Goal: Task Accomplishment & Management: Manage account settings

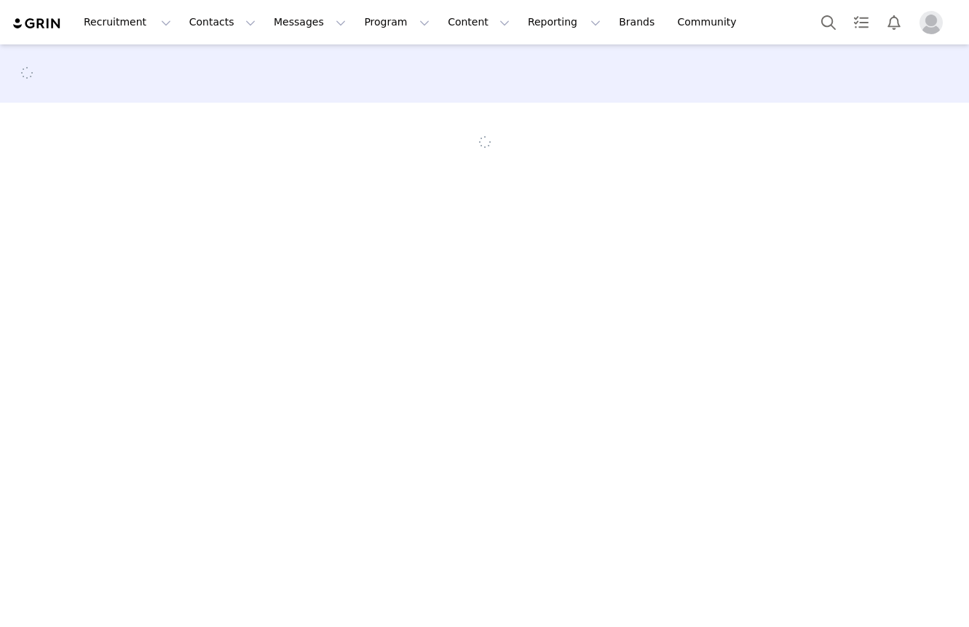
click at [940, 58] on div at bounding box center [484, 73] width 969 height 45
click at [953, 195] on main "Creators Milad" at bounding box center [484, 334] width 969 height 580
click at [953, 194] on main "Creators Milad" at bounding box center [484, 334] width 969 height 580
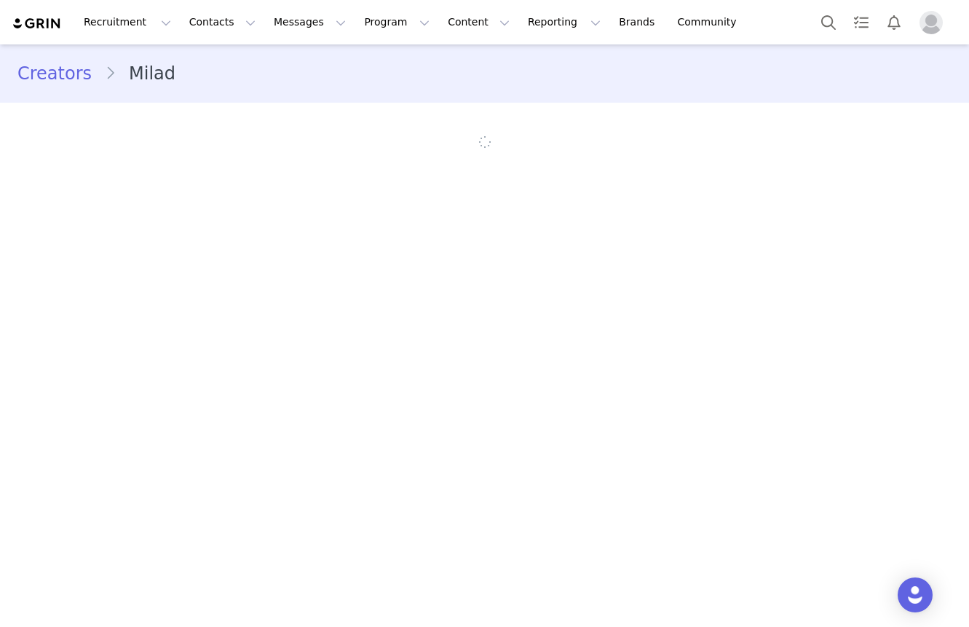
click at [956, 173] on div "Creators Milad" at bounding box center [484, 113] width 969 height 138
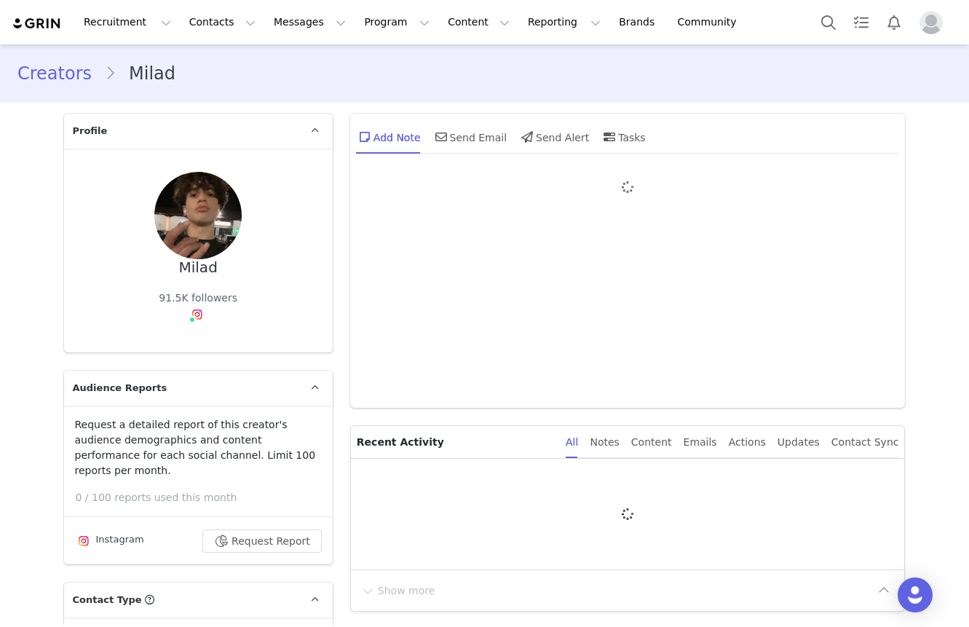
type input "+1 ([GEOGRAPHIC_DATA])"
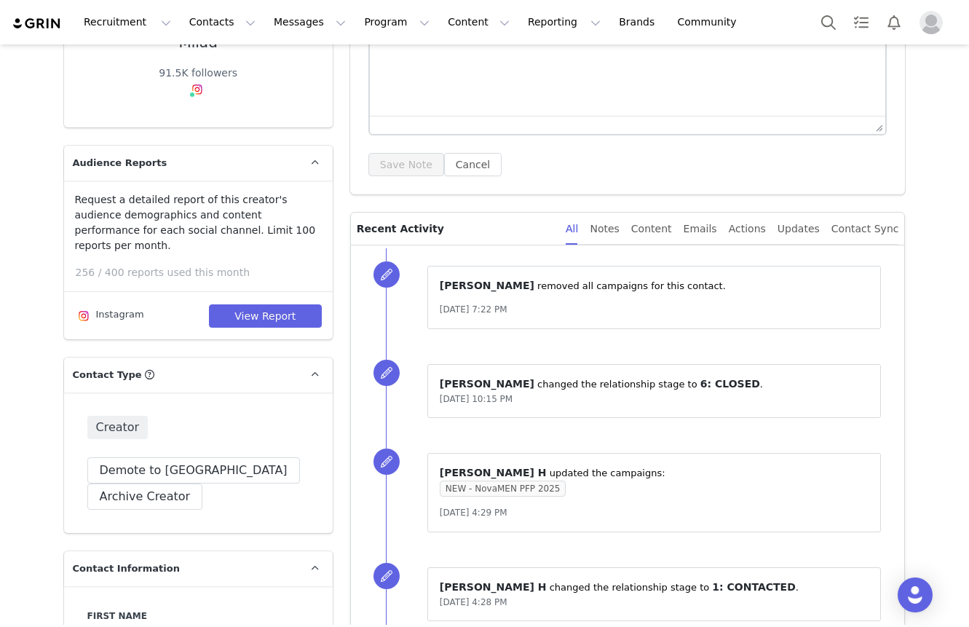
click at [412, 291] on div "⁨ Alex Saghian ⁩ removed all campaigns for this contact. Sep 3, 2025, 7:22 PM" at bounding box center [645, 297] width 519 height 98
click at [412, 267] on div "⁨ Alex Saghian ⁩ removed all campaigns for this contact. Sep 3, 2025, 7:22 PM" at bounding box center [645, 297] width 519 height 98
click at [414, 248] on div "⁨ Alex Saghian ⁩ removed all campaigns for this contact. Sep 3, 2025, 7:22 PM" at bounding box center [645, 297] width 519 height 98
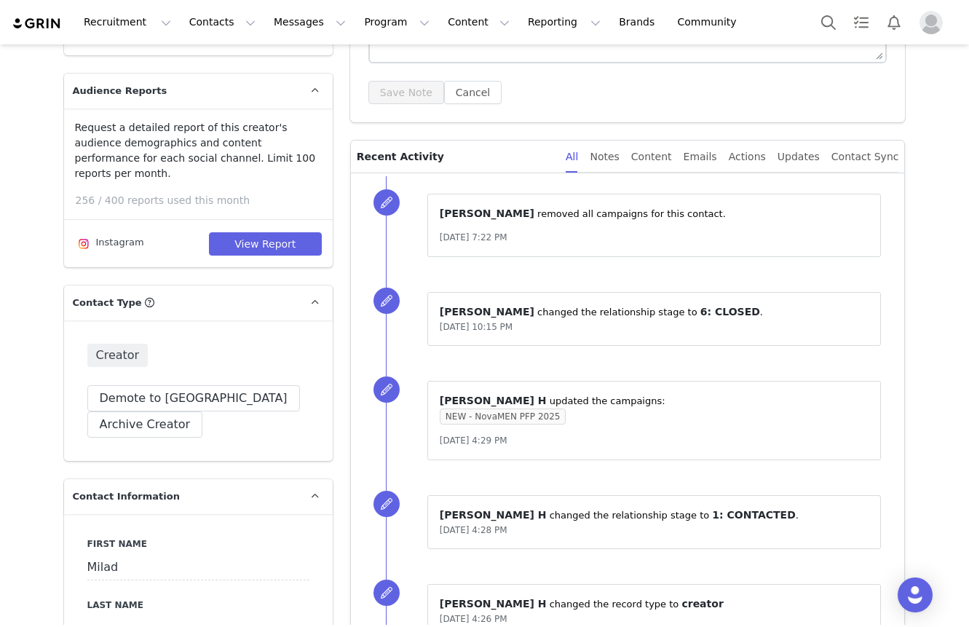
scroll to position [0, 0]
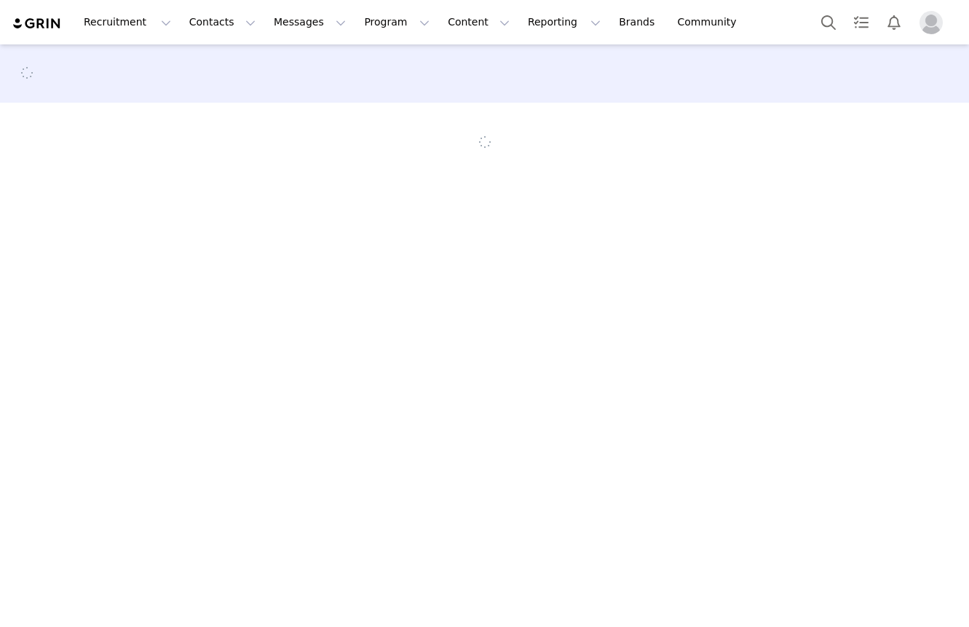
click at [957, 27] on button "Profile" at bounding box center [934, 22] width 47 height 23
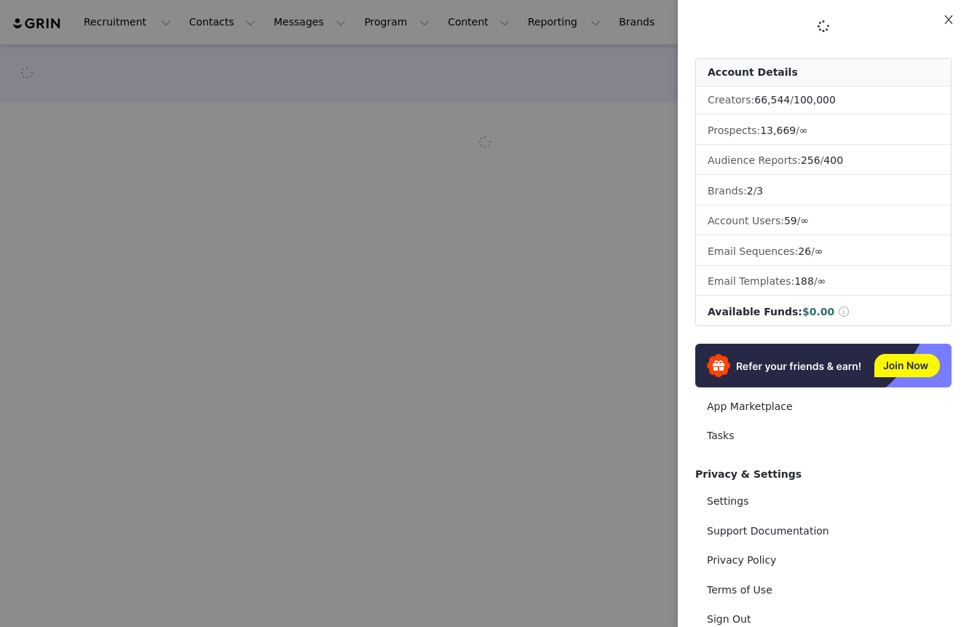
click at [957, 8] on button "Close" at bounding box center [949, 20] width 41 height 41
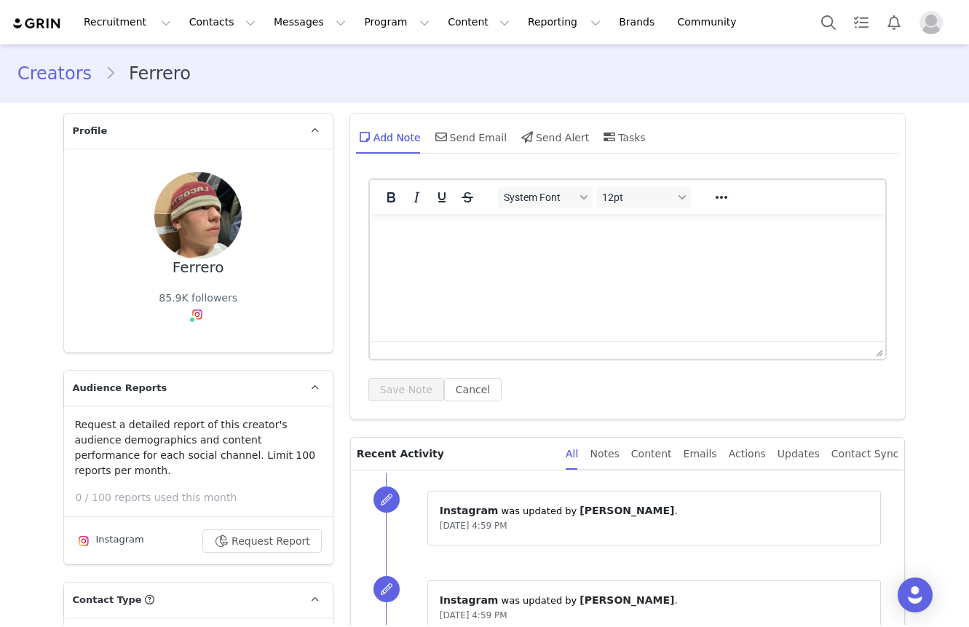
type input "+1 ([GEOGRAPHIC_DATA])"
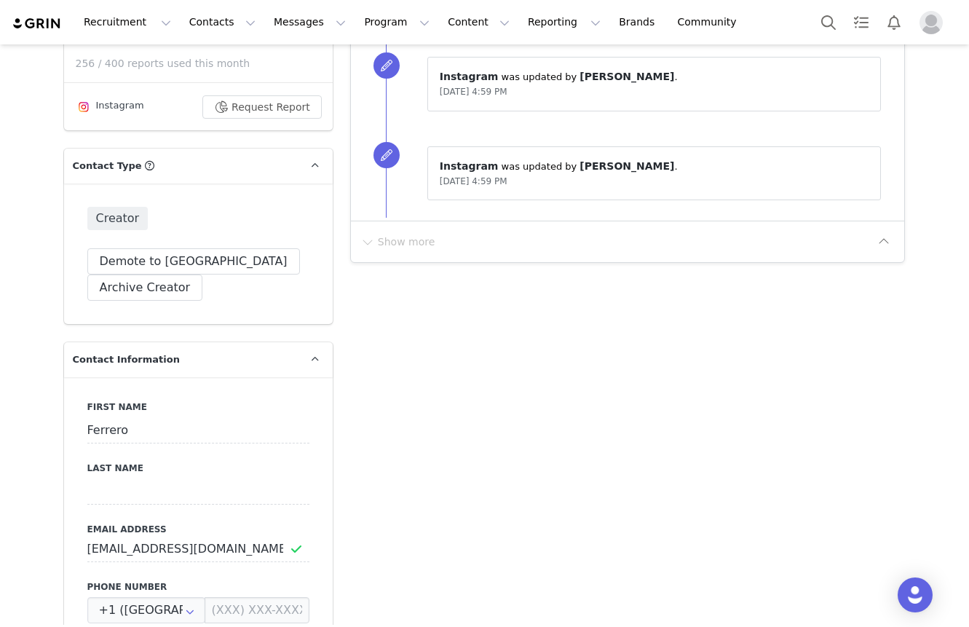
scroll to position [614, 0]
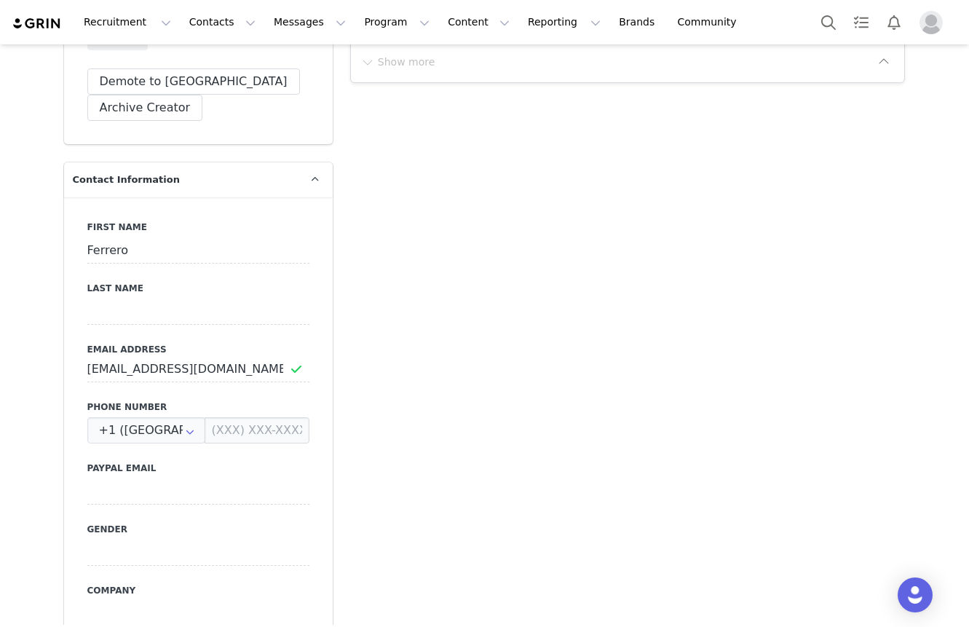
click at [121, 540] on input at bounding box center [198, 553] width 222 height 26
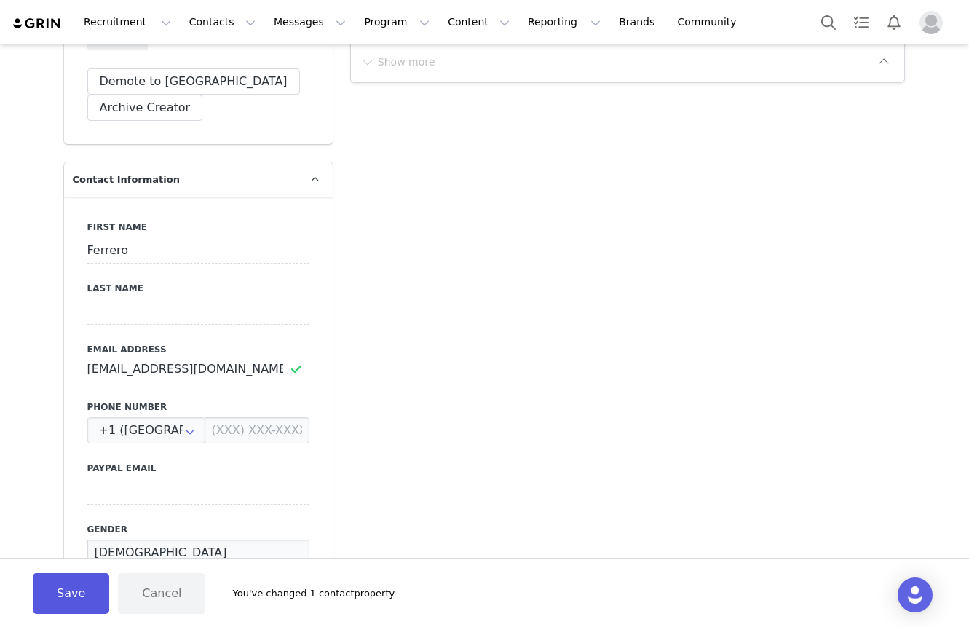
type input "[DEMOGRAPHIC_DATA]"
click at [62, 586] on button "Save" at bounding box center [71, 593] width 76 height 41
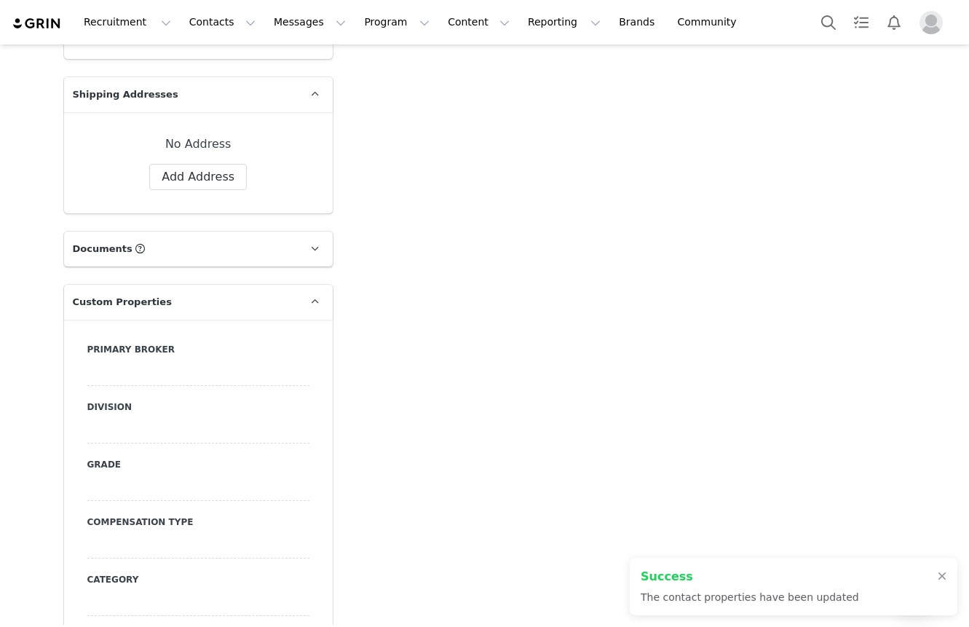
scroll to position [1299, 0]
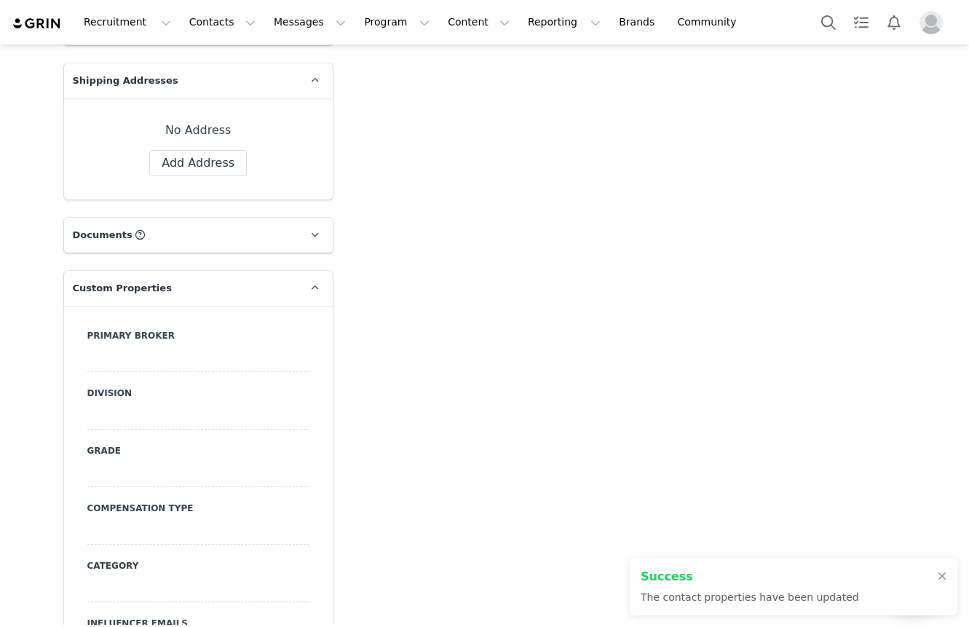
click at [190, 346] on div at bounding box center [198, 359] width 222 height 26
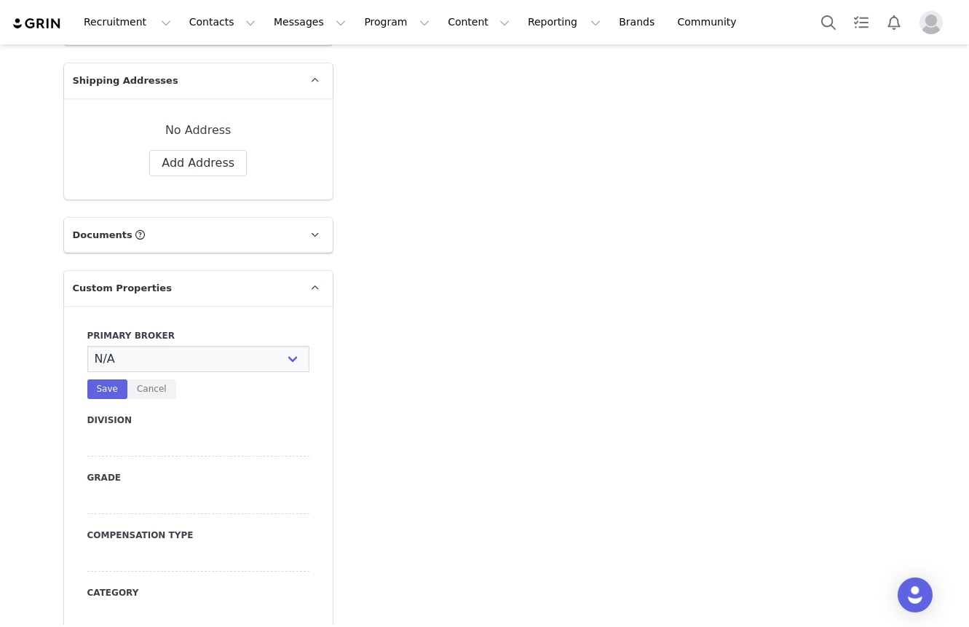
select select "[PERSON_NAME]"
click at [87, 346] on select "N/A [PERSON_NAME] [PERSON_NAME] Jasmine [PERSON_NAME] Bre [PERSON_NAME] [PERSON…" at bounding box center [198, 359] width 222 height 26
click at [117, 379] on button "Save" at bounding box center [107, 389] width 40 height 20
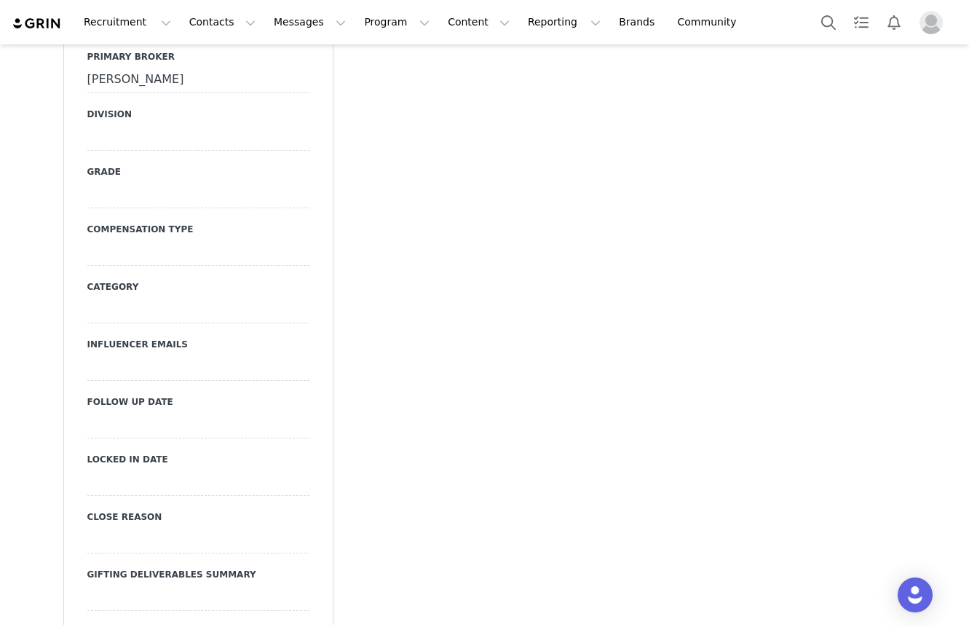
scroll to position [1593, 0]
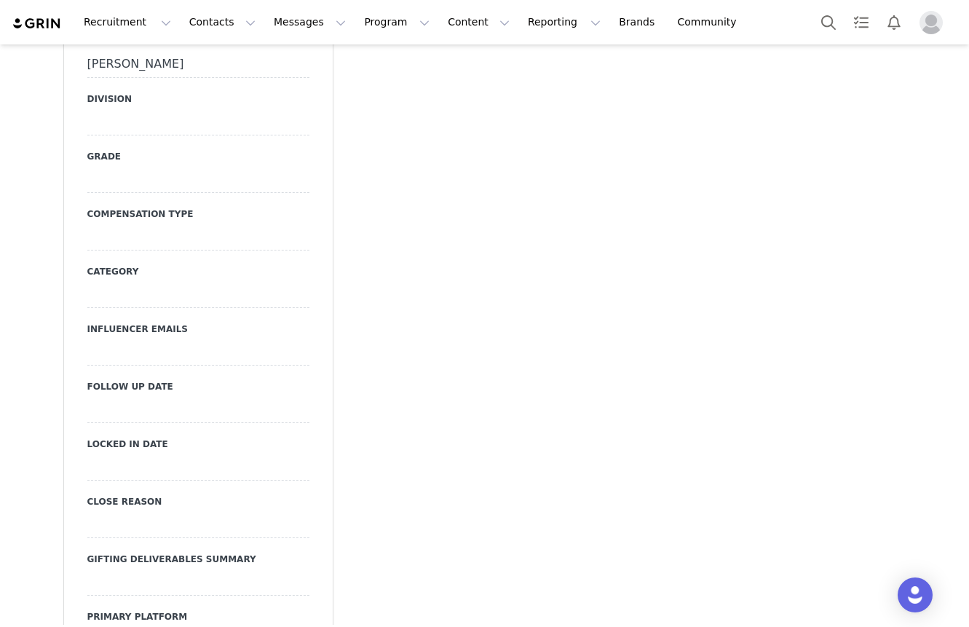
click at [204, 167] on div at bounding box center [198, 180] width 222 height 26
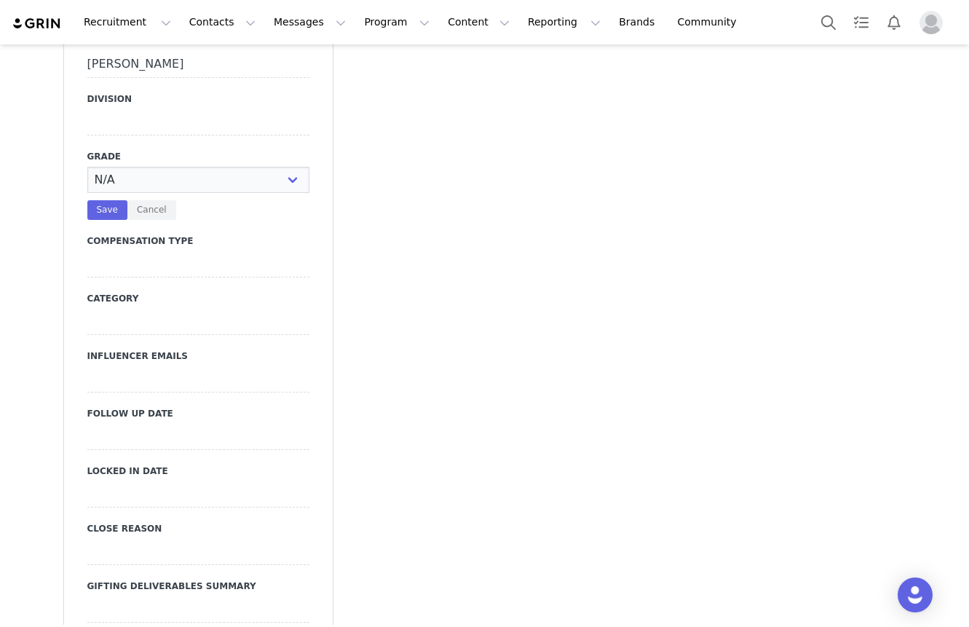
select select "C"
click at [87, 167] on select "N/A A+ A B C D" at bounding box center [198, 180] width 222 height 26
click at [112, 200] on button "Save" at bounding box center [107, 210] width 40 height 20
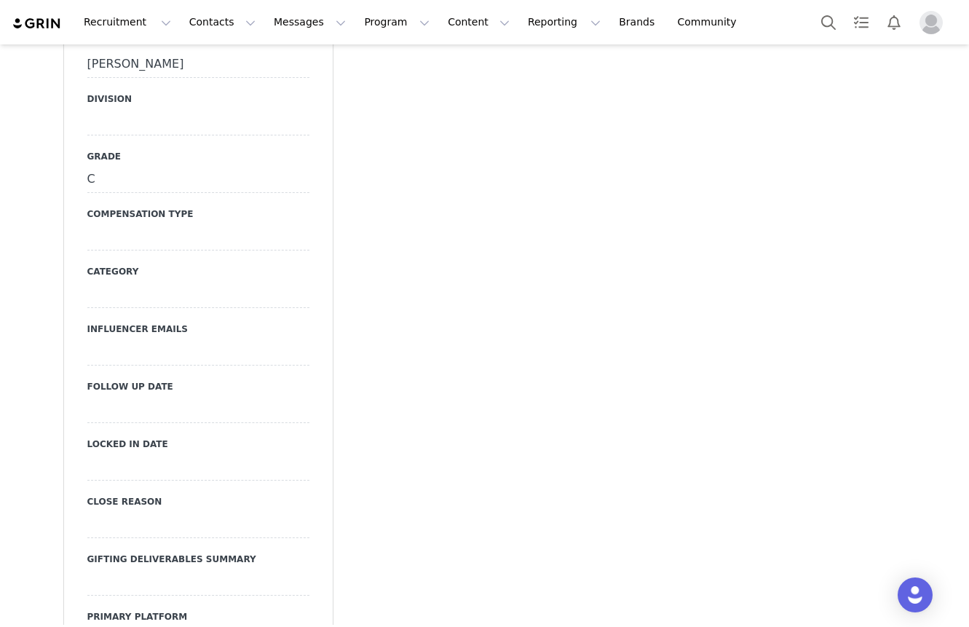
click at [123, 109] on div at bounding box center [198, 122] width 222 height 26
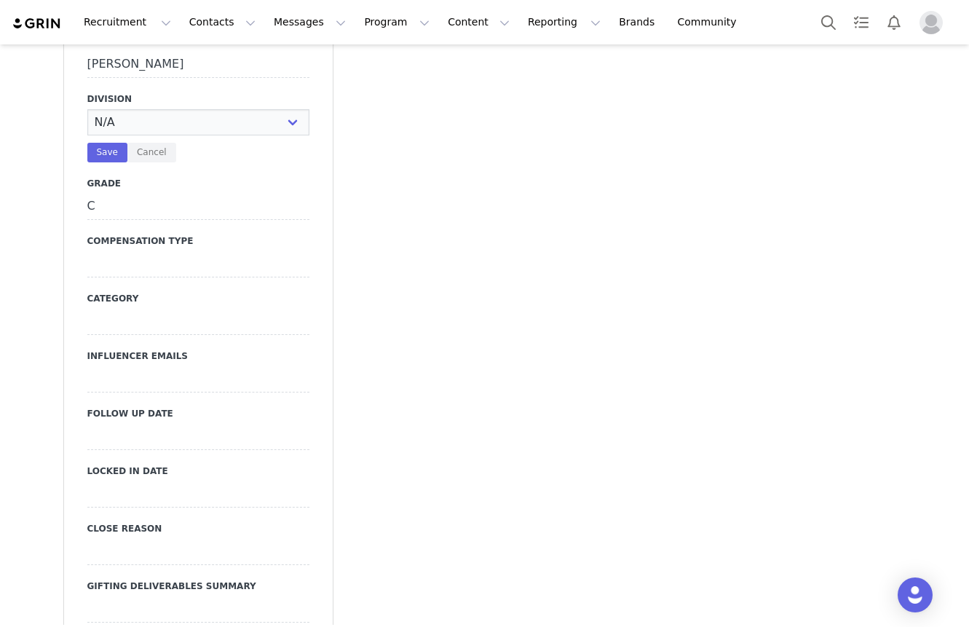
select select "Mens"
click at [87, 109] on select "N/A NOVA BEAUTY Womens Curve Mens Promo Nova Kids Maven Beauty Bombshell" at bounding box center [198, 122] width 222 height 26
click at [131, 251] on div at bounding box center [198, 264] width 222 height 26
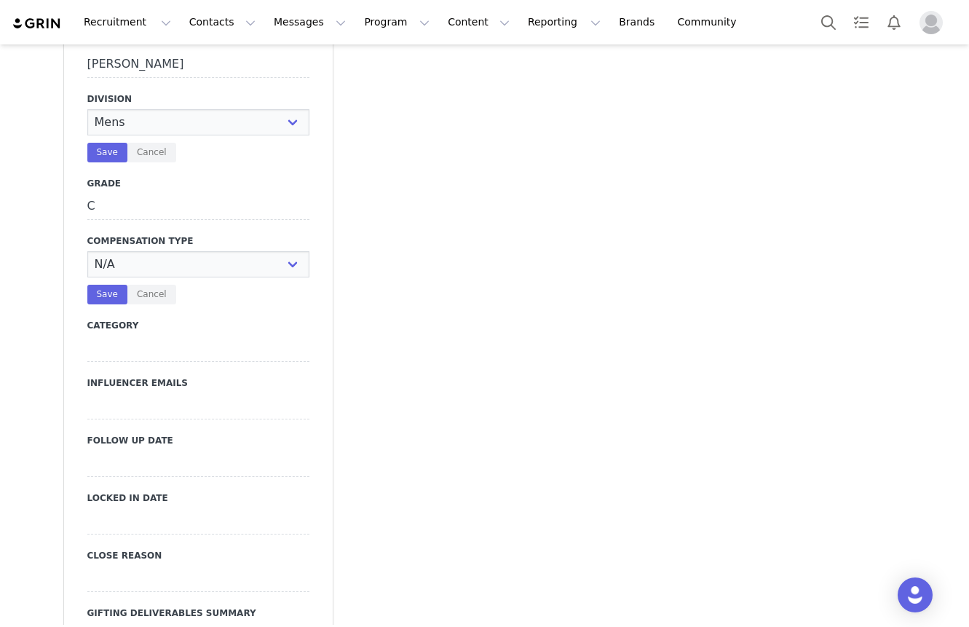
select select "Paid"
click at [87, 251] on select "N/A Paid Post for Product" at bounding box center [198, 264] width 222 height 26
click at [111, 285] on button "Save" at bounding box center [107, 295] width 40 height 20
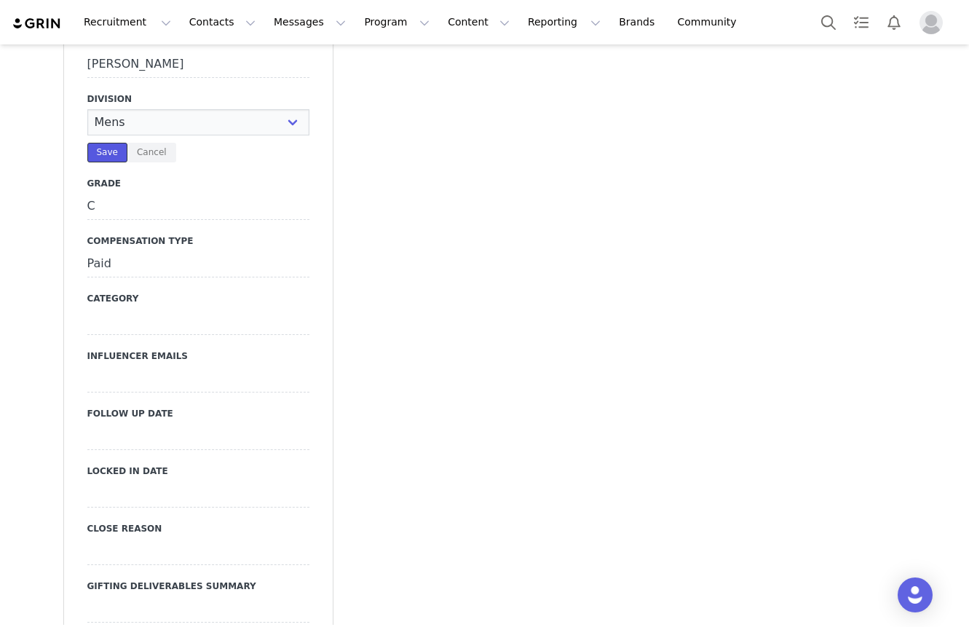
click at [113, 143] on button "Save" at bounding box center [107, 153] width 40 height 20
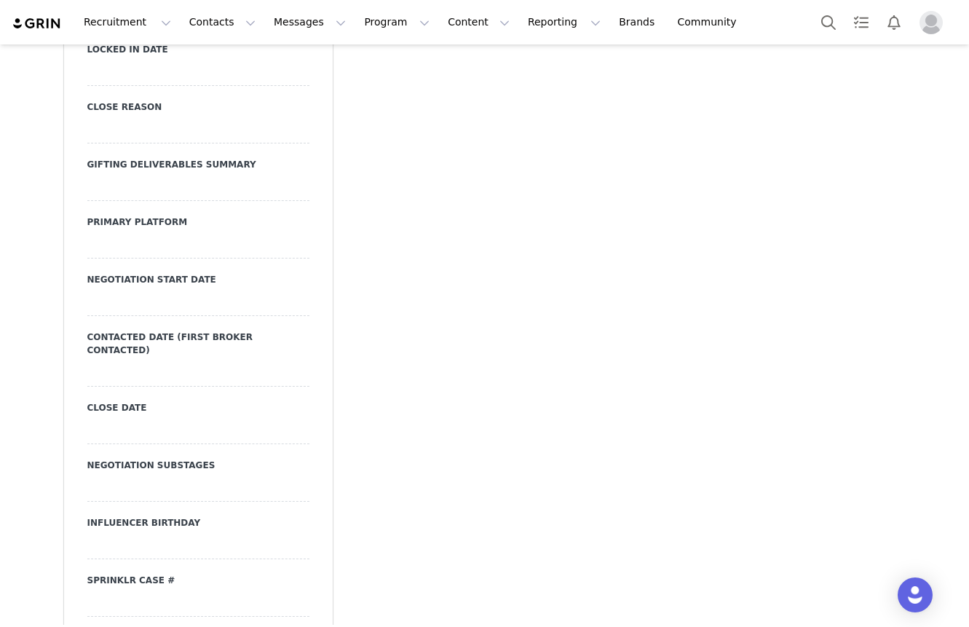
scroll to position [2012, 0]
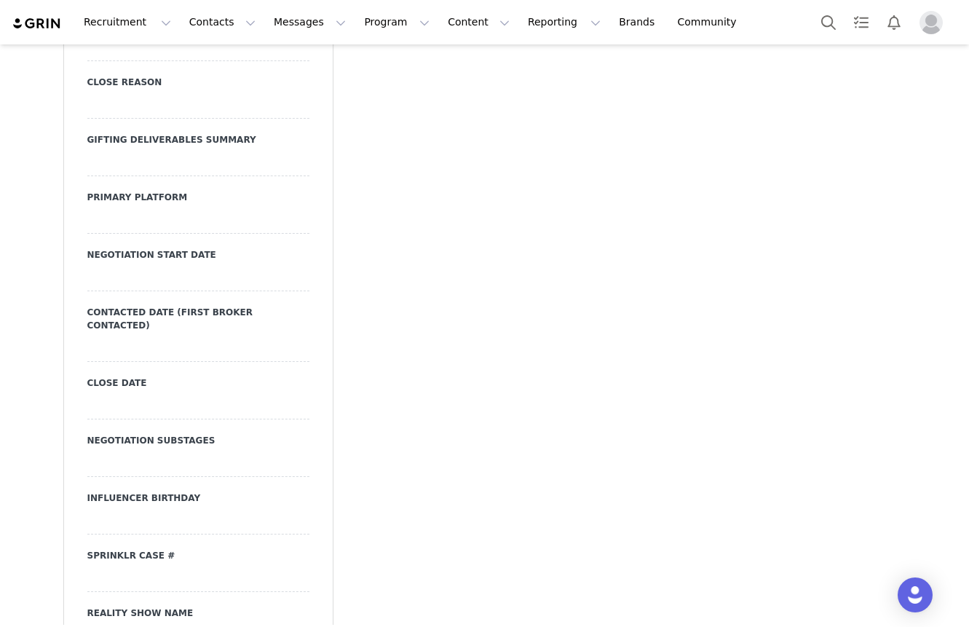
click at [190, 210] on div at bounding box center [198, 221] width 222 height 26
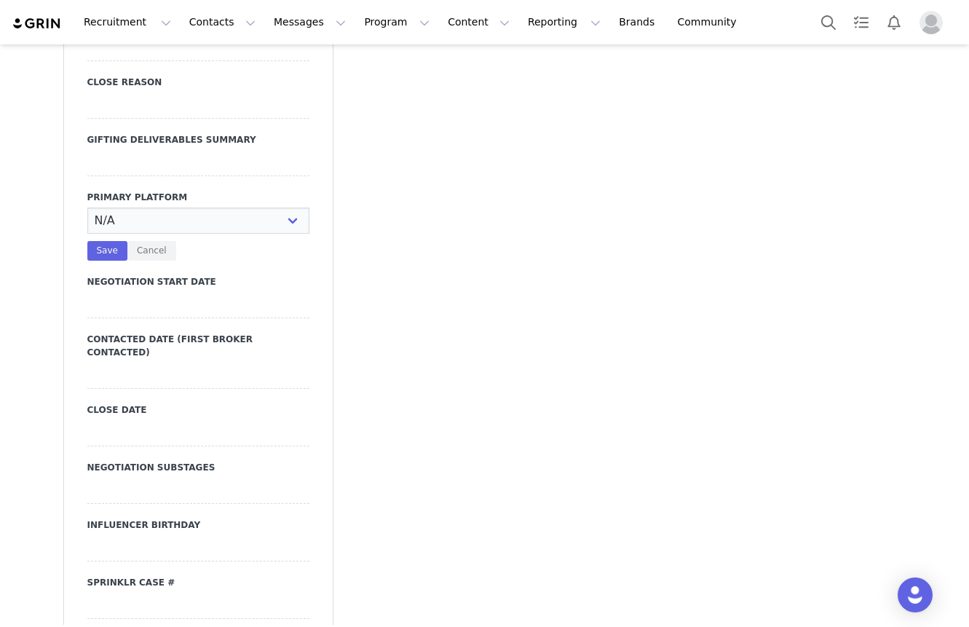
click at [190, 210] on select "N/A Instagram TikTok Youtube Other" at bounding box center [198, 221] width 222 height 26
select select "Instagram"
click at [87, 208] on select "N/A Instagram TikTok Youtube Other" at bounding box center [198, 221] width 222 height 26
click at [104, 241] on button "Save" at bounding box center [107, 251] width 40 height 20
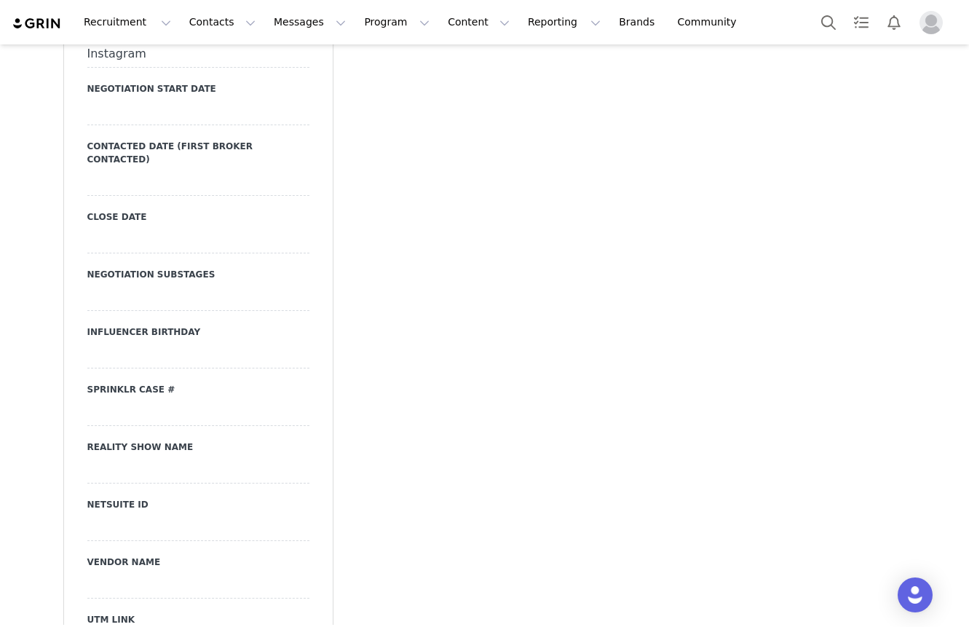
scroll to position [2192, 0]
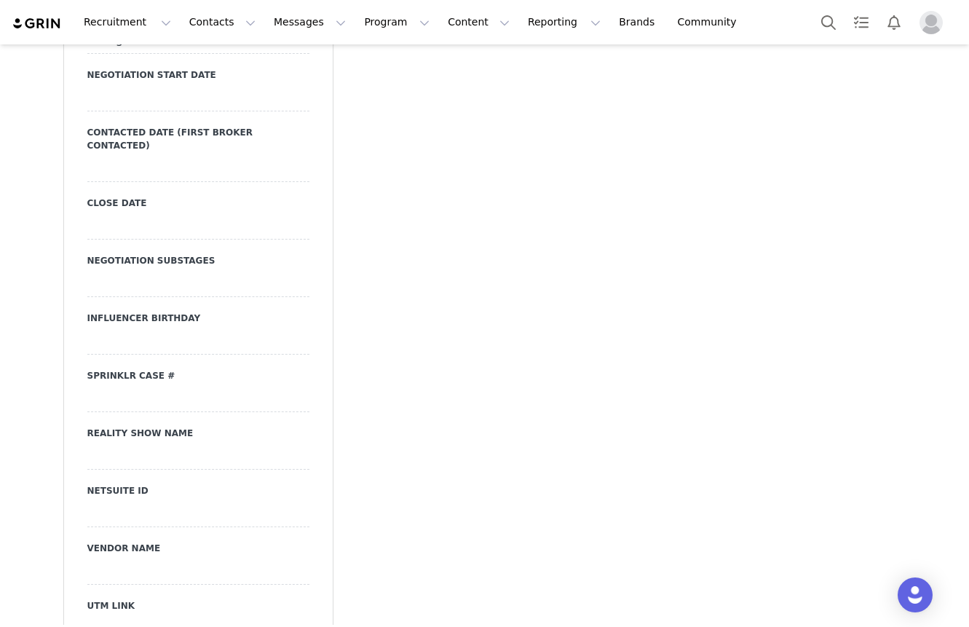
click at [144, 156] on div at bounding box center [198, 169] width 222 height 26
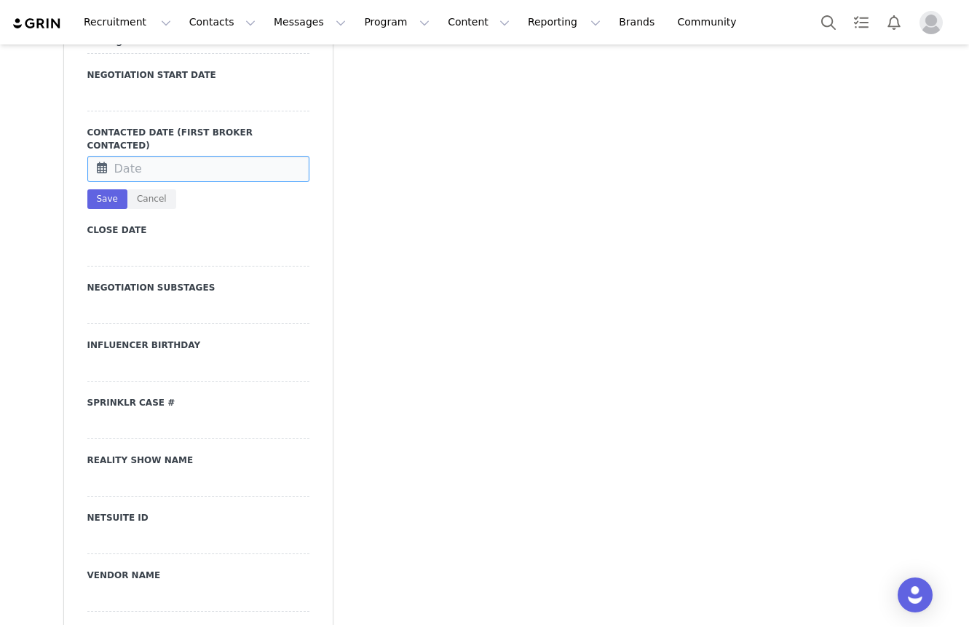
click at [144, 156] on input "text" at bounding box center [198, 169] width 222 height 26
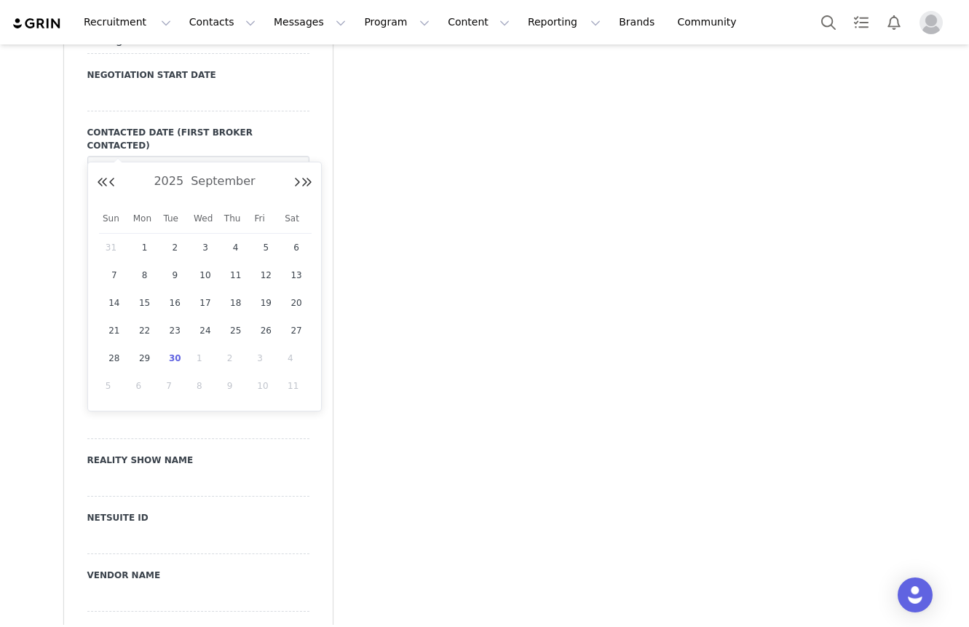
click at [174, 359] on span "30" at bounding box center [174, 358] width 17 height 17
type input "[DATE]"
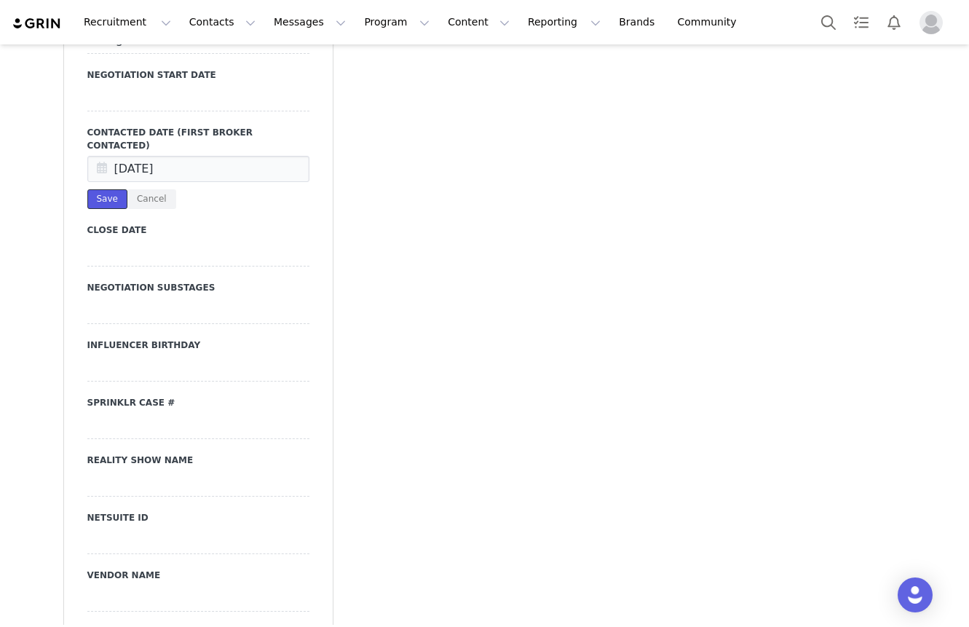
click at [110, 189] on button "Save" at bounding box center [107, 199] width 40 height 20
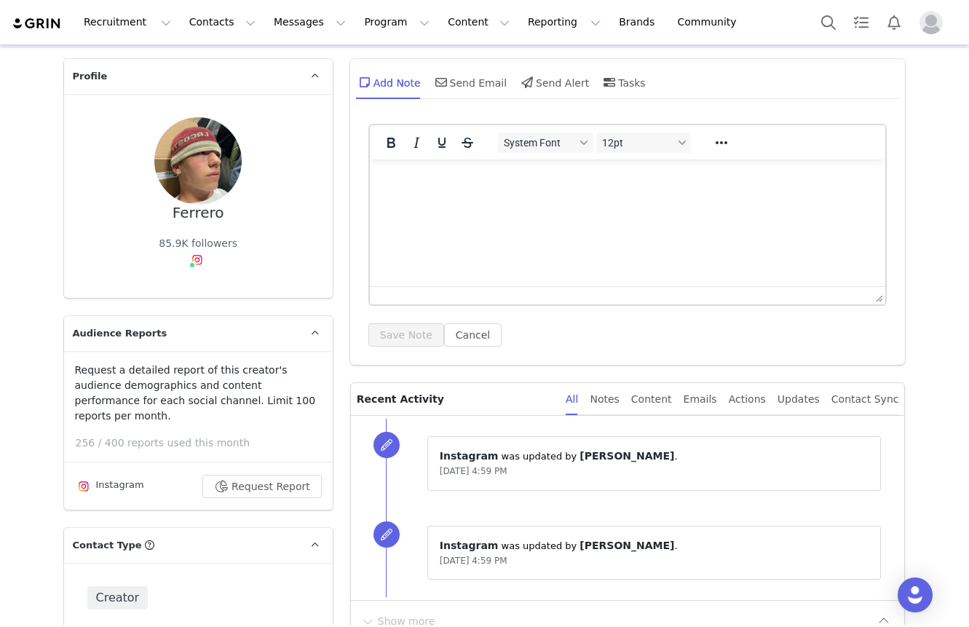
scroll to position [3251, 0]
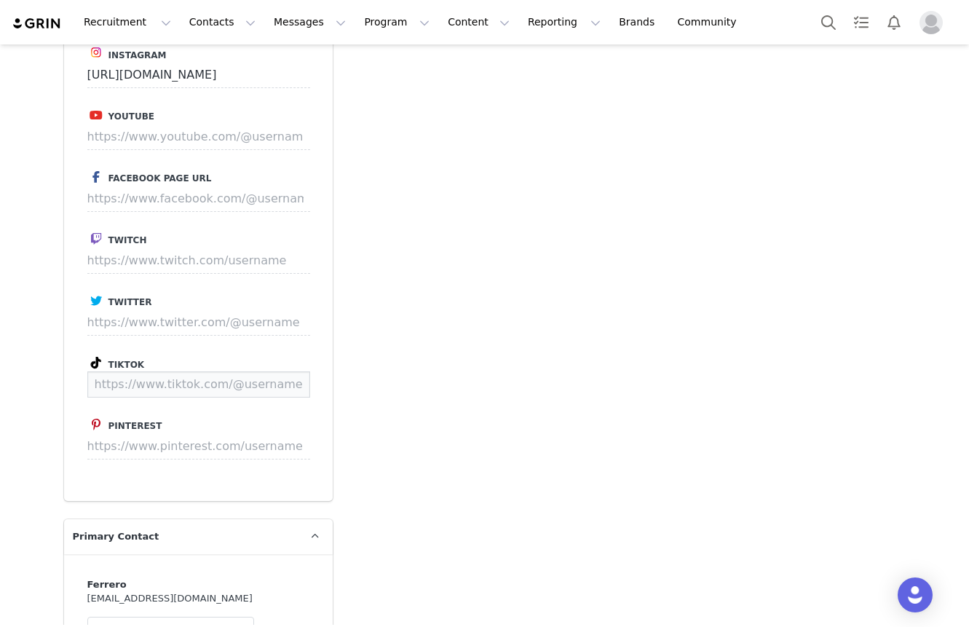
click at [145, 371] on input at bounding box center [198, 384] width 223 height 26
paste input "https://www.tiktok.com/@nachoferreroo"
type input "https://www.tiktok.com/@nachoferreroo"
click at [280, 371] on button "Save" at bounding box center [282, 384] width 53 height 26
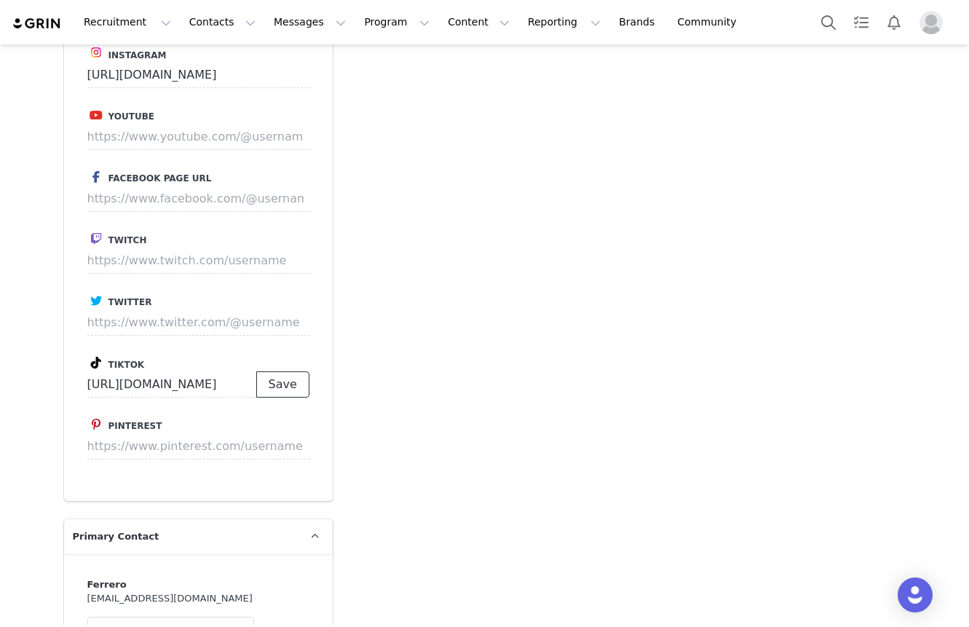
scroll to position [0, 0]
click at [280, 371] on p "Save" at bounding box center [282, 384] width 53 height 26
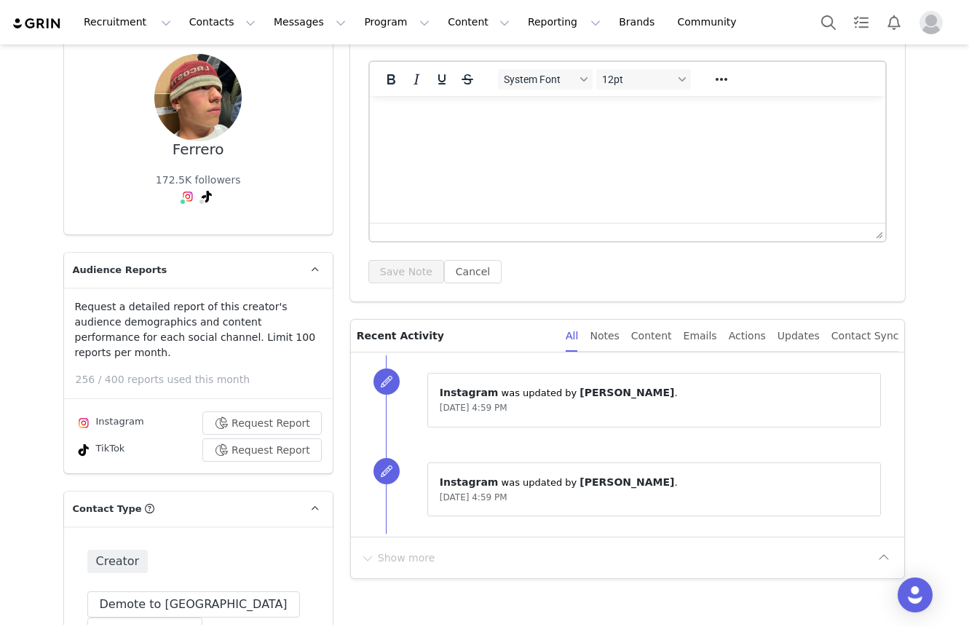
scroll to position [71, 0]
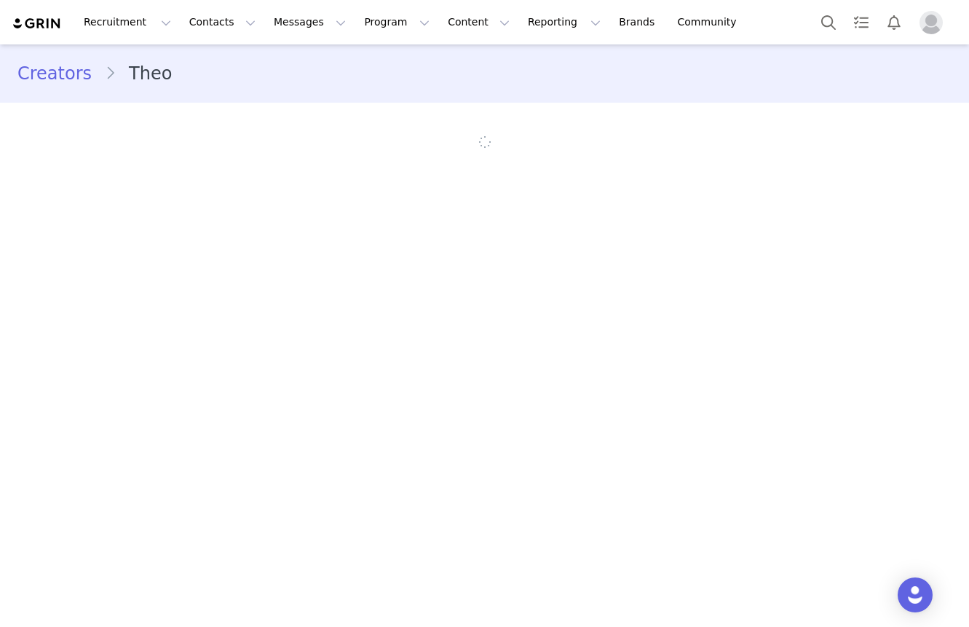
click at [961, 72] on div "Creators Theo" at bounding box center [484, 74] width 969 height 50
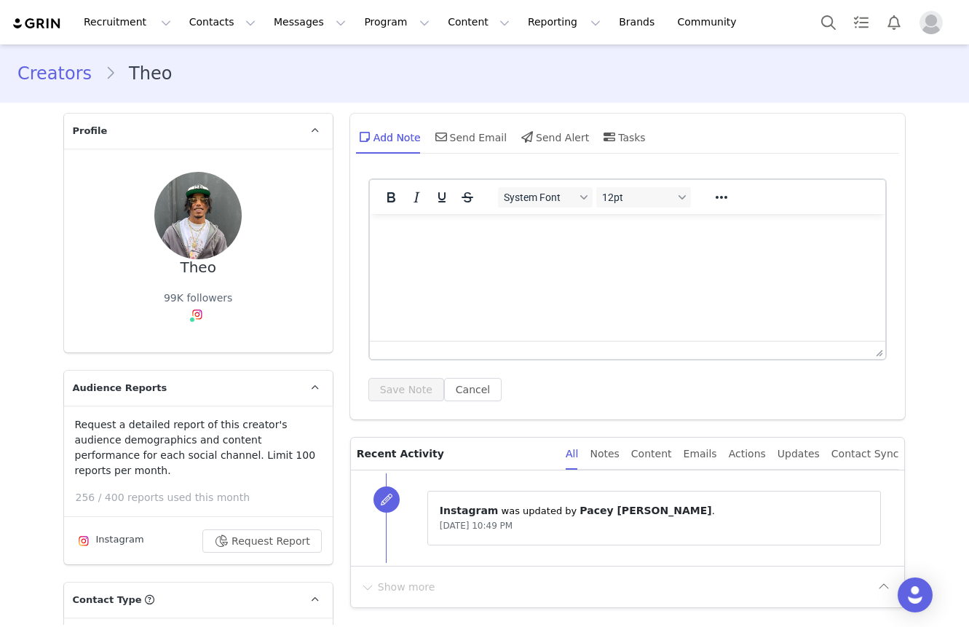
type input "+1 ([GEOGRAPHIC_DATA])"
click at [961, 60] on div "Creators Theo" at bounding box center [484, 74] width 969 height 50
click at [961, 46] on section "Creators Theo" at bounding box center [484, 73] width 969 height 58
click at [355, 219] on div "System Font 12pt To open the popup, press Shift+Enter To open the popup, press …" at bounding box center [628, 295] width 556 height 248
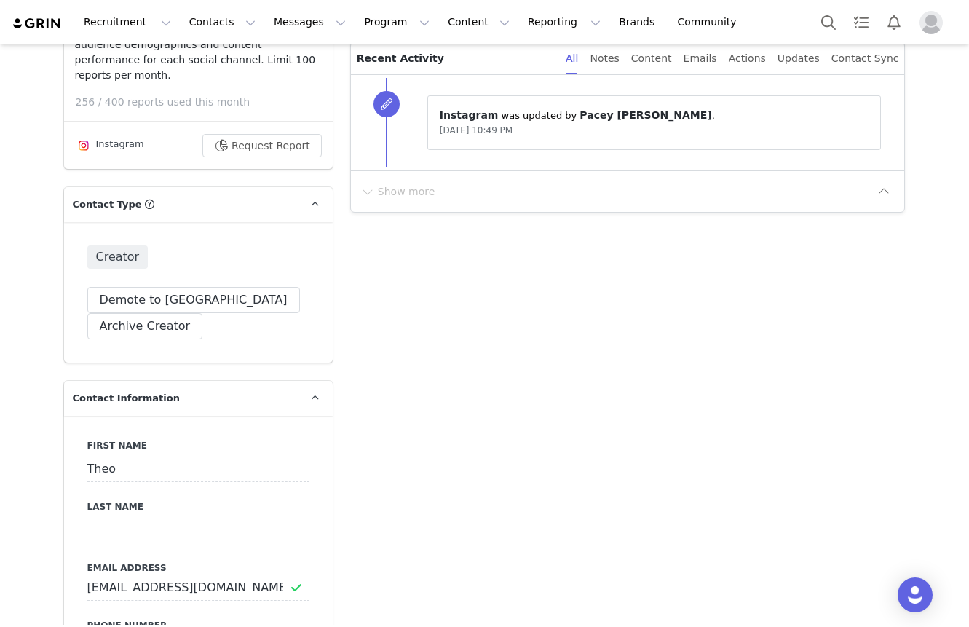
scroll to position [729, 0]
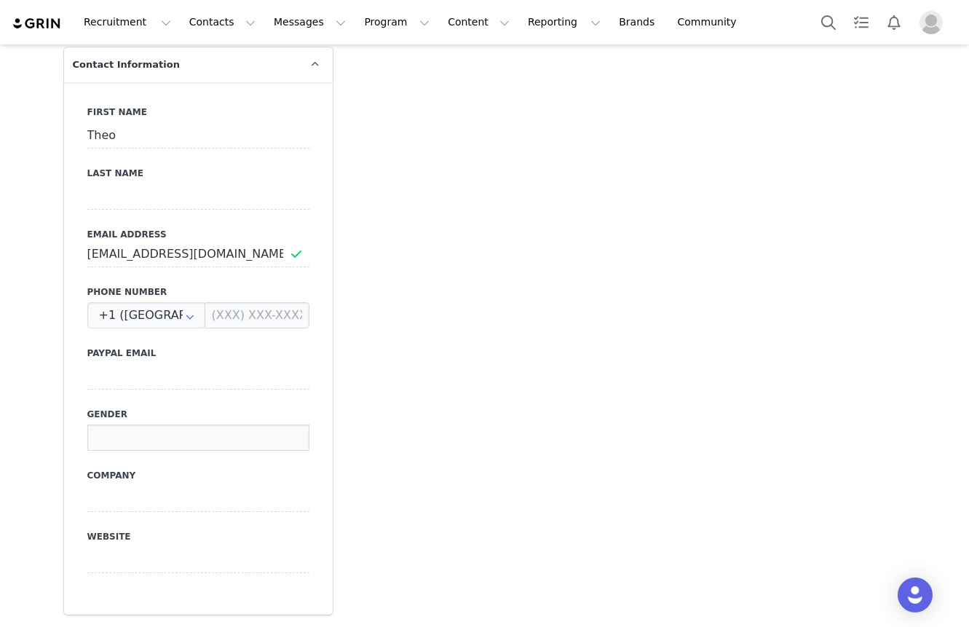
click at [165, 425] on input at bounding box center [198, 438] width 222 height 26
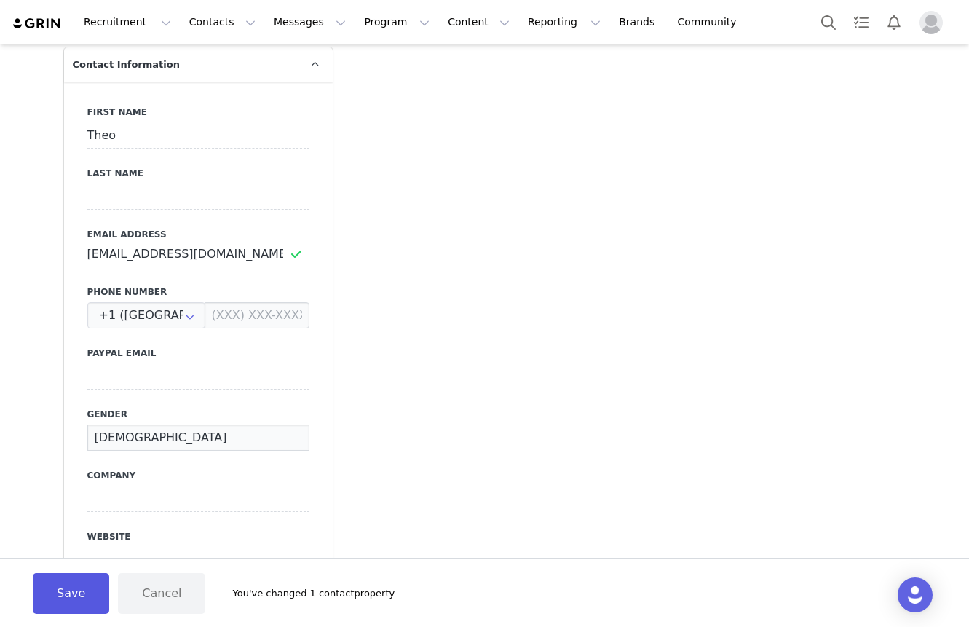
type input "[DEMOGRAPHIC_DATA]"
click at [77, 591] on button "Save" at bounding box center [71, 593] width 76 height 41
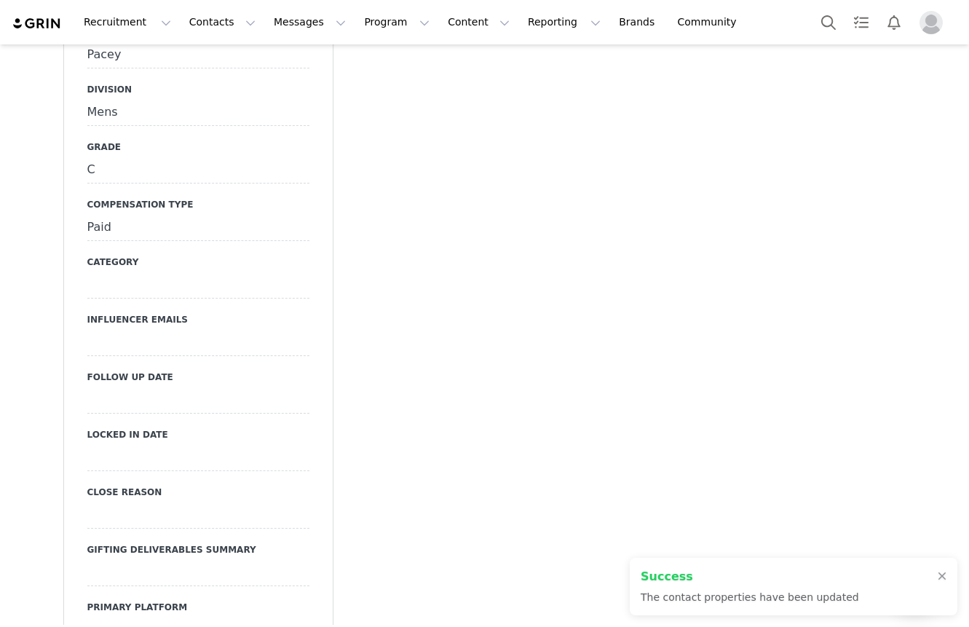
scroll to position [1573, 0]
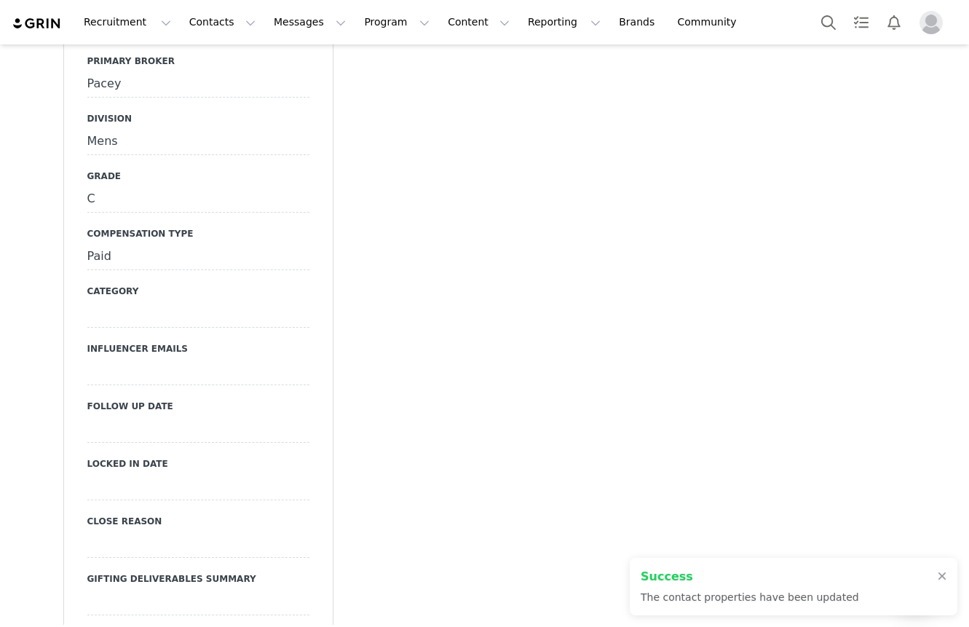
click at [257, 71] on div "Pacey" at bounding box center [198, 84] width 222 height 26
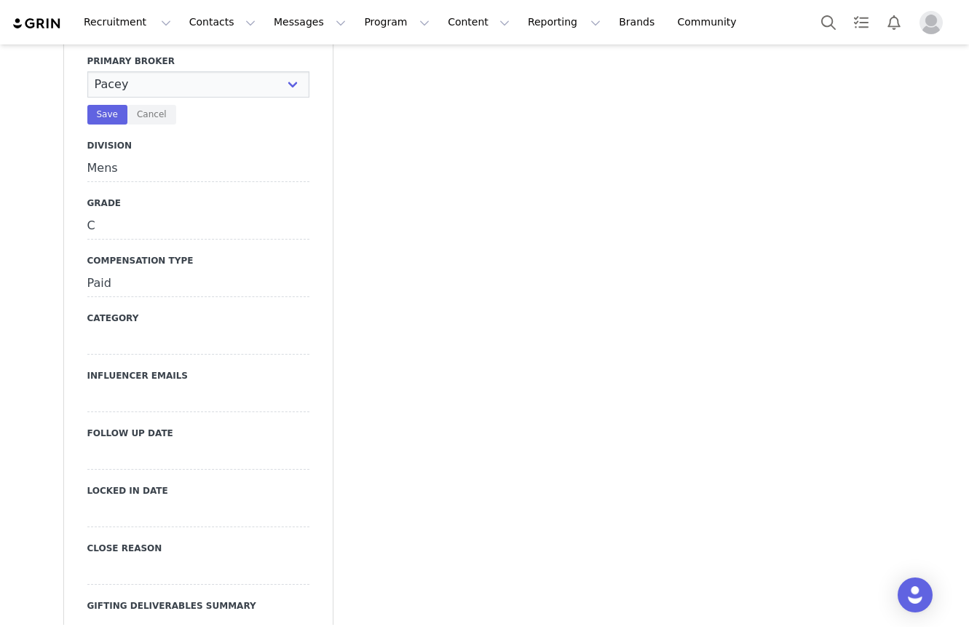
select select "[PERSON_NAME]"
click at [87, 71] on select "N/A [PERSON_NAME] [PERSON_NAME] Jasmine [PERSON_NAME] Bre [PERSON_NAME] [PERSON…" at bounding box center [198, 84] width 222 height 26
click at [109, 105] on button "Save" at bounding box center [107, 115] width 40 height 20
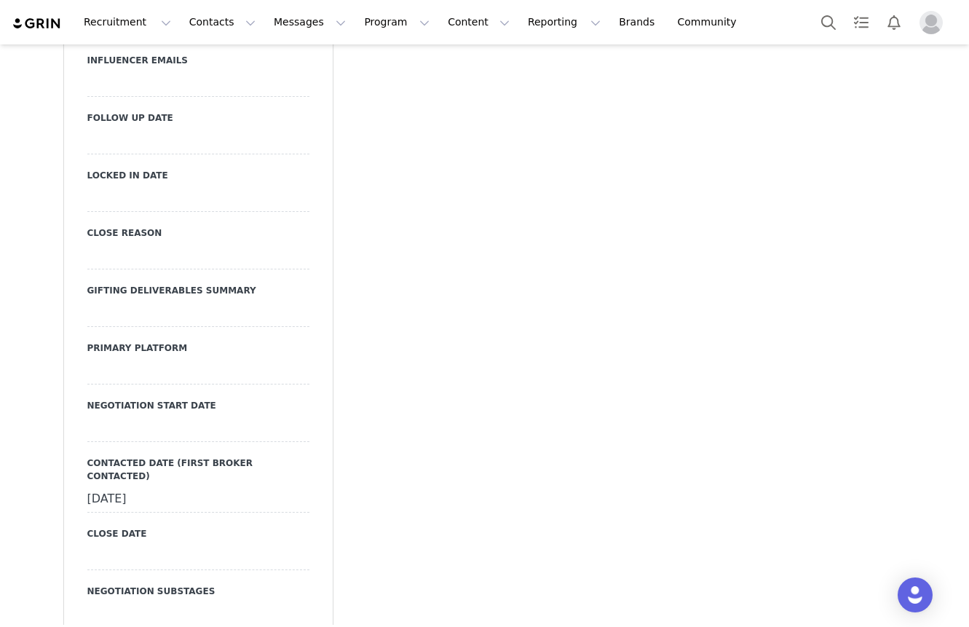
scroll to position [2121, 0]
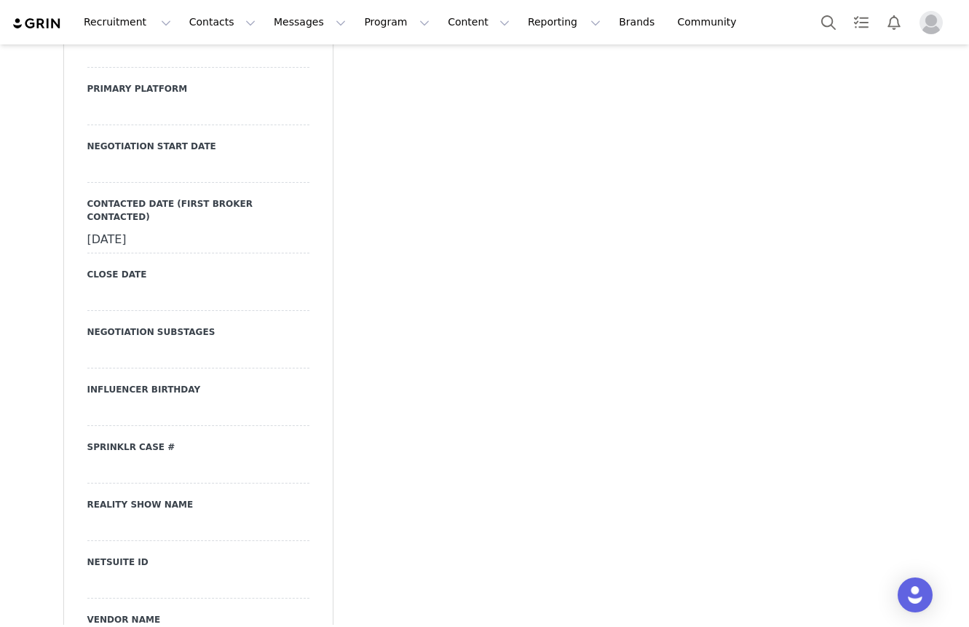
click at [223, 117] on div "Primary Broker Natasha Division Mens Grade C Compensation Type Paid Category In…" at bounding box center [198, 283] width 222 height 1552
click at [229, 105] on div at bounding box center [198, 112] width 222 height 26
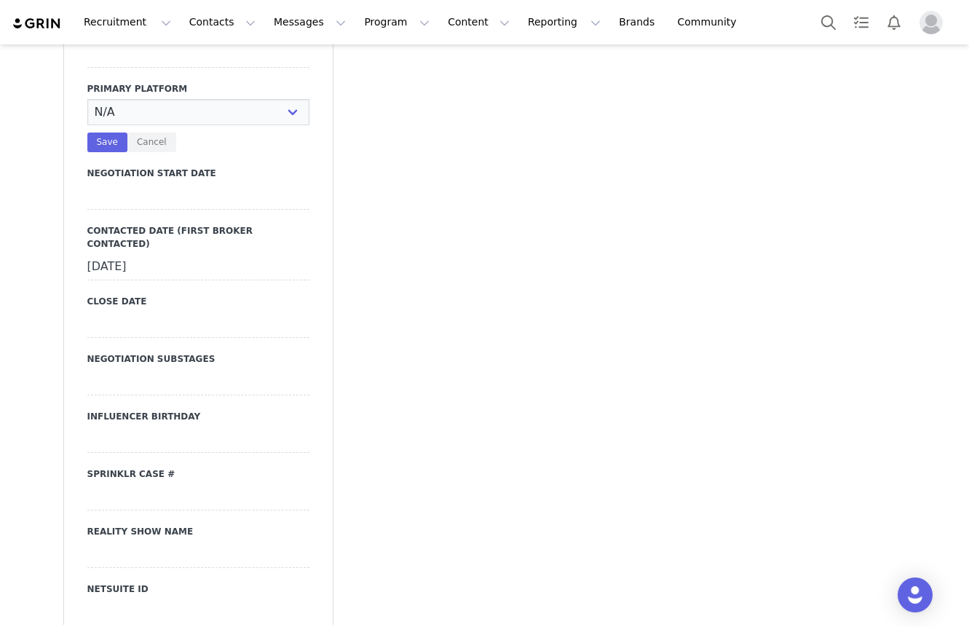
select select "Instagram"
click at [87, 99] on select "N/A Instagram TikTok Youtube Other" at bounding box center [198, 112] width 222 height 26
click at [112, 133] on button "Save" at bounding box center [107, 143] width 40 height 20
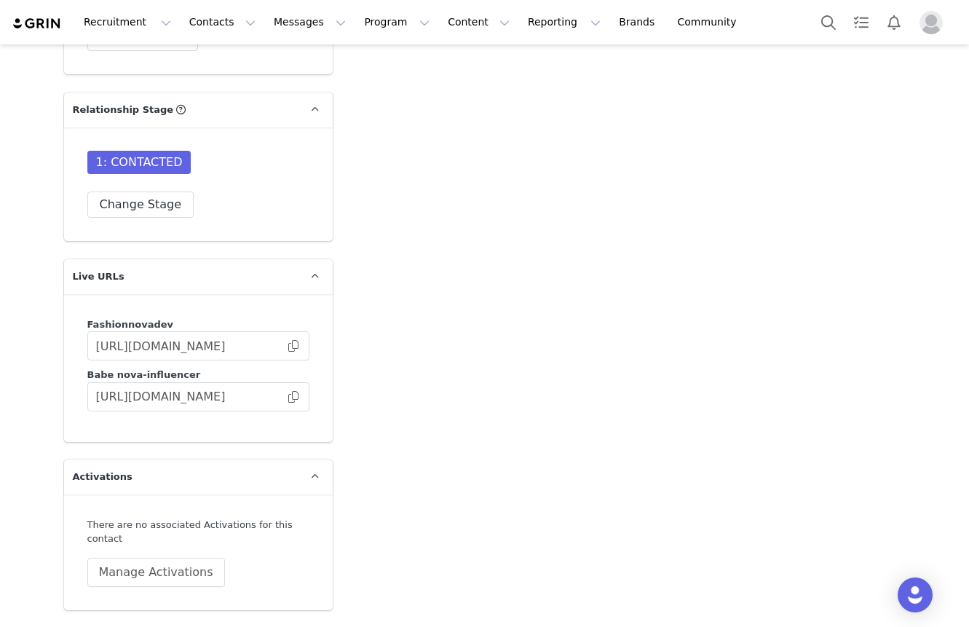
scroll to position [3923, 0]
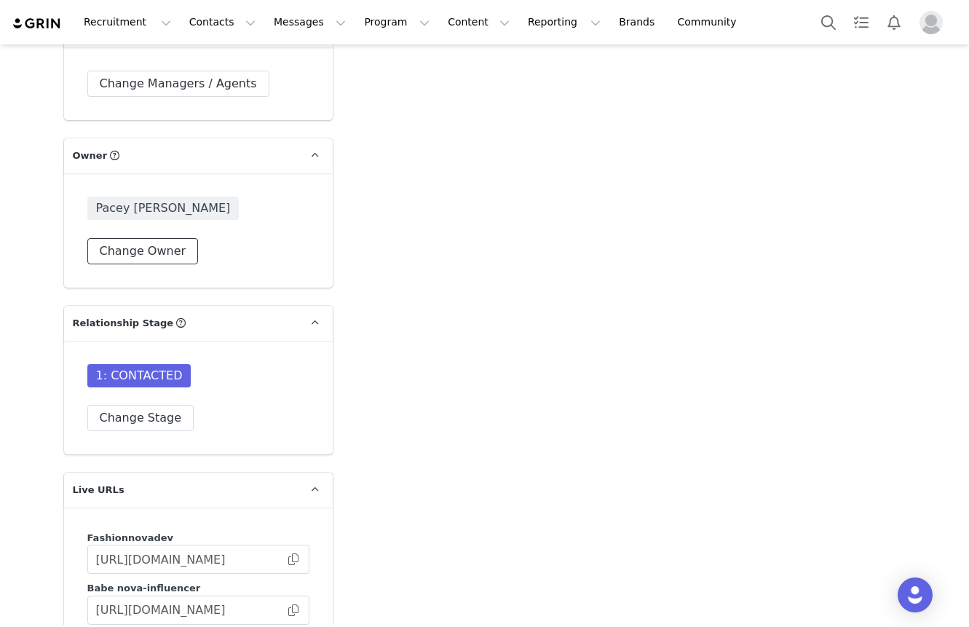
click at [173, 238] on button "Change Owner" at bounding box center [142, 251] width 111 height 26
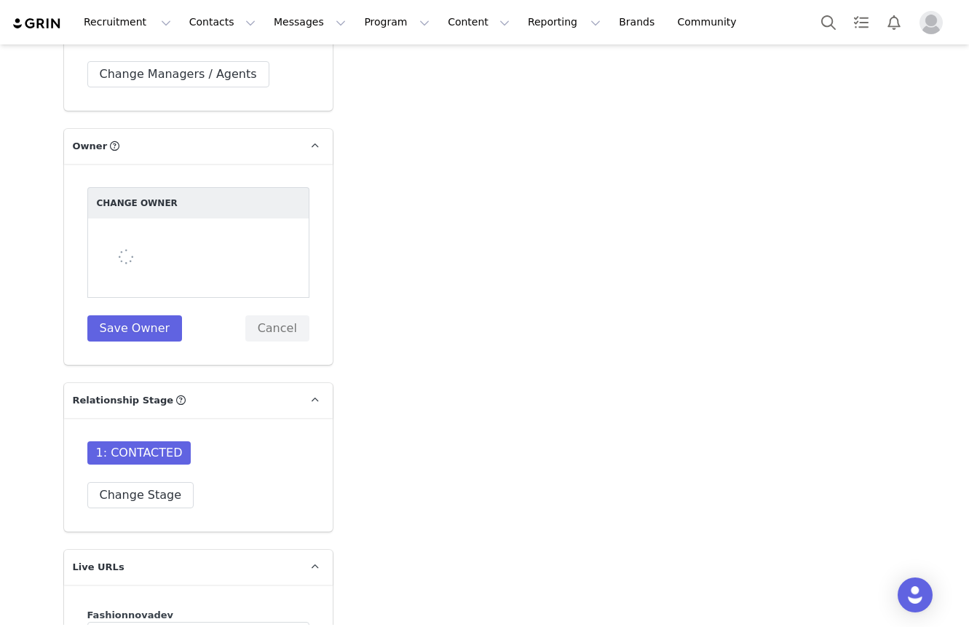
scroll to position [3957, 0]
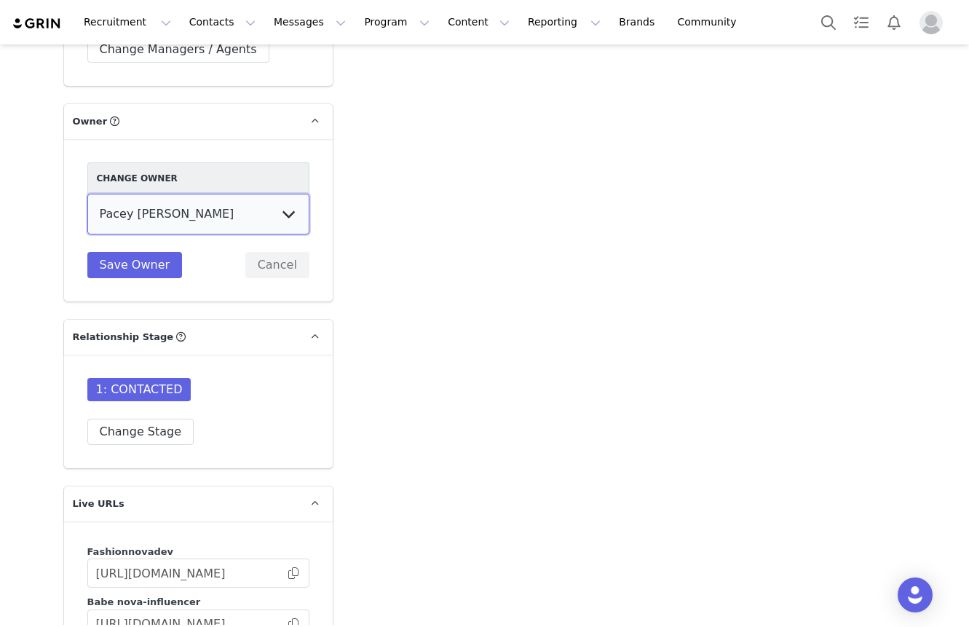
click at [217, 194] on select "Cali . Melanie Chavarin Jonathan Montes Evelyn Parada Erin Cohen Hedy Moscosa A…" at bounding box center [198, 214] width 222 height 41
select select "b39094b3-3c6b-4298-b017-232360656b01"
click at [87, 194] on select "Cali . Melanie Chavarin Jonathan Montes Evelyn Parada Erin Cohen Hedy Moscosa A…" at bounding box center [198, 214] width 222 height 41
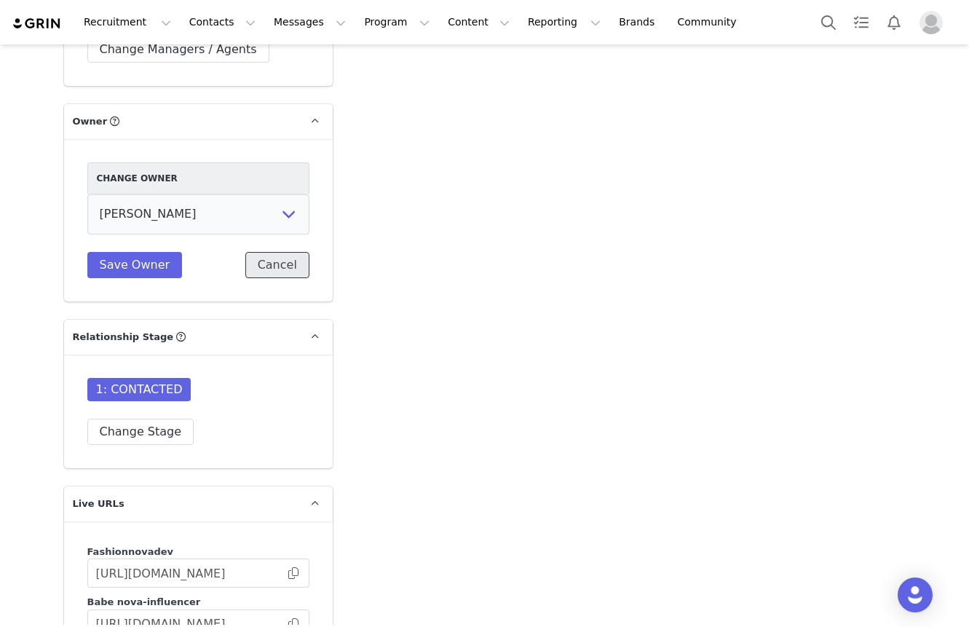
click at [267, 252] on button "Cancel" at bounding box center [277, 265] width 64 height 26
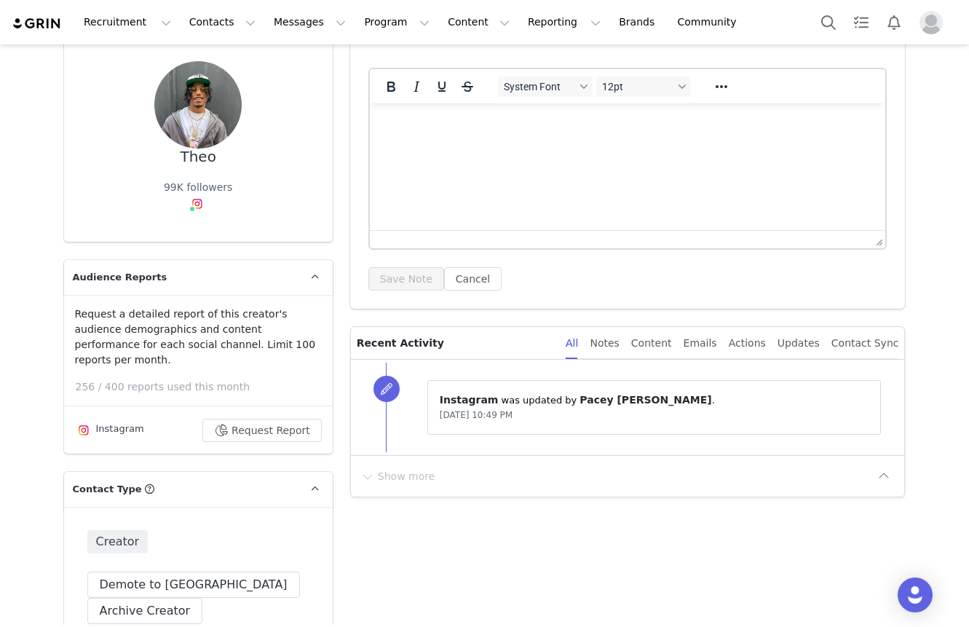
scroll to position [0, 0]
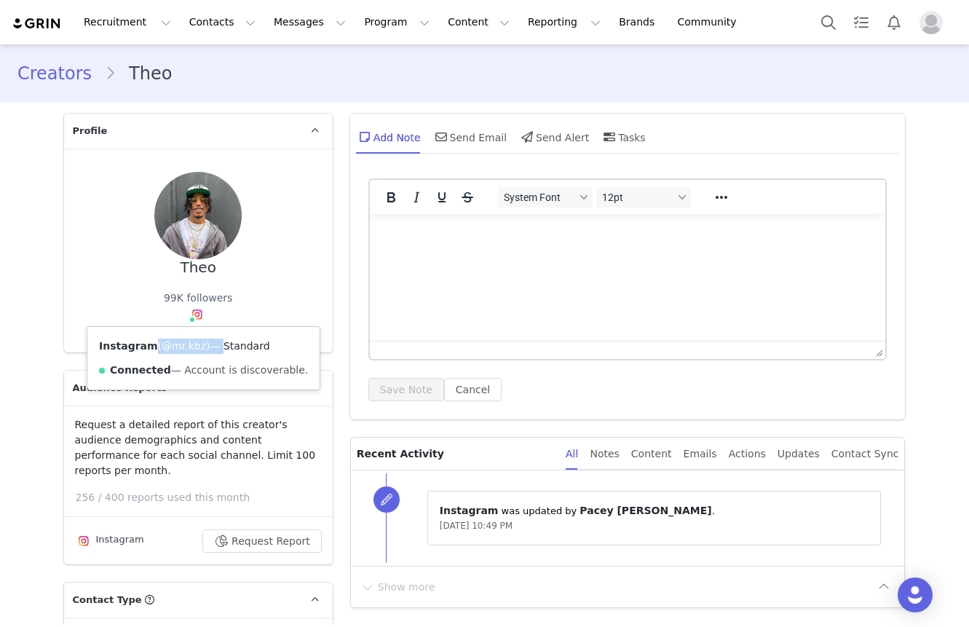
drag, startPoint x: 151, startPoint y: 350, endPoint x: 213, endPoint y: 350, distance: 61.9
click at [214, 350] on div "Instagram ( @mr.kbz ) — Standard Connected — Account is discoverable." at bounding box center [203, 358] width 232 height 63
copy div "( @mr.kbz ) —"
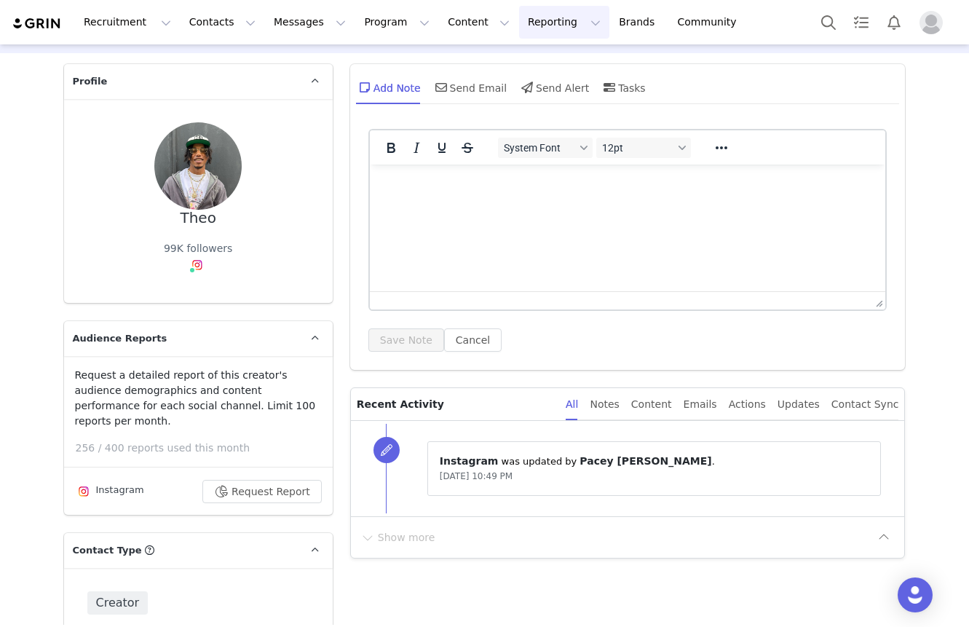
scroll to position [3251, 0]
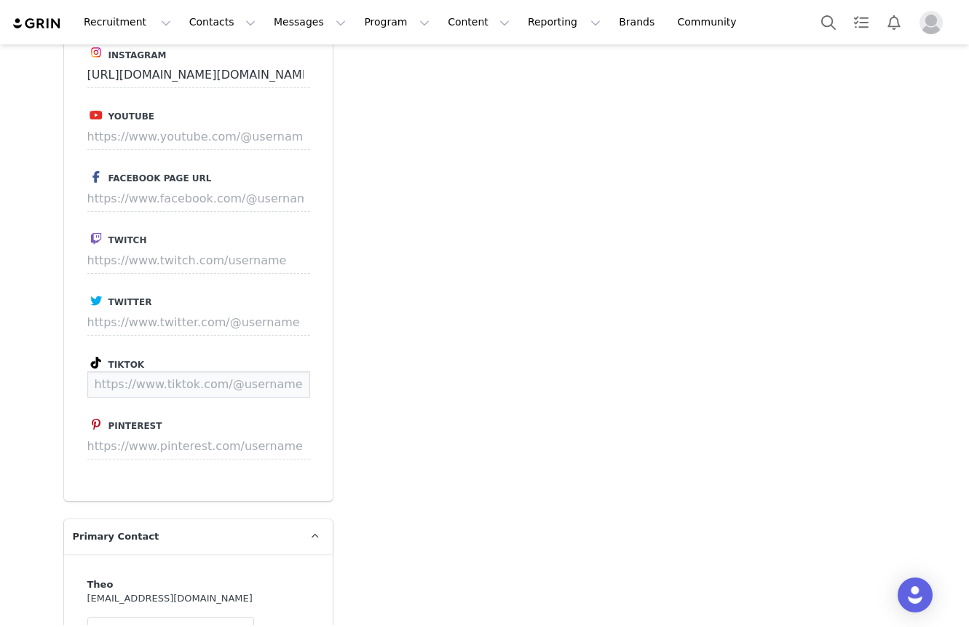
click at [255, 371] on input at bounding box center [198, 384] width 223 height 26
paste input "https://www.tiktok.com/@mr.kbz"
type input "https://www.tiktok.com/@mr.kbz"
click at [283, 371] on button "Save" at bounding box center [282, 384] width 53 height 26
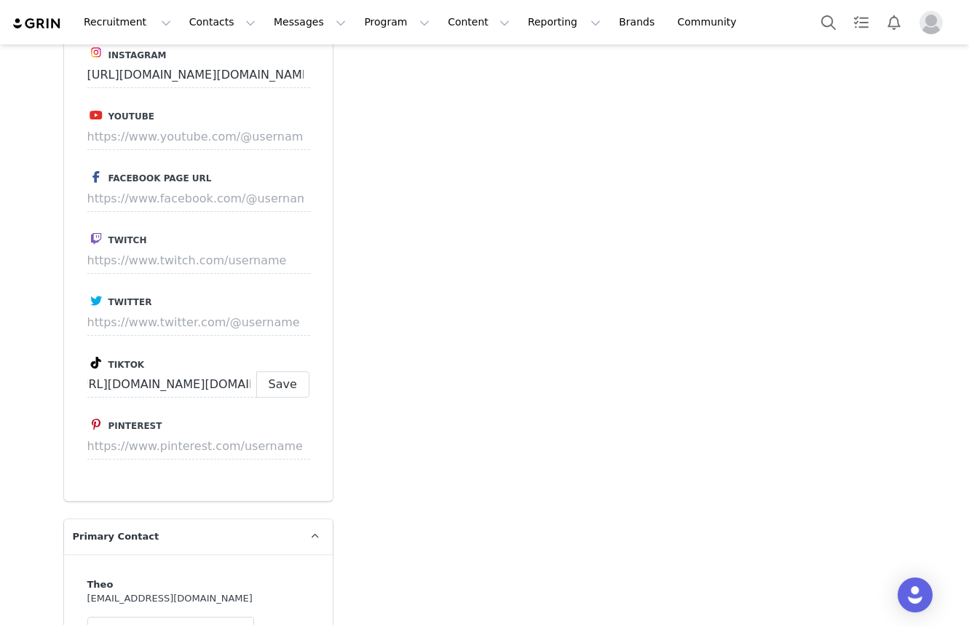
scroll to position [0, 0]
click at [283, 371] on p "Save" at bounding box center [282, 384] width 53 height 26
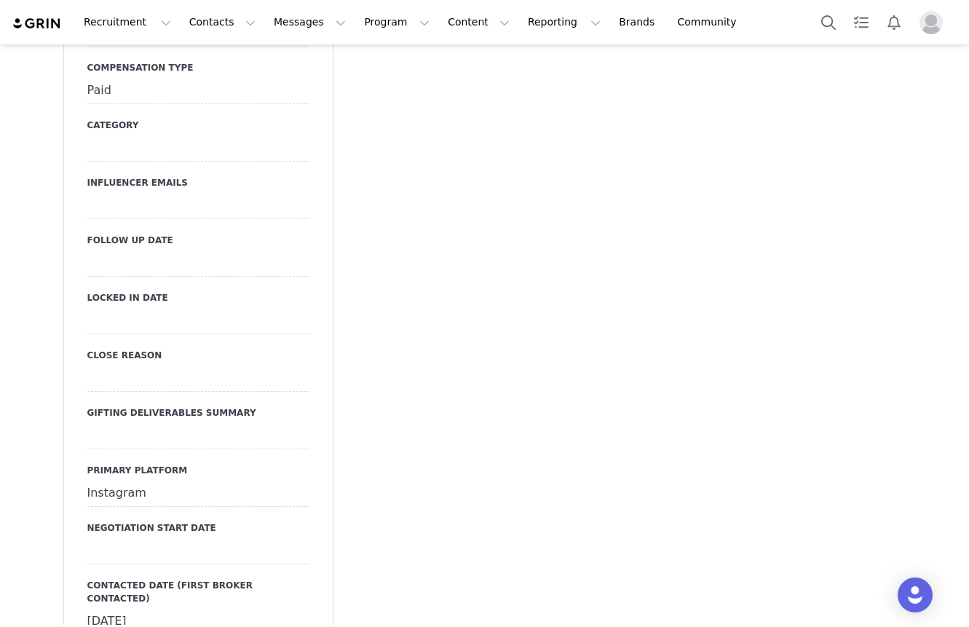
scroll to position [1768, 0]
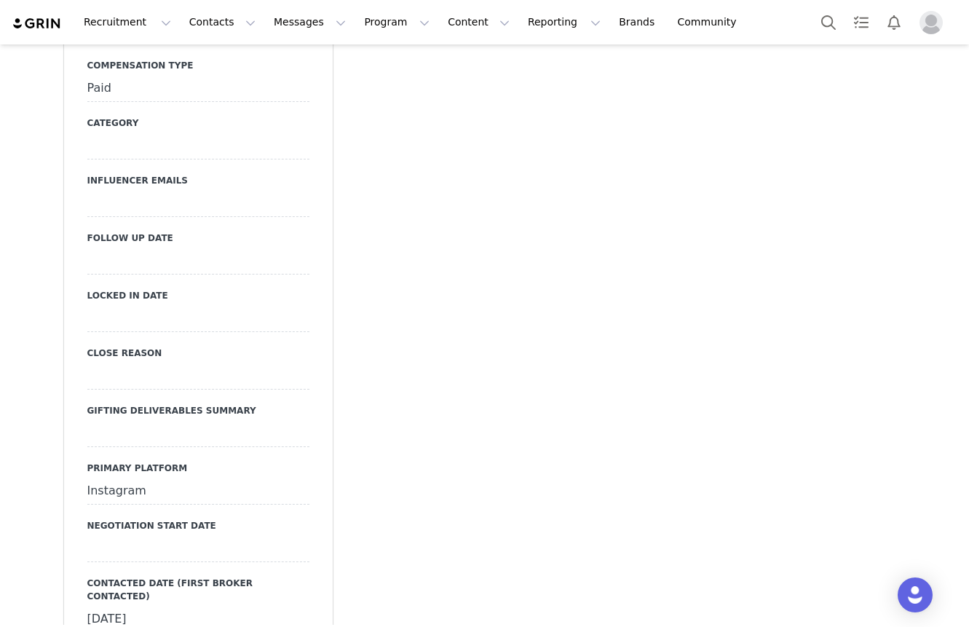
click at [185, 248] on div at bounding box center [198, 261] width 222 height 26
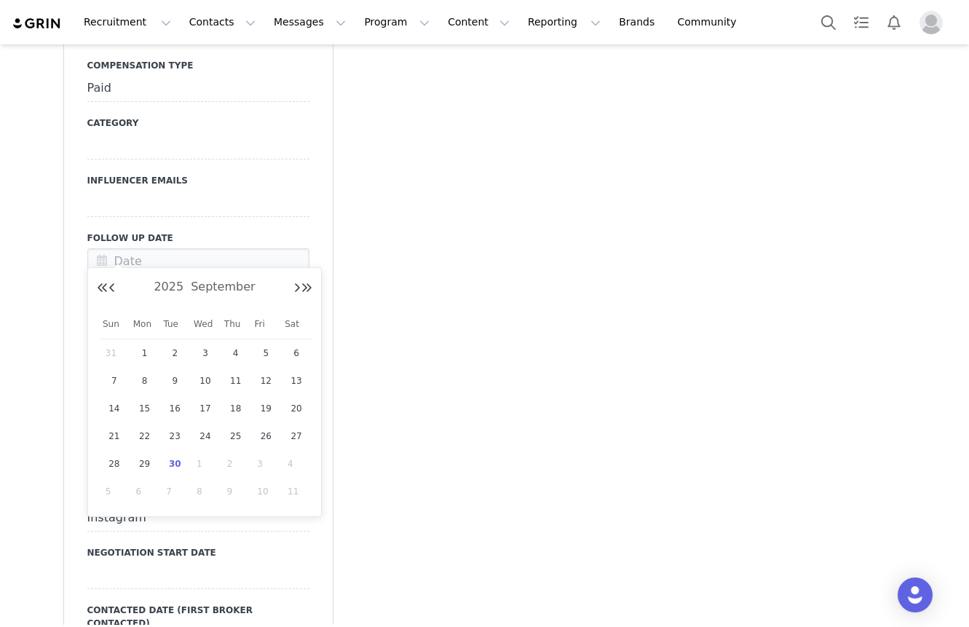
click at [174, 464] on span "30" at bounding box center [174, 463] width 17 height 17
type input "[DATE]"
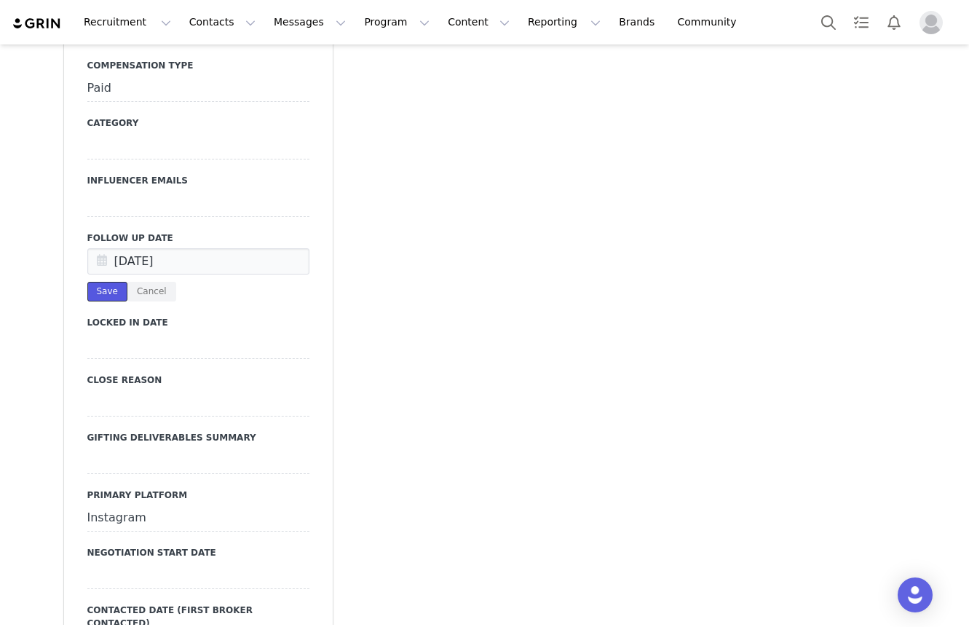
click at [111, 282] on button "Save" at bounding box center [107, 292] width 40 height 20
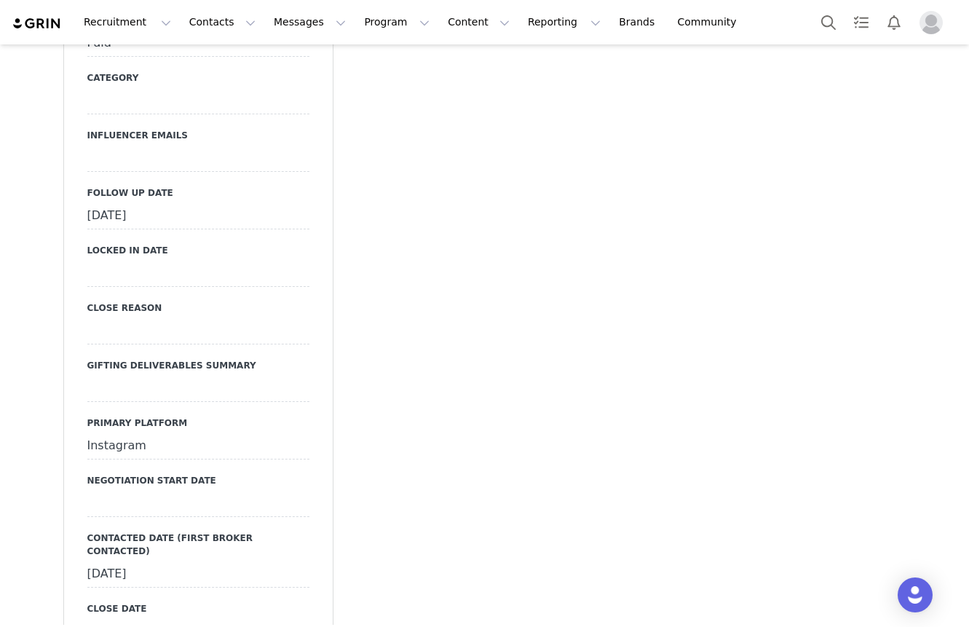
scroll to position [1851, 0]
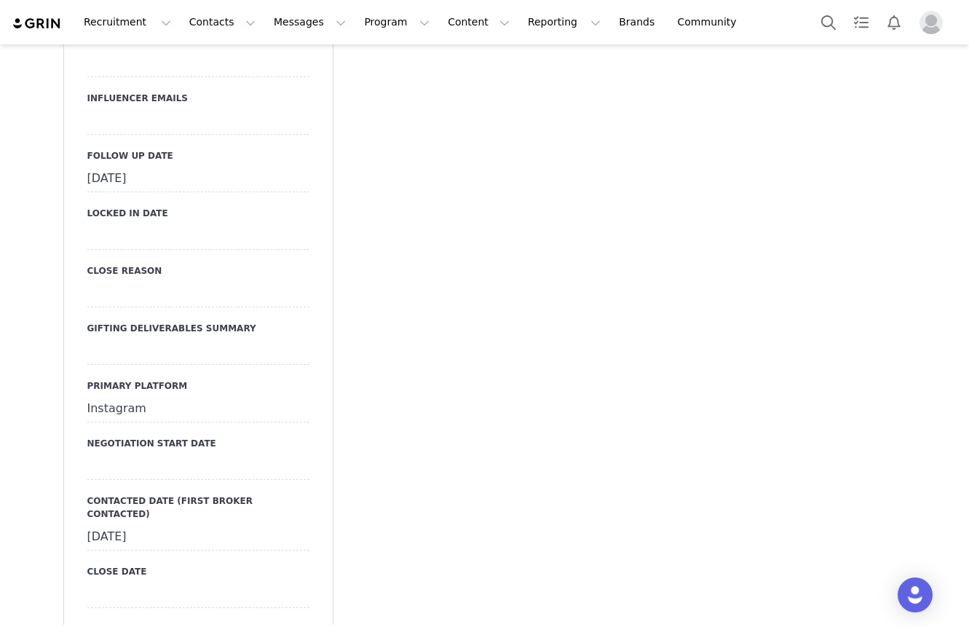
click at [142, 524] on div "August 15th, 2025" at bounding box center [198, 537] width 222 height 26
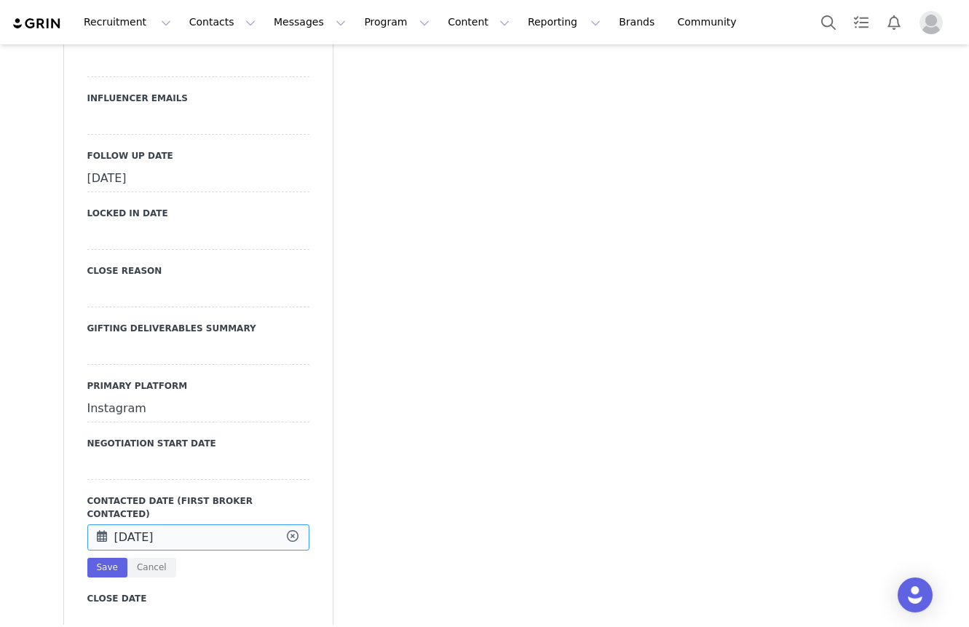
click at [142, 524] on input "Aug 15 2025" at bounding box center [198, 537] width 222 height 26
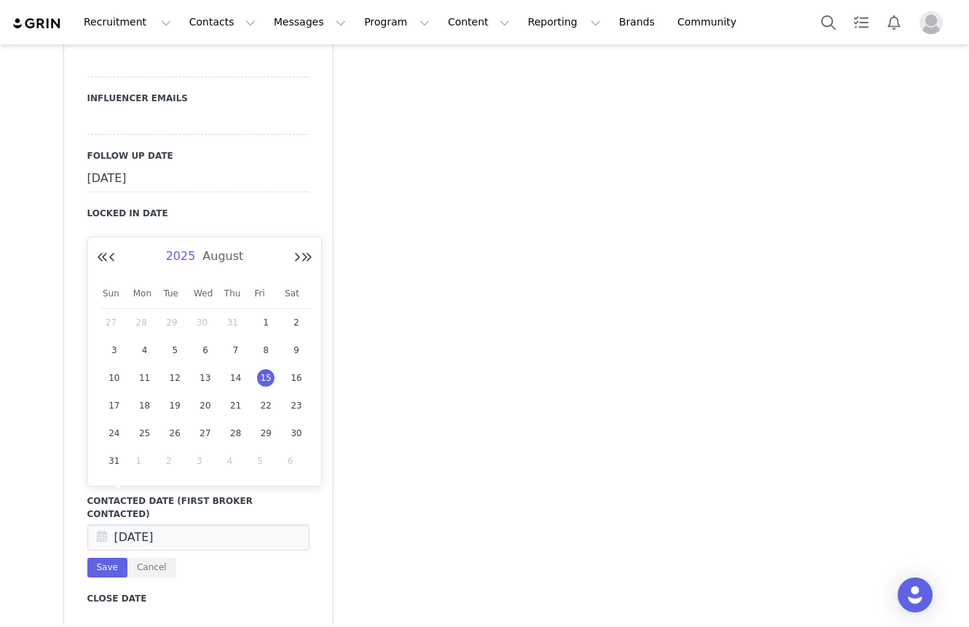
click at [186, 249] on span "2025" at bounding box center [180, 256] width 37 height 14
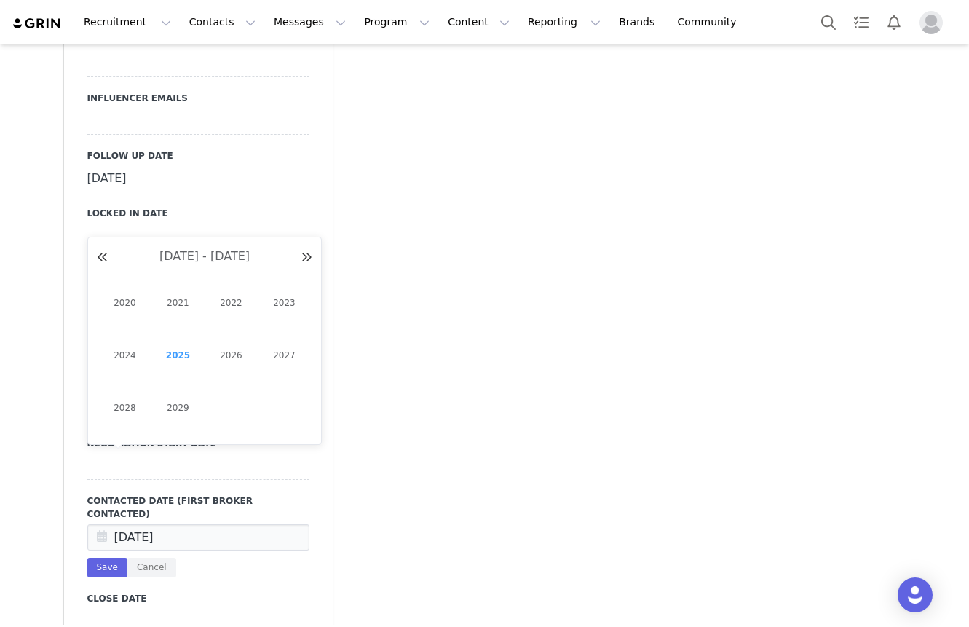
click at [184, 342] on td "2025" at bounding box center [177, 355] width 53 height 52
click at [181, 348] on link "2025" at bounding box center [178, 355] width 35 height 23
click at [114, 396] on link "Sep" at bounding box center [125, 393] width 44 height 26
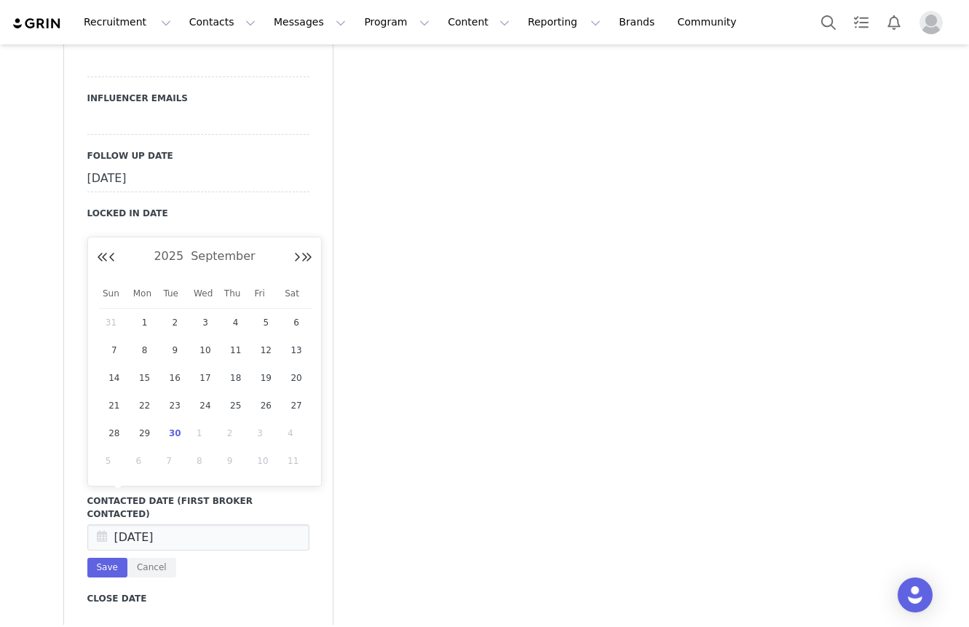
drag, startPoint x: 173, startPoint y: 434, endPoint x: 149, endPoint y: 474, distance: 46.7
click at [173, 434] on span "30" at bounding box center [174, 433] width 17 height 17
type input "Sep 30 2025"
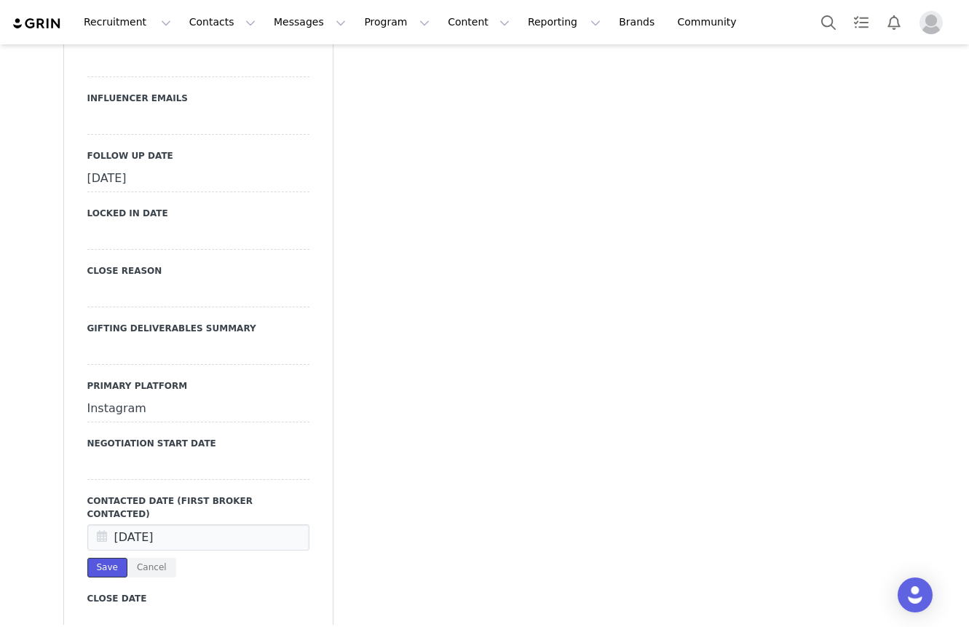
click at [111, 558] on button "Save" at bounding box center [107, 568] width 40 height 20
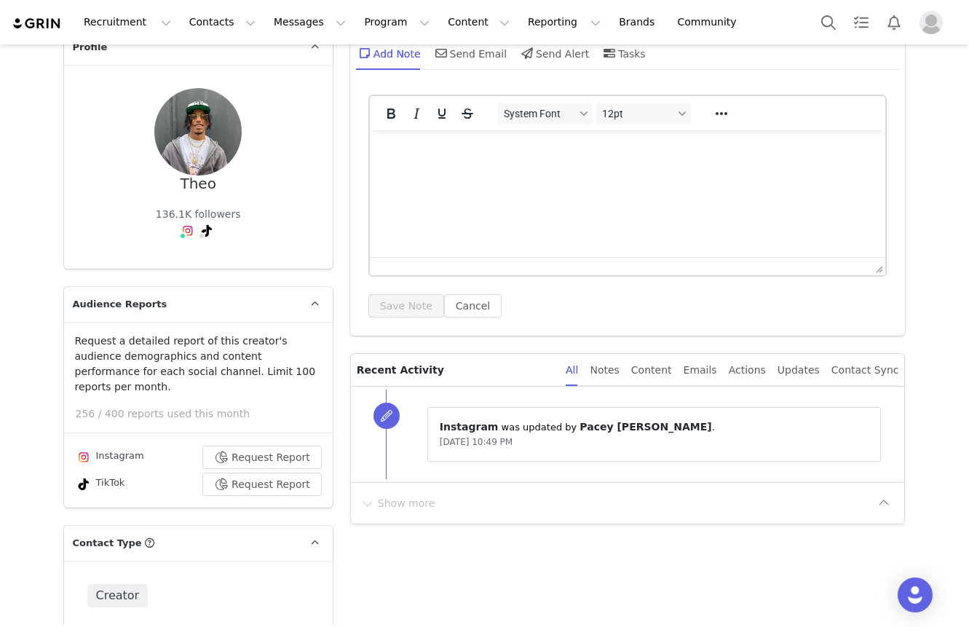
scroll to position [0, 0]
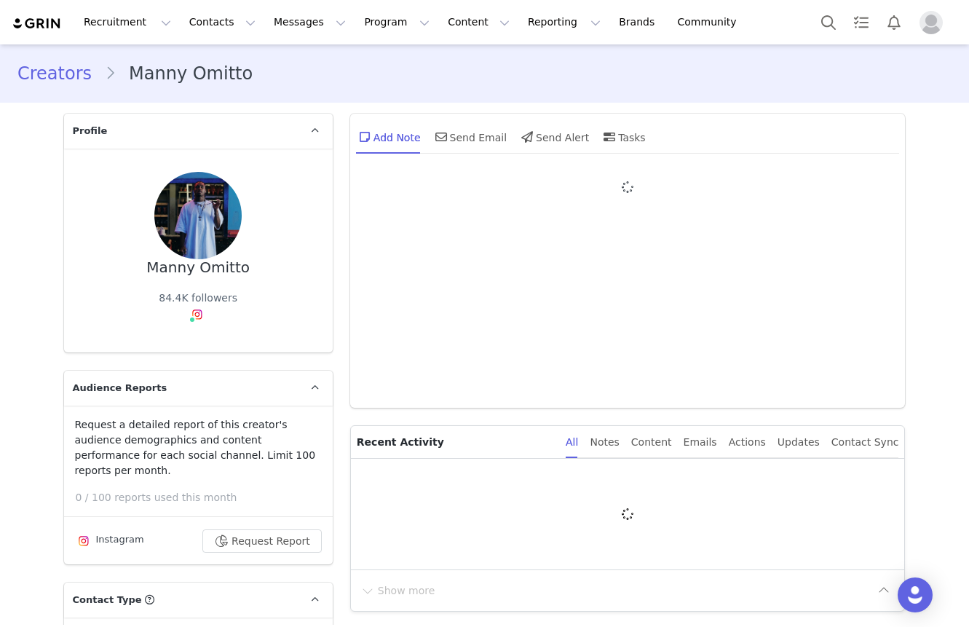
type input "+1 ([GEOGRAPHIC_DATA])"
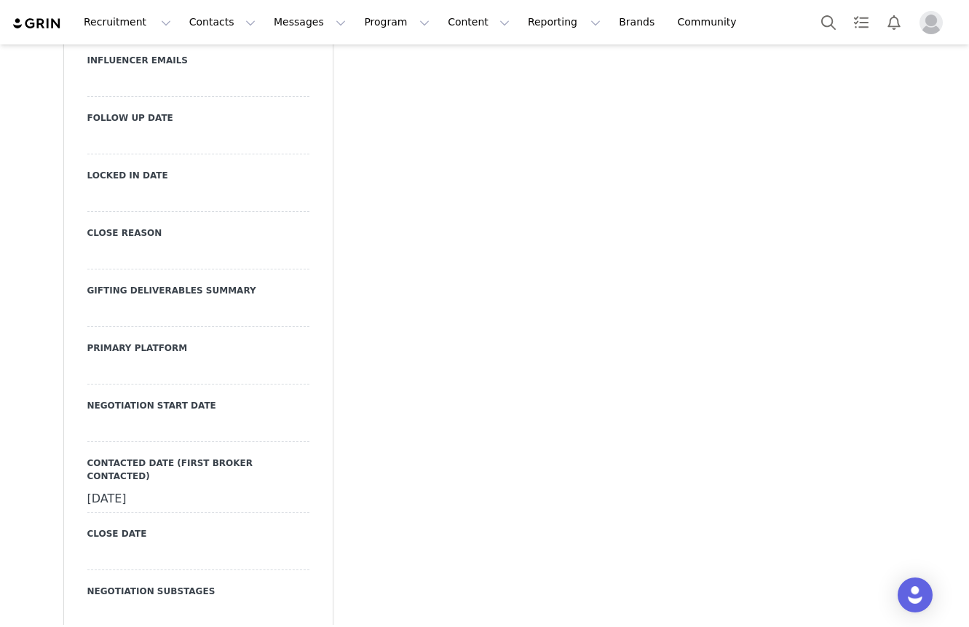
scroll to position [1863, 0]
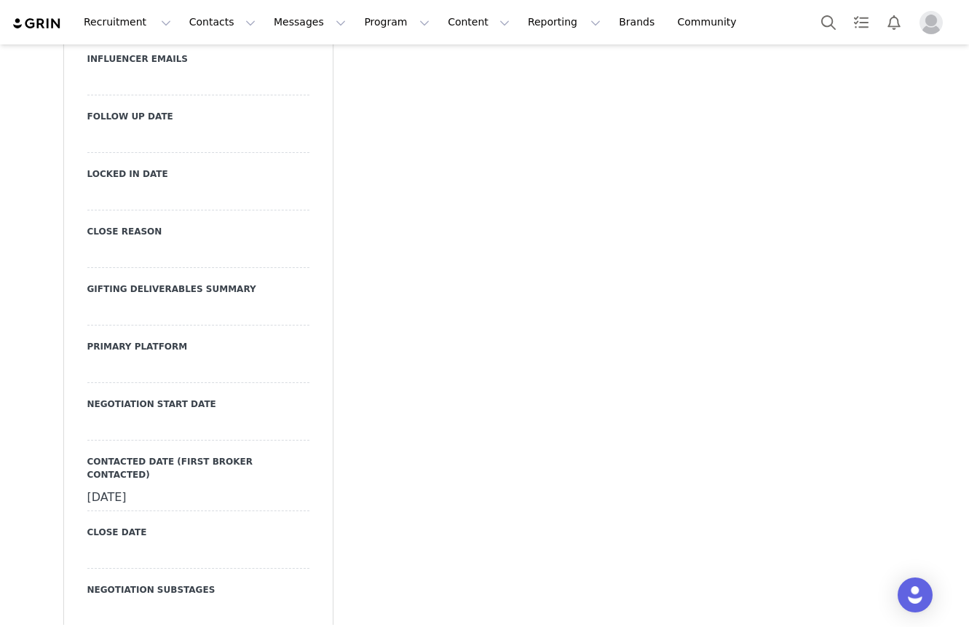
click at [189, 357] on div at bounding box center [198, 370] width 222 height 26
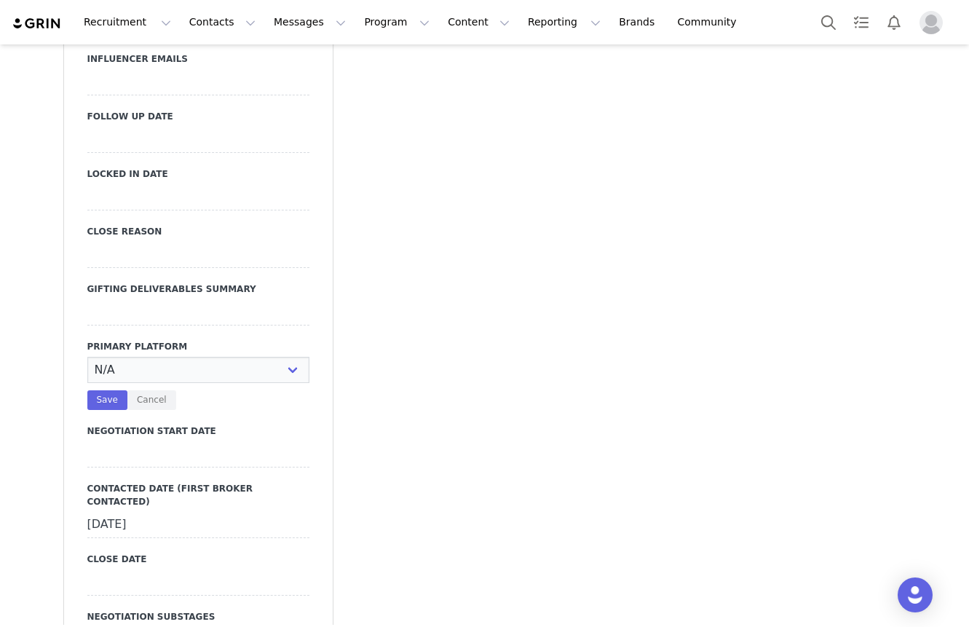
click at [189, 357] on select "N/A Instagram TikTok Youtube Other" at bounding box center [198, 370] width 222 height 26
click at [152, 390] on button "Cancel" at bounding box center [151, 400] width 49 height 20
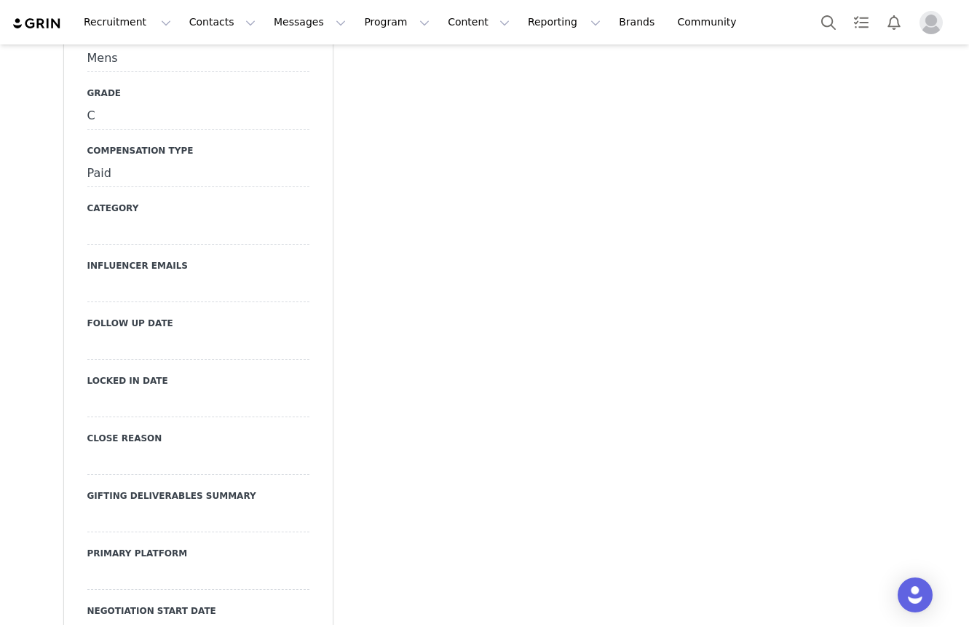
scroll to position [1632, 0]
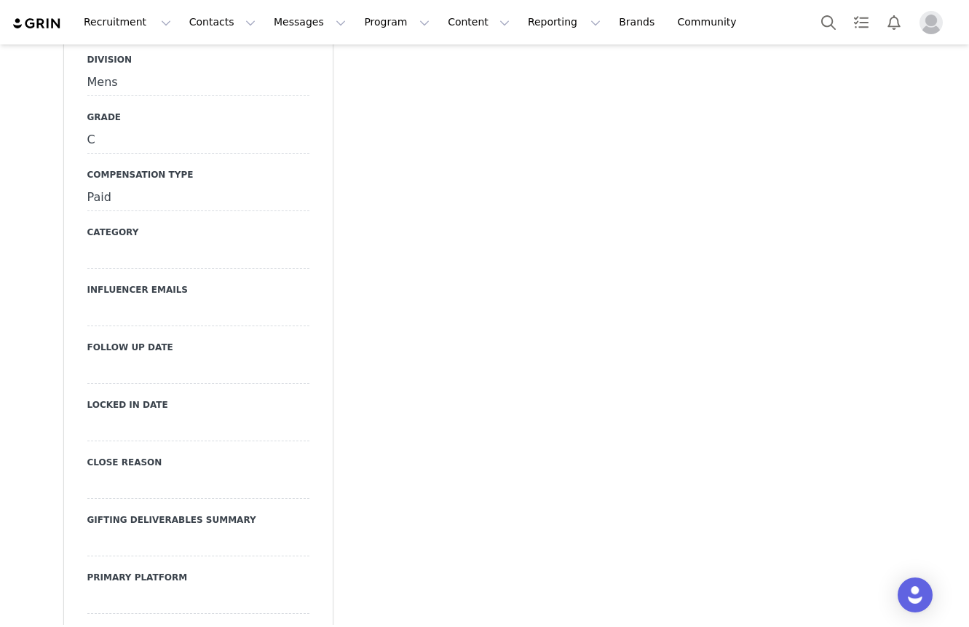
click at [156, 358] on div at bounding box center [198, 371] width 222 height 26
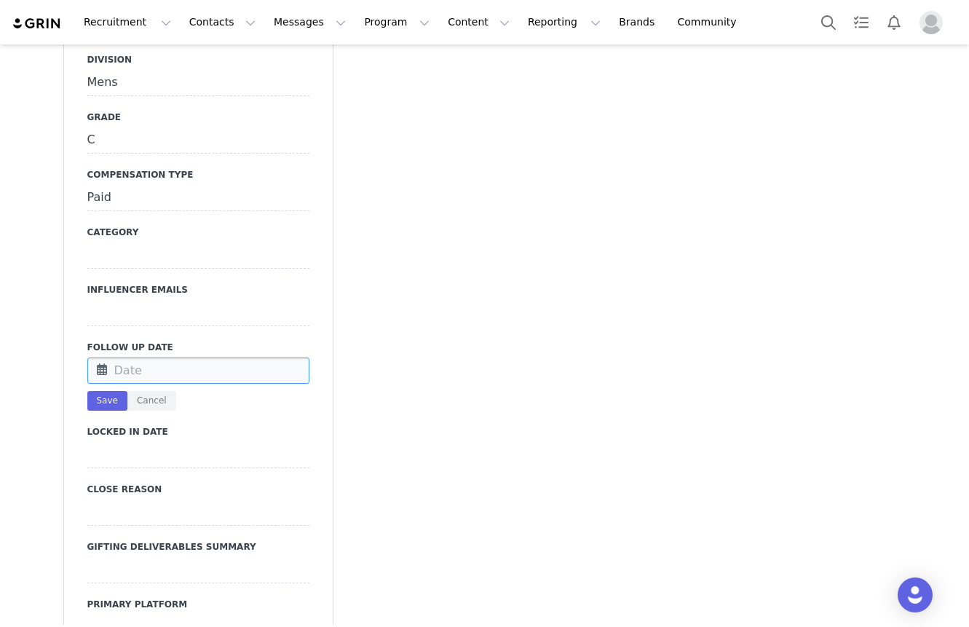
click at [156, 358] on input "text" at bounding box center [198, 371] width 222 height 26
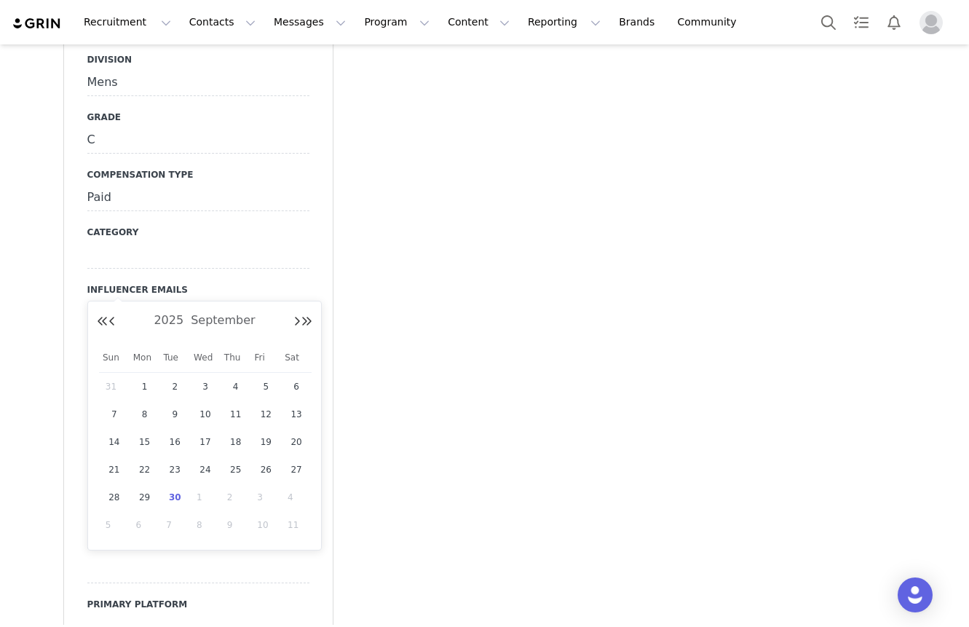
click at [178, 497] on span "30" at bounding box center [174, 497] width 17 height 17
type input "[DATE]"
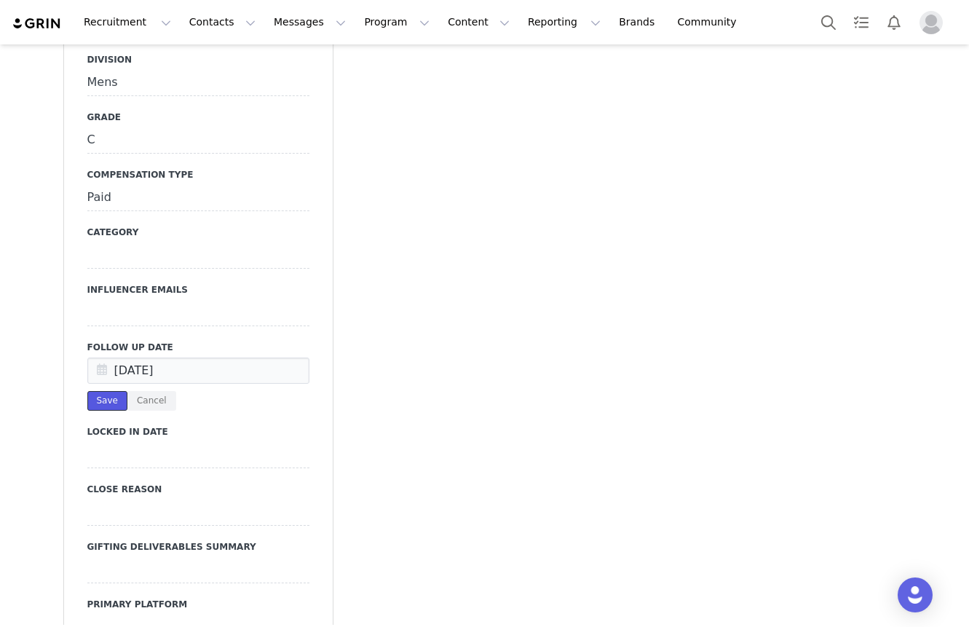
click at [115, 391] on button "Save" at bounding box center [107, 401] width 40 height 20
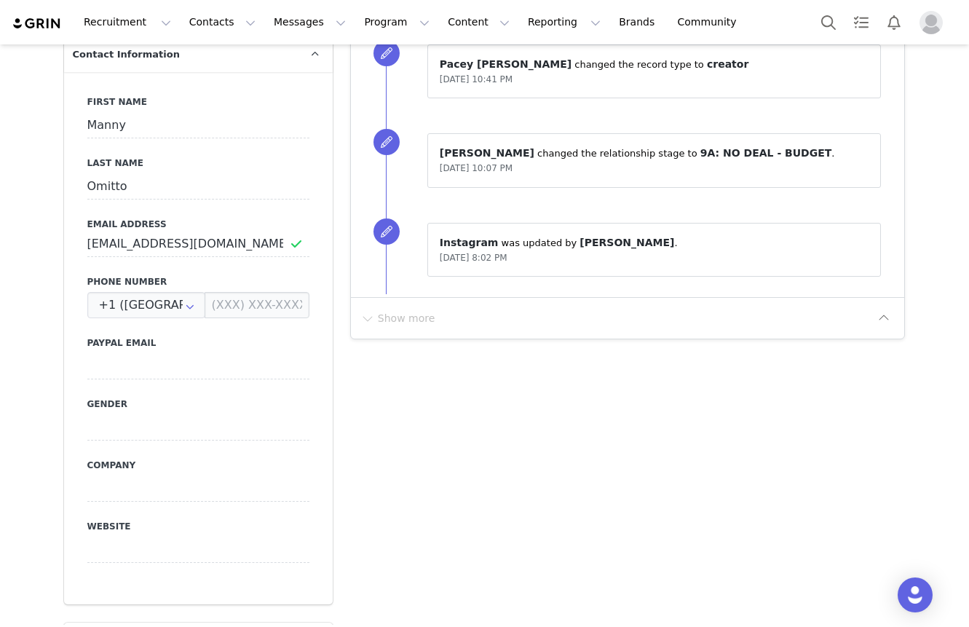
scroll to position [810, 0]
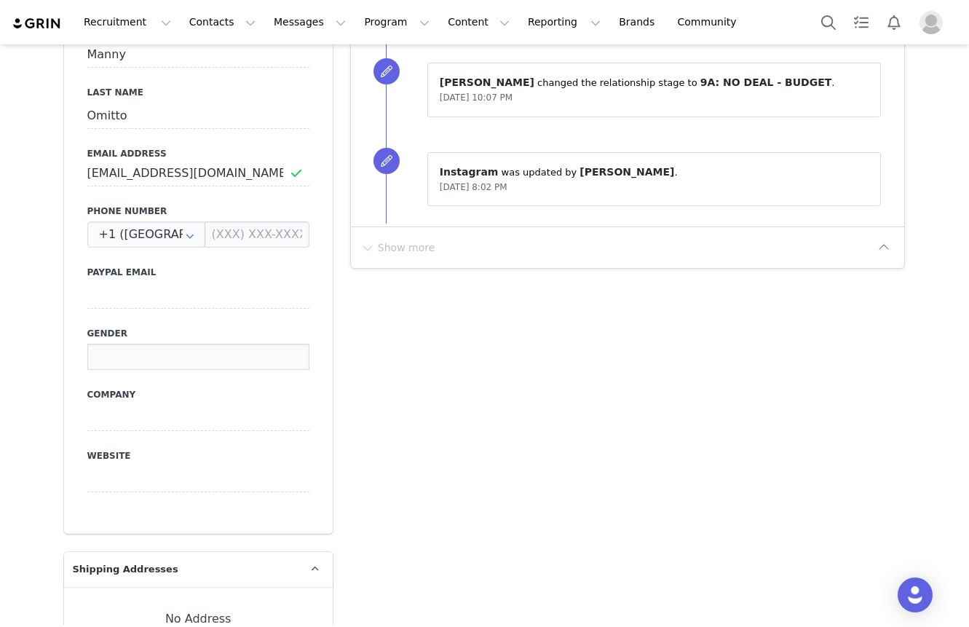
click at [206, 344] on input at bounding box center [198, 357] width 222 height 26
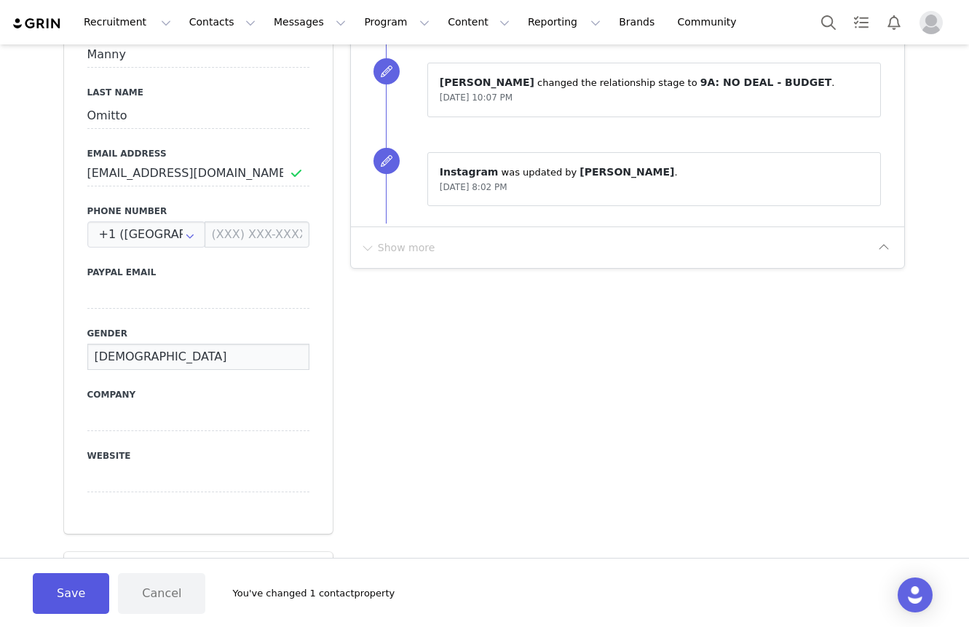
type input "[DEMOGRAPHIC_DATA]"
click at [73, 604] on button "Save" at bounding box center [71, 593] width 76 height 41
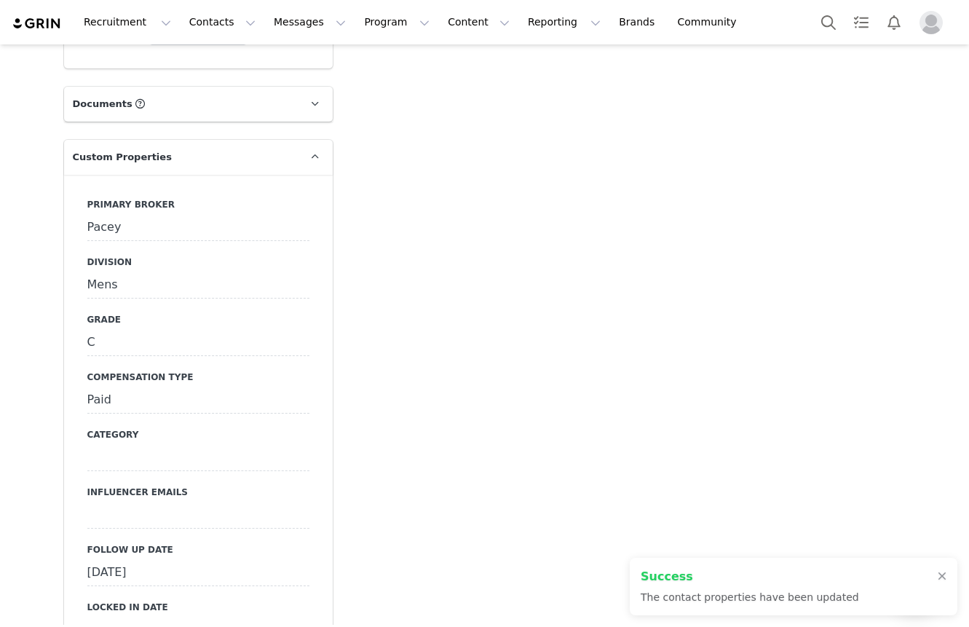
scroll to position [1449, 0]
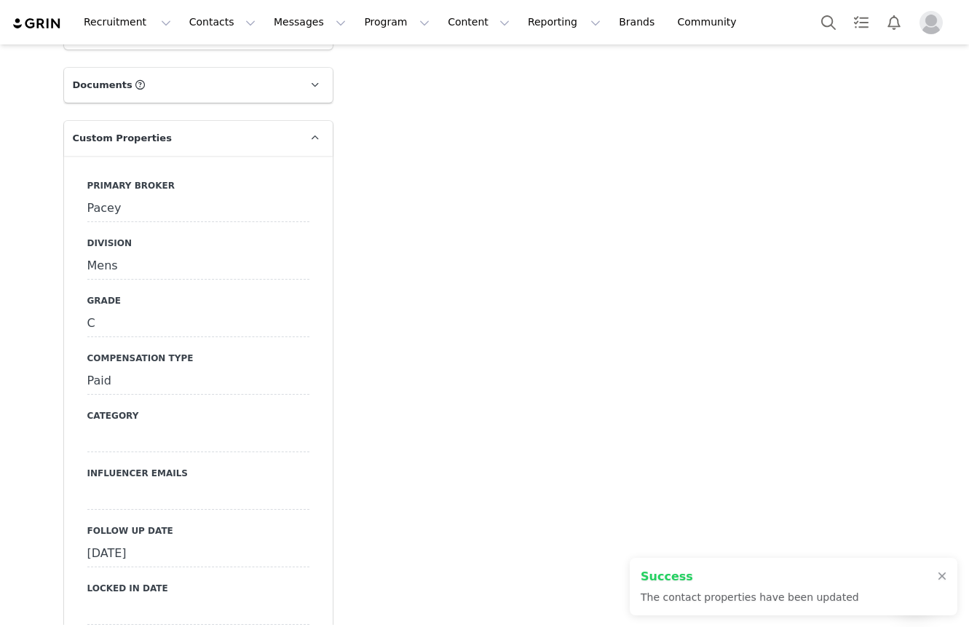
click at [237, 196] on div "Pacey" at bounding box center [198, 209] width 222 height 26
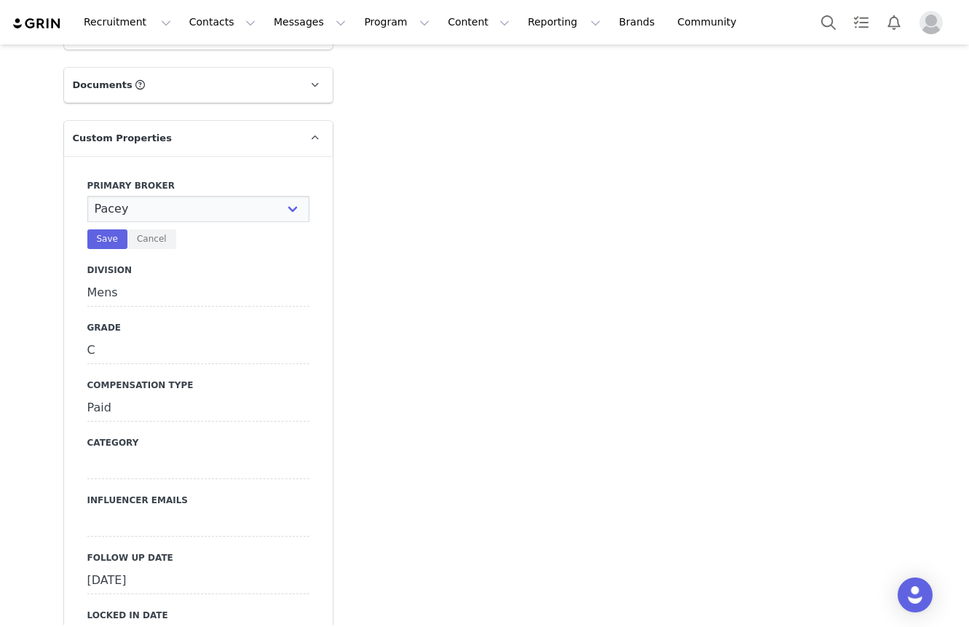
select select "[PERSON_NAME]"
click at [87, 196] on select "N/A [PERSON_NAME] [PERSON_NAME] Jasmine [PERSON_NAME] Bre [PERSON_NAME] [PERSON…" at bounding box center [198, 209] width 222 height 26
click at [114, 229] on button "Save" at bounding box center [107, 239] width 40 height 20
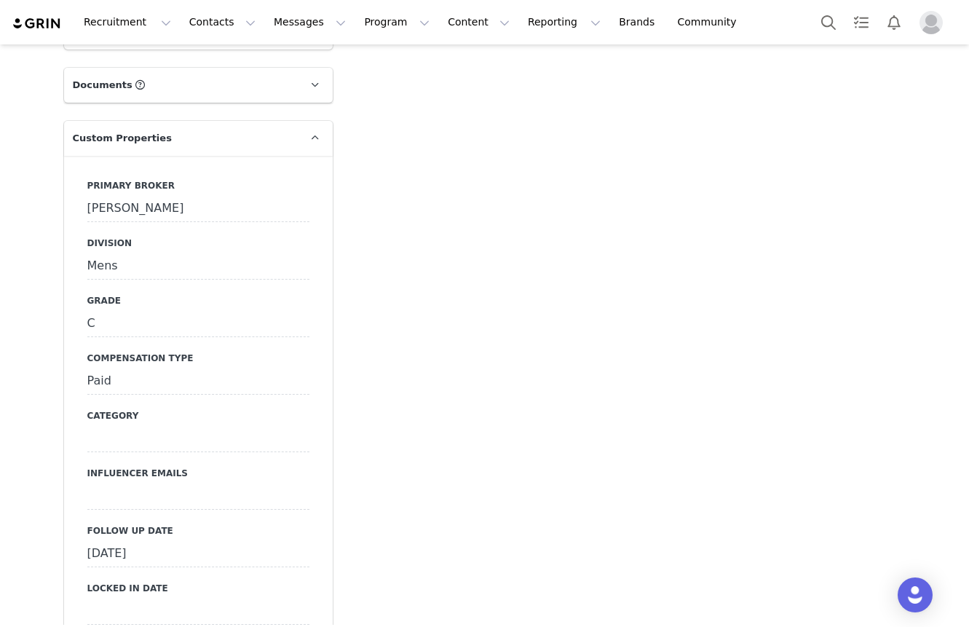
scroll to position [1624, 0]
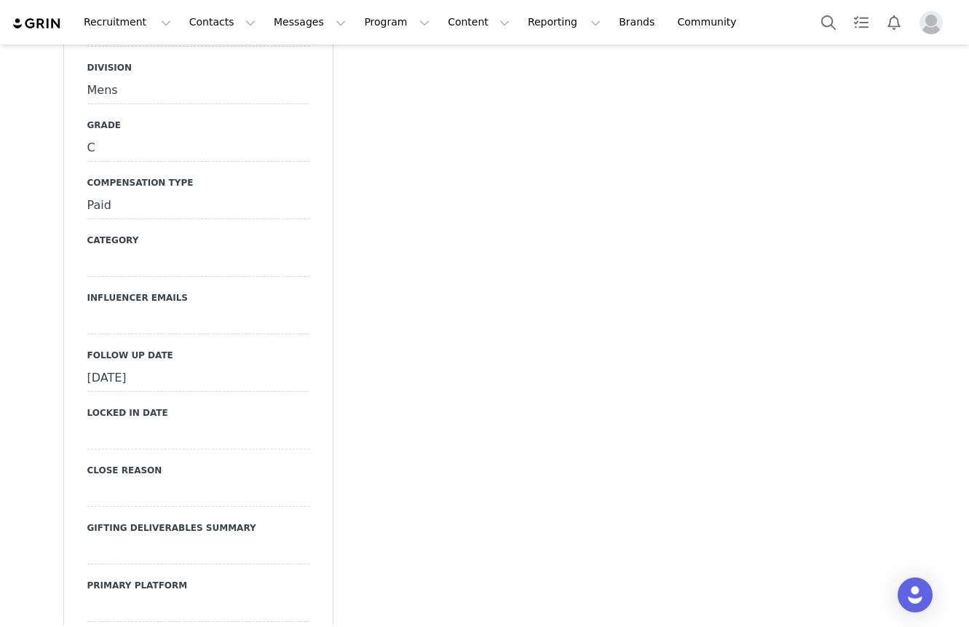
click at [148, 366] on div "[DATE]" at bounding box center [198, 379] width 222 height 26
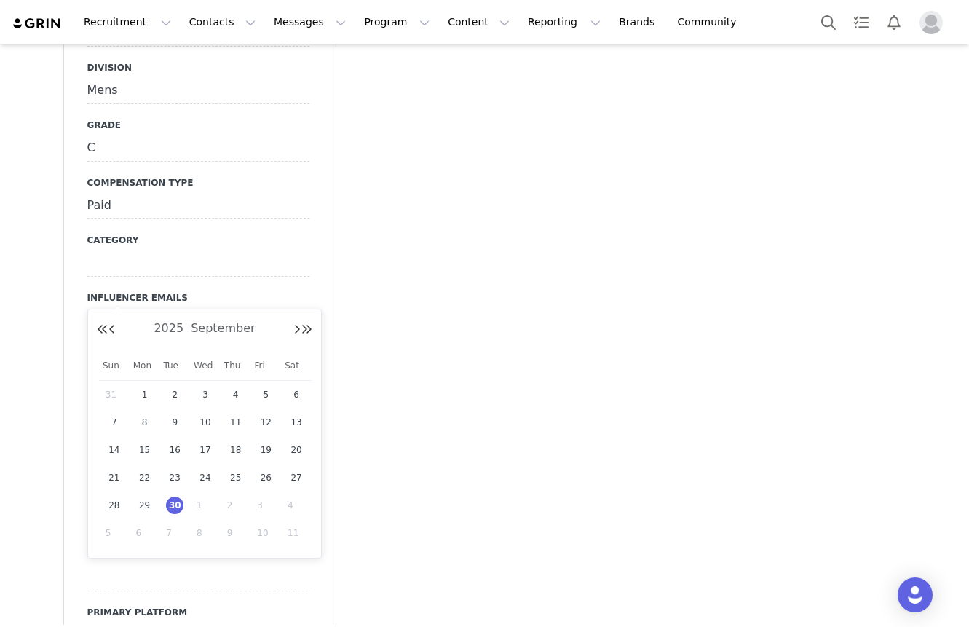
click at [148, 366] on input "[DATE]" at bounding box center [198, 379] width 222 height 26
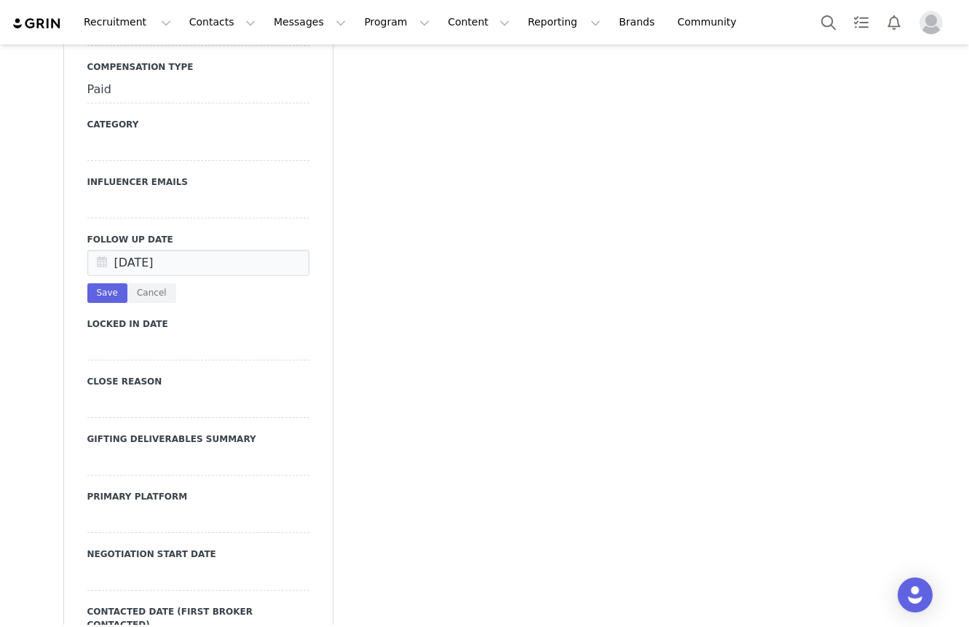
scroll to position [1746, 0]
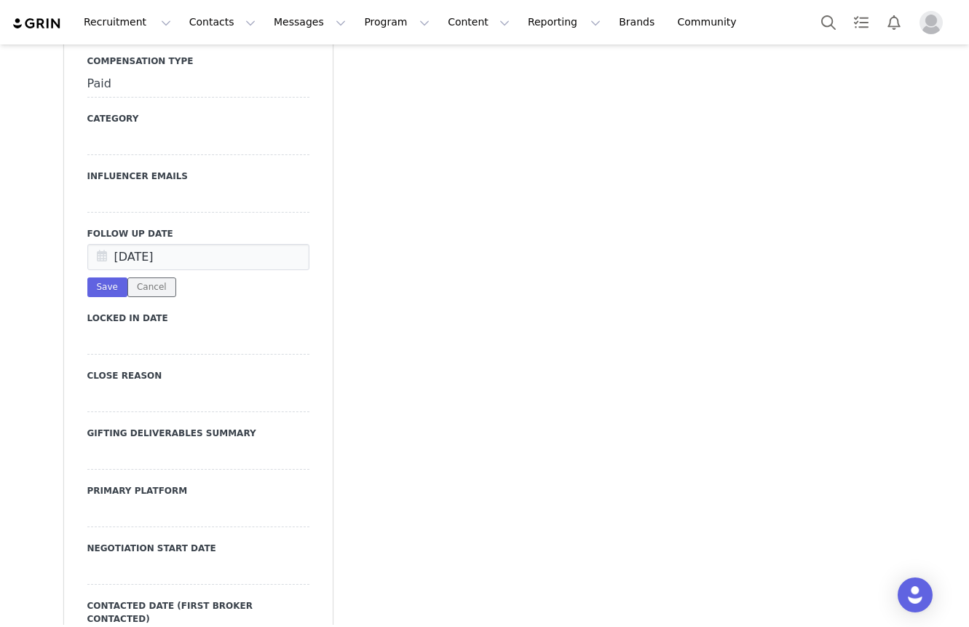
click at [164, 277] on button "Cancel" at bounding box center [151, 287] width 49 height 20
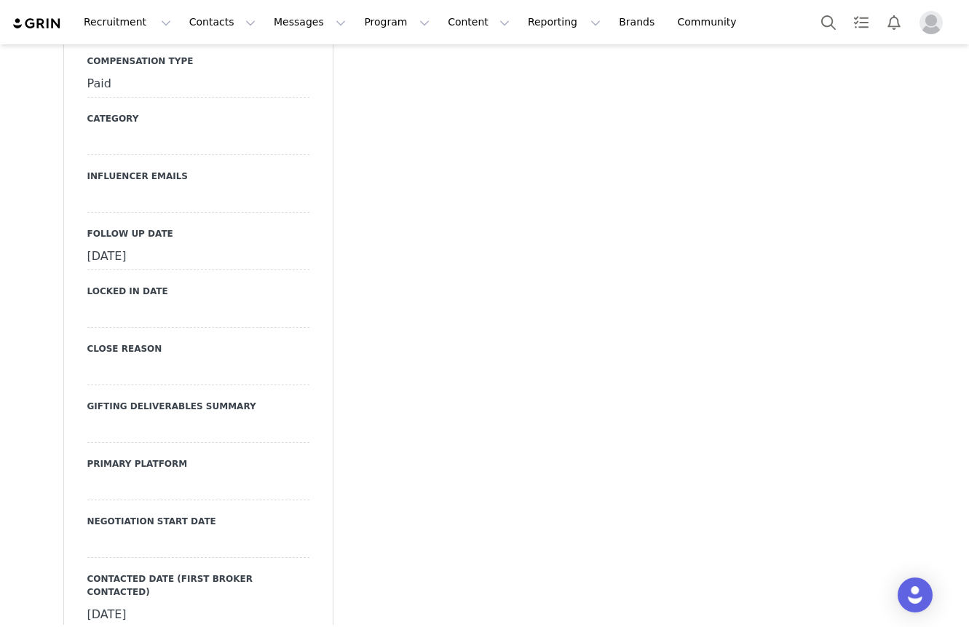
click at [161, 474] on div at bounding box center [198, 487] width 222 height 26
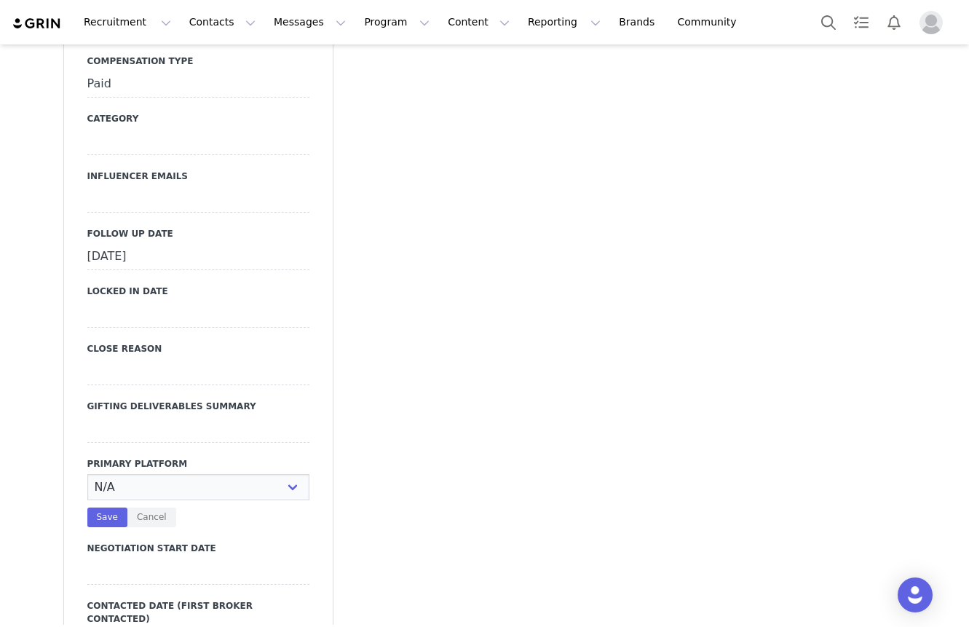
select select "Instagram"
click at [87, 474] on select "N/A Instagram TikTok Youtube Other" at bounding box center [198, 487] width 222 height 26
click at [117, 508] on button "Save" at bounding box center [107, 518] width 40 height 20
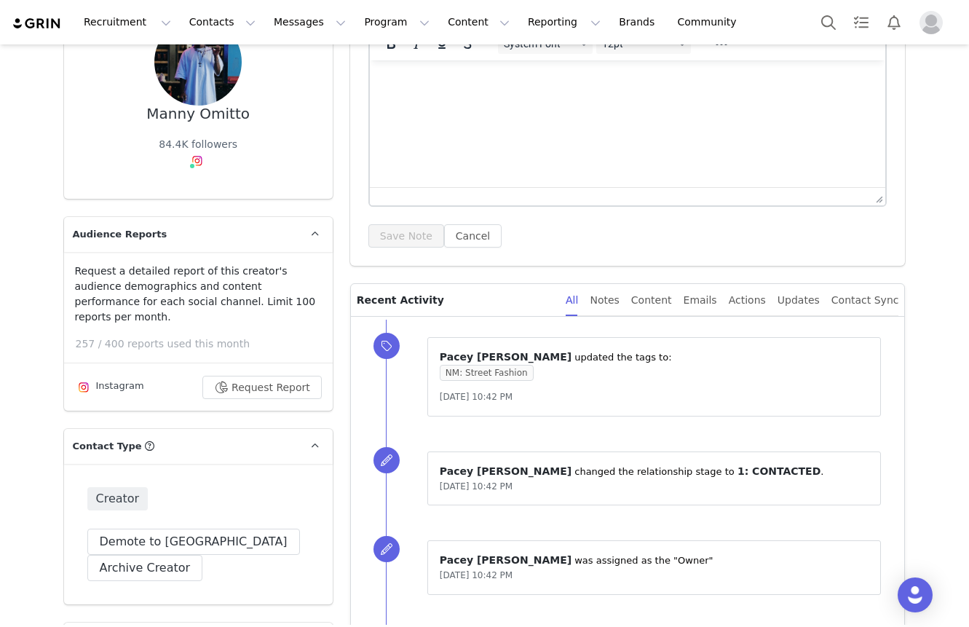
scroll to position [0, 0]
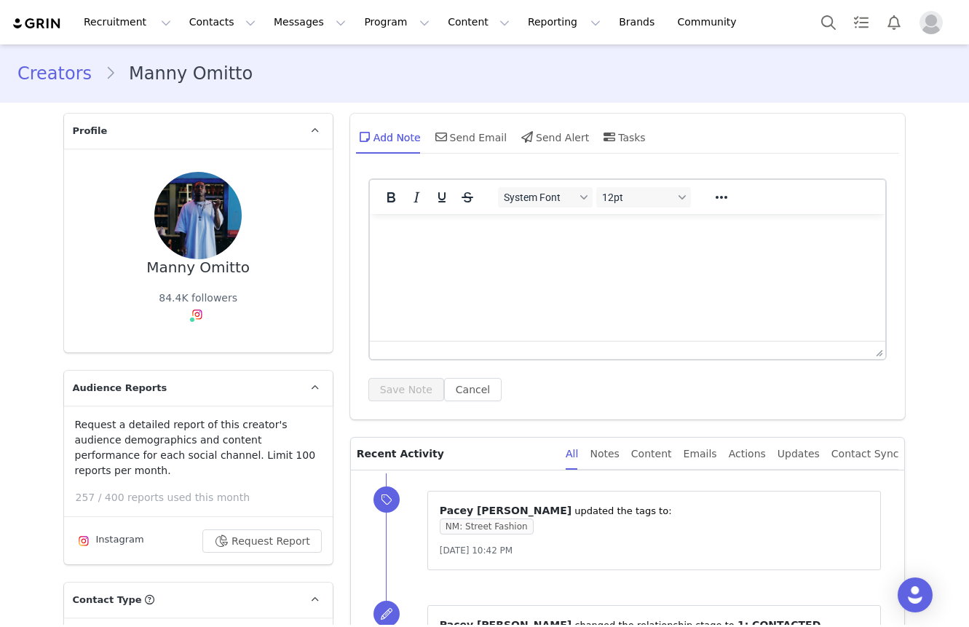
drag, startPoint x: 148, startPoint y: 188, endPoint x: 266, endPoint y: 188, distance: 118.0
click at [267, 188] on div "Manny Omitto 84.4K followers" at bounding box center [198, 250] width 222 height 157
copy div "Manny Omitto"
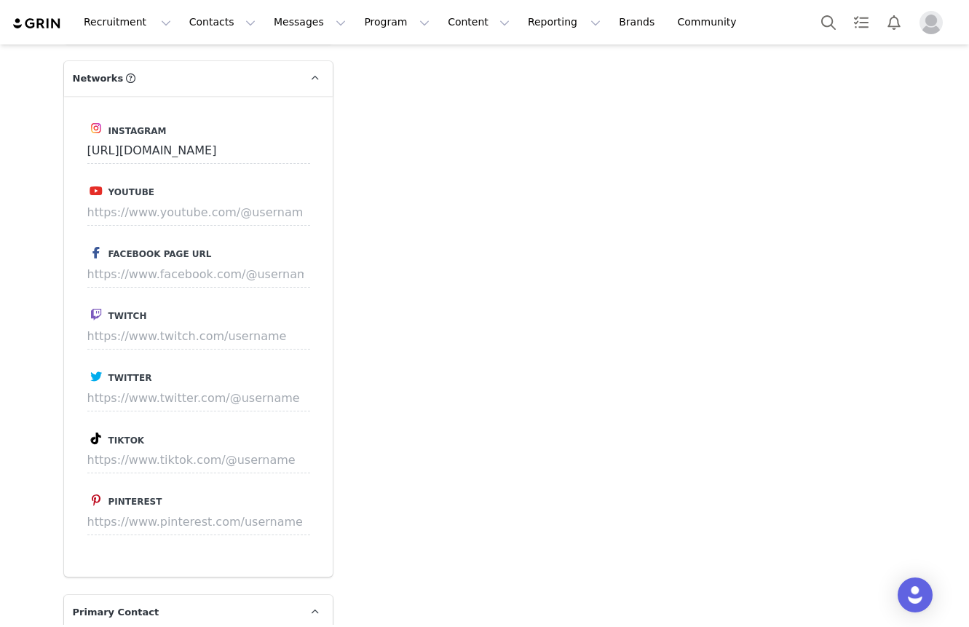
click at [157, 374] on div "Instagram https://www.instagram.com/mannyomitto Youtube Facebook Page URL Twitc…" at bounding box center [198, 336] width 269 height 481
click at [151, 447] on input at bounding box center [198, 460] width 223 height 26
paste input "https://www.tiktok.com/@mannyomitto"
type input "https://www.tiktok.com/@mannyomitto"
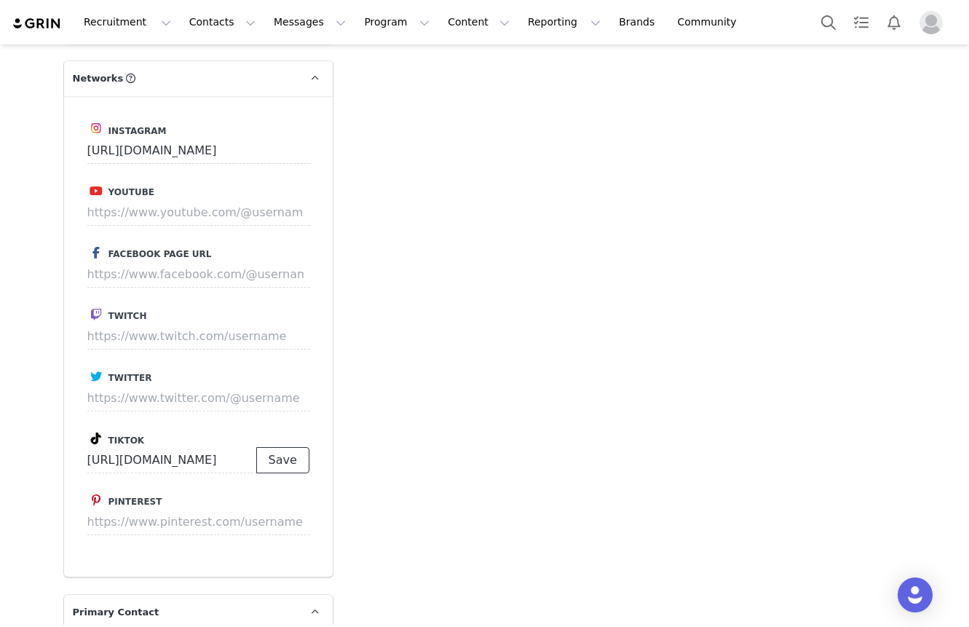
click at [285, 447] on button "Save" at bounding box center [282, 460] width 53 height 26
click at [285, 447] on p "Save" at bounding box center [282, 460] width 53 height 26
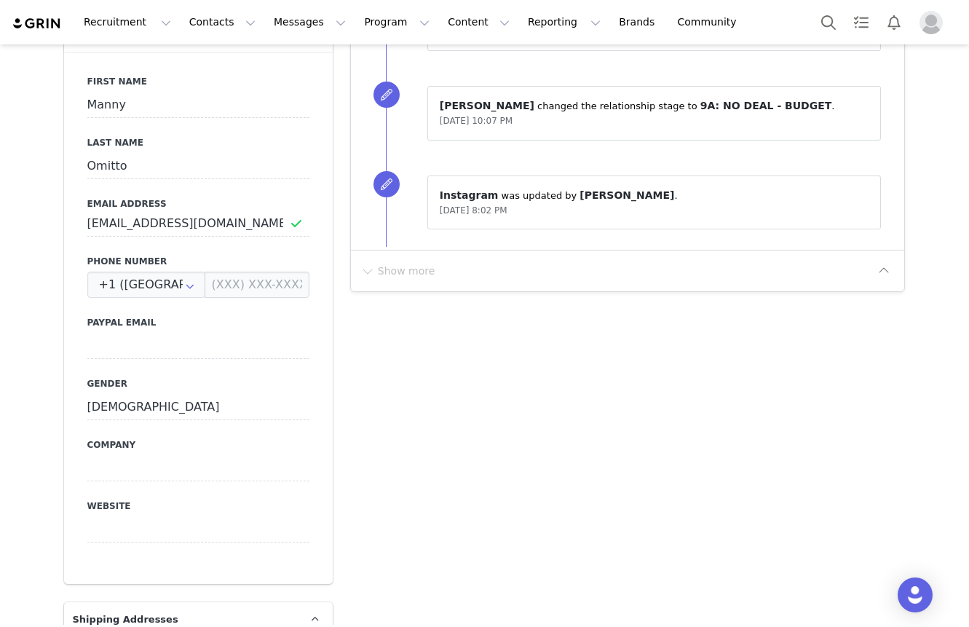
scroll to position [790, 0]
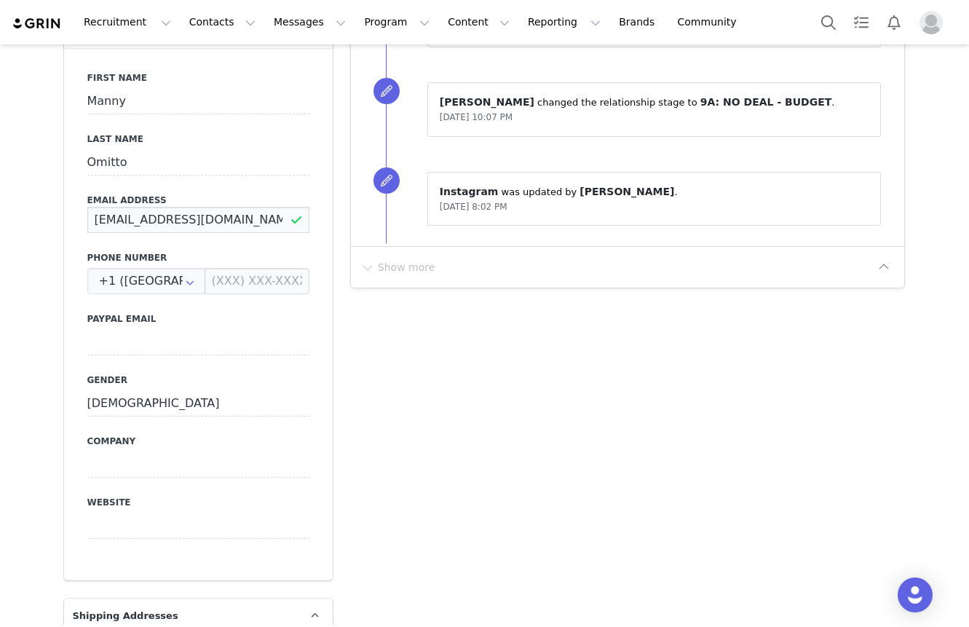
click at [259, 207] on input "mannyomitto@thepauseagency.com" at bounding box center [198, 220] width 222 height 26
paste input "medeamgmt"
type input "mannyomitto@medeamgmt.com"
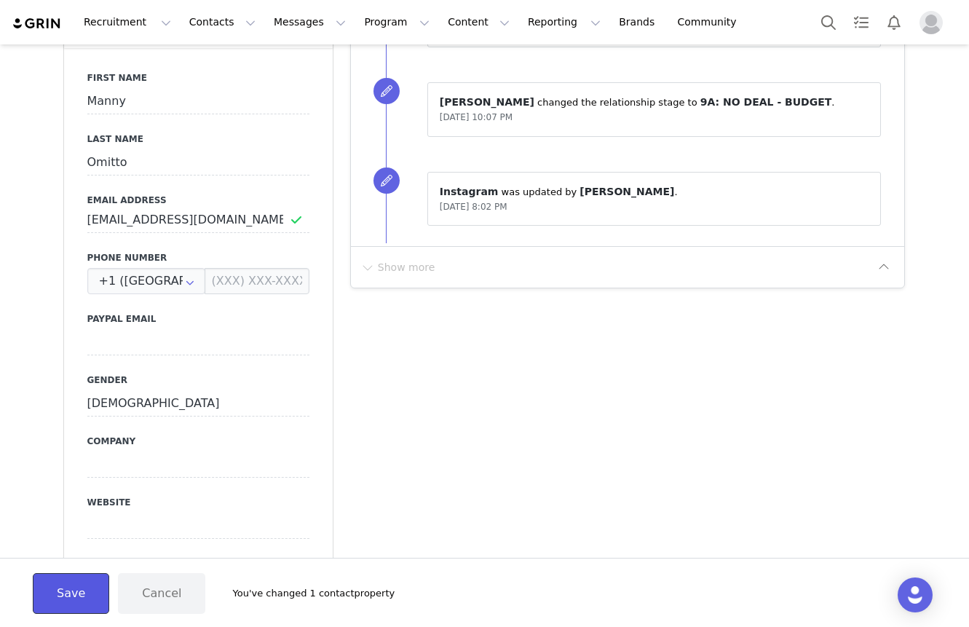
click at [79, 585] on button "Save" at bounding box center [71, 593] width 76 height 41
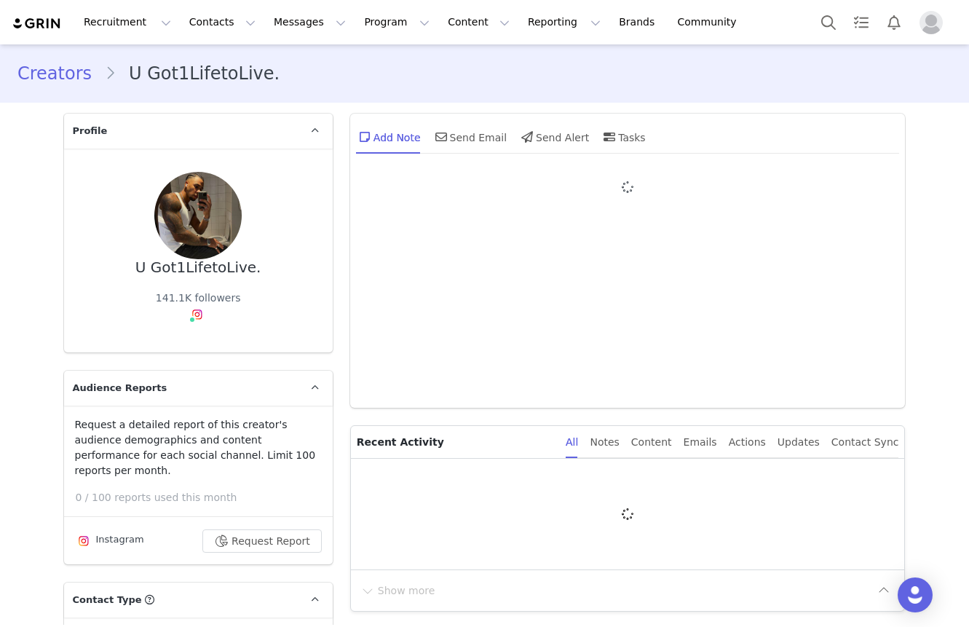
type input "+49 ([GEOGRAPHIC_DATA])"
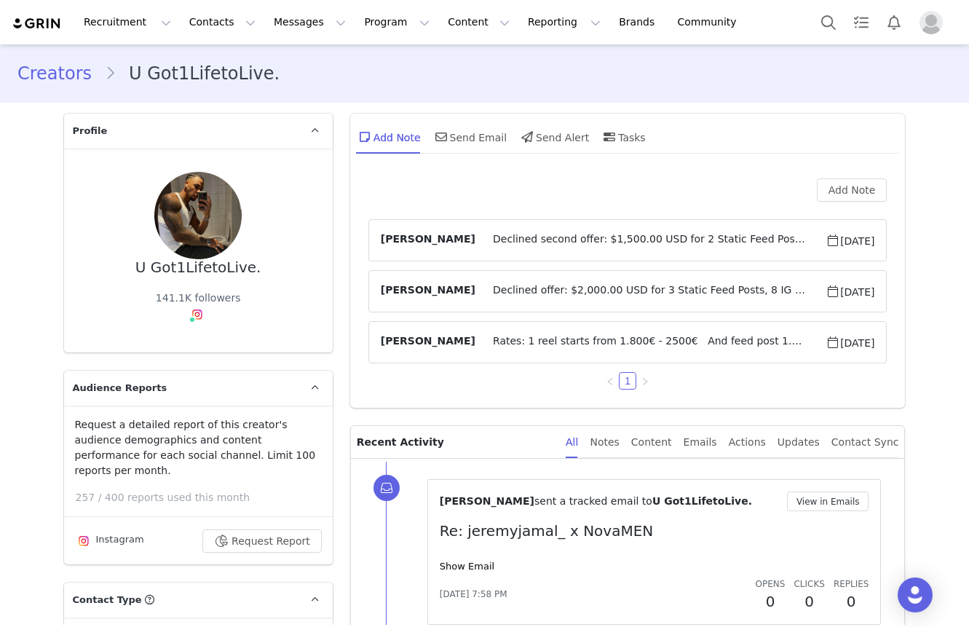
click at [481, 239] on span "Declined second offer: $1,500.00 USD for 2 Static Feed Posts, 2 IG Reels and 1 …" at bounding box center [651, 240] width 350 height 17
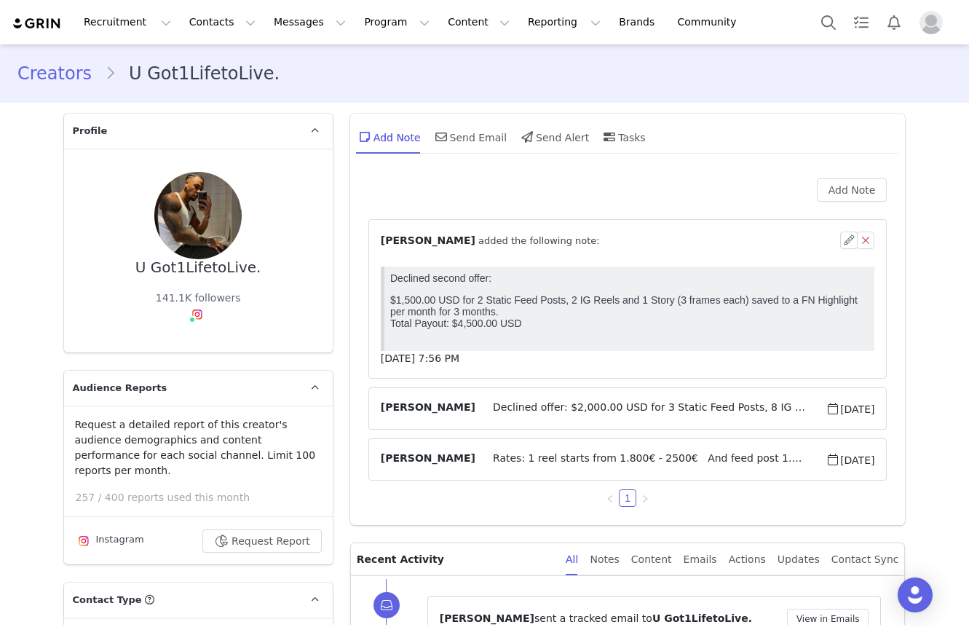
click at [476, 414] on span "Declined offer: $2,000.00 USD for 3 Static Feed Posts, 8 IG Reels and 4 Stories…" at bounding box center [651, 408] width 350 height 17
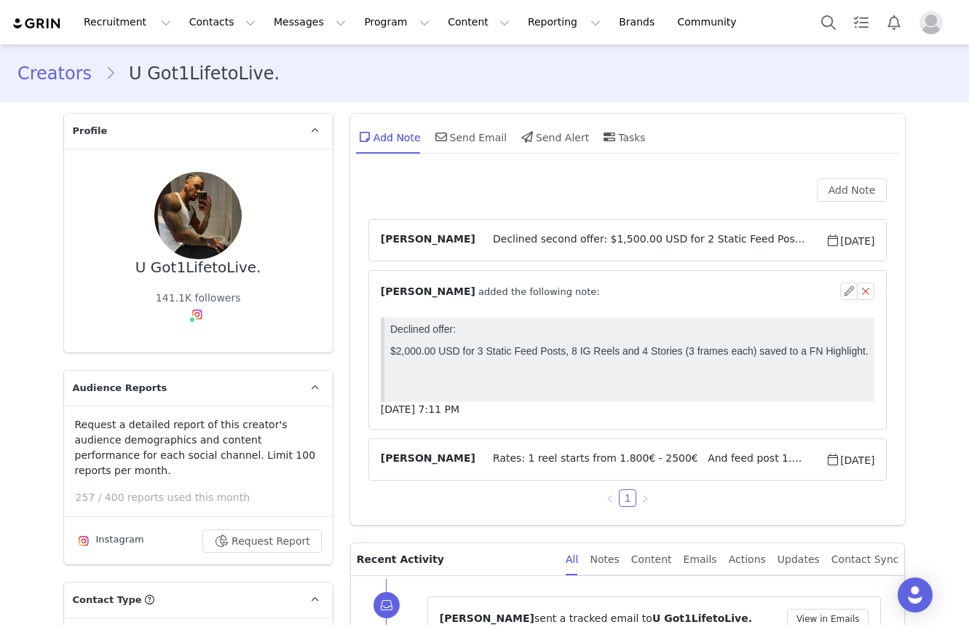
click at [476, 457] on span "Rates: 1 reel starts from 1.800€ - 2500€ And feed post 1.5k€ to 2k€ 1 story set…" at bounding box center [651, 459] width 350 height 17
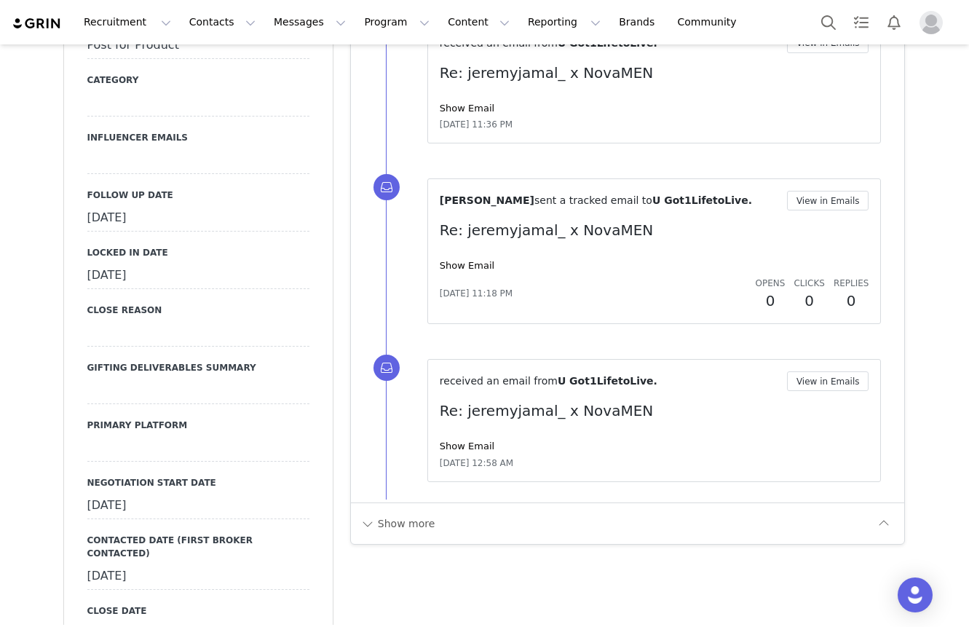
scroll to position [1857, 0]
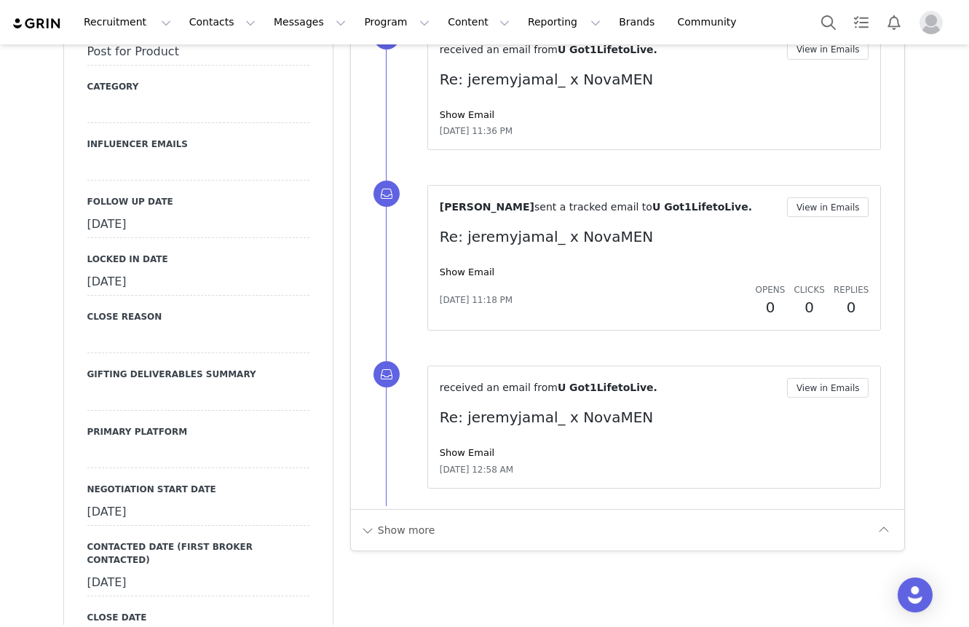
click at [199, 500] on div "April 15th, 2024" at bounding box center [198, 513] width 222 height 26
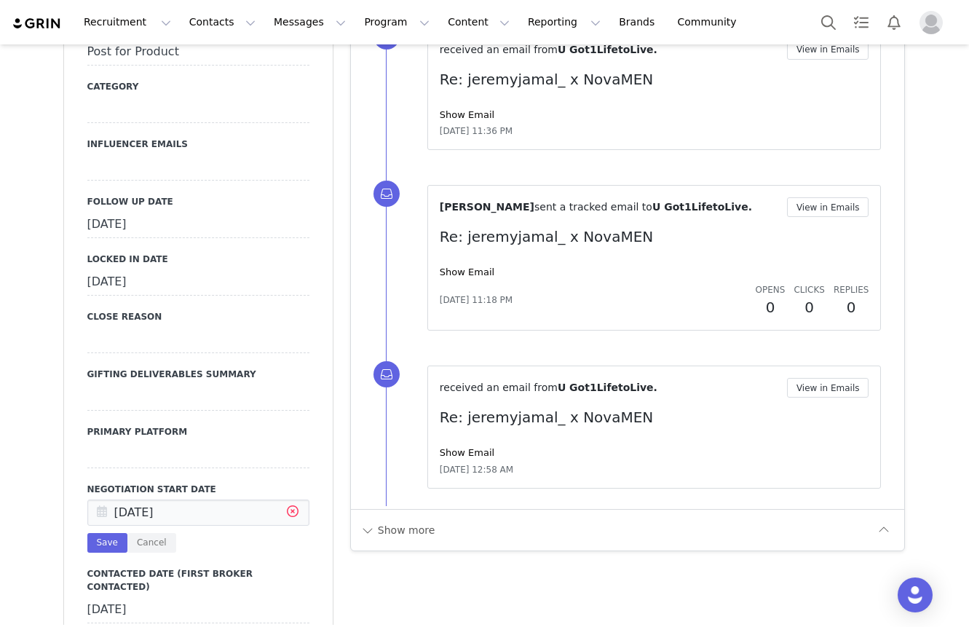
click at [299, 500] on icon at bounding box center [293, 513] width 26 height 26
click at [96, 503] on div "Primary Broker Jasmine Division Mens Grade Compensation Type Post for Product C…" at bounding box center [198, 639] width 222 height 1579
click at [98, 533] on button "Save" at bounding box center [107, 543] width 40 height 20
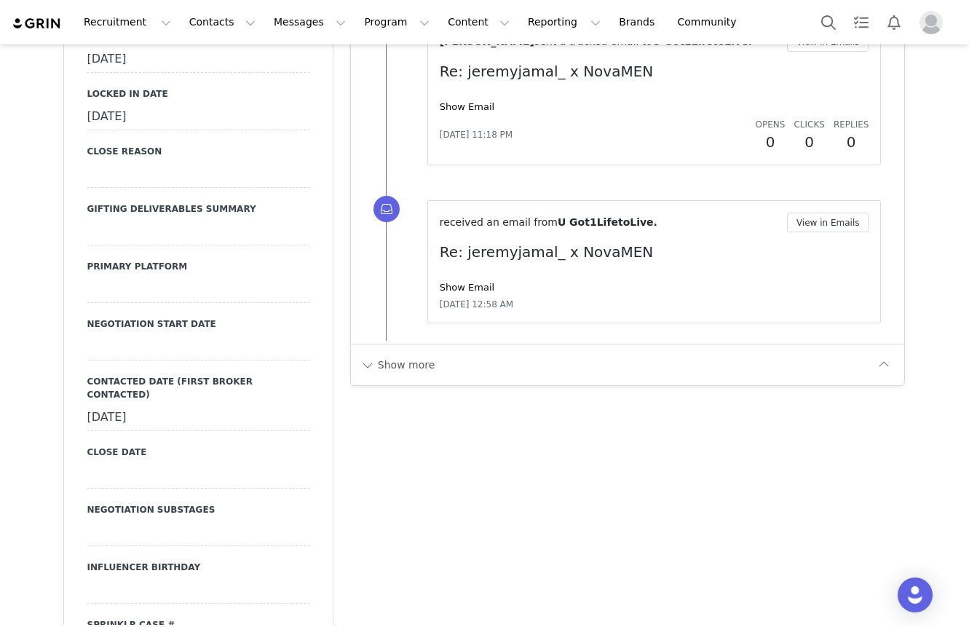
scroll to position [2000, 0]
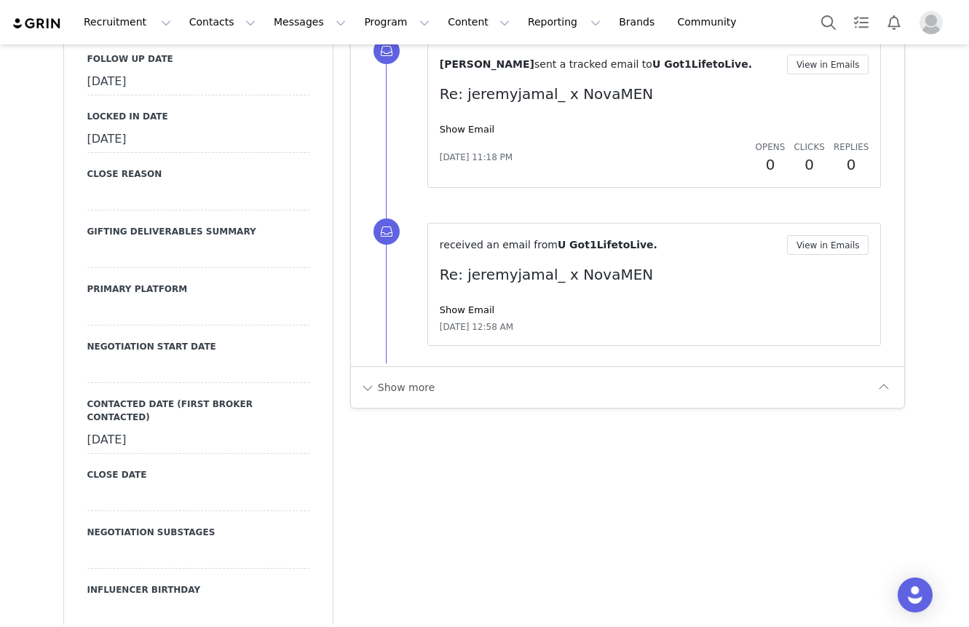
click at [180, 299] on div at bounding box center [198, 312] width 222 height 26
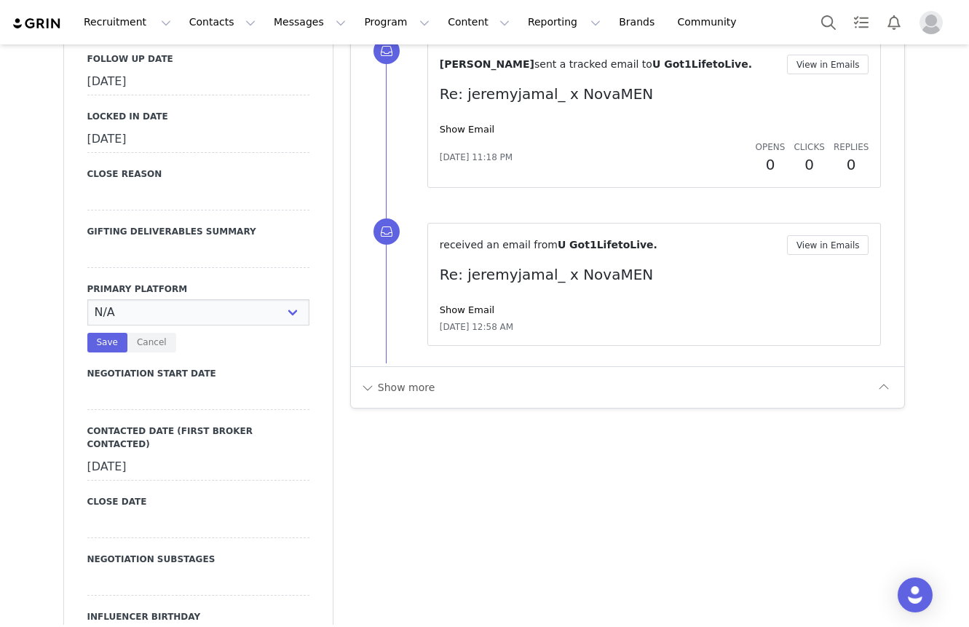
select select "Instagram"
click at [87, 299] on select "N/A Instagram TikTok Youtube Other" at bounding box center [198, 312] width 222 height 26
click at [118, 333] on button "Save" at bounding box center [107, 343] width 40 height 20
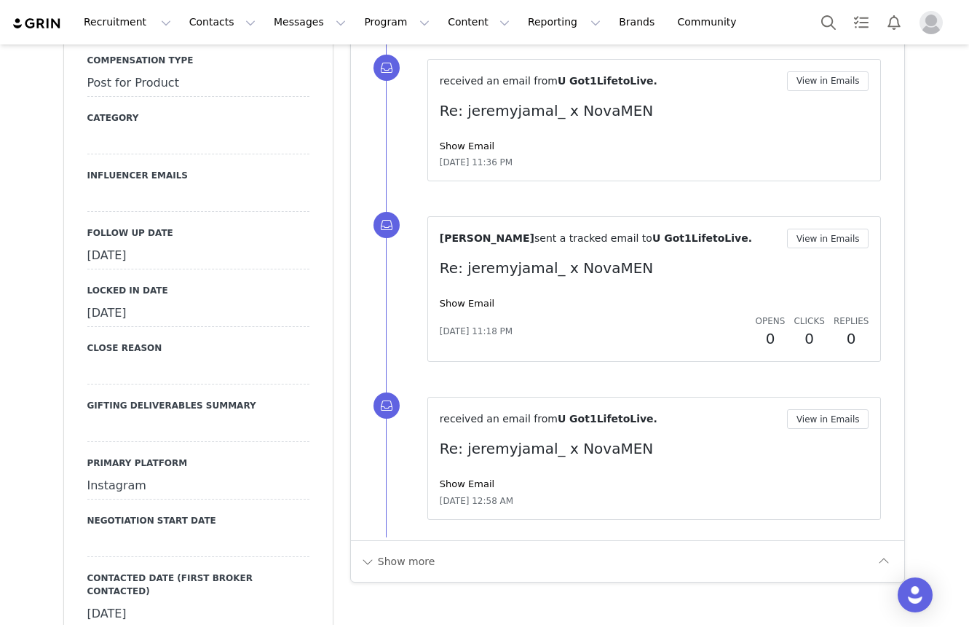
scroll to position [1814, 0]
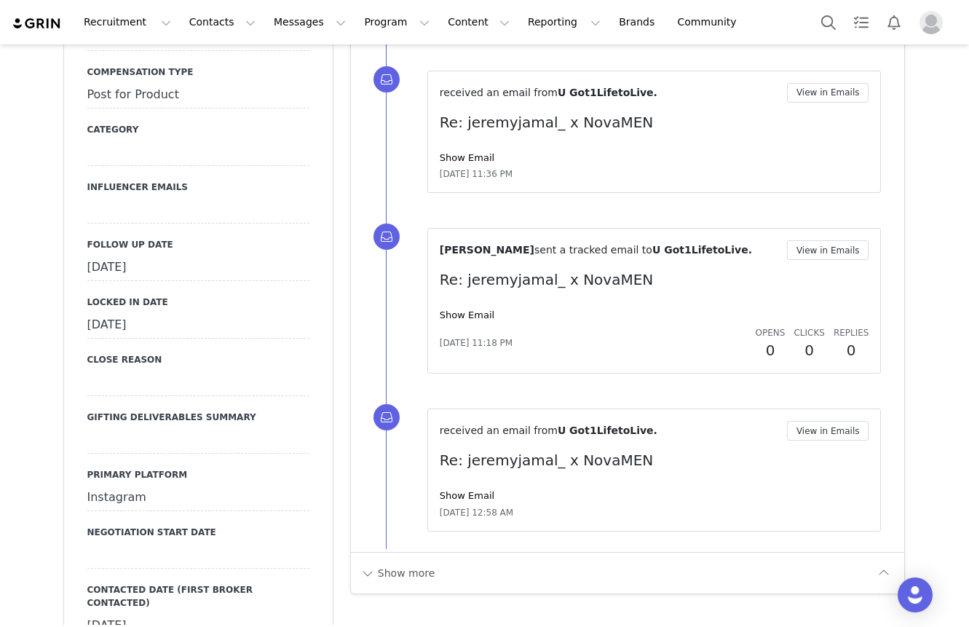
click at [170, 255] on div "January 18th, 2022" at bounding box center [198, 268] width 222 height 26
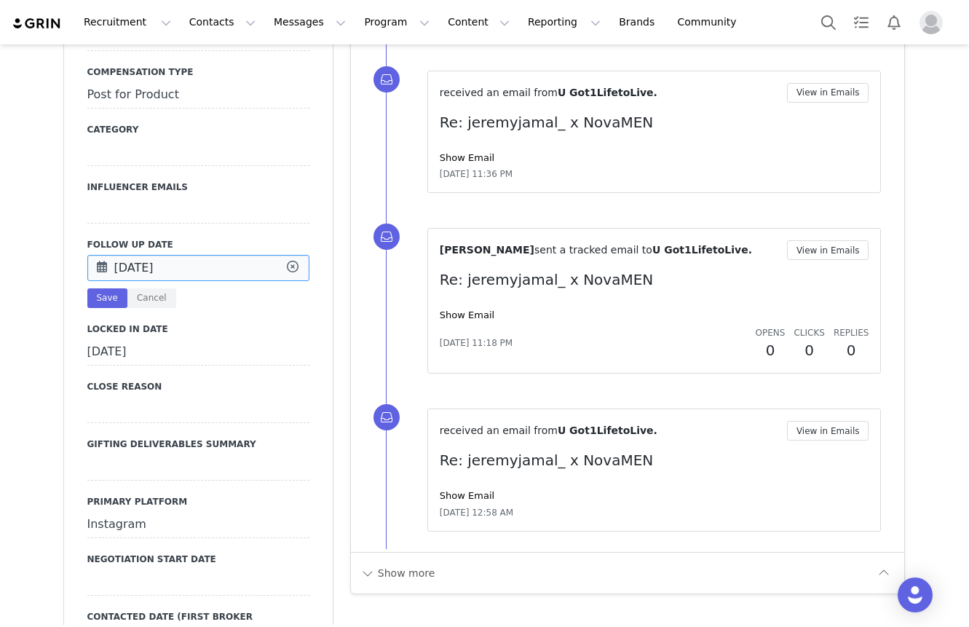
click at [170, 255] on input "Jan 18 2022" at bounding box center [198, 268] width 222 height 26
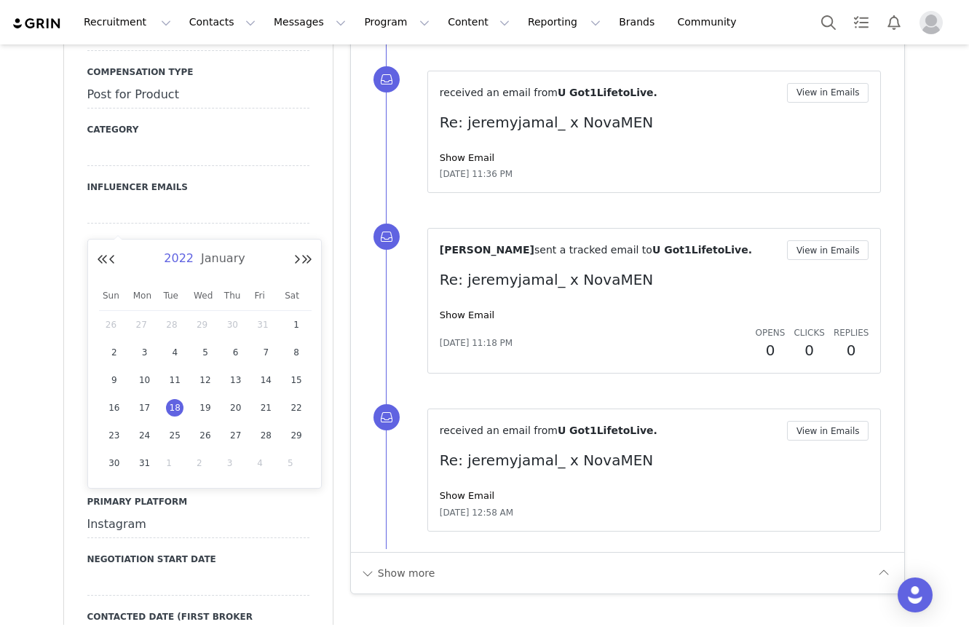
click at [186, 252] on span "2022" at bounding box center [178, 258] width 37 height 14
click at [178, 353] on link "2025" at bounding box center [178, 357] width 35 height 23
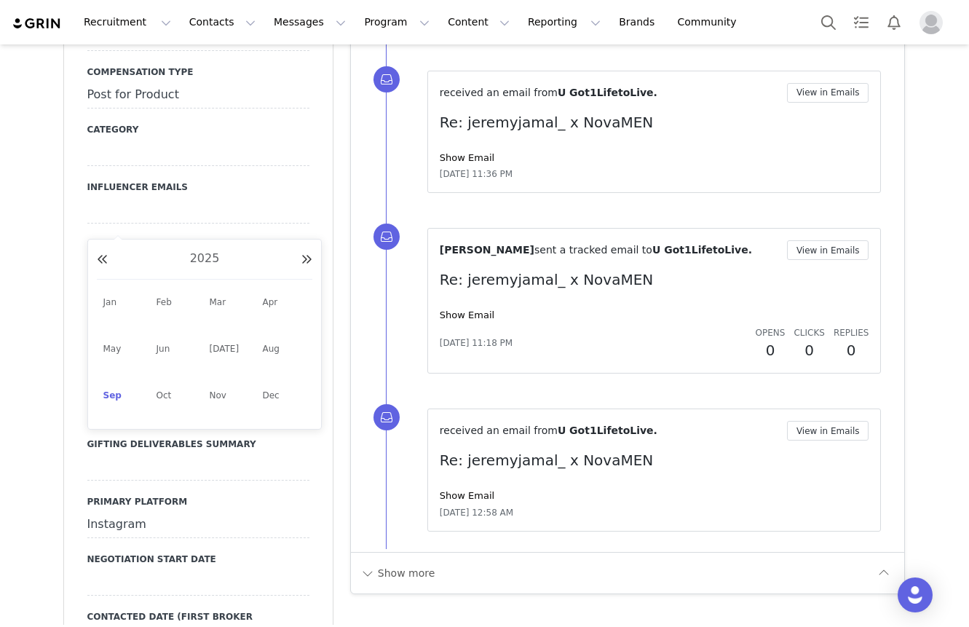
click at [122, 405] on link "Sep" at bounding box center [125, 395] width 44 height 26
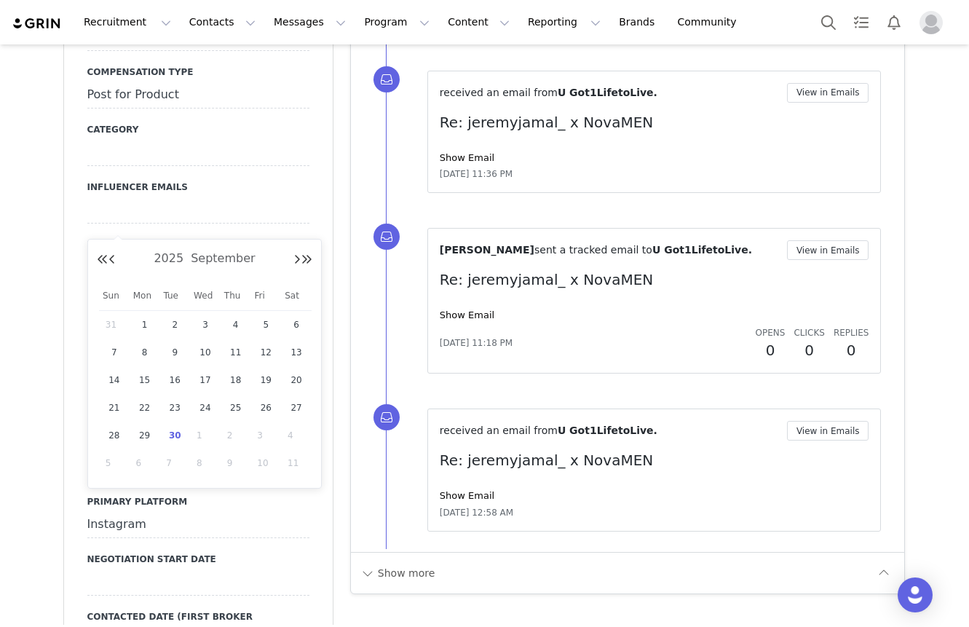
click at [169, 438] on span "30" at bounding box center [174, 435] width 17 height 17
type input "[DATE]"
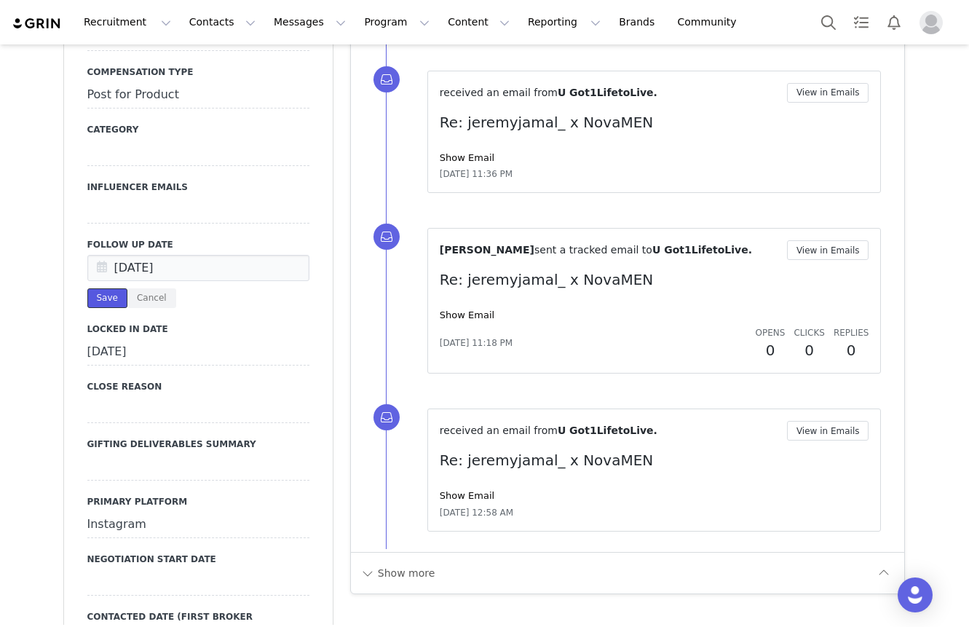
click at [114, 288] on button "Save" at bounding box center [107, 298] width 40 height 20
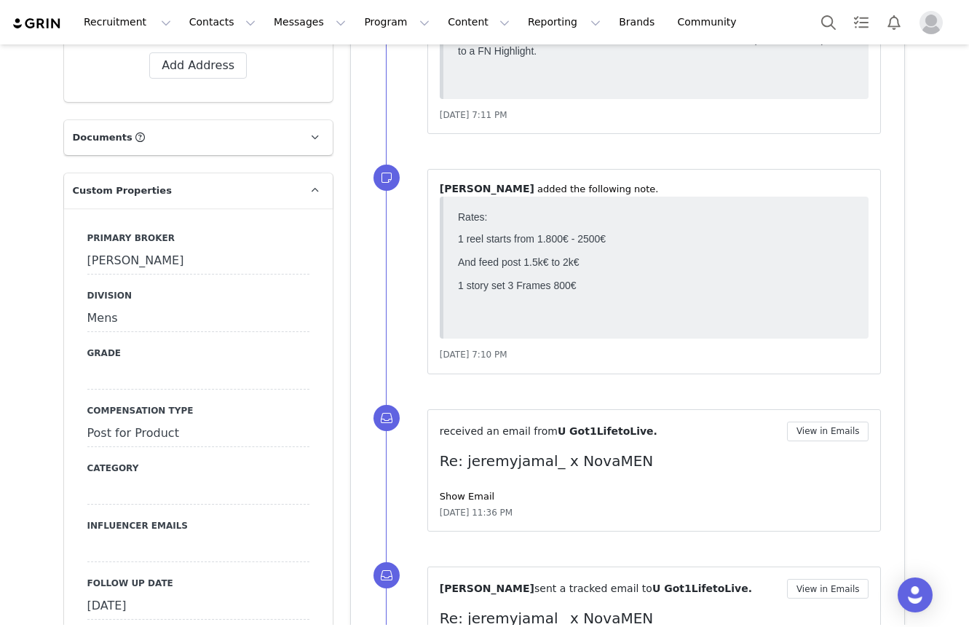
scroll to position [1489, 0]
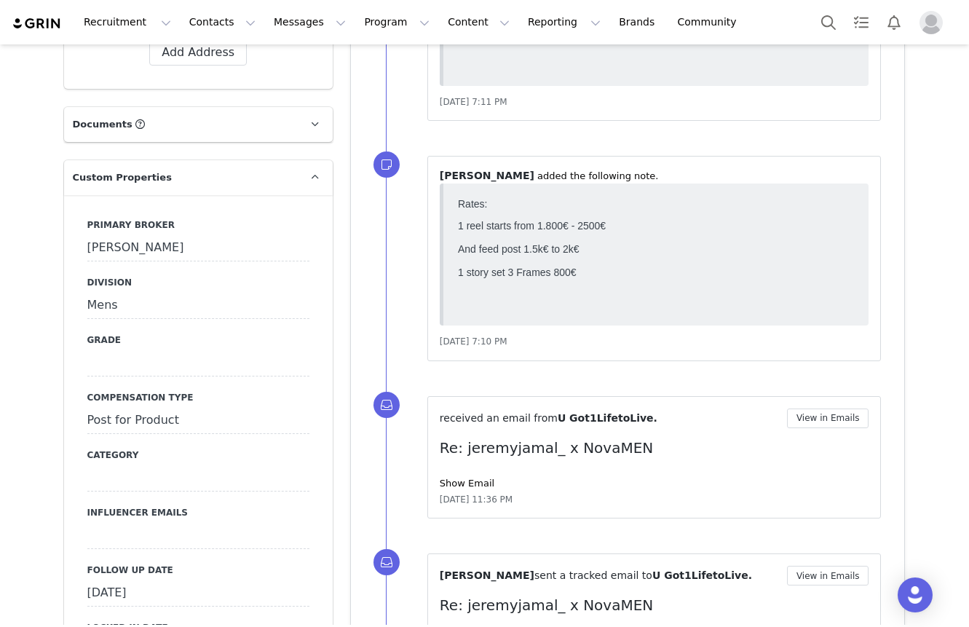
click at [133, 408] on div "Post for Product" at bounding box center [198, 421] width 222 height 26
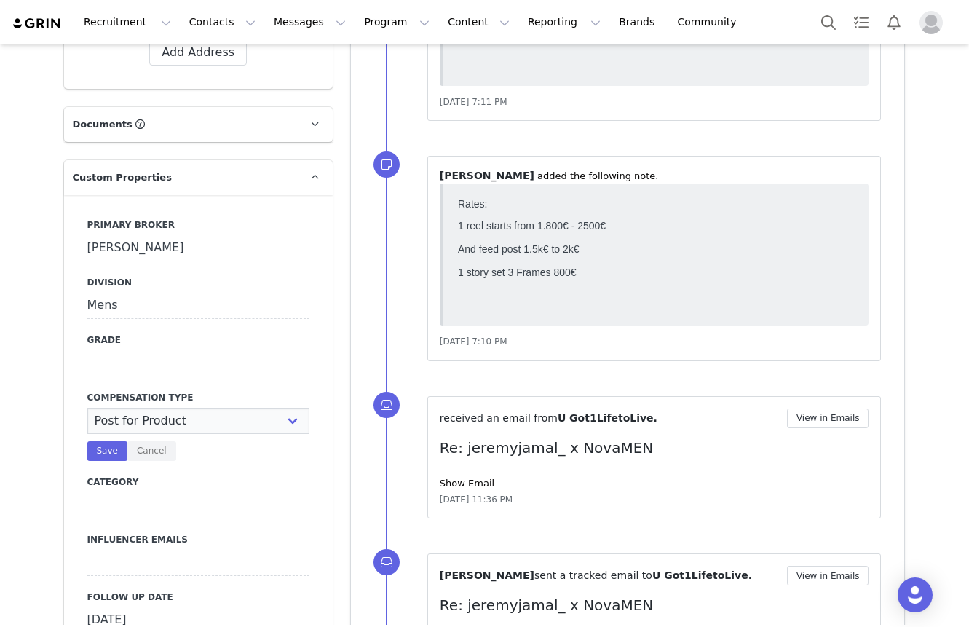
click at [133, 408] on select "N/A Paid Post for Product" at bounding box center [198, 421] width 222 height 26
select select "Paid"
click at [87, 408] on select "N/A Paid Post for Product" at bounding box center [198, 421] width 222 height 26
click at [114, 441] on button "Save" at bounding box center [107, 451] width 40 height 20
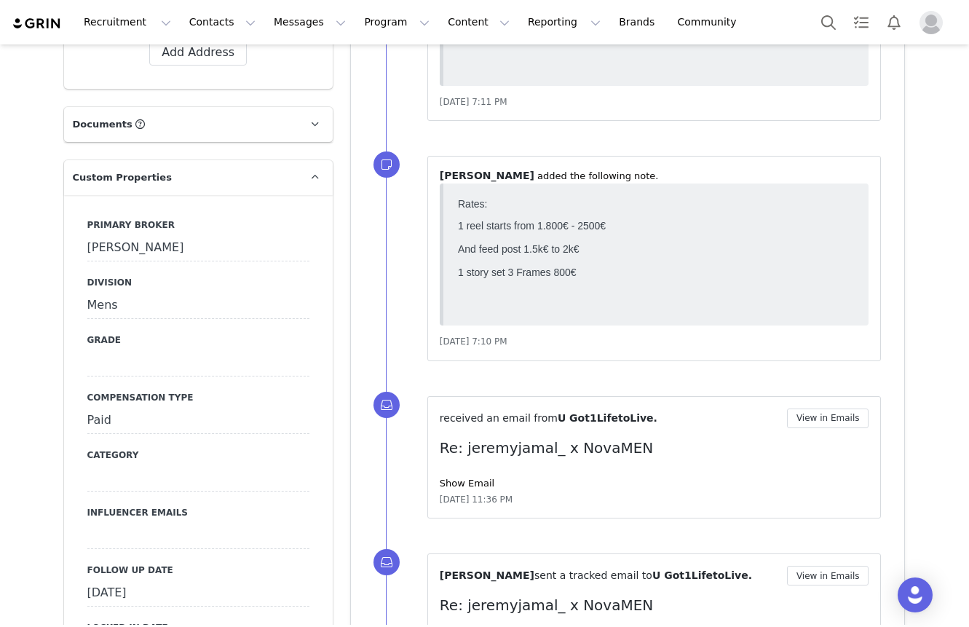
click at [149, 235] on div "[PERSON_NAME]" at bounding box center [198, 248] width 222 height 26
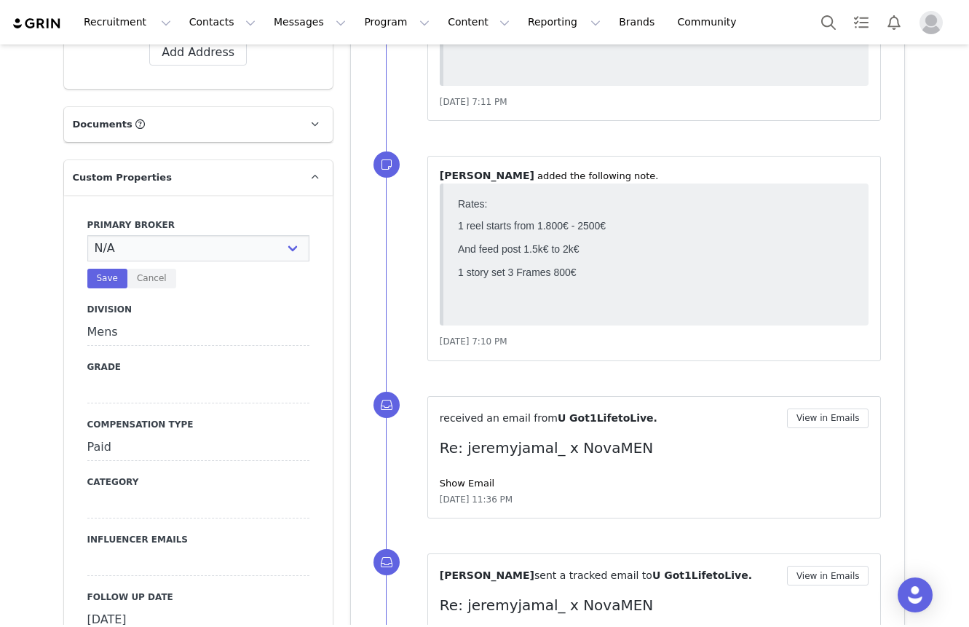
select select "[PERSON_NAME]"
click at [87, 235] on select "N/A [PERSON_NAME] [PERSON_NAME] Jasmine [PERSON_NAME] Bre [PERSON_NAME] [PERSON…" at bounding box center [198, 248] width 222 height 26
click at [115, 269] on button "Save" at bounding box center [107, 279] width 40 height 20
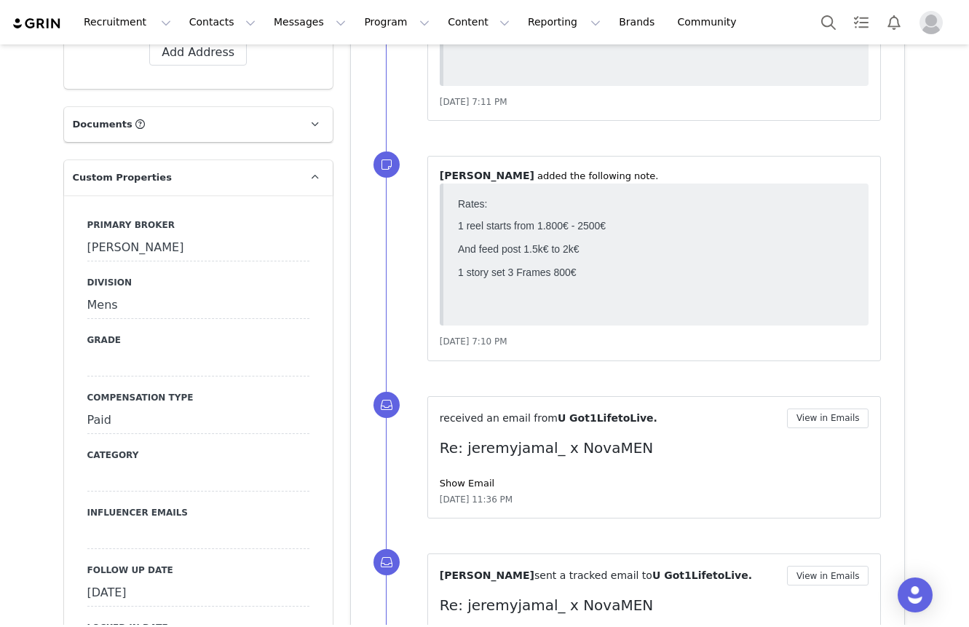
click at [138, 350] on div at bounding box center [198, 363] width 222 height 26
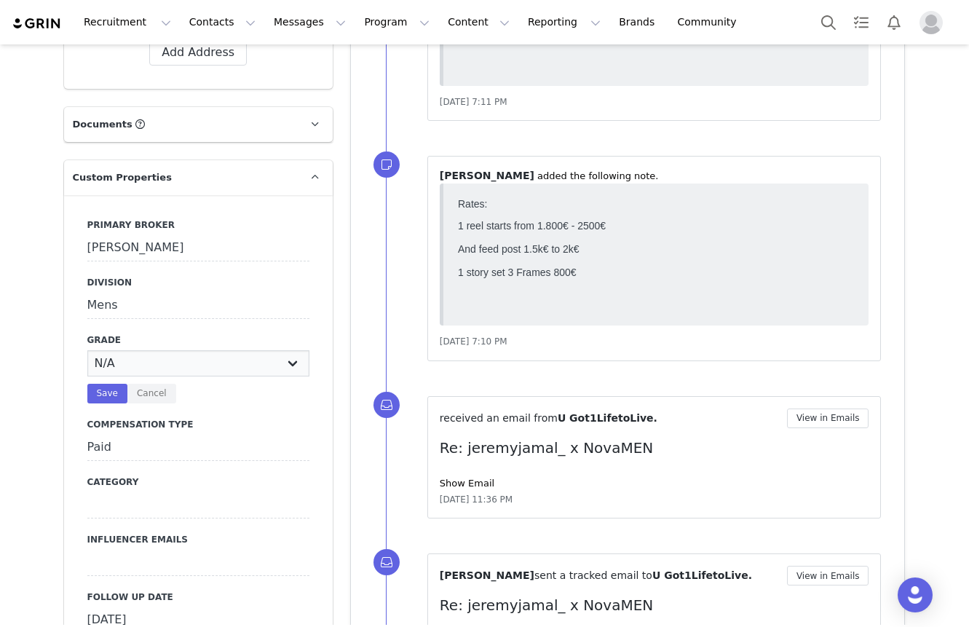
click at [138, 350] on select "N/A A+ A B C D" at bounding box center [198, 363] width 222 height 26
select select "C"
click at [87, 350] on select "N/A A+ A B C D" at bounding box center [198, 363] width 222 height 26
click at [113, 384] on button "Save" at bounding box center [107, 394] width 40 height 20
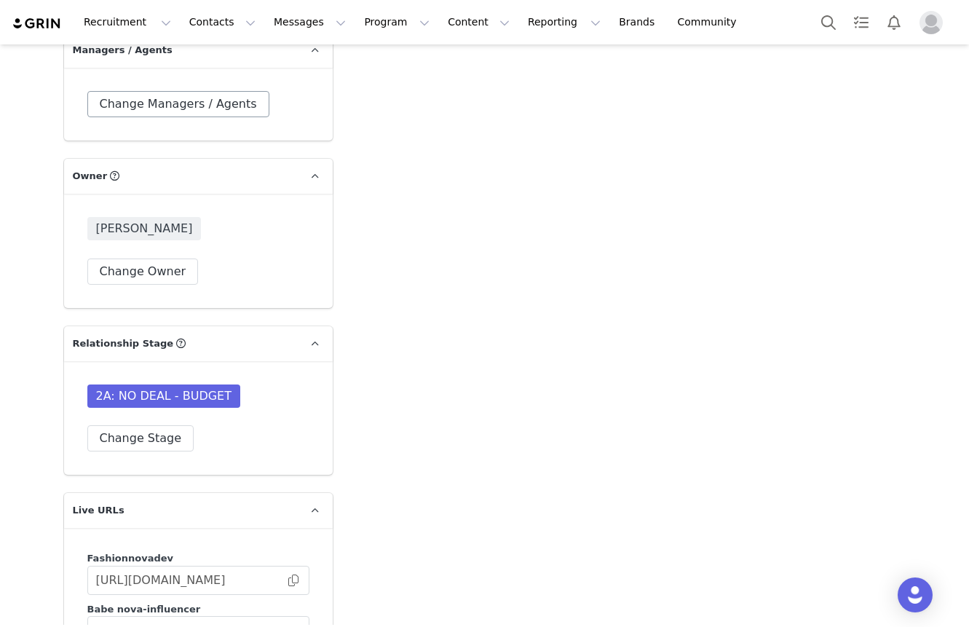
scroll to position [4018, 0]
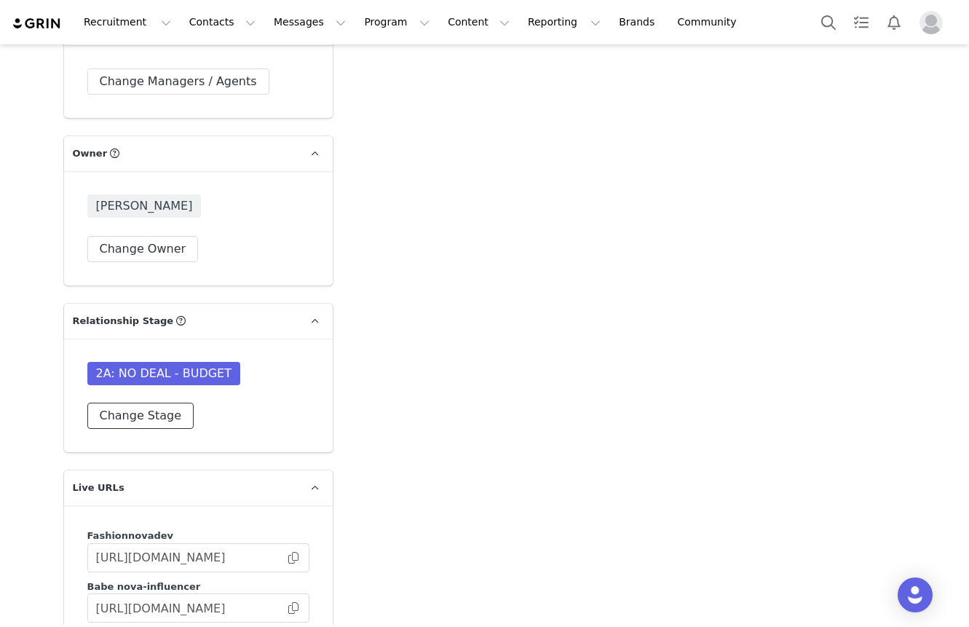
click at [151, 403] on button "Change Stage" at bounding box center [140, 416] width 107 height 26
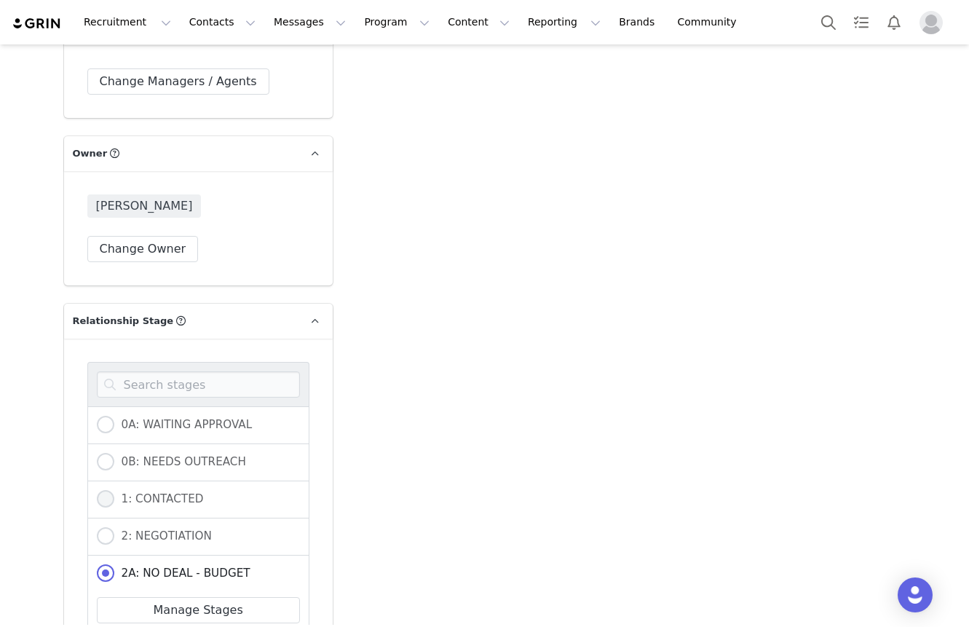
click at [135, 481] on div "1: CONTACTED" at bounding box center [198, 499] width 222 height 37
click at [135, 492] on span "1: CONTACTED" at bounding box center [159, 498] width 90 height 13
click at [114, 490] on input "1: CONTACTED" at bounding box center [105, 499] width 17 height 19
radio input "true"
radio input "false"
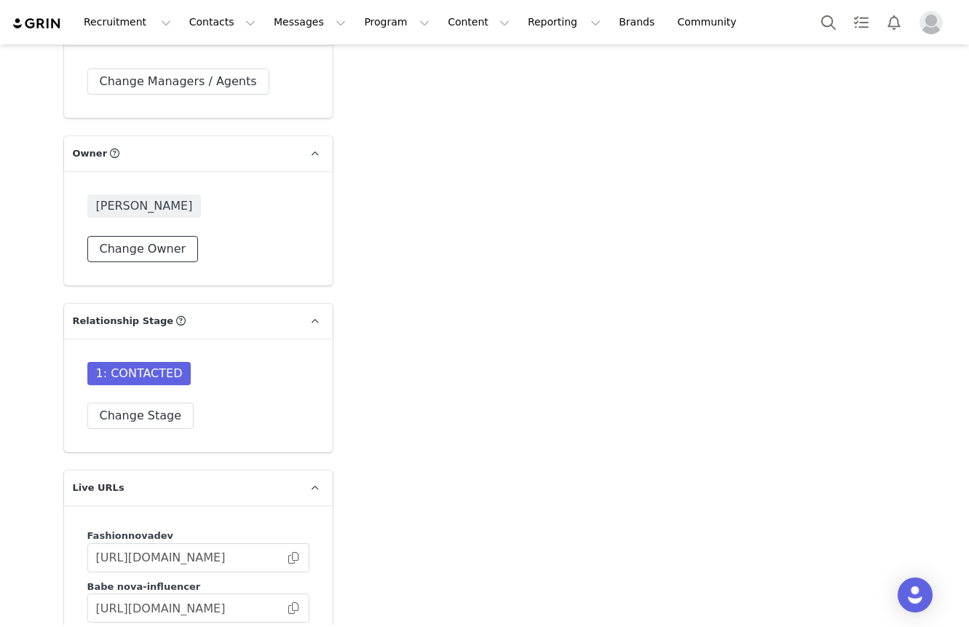
click at [160, 236] on button "Change Owner" at bounding box center [142, 249] width 111 height 26
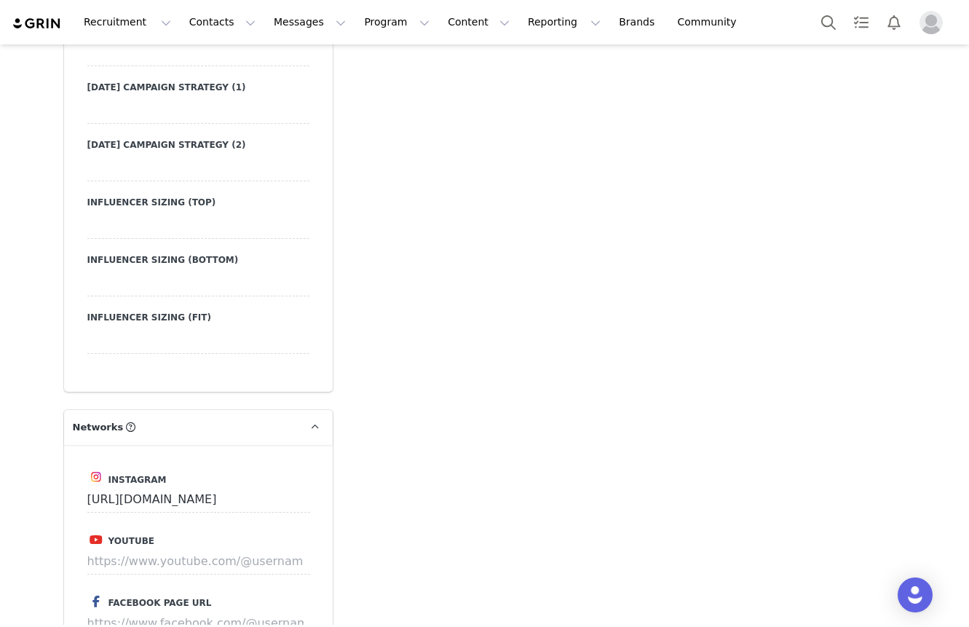
scroll to position [2541, 0]
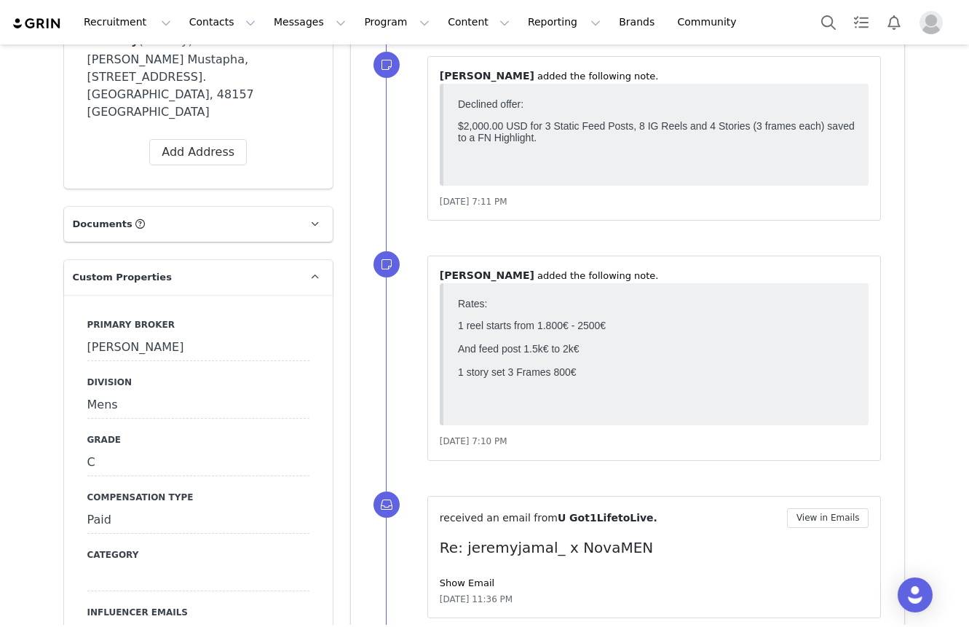
select select "c815e7de-f80e-49c3-8a64-fce148b76947"
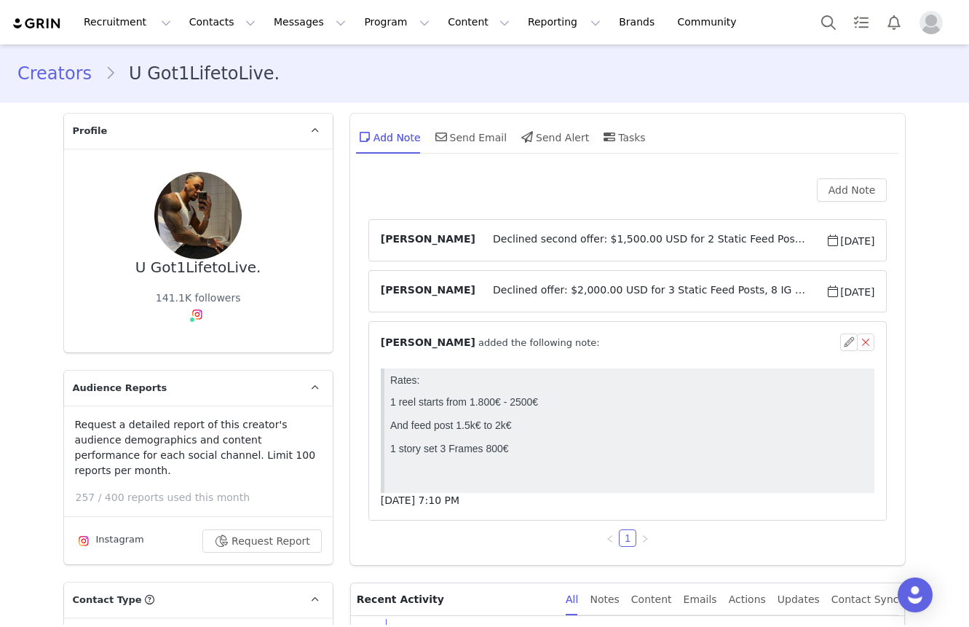
scroll to position [3295, 0]
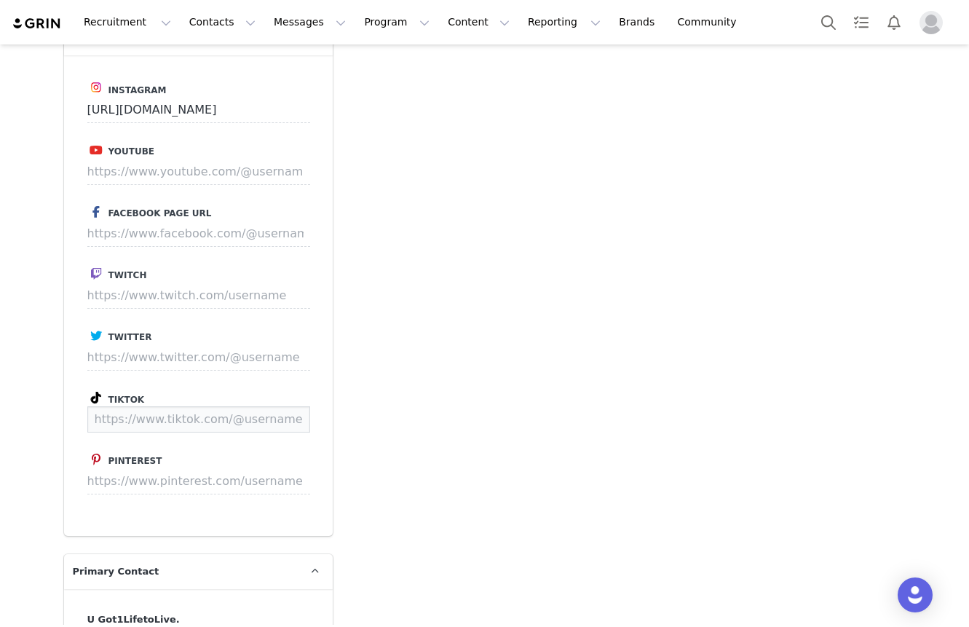
click at [235, 406] on input at bounding box center [198, 419] width 223 height 26
paste input "https://www.tiktok.com/@jeremyjamal_"
type input "https://www.tiktok.com/@jeremyjamal_"
click at [279, 406] on button "Save" at bounding box center [282, 419] width 53 height 26
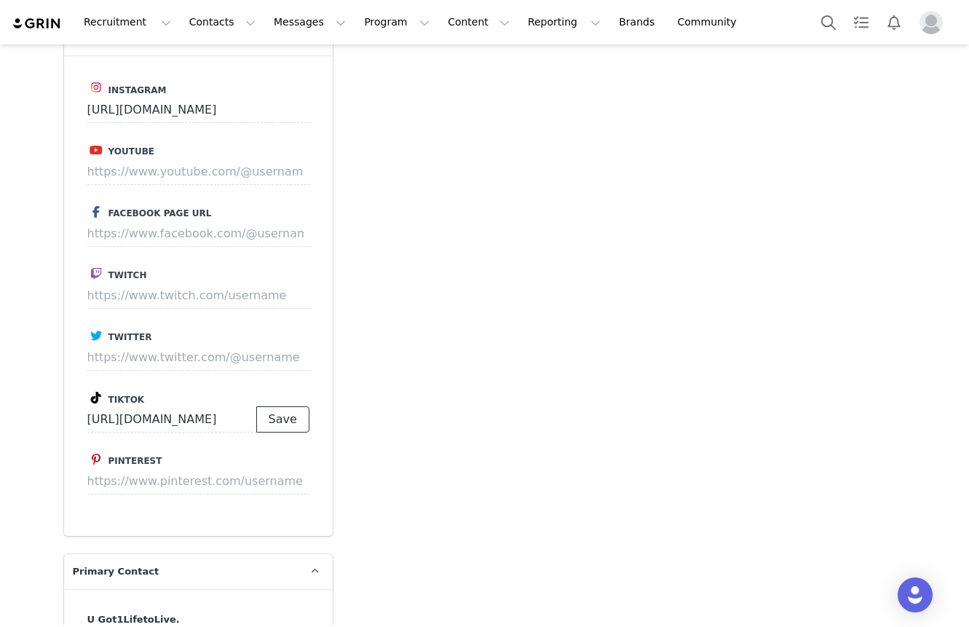
scroll to position [0, 0]
click at [279, 406] on p "Save" at bounding box center [282, 419] width 53 height 26
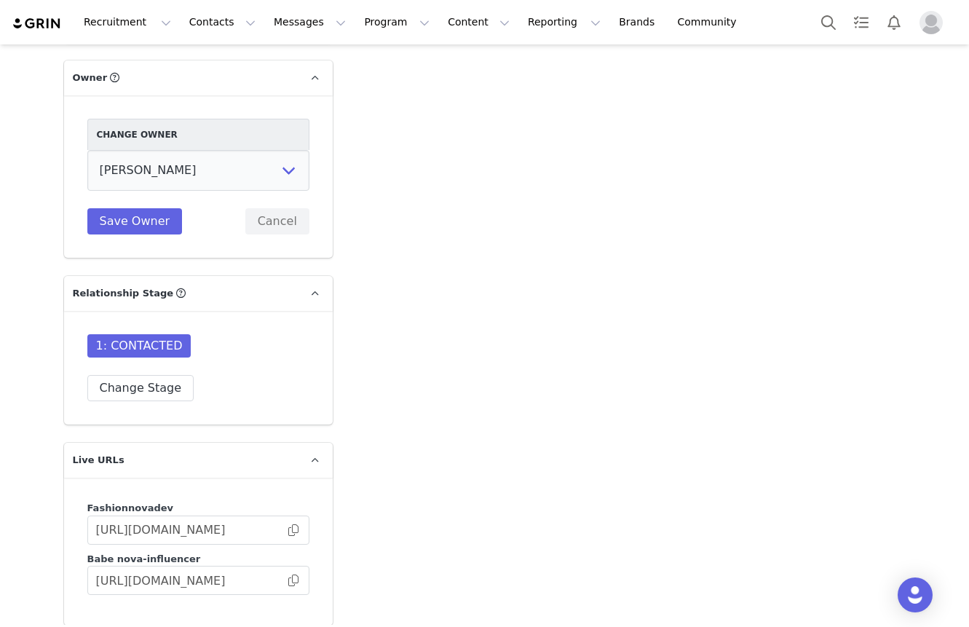
scroll to position [4082, 0]
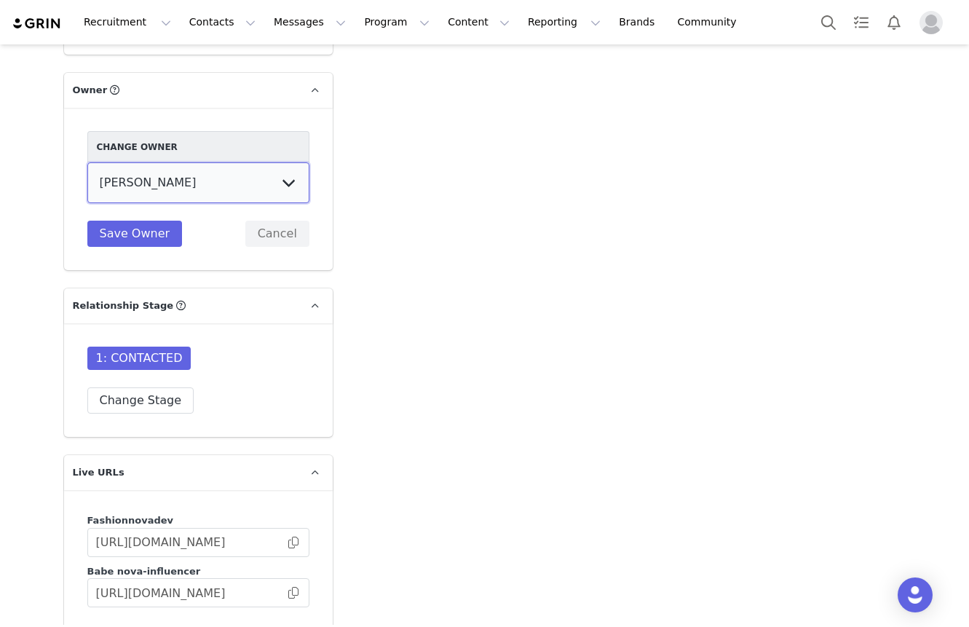
click at [249, 162] on select "Cali . Melanie Chavarin Jonathan Montes Evelyn Parada Erin Cohen Hedy Moscosa A…" at bounding box center [198, 182] width 222 height 41
select select "b39094b3-3c6b-4298-b017-232360656b01"
click at [87, 162] on select "Cali . Melanie Chavarin Jonathan Montes Evelyn Parada Erin Cohen Hedy Moscosa A…" at bounding box center [198, 182] width 222 height 41
click at [141, 221] on button "Save Owner" at bounding box center [134, 234] width 95 height 26
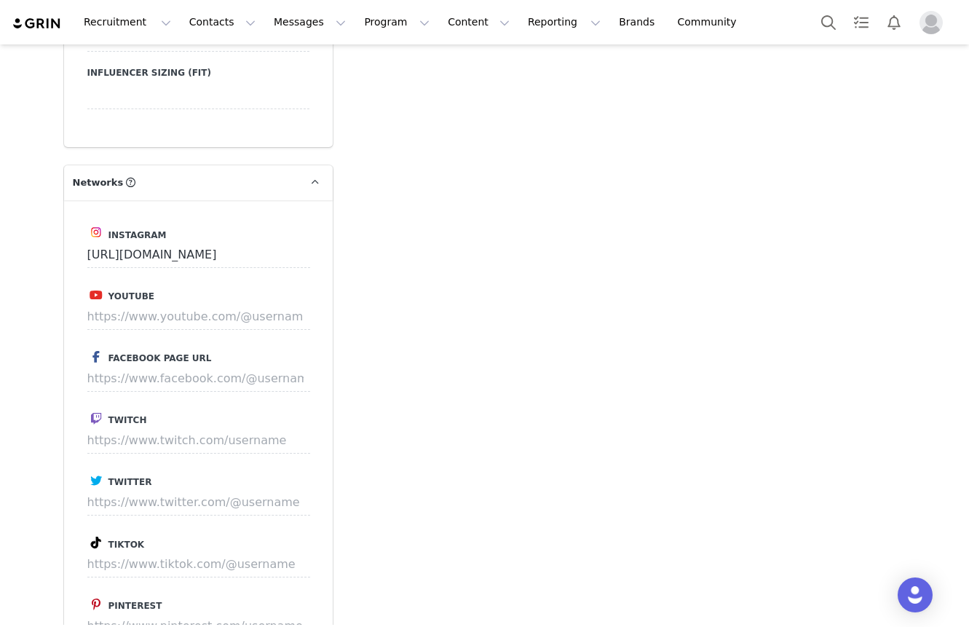
scroll to position [3152, 0]
click at [217, 550] on input at bounding box center [198, 563] width 223 height 26
paste input "https://www.tiktok.com/@jeremyjamal_"
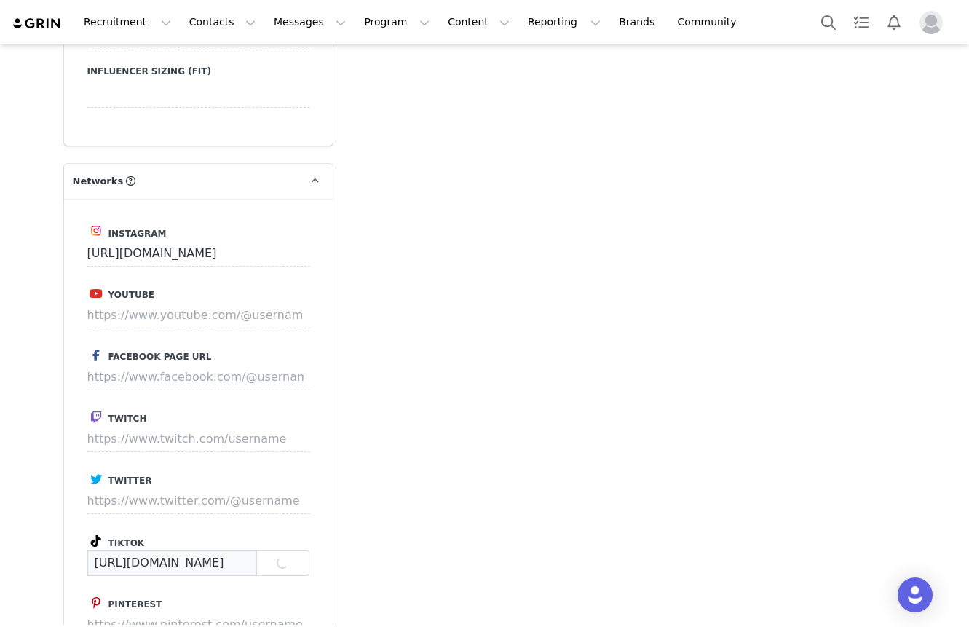
scroll to position [0, 46]
type input "https://www.tiktok.com/@jeremyjamal_"
click at [277, 550] on p "Save" at bounding box center [282, 563] width 53 height 26
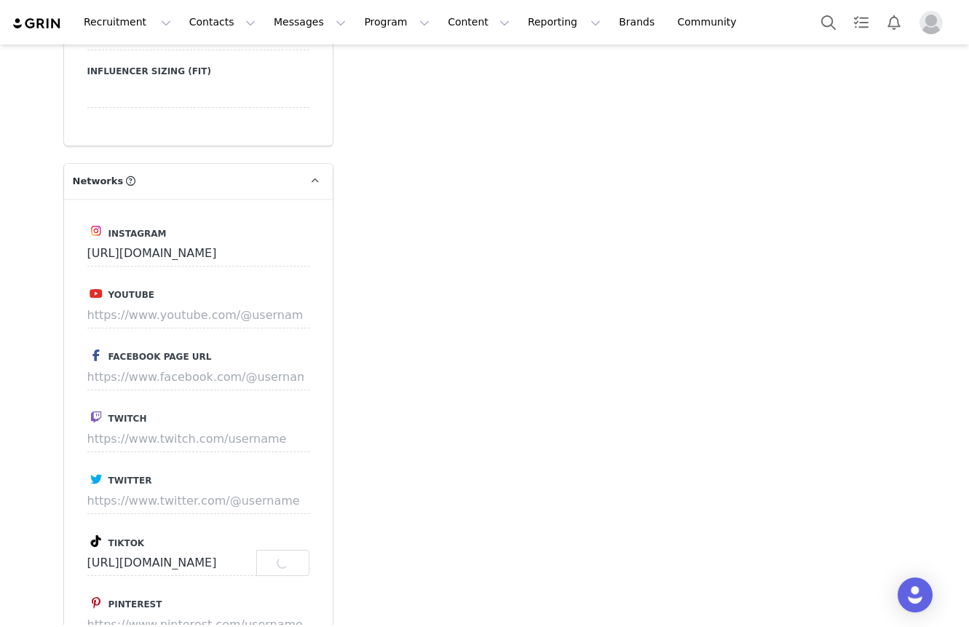
click at [277, 550] on p "Save" at bounding box center [282, 563] width 53 height 26
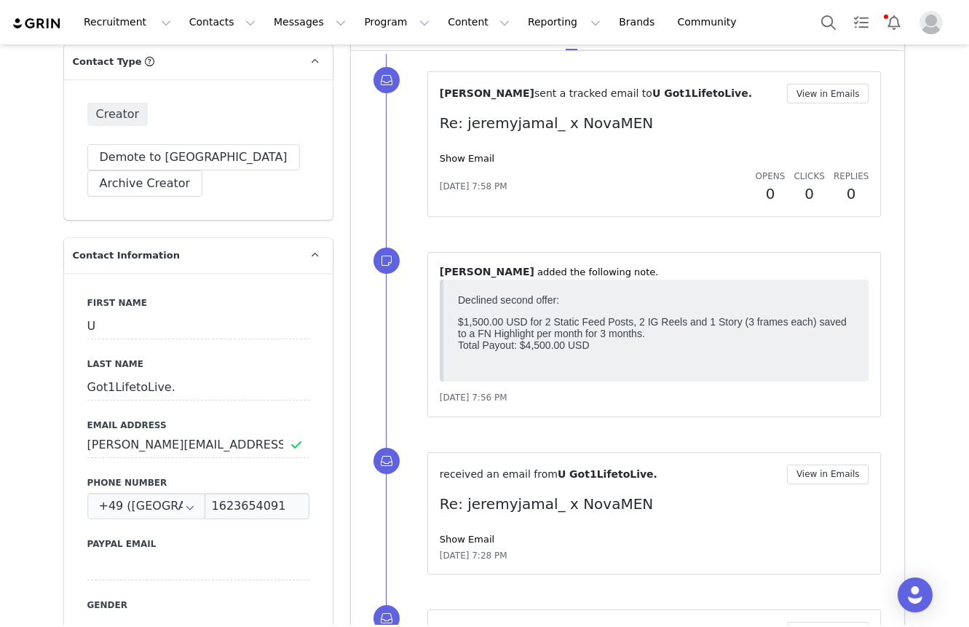
scroll to position [566, 0]
click at [158, 615] on input at bounding box center [198, 628] width 222 height 26
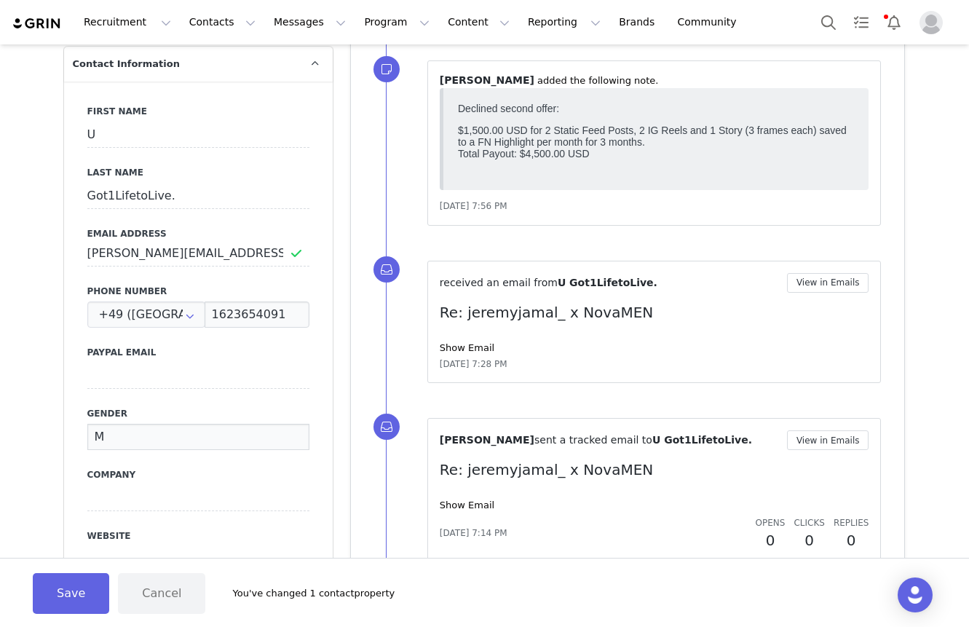
scroll to position [763, 0]
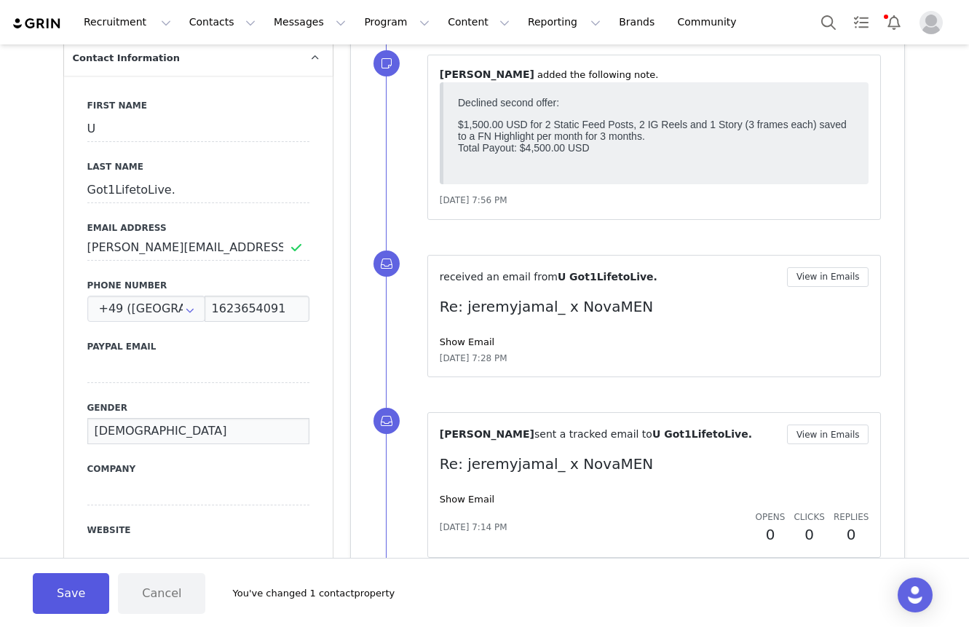
type input "[DEMOGRAPHIC_DATA]"
click at [85, 605] on button "Save" at bounding box center [71, 593] width 76 height 41
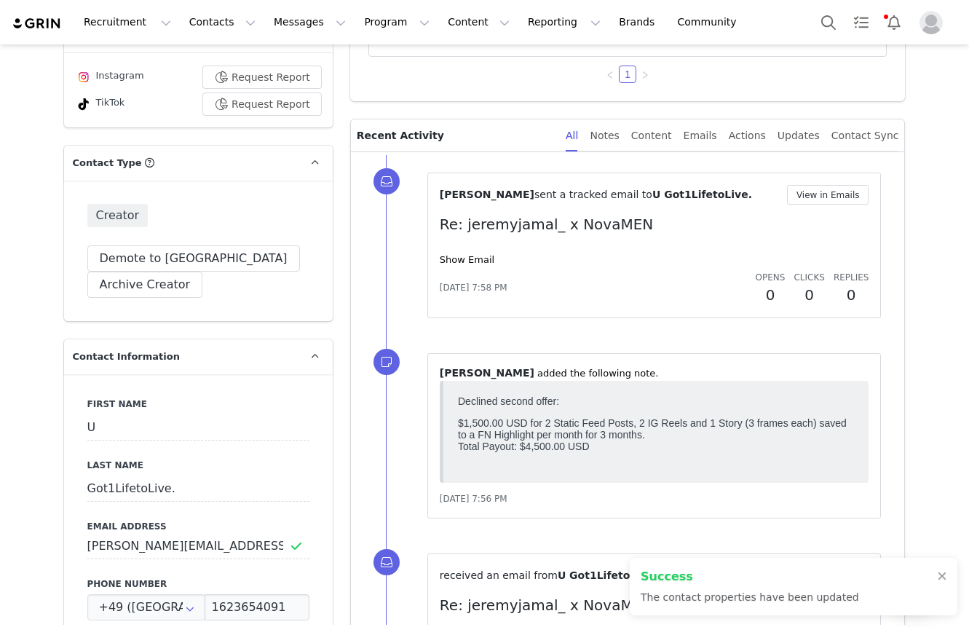
scroll to position [464, 0]
click at [185, 533] on input "jeremy.jamal0@gmail.com" at bounding box center [198, 546] width 222 height 26
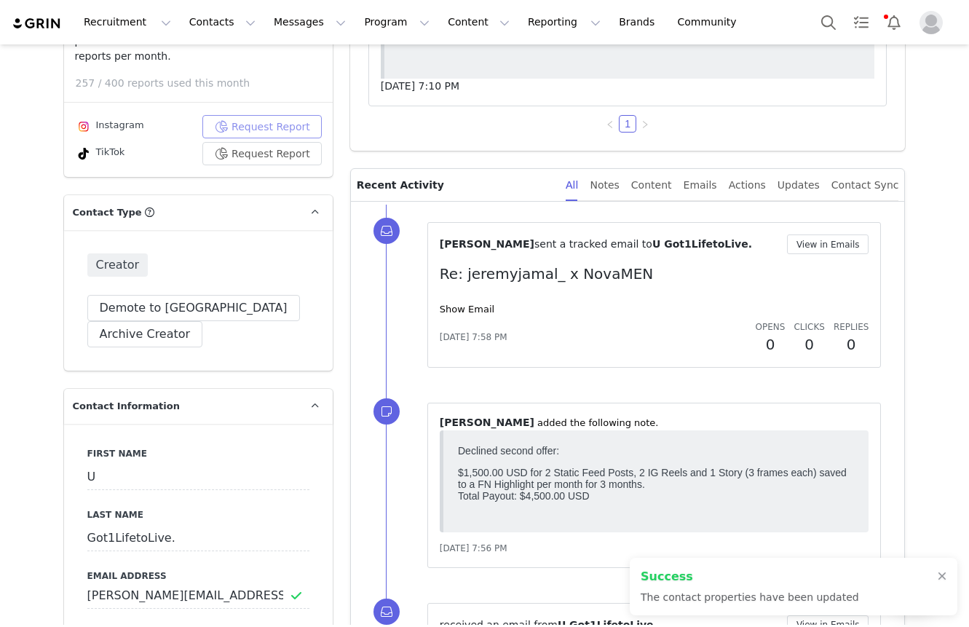
click at [256, 117] on button "Request Report" at bounding box center [261, 126] width 119 height 23
click at [256, 142] on button "Request Report" at bounding box center [261, 153] width 119 height 23
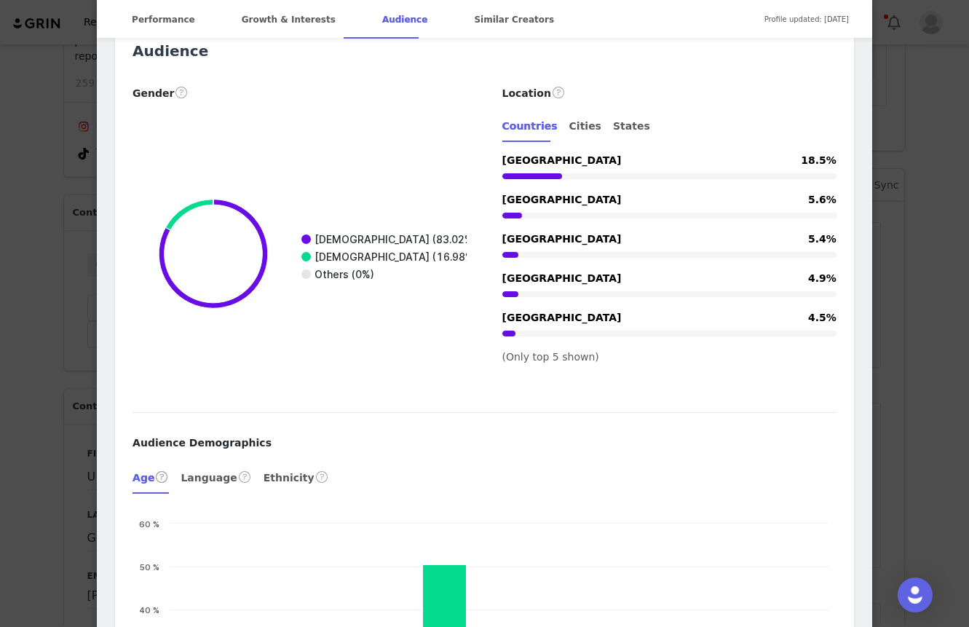
scroll to position [2038, 0]
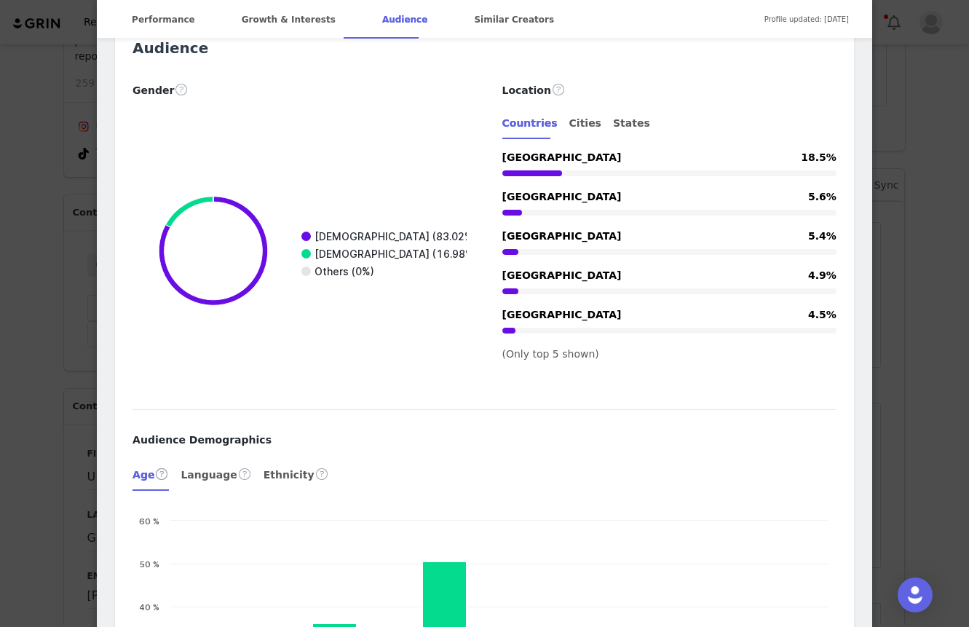
click at [946, 87] on div "Jeremy Jamal @jeremyjamal_ Fashion | Outfit Inspo | Tastemaker Content Creator …" at bounding box center [484, 313] width 969 height 627
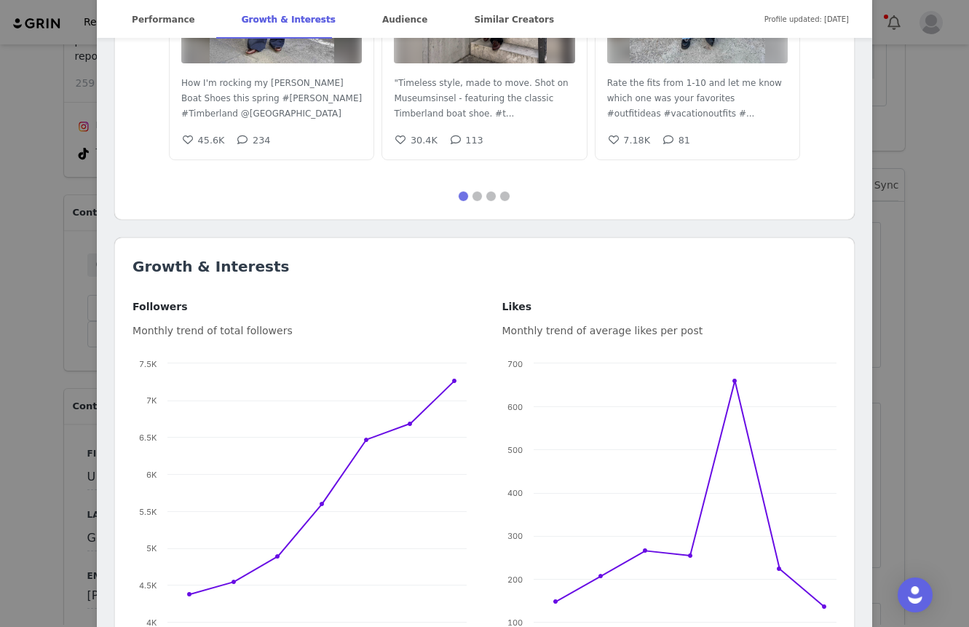
scroll to position [1162, 0]
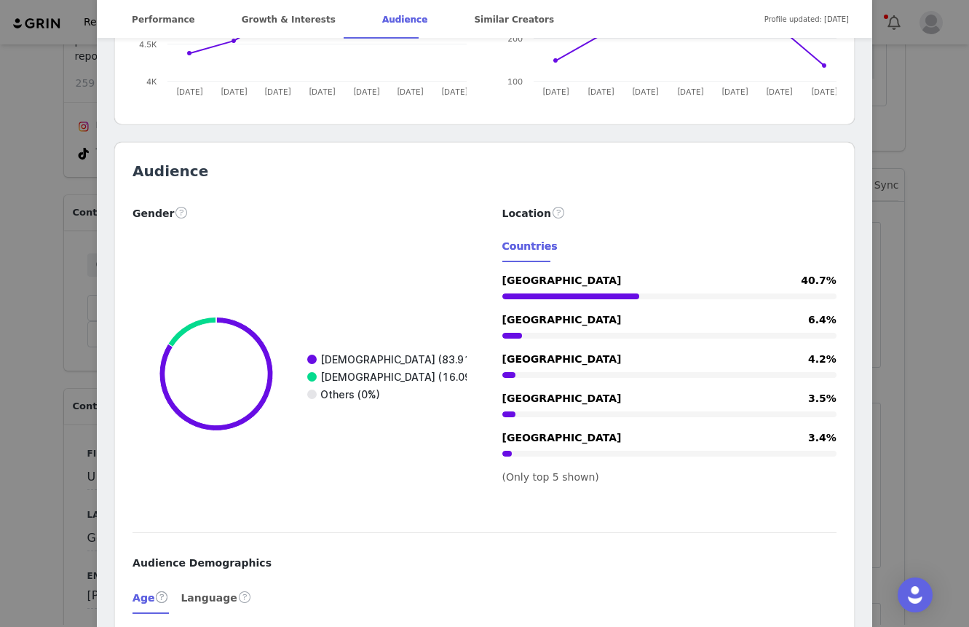
click at [923, 146] on div "Jeremyjamal_ @jeremyjamal_ Fashion | Lifestyle | Traveling Instagram: Jeremyjam…" at bounding box center [484, 313] width 969 height 627
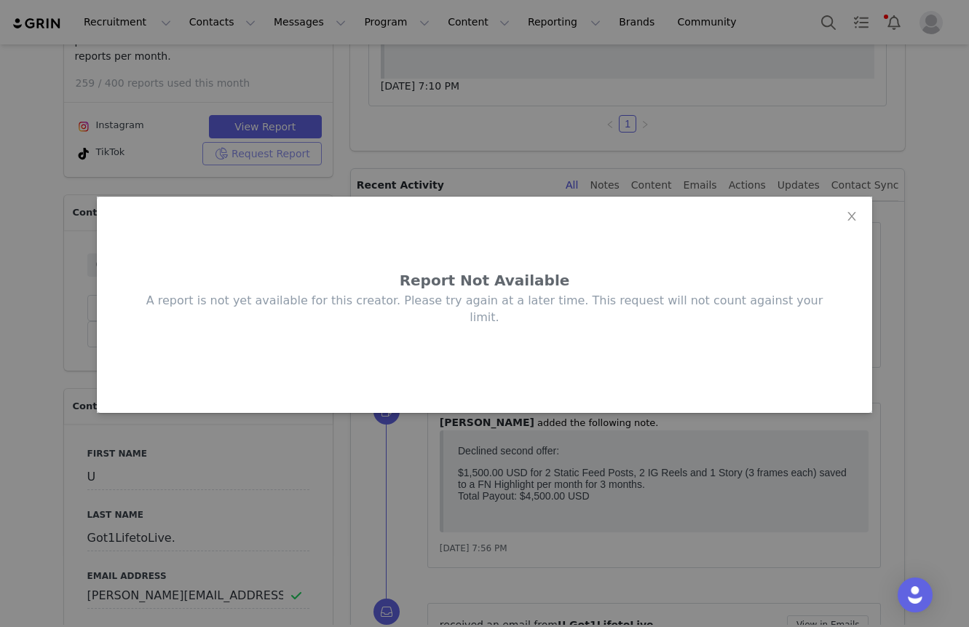
scroll to position [0, 0]
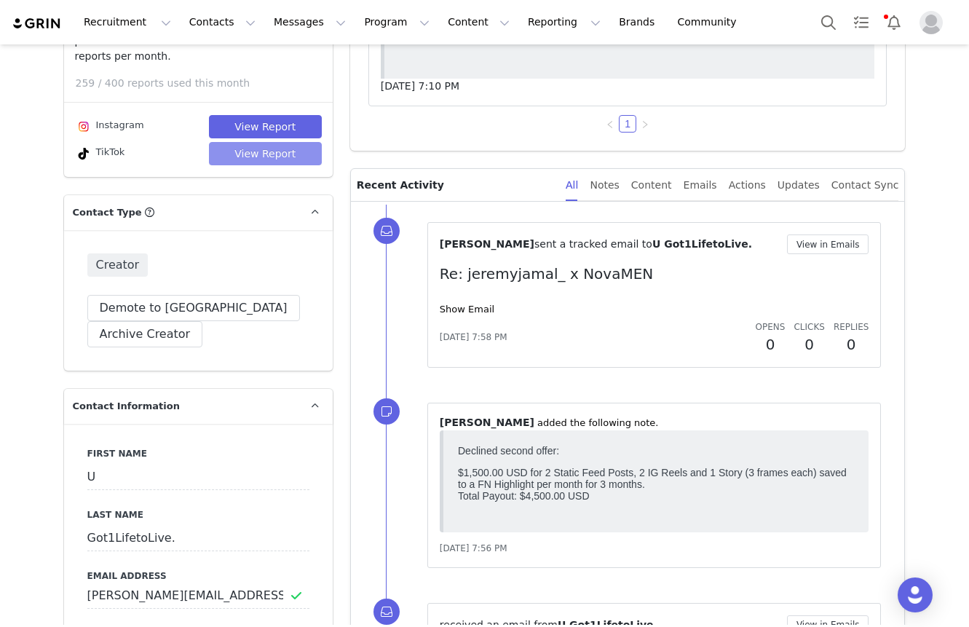
click at [292, 142] on button "View Report" at bounding box center [265, 153] width 113 height 23
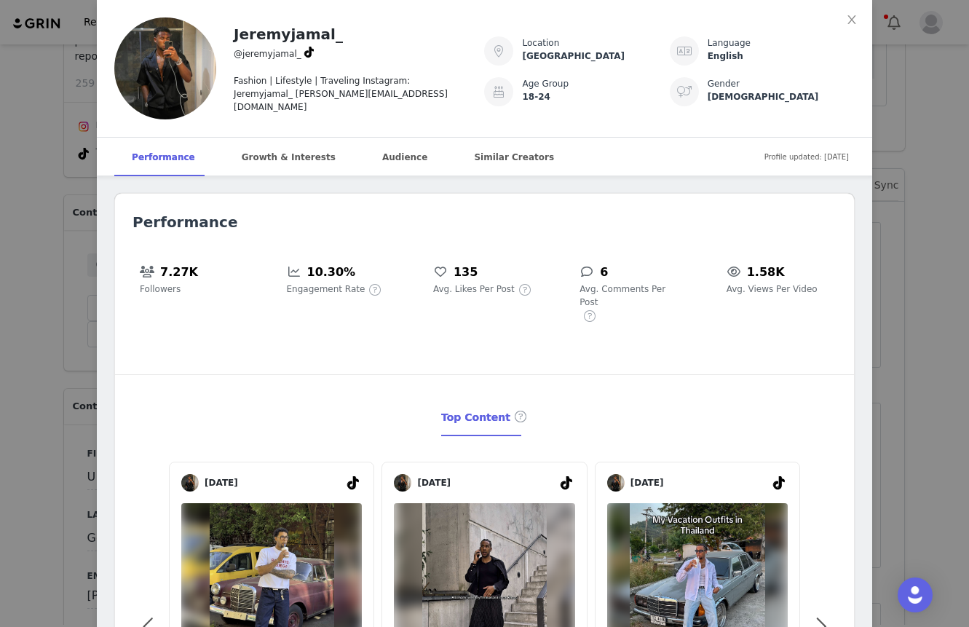
click at [336, 67] on div "Fashion | Lifestyle | Traveling Instagram: Jeremyjamal_ jeremy@0360works.com" at bounding box center [350, 88] width 233 height 51
click at [357, 31] on div "Jeremyjamal_" at bounding box center [350, 34] width 233 height 22
click at [354, 12] on article "Jeremyjamal_ @jeremyjamal_ Fashion | Lifestyle | Traveling Instagram: Jeremyjam…" at bounding box center [485, 69] width 776 height 138
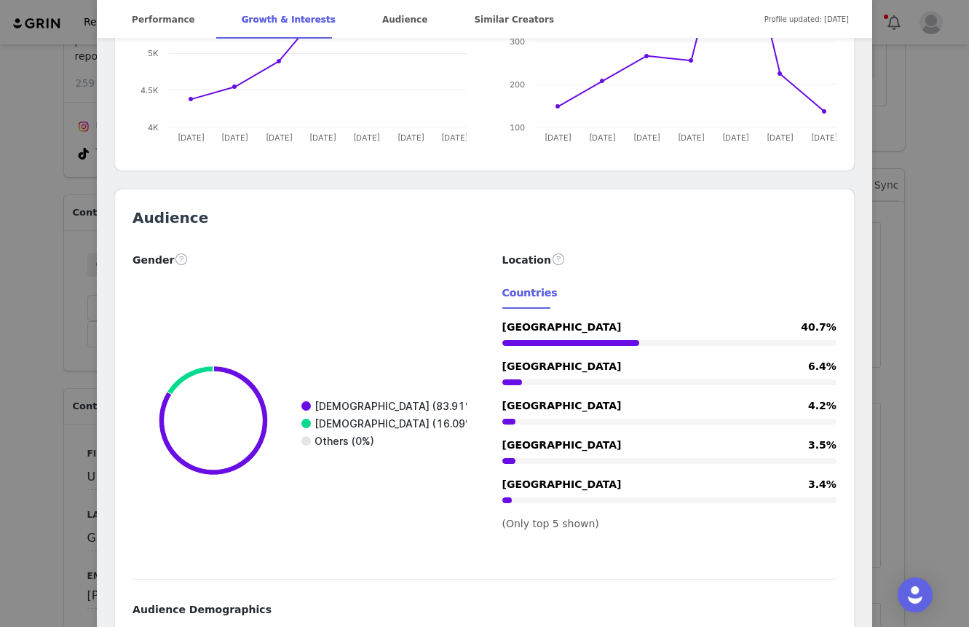
click at [344, 207] on h2 "Audience" at bounding box center [485, 218] width 704 height 22
drag, startPoint x: 344, startPoint y: 181, endPoint x: 346, endPoint y: 209, distance: 28.5
click at [344, 207] on h2 "Audience" at bounding box center [485, 218] width 704 height 22
click at [352, 251] on div "Gender" at bounding box center [300, 259] width 334 height 17
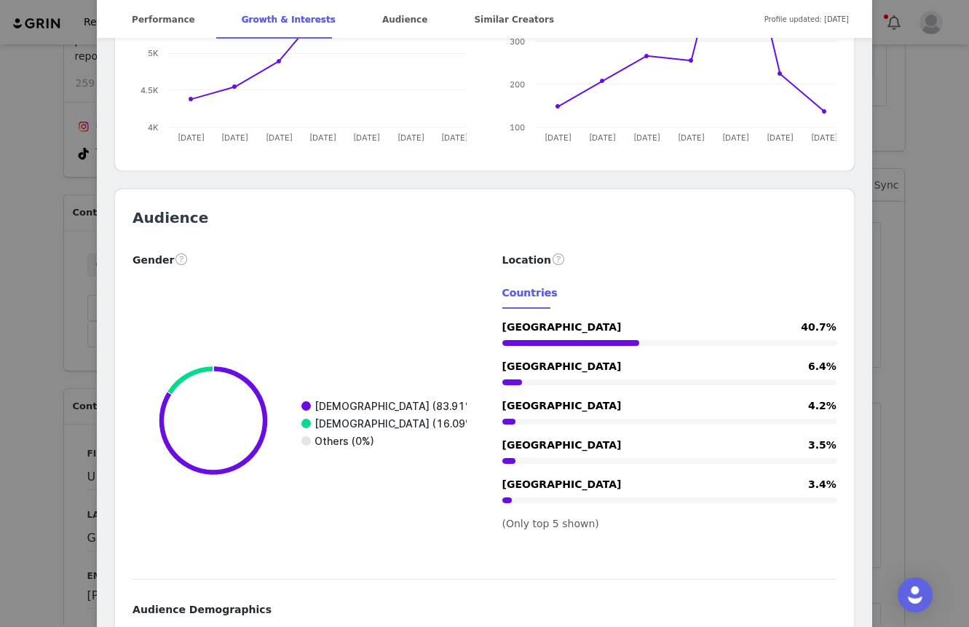
click at [350, 251] on div "Gender" at bounding box center [300, 259] width 334 height 17
click at [350, 203] on div "Audience Gender Created with Highcharts 9.3.3 Chart title Male (83.91%) Female …" at bounding box center [484, 596] width 739 height 814
click at [350, 207] on h2 "Audience" at bounding box center [485, 218] width 704 height 22
click at [43, 248] on div "Jeremyjamal_ @jeremyjamal_ Fashion | Lifestyle | Traveling Instagram: Jeremyjam…" at bounding box center [484, 313] width 969 height 627
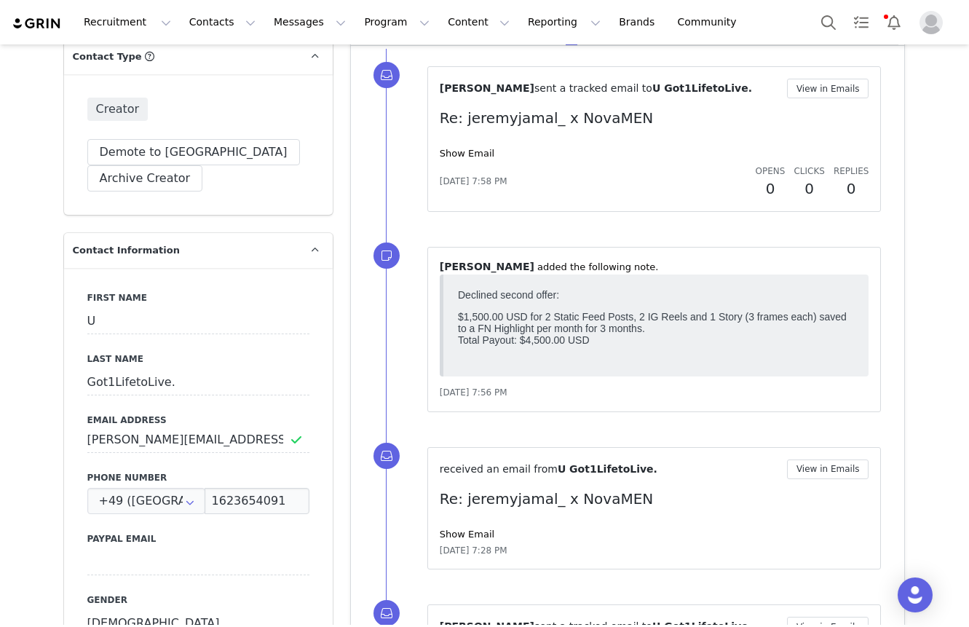
scroll to position [610, 0]
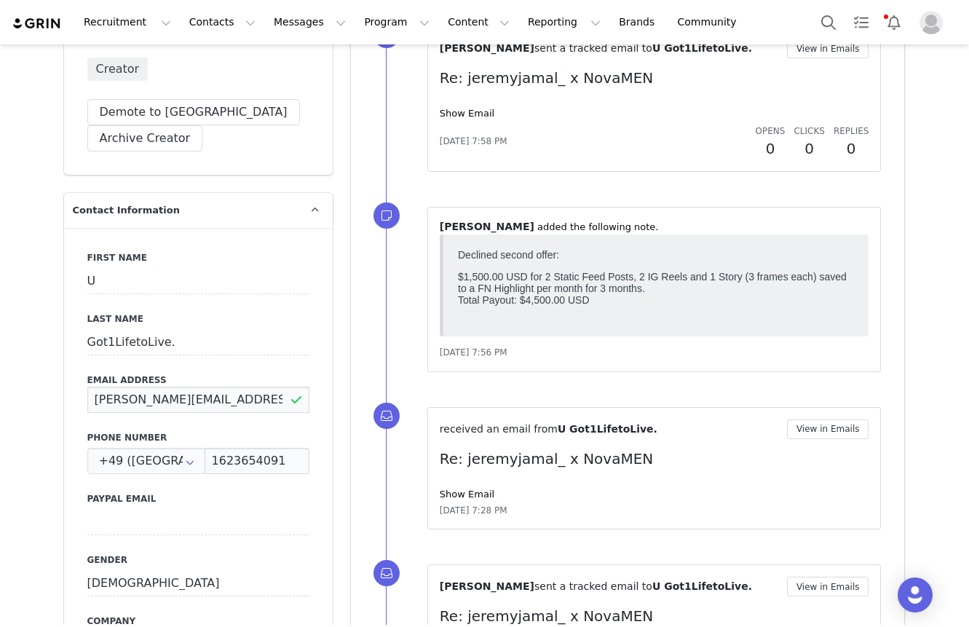
click at [224, 387] on input "jeremy.jamal0@gmail.com" at bounding box center [198, 400] width 222 height 26
click at [251, 387] on input "jeremy.jamal0@gmail.com" at bounding box center [198, 400] width 222 height 26
click at [271, 387] on input "jeremy.jamal0@gmail.com" at bounding box center [198, 400] width 222 height 26
click at [264, 387] on input "jeremy.jamal0@gmail.com" at bounding box center [198, 400] width 222 height 26
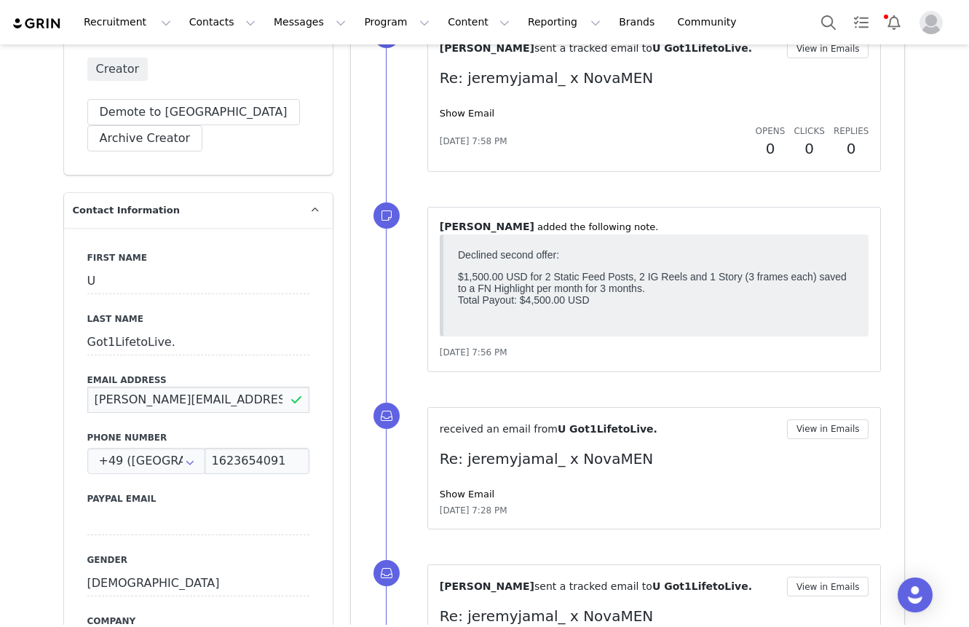
paste input "jeremy@0360works.com"
drag, startPoint x: 152, startPoint y: 390, endPoint x: 15, endPoint y: 390, distance: 136.9
type input "jeremy@0360works.com"
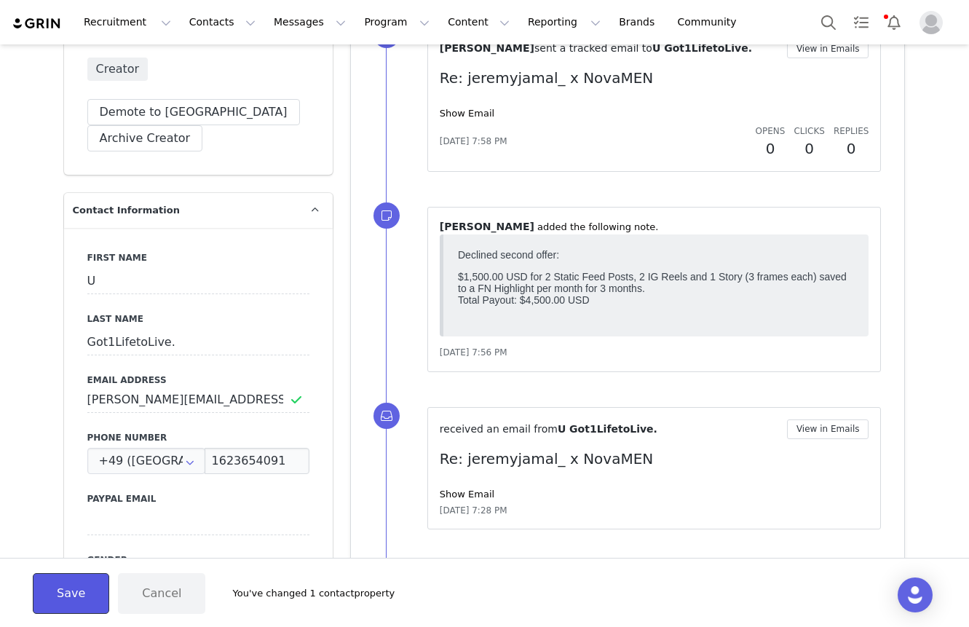
click at [86, 580] on button "Save" at bounding box center [71, 593] width 76 height 41
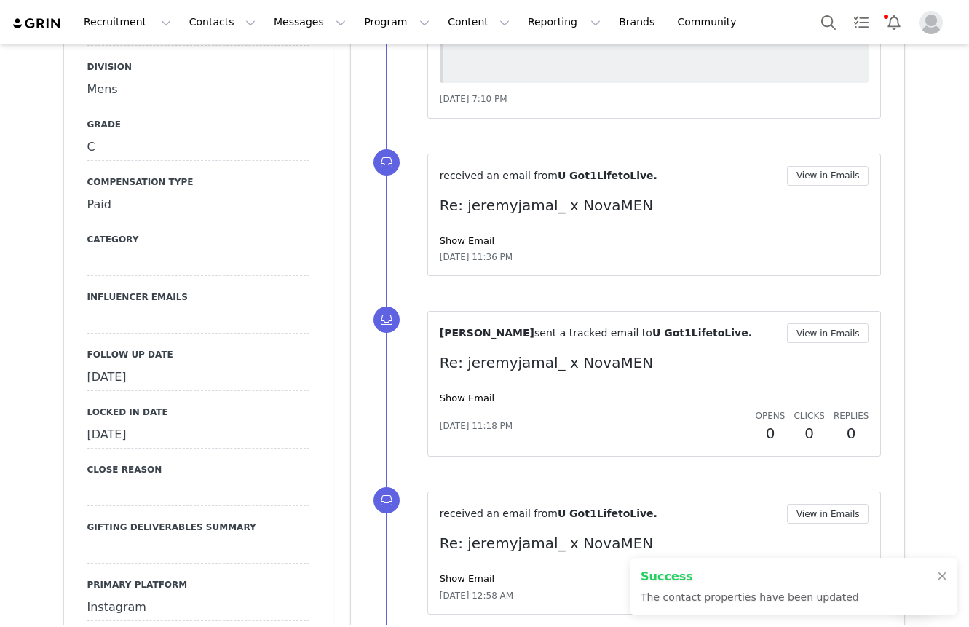
scroll to position [1733, 0]
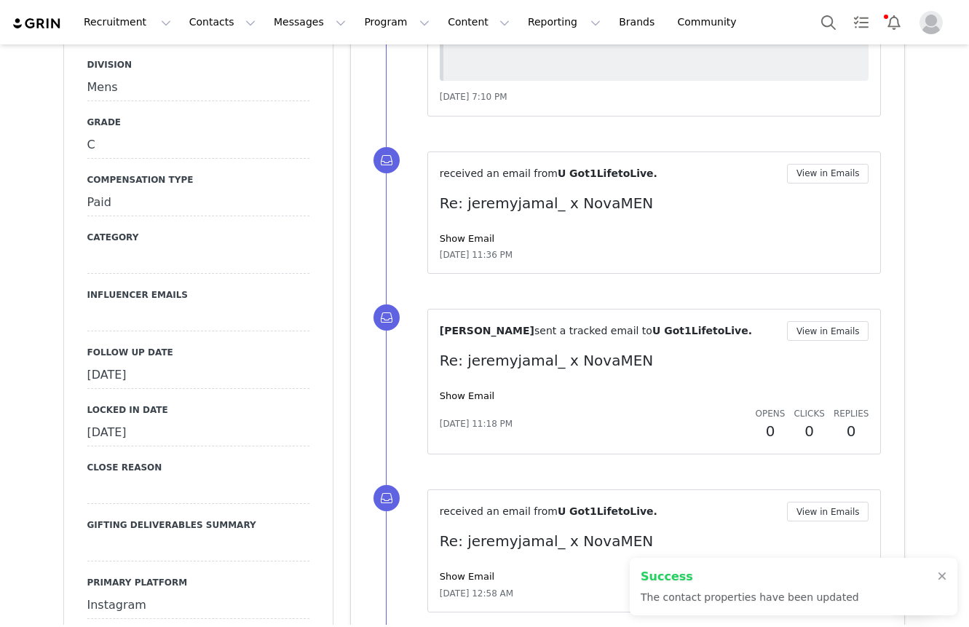
click at [157, 305] on div at bounding box center [198, 318] width 222 height 26
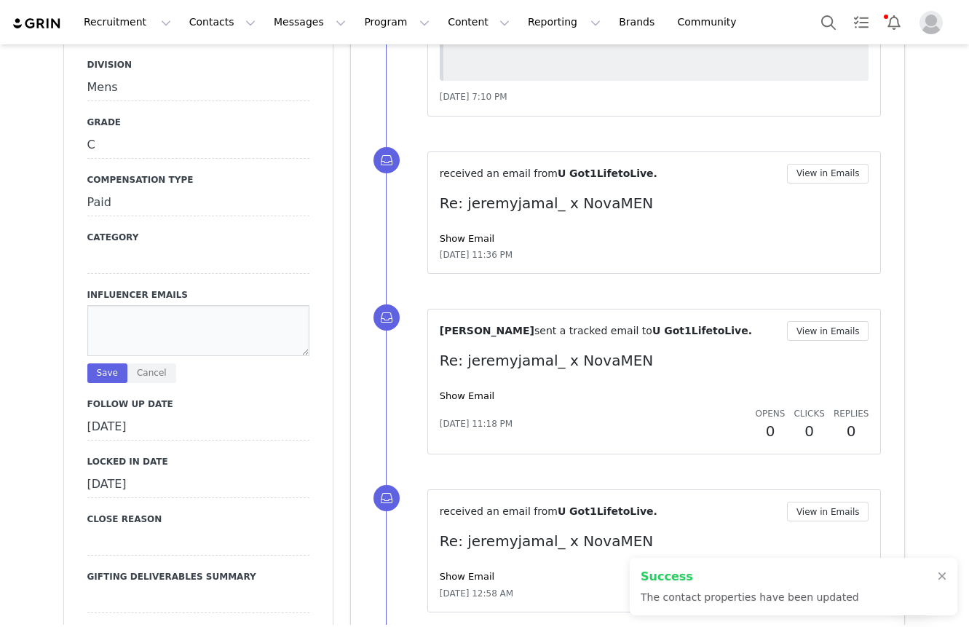
click at [168, 305] on textarea at bounding box center [198, 330] width 222 height 51
paste textarea "jeremy.jamal0@gmail.com"
type textarea "jeremy.jamal0@gmail.com"
click at [108, 310] on div "jeremy.jamal0@gmail.com Save Cancel" at bounding box center [198, 344] width 222 height 78
click at [114, 363] on button "Save" at bounding box center [107, 373] width 40 height 20
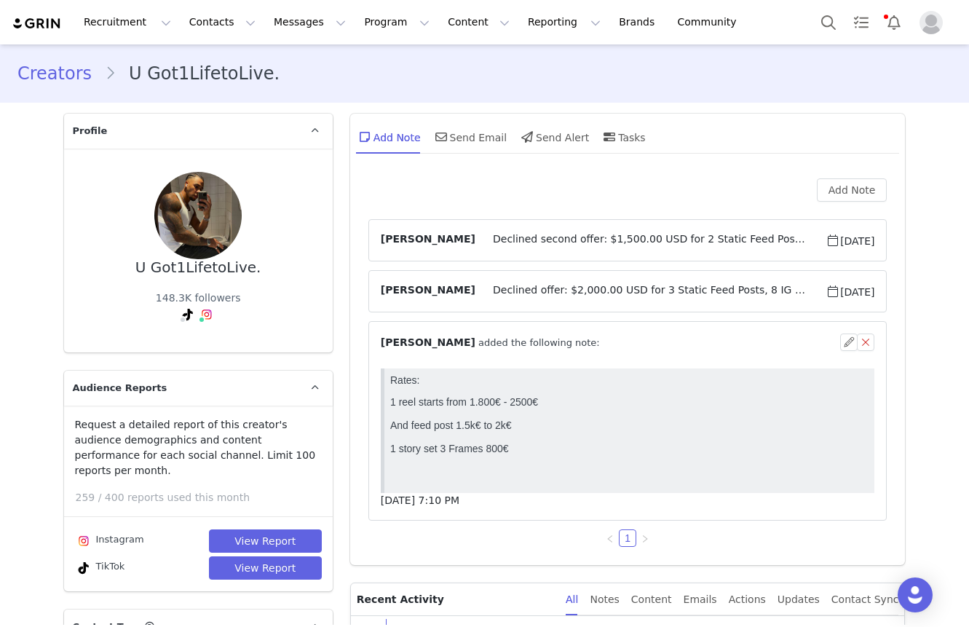
scroll to position [317, 0]
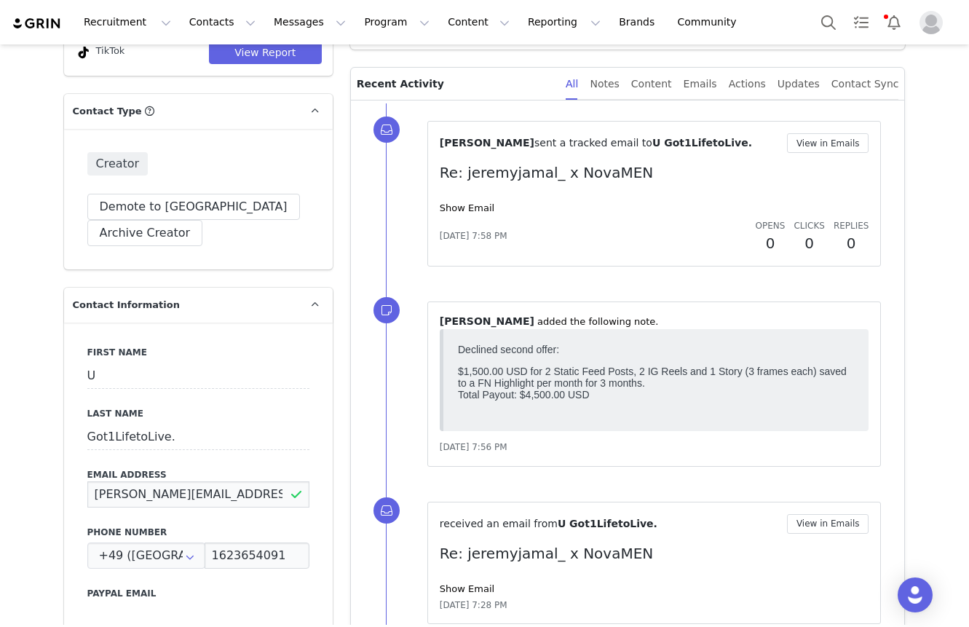
click at [168, 481] on input "jeremy@0360works.com" at bounding box center [198, 494] width 222 height 26
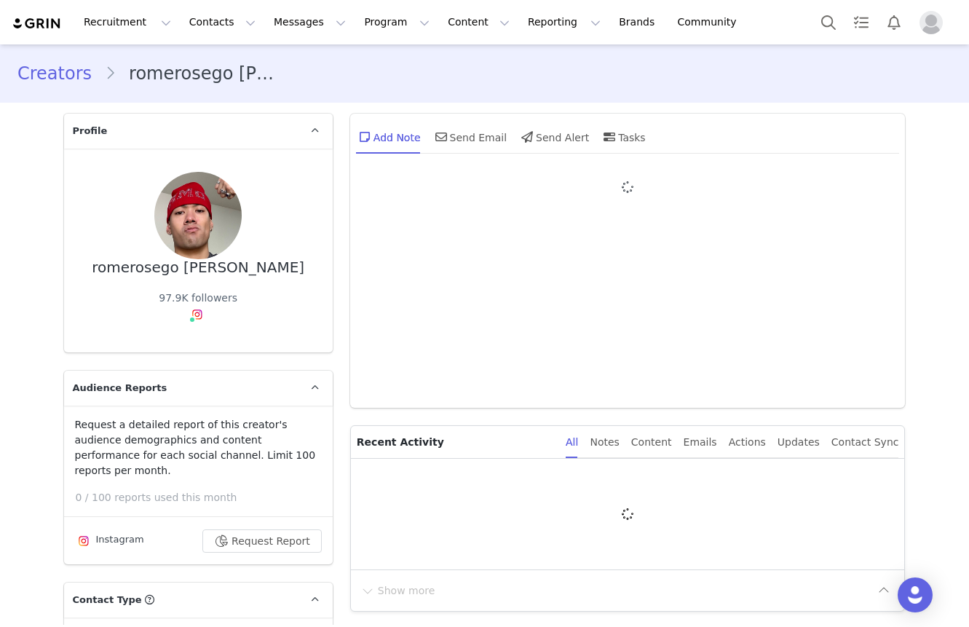
type input "+1 ([GEOGRAPHIC_DATA])"
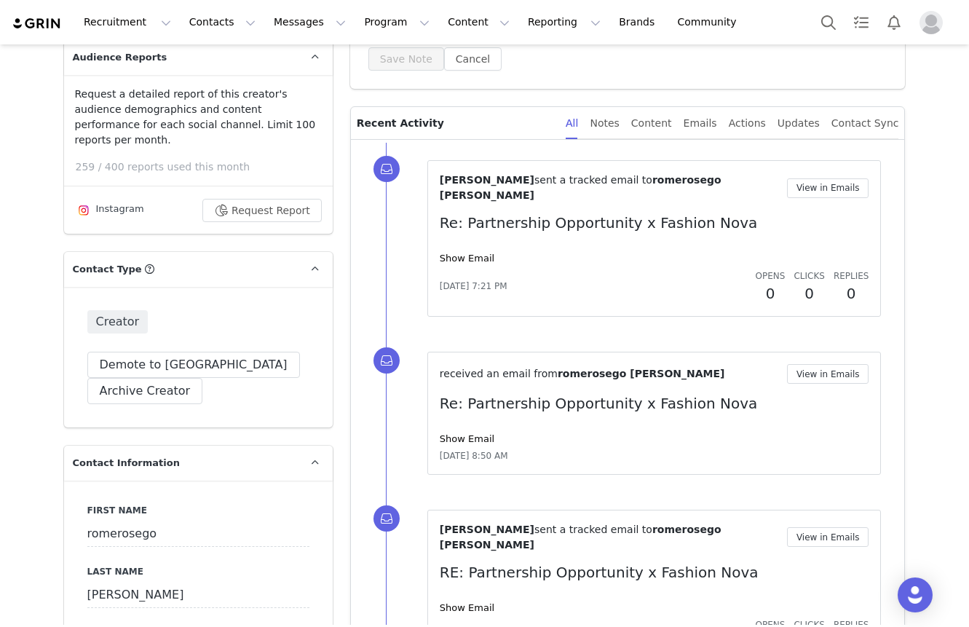
scroll to position [416, 0]
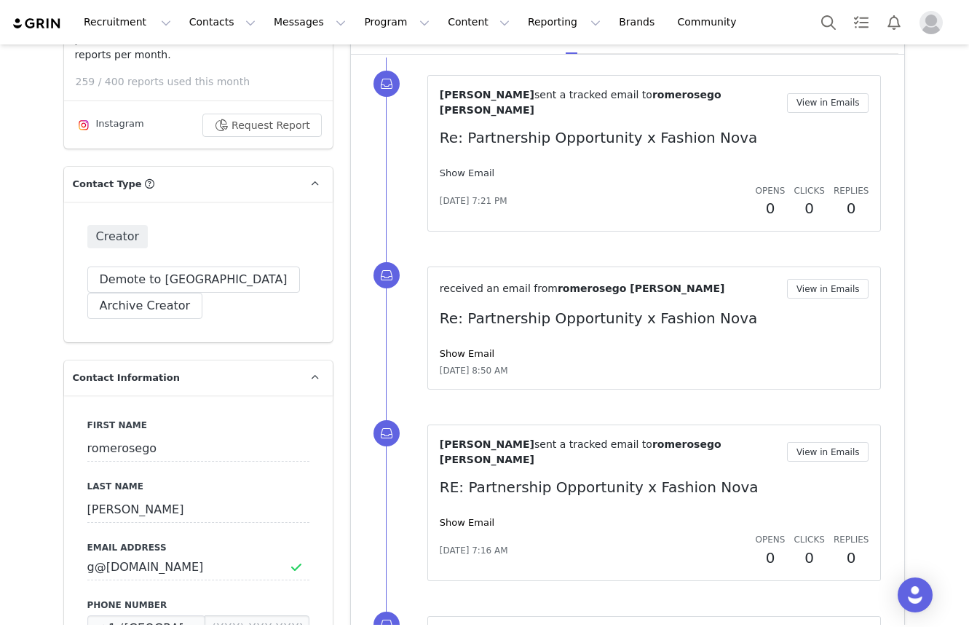
click at [487, 168] on link "Show Email" at bounding box center [467, 173] width 55 height 11
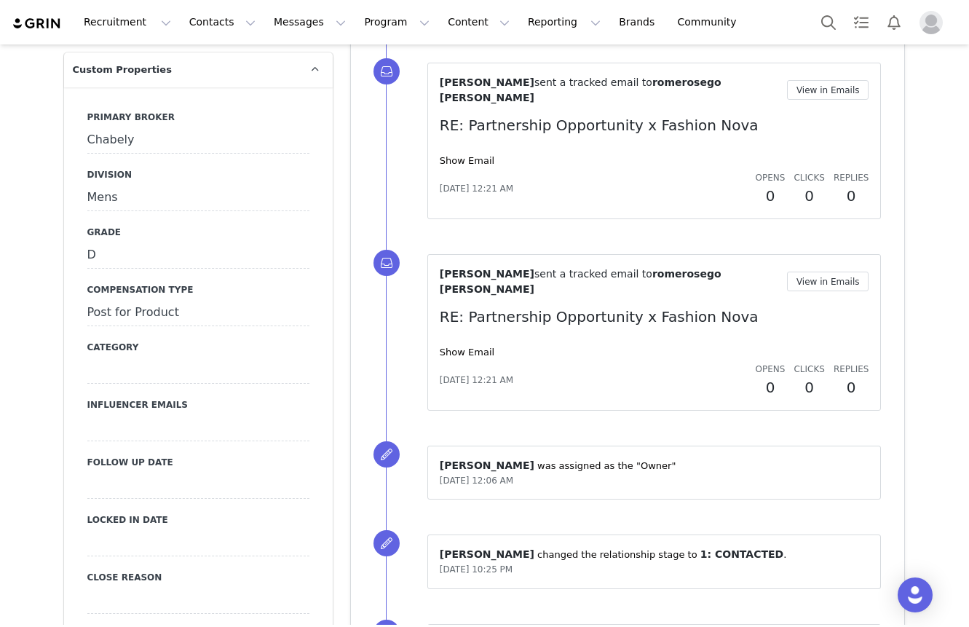
scroll to position [1353, 0]
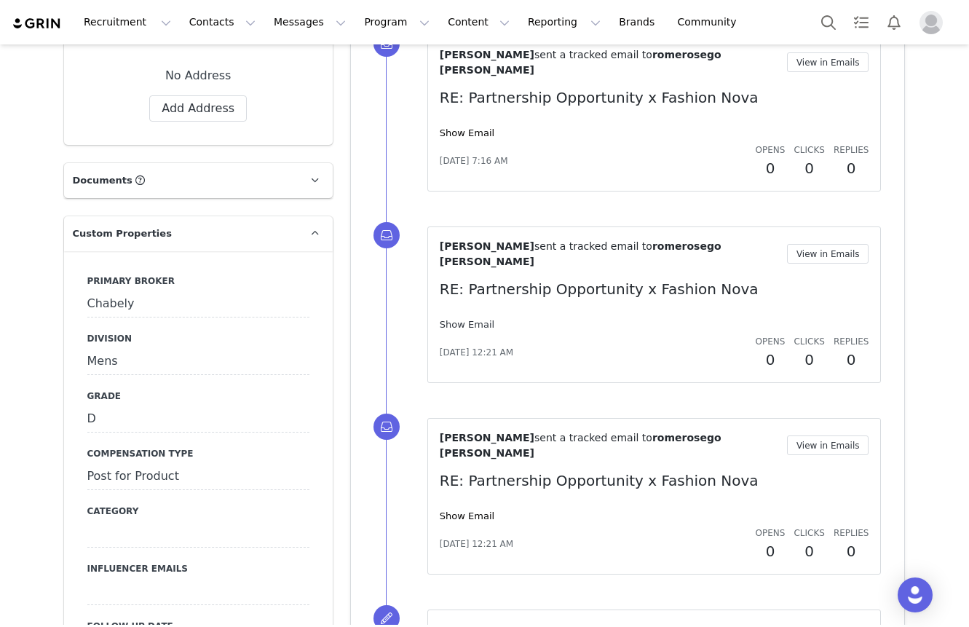
click at [465, 319] on link "Show Email" at bounding box center [467, 324] width 55 height 11
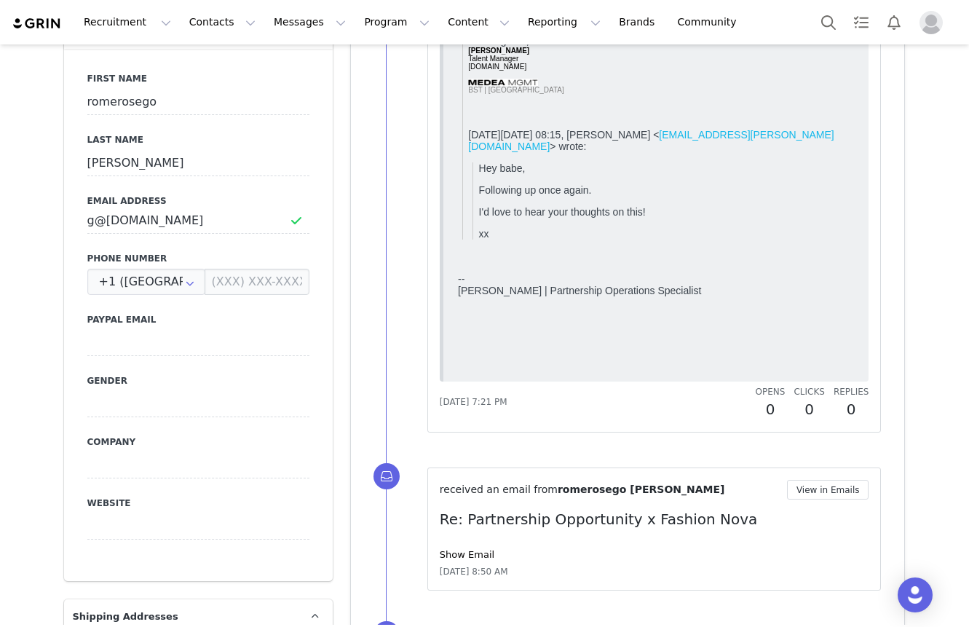
scroll to position [741, 0]
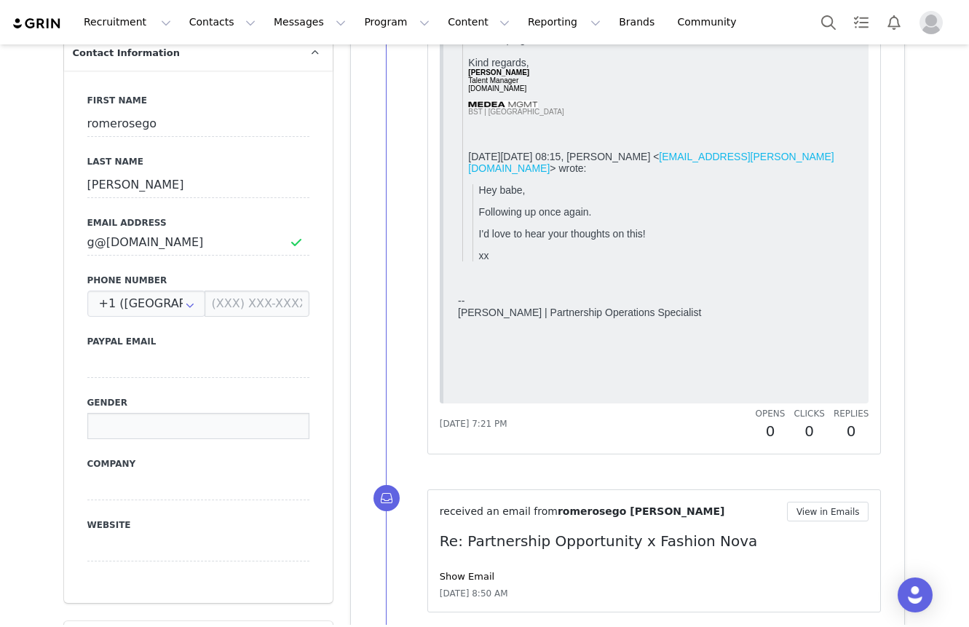
click at [125, 413] on input at bounding box center [198, 426] width 222 height 26
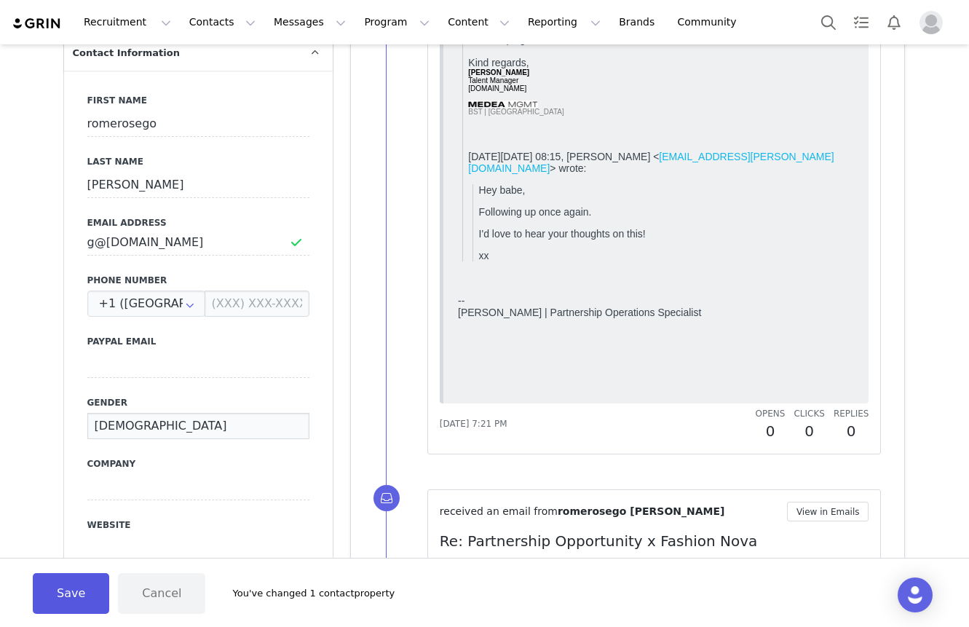
type input "[DEMOGRAPHIC_DATA]"
click at [60, 584] on button "Save" at bounding box center [71, 593] width 76 height 41
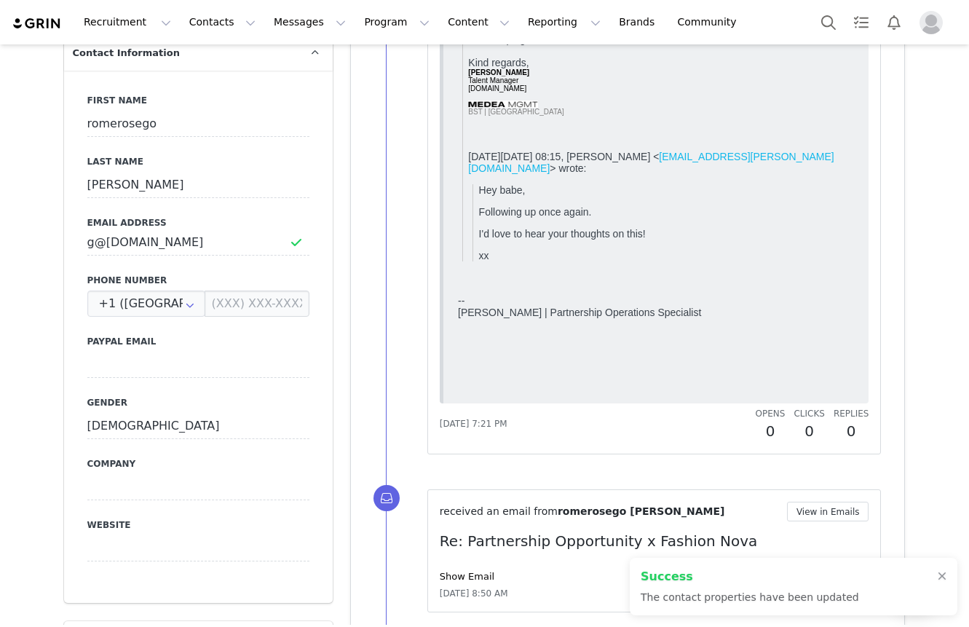
drag, startPoint x: 45, startPoint y: 105, endPoint x: 46, endPoint y: 92, distance: 12.4
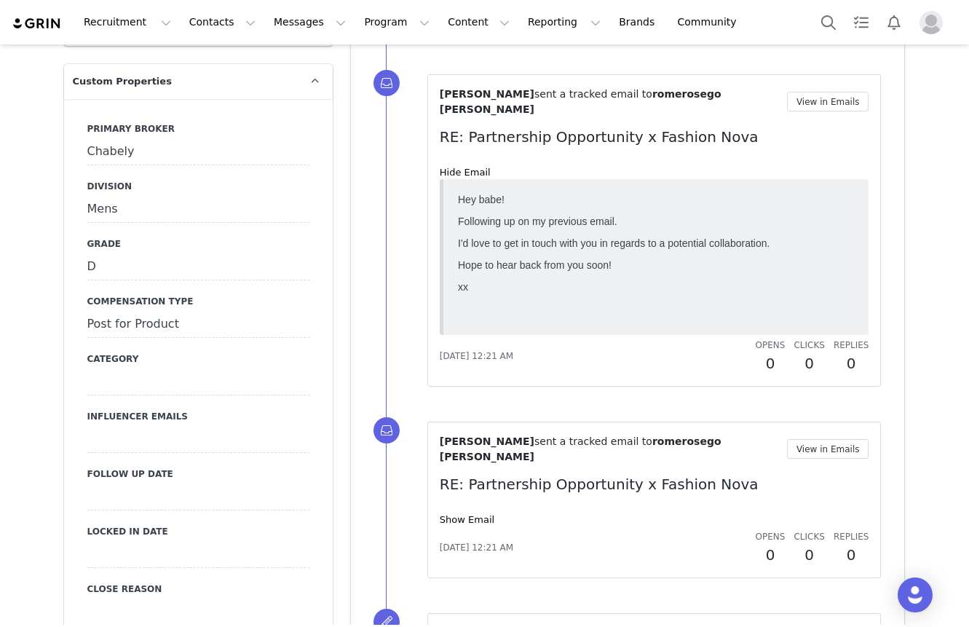
scroll to position [1536, 0]
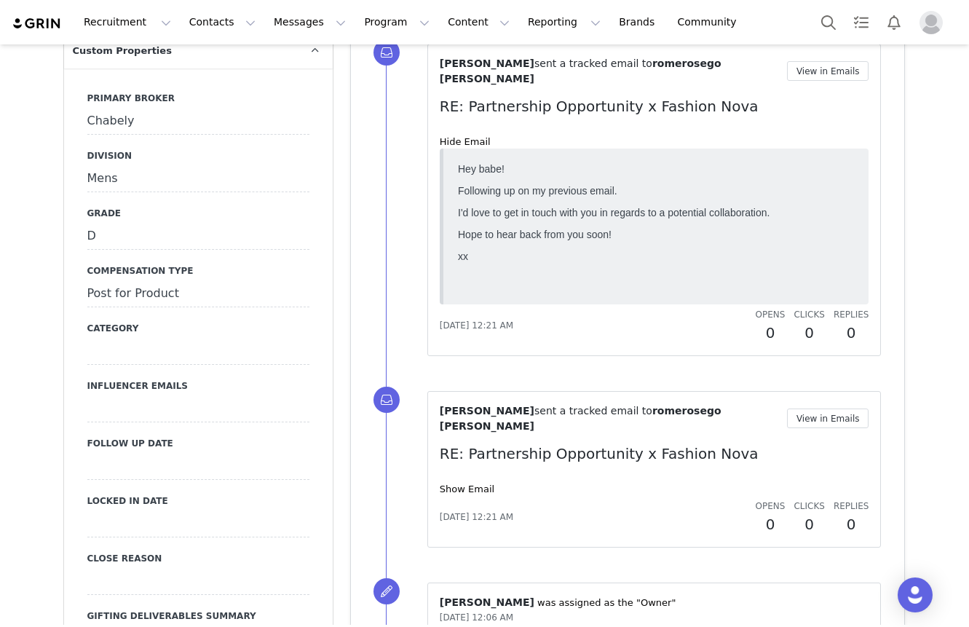
click at [208, 109] on div "Chabely" at bounding box center [198, 122] width 222 height 26
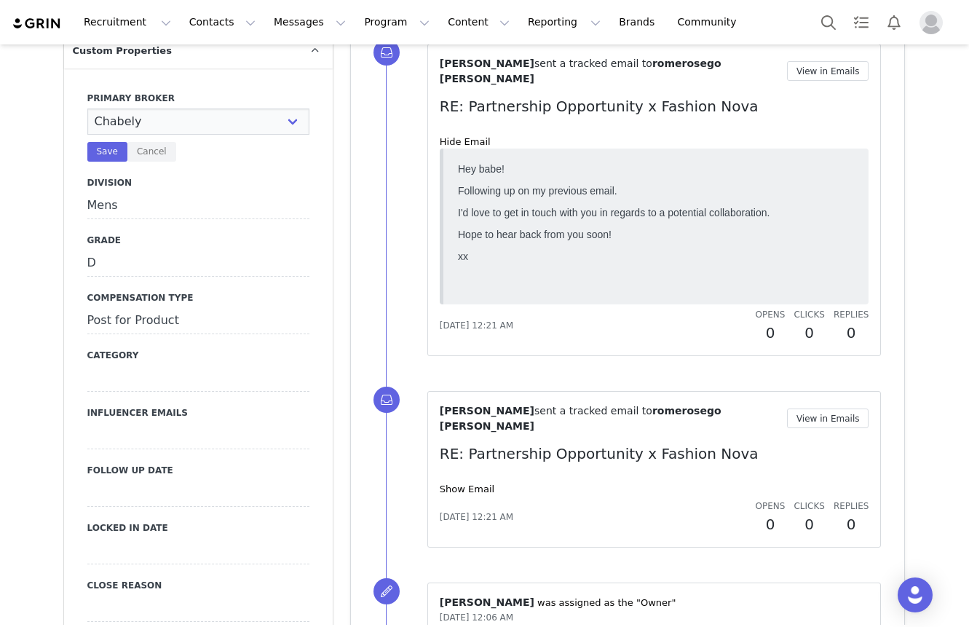
click at [208, 109] on select "N/A [PERSON_NAME] [PERSON_NAME] Jasmine [PERSON_NAME] Bre [PERSON_NAME] [PERSON…" at bounding box center [198, 122] width 222 height 26
select select "[PERSON_NAME]"
click at [87, 109] on select "N/A [PERSON_NAME] [PERSON_NAME] Jasmine [PERSON_NAME] Bre [PERSON_NAME] [PERSON…" at bounding box center [198, 122] width 222 height 26
click at [115, 251] on div "D" at bounding box center [198, 264] width 222 height 26
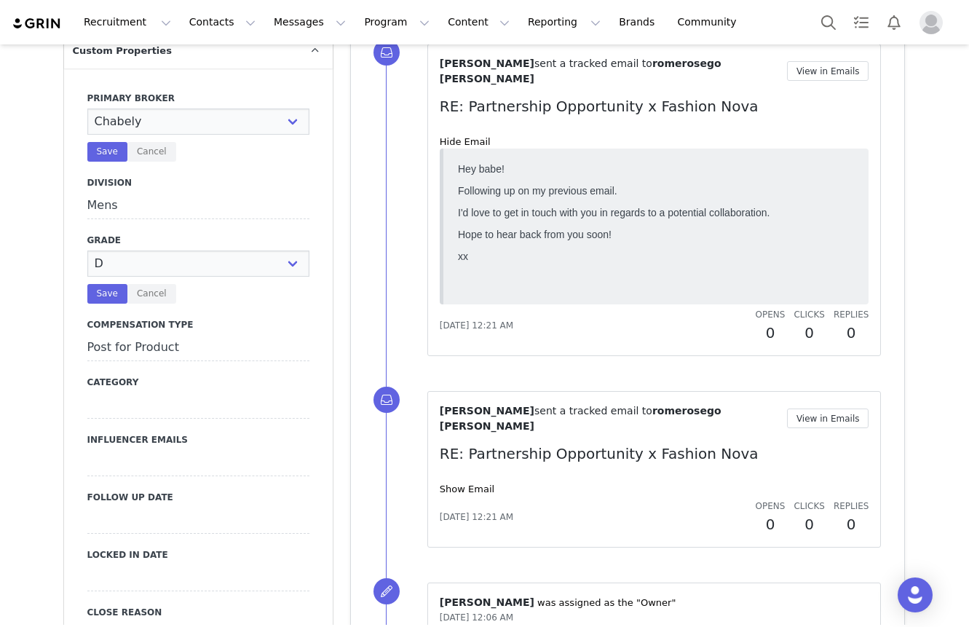
select select "C"
click at [87, 251] on select "N/A A+ A B C D" at bounding box center [198, 264] width 222 height 26
click at [112, 335] on div "Post for Product" at bounding box center [198, 348] width 222 height 26
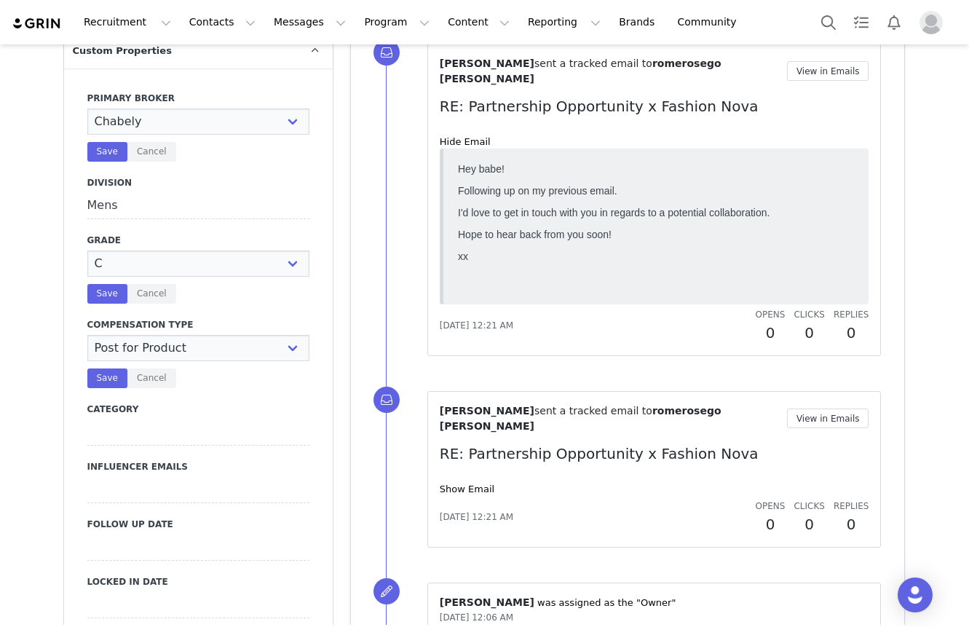
click at [112, 335] on select "N/A Paid Post for Product" at bounding box center [198, 348] width 222 height 26
select select "Paid"
click at [87, 335] on select "N/A Paid Post for Product" at bounding box center [198, 348] width 222 height 26
click at [111, 264] on div "N/A A+ A B C D Save Cancel" at bounding box center [198, 277] width 222 height 53
click at [108, 142] on button "Save" at bounding box center [107, 152] width 40 height 20
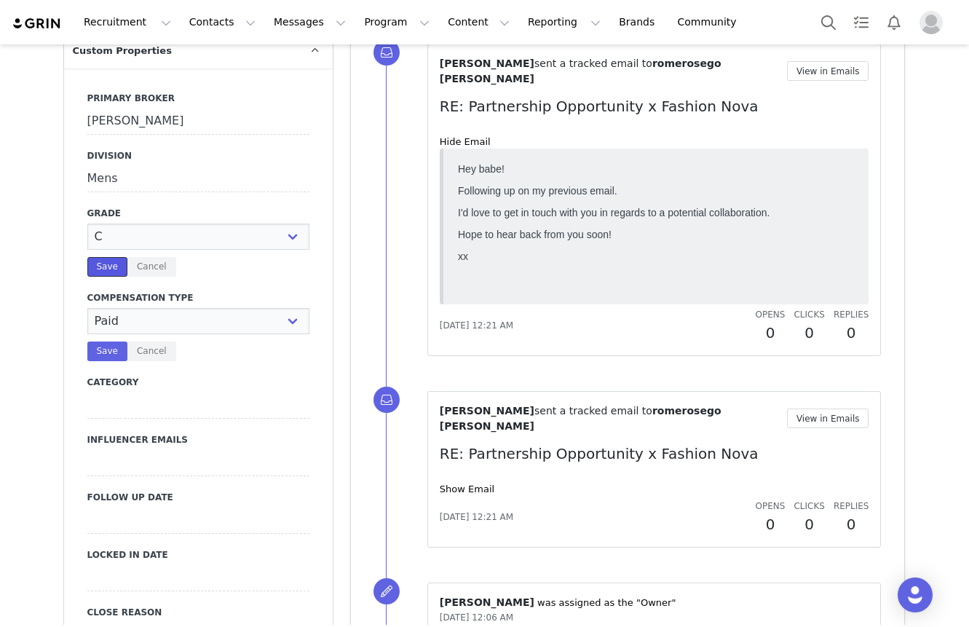
click at [106, 257] on button "Save" at bounding box center [107, 267] width 40 height 20
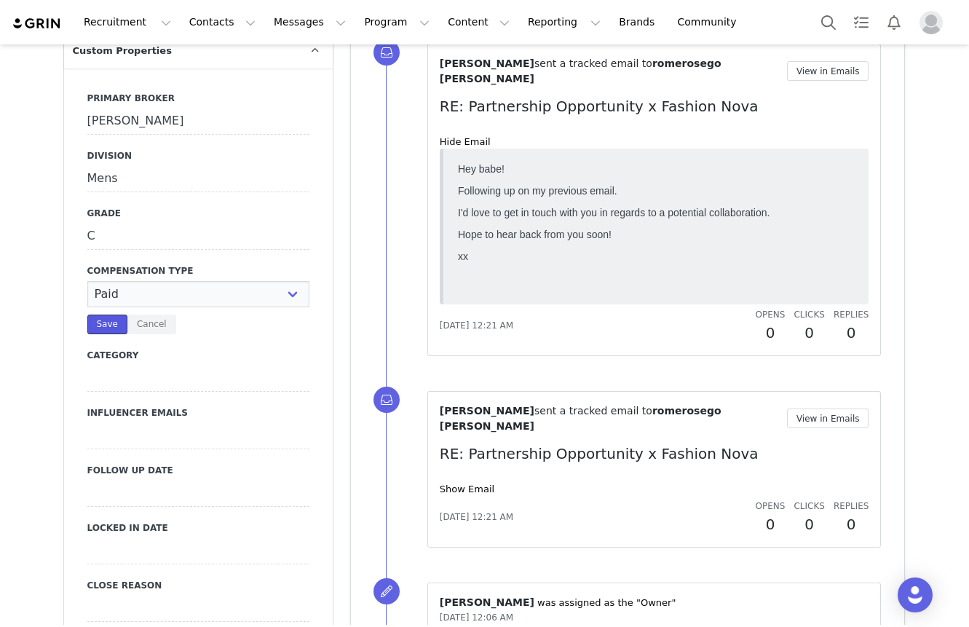
click at [98, 315] on button "Save" at bounding box center [107, 325] width 40 height 20
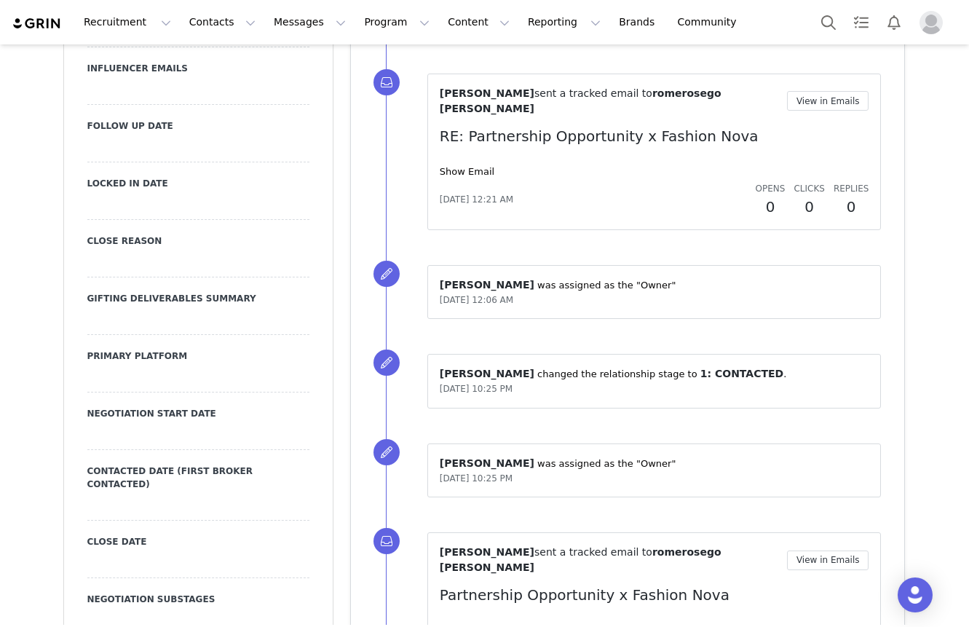
scroll to position [1855, 0]
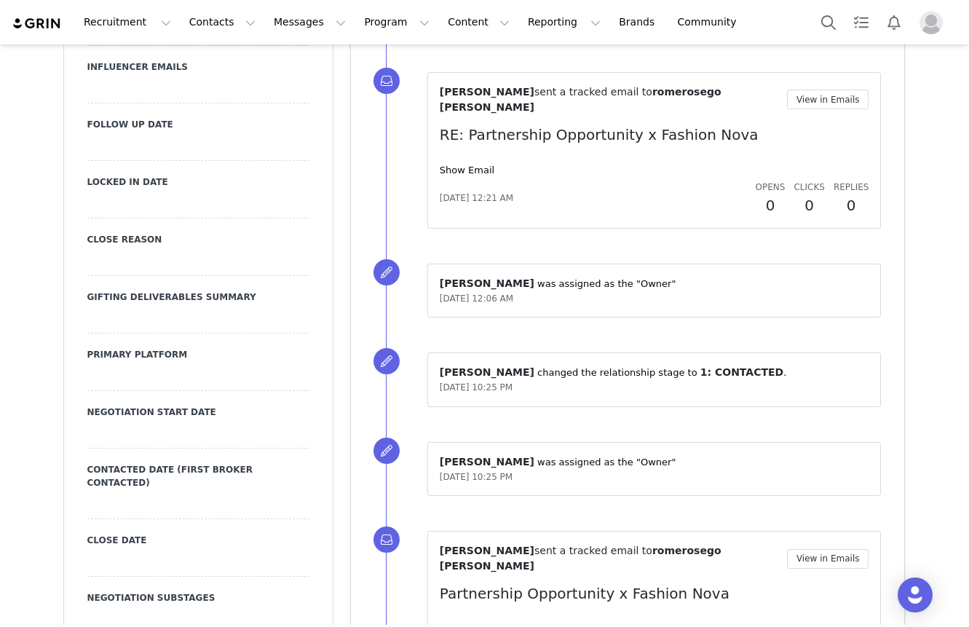
click at [157, 135] on div at bounding box center [198, 148] width 222 height 26
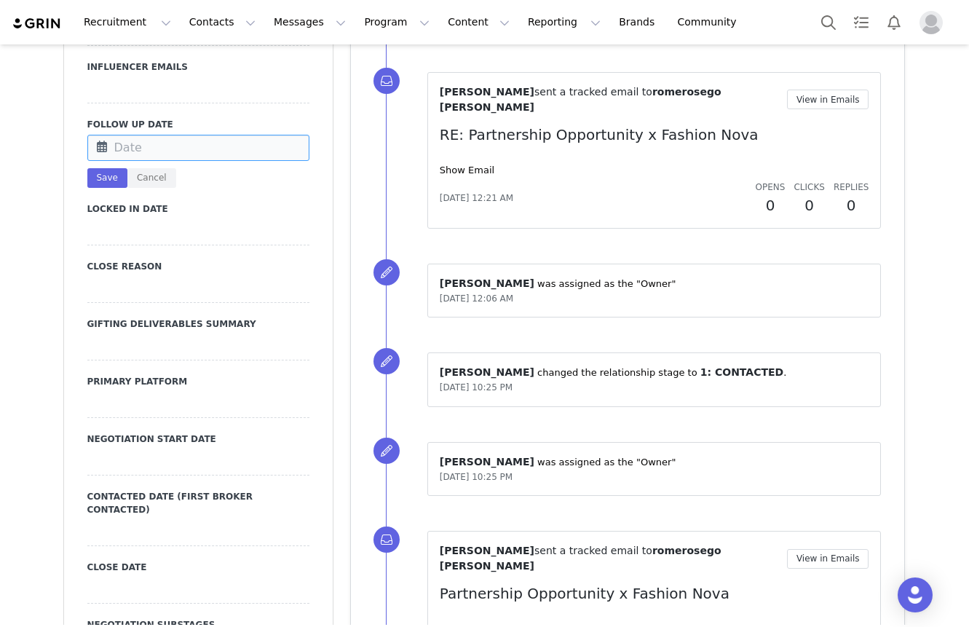
click at [157, 135] on input "text" at bounding box center [198, 148] width 222 height 26
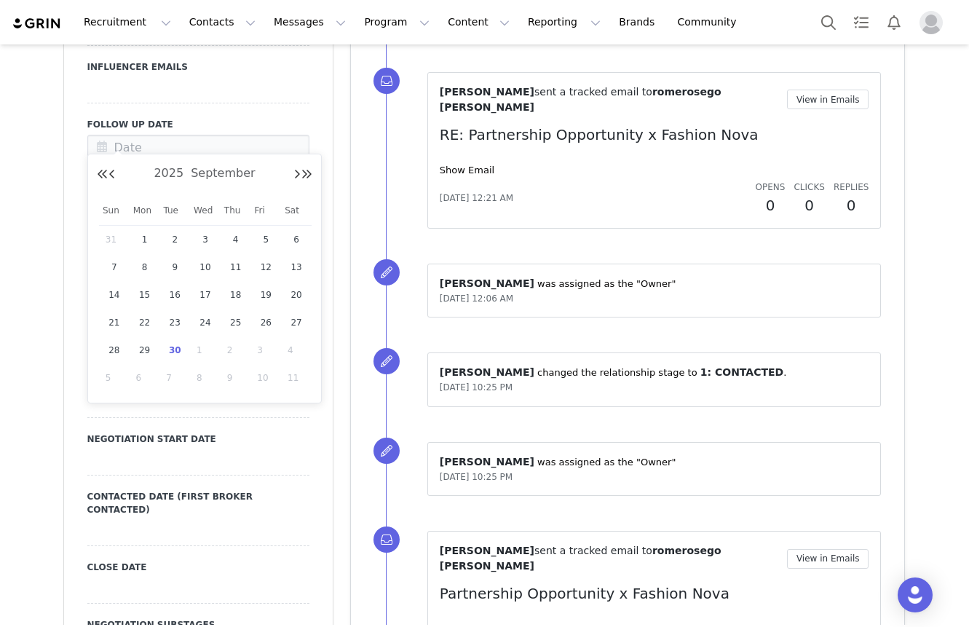
click at [177, 349] on span "30" at bounding box center [174, 350] width 17 height 17
type input "[DATE]"
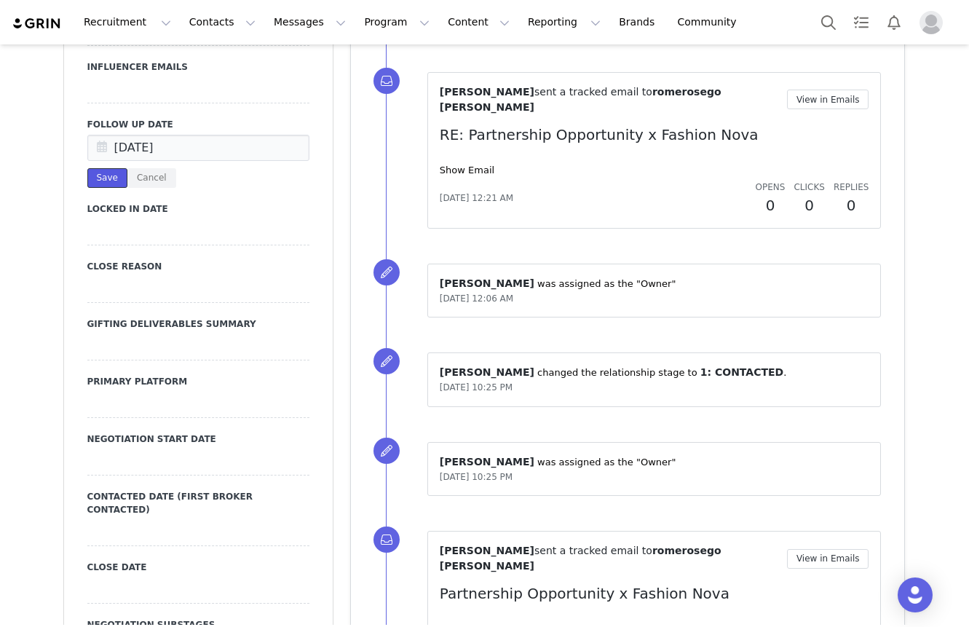
click at [114, 168] on button "Save" at bounding box center [107, 178] width 40 height 20
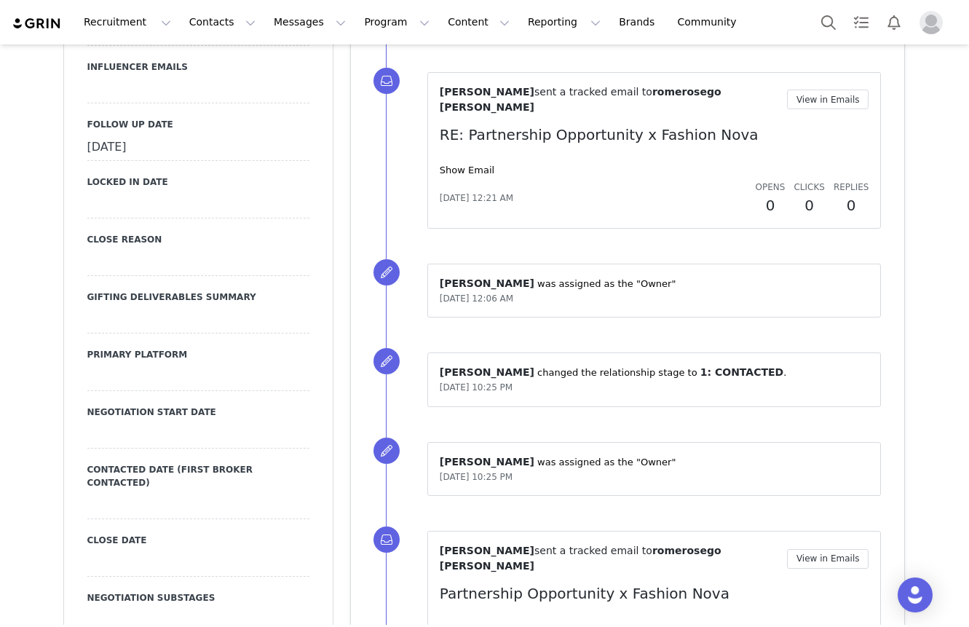
scroll to position [2039, 0]
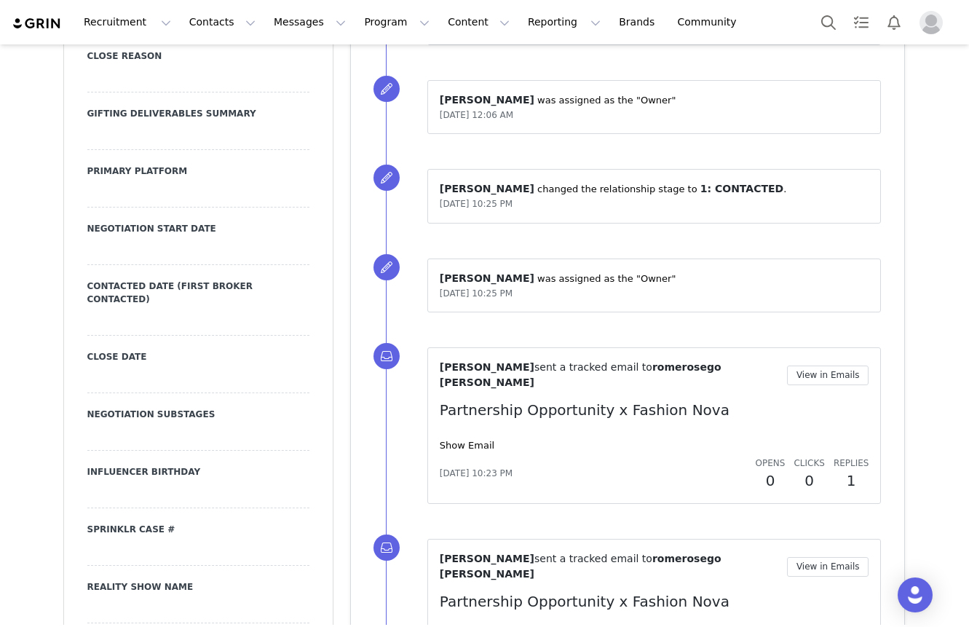
click at [118, 181] on div at bounding box center [198, 194] width 222 height 26
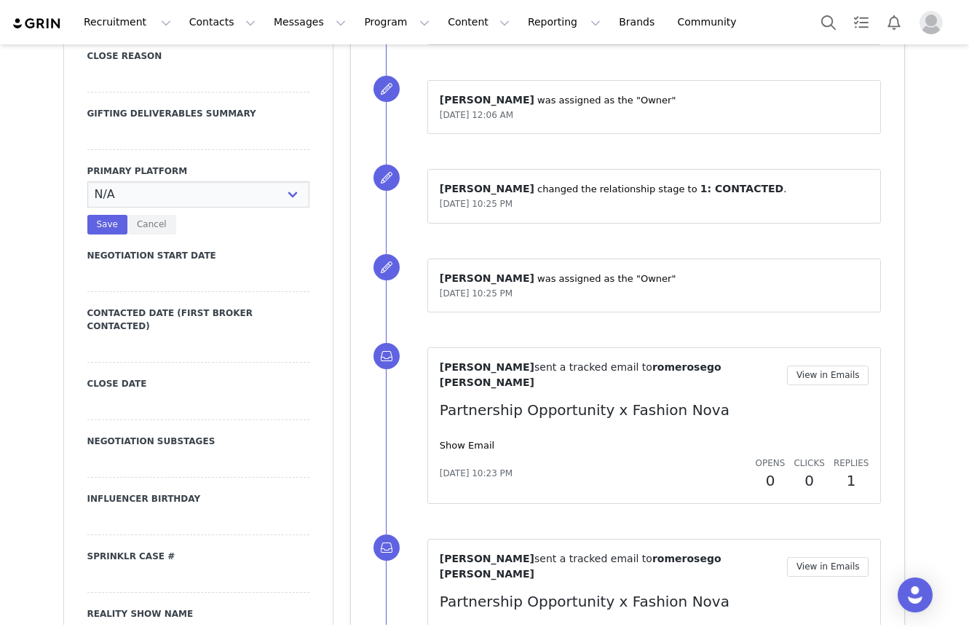
select select "Instagram"
click at [87, 181] on select "N/A Instagram TikTok Youtube Other" at bounding box center [198, 194] width 222 height 26
click at [125, 215] on button "Save" at bounding box center [107, 225] width 40 height 20
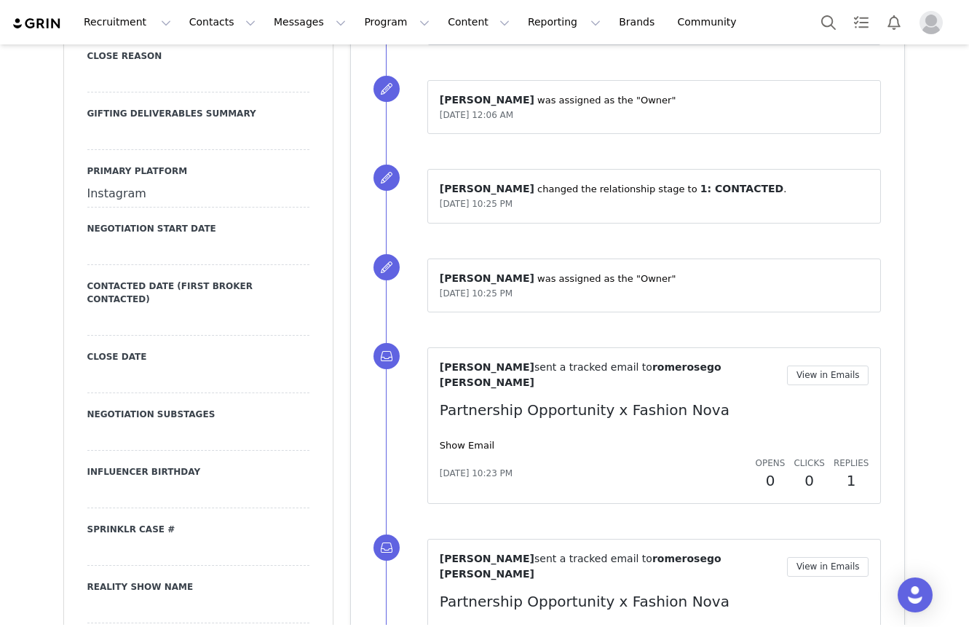
scroll to position [2080, 0]
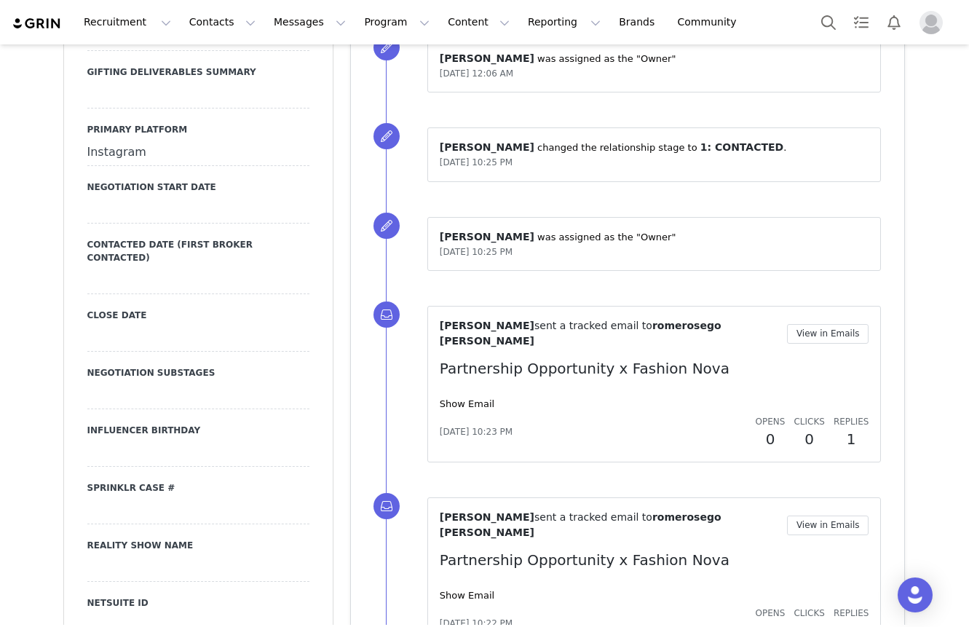
click at [143, 268] on div at bounding box center [198, 281] width 222 height 26
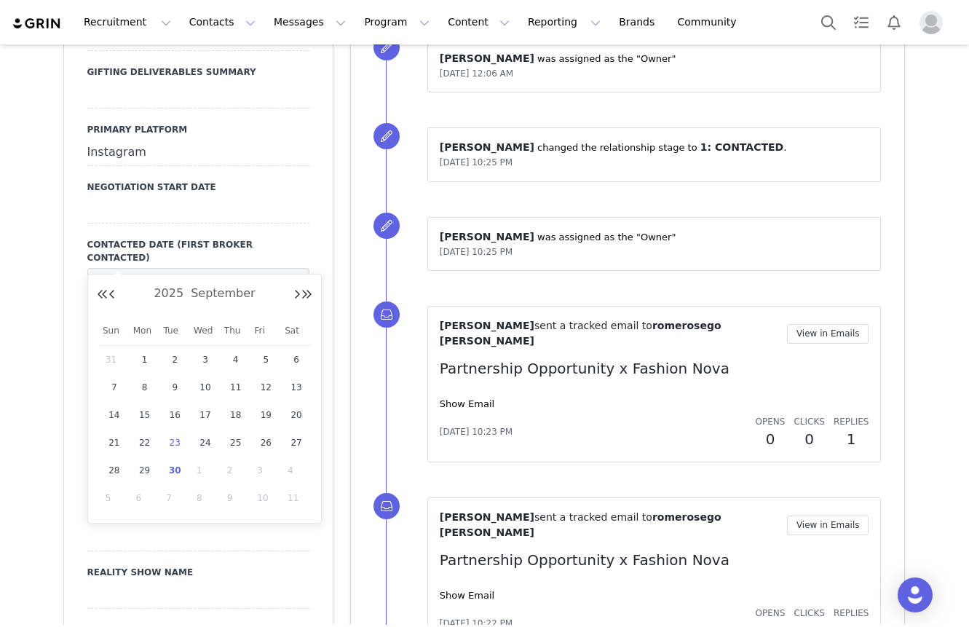
click at [160, 452] on div "23" at bounding box center [175, 443] width 31 height 22
click at [126, 268] on input "Sep 23 2025" at bounding box center [198, 281] width 222 height 26
click at [181, 457] on td "30" at bounding box center [175, 471] width 31 height 28
type input "[DATE]"
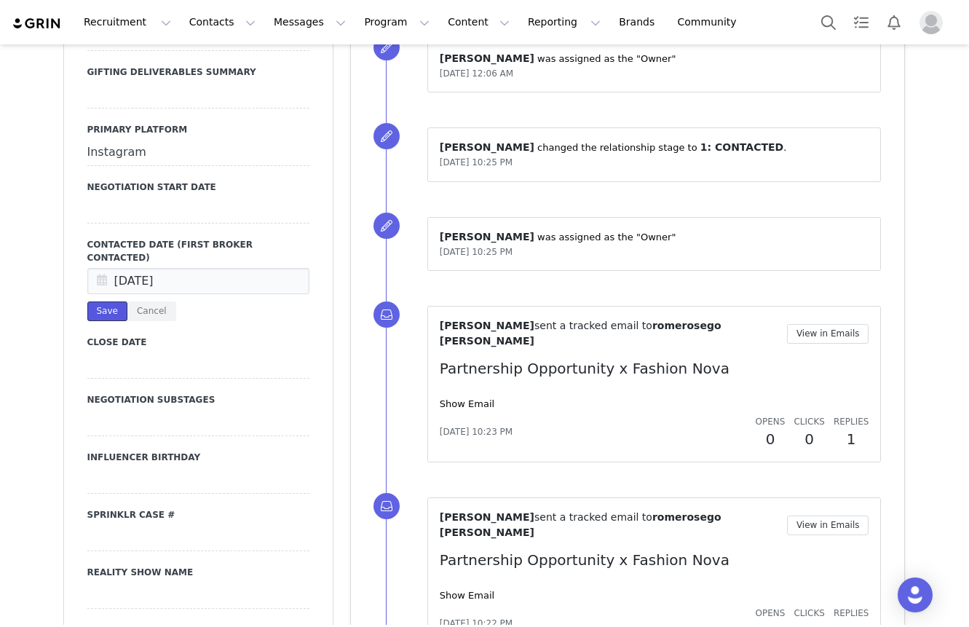
click at [109, 302] on button "Save" at bounding box center [107, 312] width 40 height 20
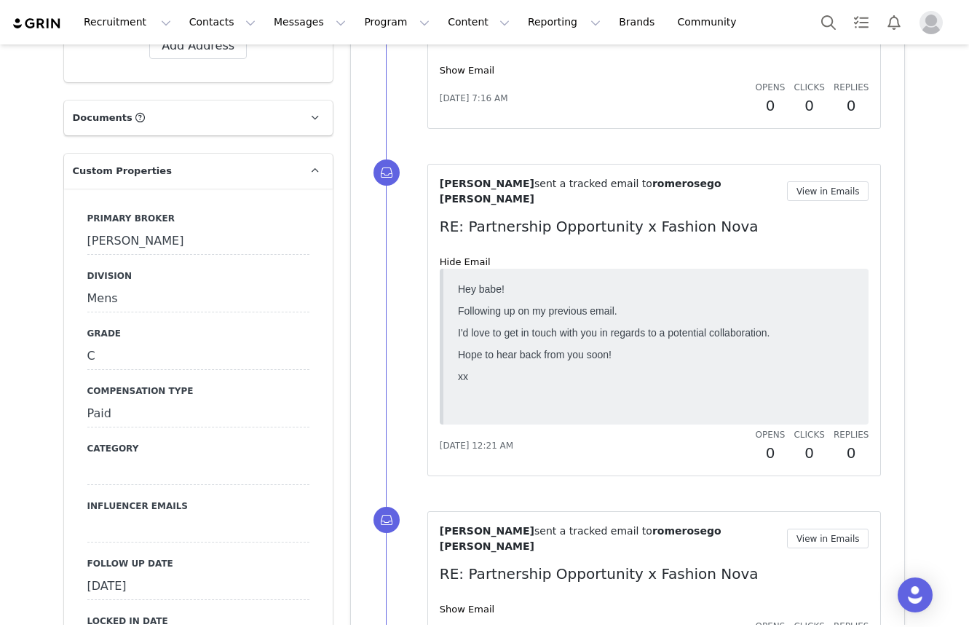
scroll to position [0, 0]
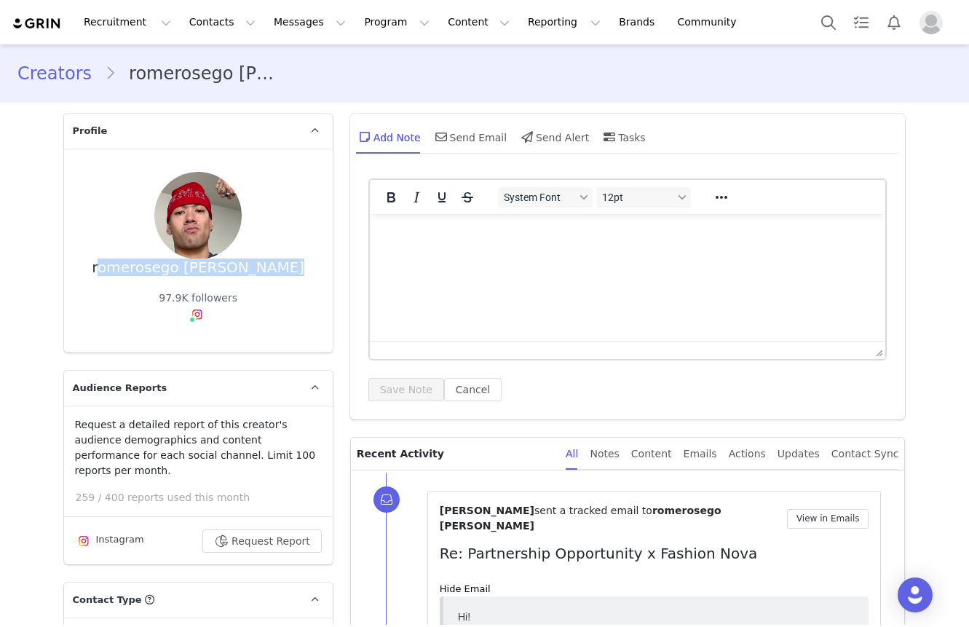
drag, startPoint x: 110, startPoint y: 267, endPoint x: 326, endPoint y: 267, distance: 216.3
click at [326, 267] on div "romerosego Chris Romero 97.9K followers" at bounding box center [198, 251] width 269 height 204
copy div "romerosego Chris Romero"
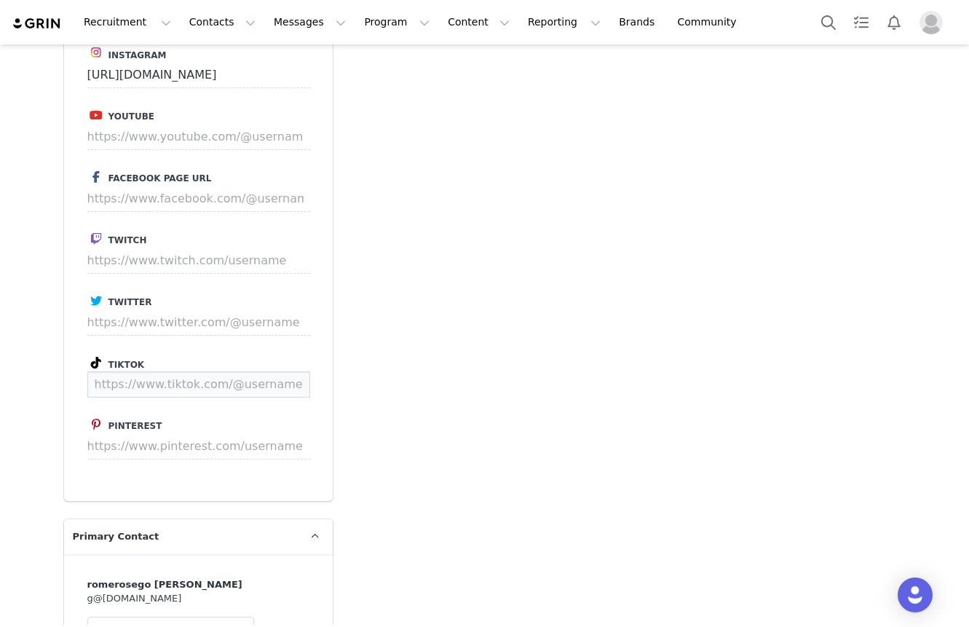
click at [220, 371] on input at bounding box center [198, 384] width 223 height 26
paste input "https://www.tiktok.com/@romerosego?lang=en"
click at [278, 371] on button "Save" at bounding box center [282, 384] width 53 height 26
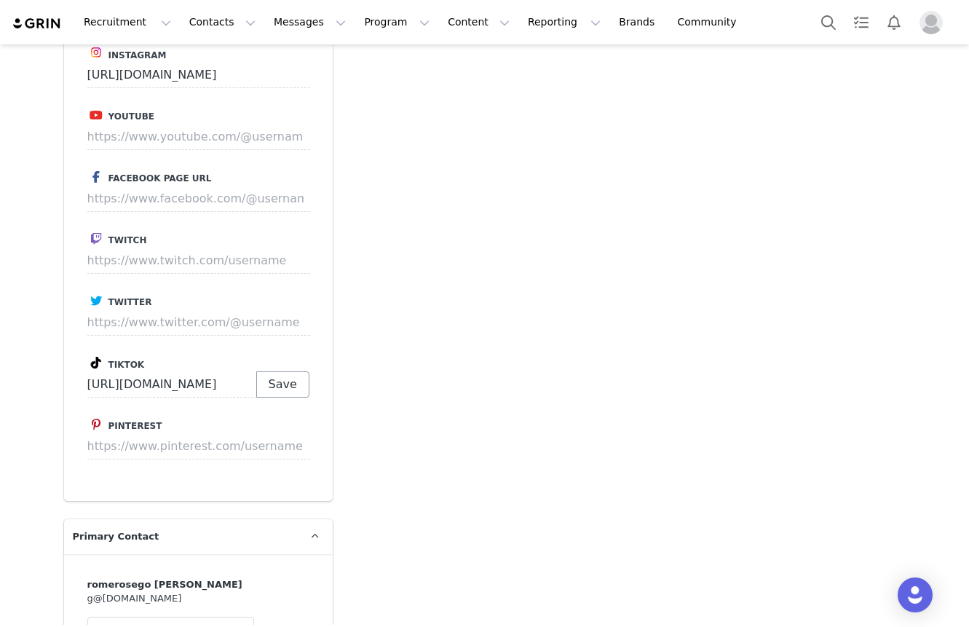
type input "https://www.tiktok.com/@romerosego"
click at [278, 371] on p "Save" at bounding box center [282, 384] width 53 height 26
click at [278, 371] on button "Save" at bounding box center [282, 384] width 53 height 26
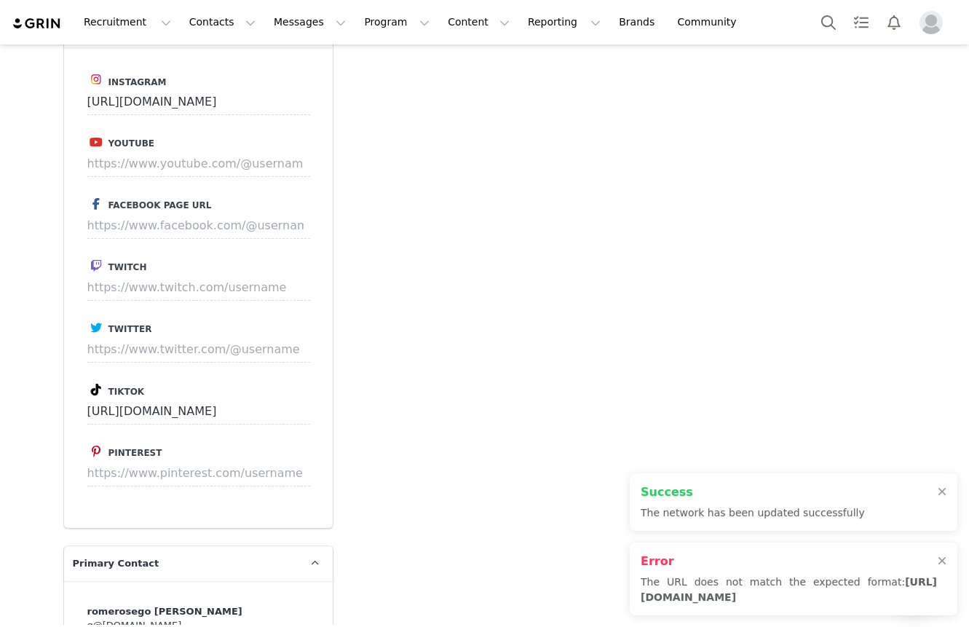
scroll to position [3278, 0]
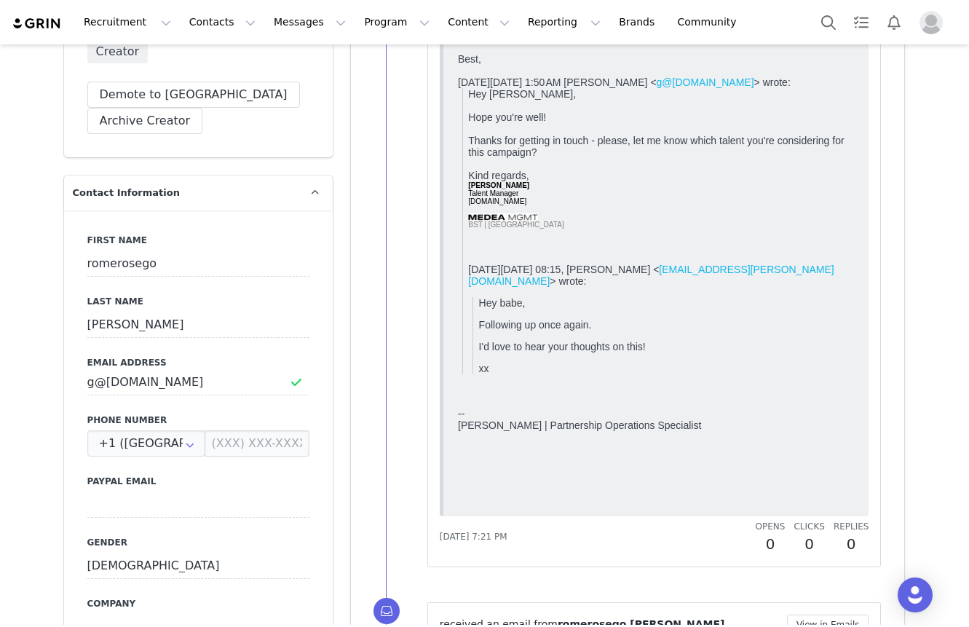
scroll to position [627, 0]
click at [165, 370] on input "g@medeamgmt.com" at bounding box center [198, 383] width 222 height 26
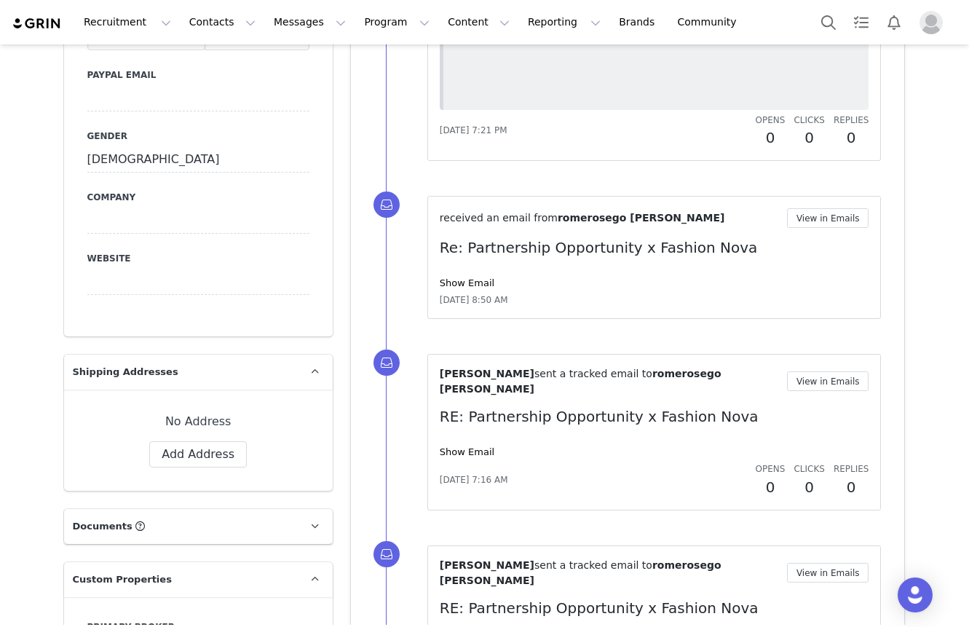
scroll to position [1288, 0]
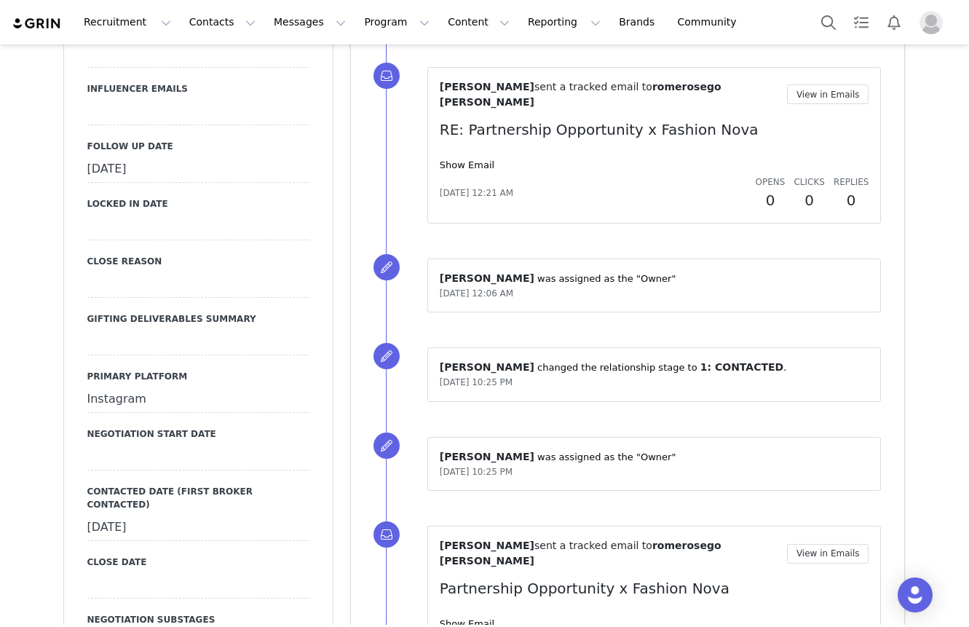
scroll to position [1862, 0]
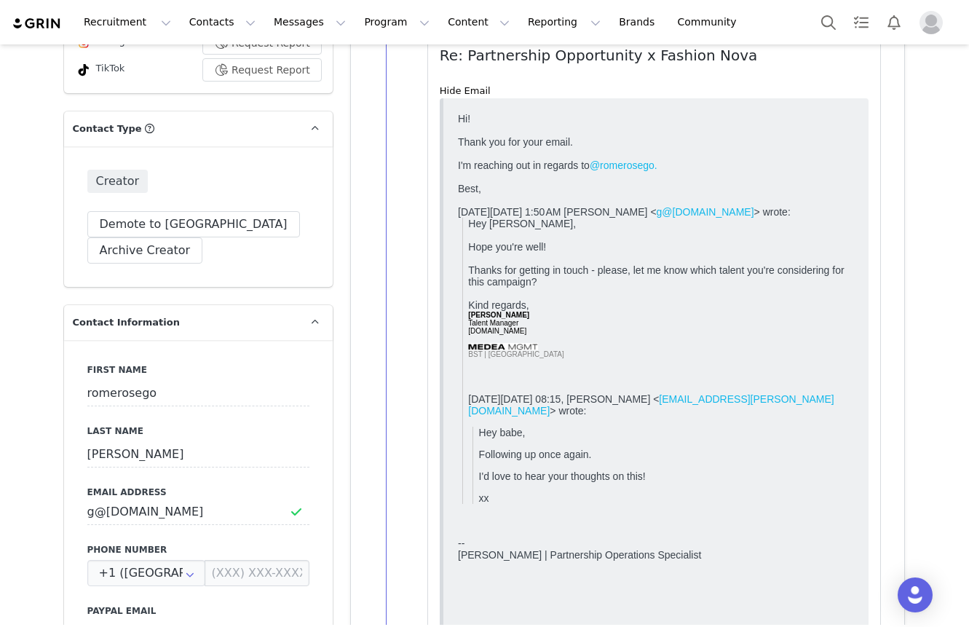
scroll to position [0, 0]
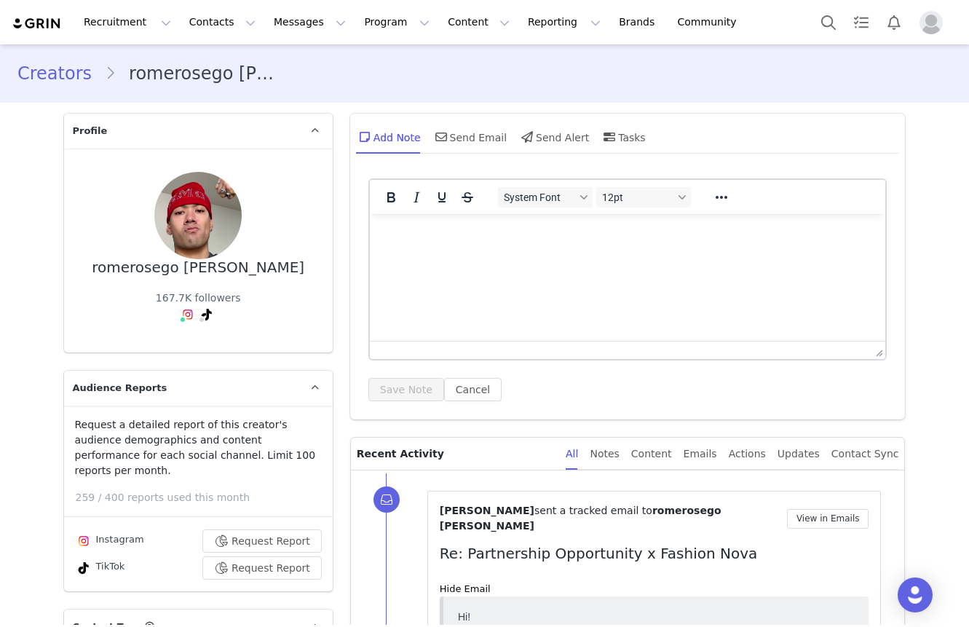
click at [787, 253] on html at bounding box center [627, 233] width 516 height 39
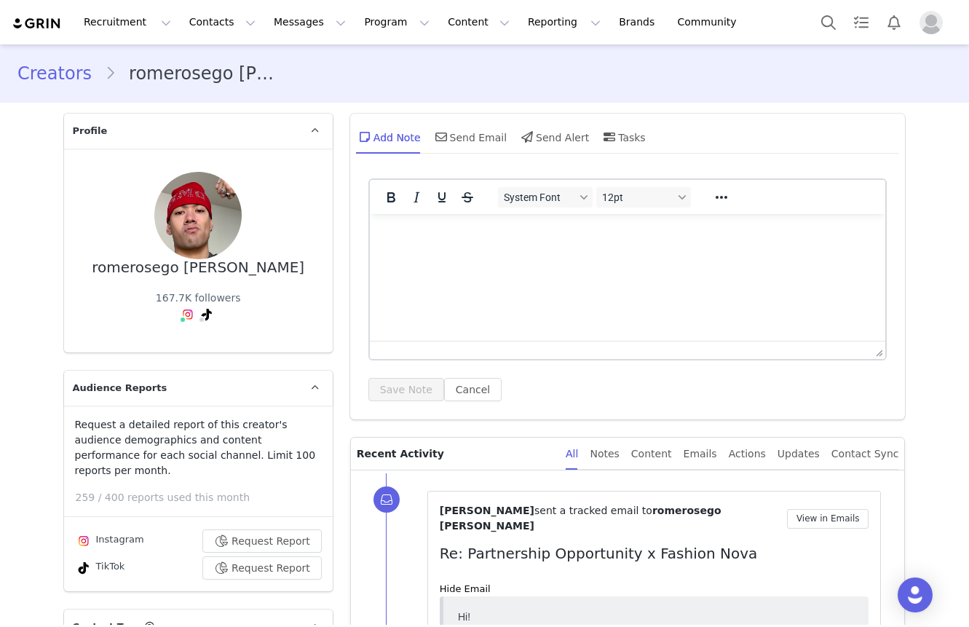
click at [782, 253] on html at bounding box center [627, 233] width 516 height 39
click at [782, 235] on p "Rich Text Area. Press ALT-0 for help." at bounding box center [627, 234] width 493 height 16
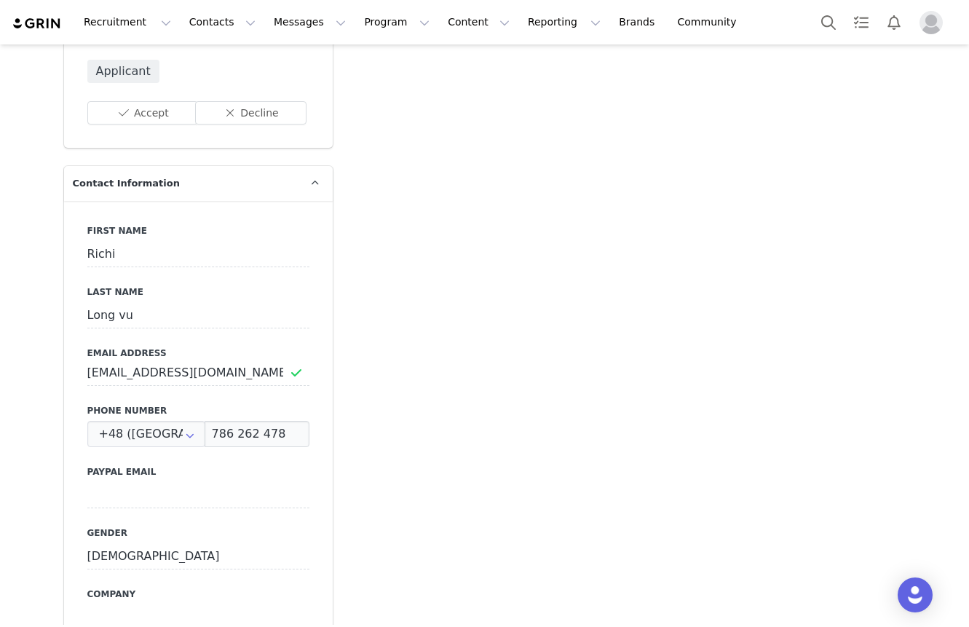
scroll to position [602, 0]
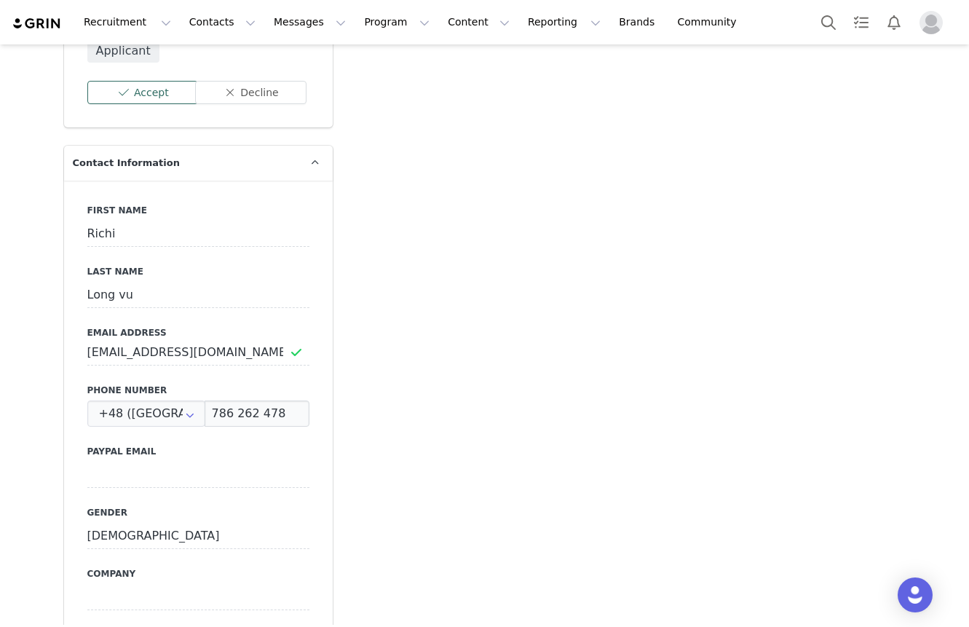
click at [149, 81] on button "Accept" at bounding box center [142, 92] width 111 height 23
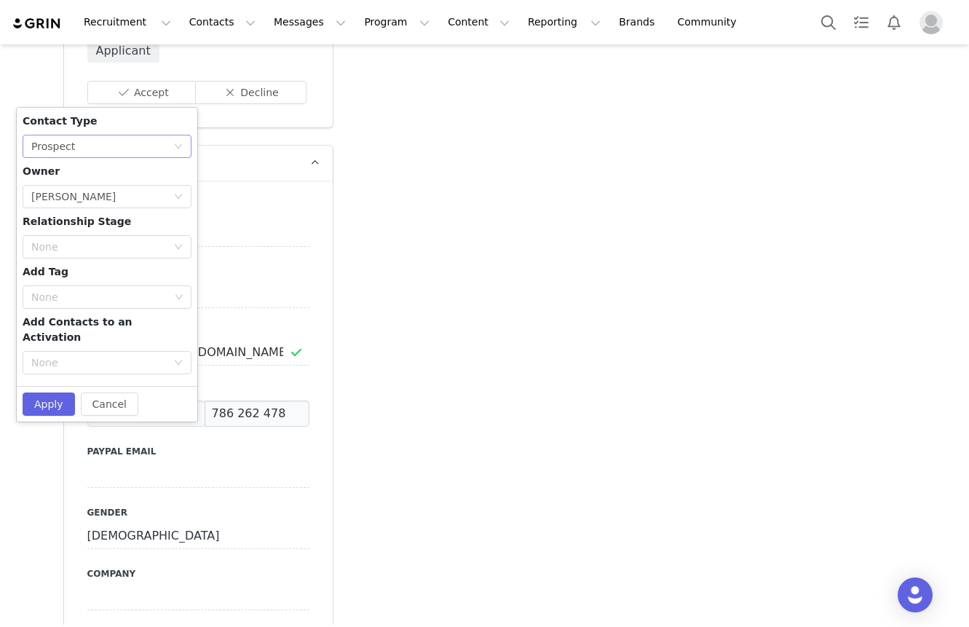
click at [136, 135] on div "None Prospect" at bounding box center [102, 146] width 142 height 22
click at [119, 173] on li "Creator" at bounding box center [107, 182] width 169 height 23
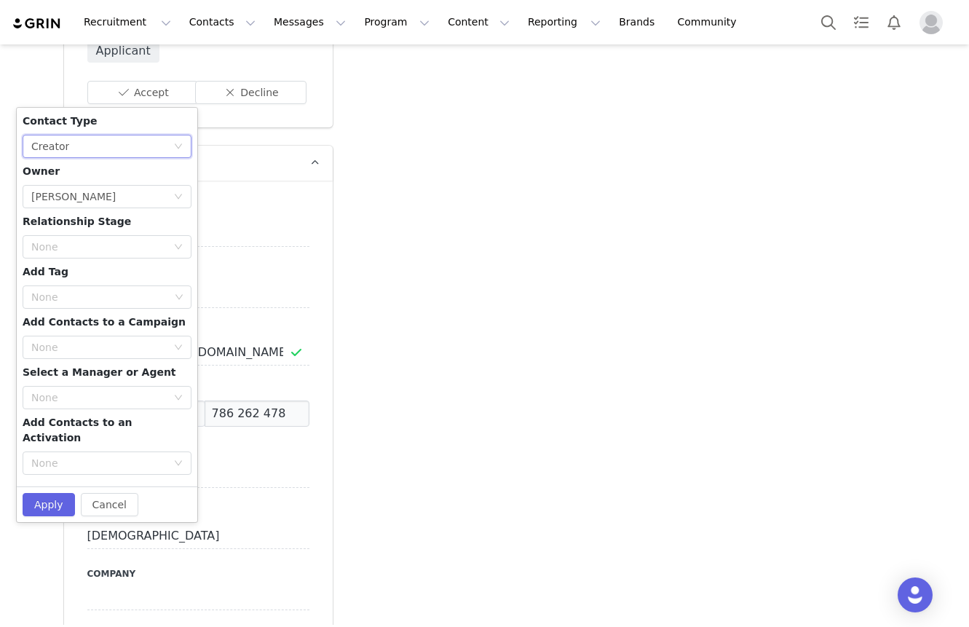
click at [86, 194] on div "Contact Type None Creator Owner Select Owner [PERSON_NAME] Relationship Stage N…" at bounding box center [107, 297] width 169 height 367
click at [84, 186] on div "[PERSON_NAME]" at bounding box center [73, 197] width 84 height 22
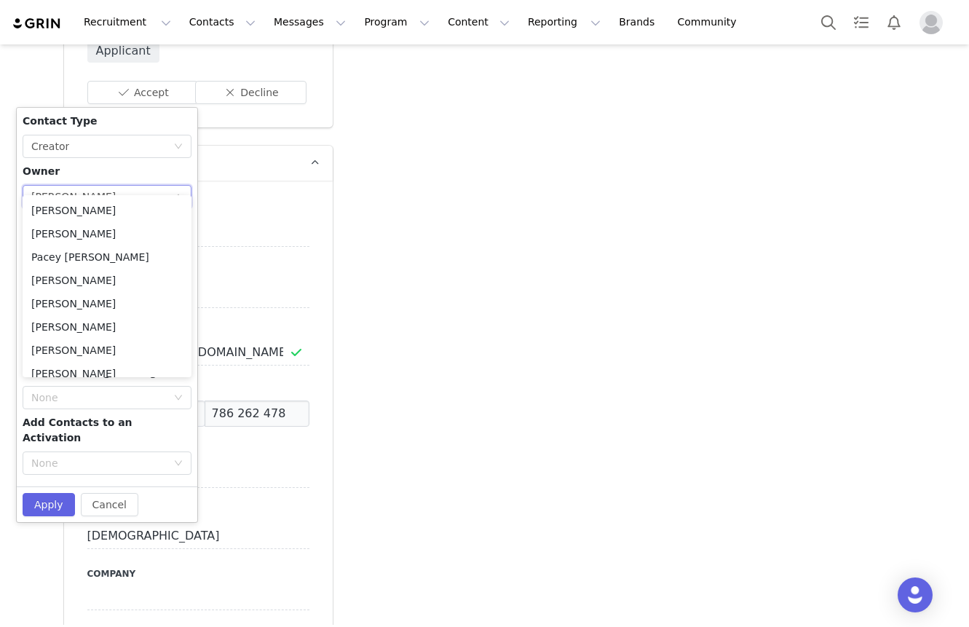
scroll to position [1199, 0]
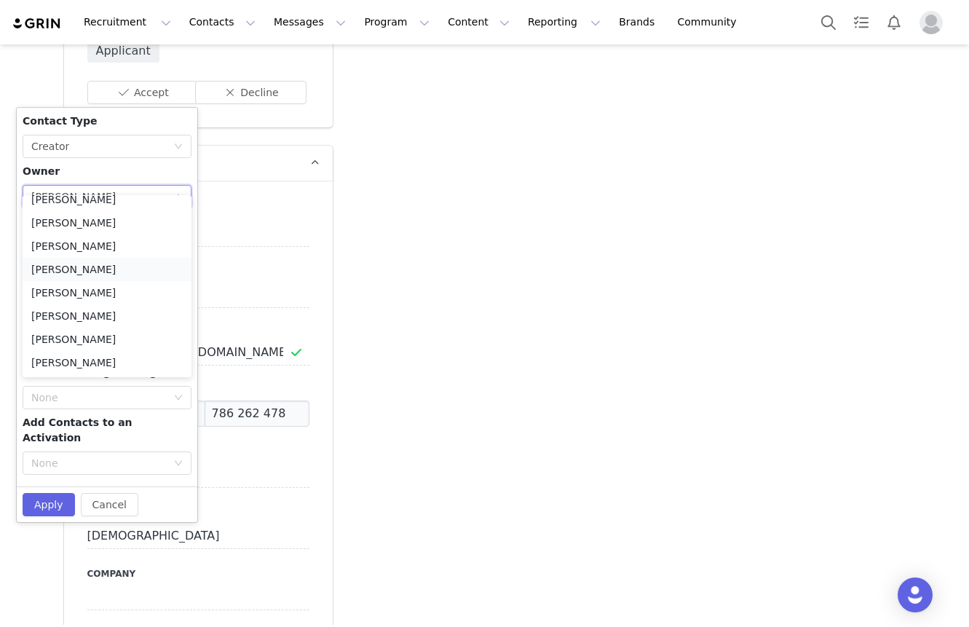
click at [71, 271] on li "[PERSON_NAME]" at bounding box center [107, 269] width 169 height 23
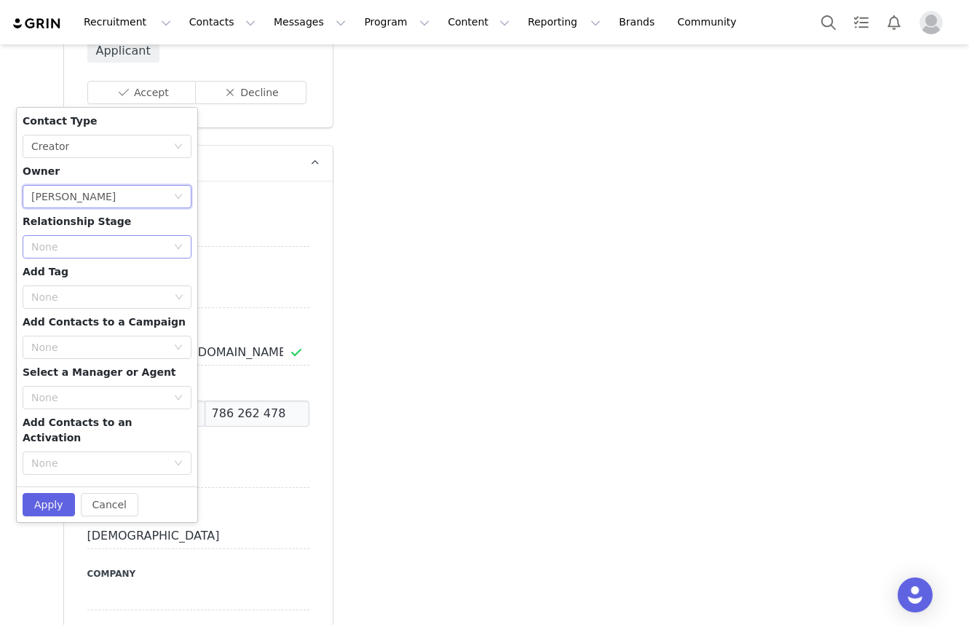
click at [50, 240] on div "None" at bounding box center [98, 247] width 135 height 15
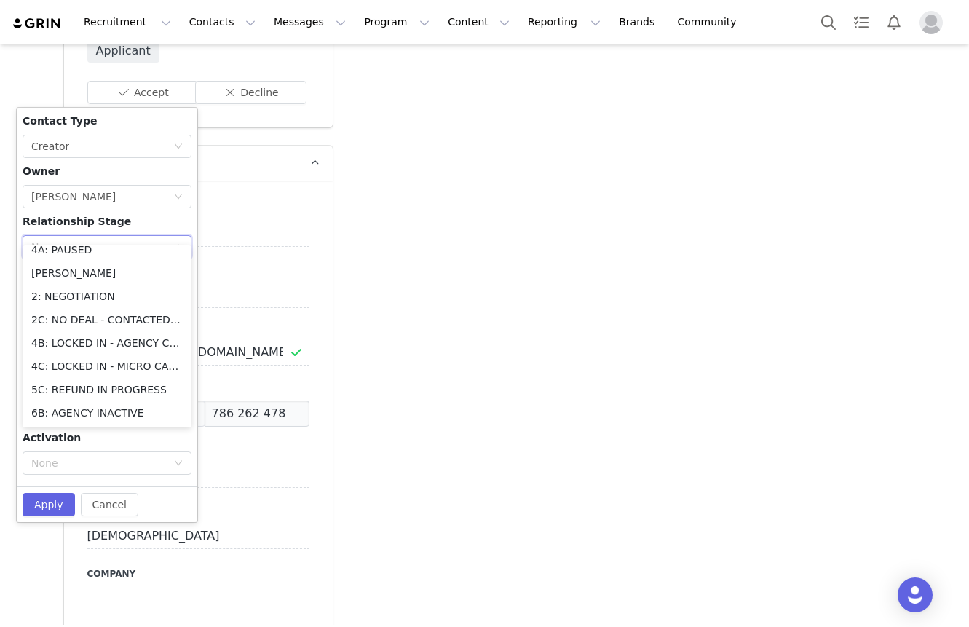
scroll to position [0, 0]
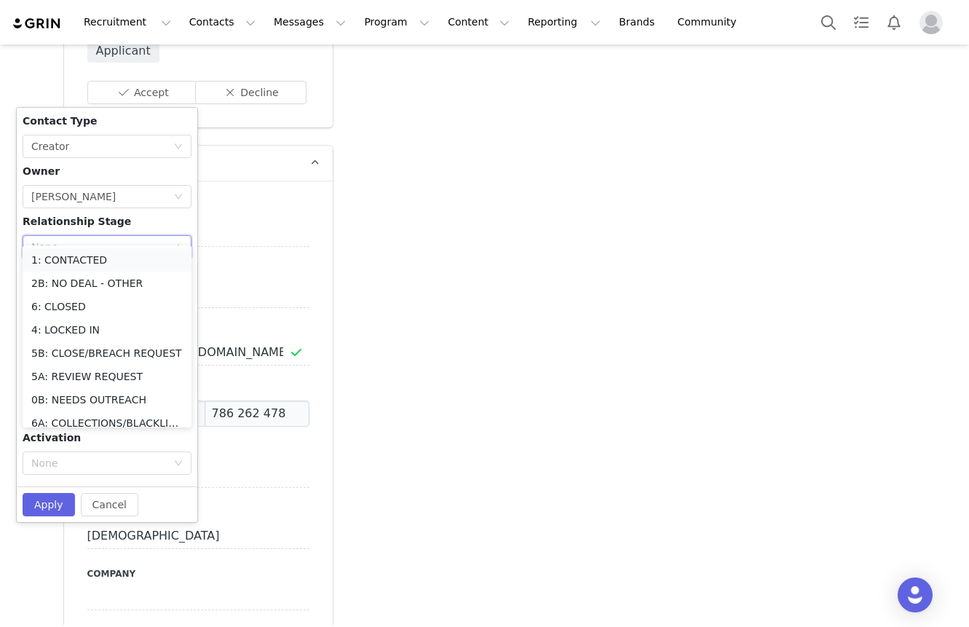
click at [76, 265] on li "1: CONTACTED" at bounding box center [107, 259] width 169 height 23
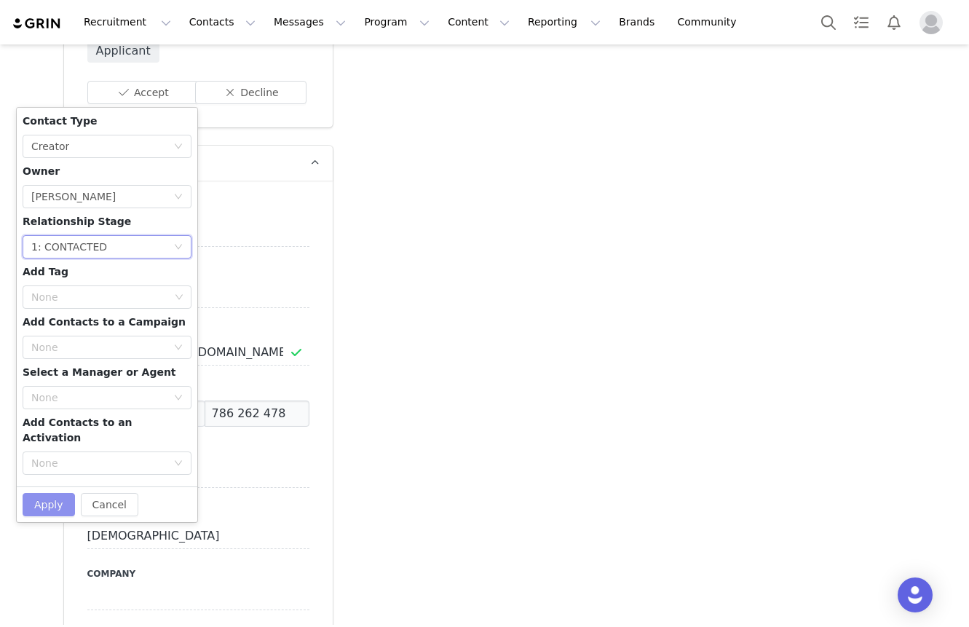
click at [39, 493] on button "Apply" at bounding box center [49, 504] width 52 height 23
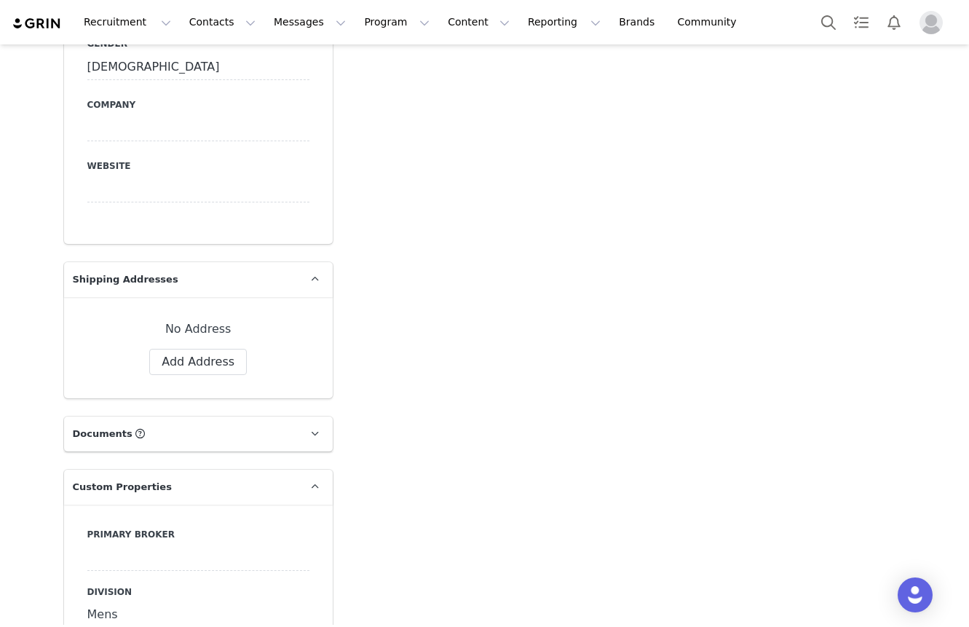
scroll to position [1517, 0]
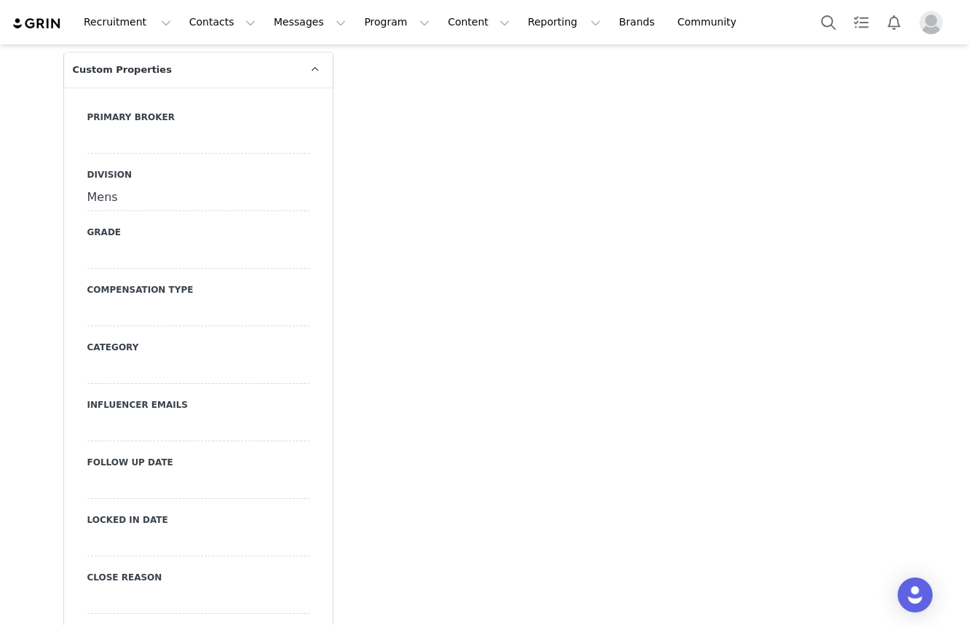
click at [218, 129] on div at bounding box center [198, 140] width 222 height 26
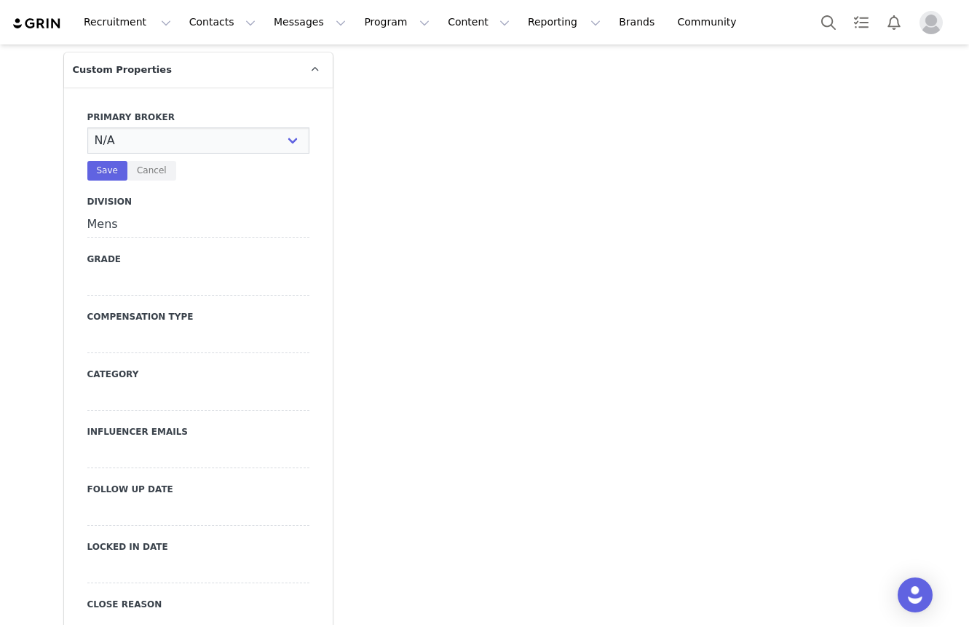
click at [218, 129] on select "N/A [PERSON_NAME] [PERSON_NAME] Jasmine [PERSON_NAME] Bre [PERSON_NAME] [PERSON…" at bounding box center [198, 140] width 222 height 26
select select "[PERSON_NAME]"
click at [87, 127] on select "N/A [PERSON_NAME] [PERSON_NAME] Jasmine [PERSON_NAME] Bre [PERSON_NAME] [PERSON…" at bounding box center [198, 140] width 222 height 26
click at [126, 269] on div at bounding box center [198, 282] width 222 height 26
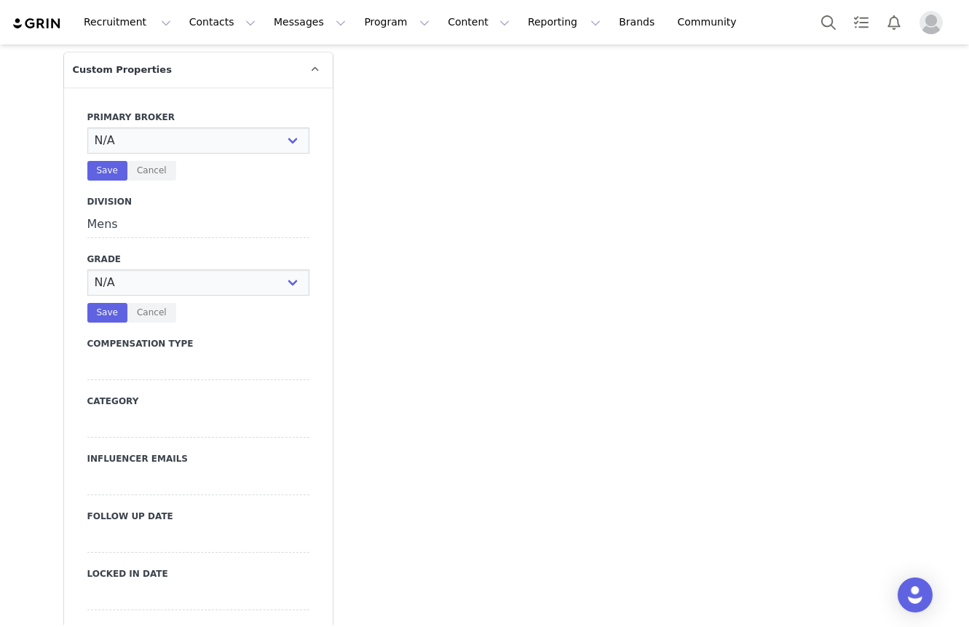
select select "C"
click at [87, 269] on select "N/A A+ A B C D" at bounding box center [198, 282] width 222 height 26
click at [115, 354] on div at bounding box center [198, 367] width 222 height 26
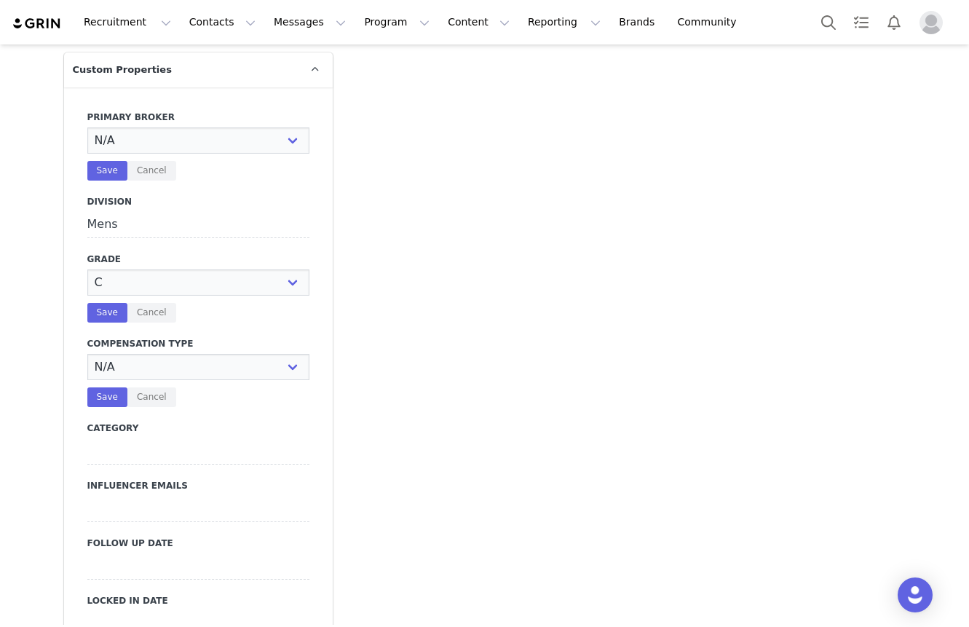
click at [115, 354] on select "N/A Paid Post for Product" at bounding box center [198, 367] width 222 height 26
select select "Paid"
click at [87, 354] on select "N/A Paid Post for Product" at bounding box center [198, 367] width 222 height 26
click at [112, 303] on button "Save" at bounding box center [107, 313] width 40 height 20
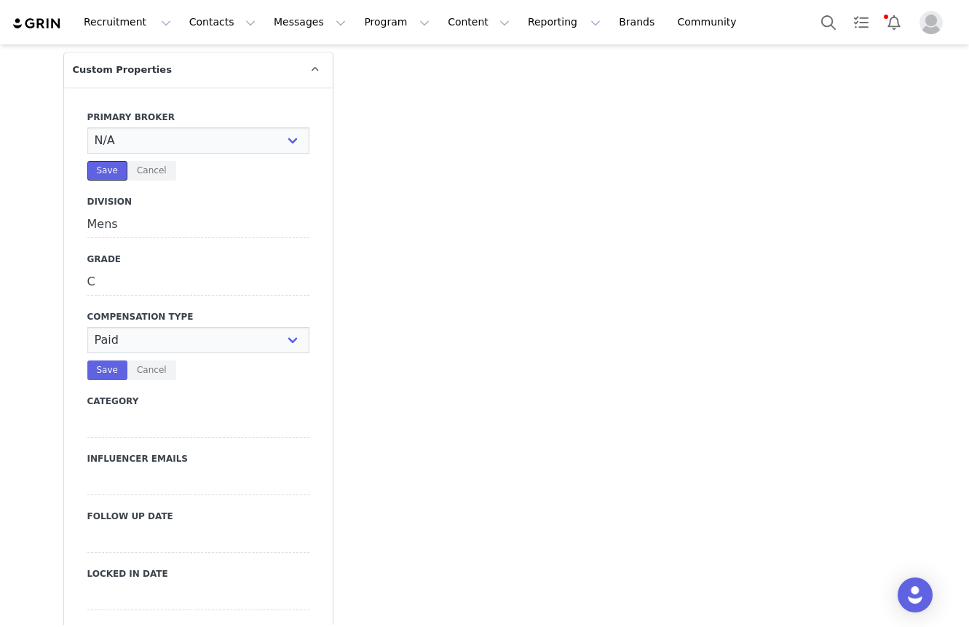
drag, startPoint x: 110, startPoint y: 151, endPoint x: 110, endPoint y: 303, distance: 152.2
click at [110, 161] on button "Save" at bounding box center [107, 171] width 40 height 20
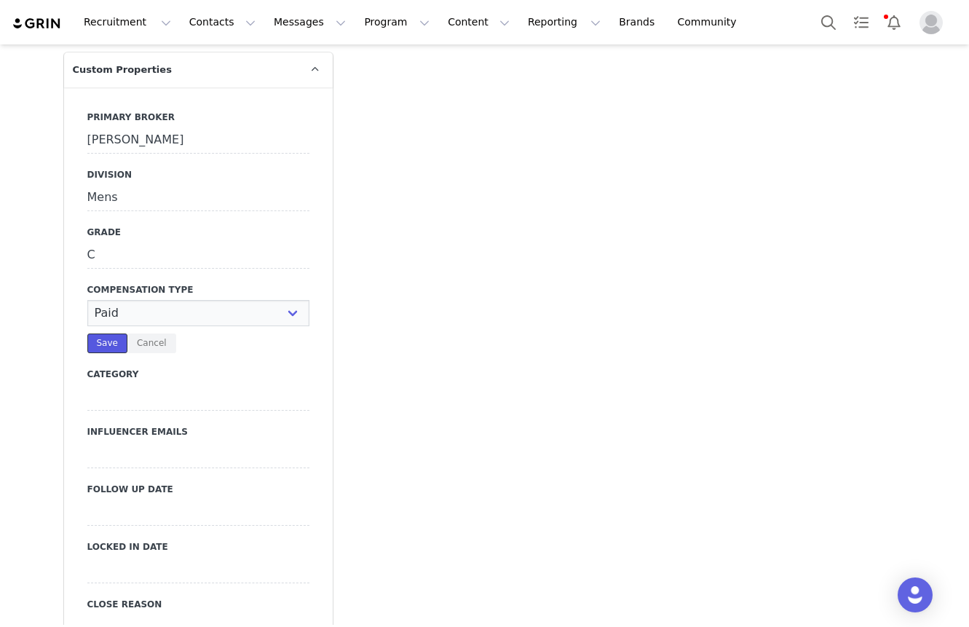
click at [112, 334] on button "Save" at bounding box center [107, 344] width 40 height 20
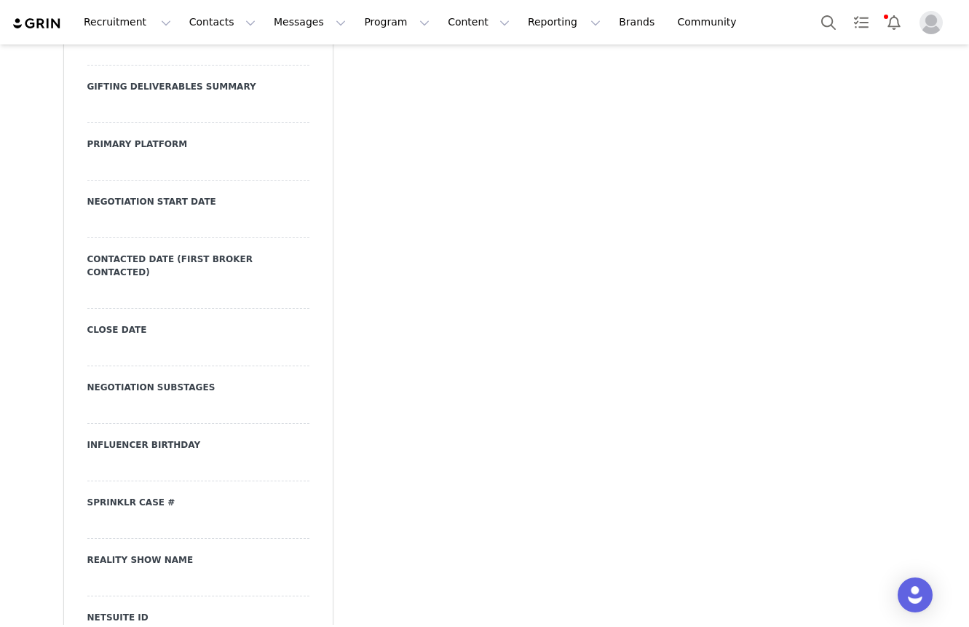
scroll to position [2074, 0]
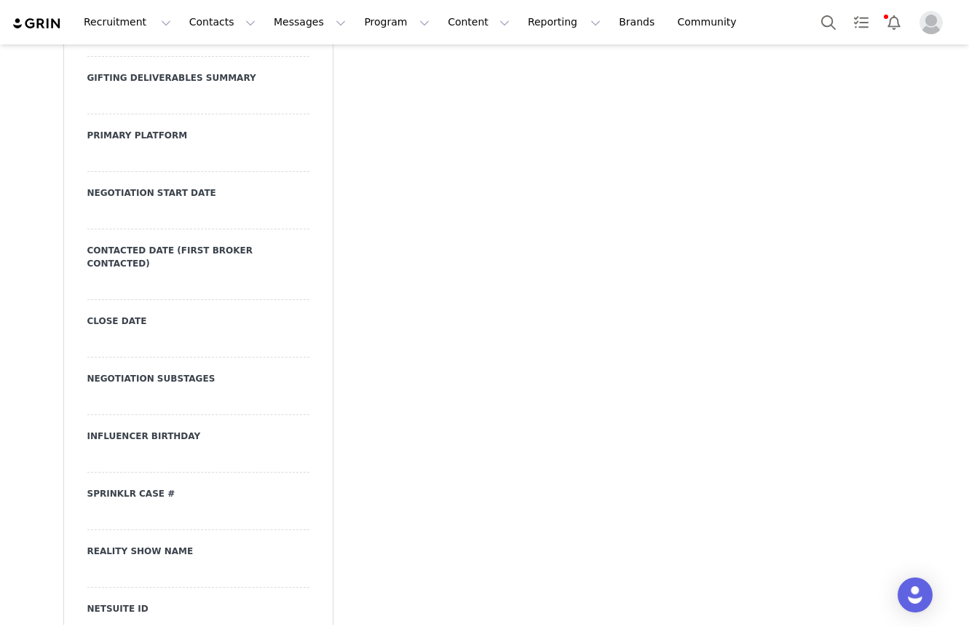
click at [208, 146] on div at bounding box center [198, 159] width 222 height 26
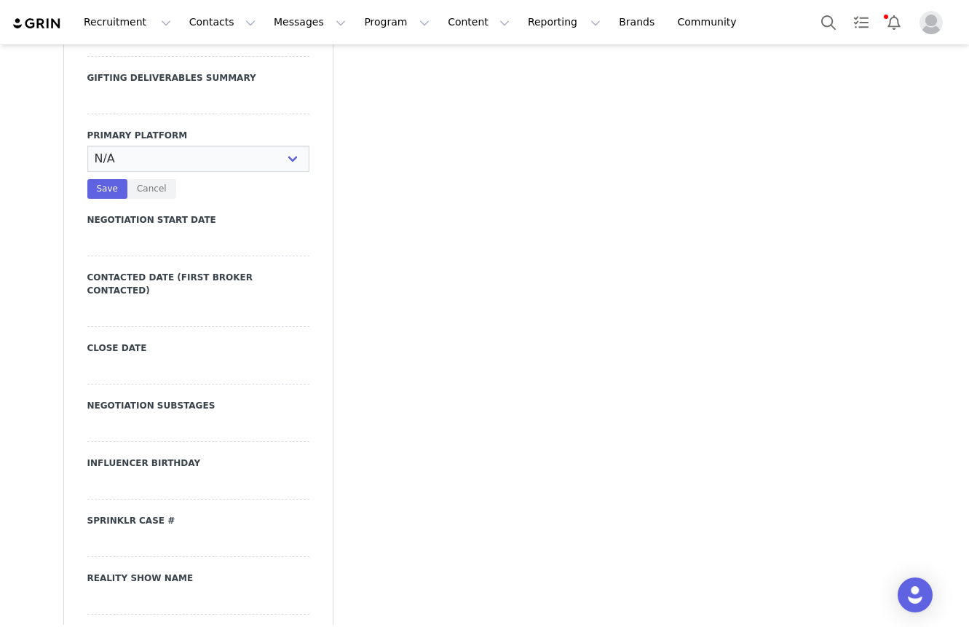
select select "Instagram"
click at [87, 146] on select "N/A Instagram TikTok Youtube Other" at bounding box center [198, 159] width 222 height 26
click at [99, 179] on button "Save" at bounding box center [107, 189] width 40 height 20
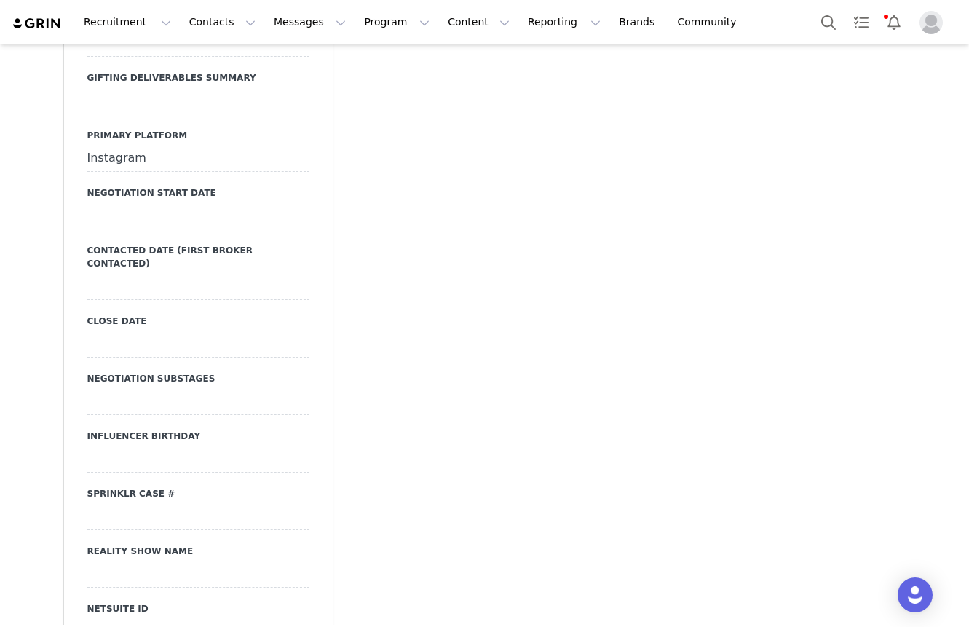
scroll to position [2243, 0]
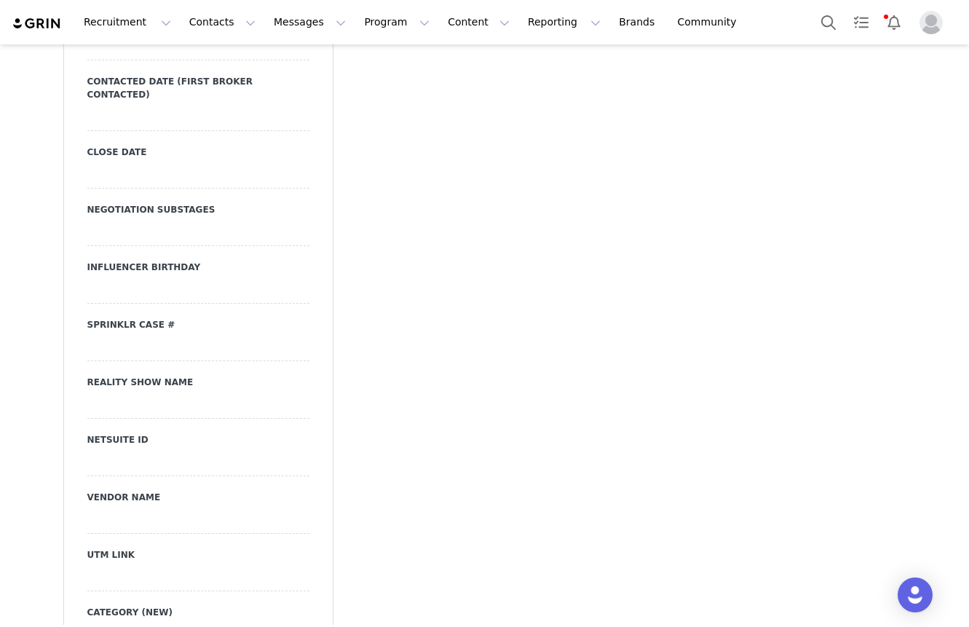
click at [173, 105] on div at bounding box center [198, 118] width 222 height 26
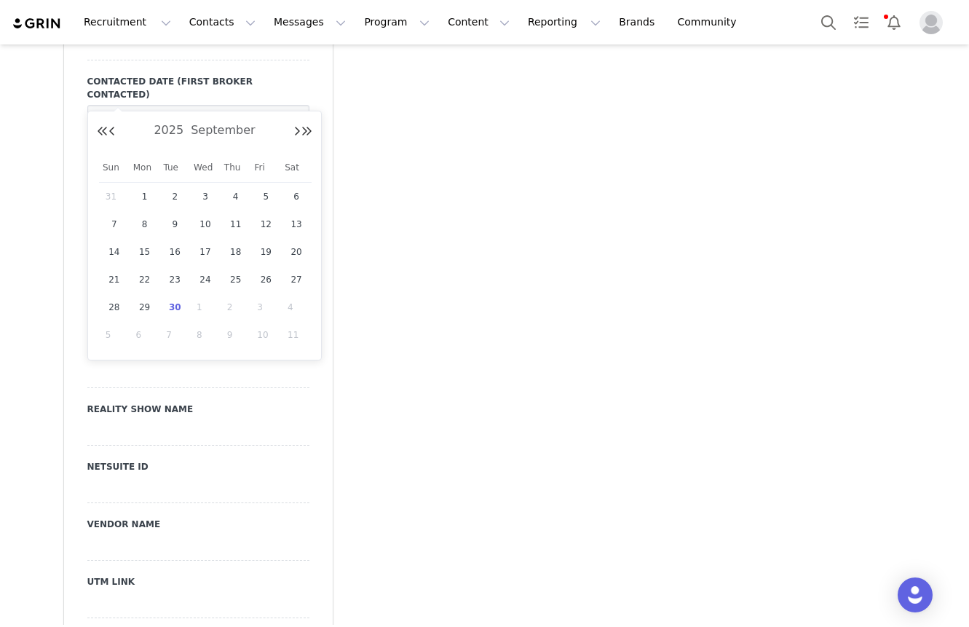
click at [173, 105] on input "text" at bounding box center [198, 118] width 222 height 26
click at [175, 304] on span "30" at bounding box center [174, 307] width 17 height 17
type input "[DATE]"
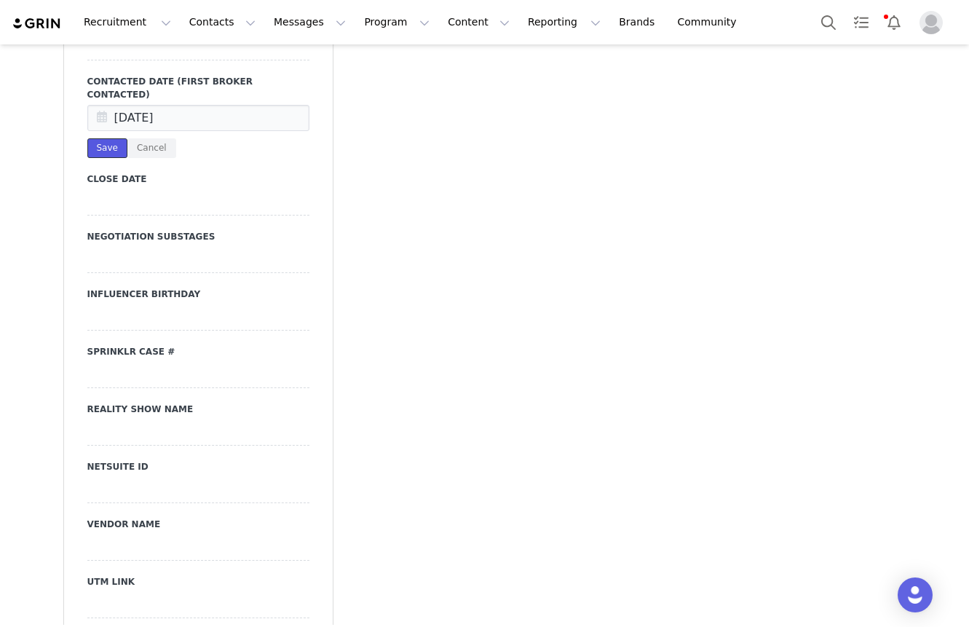
click at [116, 138] on button "Save" at bounding box center [107, 148] width 40 height 20
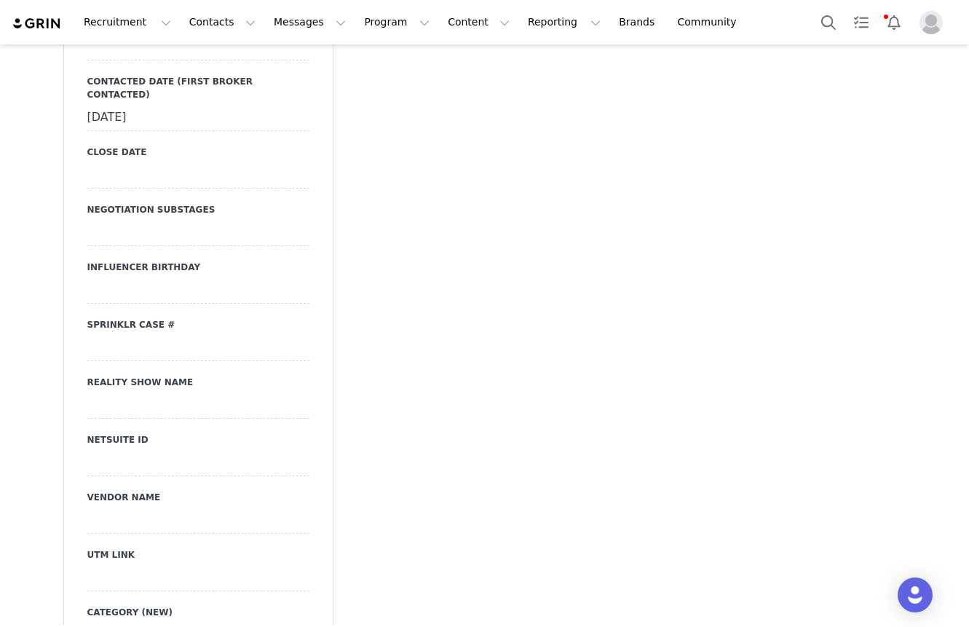
click at [119, 146] on label "Close Date" at bounding box center [198, 152] width 222 height 13
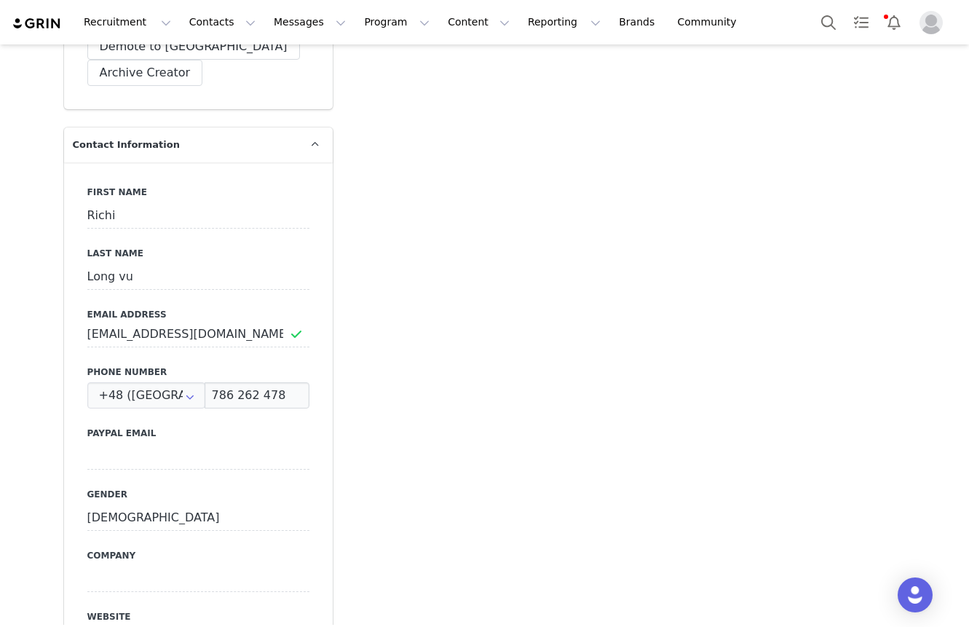
scroll to position [679, 0]
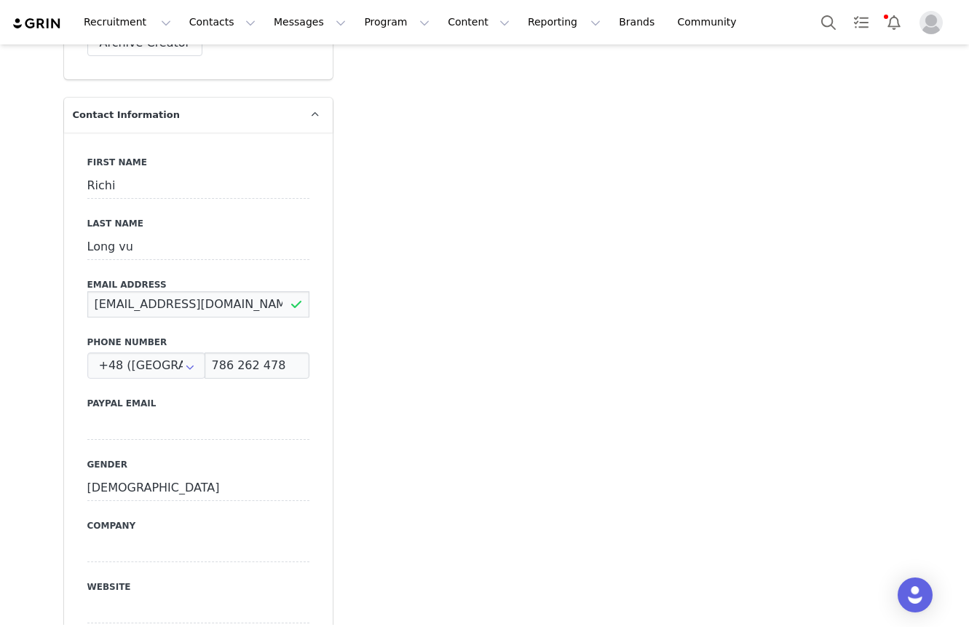
click at [226, 291] on input "[EMAIL_ADDRESS][DOMAIN_NAME]" at bounding box center [198, 304] width 222 height 26
paste input "[DOMAIN_NAME][EMAIL_ADDRESS]"
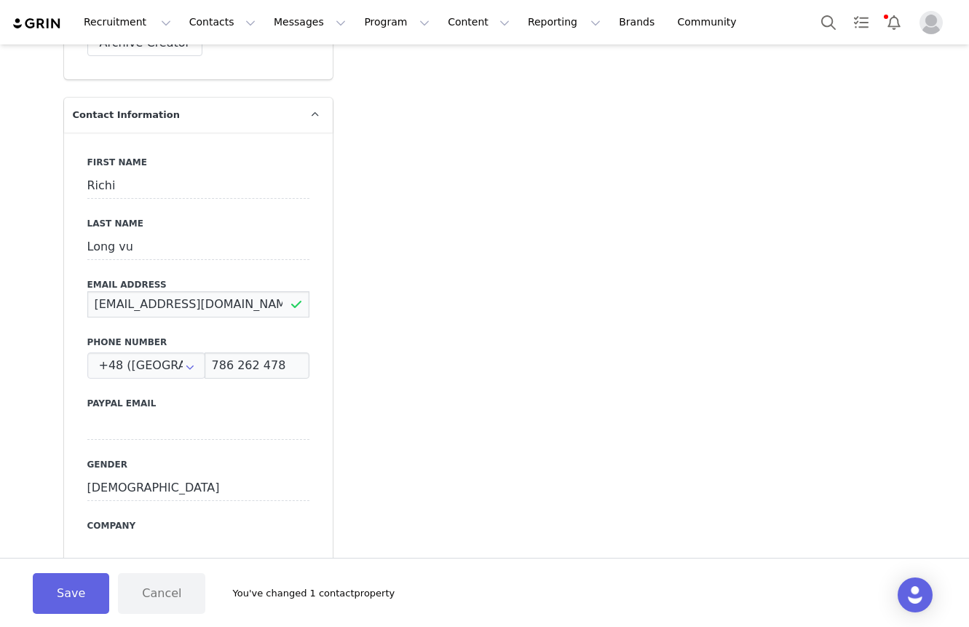
click at [251, 291] on input "[EMAIL_ADDRESS][DOMAIN_NAME]" at bounding box center [198, 304] width 222 height 26
paste input "[DOMAIN_NAME][EMAIL_ADDRESS]"
type input "[EMAIL_ADDRESS][DOMAIN_NAME]"
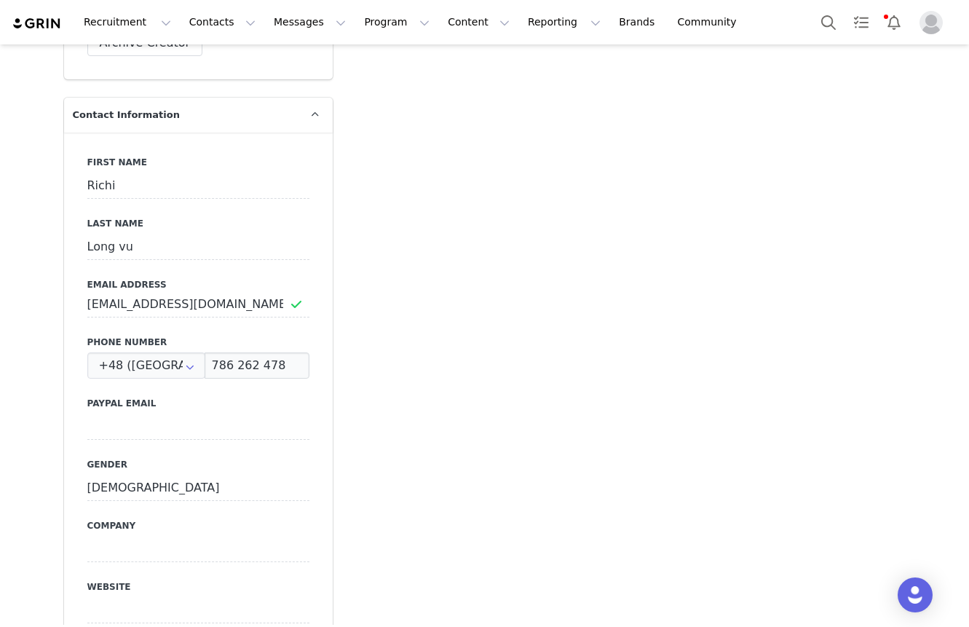
scroll to position [1571, 0]
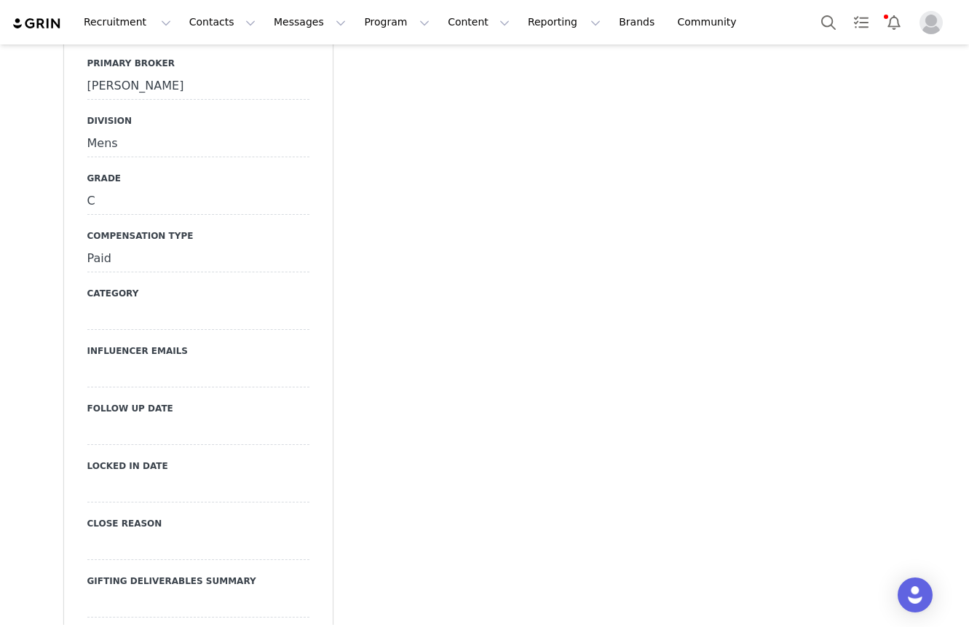
click at [162, 361] on div at bounding box center [198, 374] width 222 height 26
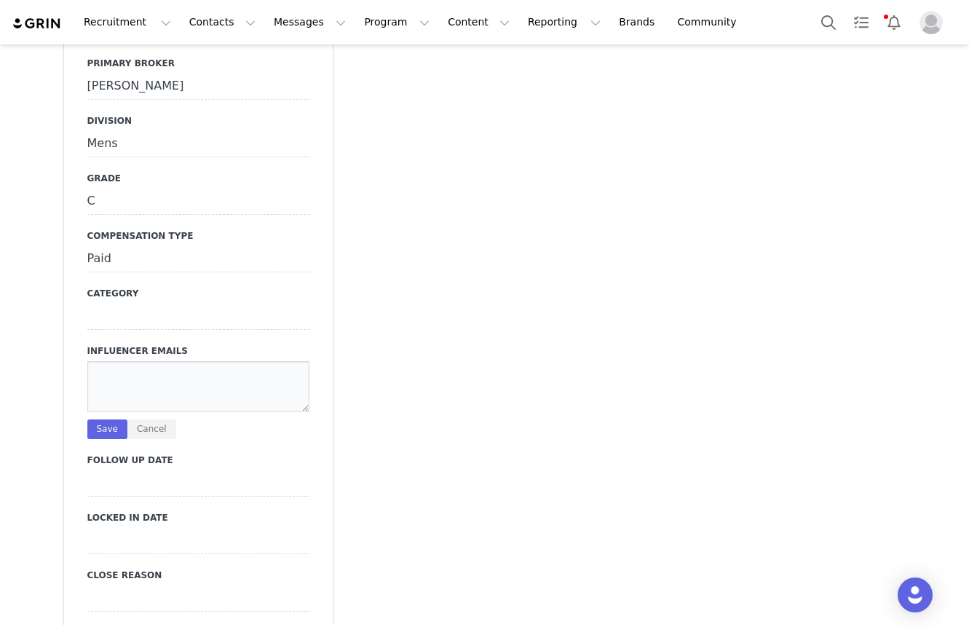
click at [212, 379] on textarea at bounding box center [198, 386] width 222 height 51
paste textarea "[DOMAIN_NAME][EMAIL_ADDRESS][DOMAIN_NAME]"
type textarea "[DOMAIN_NAME][EMAIL_ADDRESS][DOMAIN_NAME]"
click at [119, 420] on button "Save" at bounding box center [107, 430] width 40 height 20
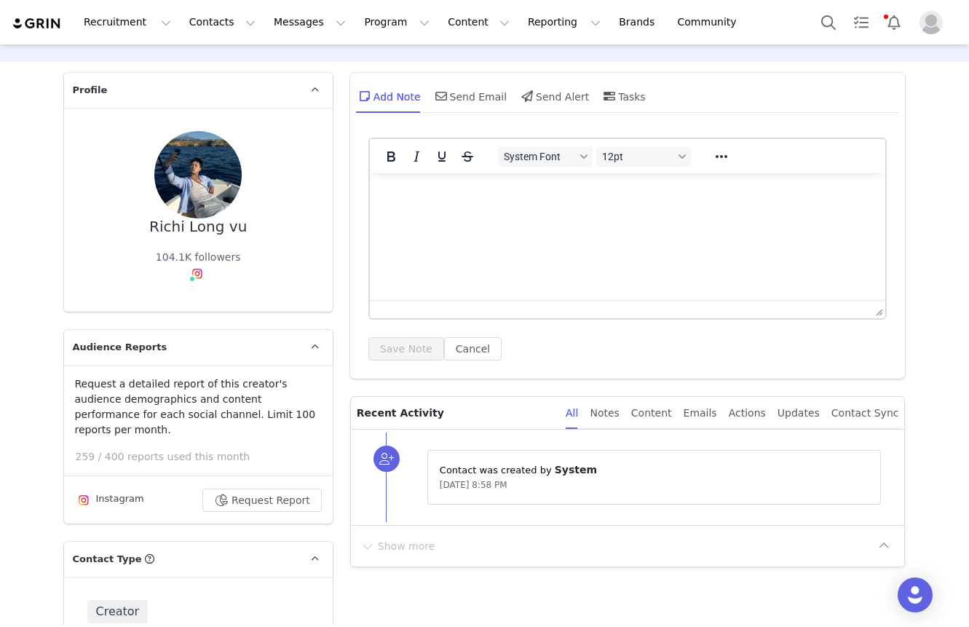
scroll to position [0, 0]
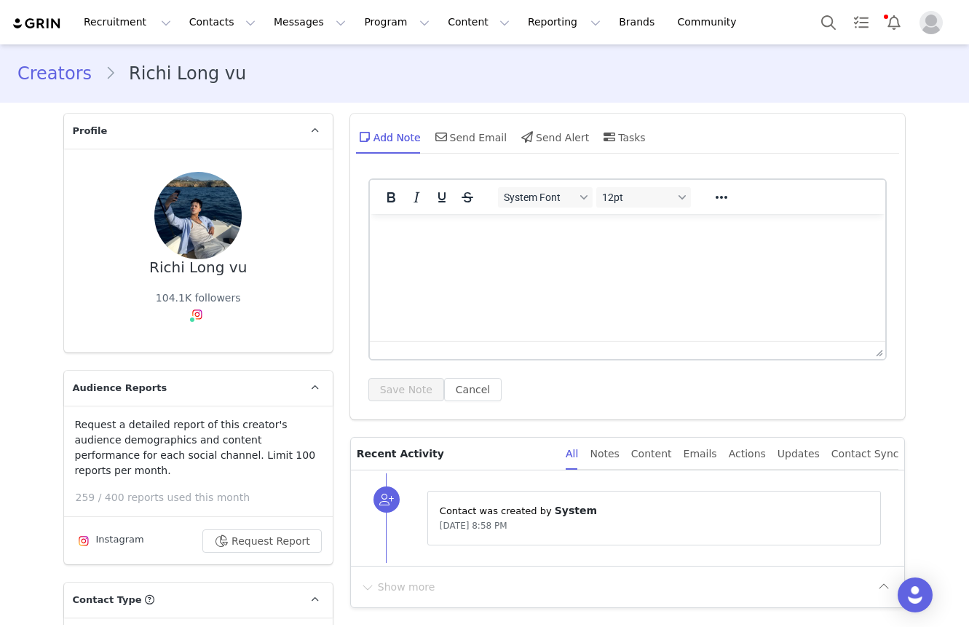
drag, startPoint x: 149, startPoint y: 267, endPoint x: 261, endPoint y: 267, distance: 112.9
click at [261, 267] on div "Richi Long vu 104.1K followers" at bounding box center [198, 250] width 222 height 157
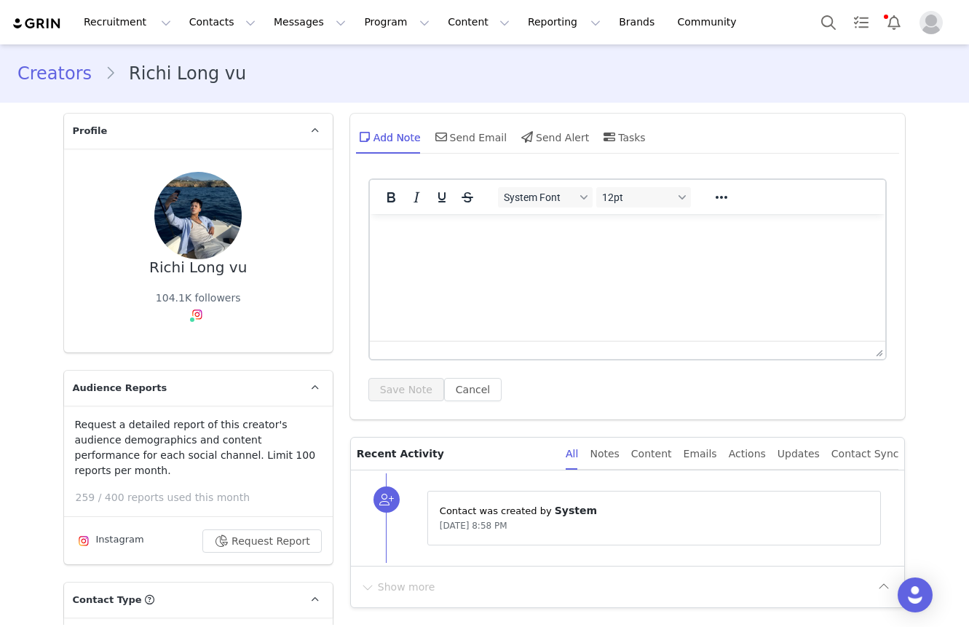
copy div "Richi Long vu"
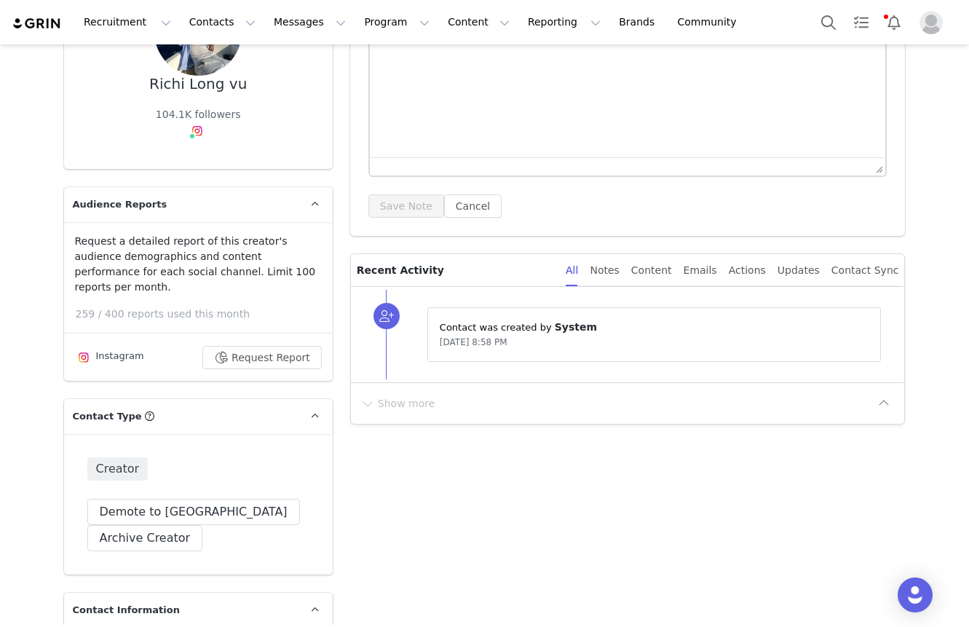
scroll to position [185, 0]
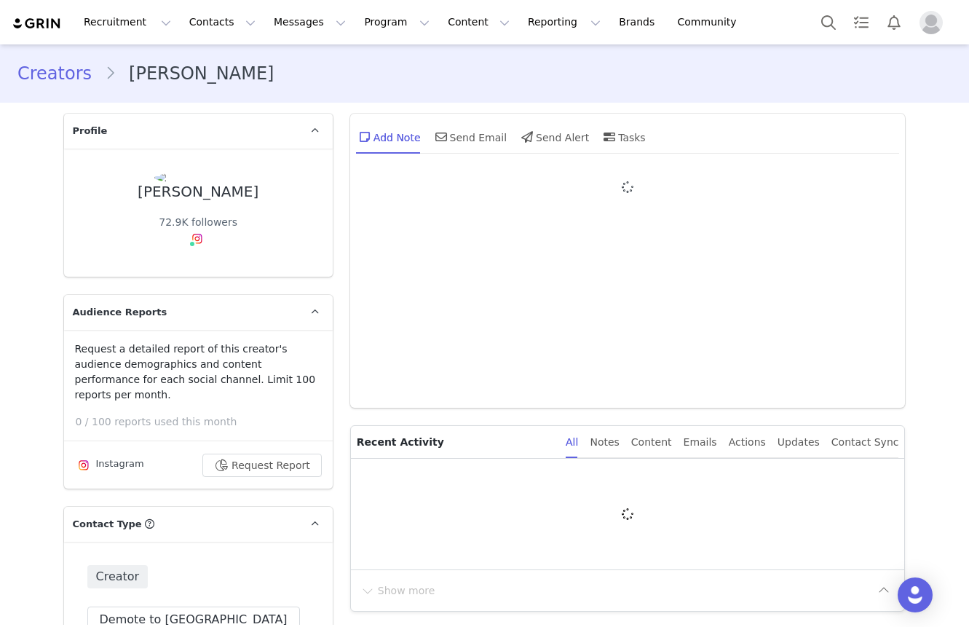
type input "+1 ([GEOGRAPHIC_DATA])"
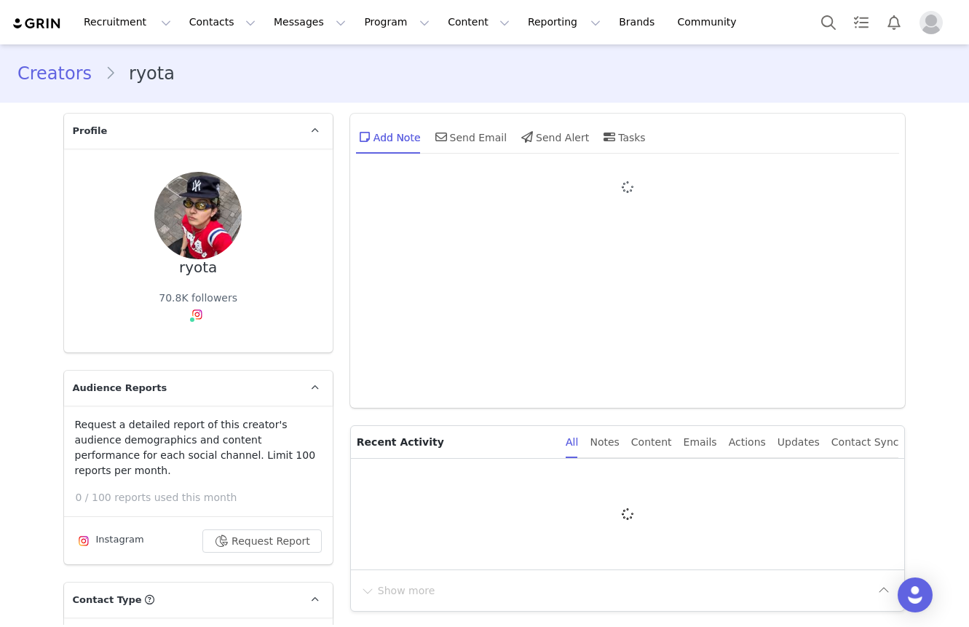
type input "+1 ([GEOGRAPHIC_DATA])"
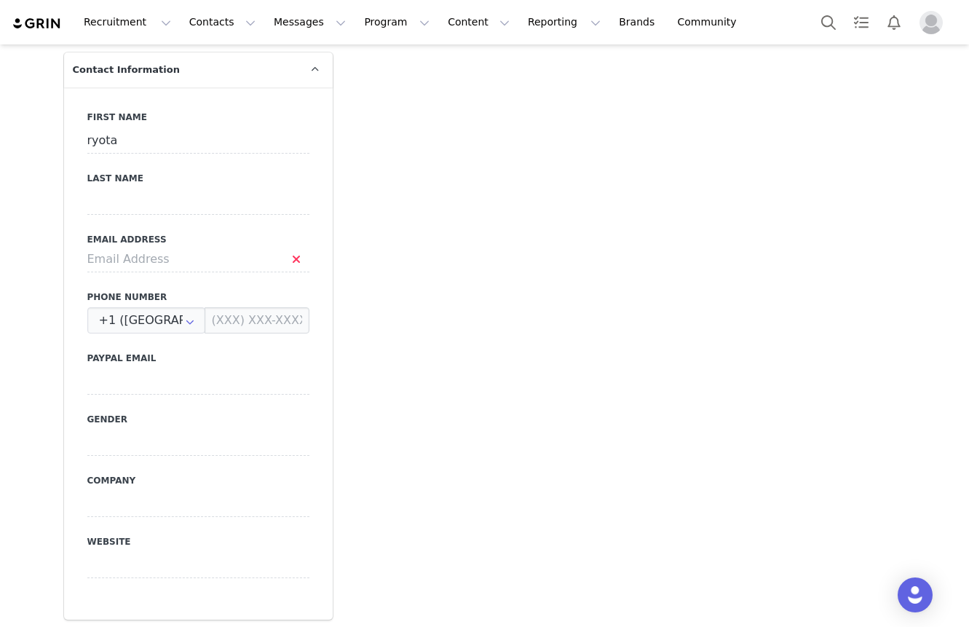
scroll to position [745, 0]
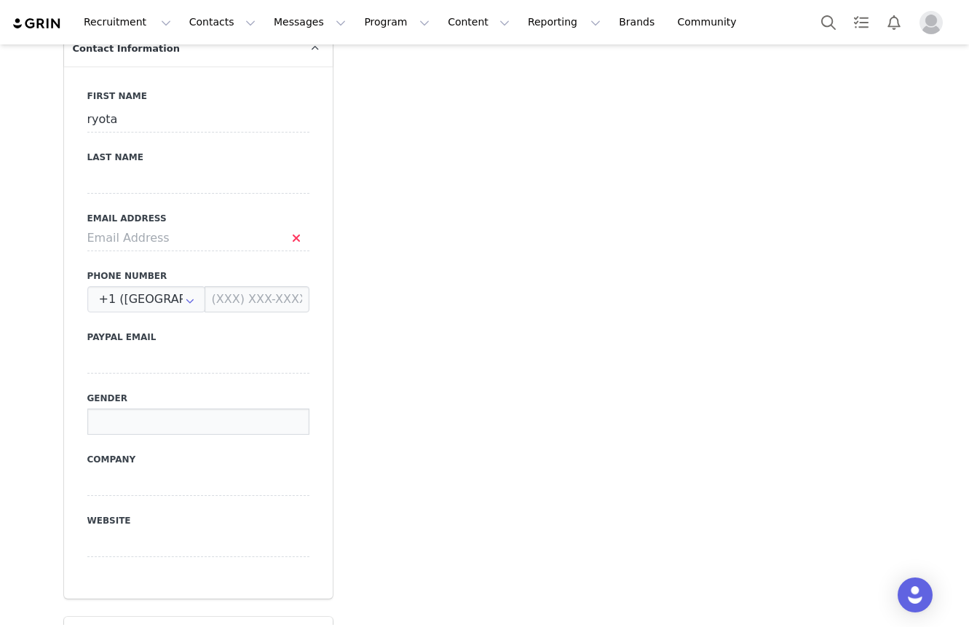
click at [113, 409] on input at bounding box center [198, 422] width 222 height 26
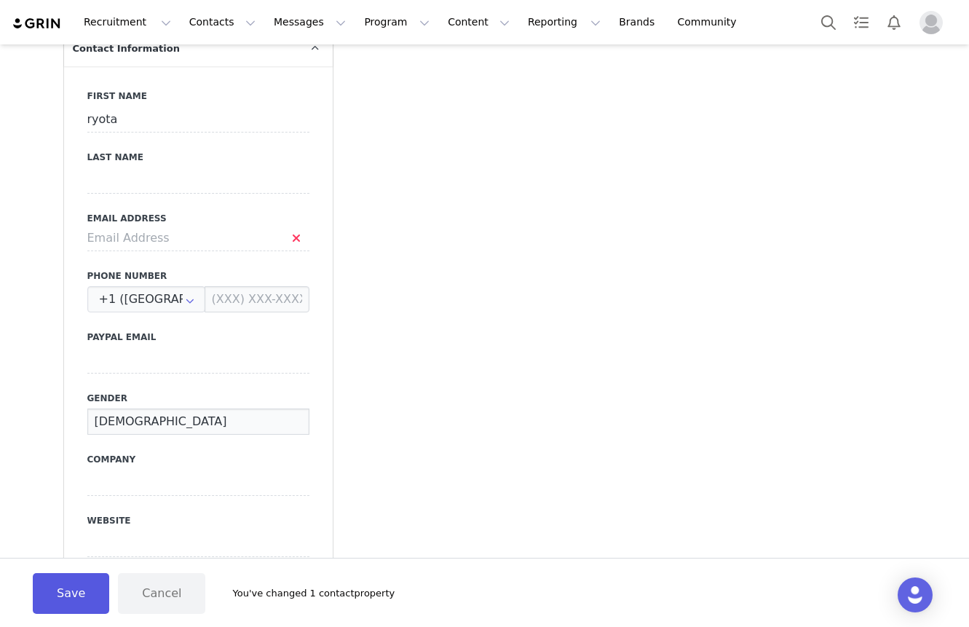
type input "Male"
click at [52, 603] on button "Save" at bounding box center [71, 593] width 76 height 41
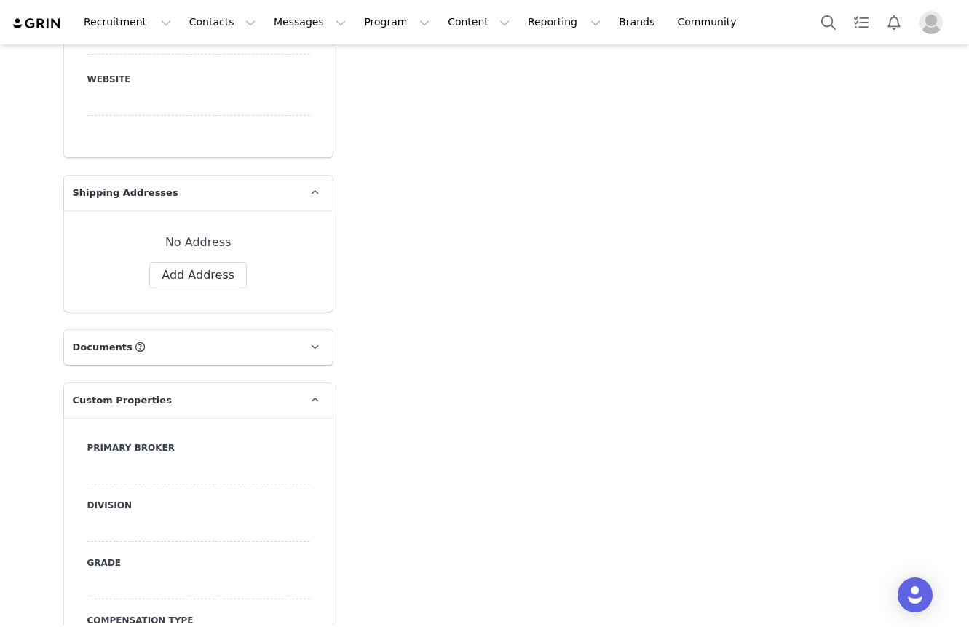
scroll to position [1246, 0]
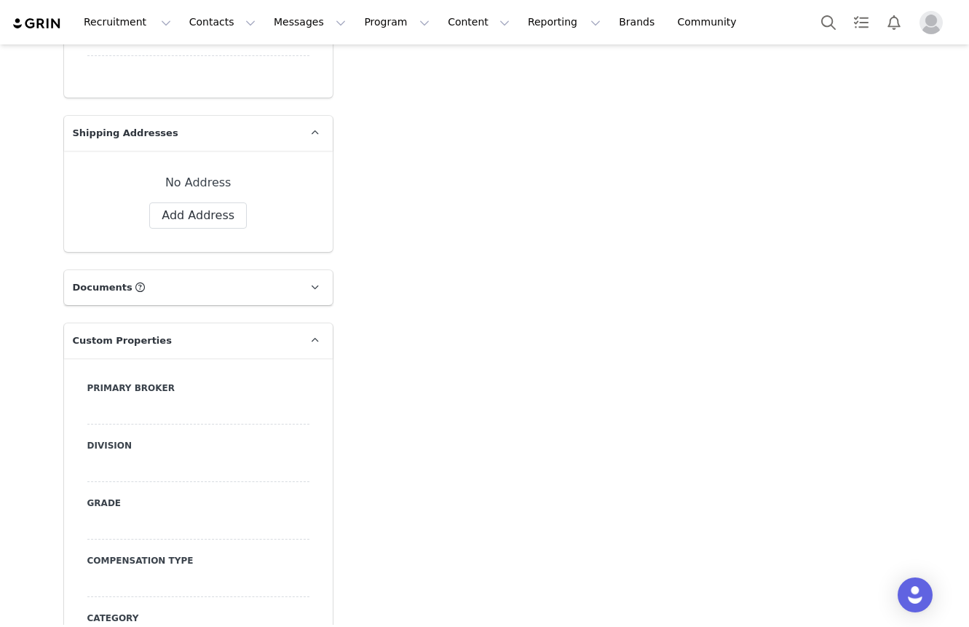
click at [175, 403] on div at bounding box center [198, 411] width 222 height 26
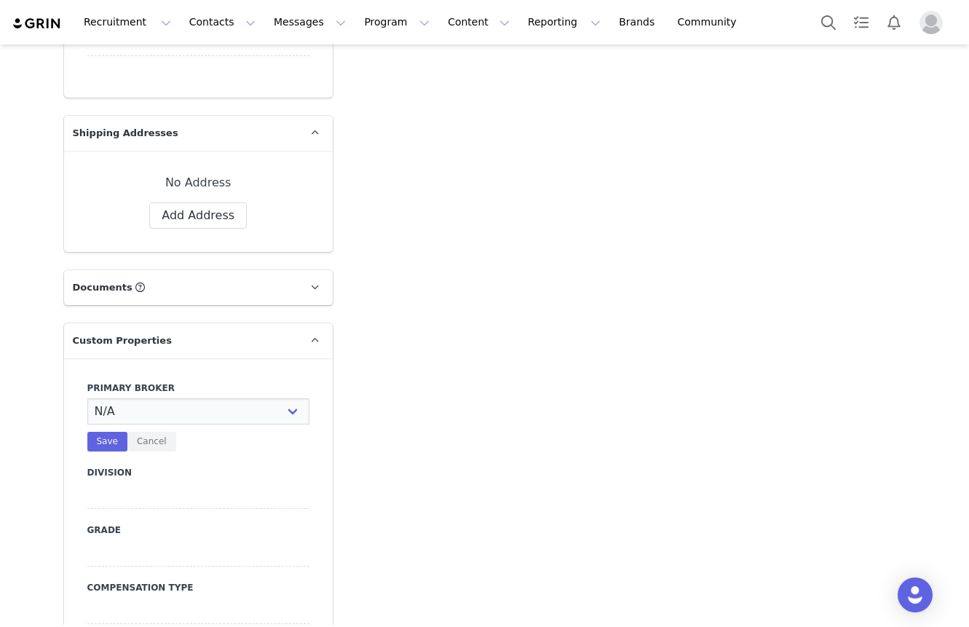
click at [175, 403] on select "N/A Erin Stephanie Jasmine Hedy Bre Evelyn Pacey Jonny Alex Ashley Mike Chabely…" at bounding box center [198, 411] width 222 height 26
select select "Natasha"
click at [87, 398] on select "N/A Erin Stephanie Jasmine Hedy Bre Evelyn Pacey Jonny Alex Ashley Mike Chabely…" at bounding box center [198, 411] width 222 height 26
click at [160, 483] on div at bounding box center [198, 496] width 222 height 26
select select "Mens"
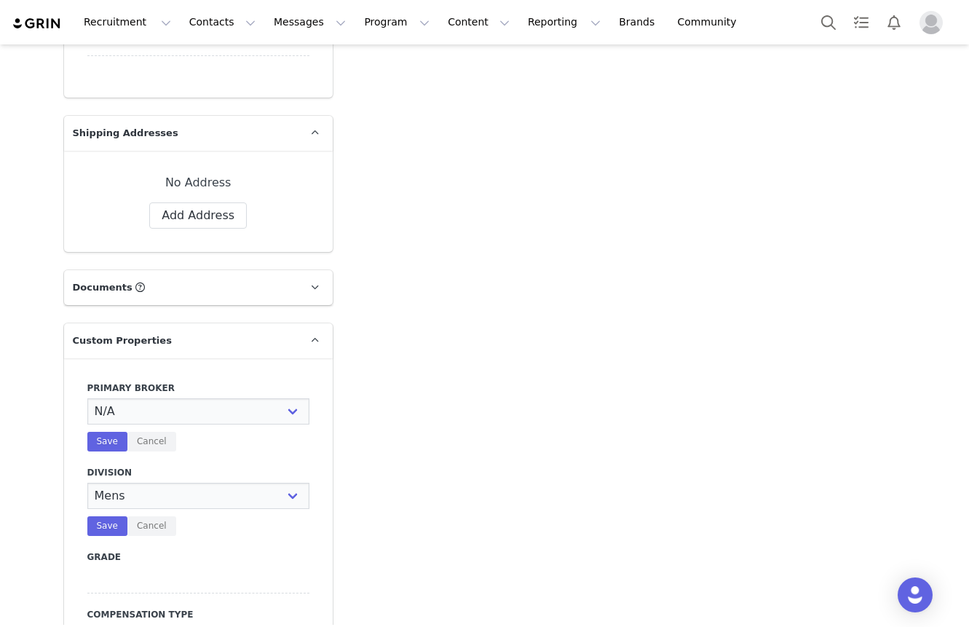
click at [87, 483] on select "N/A NOVA BEAUTY Womens Curve Mens Promo Nova Kids Maven Beauty Bombshell" at bounding box center [198, 496] width 222 height 26
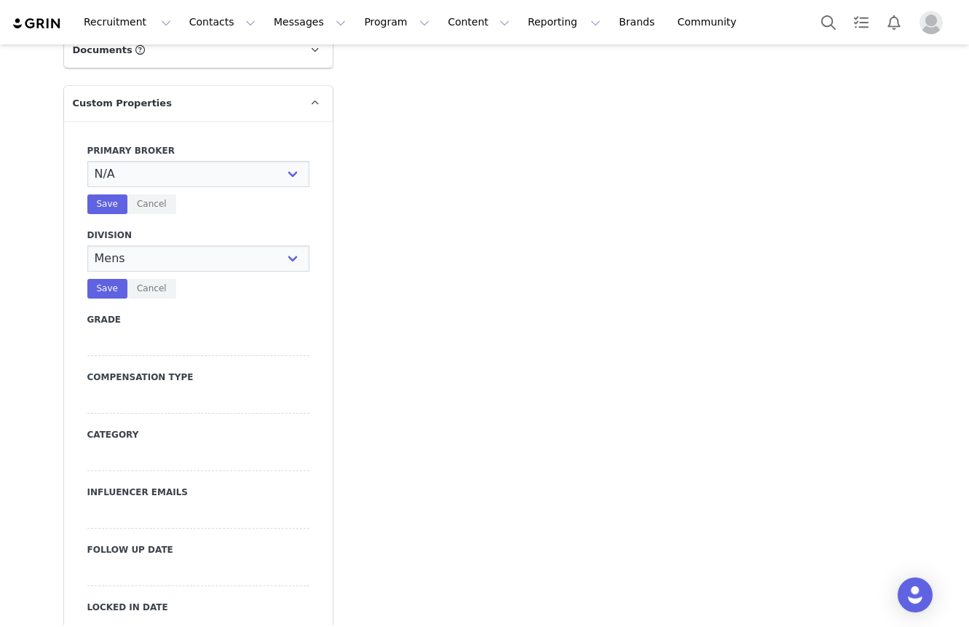
scroll to position [1500, 0]
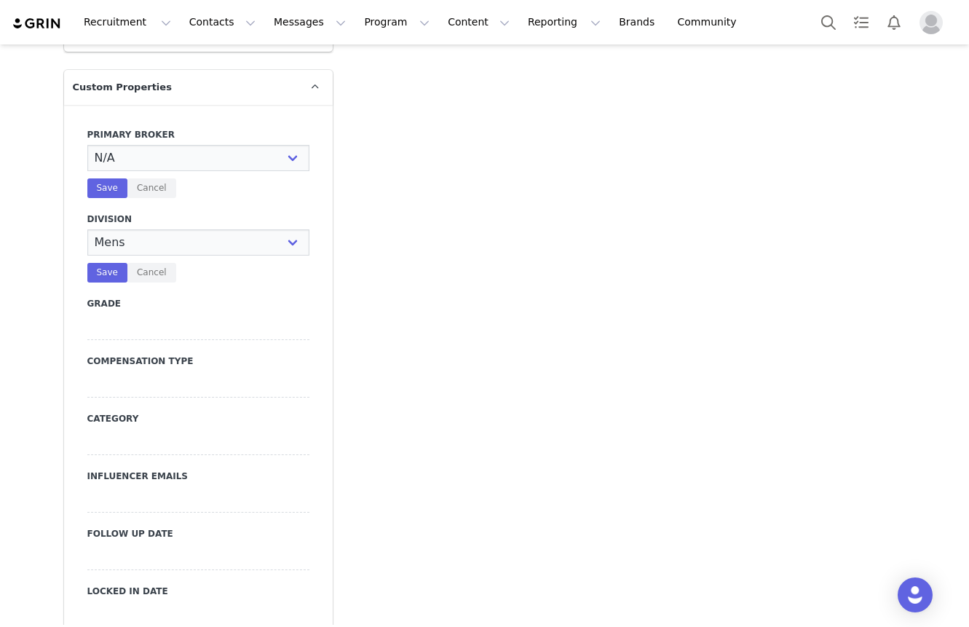
click at [202, 314] on div at bounding box center [198, 327] width 222 height 26
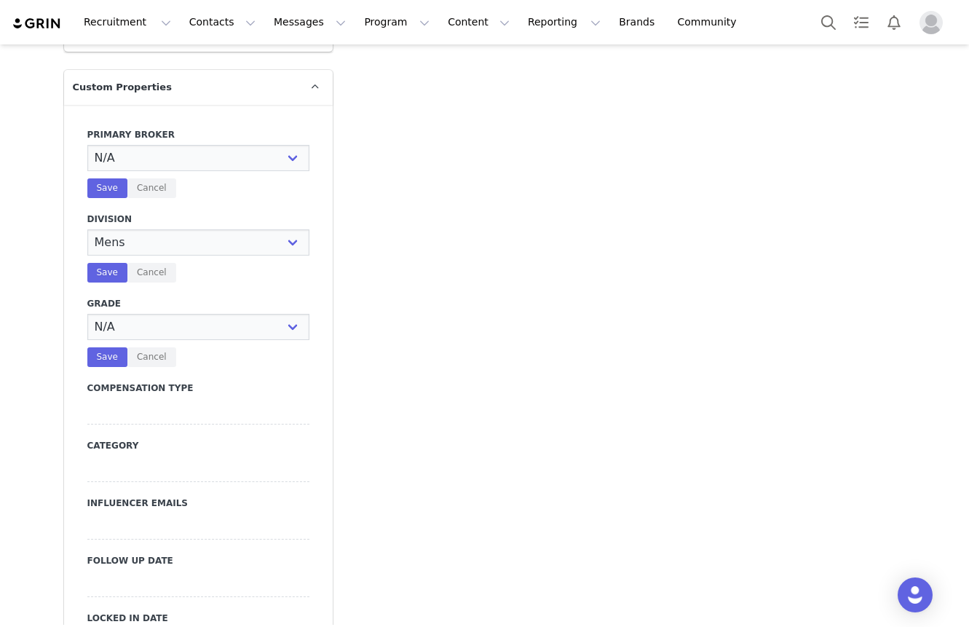
click at [202, 314] on select "N/A A+ A B C D" at bounding box center [198, 327] width 222 height 26
select select "C"
click at [87, 314] on select "N/A A+ A B C D" at bounding box center [198, 327] width 222 height 26
click at [109, 347] on button "Save" at bounding box center [107, 357] width 40 height 20
click at [109, 263] on button "Save" at bounding box center [107, 273] width 40 height 20
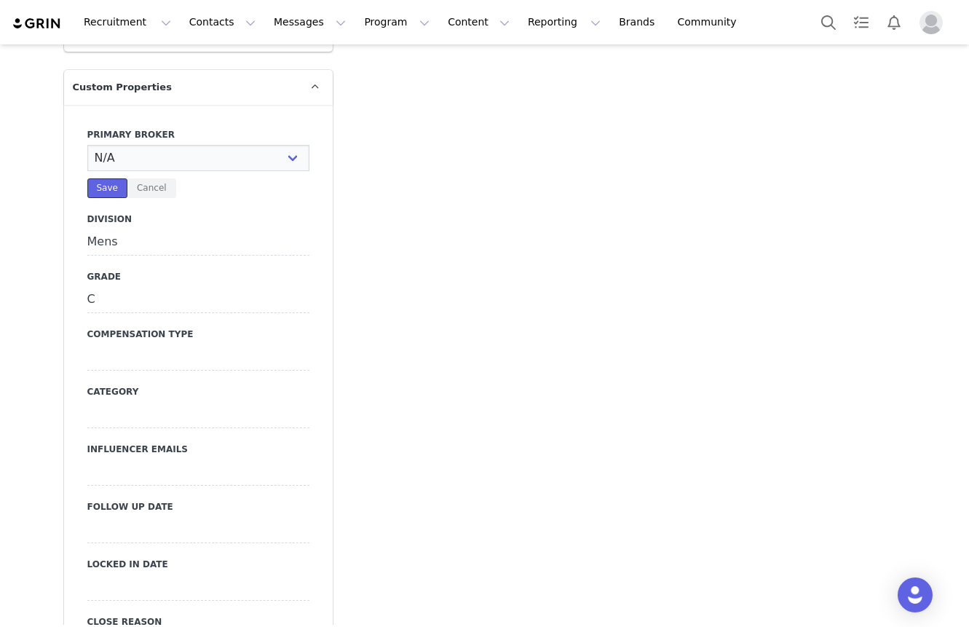
drag, startPoint x: 102, startPoint y: 174, endPoint x: 103, endPoint y: 212, distance: 37.9
click at [101, 178] on button "Save" at bounding box center [107, 188] width 40 height 20
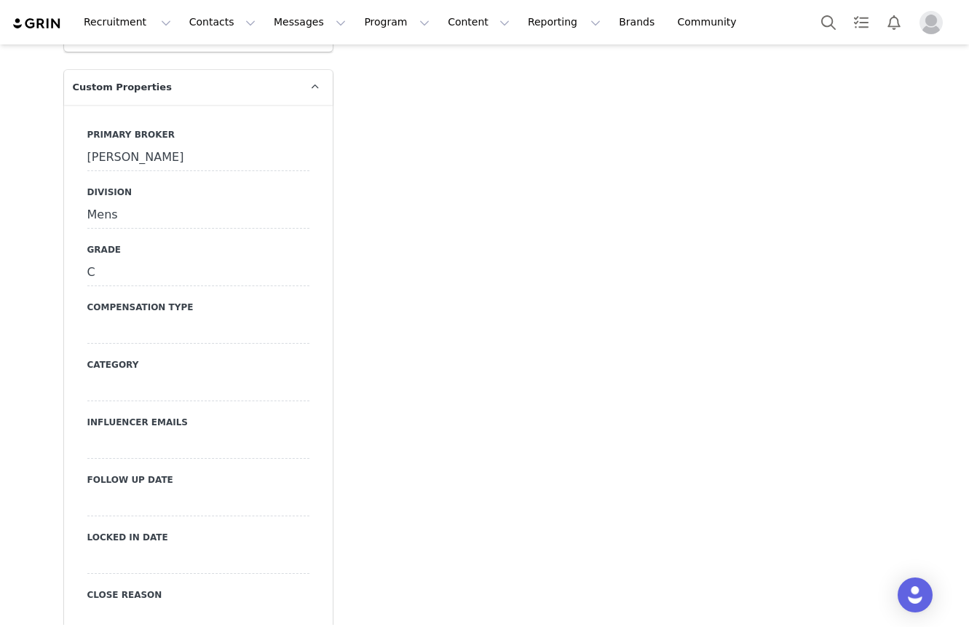
click at [149, 318] on div at bounding box center [198, 331] width 222 height 26
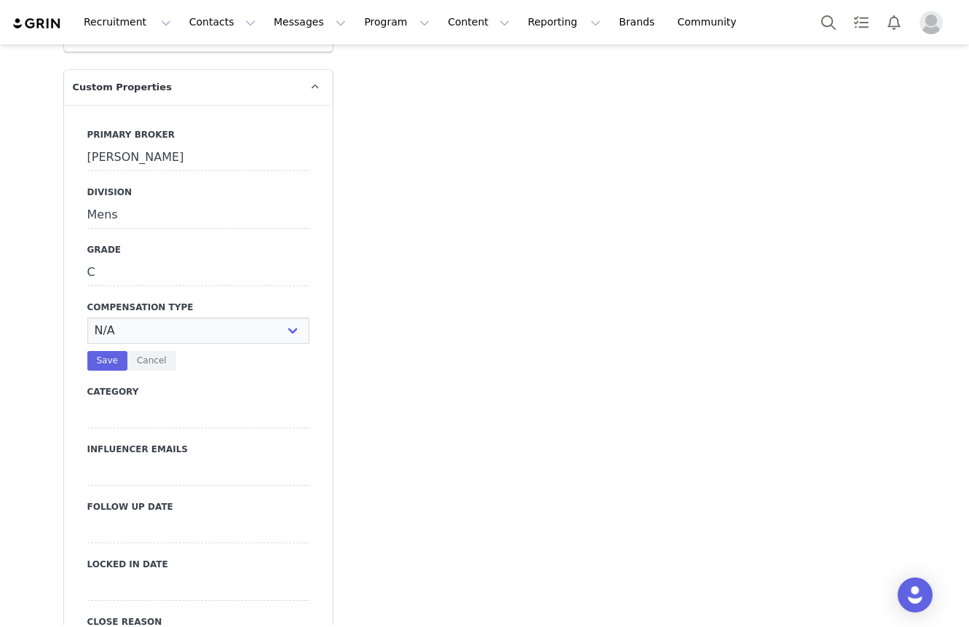
select select "Paid"
click at [87, 318] on select "N/A Paid Post for Product" at bounding box center [198, 331] width 222 height 26
click at [111, 354] on button "Save" at bounding box center [107, 361] width 40 height 20
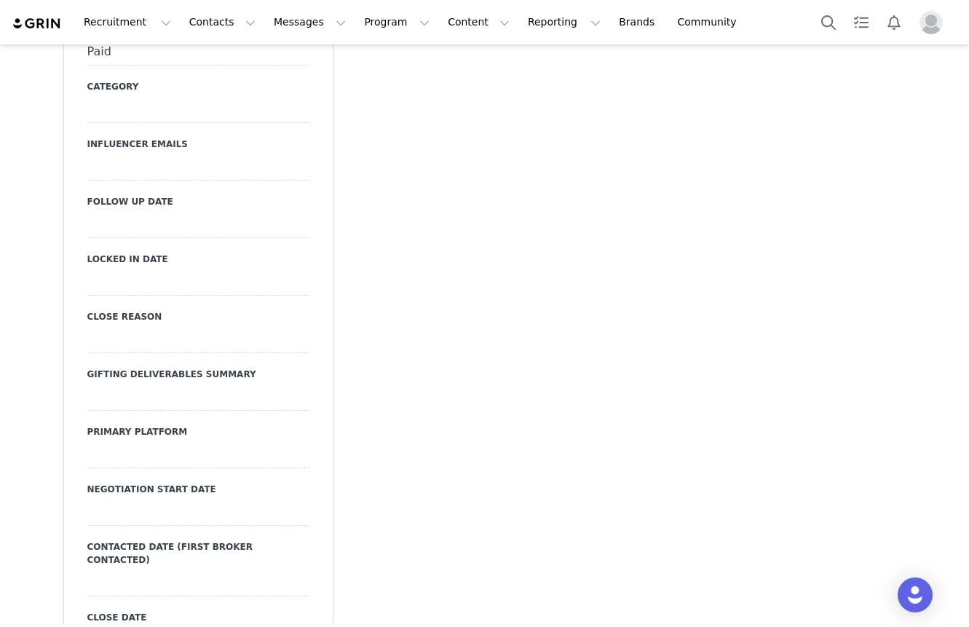
scroll to position [1884, 0]
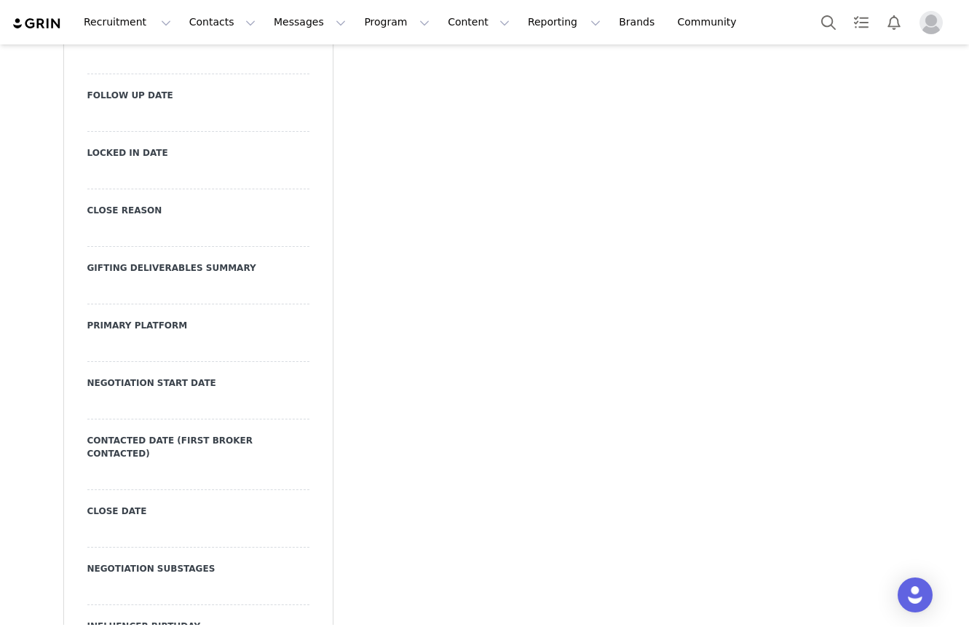
click at [117, 336] on div at bounding box center [198, 349] width 222 height 26
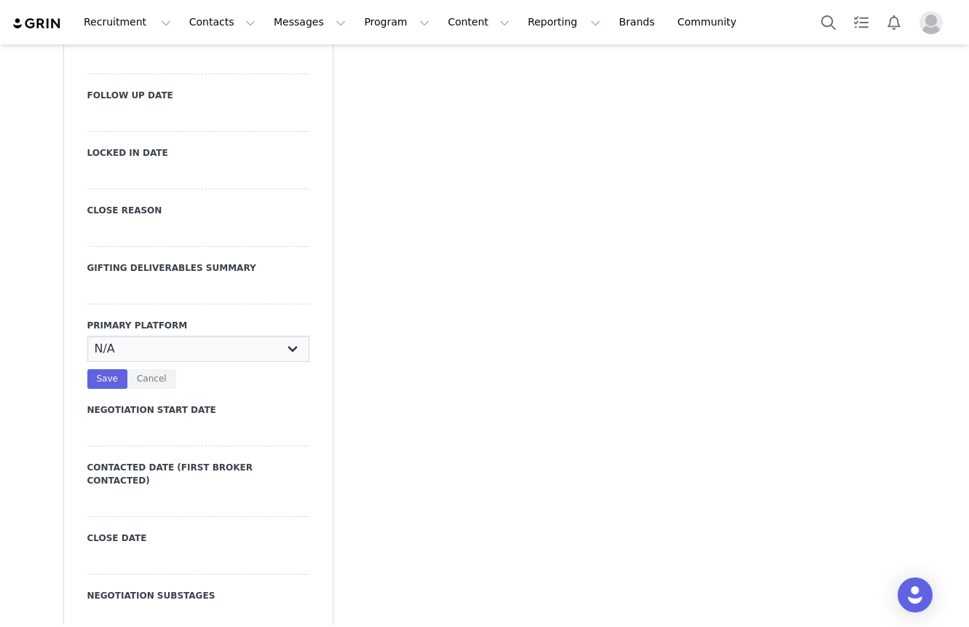
click at [122, 336] on select "N/A Instagram TikTok Youtube Other" at bounding box center [198, 349] width 222 height 26
select select "Instagram"
click at [87, 336] on select "N/A Instagram TikTok Youtube Other" at bounding box center [198, 349] width 222 height 26
click at [109, 369] on button "Save" at bounding box center [107, 379] width 40 height 20
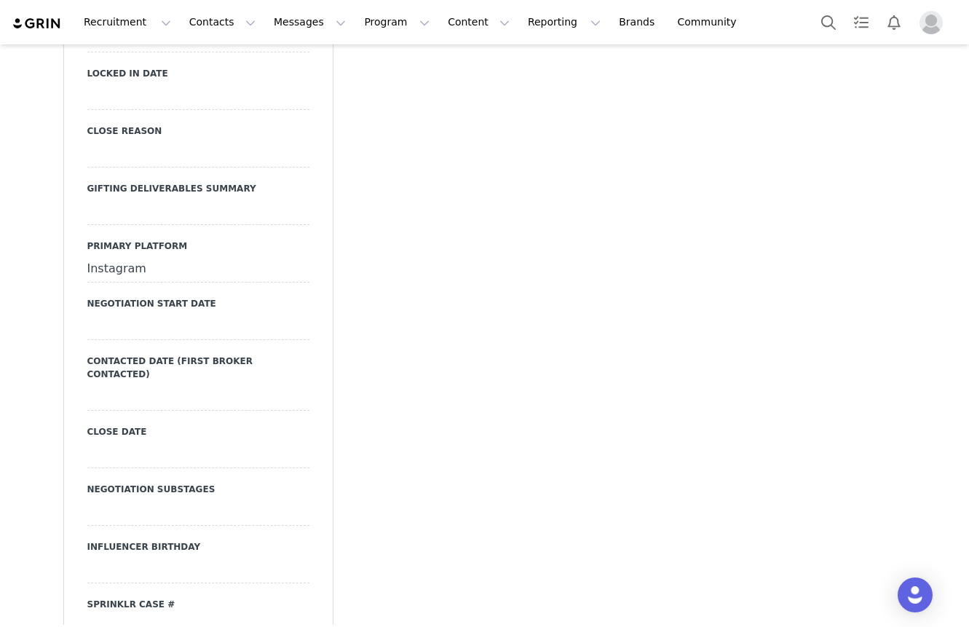
scroll to position [1970, 0]
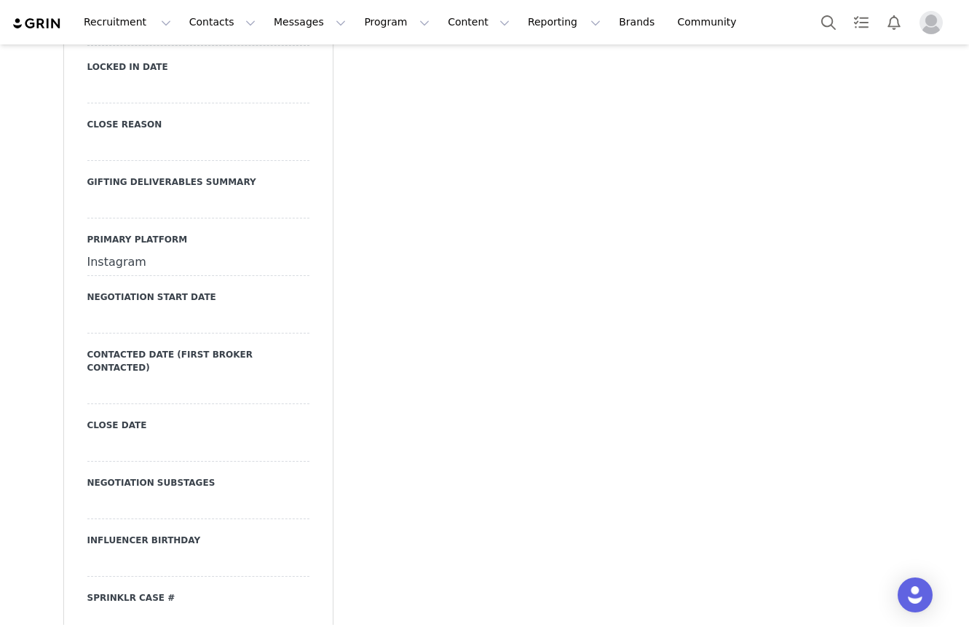
click at [111, 378] on div at bounding box center [198, 391] width 222 height 26
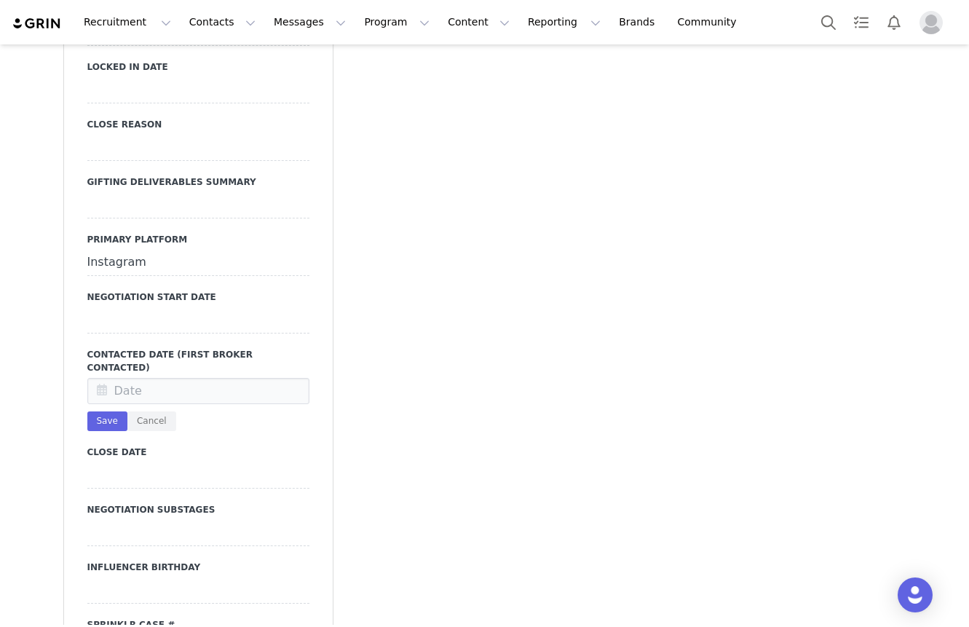
click at [111, 379] on icon at bounding box center [102, 392] width 26 height 26
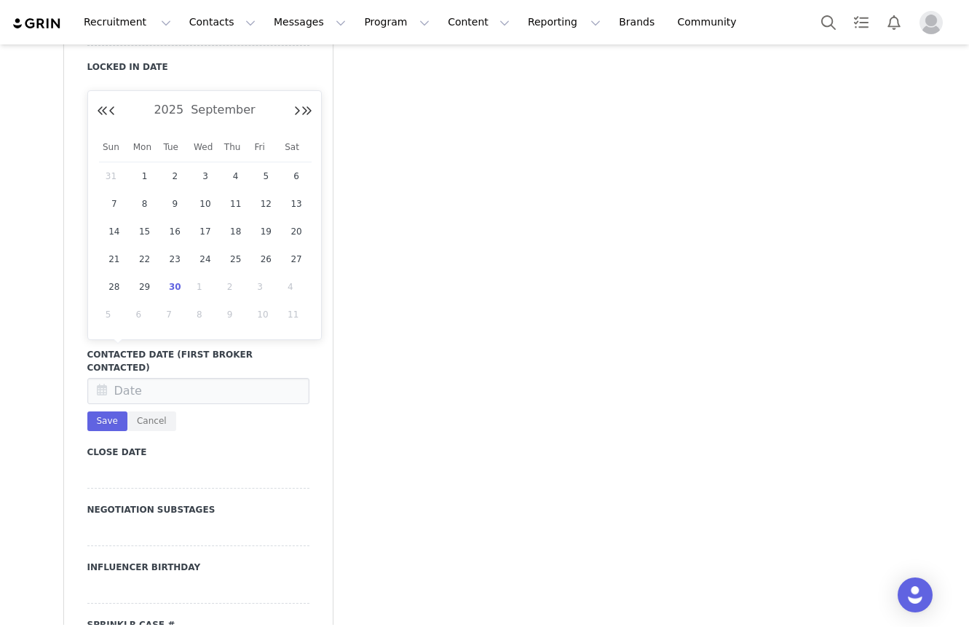
click at [169, 288] on span "30" at bounding box center [174, 286] width 17 height 17
type input "Sep 30 2025"
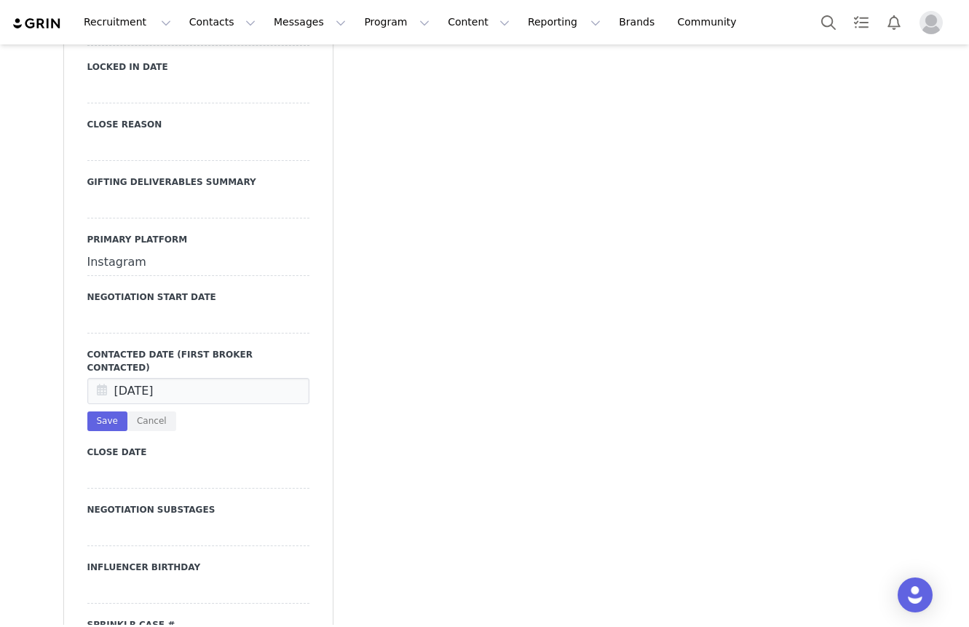
click at [115, 379] on div "Sep 30 2025 Save Cancel" at bounding box center [198, 404] width 222 height 53
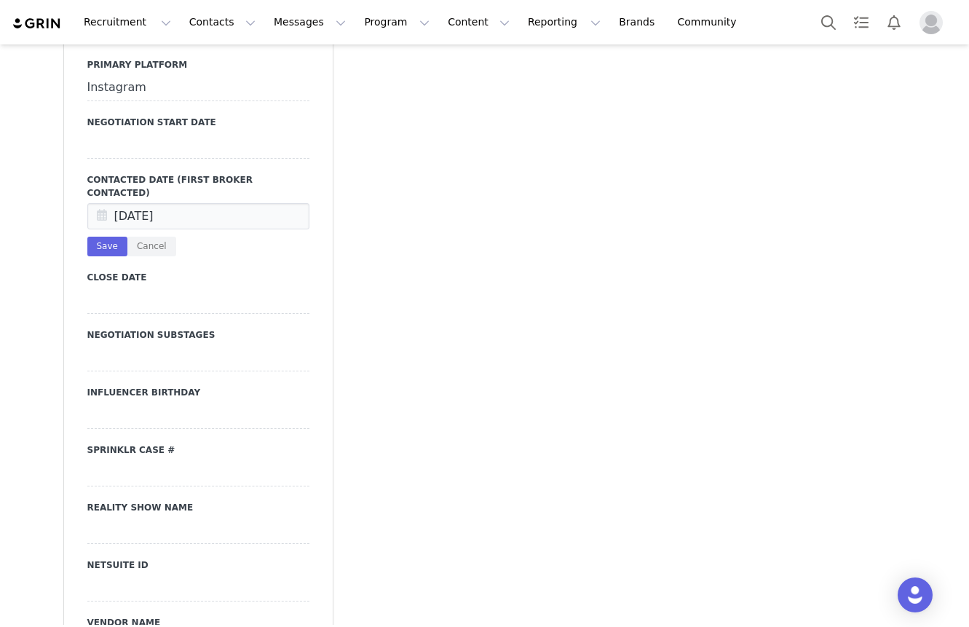
scroll to position [2245, 0]
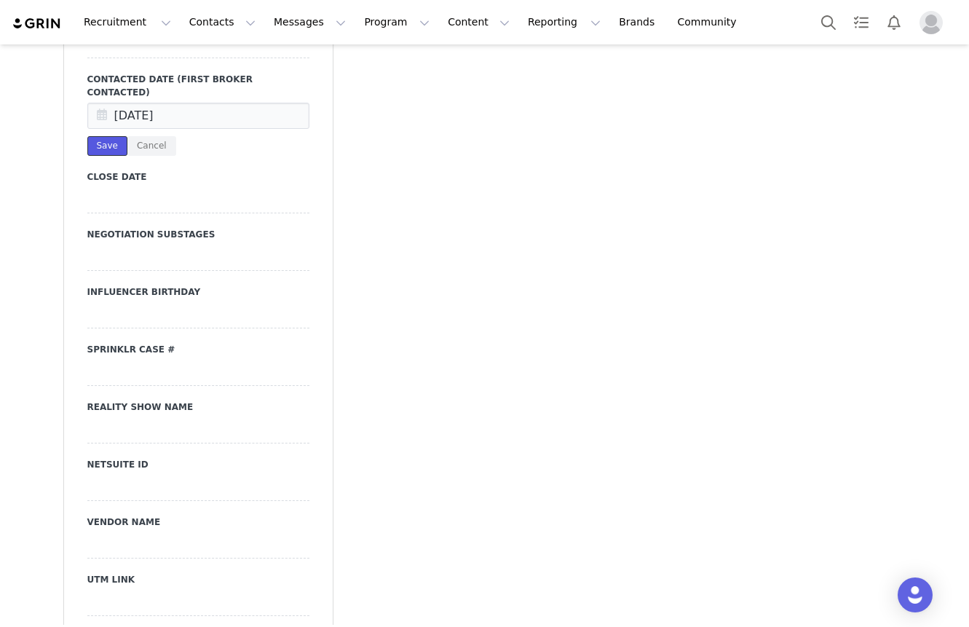
click at [105, 136] on button "Save" at bounding box center [107, 146] width 40 height 20
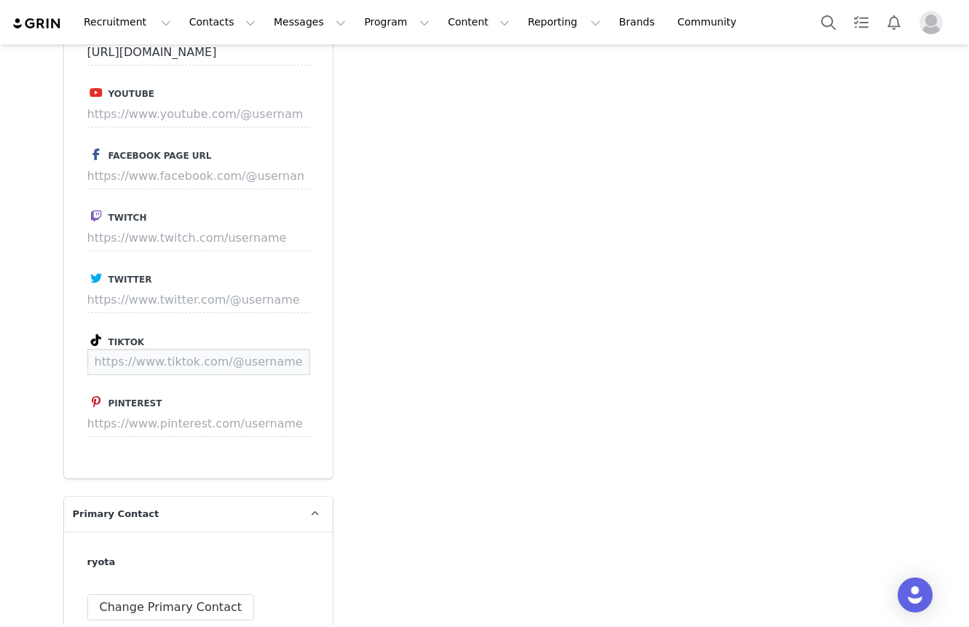
scroll to position [3271, 0]
click at [214, 351] on input at bounding box center [198, 364] width 223 height 26
paste input "https://www.tiktok.com/@ryo_ta85?lang=en"
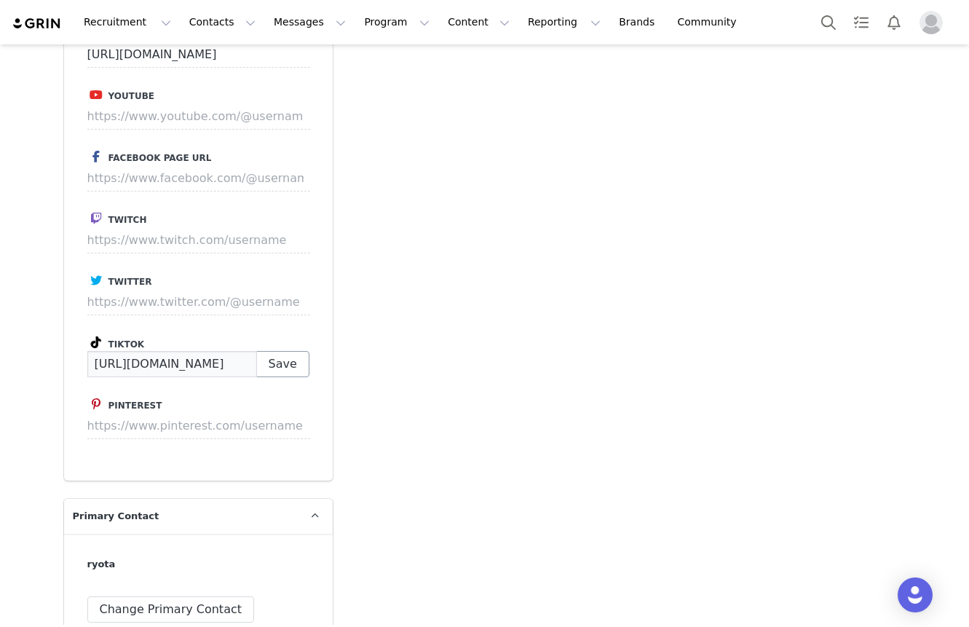
scroll to position [0, 72]
click at [307, 351] on button "Save" at bounding box center [282, 364] width 53 height 26
type input "https://www.tiktok.com/@ryo_ta85"
click at [307, 351] on p "Save" at bounding box center [282, 364] width 53 height 26
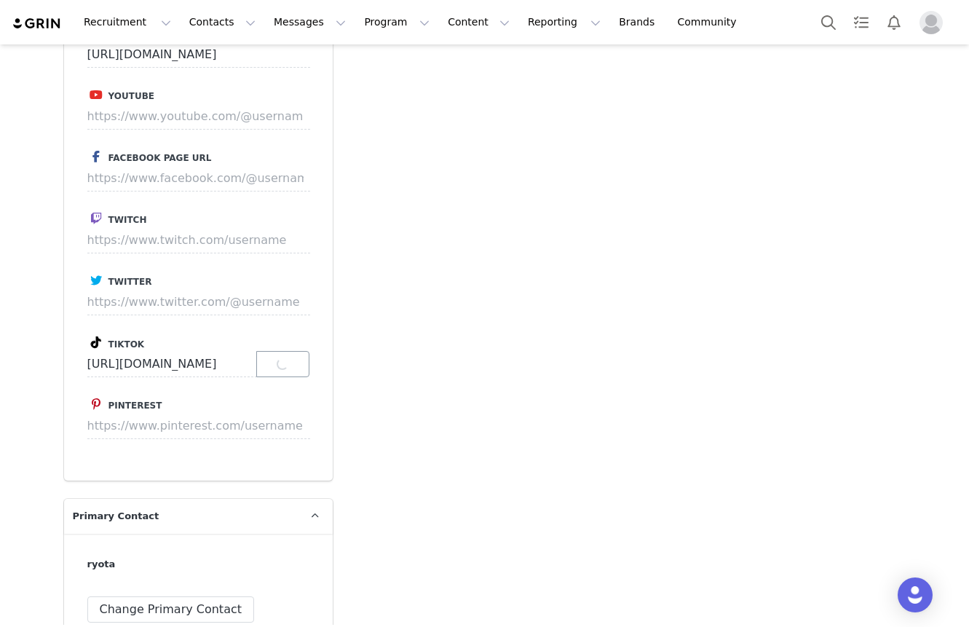
click at [307, 351] on p "Save" at bounding box center [282, 364] width 53 height 26
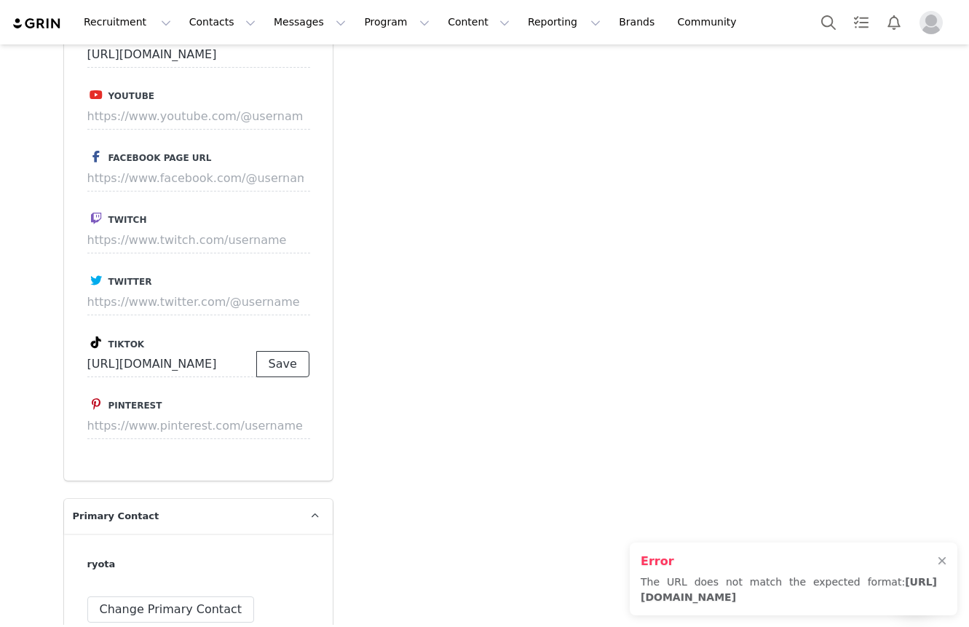
click at [279, 351] on button "Save" at bounding box center [282, 364] width 53 height 26
click at [279, 351] on p "Save" at bounding box center [282, 364] width 53 height 26
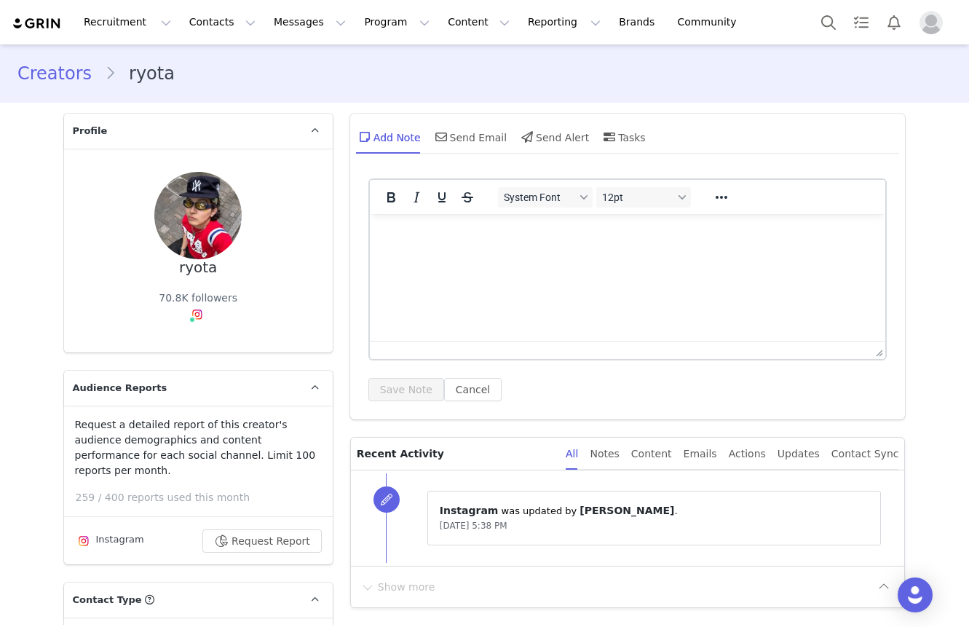
click at [489, 253] on html at bounding box center [627, 233] width 516 height 39
click at [414, 395] on button "Save Note" at bounding box center [407, 389] width 76 height 23
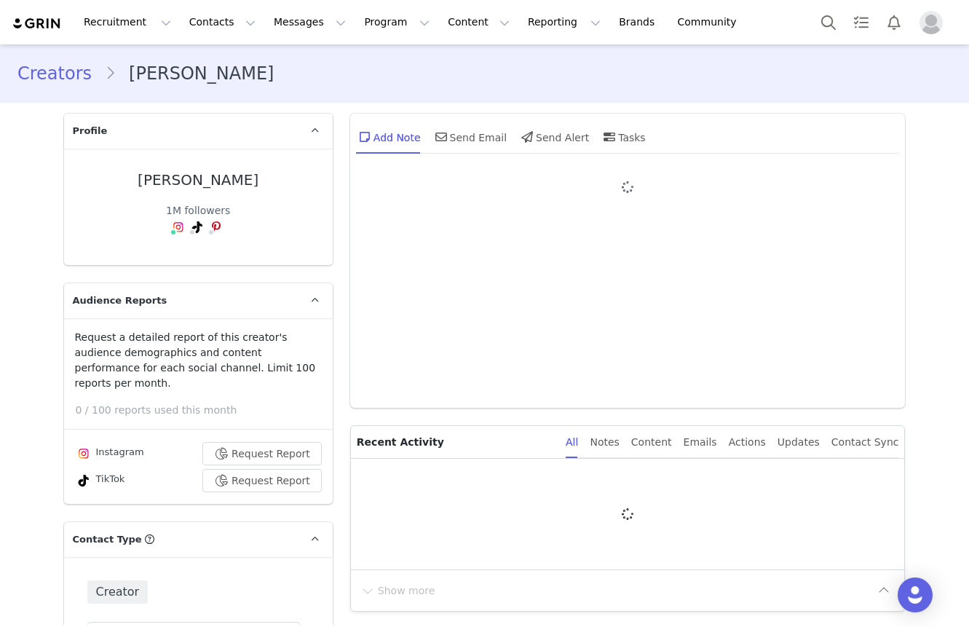
type input "+1 ([GEOGRAPHIC_DATA])"
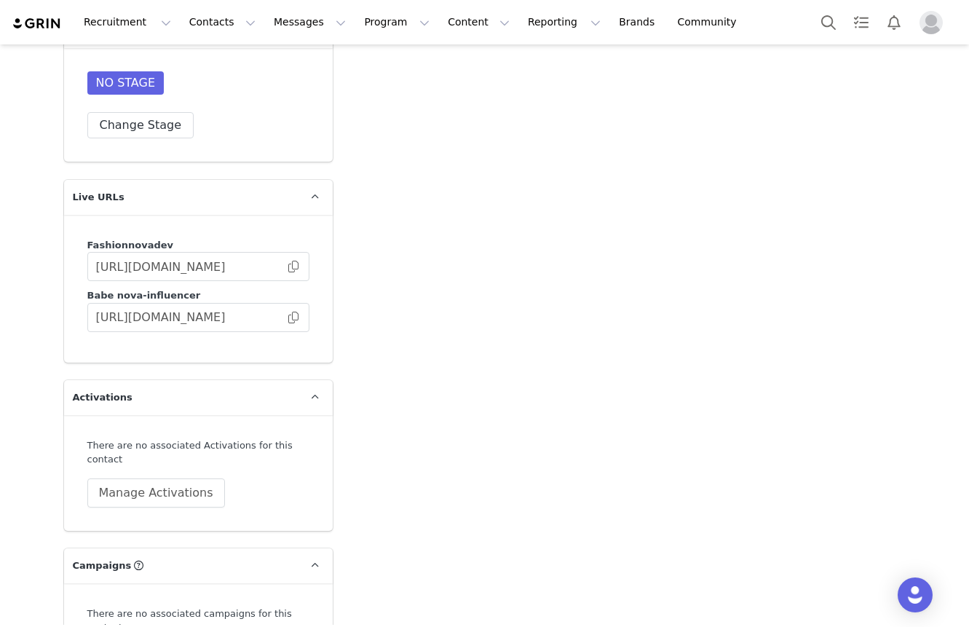
scroll to position [3955, 0]
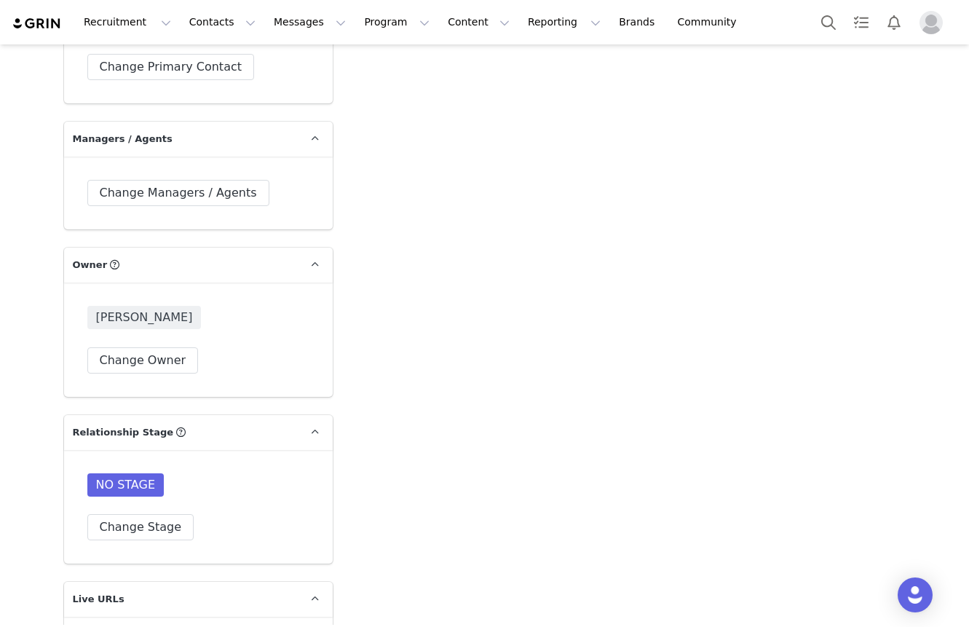
click at [139, 564] on div "NO STAGE Change Stage" at bounding box center [198, 507] width 269 height 114
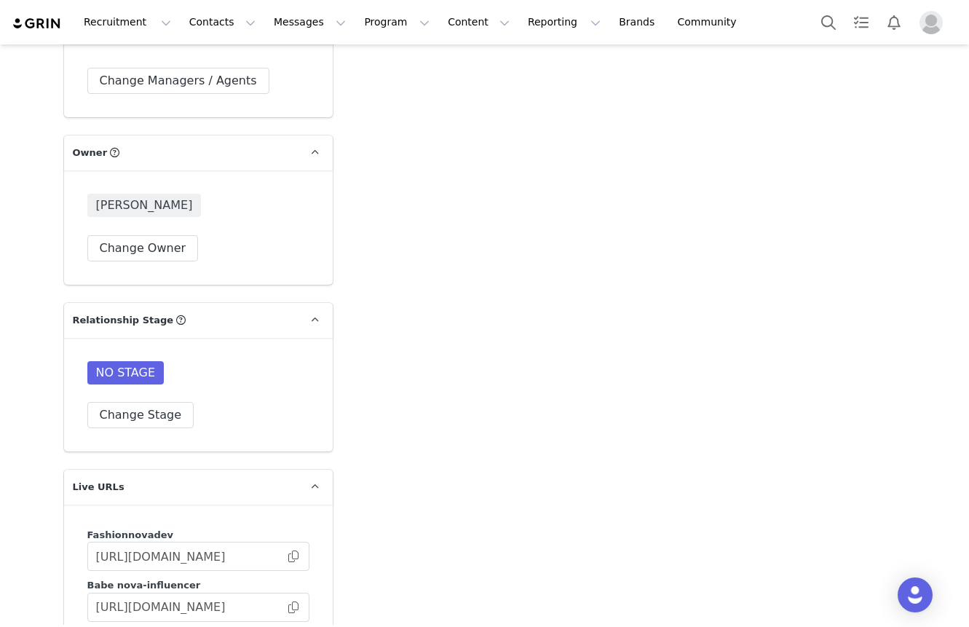
scroll to position [4091, 0]
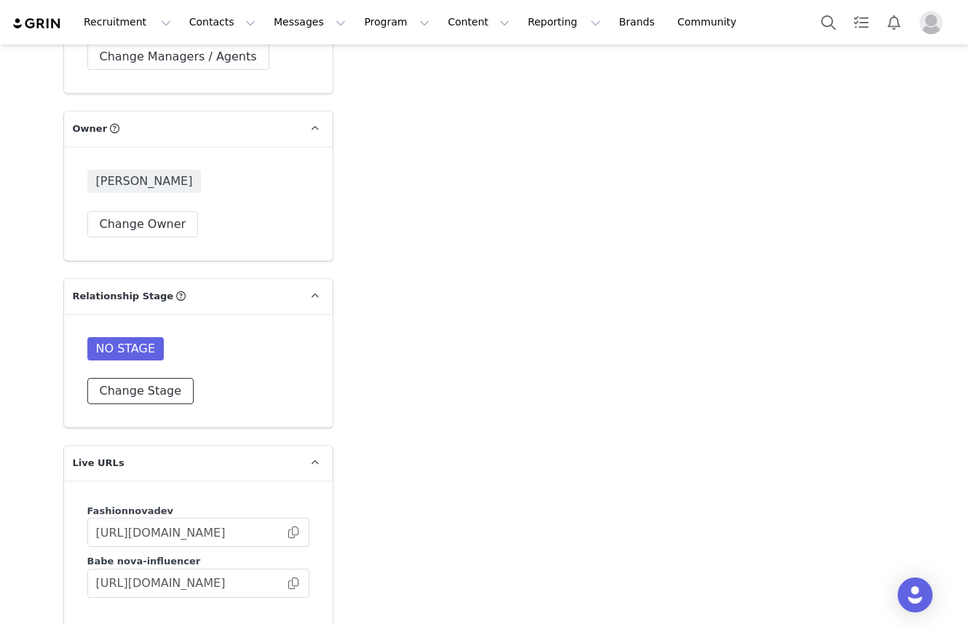
click at [159, 404] on button "Change Stage" at bounding box center [140, 391] width 107 height 26
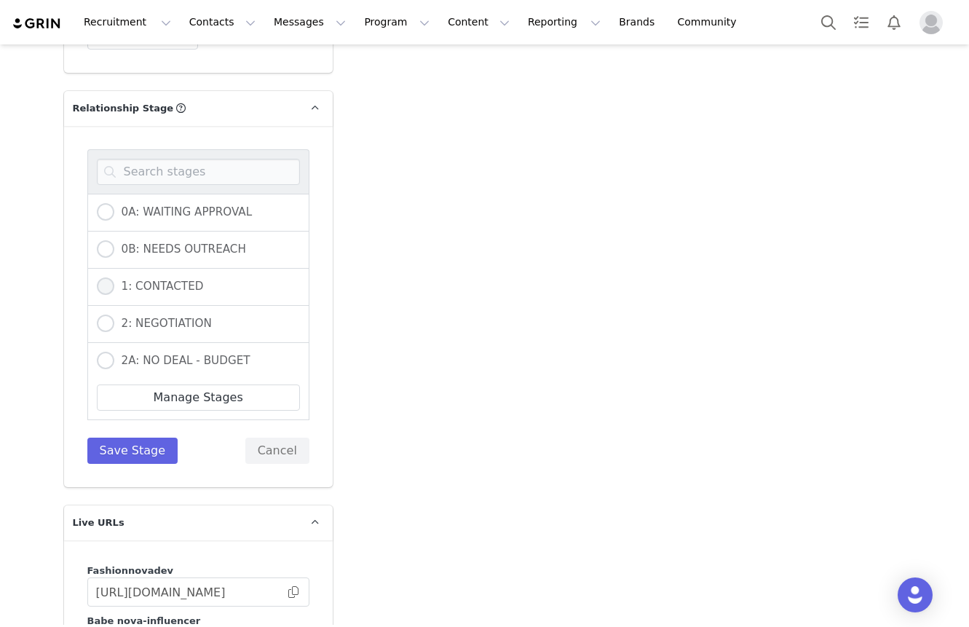
scroll to position [4296, 0]
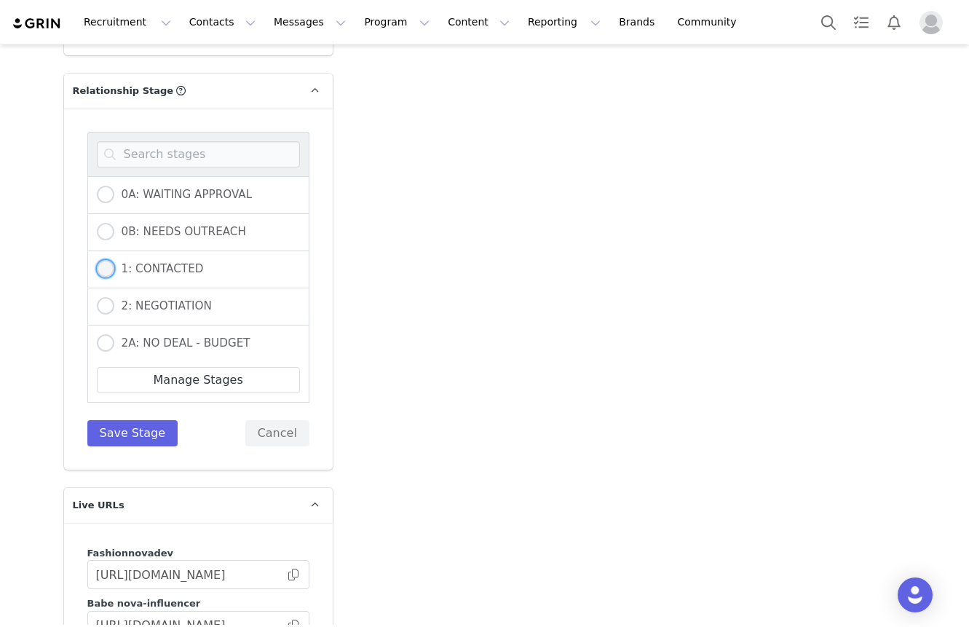
click at [147, 275] on span "1: CONTACTED" at bounding box center [159, 268] width 90 height 13
click at [114, 279] on input "1: CONTACTED" at bounding box center [105, 269] width 17 height 19
radio input "true"
radio input "false"
click at [151, 446] on button "Save Stage" at bounding box center [132, 433] width 91 height 26
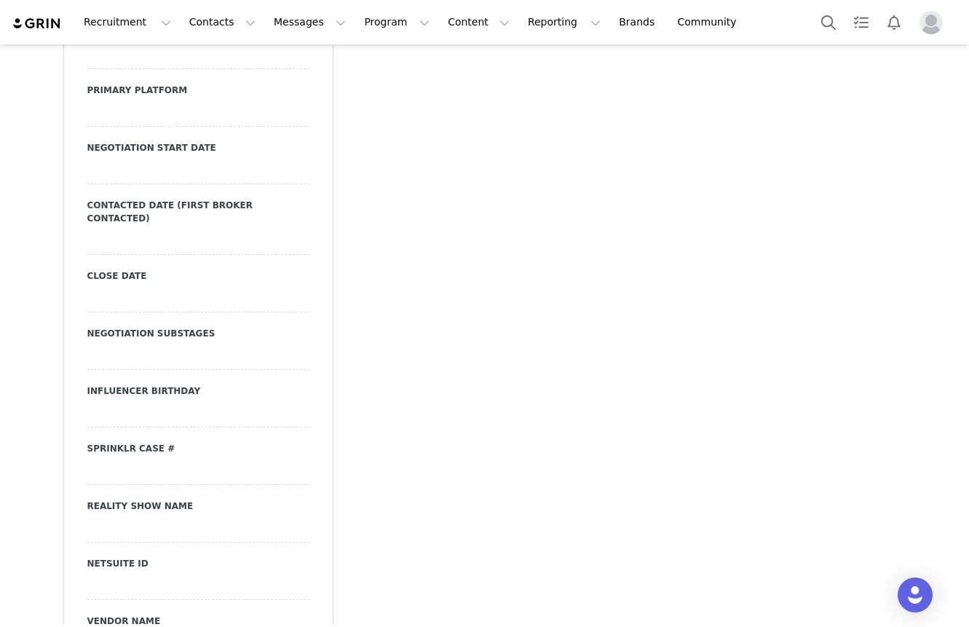
scroll to position [2288, 0]
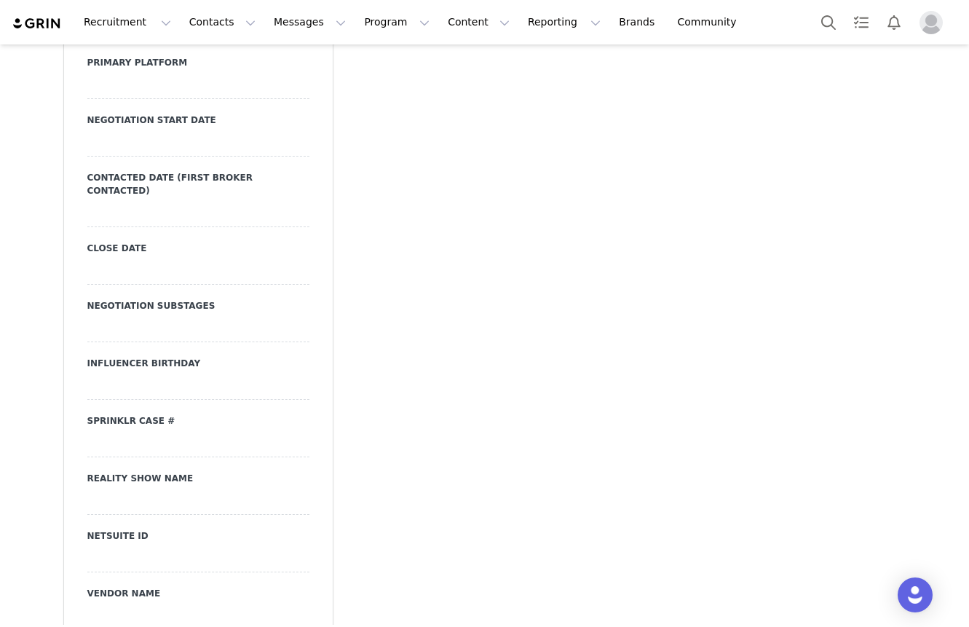
click at [259, 227] on div at bounding box center [198, 214] width 222 height 26
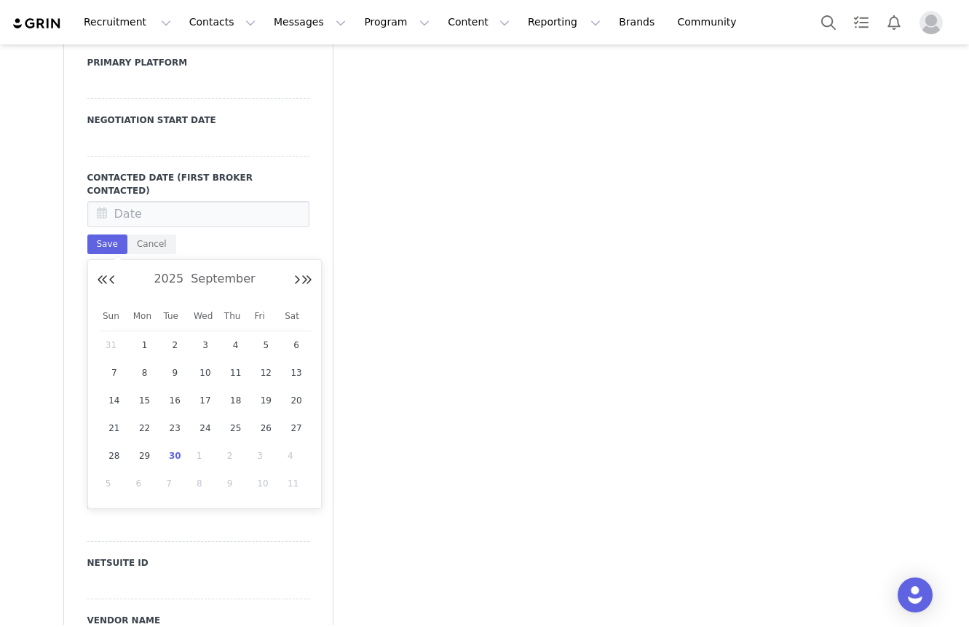
click at [264, 227] on input "text" at bounding box center [198, 214] width 222 height 26
click at [177, 445] on div "30" at bounding box center [175, 456] width 31 height 22
type input "[DATE]"
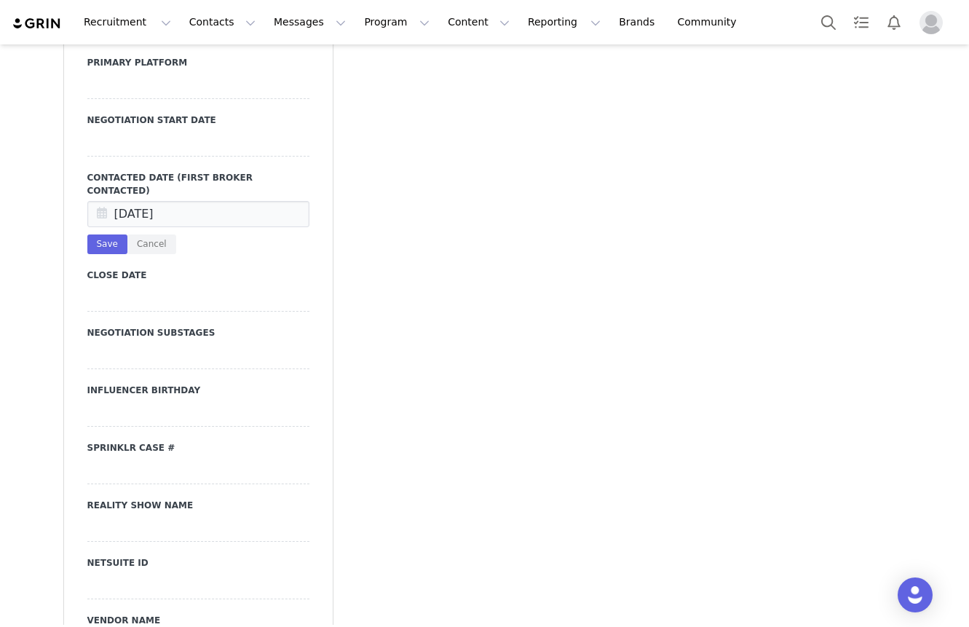
click at [159, 99] on div at bounding box center [198, 86] width 222 height 26
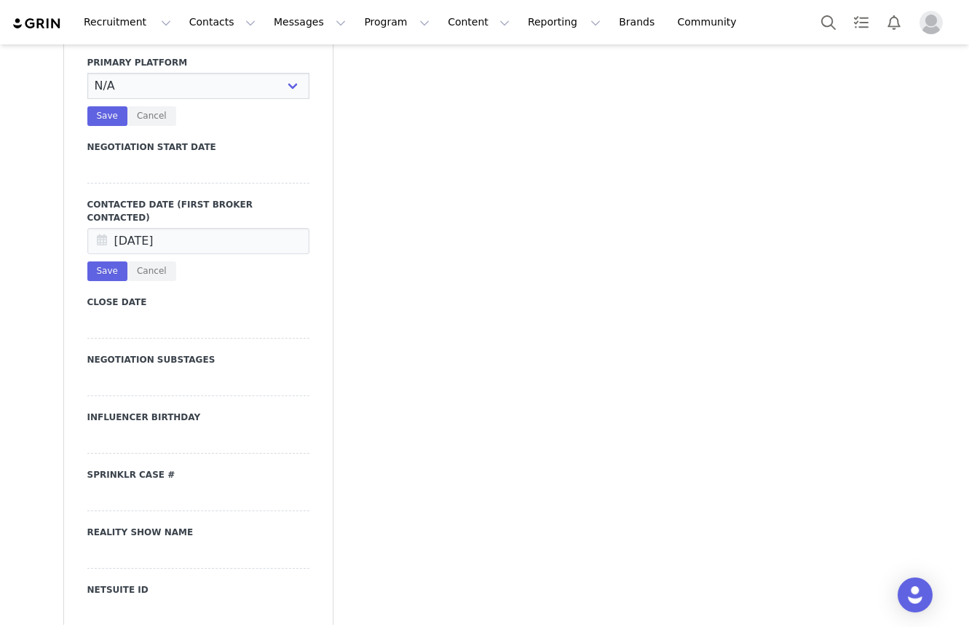
select select "Instagram"
click at [87, 99] on select "N/A Instagram TikTok Youtube Other" at bounding box center [198, 86] width 222 height 26
click at [109, 281] on button "Save" at bounding box center [107, 271] width 40 height 20
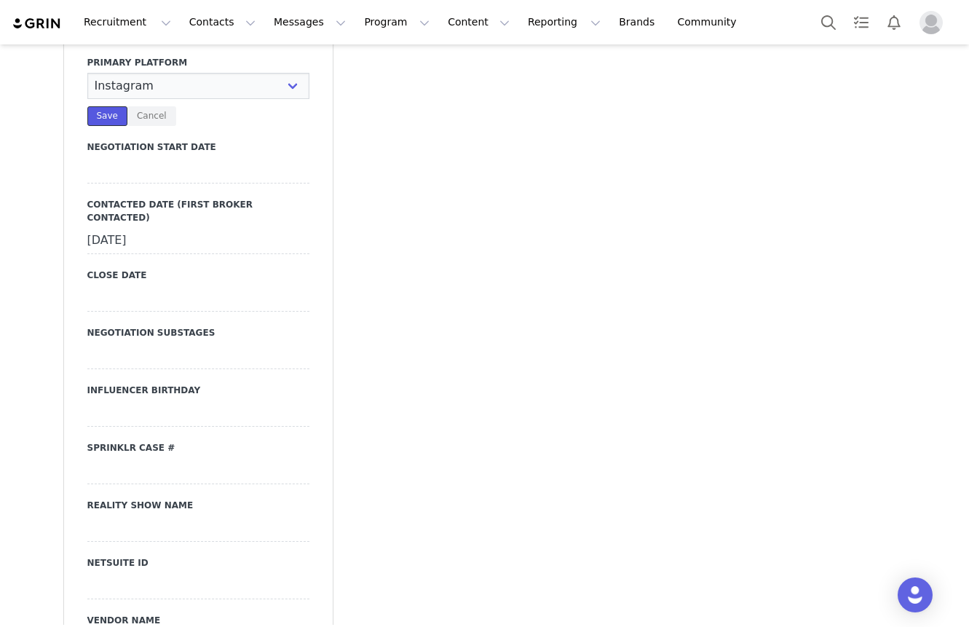
click at [107, 126] on button "Save" at bounding box center [107, 116] width 40 height 20
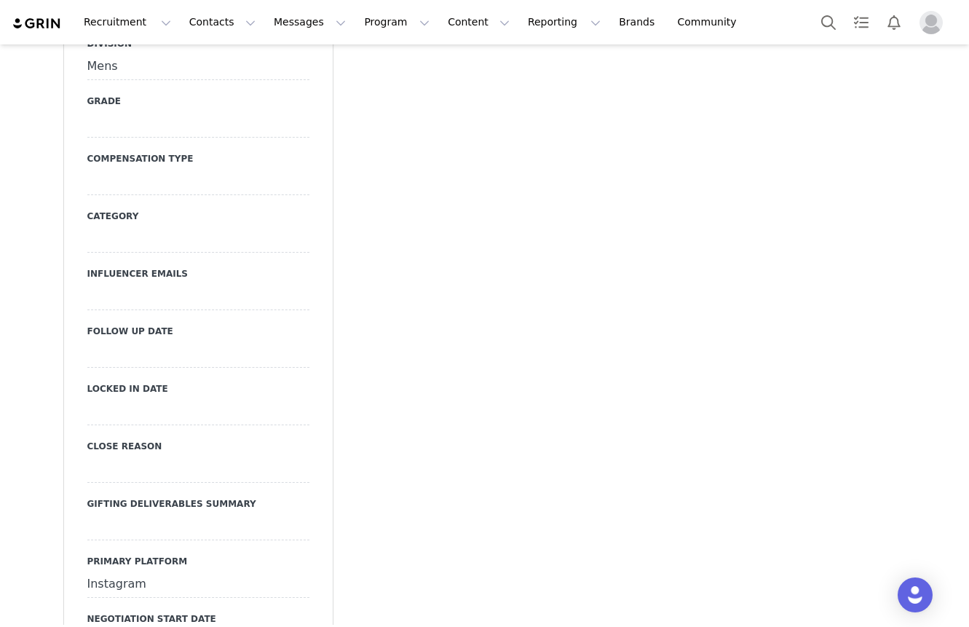
scroll to position [1791, 0]
click at [141, 194] on div at bounding box center [198, 181] width 222 height 26
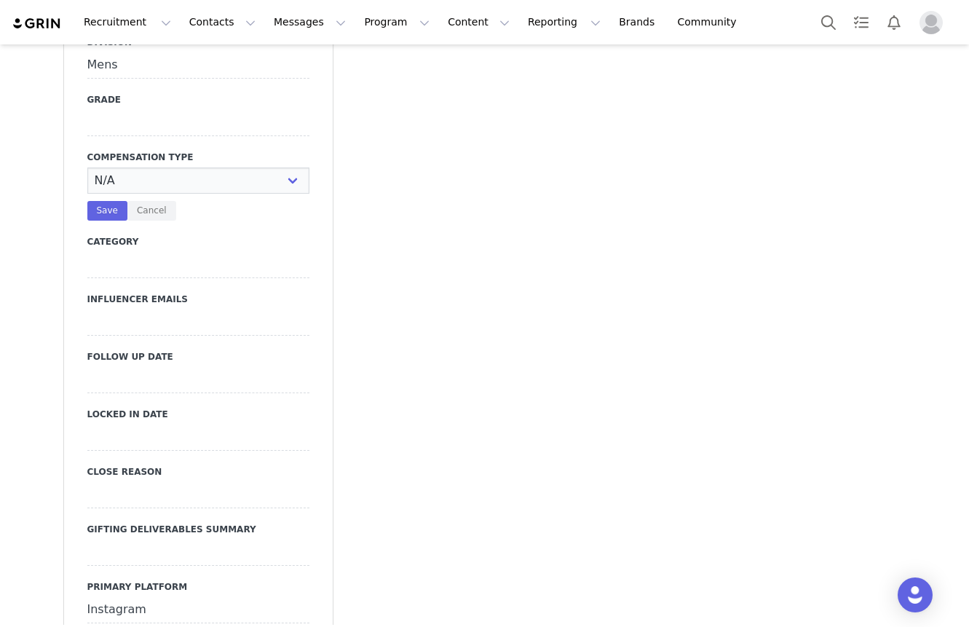
select select "Paid"
click at [87, 194] on select "N/A Paid Post for Product" at bounding box center [198, 181] width 222 height 26
click at [118, 136] on div at bounding box center [198, 123] width 222 height 26
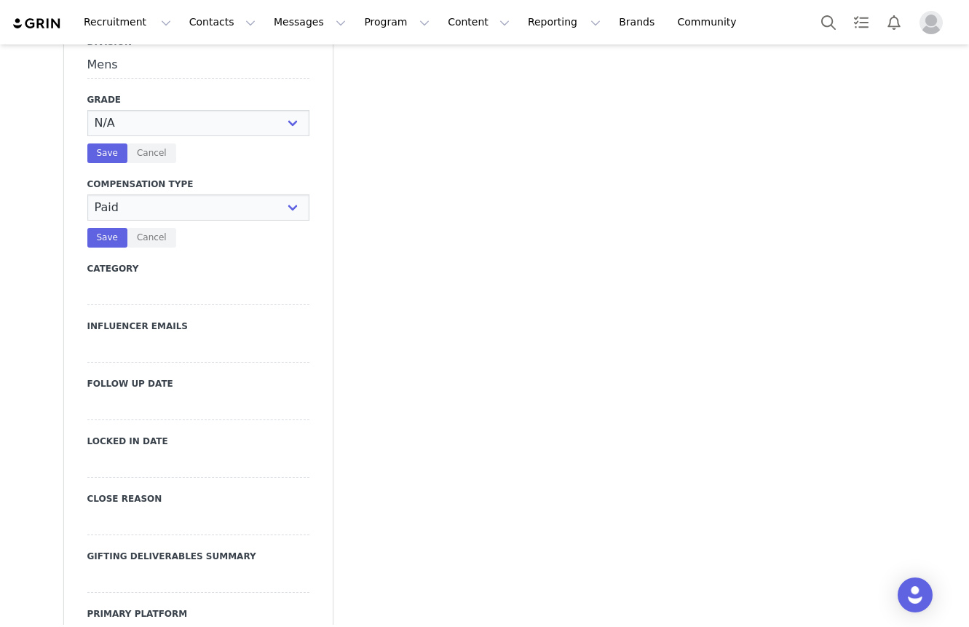
select select "C"
click at [87, 136] on select "N/A A+ A B C D" at bounding box center [198, 123] width 222 height 26
click at [112, 248] on button "Save" at bounding box center [107, 238] width 40 height 20
click at [112, 163] on div "Save Cancel" at bounding box center [198, 153] width 222 height 20
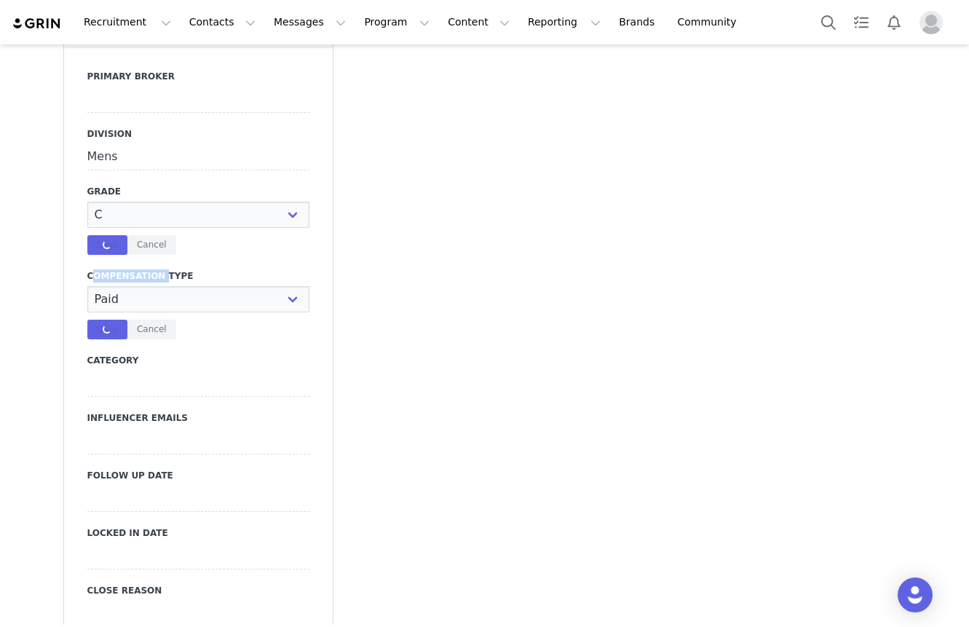
scroll to position [1700, 0]
click at [127, 112] on div at bounding box center [198, 99] width 222 height 26
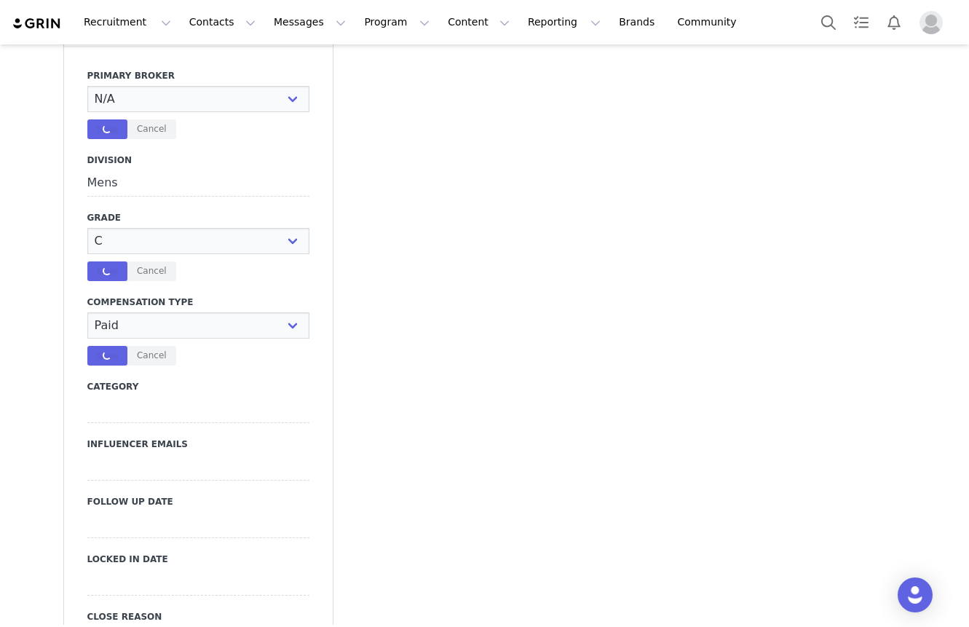
click at [127, 112] on select "N/A [PERSON_NAME] [PERSON_NAME] Jasmine [PERSON_NAME] Bre [PERSON_NAME] [PERSON…" at bounding box center [198, 99] width 222 height 26
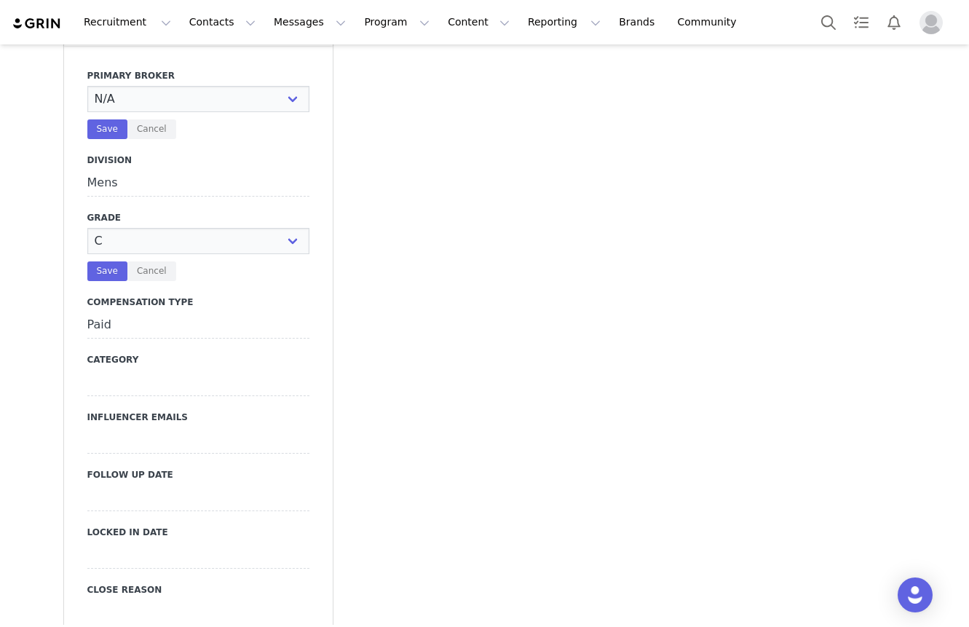
select select "[PERSON_NAME]"
click at [87, 112] on select "N/A [PERSON_NAME] [PERSON_NAME] Jasmine [PERSON_NAME] Bre [PERSON_NAME] [PERSON…" at bounding box center [198, 99] width 222 height 26
click at [104, 281] on button "Save" at bounding box center [107, 271] width 40 height 20
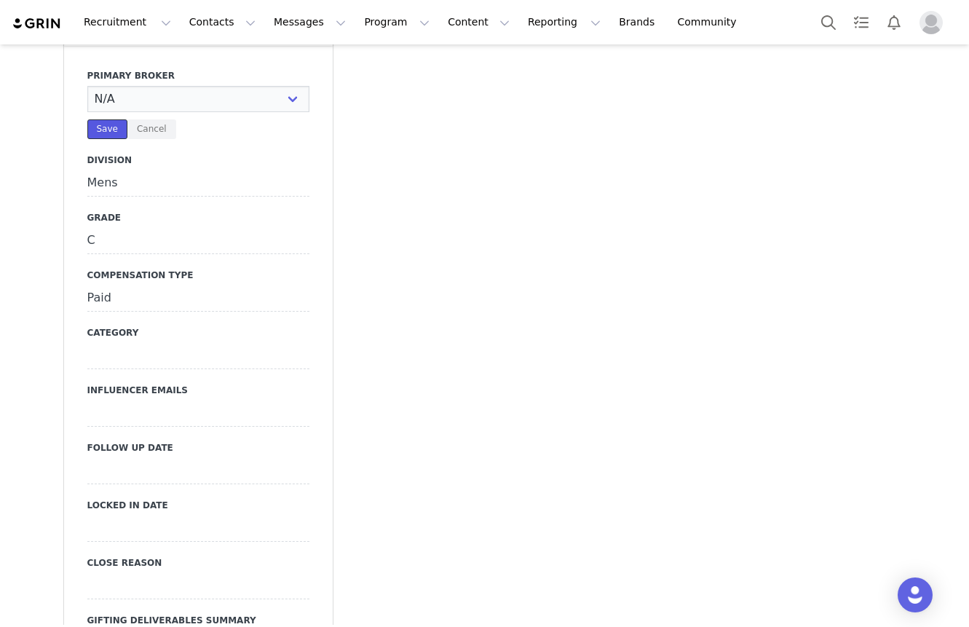
click at [109, 139] on button "Save" at bounding box center [107, 129] width 40 height 20
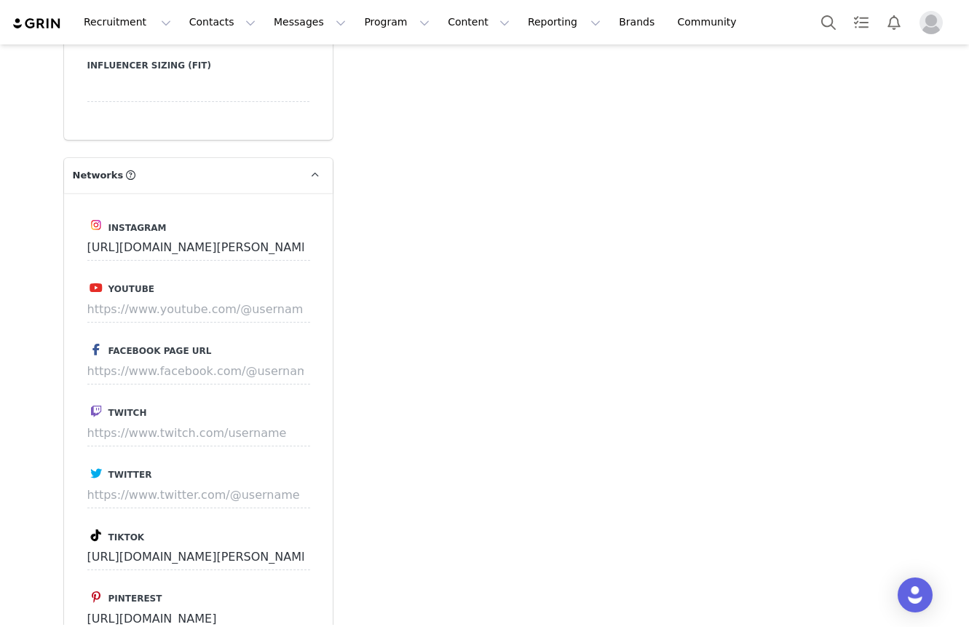
scroll to position [3232, 0]
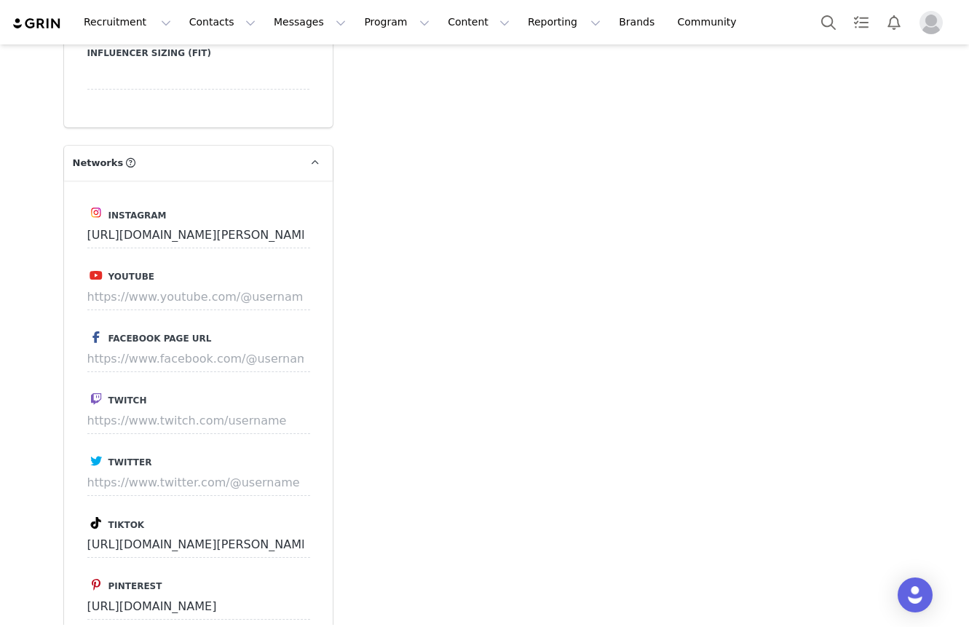
scroll to position [3889, 0]
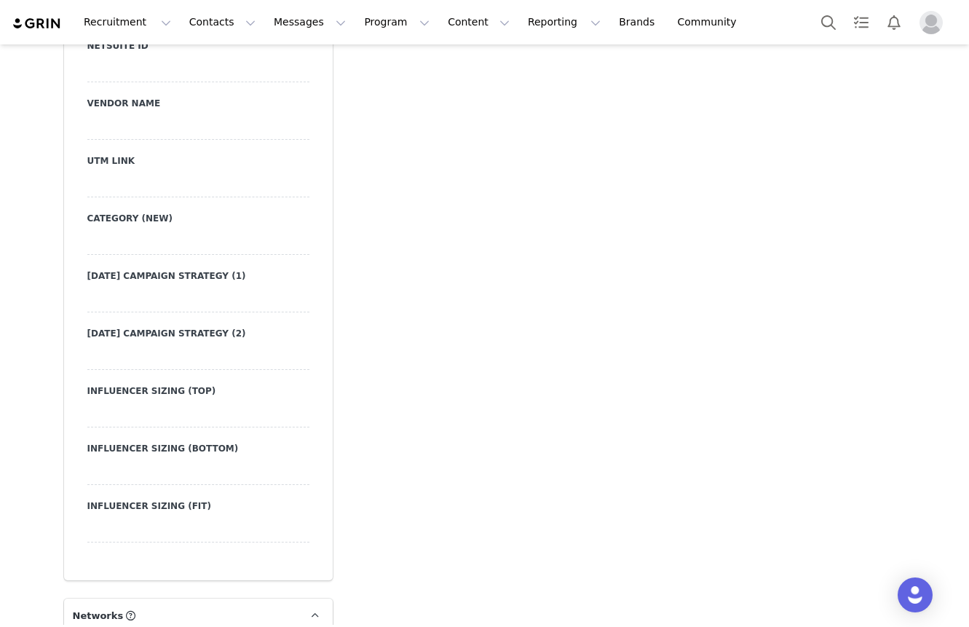
scroll to position [3092, 0]
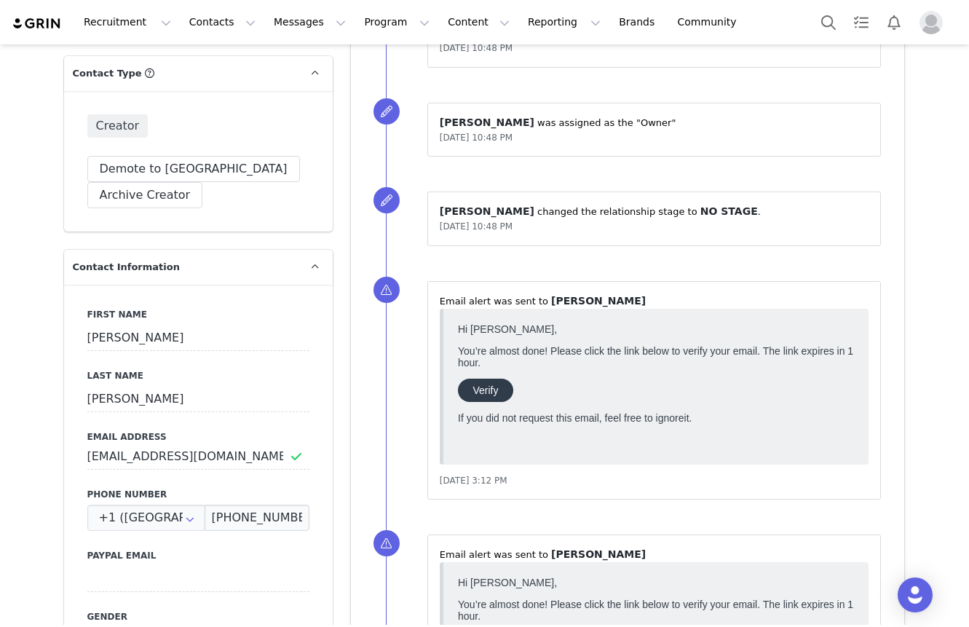
scroll to position [0, 0]
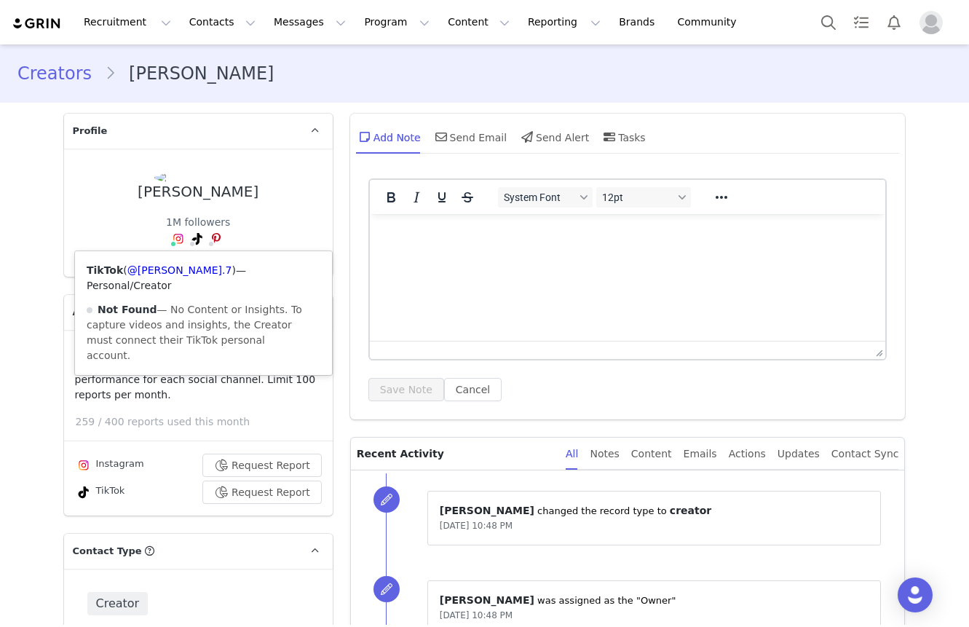
click at [197, 244] on span at bounding box center [197, 238] width 17 height 17
click at [182, 272] on link "@kwadwo.7" at bounding box center [179, 270] width 105 height 12
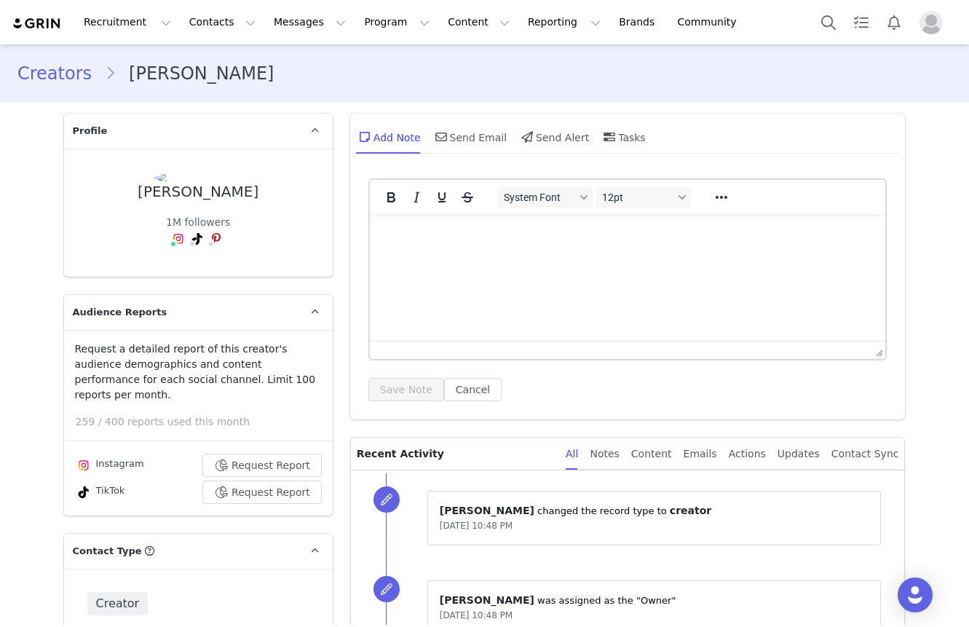
scroll to position [751, 0]
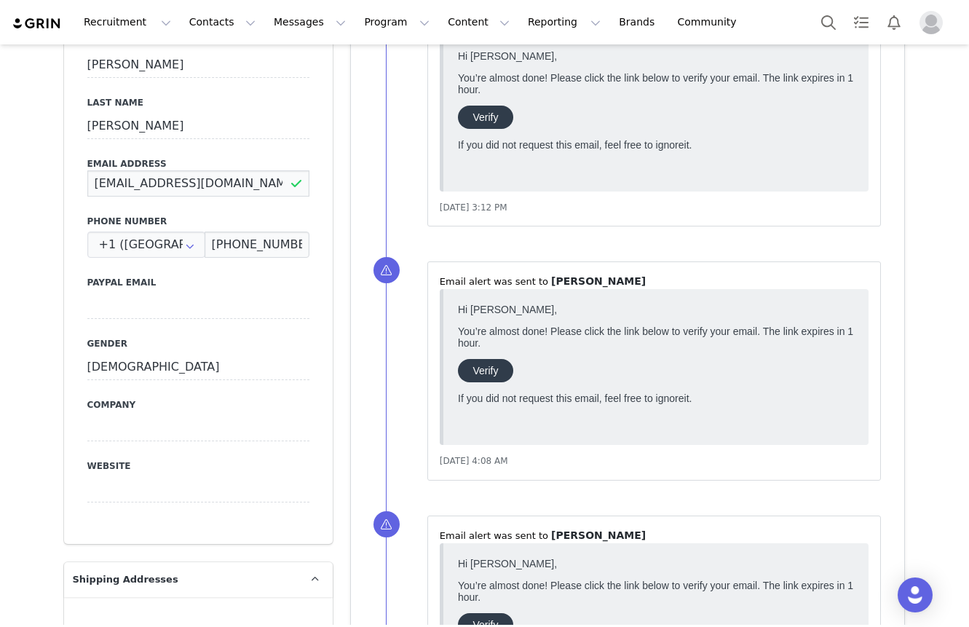
click at [257, 170] on input "kwadwo7mgmt@gmail.com" at bounding box center [198, 183] width 222 height 26
paste input "kwadwo@vitalinfluence.com"
click at [220, 157] on label "Email Address" at bounding box center [198, 163] width 222 height 13
click at [219, 157] on label "Email Address" at bounding box center [198, 163] width 222 height 13
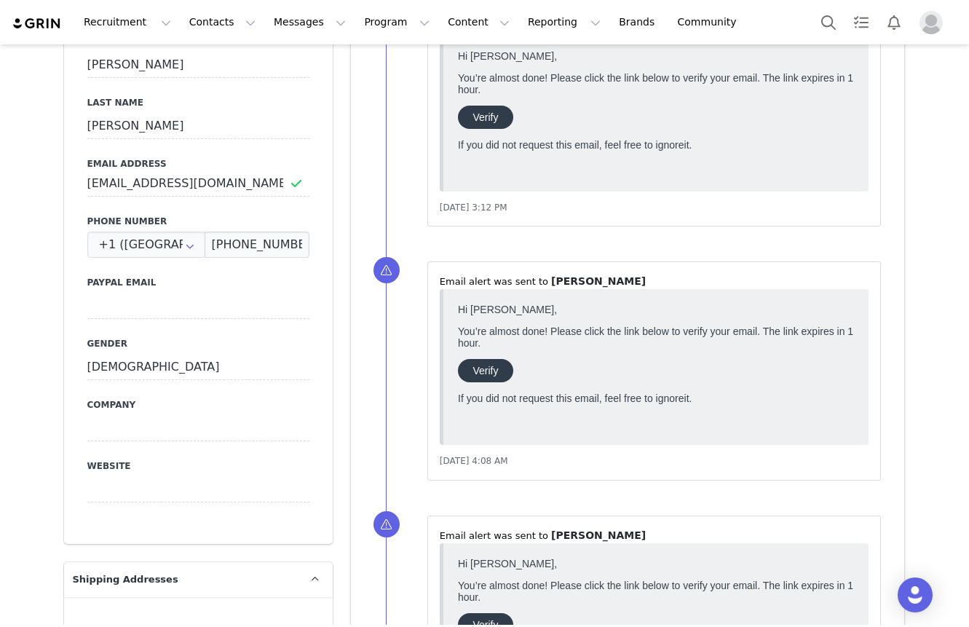
click at [213, 133] on div "First Name Kwadwo Last Name Twumasi-Adutwum Email Address kwadwo7mgmt@gmail.com…" at bounding box center [198, 278] width 269 height 532
click at [210, 125] on div "First Name Kwadwo Last Name Twumasi-Adutwum Email Address kwadwo7mgmt@gmail.com…" at bounding box center [198, 278] width 269 height 532
click at [215, 170] on input "kwadwo7mgmt@gmail.com" at bounding box center [198, 183] width 222 height 26
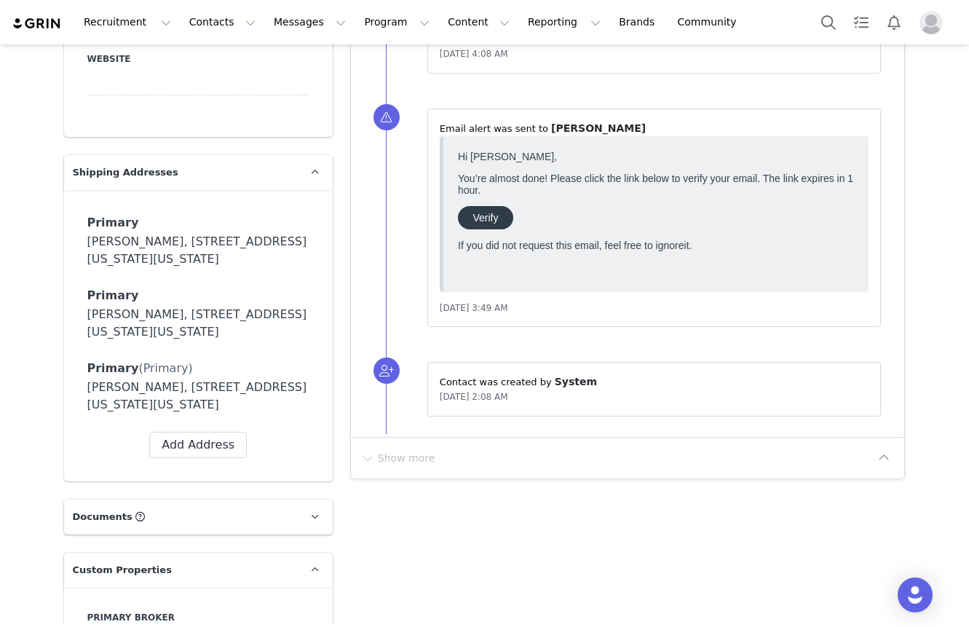
scroll to position [682, 0]
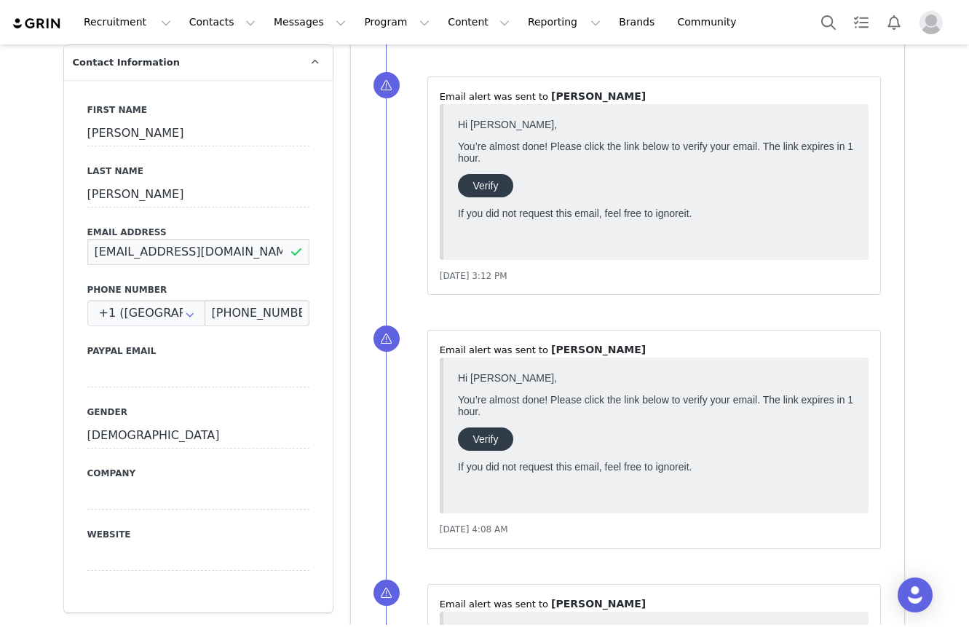
paste input "@vitalinfluence"
type input "kwadwo@vitalinfluence.com"
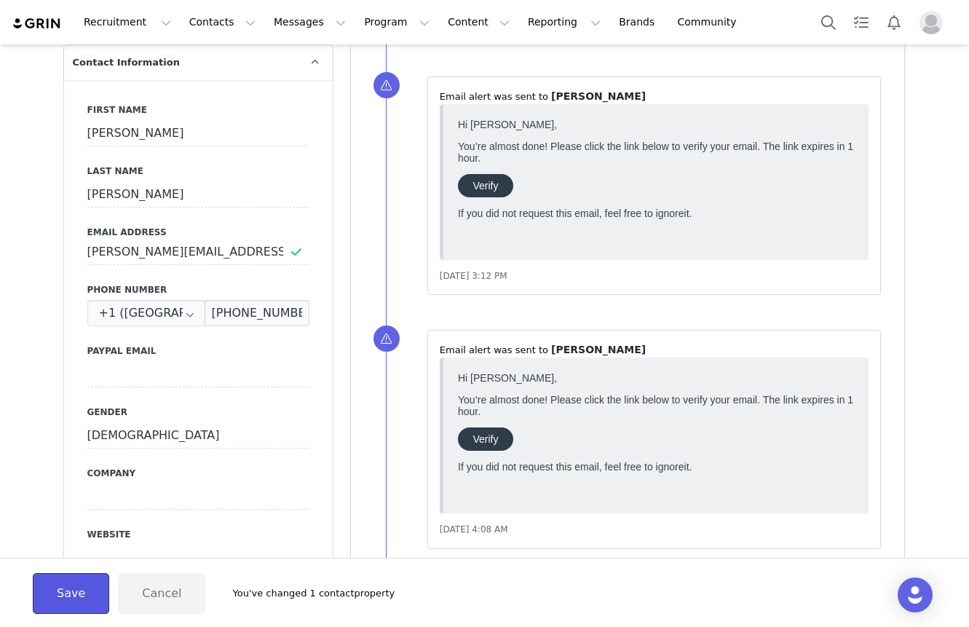
click at [54, 607] on button "Save" at bounding box center [71, 593] width 76 height 41
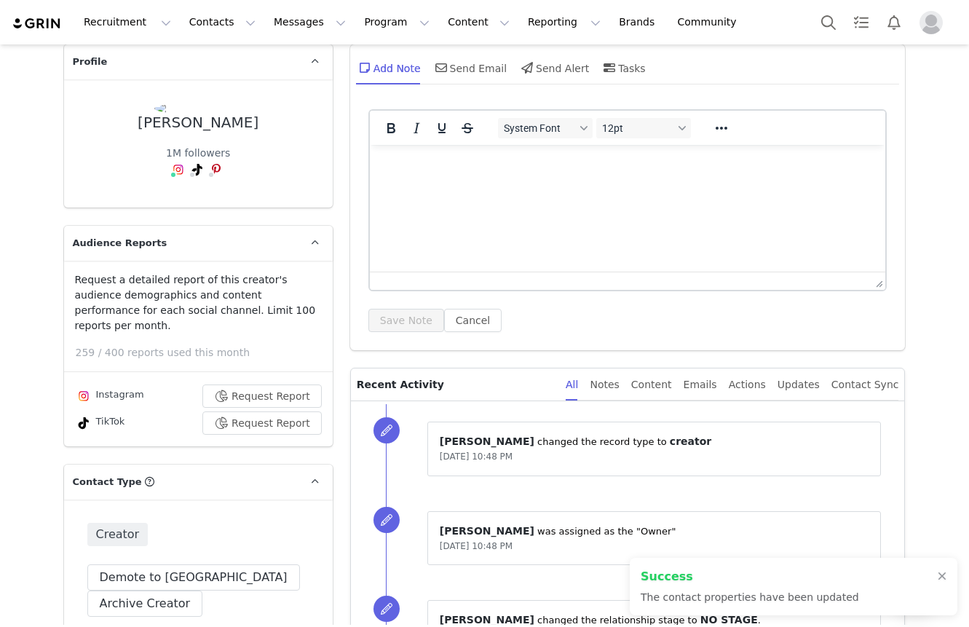
scroll to position [0, 0]
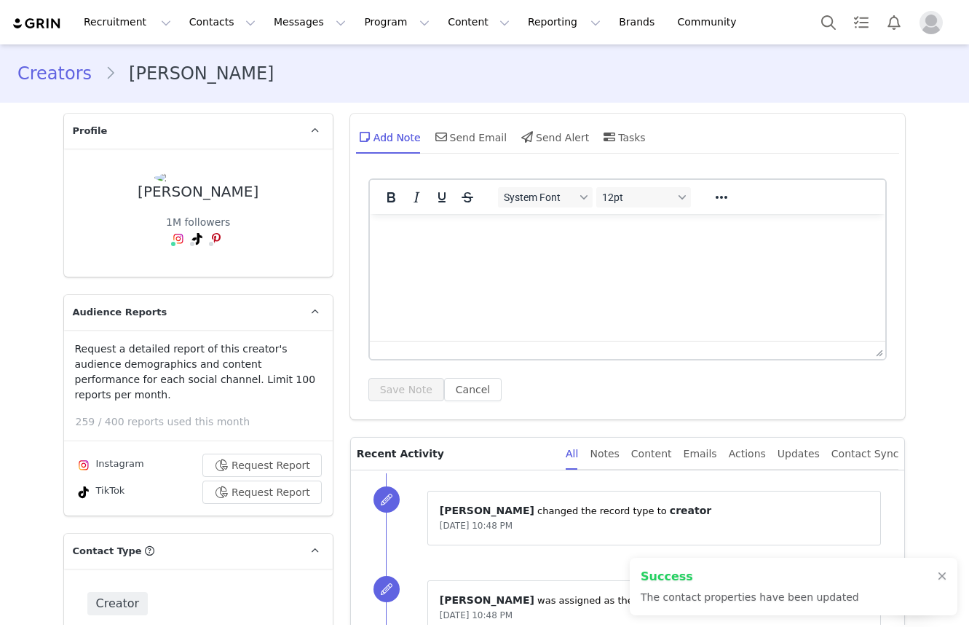
click at [487, 253] on html at bounding box center [627, 233] width 516 height 39
click at [415, 390] on button "Save Note" at bounding box center [407, 389] width 76 height 23
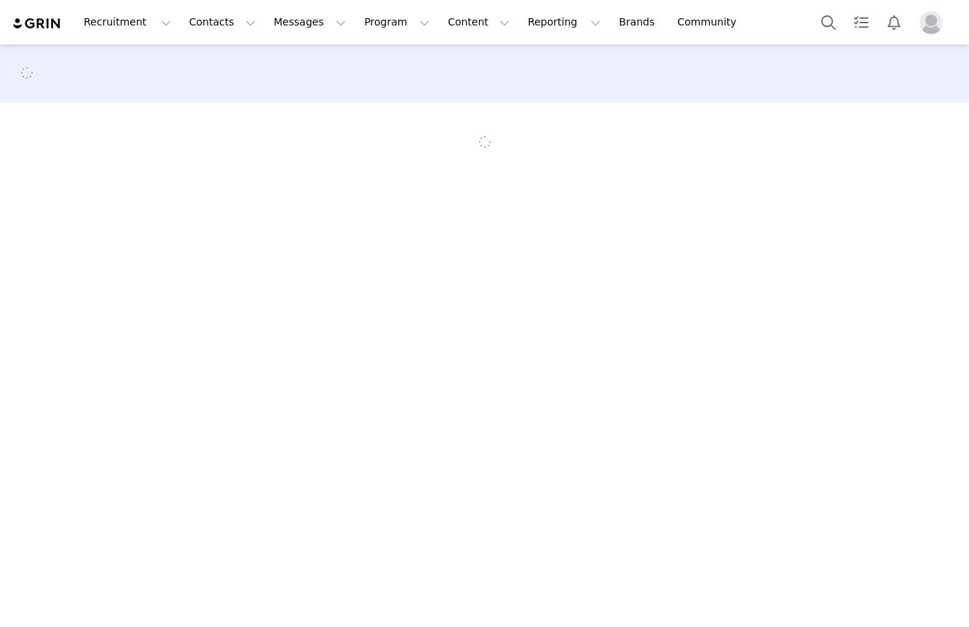
click at [924, 17] on img "Profile" at bounding box center [931, 22] width 23 height 23
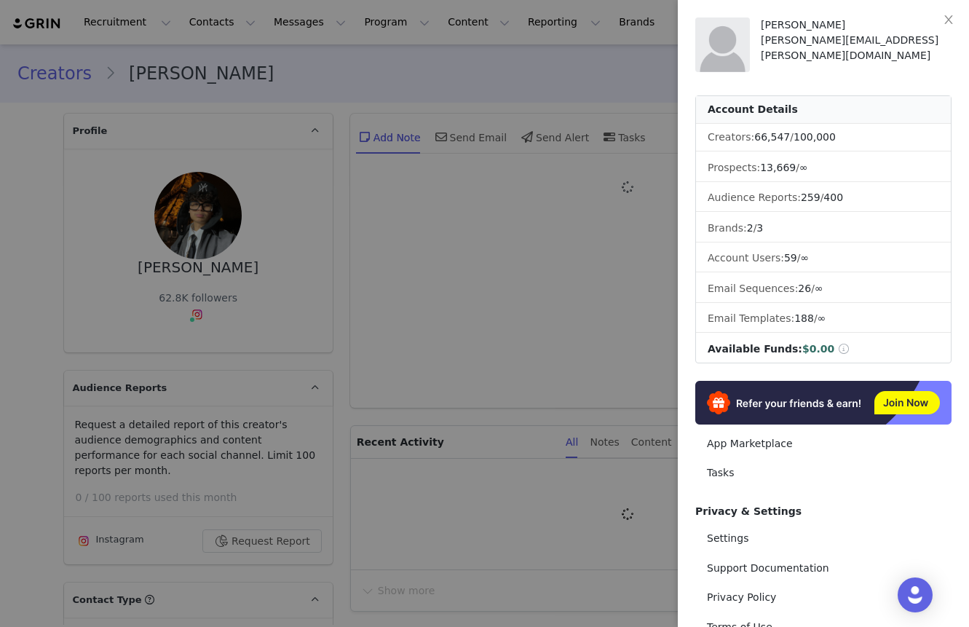
type input "+1 ([GEOGRAPHIC_DATA])"
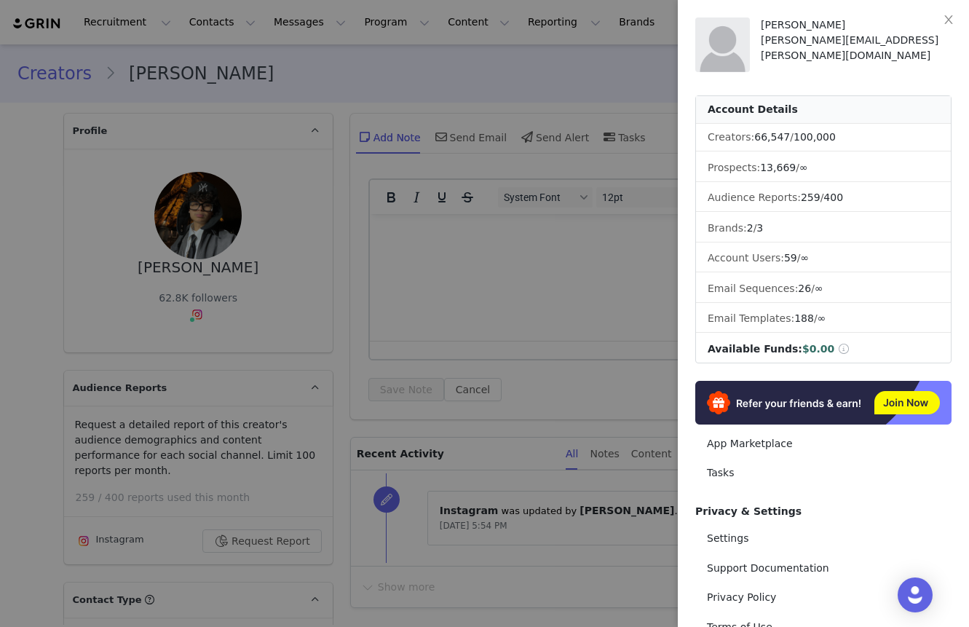
click at [404, 329] on div at bounding box center [484, 313] width 969 height 627
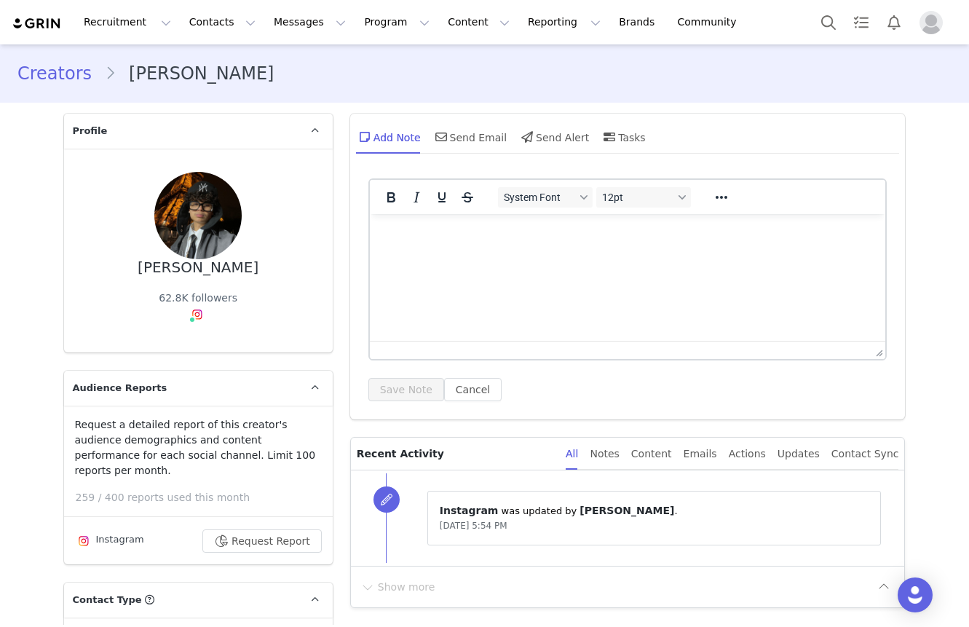
click at [477, 253] on html at bounding box center [627, 233] width 516 height 39
click at [416, 384] on button "Save Note" at bounding box center [407, 389] width 76 height 23
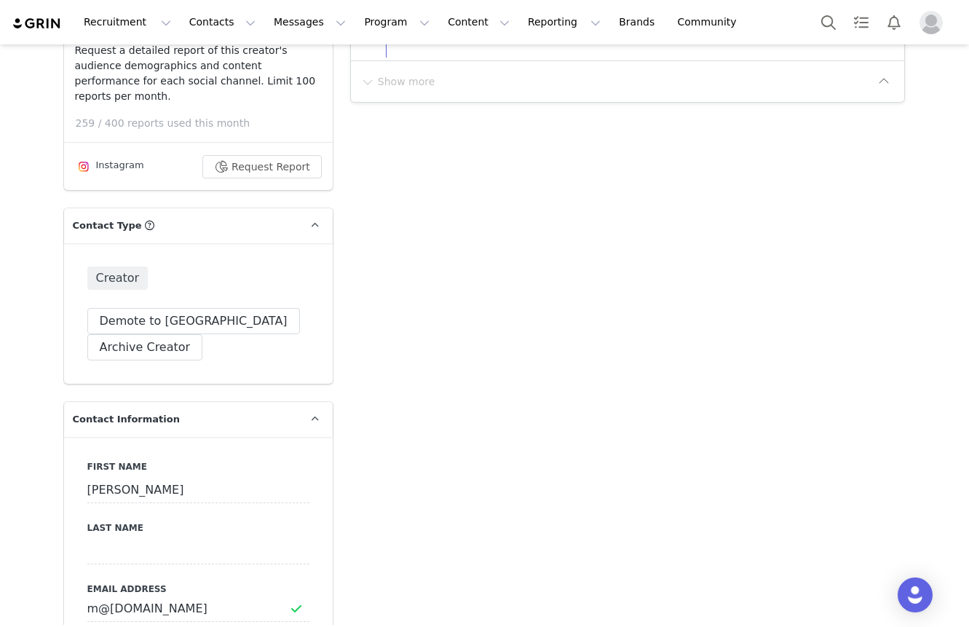
scroll to position [634, 0]
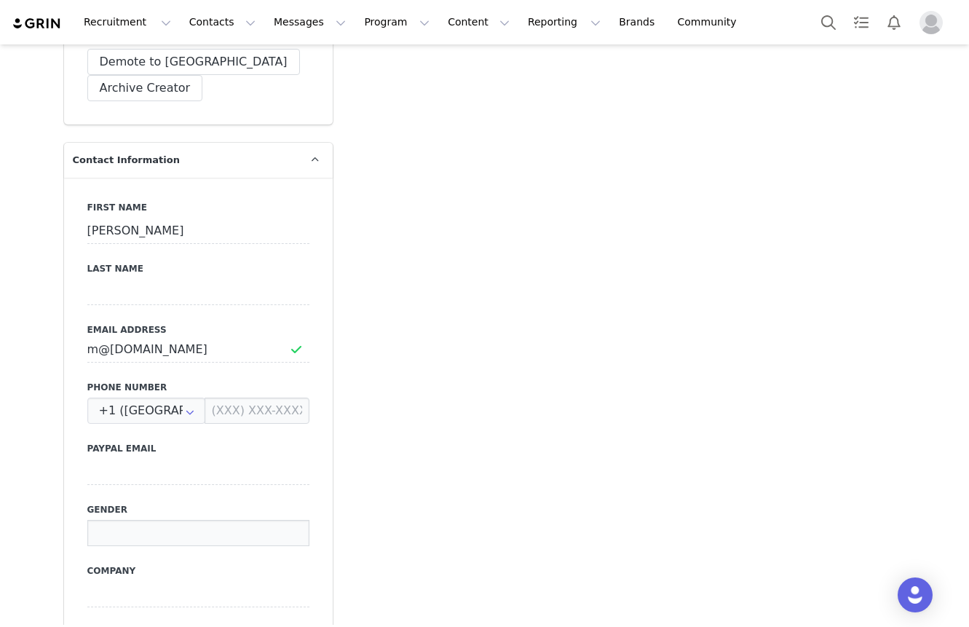
click at [114, 520] on input at bounding box center [198, 533] width 222 height 26
click at [125, 520] on input at bounding box center [198, 533] width 222 height 26
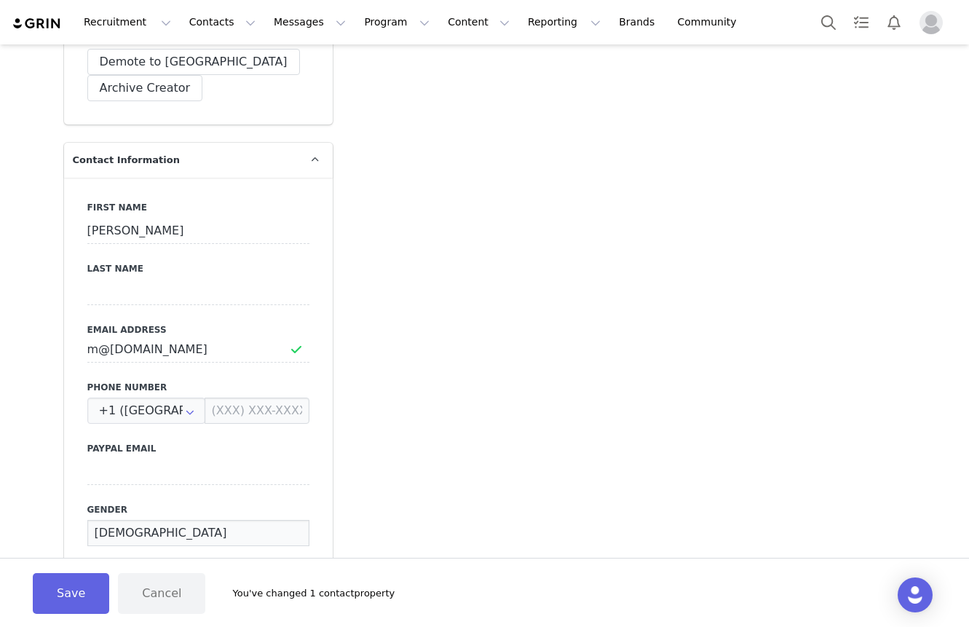
type input "[DEMOGRAPHIC_DATA]"
click at [92, 570] on div "Save Cancel You've changed 1 contact property" at bounding box center [484, 592] width 969 height 69
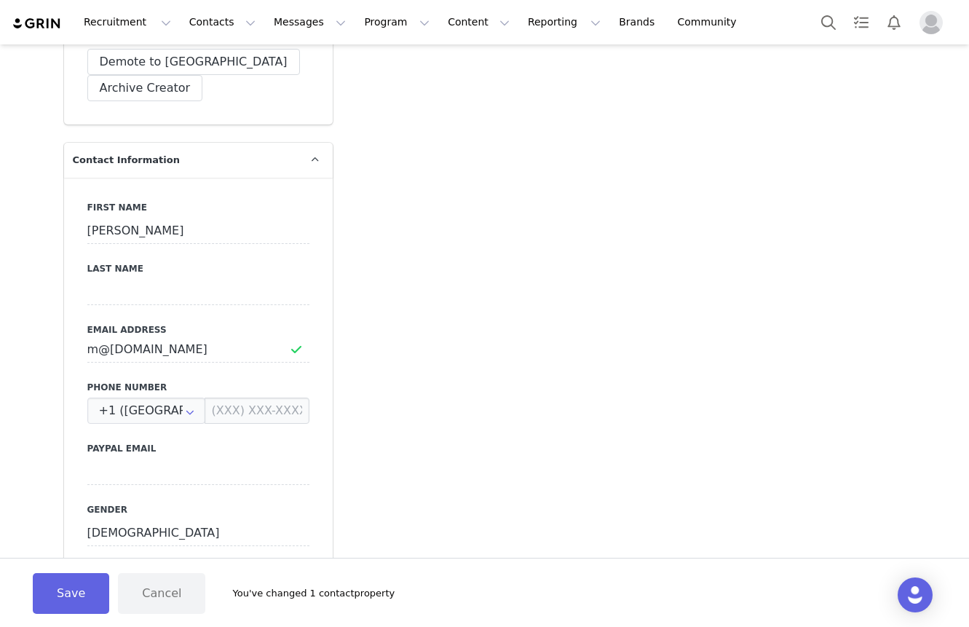
click at [70, 578] on button "Save" at bounding box center [71, 593] width 76 height 41
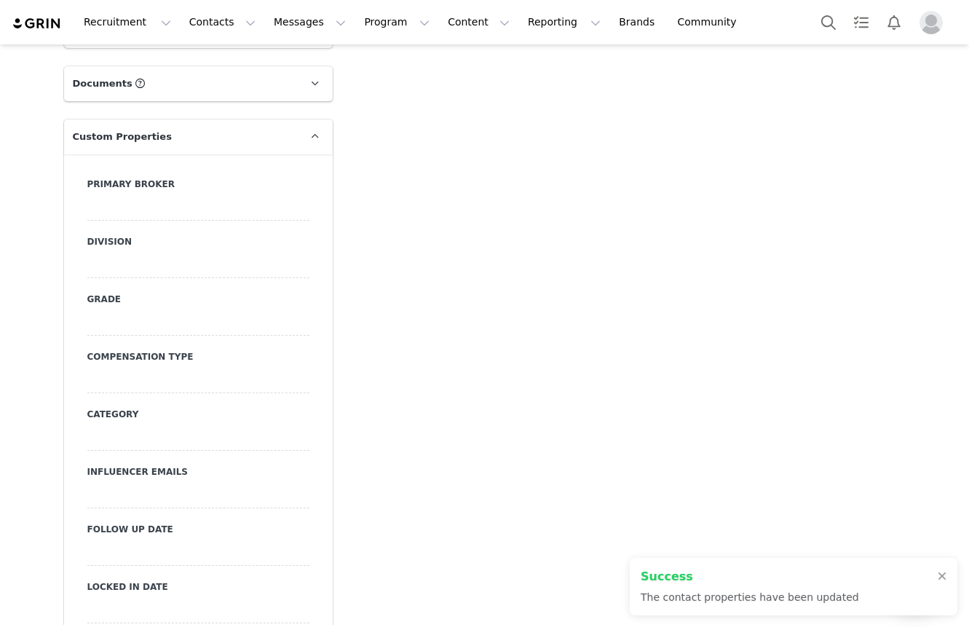
scroll to position [1564, 0]
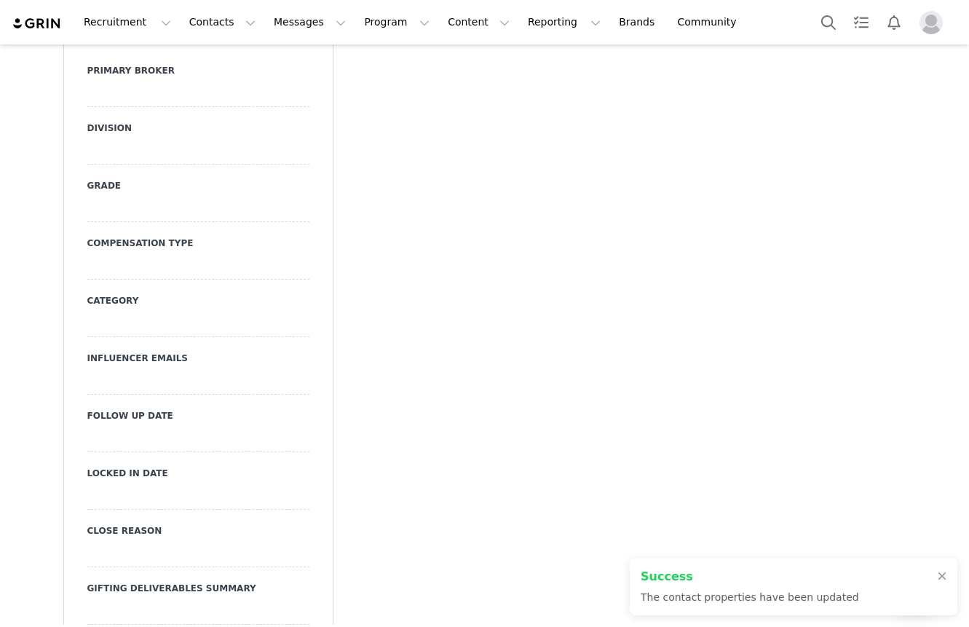
click at [151, 196] on div at bounding box center [198, 209] width 222 height 26
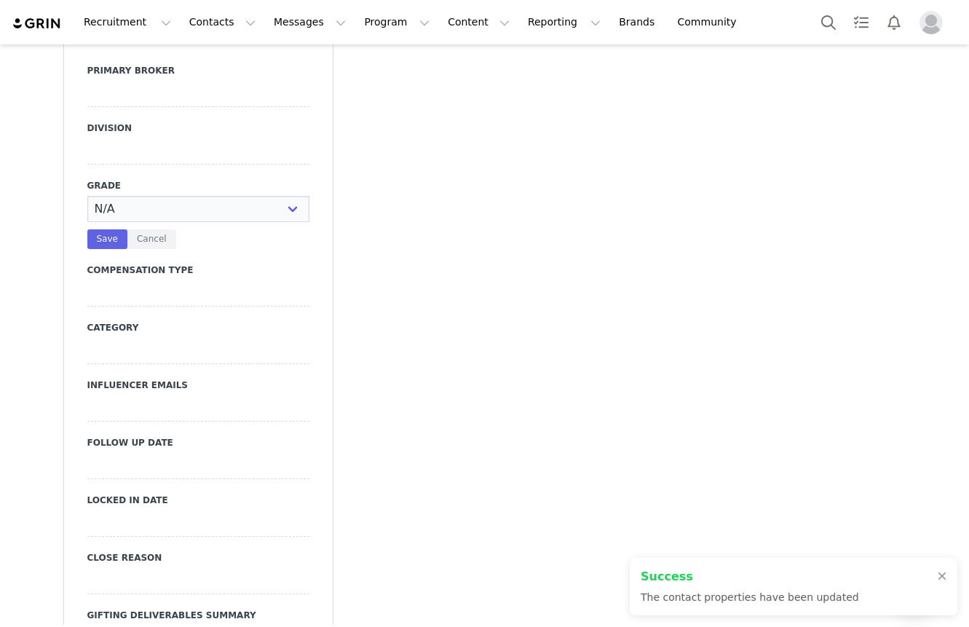
select select "C"
click at [87, 196] on select "N/A A+ A B C D" at bounding box center [198, 209] width 222 height 26
click at [133, 280] on div at bounding box center [198, 293] width 222 height 26
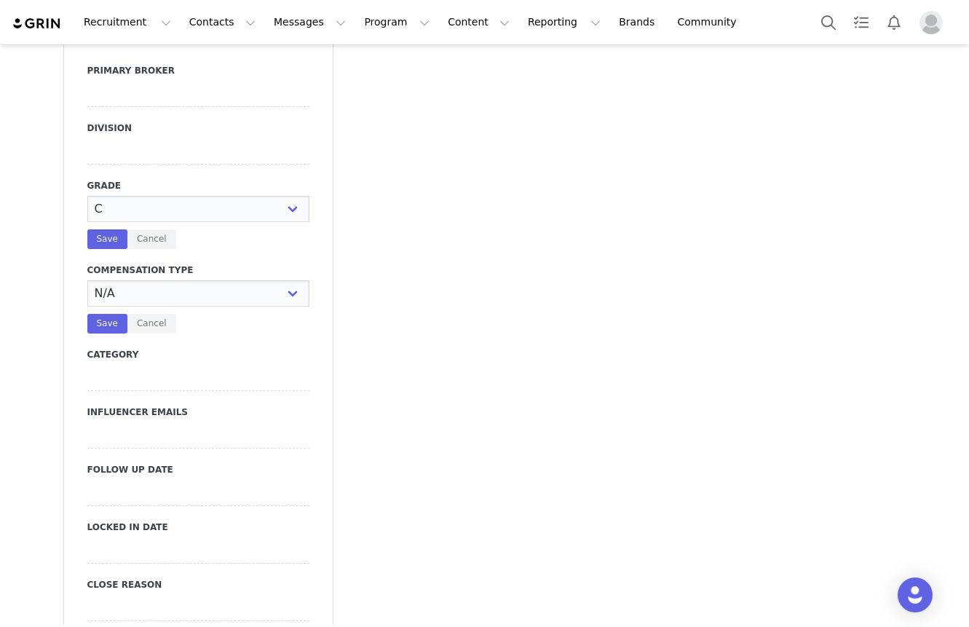
select select "Paid"
click at [87, 280] on select "N/A Paid Post for Product" at bounding box center [198, 293] width 222 height 26
click at [115, 229] on button "Save" at bounding box center [107, 239] width 40 height 20
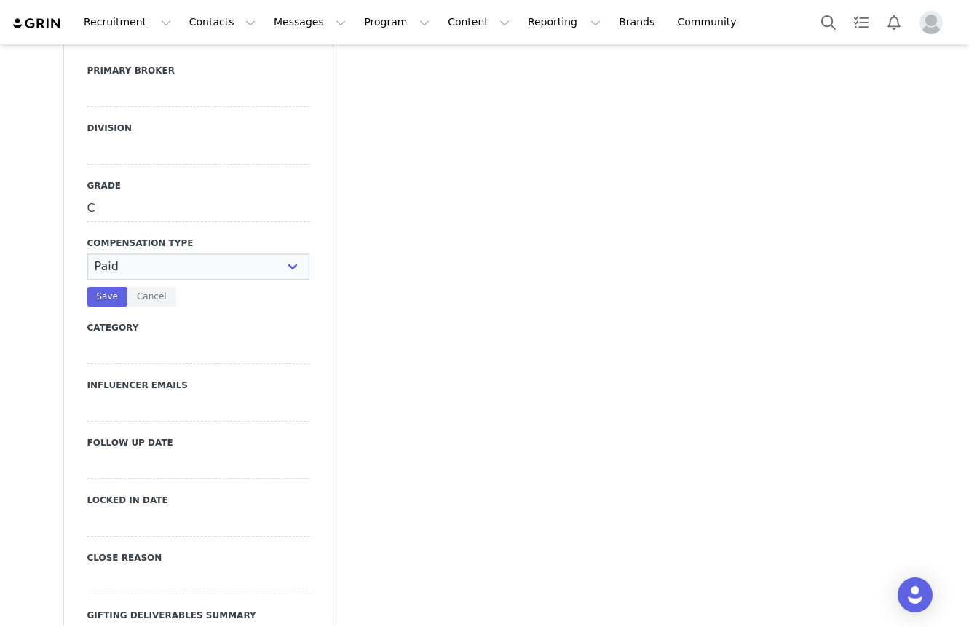
click at [114, 138] on div at bounding box center [198, 151] width 222 height 26
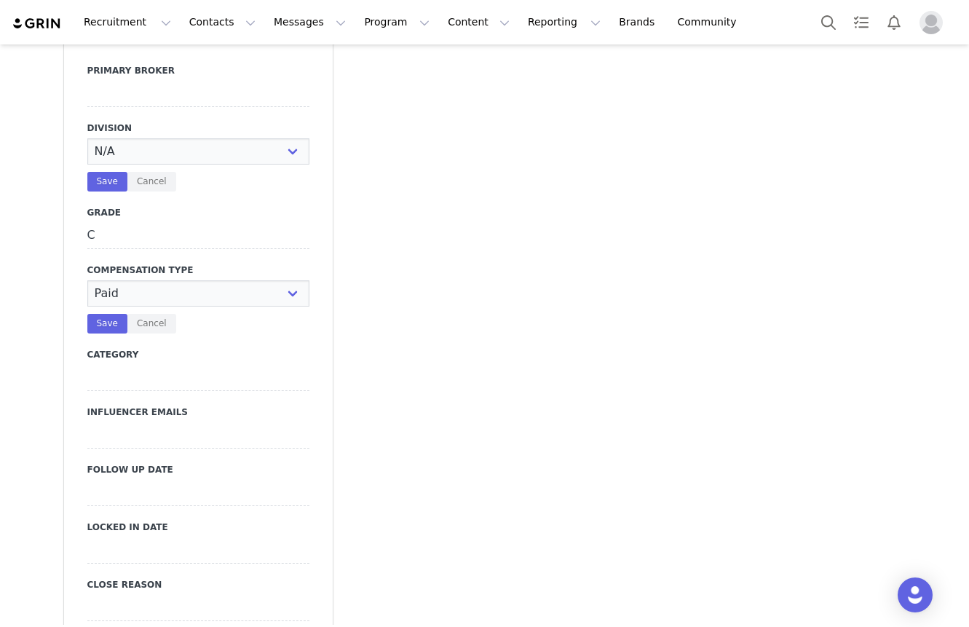
select select "Mens"
click at [87, 138] on select "N/A NOVA BEAUTY Womens Curve Mens Promo Nova Kids Maven Beauty Bombshell" at bounding box center [198, 151] width 222 height 26
click at [102, 314] on button "Save" at bounding box center [107, 324] width 40 height 20
click at [102, 172] on div "Save Cancel" at bounding box center [198, 182] width 222 height 20
click at [102, 172] on button "Save" at bounding box center [107, 182] width 40 height 20
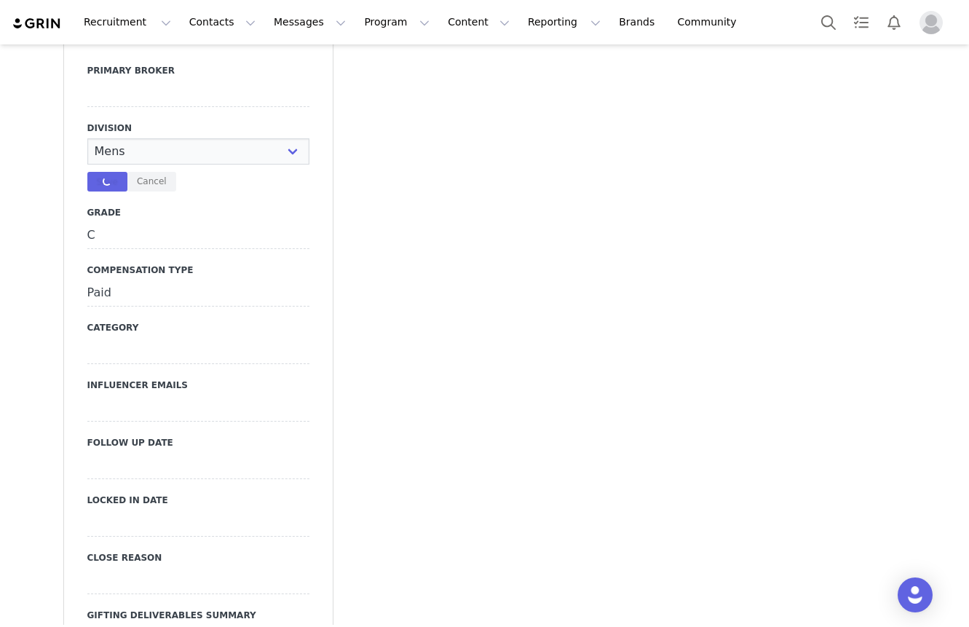
click at [120, 81] on div at bounding box center [198, 94] width 222 height 26
click at [115, 81] on select "N/A [PERSON_NAME] [PERSON_NAME] Jasmine [PERSON_NAME] Bre [PERSON_NAME] [PERSON…" at bounding box center [198, 94] width 222 height 26
select select "[PERSON_NAME]"
click at [87, 81] on select "N/A [PERSON_NAME] [PERSON_NAME] Jasmine [PERSON_NAME] Bre [PERSON_NAME] [PERSON…" at bounding box center [198, 94] width 222 height 26
click at [98, 114] on button "Save" at bounding box center [107, 124] width 40 height 20
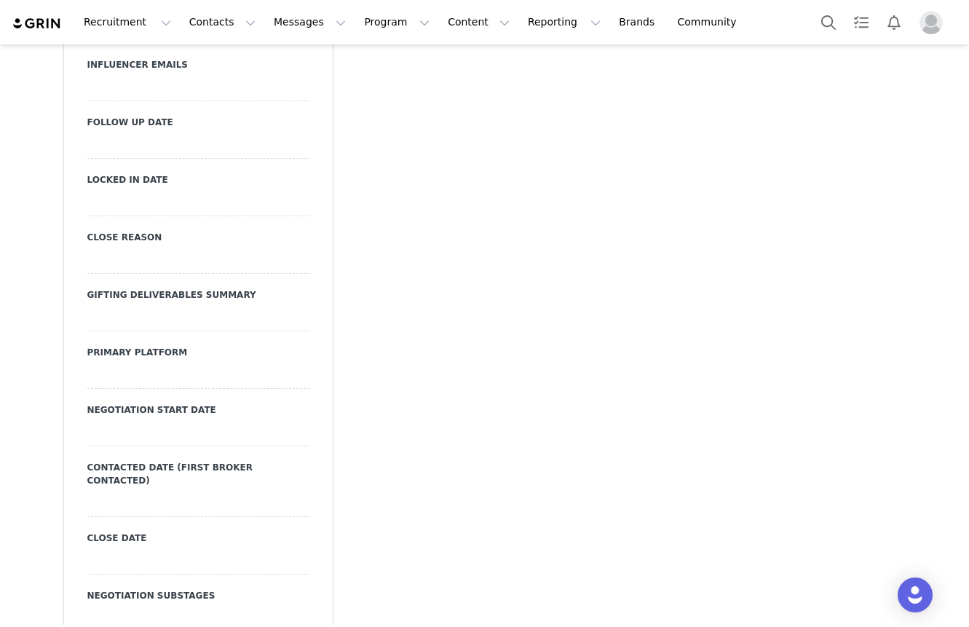
scroll to position [2026, 0]
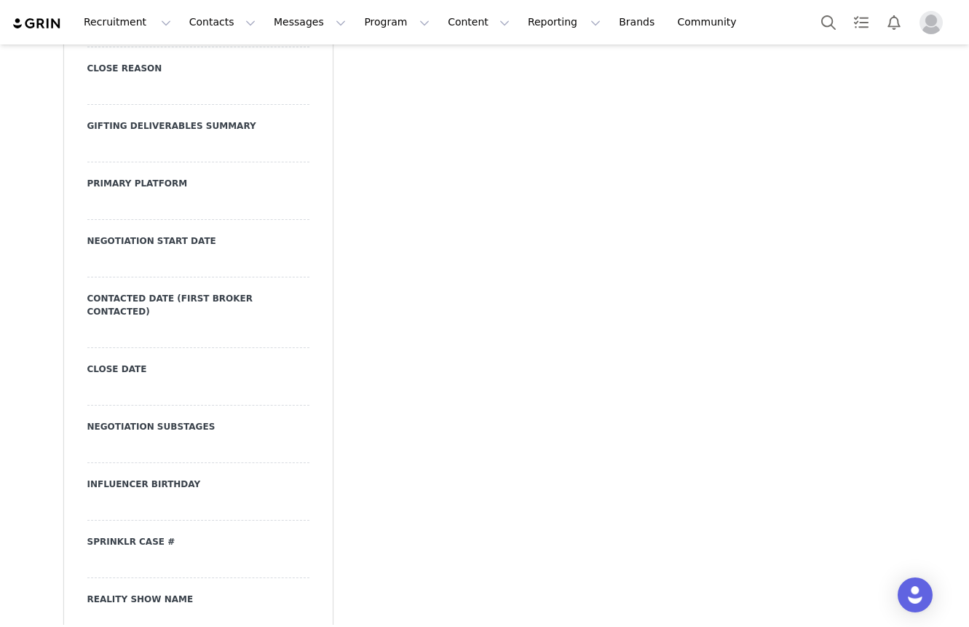
click at [148, 194] on div at bounding box center [198, 207] width 222 height 26
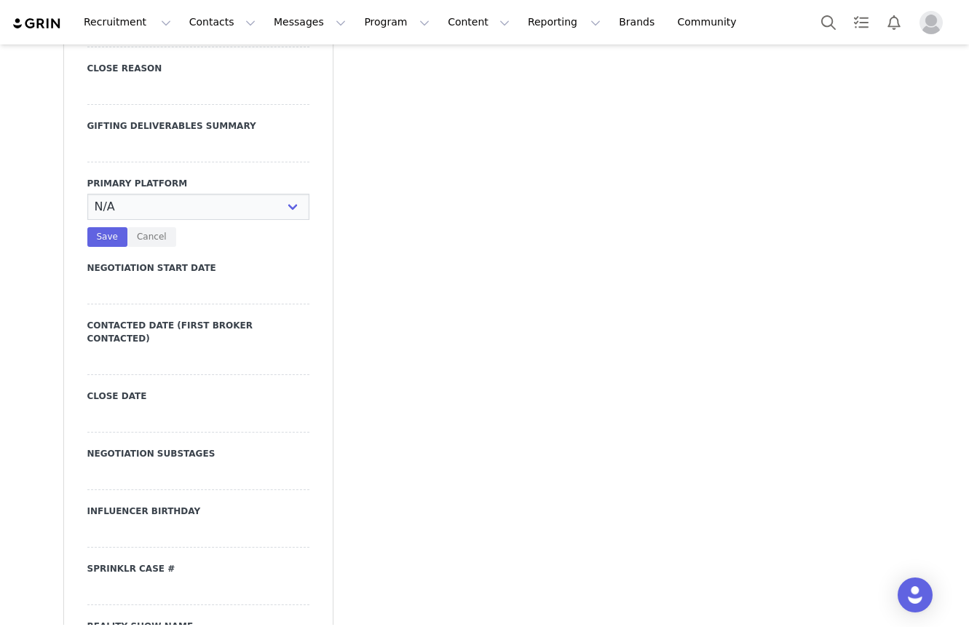
select select "Instagram"
click at [87, 194] on select "N/A Instagram TikTok Youtube Other" at bounding box center [198, 207] width 222 height 26
click at [121, 227] on button "Save" at bounding box center [107, 237] width 40 height 20
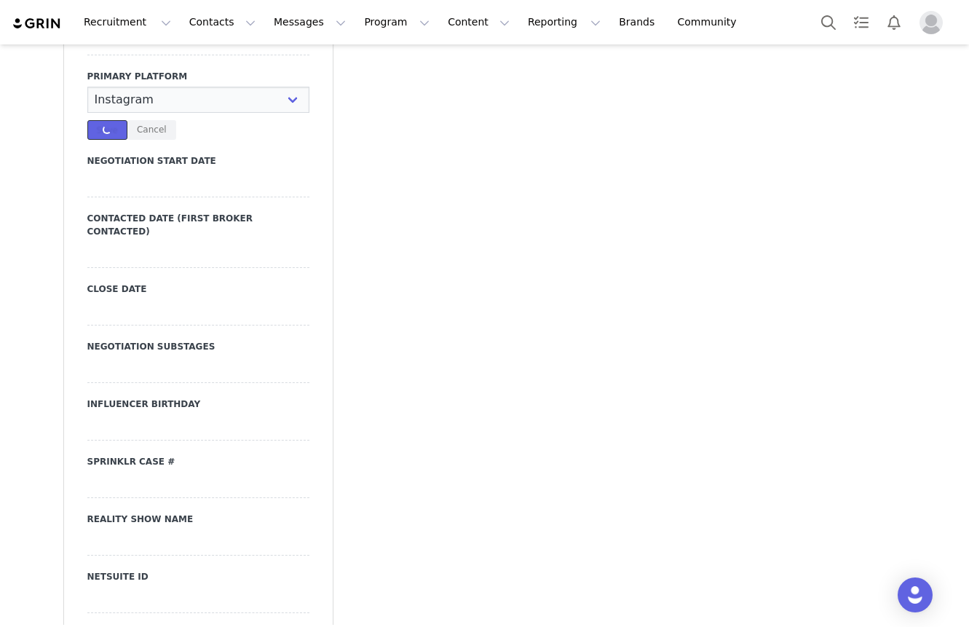
scroll to position [2136, 0]
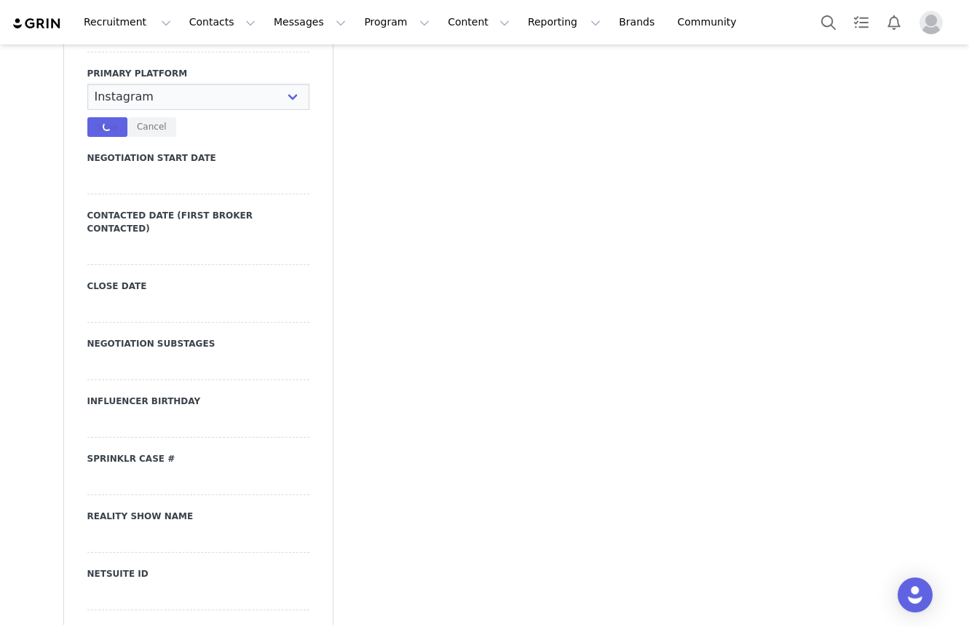
click at [121, 219] on div "Primary Broker Natasha Division Mens Grade C Compensation Type Paid Category In…" at bounding box center [198, 281] width 222 height 1579
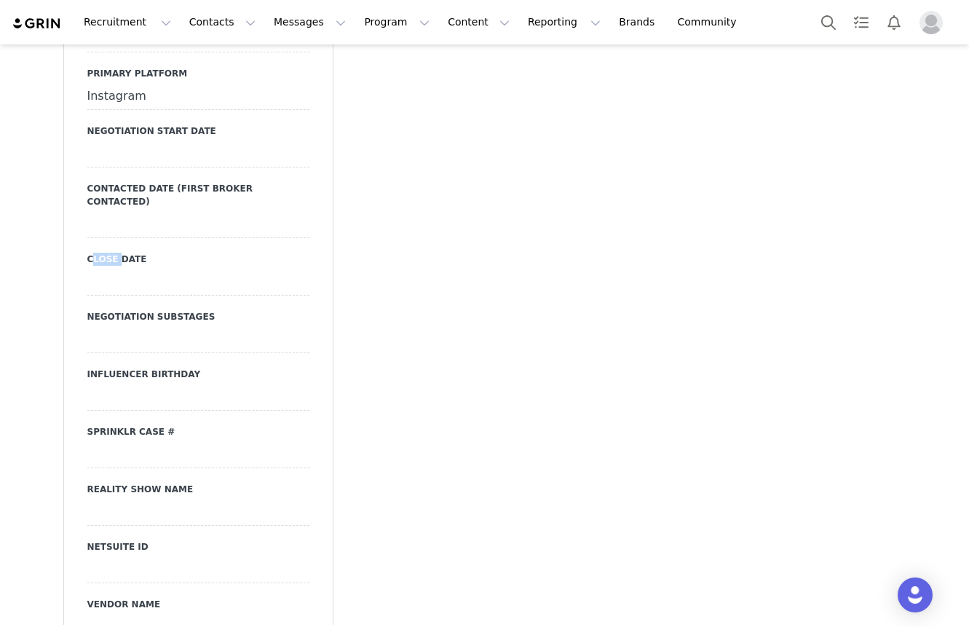
click at [121, 219] on div "Primary Broker Natasha Division Mens Grade C Compensation Type Paid Category In…" at bounding box center [198, 268] width 222 height 1552
click at [207, 212] on div at bounding box center [198, 225] width 222 height 26
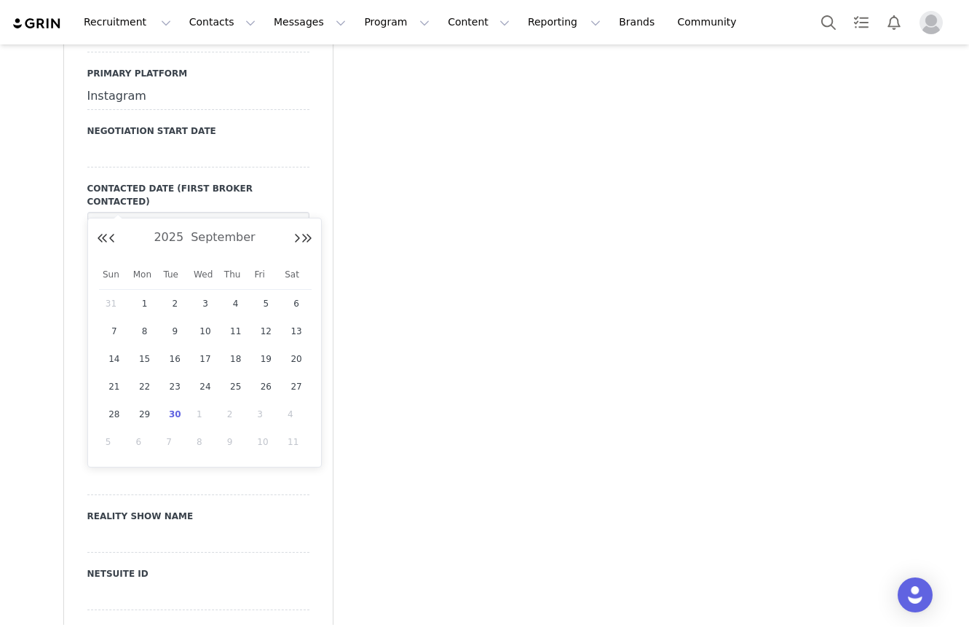
click at [177, 412] on span "30" at bounding box center [174, 414] width 17 height 17
type input "[DATE]"
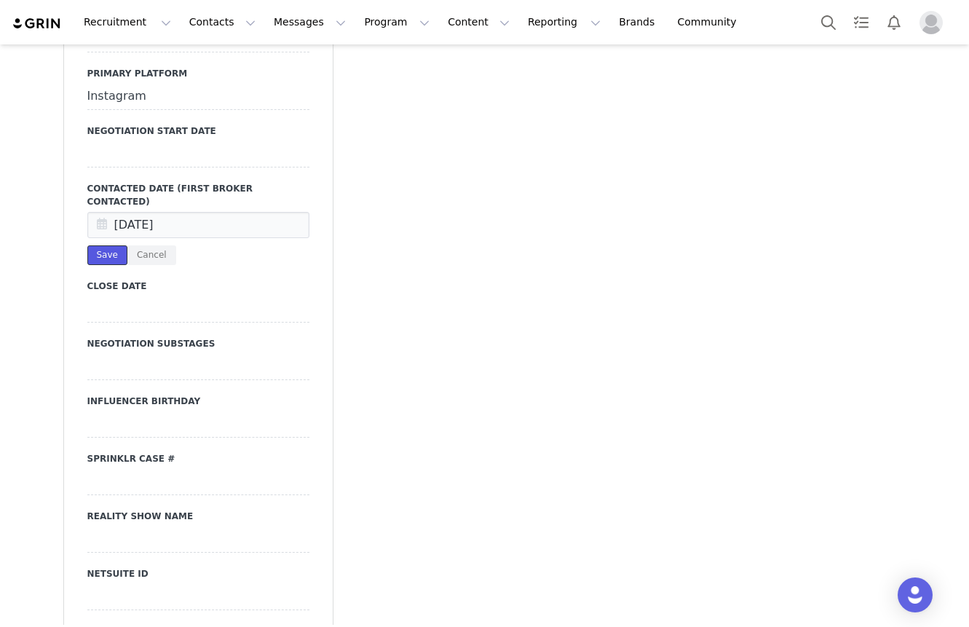
click at [117, 245] on button "Save" at bounding box center [107, 255] width 40 height 20
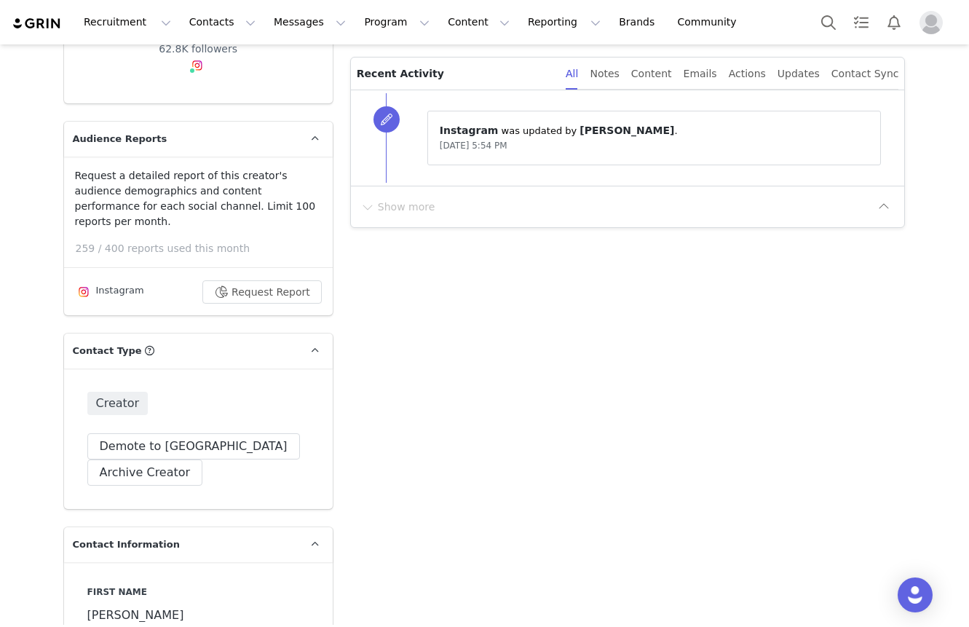
scroll to position [3251, 0]
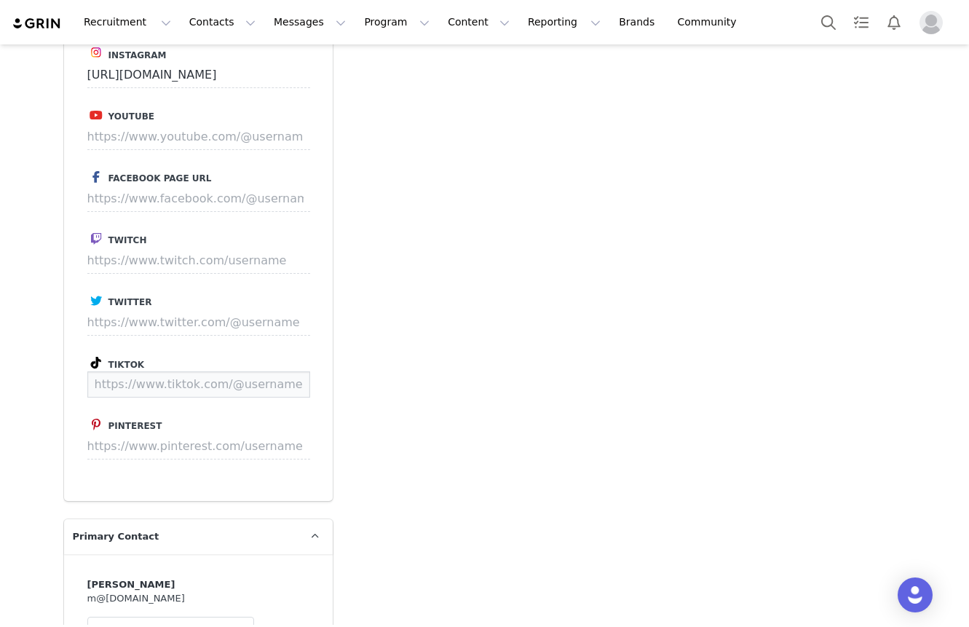
click at [197, 371] on input at bounding box center [198, 384] width 223 height 26
paste input "https://www.tiktok.com/@tonythienh?lang=en"
click at [273, 371] on button "Save" at bounding box center [282, 384] width 53 height 26
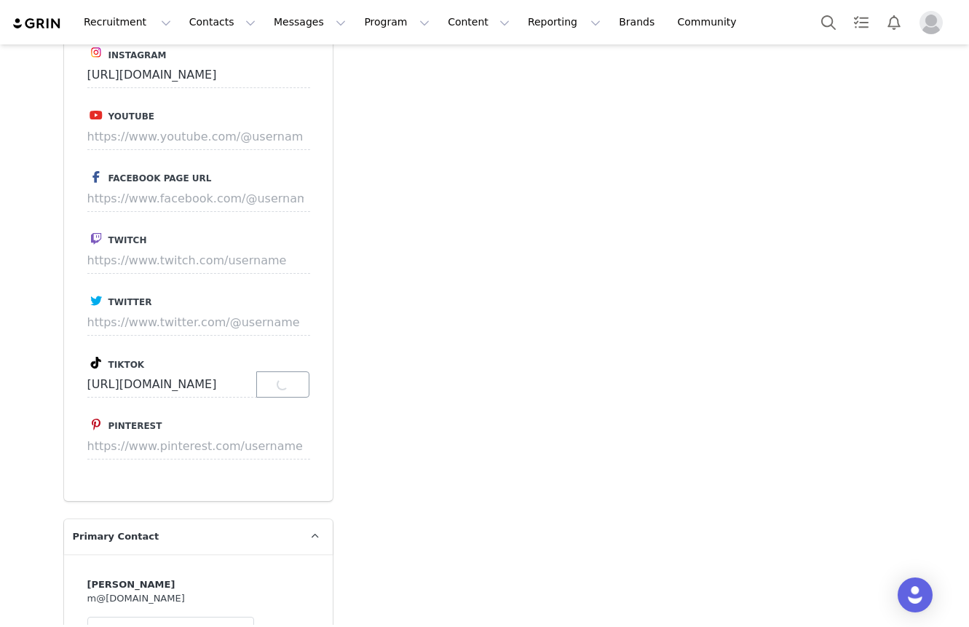
click at [273, 371] on p "Save" at bounding box center [282, 384] width 53 height 26
type input "https://www.tiktok.com/@tonythienh"
click at [273, 371] on p "Save" at bounding box center [282, 384] width 53 height 26
click at [273, 371] on button "Save" at bounding box center [282, 384] width 53 height 26
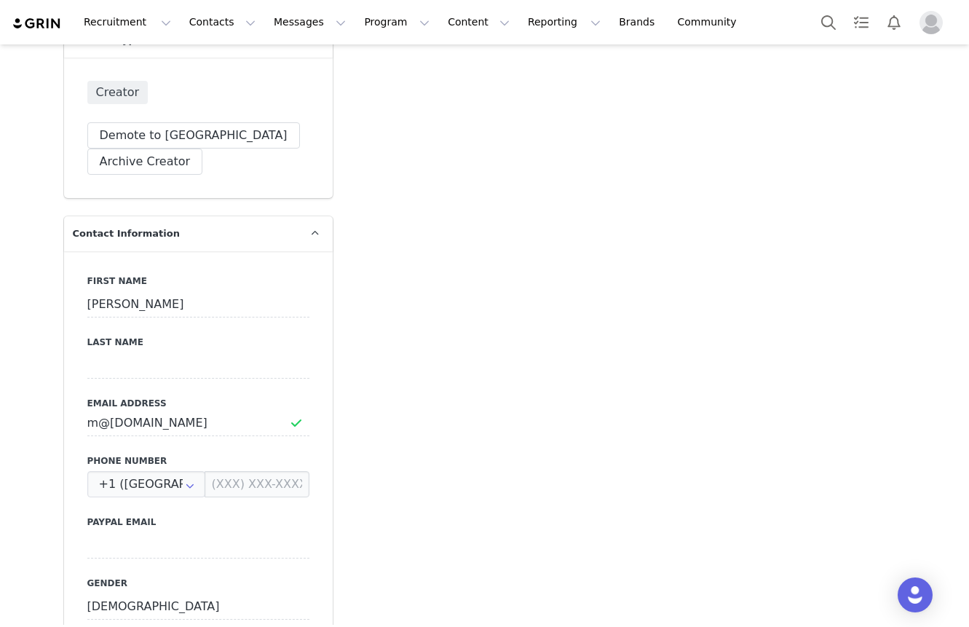
scroll to position [901, 0]
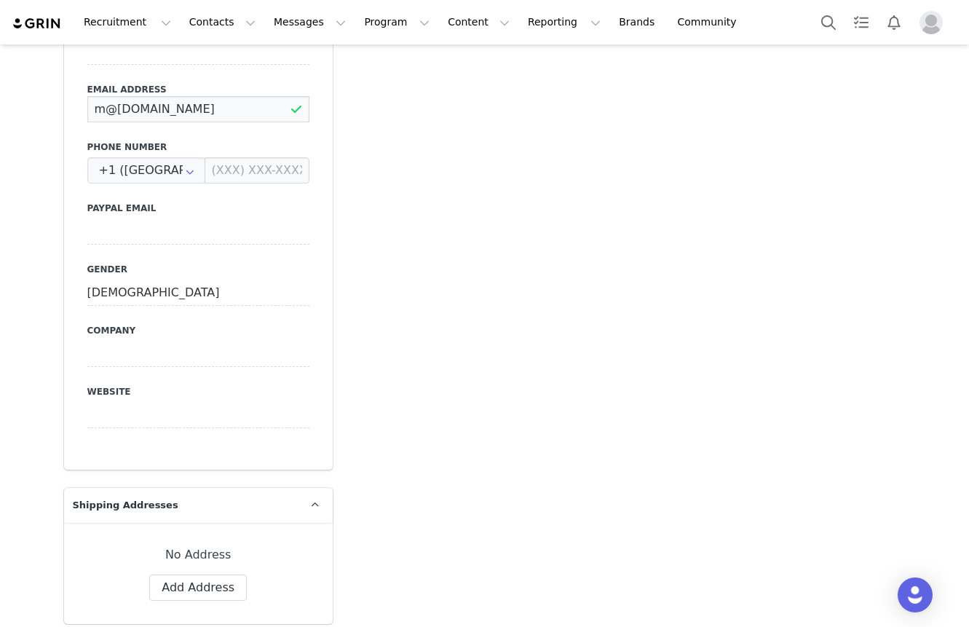
click at [190, 96] on input "m@medeamgmt.com" at bounding box center [198, 109] width 222 height 26
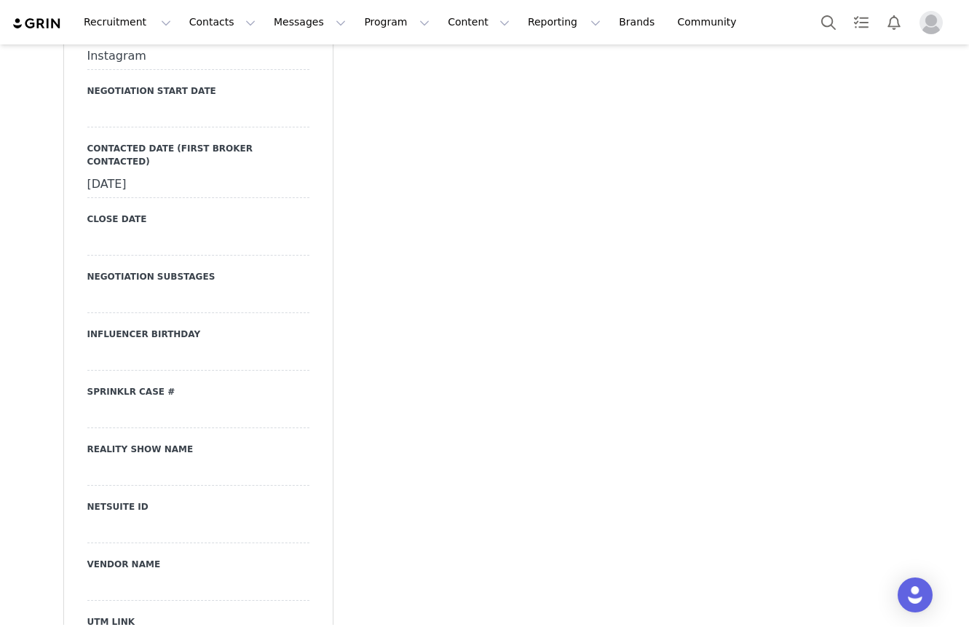
scroll to position [1906, 0]
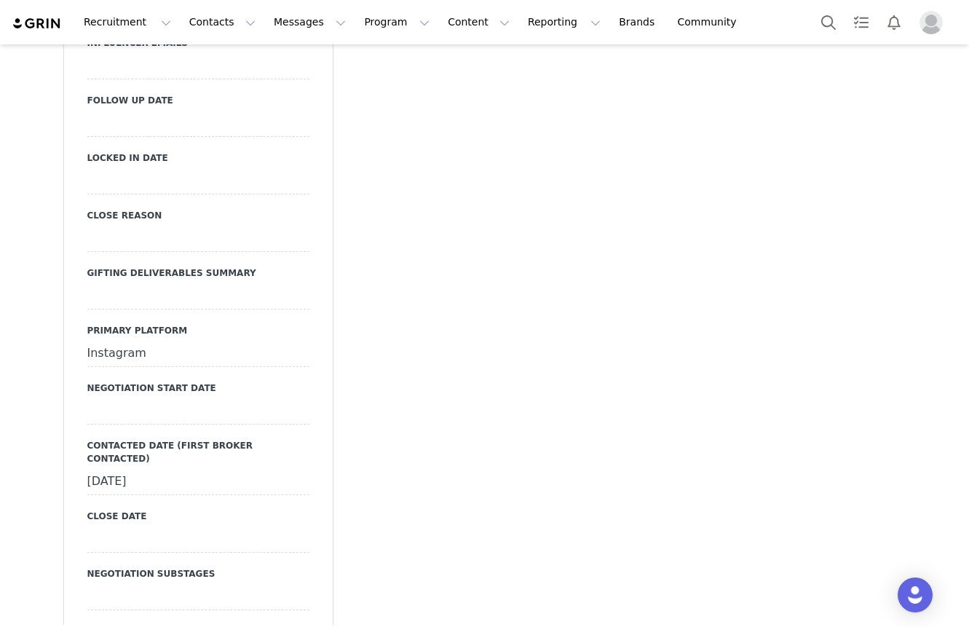
click at [163, 341] on div "Instagram" at bounding box center [198, 354] width 222 height 26
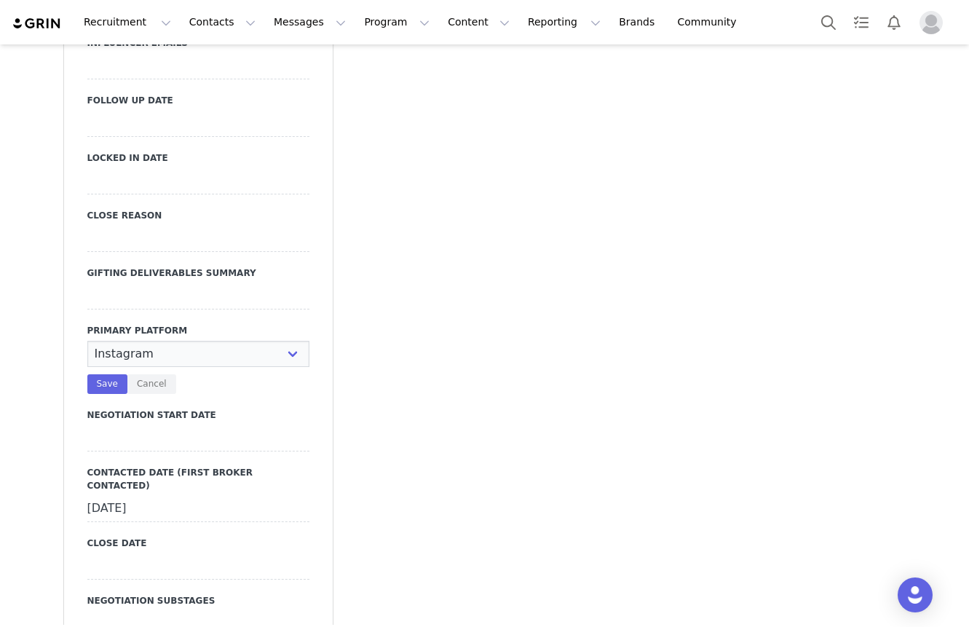
click at [163, 341] on select "N/A Instagram TikTok Youtube Other" at bounding box center [198, 354] width 222 height 26
select select "TikTok"
click at [87, 341] on select "N/A Instagram TikTok Youtube Other" at bounding box center [198, 354] width 222 height 26
click at [111, 374] on button "Save" at bounding box center [107, 384] width 40 height 20
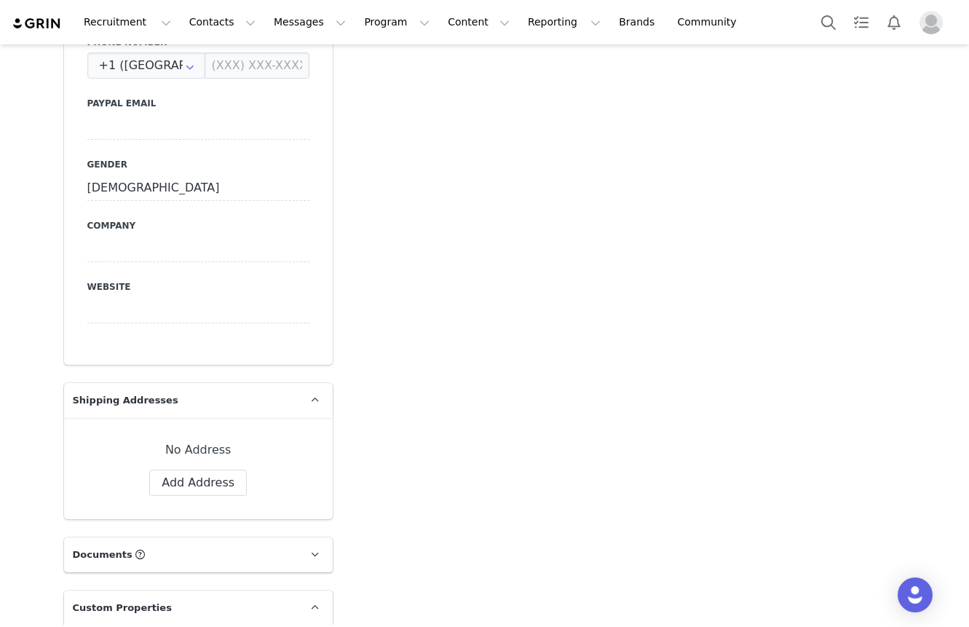
scroll to position [508, 0]
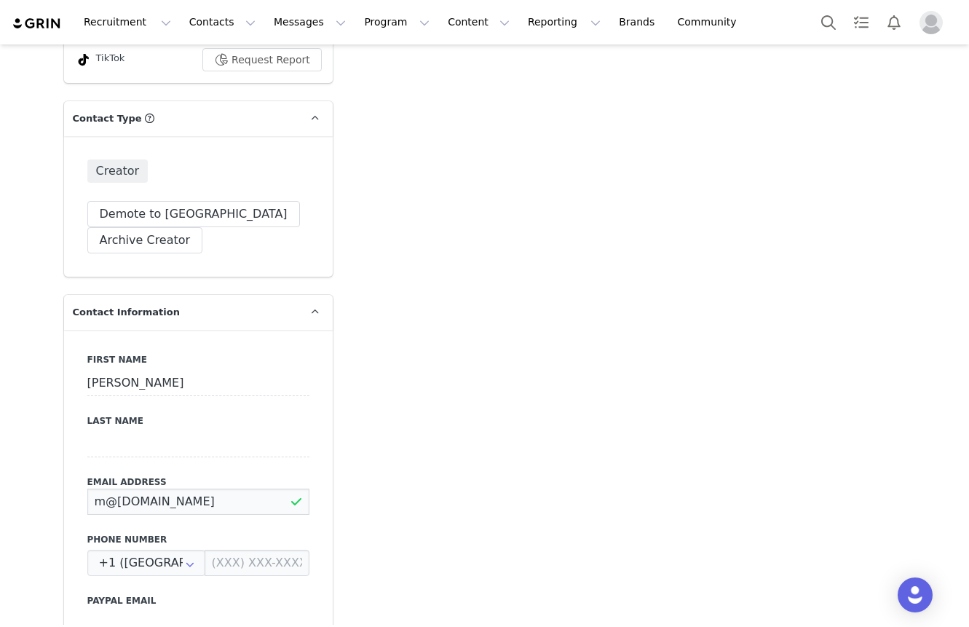
click at [170, 489] on input "m@medeamgmt.com" at bounding box center [198, 502] width 222 height 26
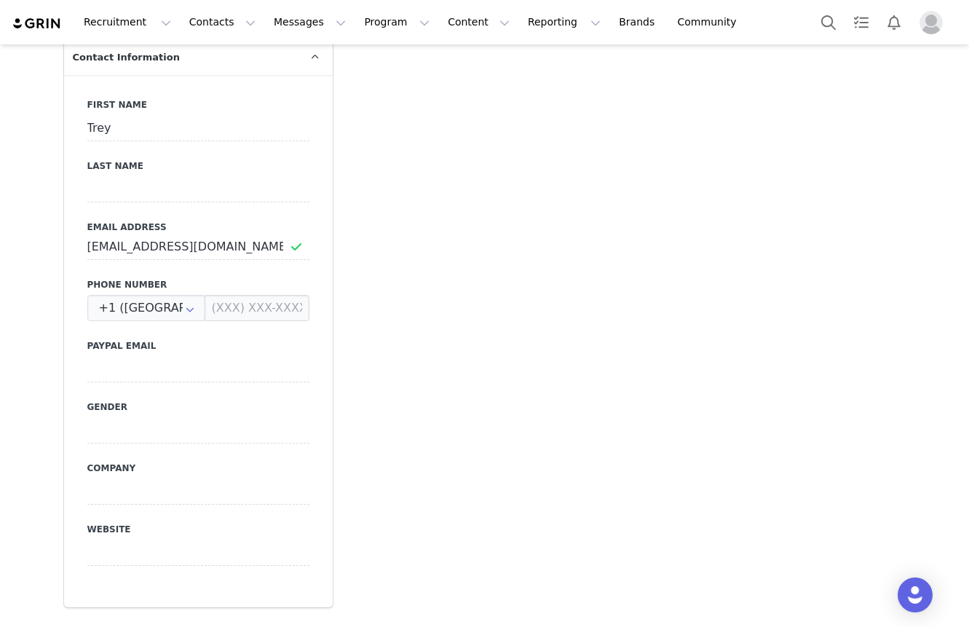
scroll to position [774, 0]
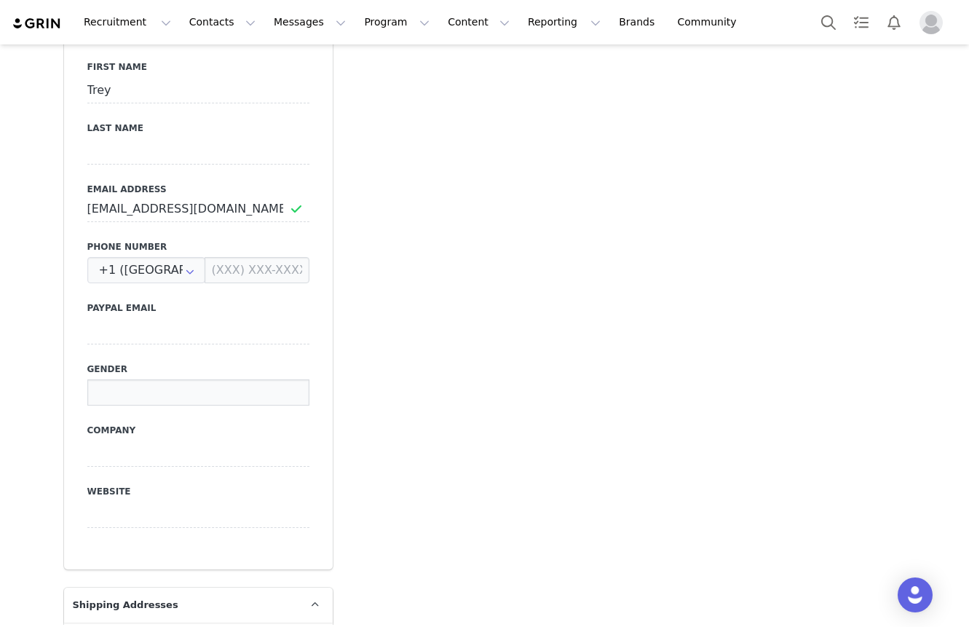
click at [150, 379] on input at bounding box center [198, 392] width 222 height 26
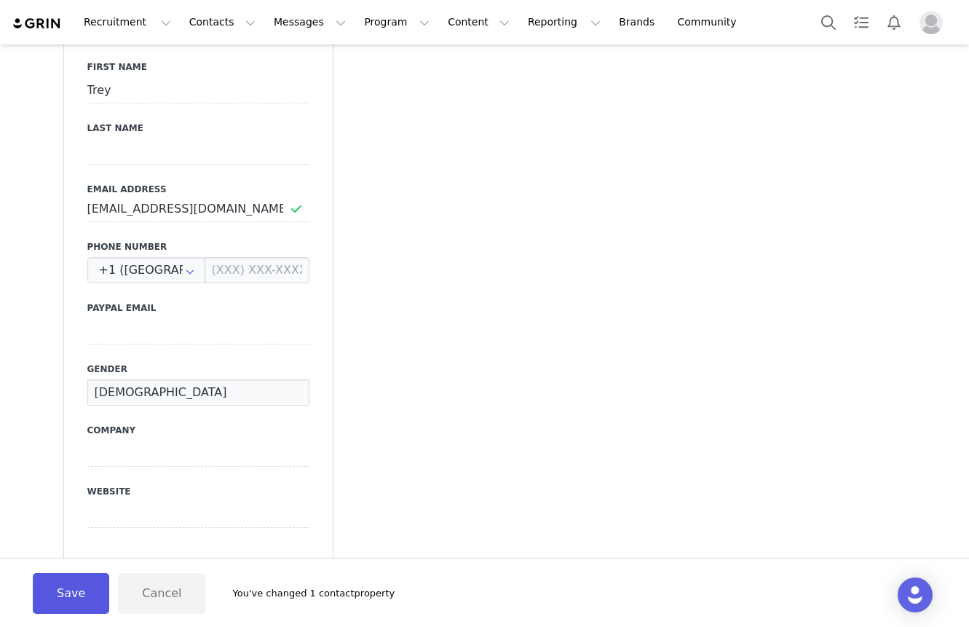
type input "[DEMOGRAPHIC_DATA]"
click at [86, 595] on button "Save" at bounding box center [71, 593] width 76 height 41
click at [168, 201] on input "[EMAIL_ADDRESS][DOMAIN_NAME]" at bounding box center [198, 209] width 222 height 26
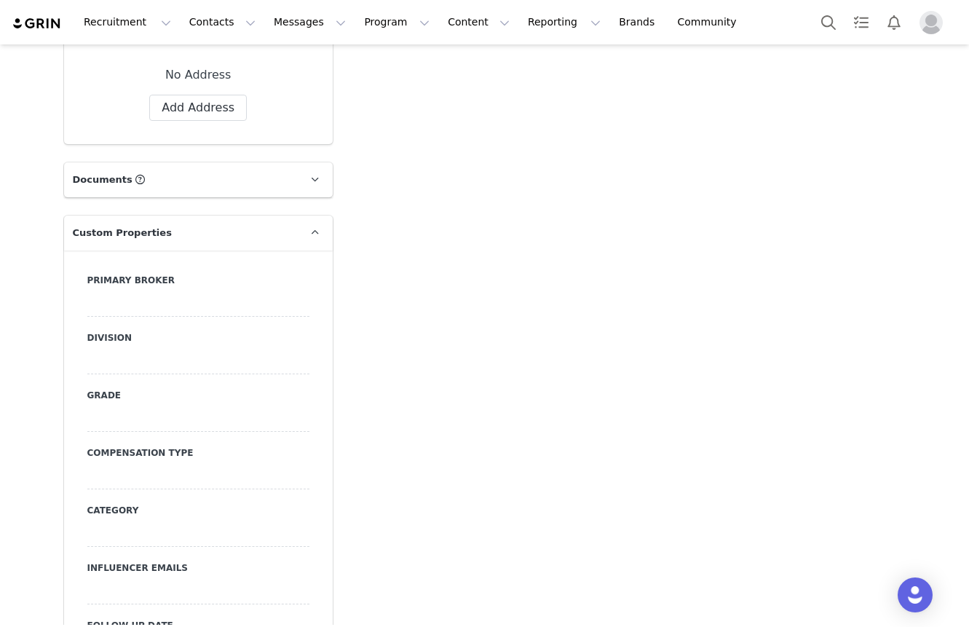
scroll to position [1378, 0]
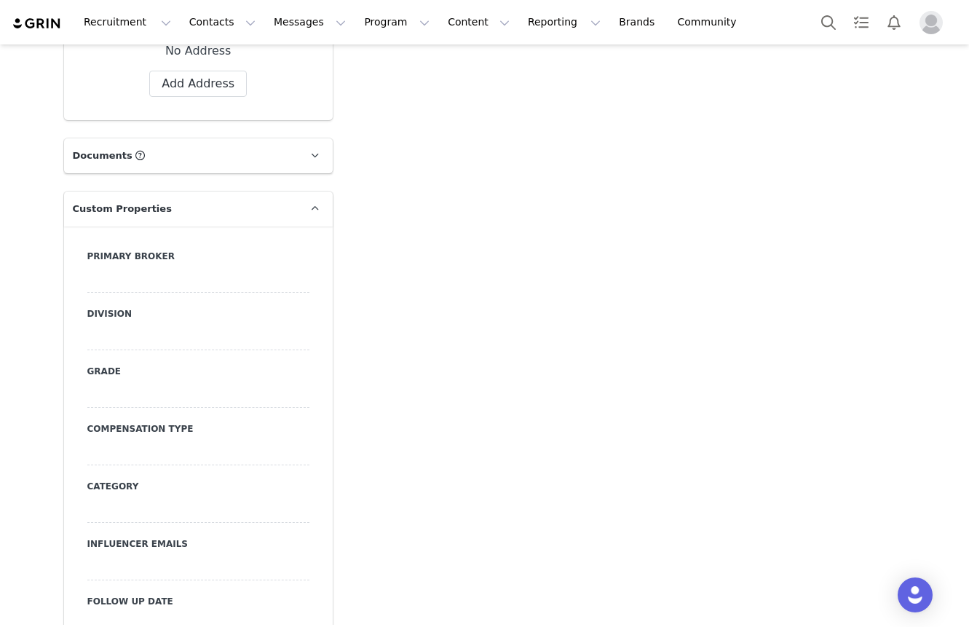
click at [162, 275] on div at bounding box center [198, 280] width 222 height 26
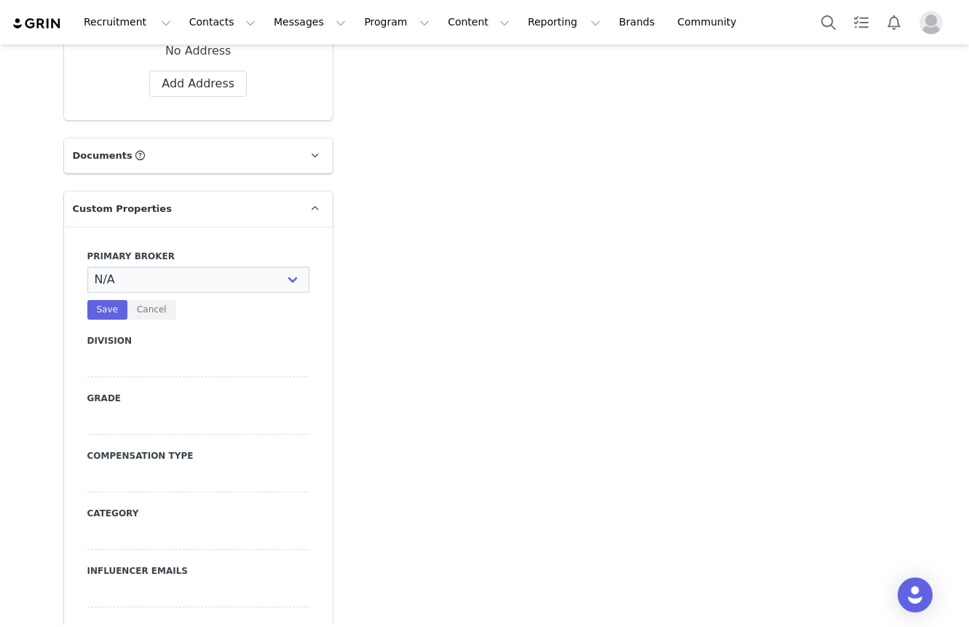
select select "[PERSON_NAME]"
click at [87, 267] on select "N/A [PERSON_NAME] [PERSON_NAME] Jasmine [PERSON_NAME] Bre [PERSON_NAME] [PERSON…" at bounding box center [198, 280] width 222 height 26
click at [156, 351] on div at bounding box center [198, 364] width 222 height 26
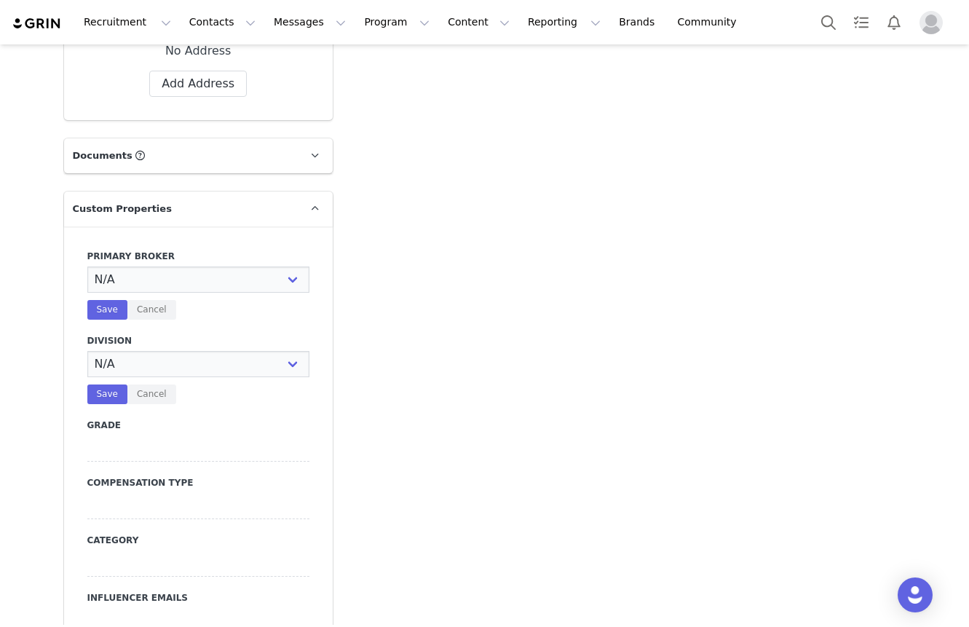
click at [156, 351] on select "N/A NOVA BEAUTY Womens Curve Mens Promo Nova Kids Maven Beauty Bombshell" at bounding box center [198, 364] width 222 height 26
select select "Mens"
click at [87, 351] on select "N/A NOVA BEAUTY Womens Curve Mens Promo Nova Kids Maven Beauty Bombshell" at bounding box center [198, 364] width 222 height 26
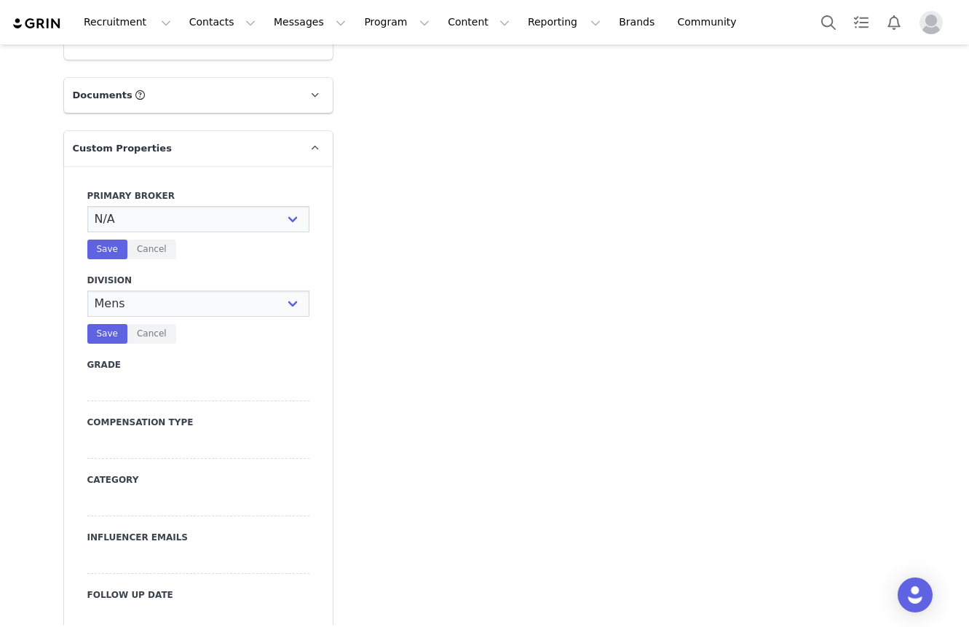
scroll to position [1454, 0]
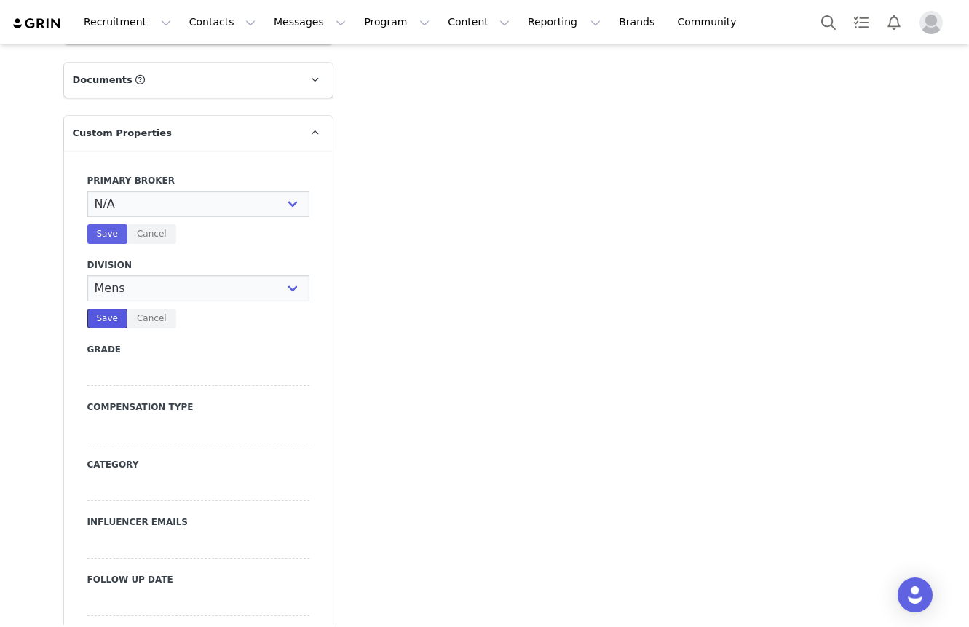
click at [103, 309] on button "Save" at bounding box center [107, 319] width 40 height 20
click at [109, 224] on div "Save Cancel" at bounding box center [198, 234] width 222 height 20
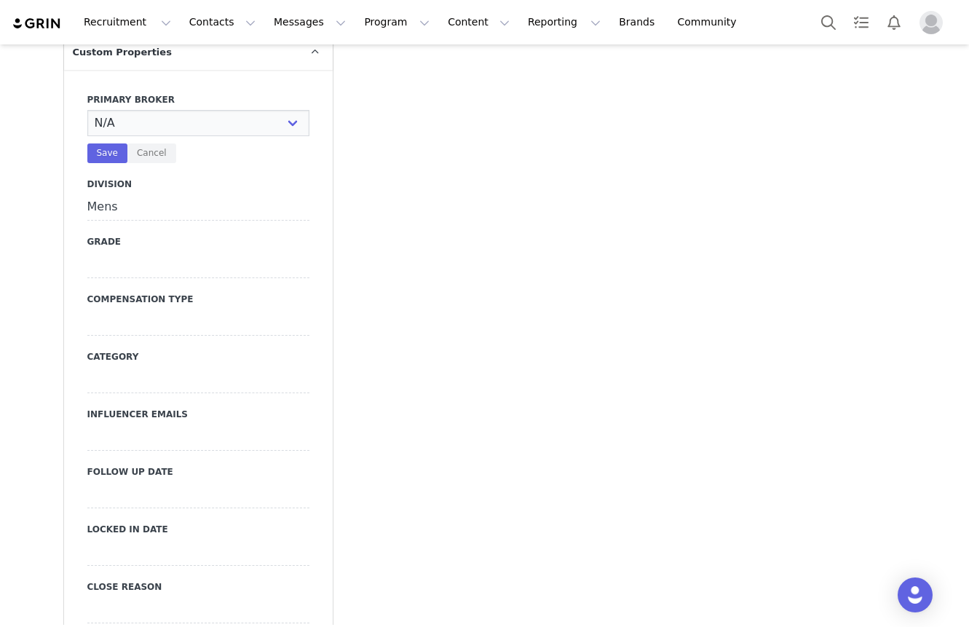
scroll to position [1538, 0]
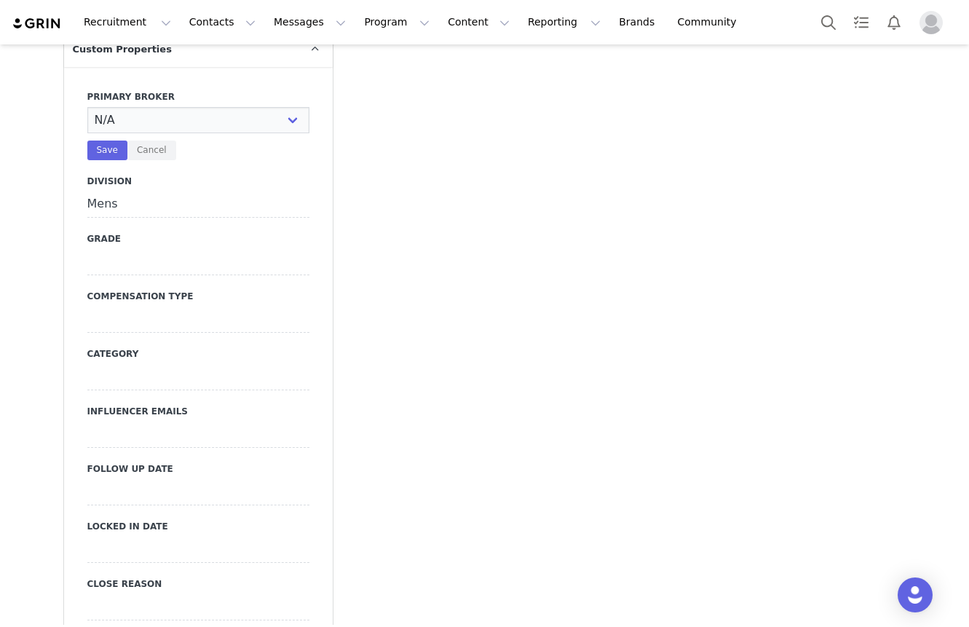
click at [121, 249] on div at bounding box center [198, 262] width 222 height 26
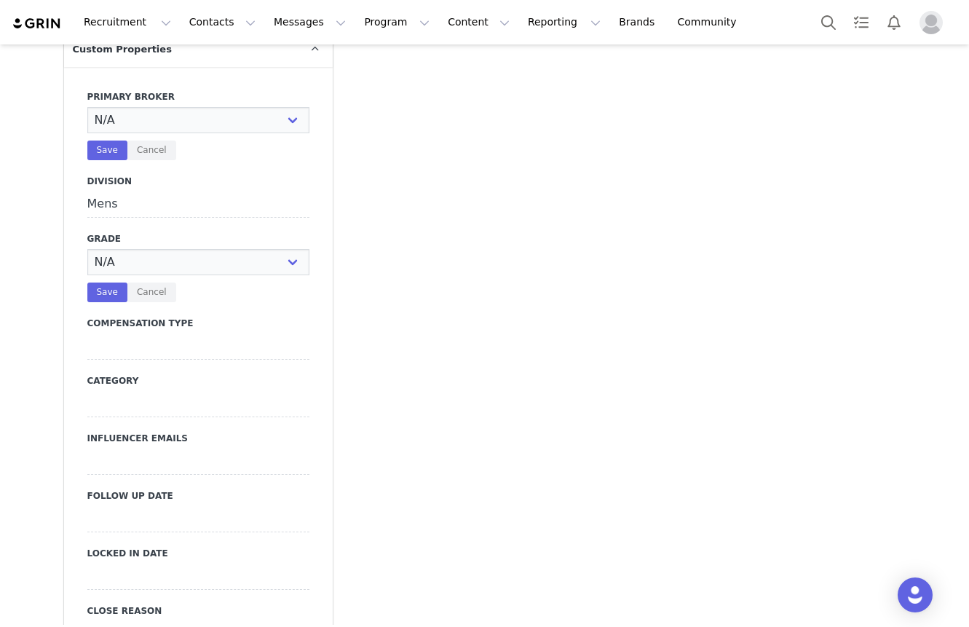
select select "C"
click at [87, 249] on select "N/A A+ A B C D" at bounding box center [198, 262] width 222 height 26
click at [134, 334] on div at bounding box center [198, 347] width 222 height 26
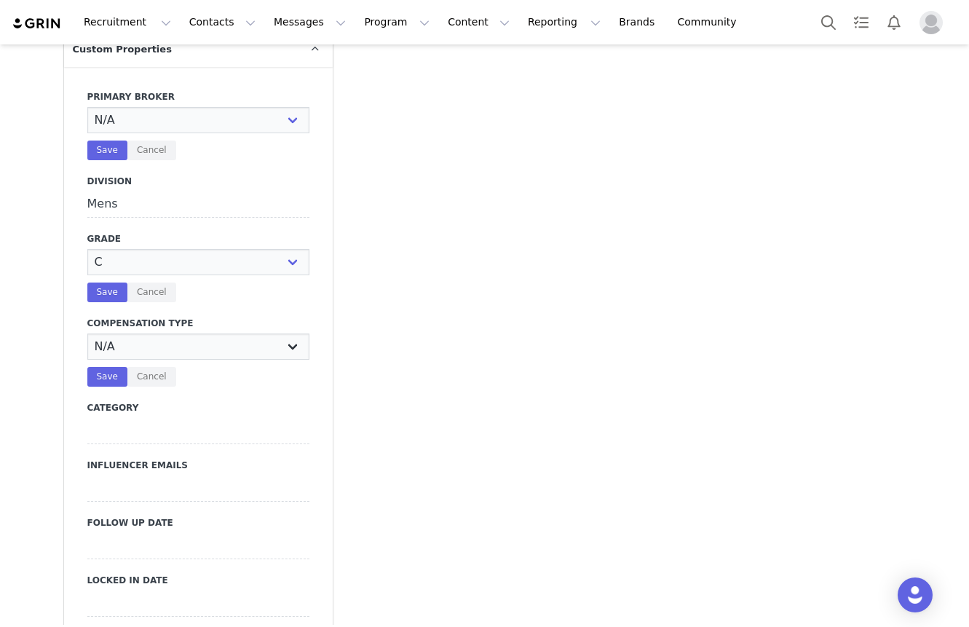
click at [134, 334] on select "N/A Paid Post for Product" at bounding box center [198, 347] width 222 height 26
select select "Paid"
click at [87, 334] on select "N/A Paid Post for Product" at bounding box center [198, 347] width 222 height 26
click at [118, 284] on button "Save" at bounding box center [107, 293] width 40 height 20
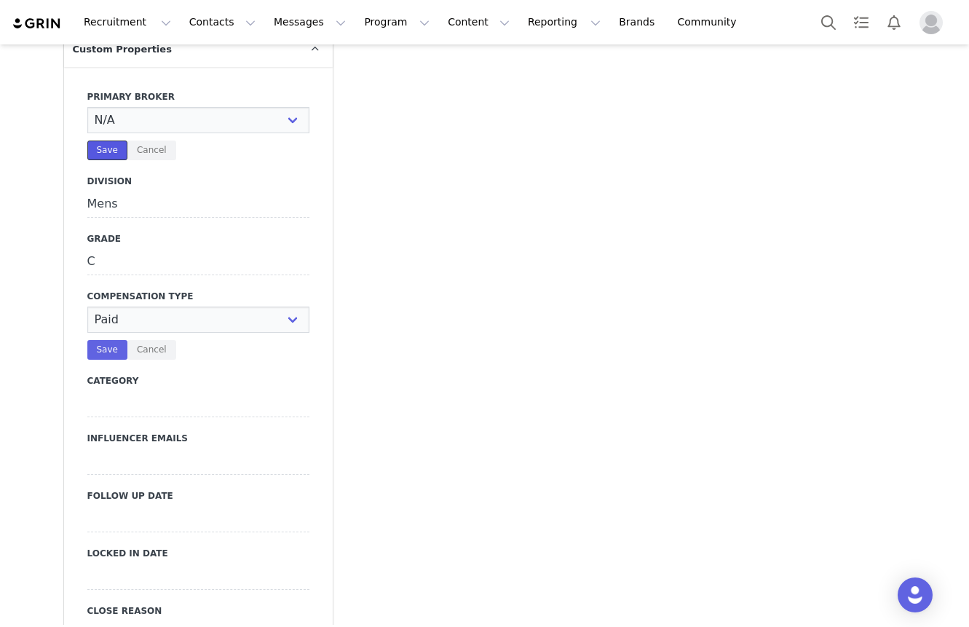
click at [114, 141] on button "Save" at bounding box center [107, 151] width 40 height 20
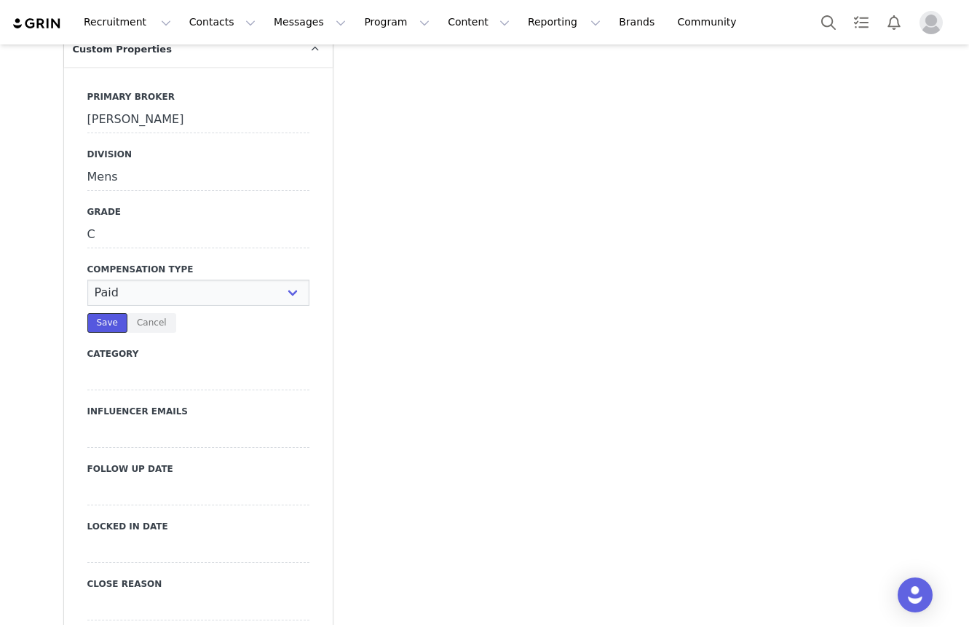
click at [97, 313] on button "Save" at bounding box center [107, 323] width 40 height 20
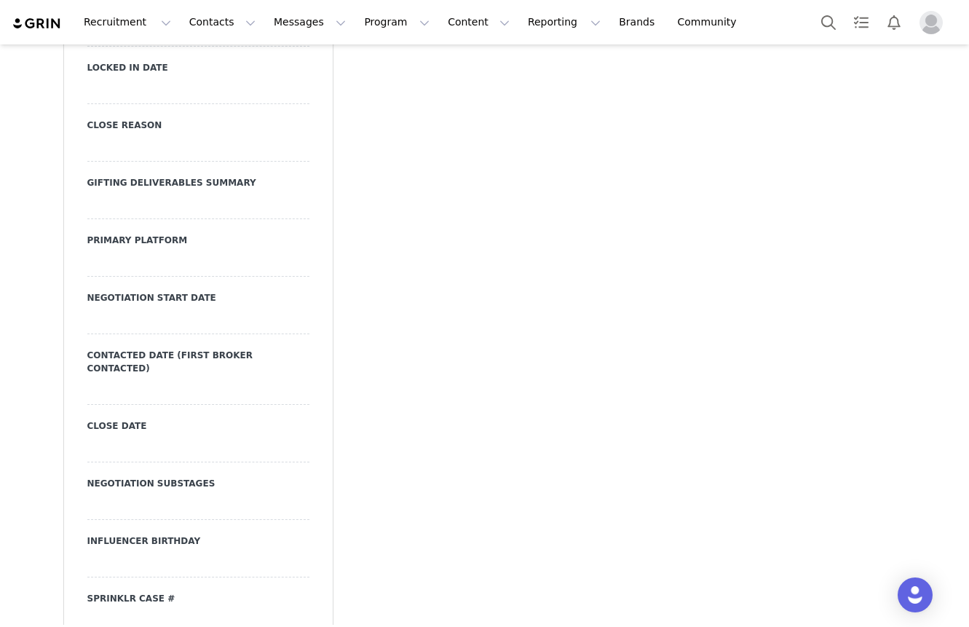
scroll to position [2011, 0]
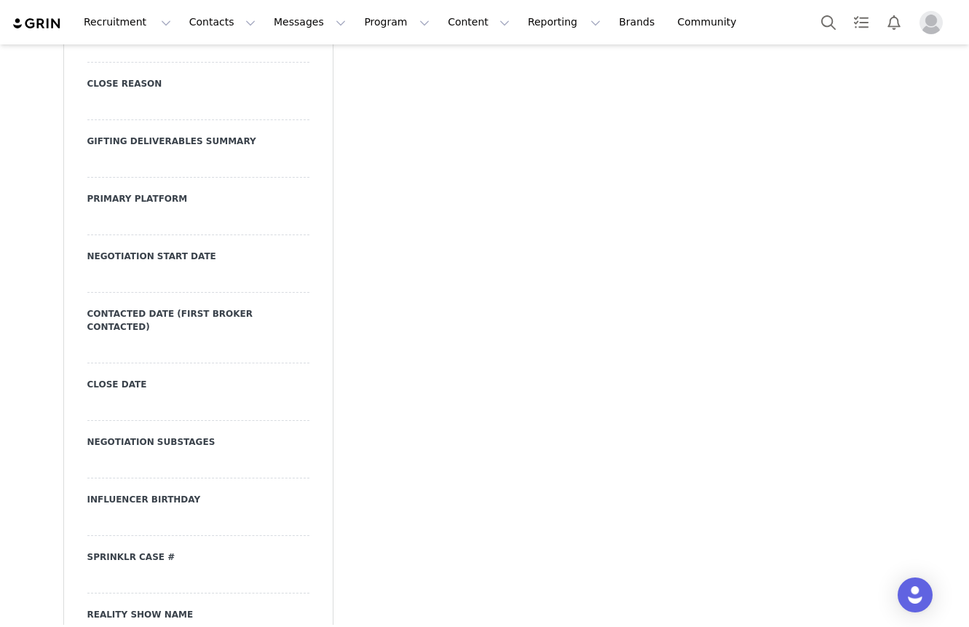
click at [158, 209] on div at bounding box center [198, 222] width 222 height 26
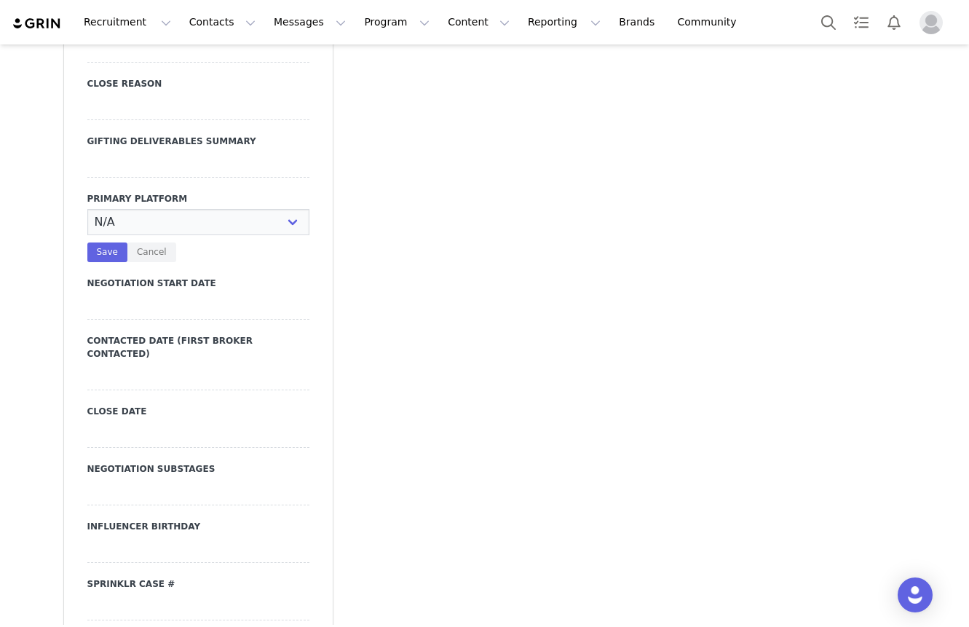
select select "Instagram"
click at [87, 209] on select "N/A Instagram TikTok Youtube Other" at bounding box center [198, 222] width 222 height 26
click at [113, 243] on button "Save" at bounding box center [107, 253] width 40 height 20
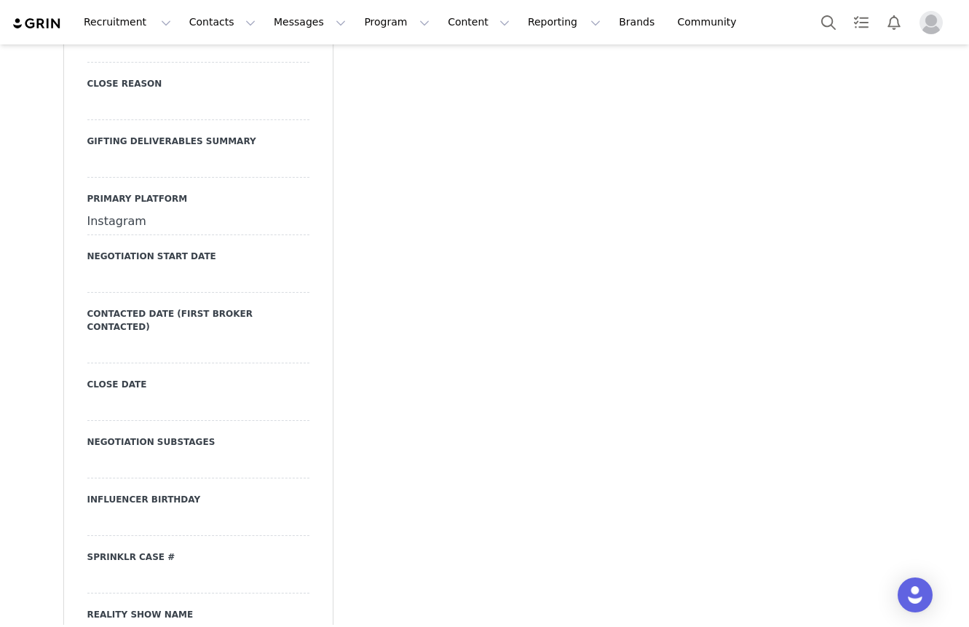
click at [140, 337] on div at bounding box center [198, 350] width 222 height 26
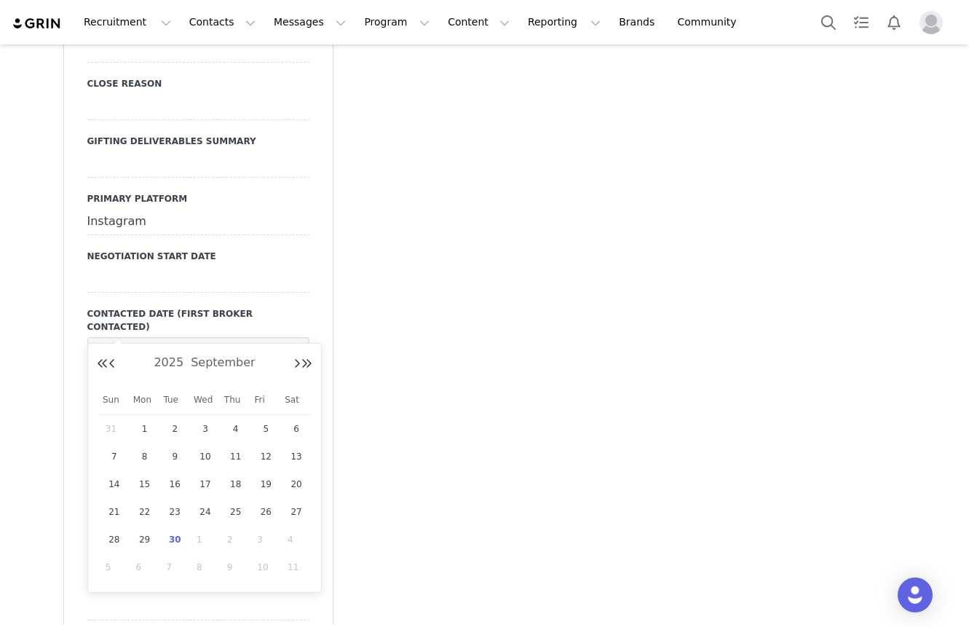
click at [172, 544] on span "30" at bounding box center [174, 539] width 17 height 17
type input "[DATE]"
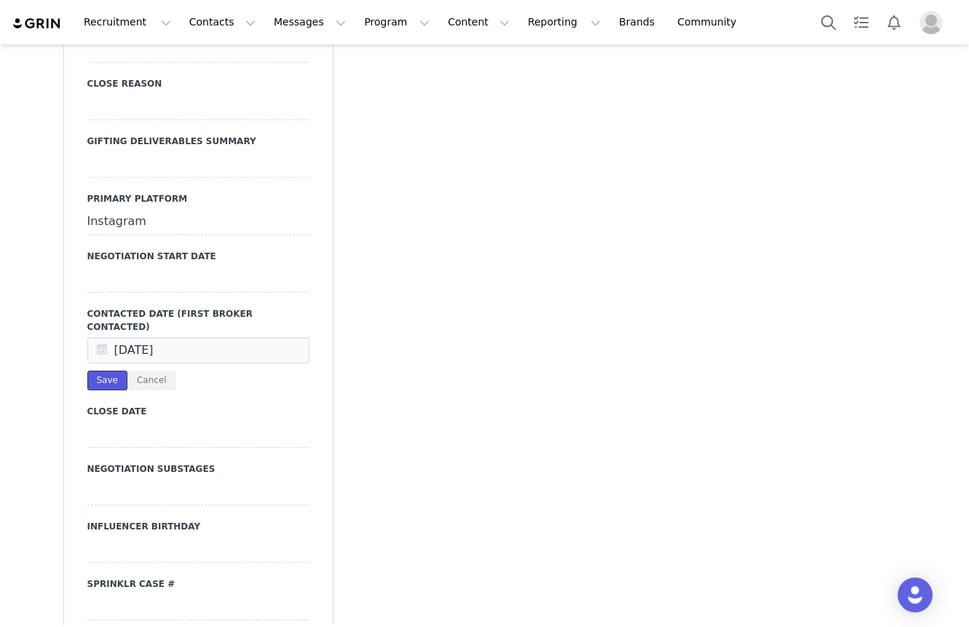
click at [106, 371] on button "Save" at bounding box center [107, 381] width 40 height 20
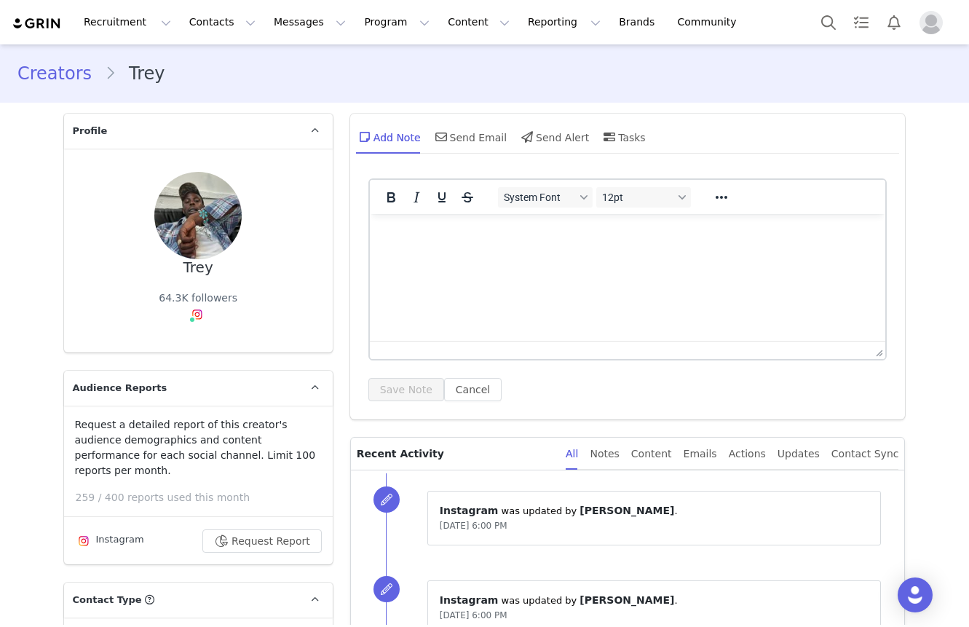
scroll to position [20, 0]
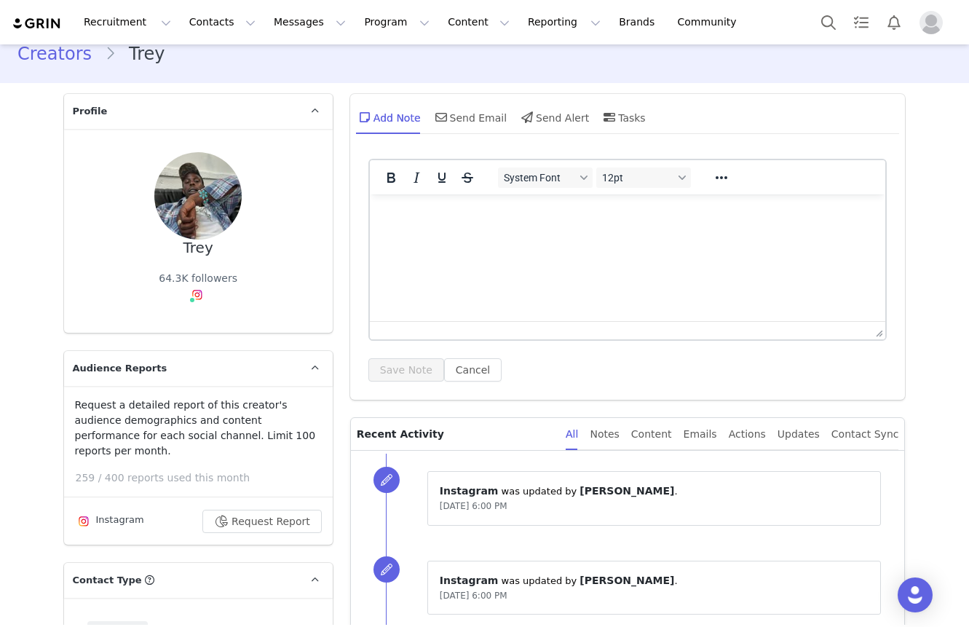
click at [488, 234] on html at bounding box center [627, 213] width 516 height 39
click at [395, 383] on div "System Font 12pt To open the popup, press Shift+Enter To open the popup, press …" at bounding box center [628, 275] width 556 height 248
click at [391, 366] on button "Save Note" at bounding box center [407, 369] width 76 height 23
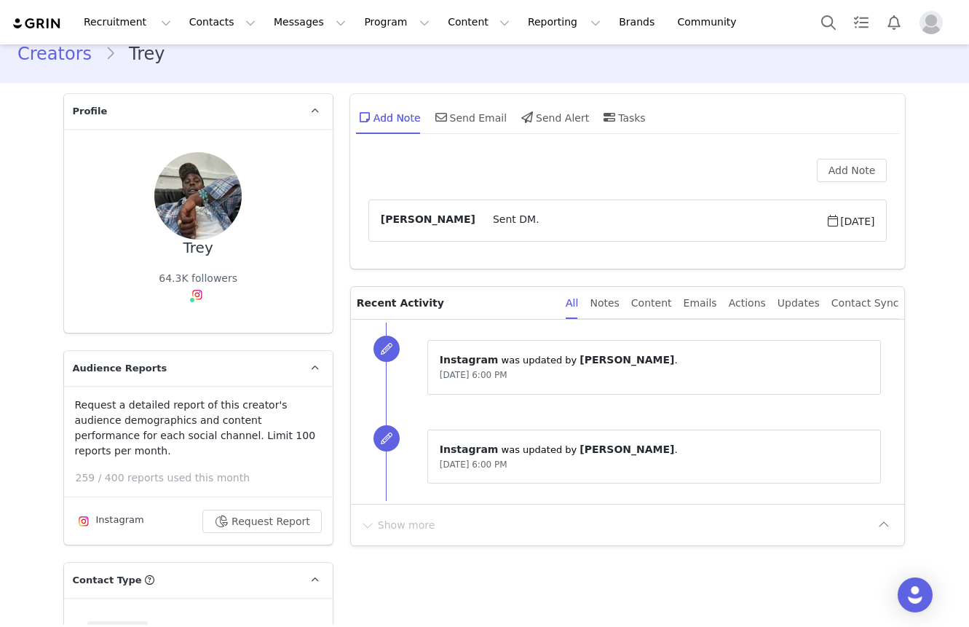
scroll to position [3251, 0]
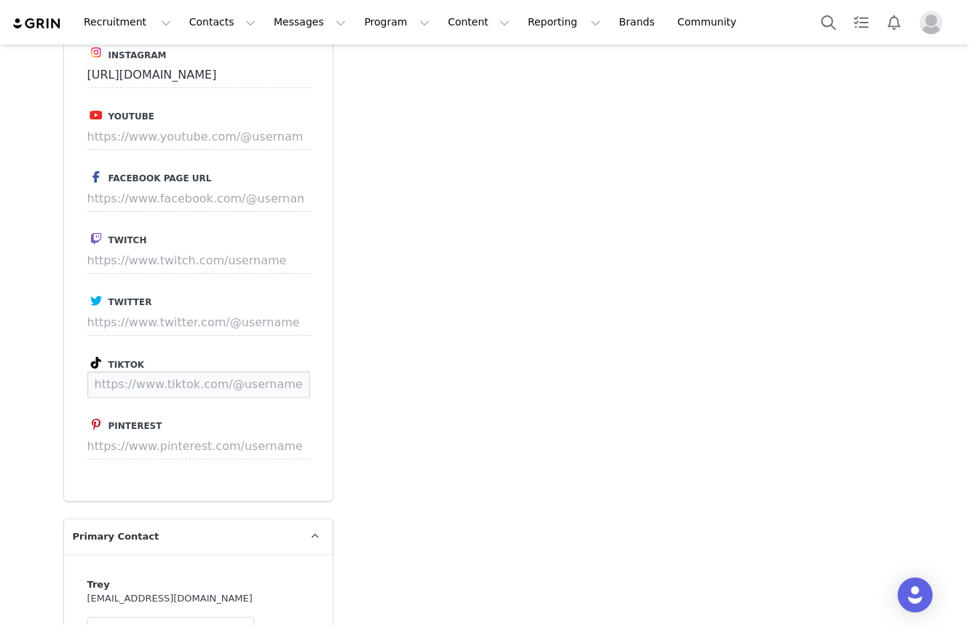
click at [213, 371] on input at bounding box center [198, 384] width 223 height 26
paste input "[URL][DOMAIN_NAME]"
click at [275, 371] on button "Save" at bounding box center [282, 384] width 53 height 26
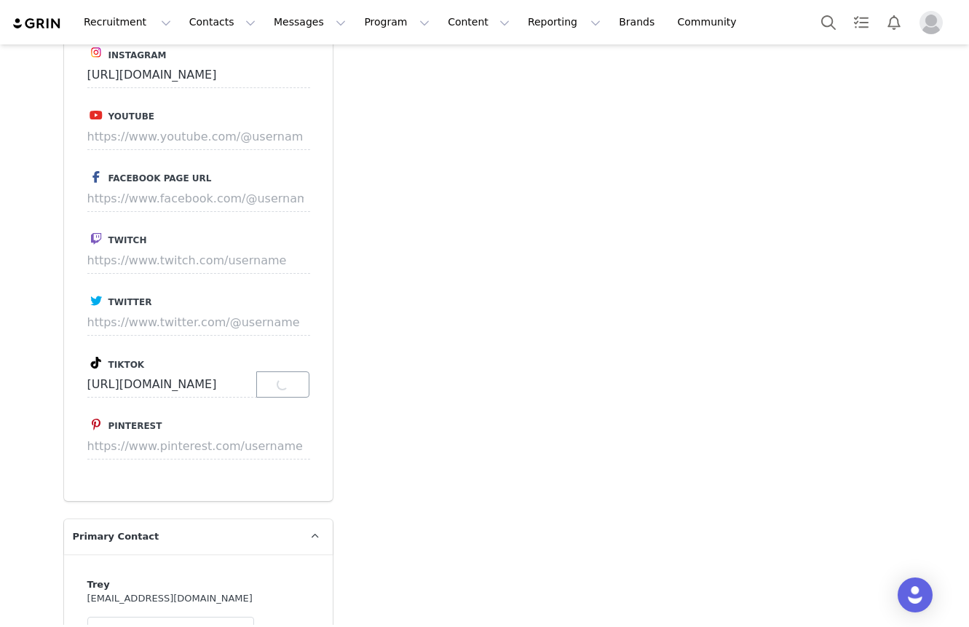
click at [275, 371] on p "Save" at bounding box center [282, 384] width 53 height 26
type input "[URL][DOMAIN_NAME]"
click at [275, 371] on p "Save" at bounding box center [282, 384] width 53 height 26
click at [275, 371] on button "Save" at bounding box center [282, 384] width 53 height 26
click at [275, 371] on p "Save" at bounding box center [282, 384] width 53 height 26
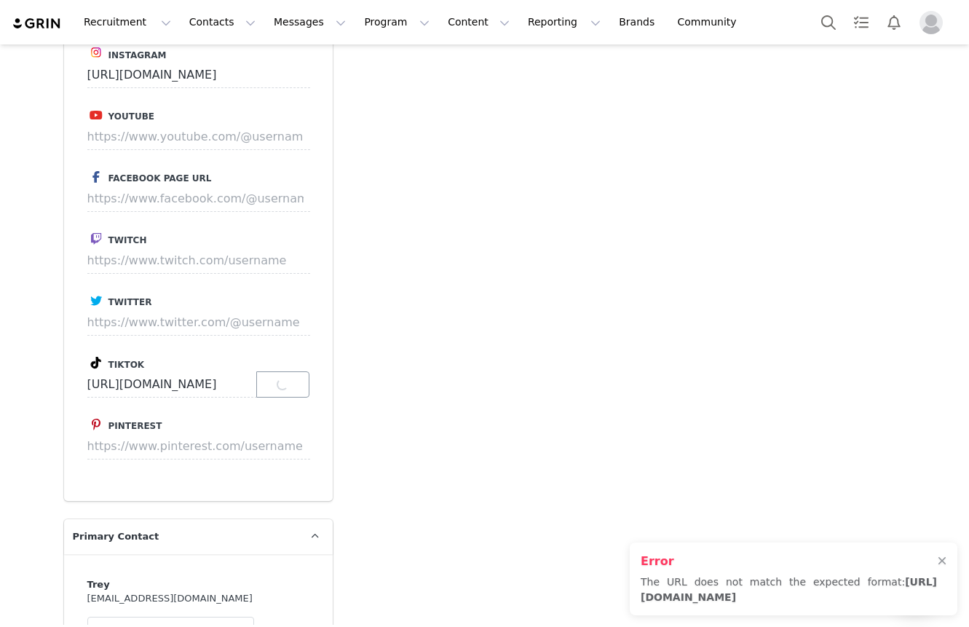
click at [275, 371] on p "Save" at bounding box center [282, 384] width 53 height 26
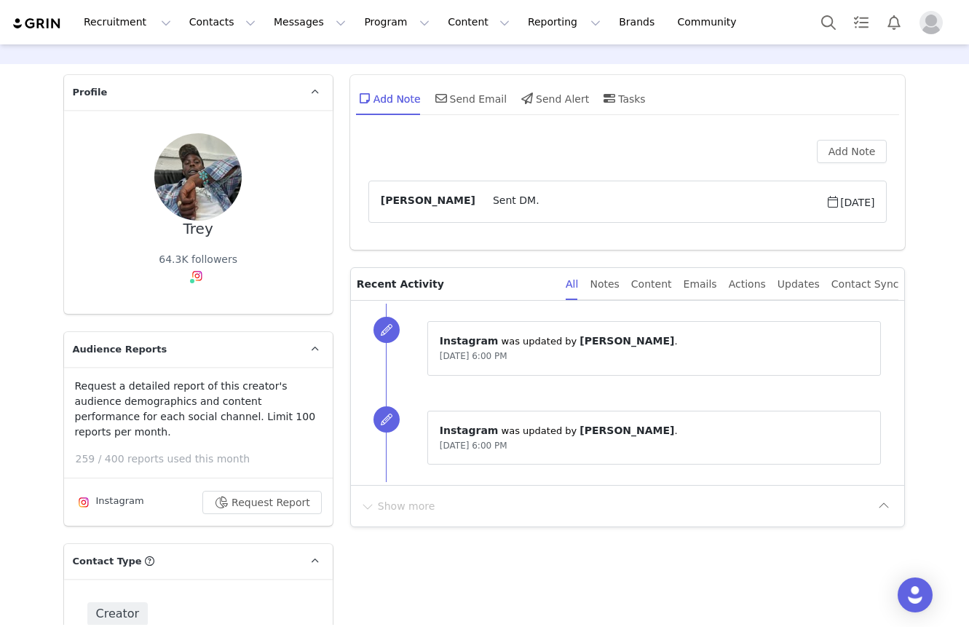
scroll to position [41, 0]
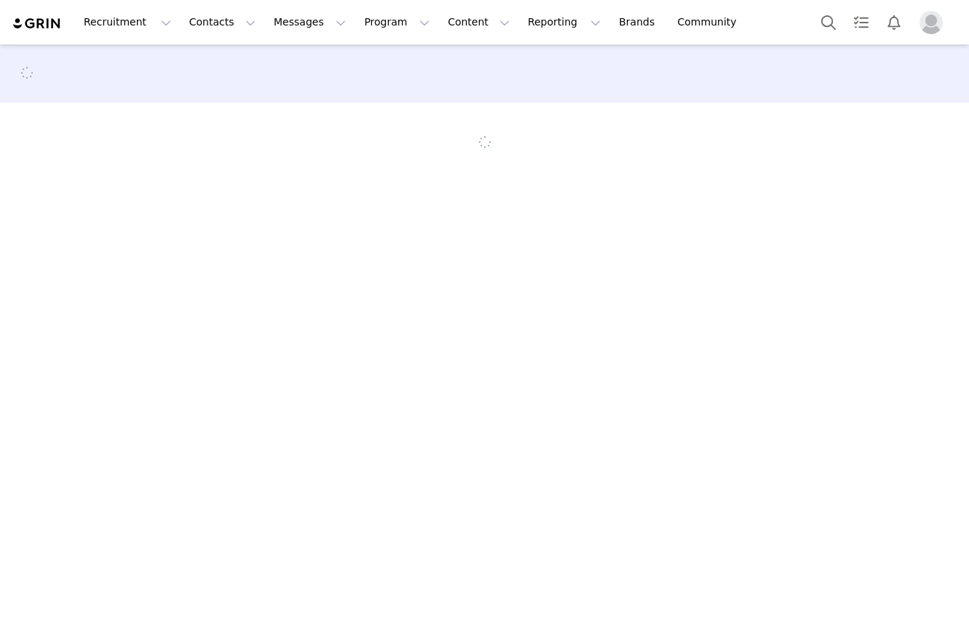
click at [610, 7] on link "Brands Brands" at bounding box center [639, 22] width 58 height 33
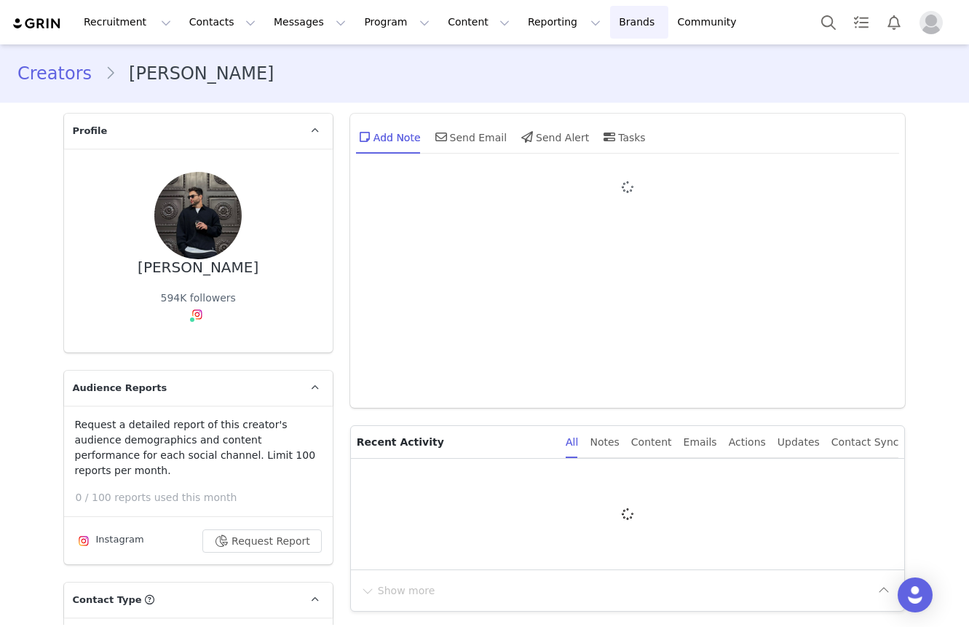
type input "+1 ([GEOGRAPHIC_DATA])"
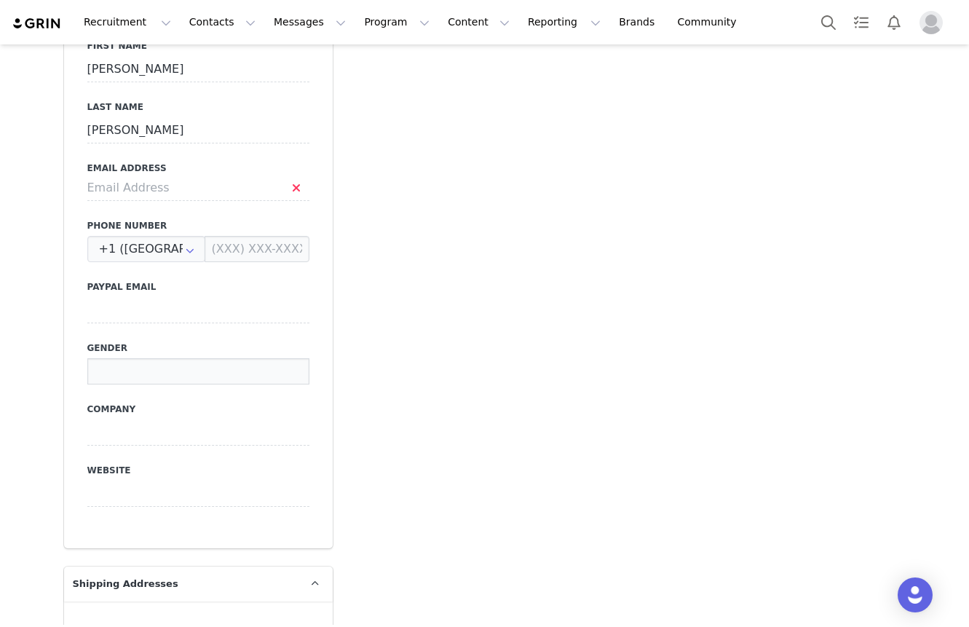
click at [142, 358] on input at bounding box center [198, 371] width 222 height 26
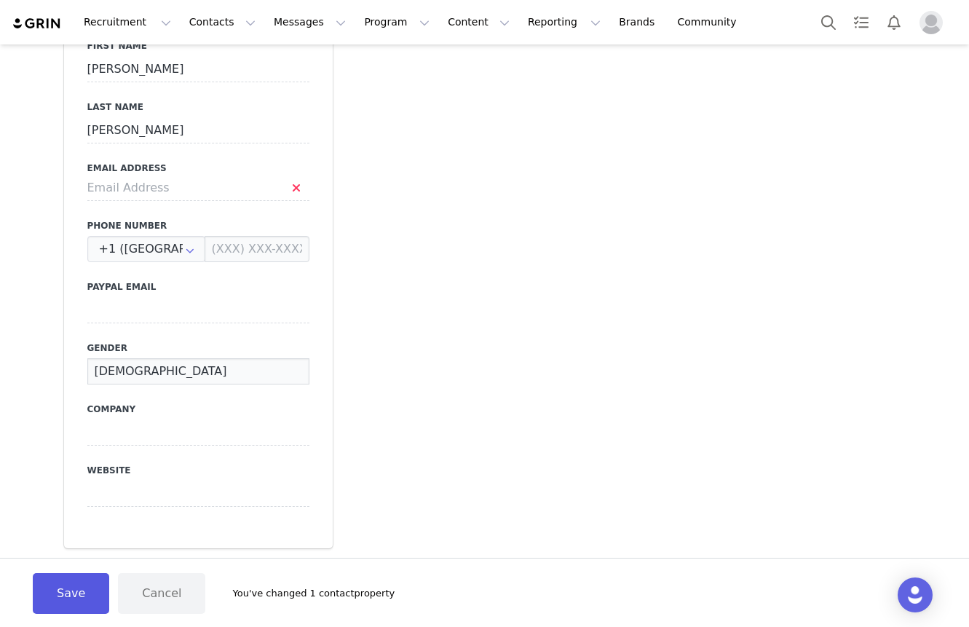
type input "Male"
click at [90, 581] on button "Save" at bounding box center [71, 593] width 76 height 41
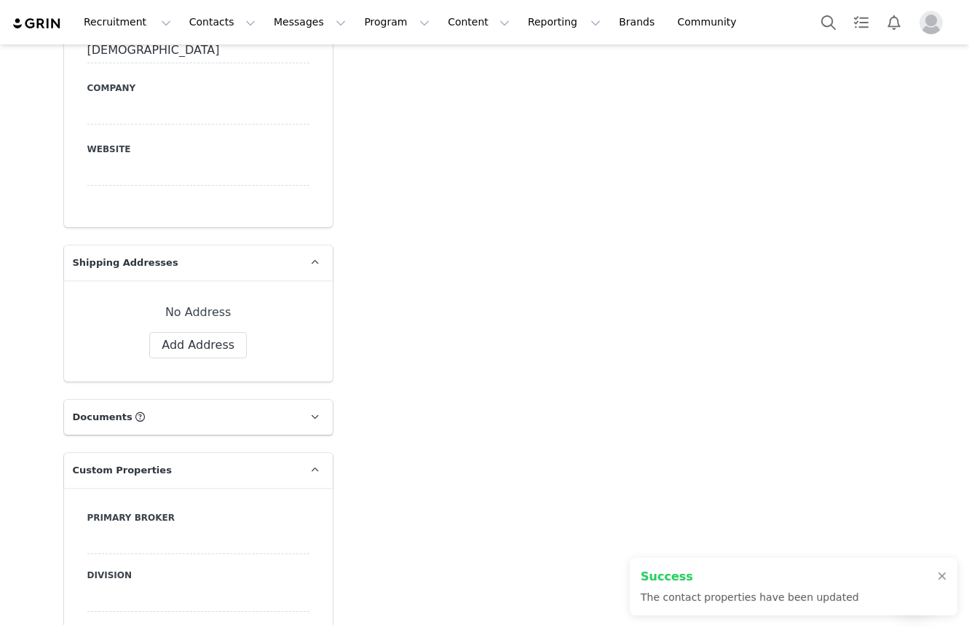
scroll to position [1562, 0]
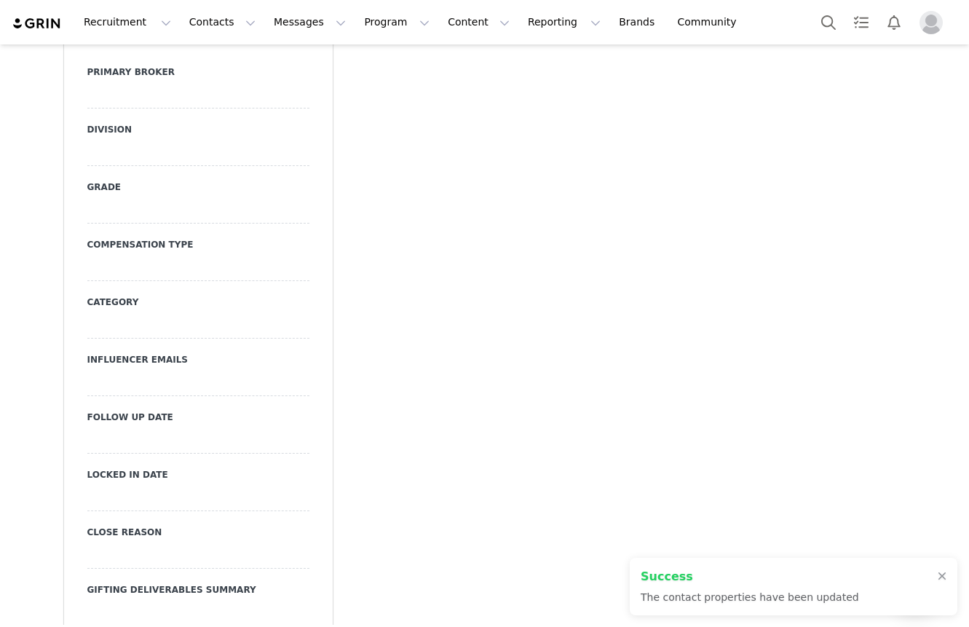
click at [181, 255] on div at bounding box center [198, 268] width 222 height 26
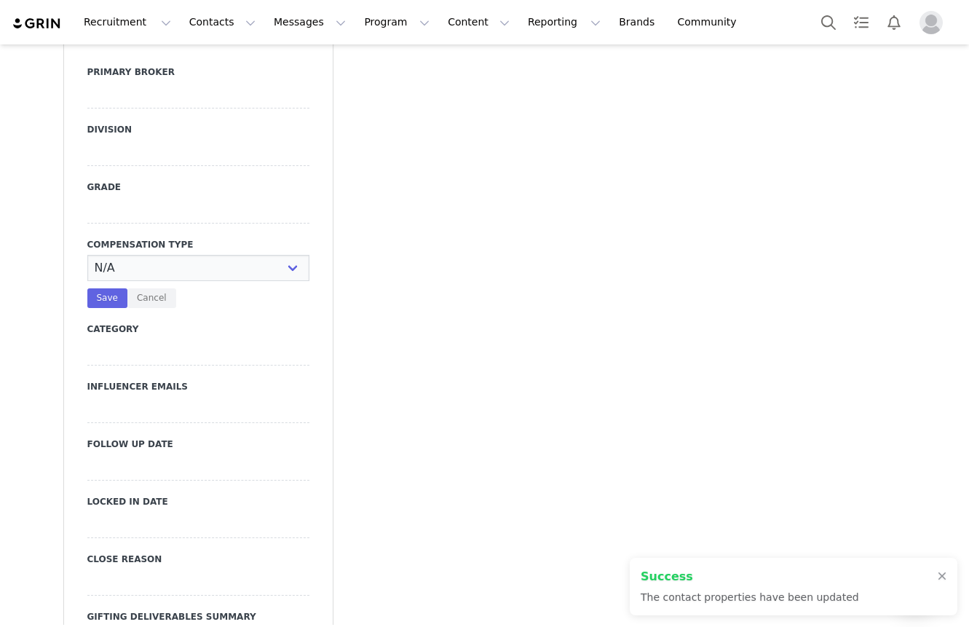
select select "Paid"
click at [87, 255] on select "N/A Paid Post for Product" at bounding box center [198, 268] width 222 height 26
click at [138, 197] on div at bounding box center [198, 210] width 222 height 26
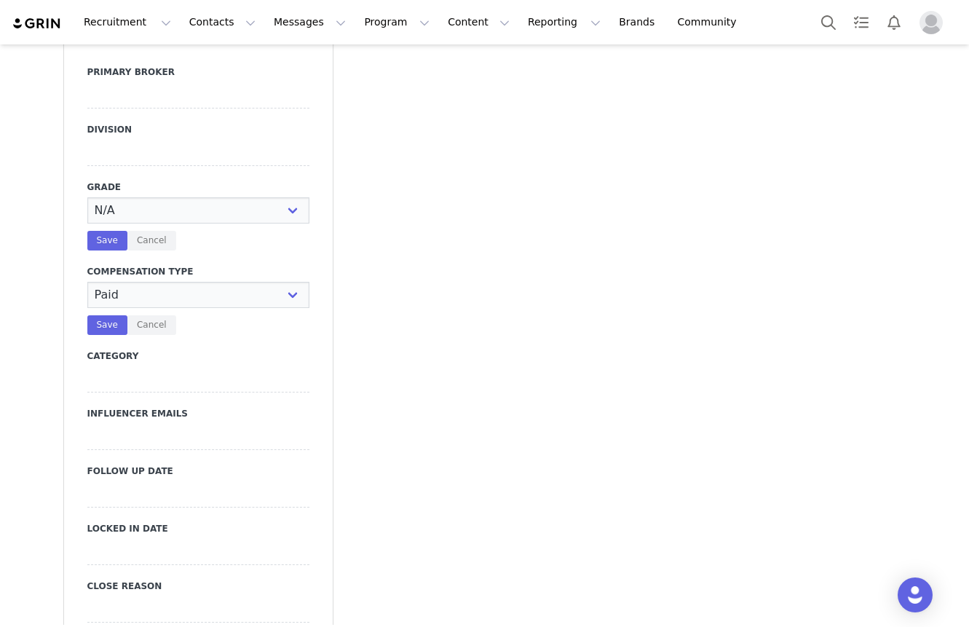
select select "C"
click at [87, 197] on select "N/A A+ A B C D" at bounding box center [198, 210] width 222 height 26
click at [104, 315] on button "Save" at bounding box center [107, 325] width 40 height 20
click at [111, 231] on div "Save Cancel" at bounding box center [198, 241] width 222 height 20
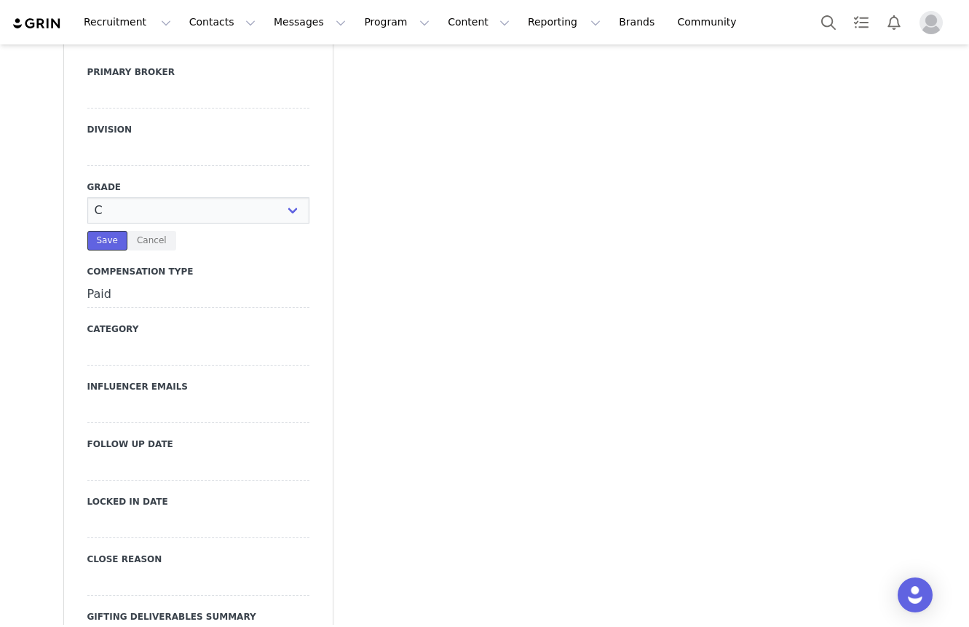
click at [111, 231] on button "Save" at bounding box center [107, 241] width 40 height 20
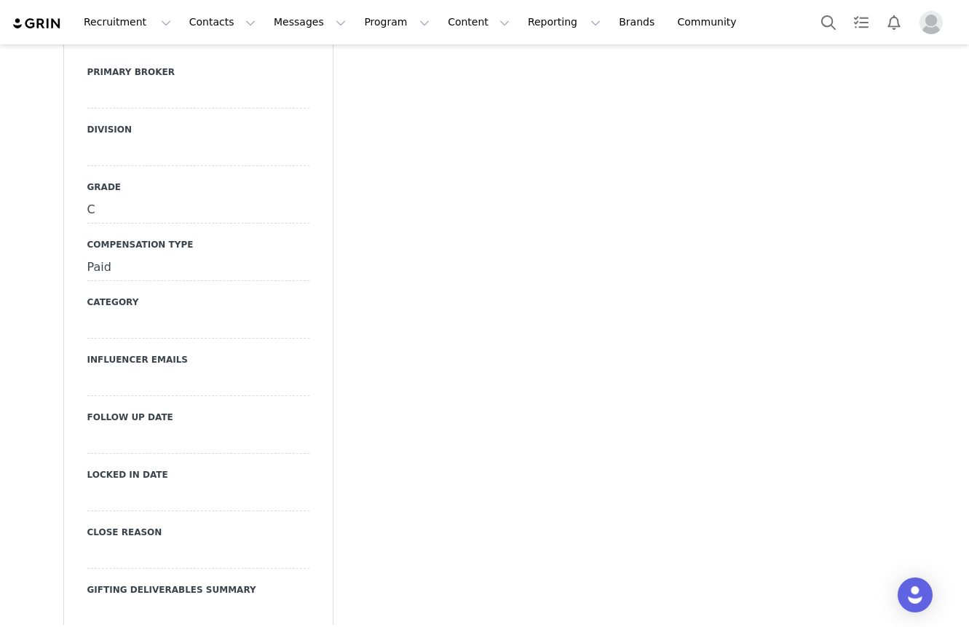
click at [126, 140] on div at bounding box center [198, 153] width 222 height 26
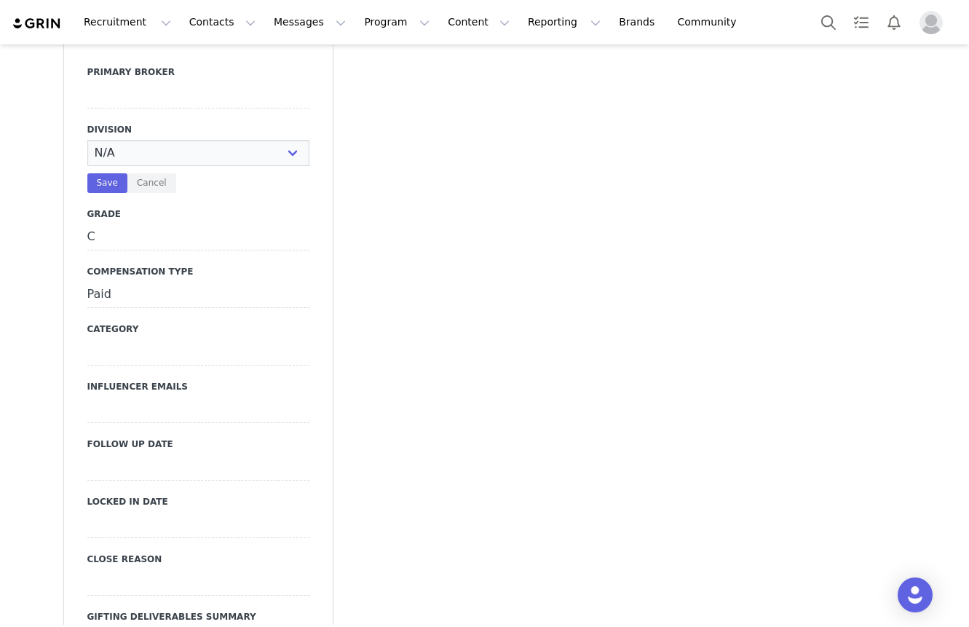
select select "Mens"
click at [87, 140] on select "N/A NOVA BEAUTY Womens Curve Mens Promo Nova Kids Maven Beauty Bombshell" at bounding box center [198, 153] width 222 height 26
click at [116, 90] on div at bounding box center [198, 95] width 222 height 26
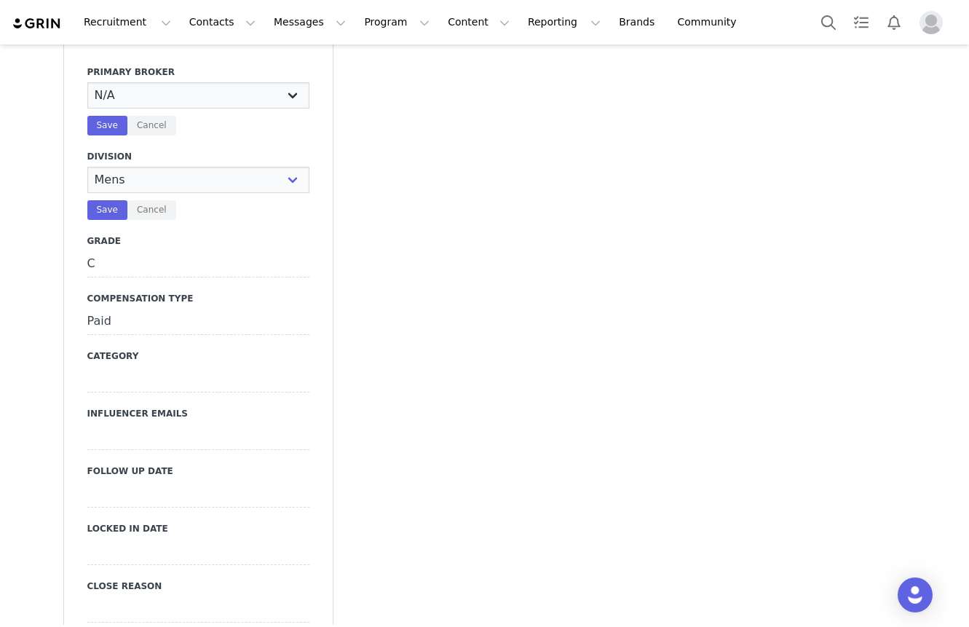
click at [117, 82] on select "N/A [PERSON_NAME] [PERSON_NAME] Jasmine [PERSON_NAME] Bre [PERSON_NAME] [PERSON…" at bounding box center [198, 95] width 222 height 26
select select "[PERSON_NAME]"
click at [87, 82] on select "N/A [PERSON_NAME] [PERSON_NAME] Jasmine [PERSON_NAME] Bre [PERSON_NAME] [PERSON…" at bounding box center [198, 95] width 222 height 26
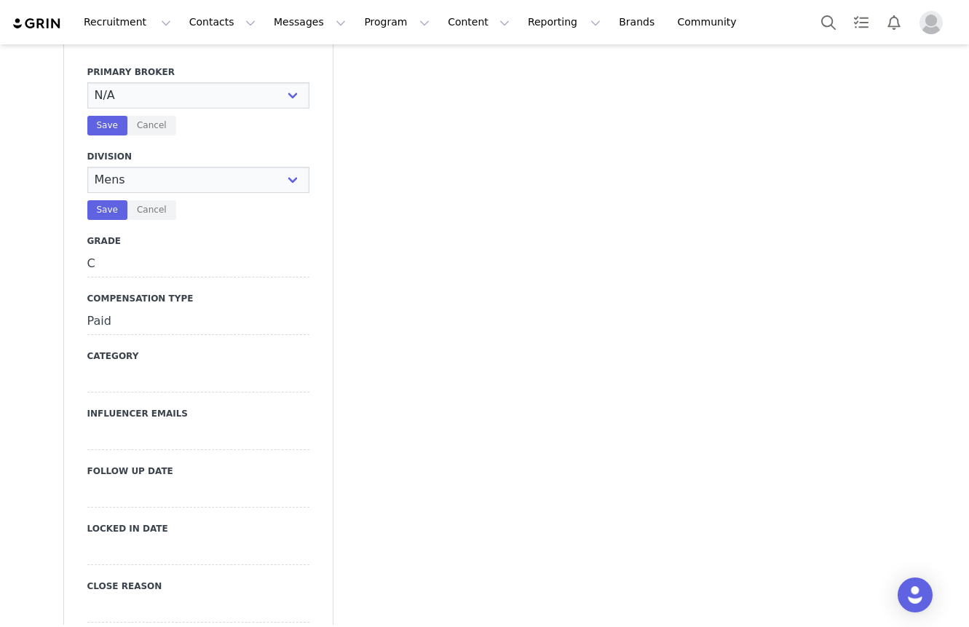
click at [109, 116] on button "Save" at bounding box center [107, 126] width 40 height 20
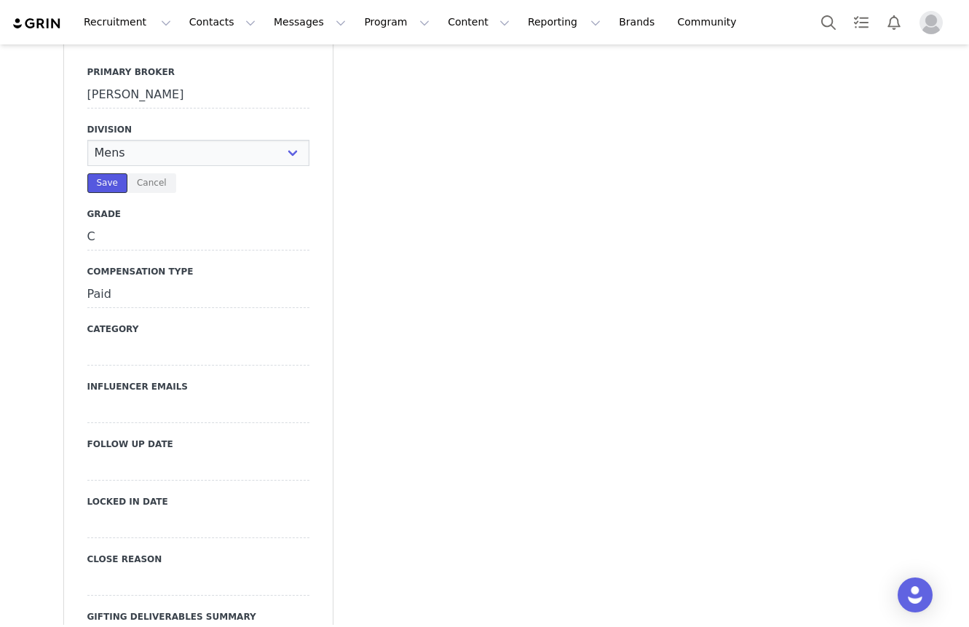
click at [103, 173] on button "Save" at bounding box center [107, 183] width 40 height 20
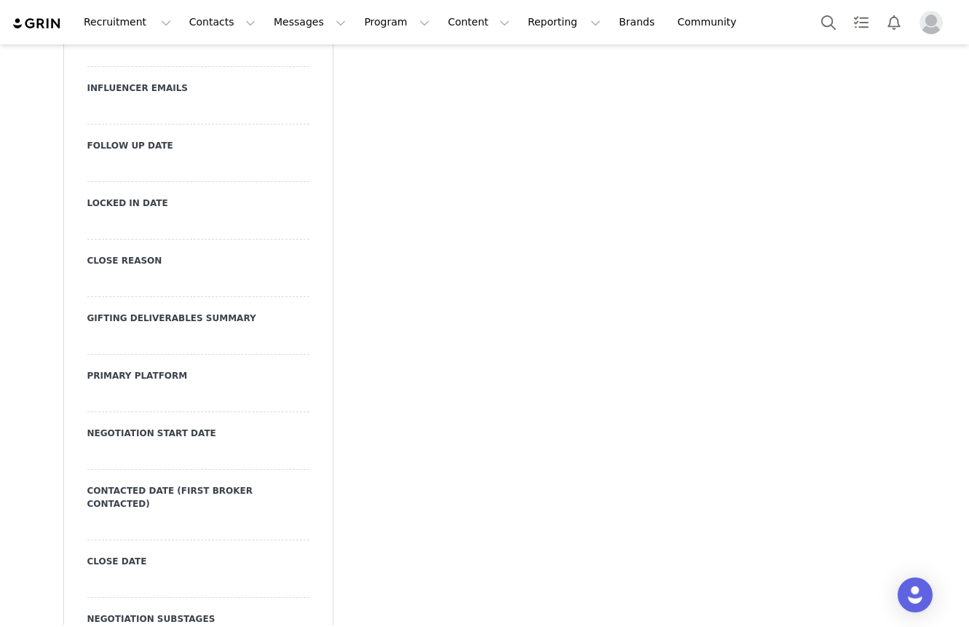
scroll to position [1868, 0]
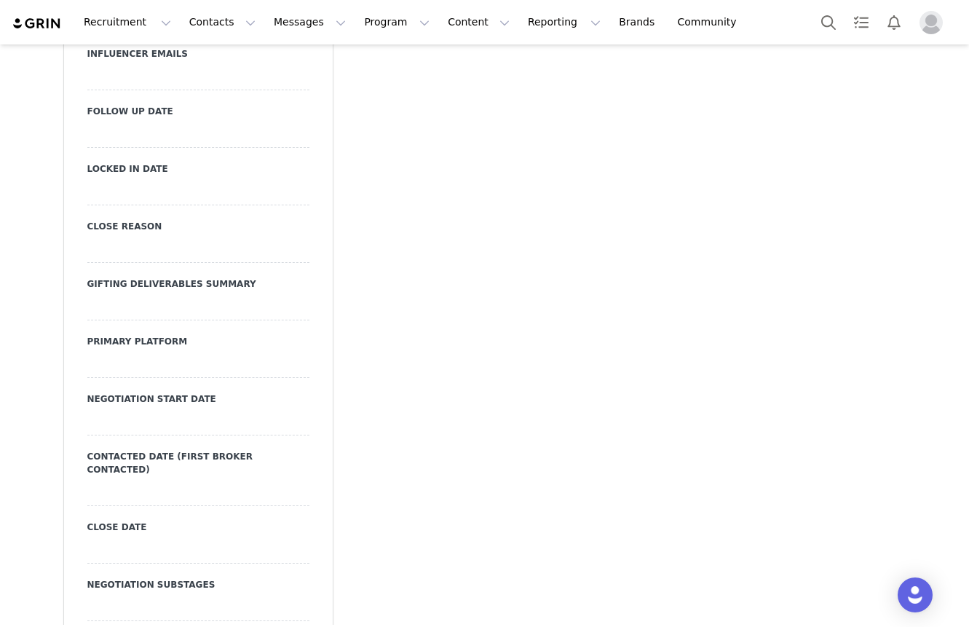
click at [121, 352] on div at bounding box center [198, 365] width 222 height 26
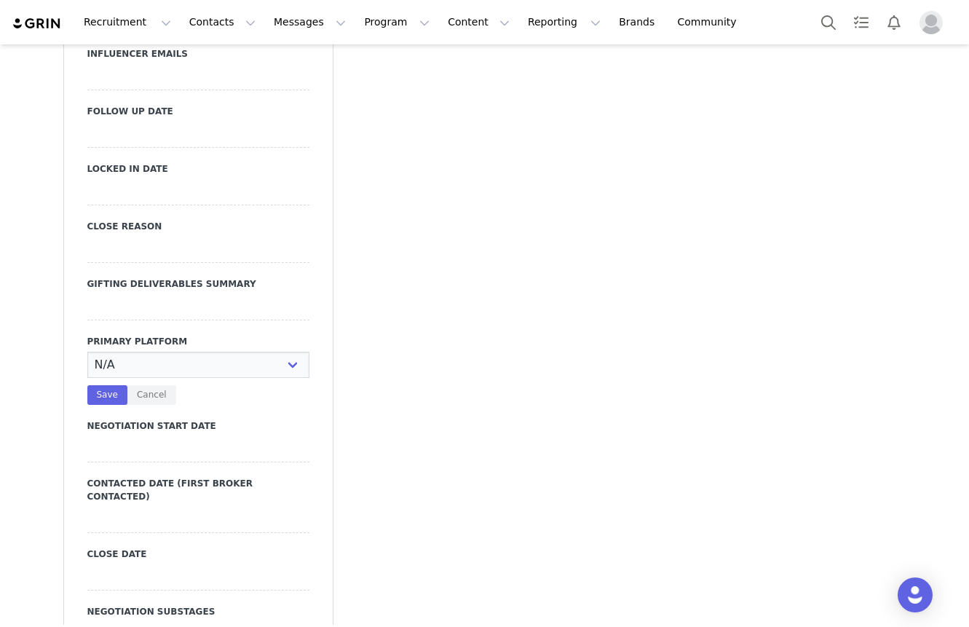
select select "Instagram"
click at [87, 352] on select "N/A Instagram TikTok Youtube Other" at bounding box center [198, 365] width 222 height 26
click at [119, 385] on button "Save" at bounding box center [107, 395] width 40 height 20
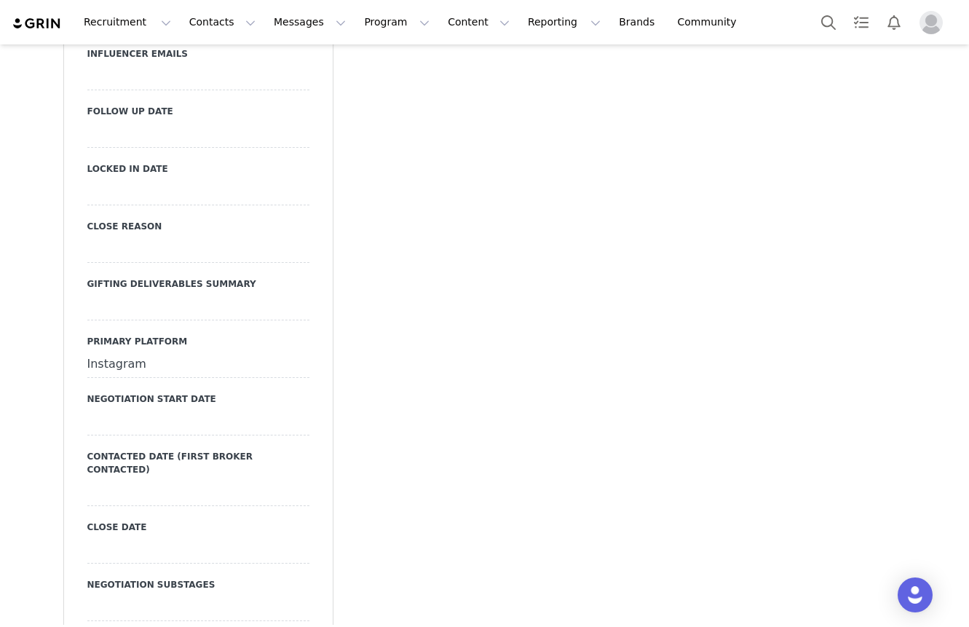
scroll to position [1978, 0]
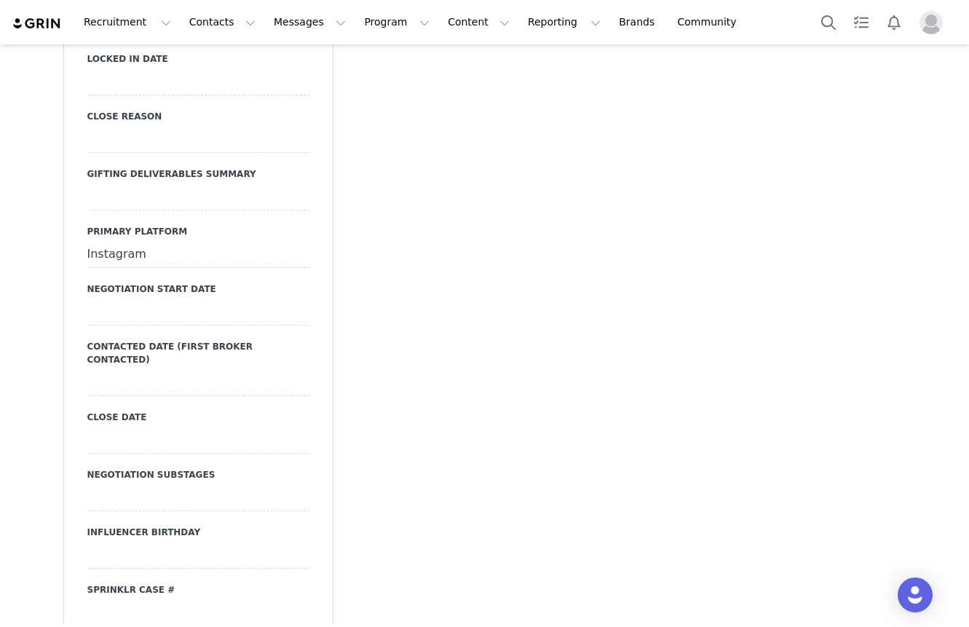
click at [147, 370] on div at bounding box center [198, 383] width 222 height 26
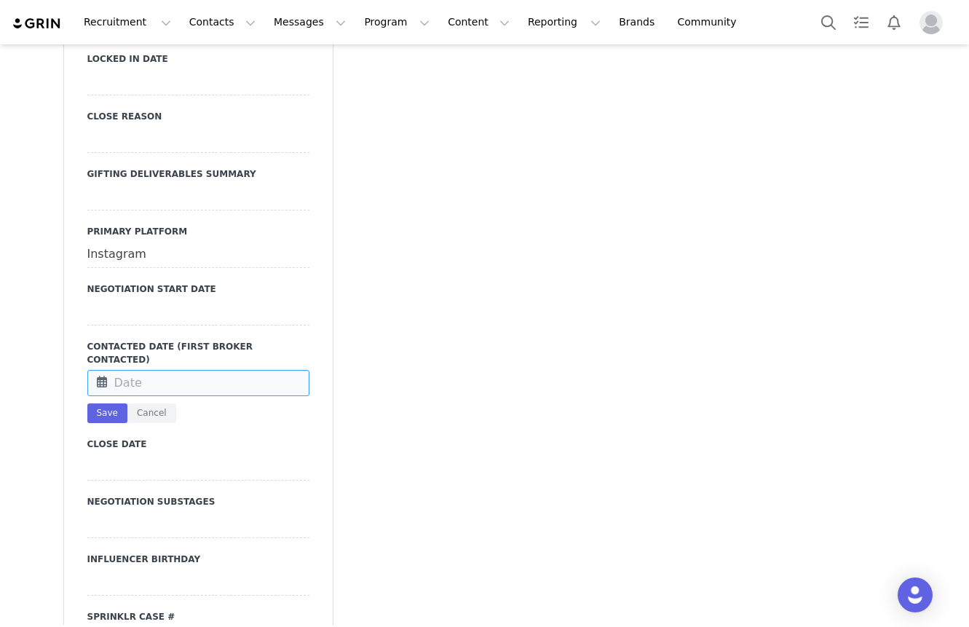
click at [147, 370] on input "text" at bounding box center [198, 383] width 222 height 26
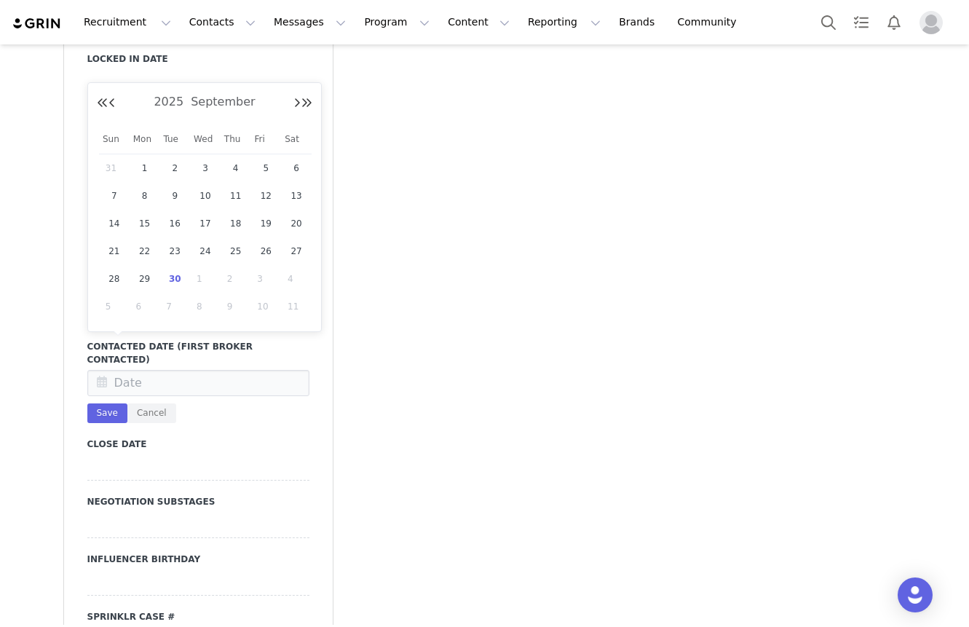
click at [166, 277] on div "30" at bounding box center [175, 279] width 31 height 22
type input "Sep 30 2025"
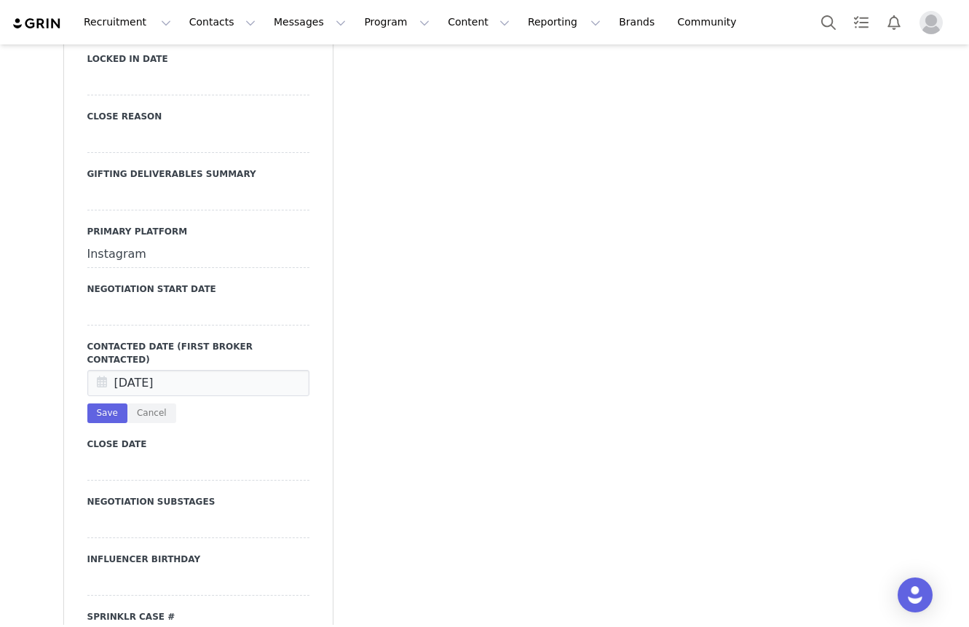
click at [109, 403] on button "Save" at bounding box center [107, 413] width 40 height 20
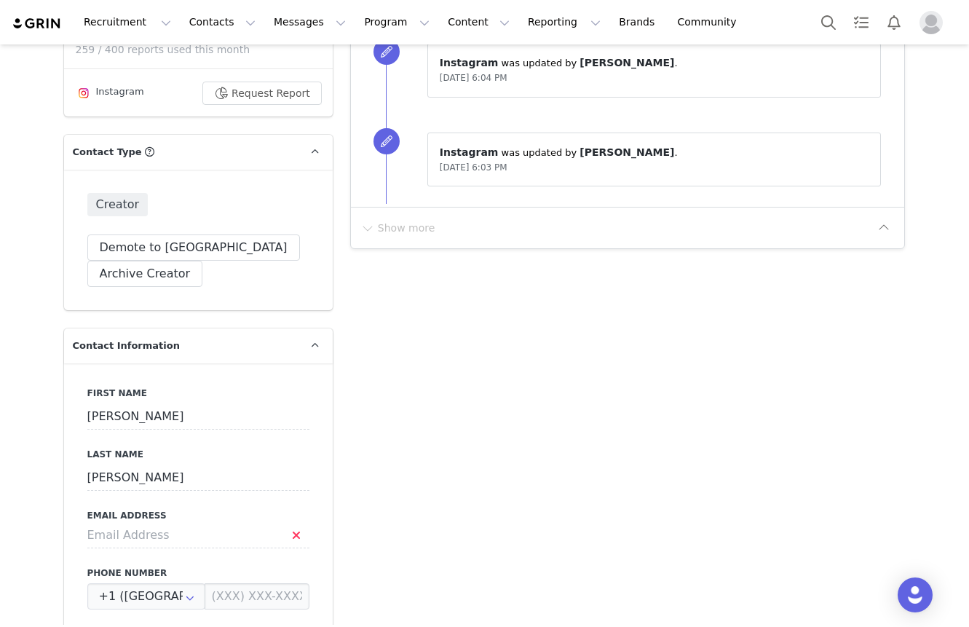
scroll to position [0, 0]
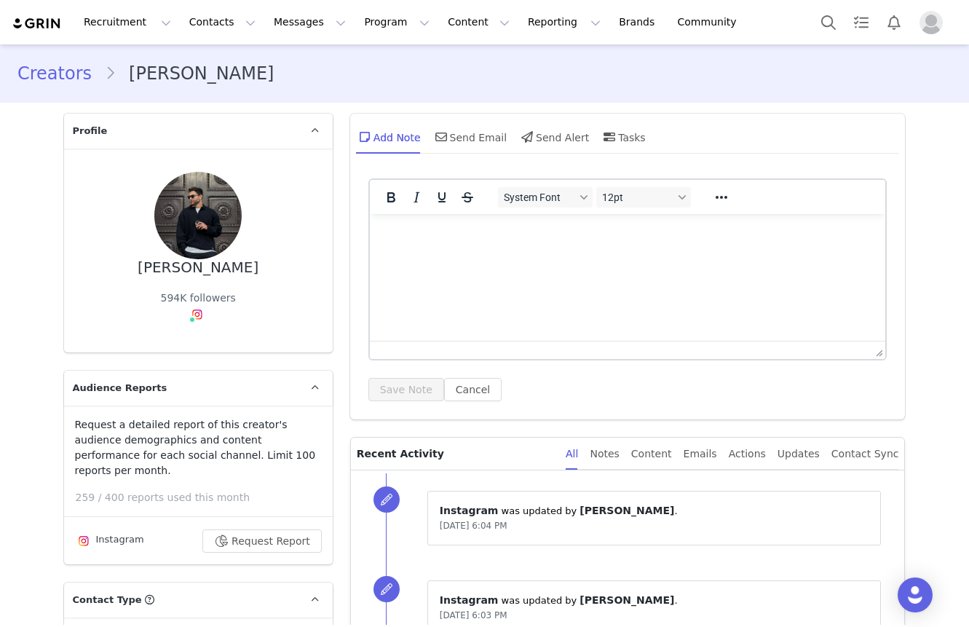
click at [520, 244] on html at bounding box center [627, 233] width 516 height 39
click at [382, 235] on p "ent DM." at bounding box center [627, 234] width 493 height 16
click at [395, 387] on button "Save Note" at bounding box center [407, 389] width 76 height 23
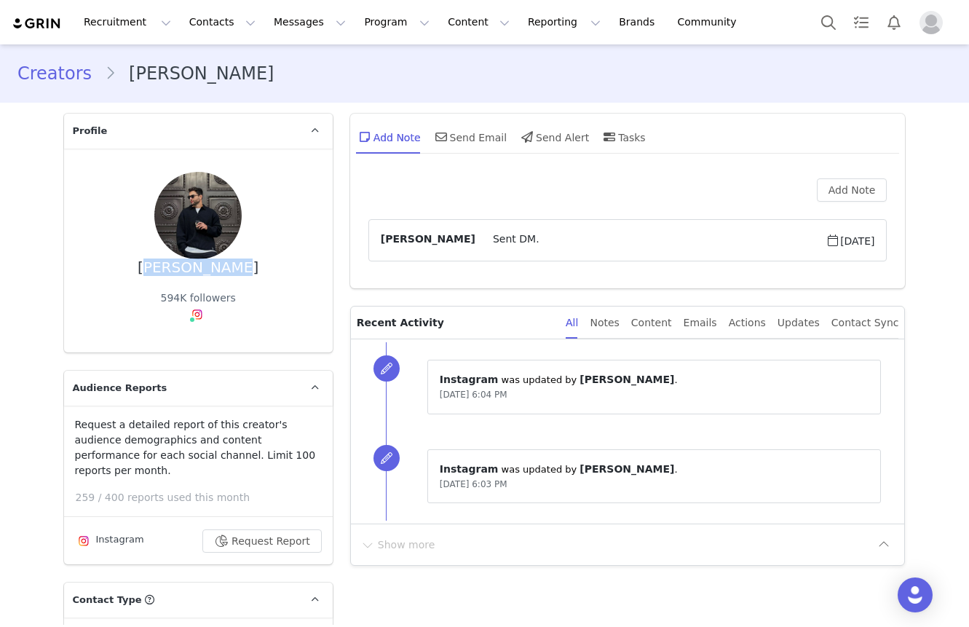
drag, startPoint x: 162, startPoint y: 267, endPoint x: 235, endPoint y: 265, distance: 72.1
click at [236, 266] on div "Victor Reis 594K followers" at bounding box center [198, 250] width 222 height 157
copy div "Victor Reis"
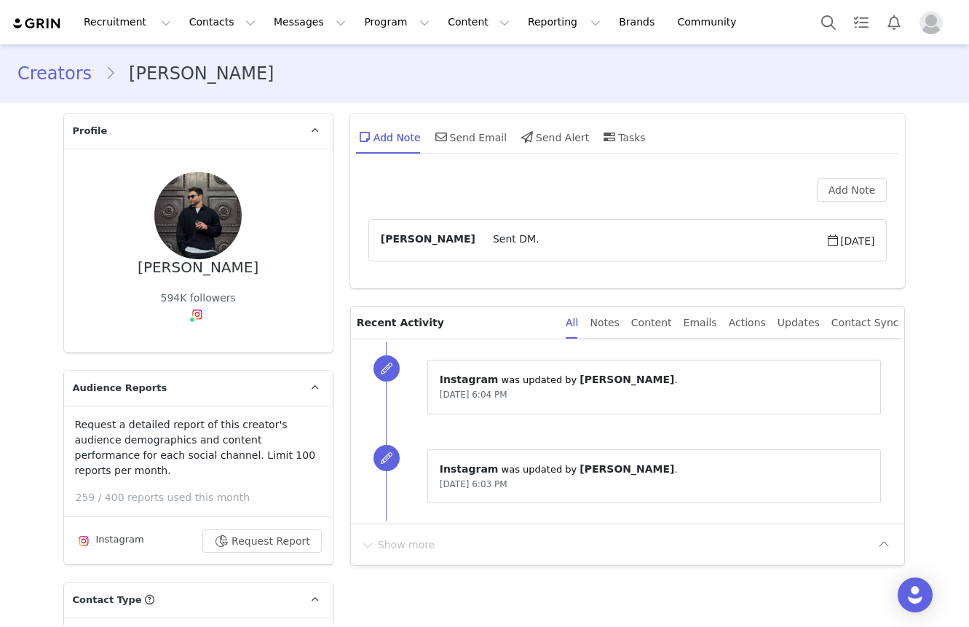
click at [342, 90] on div "Creators Victor Reis" at bounding box center [484, 74] width 969 height 50
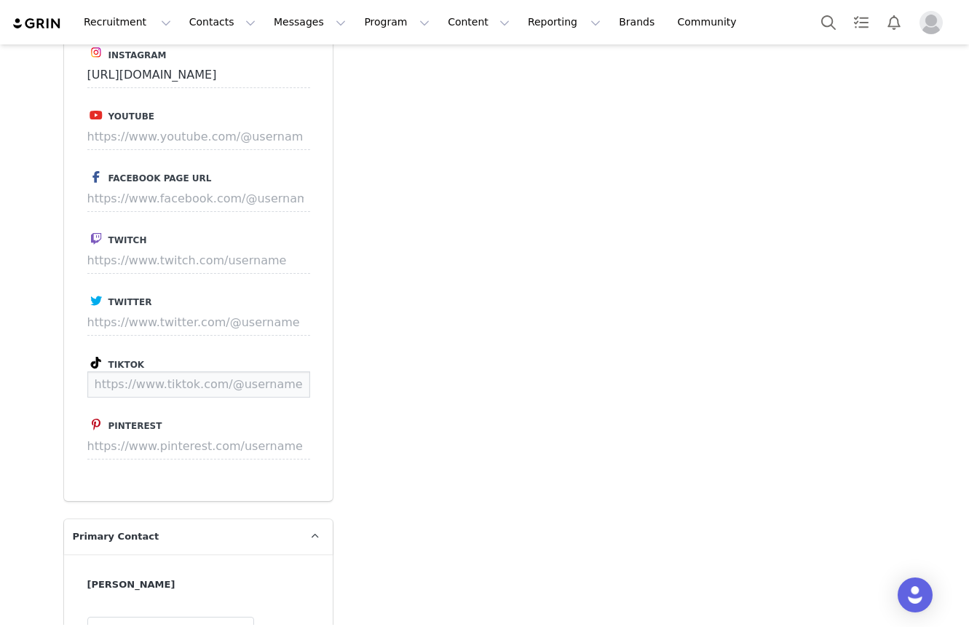
click at [202, 371] on input at bounding box center [198, 384] width 223 height 26
paste input "https://www.tiktok.com/@_victoreis_"
type input "https://www.tiktok.com/@_victoreis_"
click at [286, 371] on button "Save" at bounding box center [282, 384] width 53 height 26
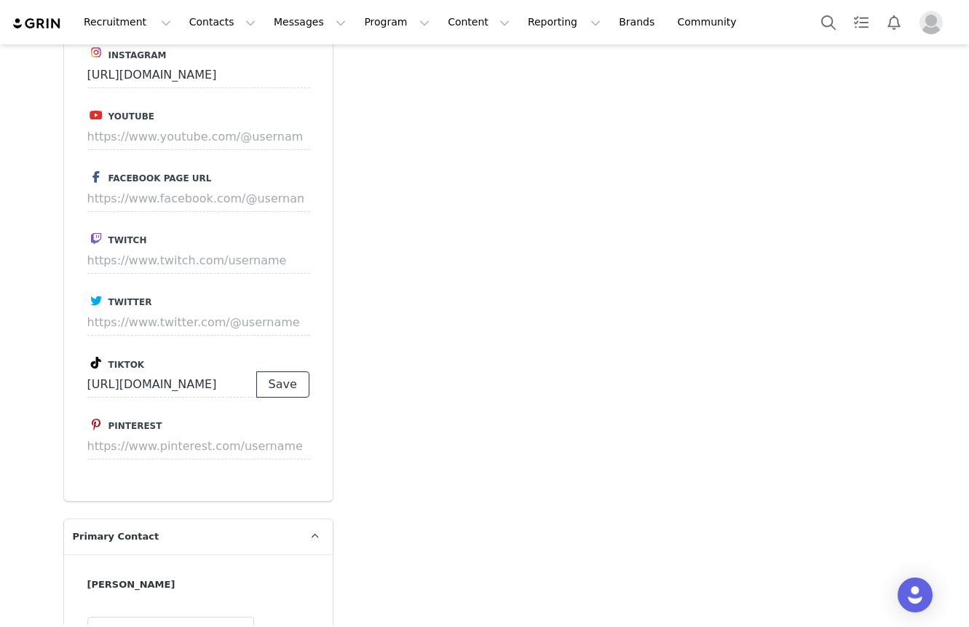
scroll to position [0, 0]
click at [286, 371] on p "Save" at bounding box center [282, 384] width 53 height 26
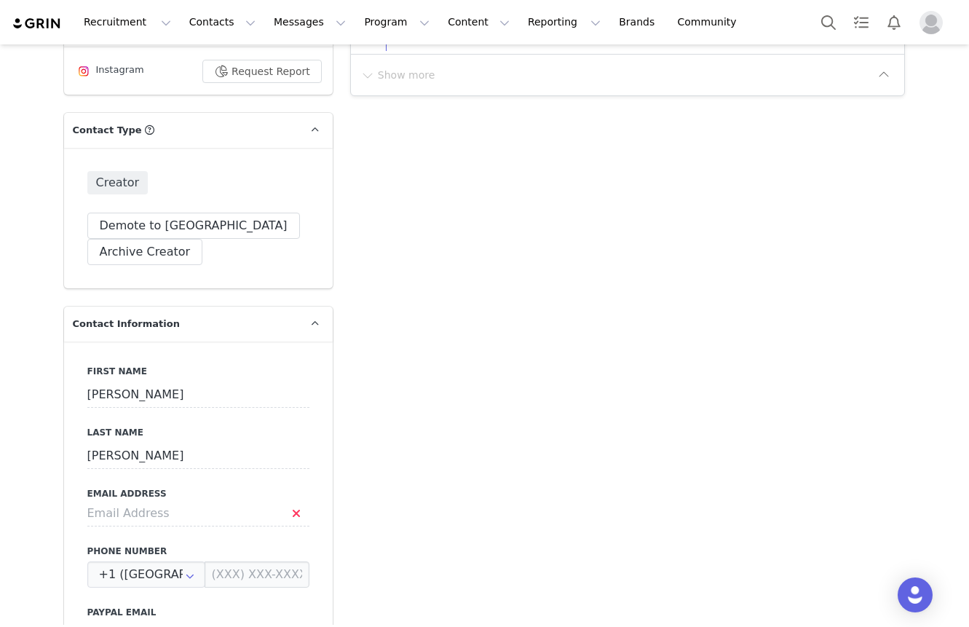
scroll to position [170, 0]
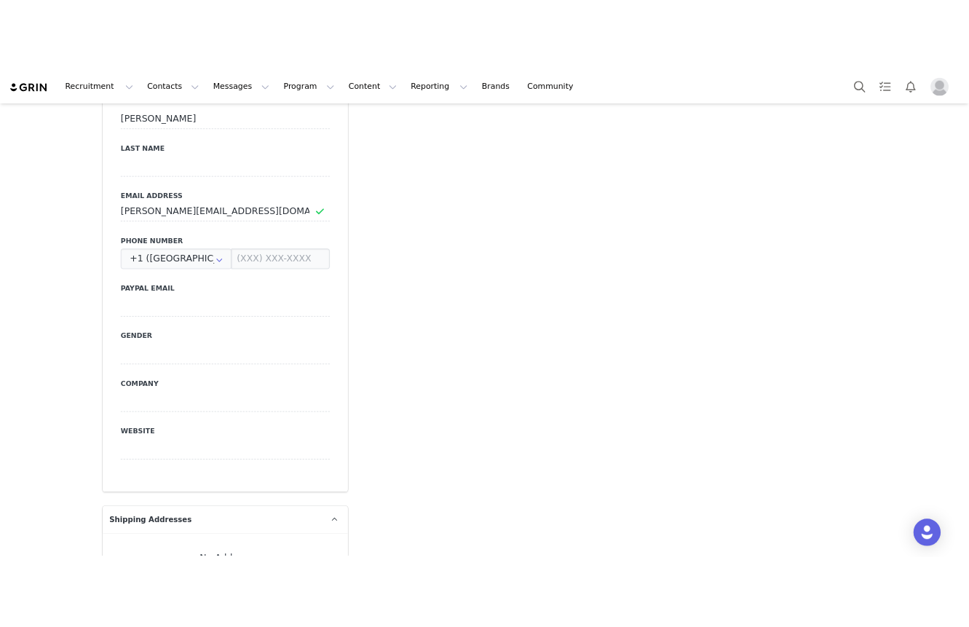
scroll to position [725, 0]
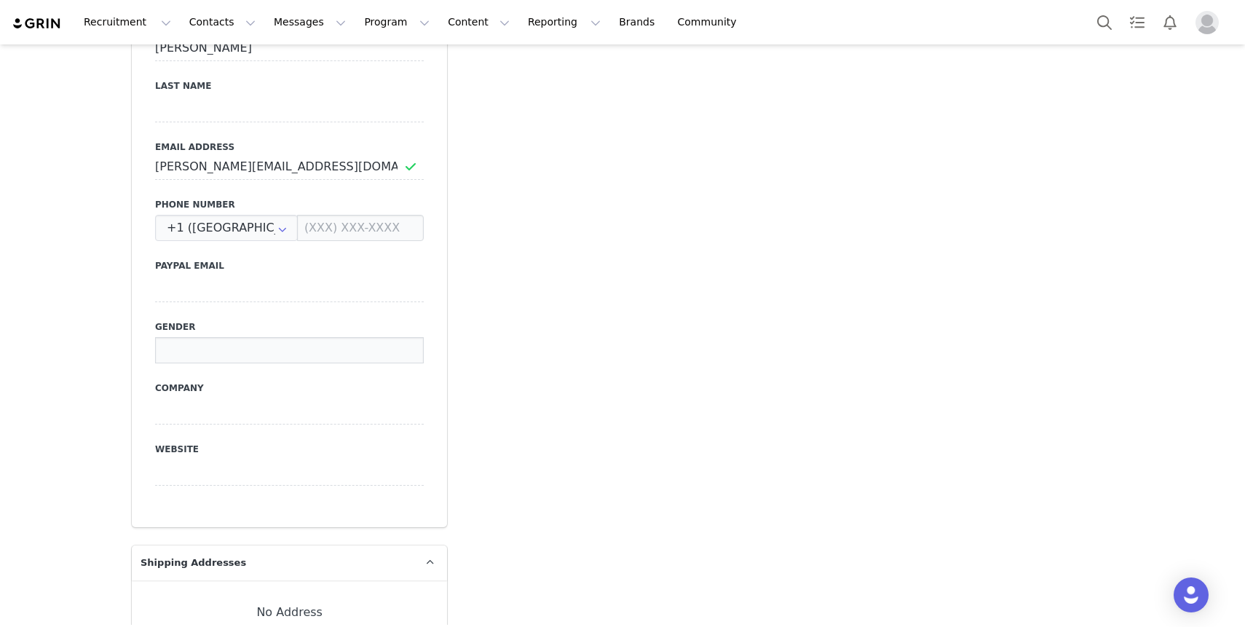
click at [200, 363] on input at bounding box center [289, 350] width 269 height 26
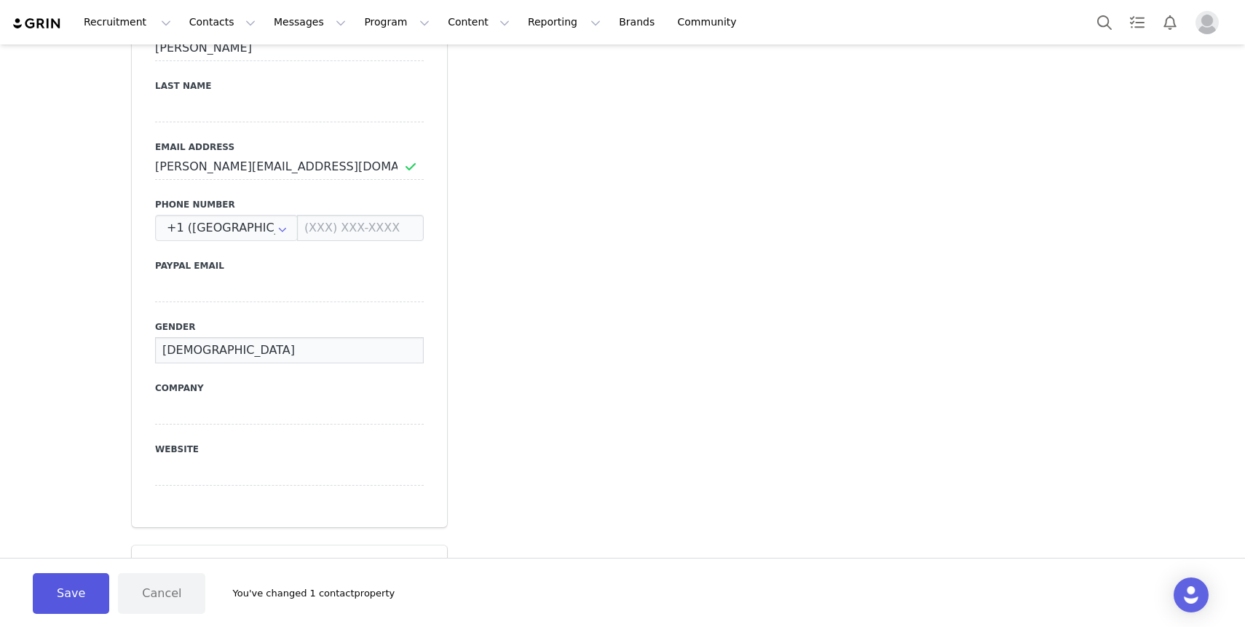
type input "[DEMOGRAPHIC_DATA]"
click at [71, 590] on button "Save" at bounding box center [71, 593] width 76 height 41
type input "Female"
click at [33, 573] on button "Save" at bounding box center [71, 593] width 76 height 41
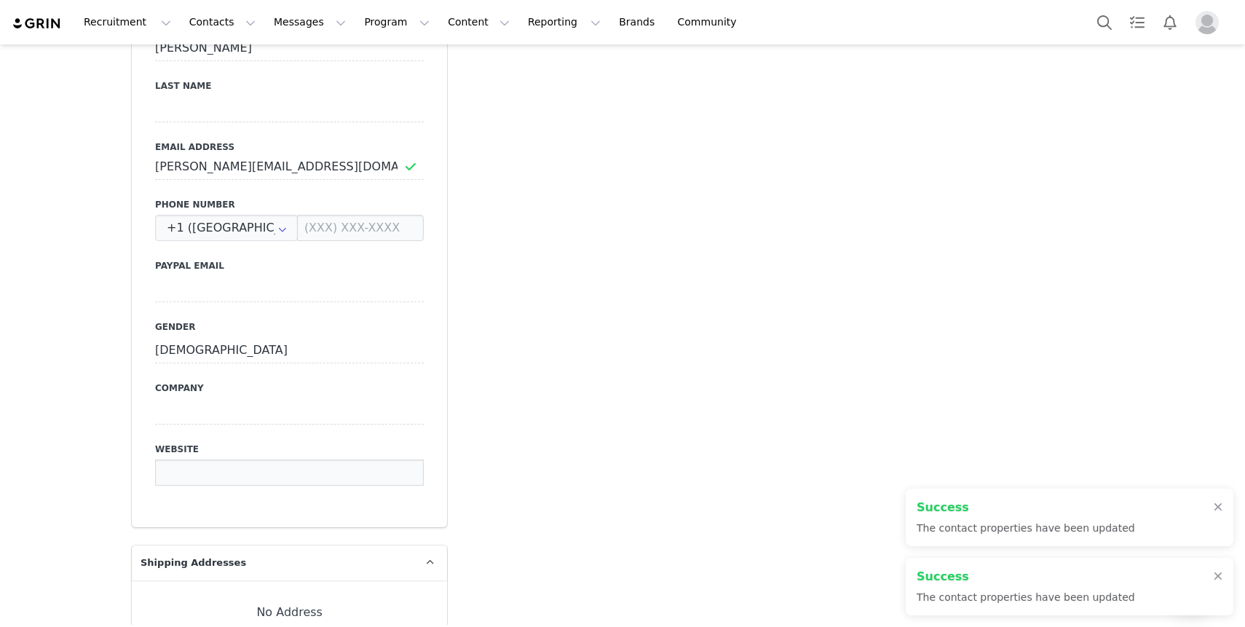
click at [197, 486] on input at bounding box center [289, 473] width 269 height 26
type input "m"
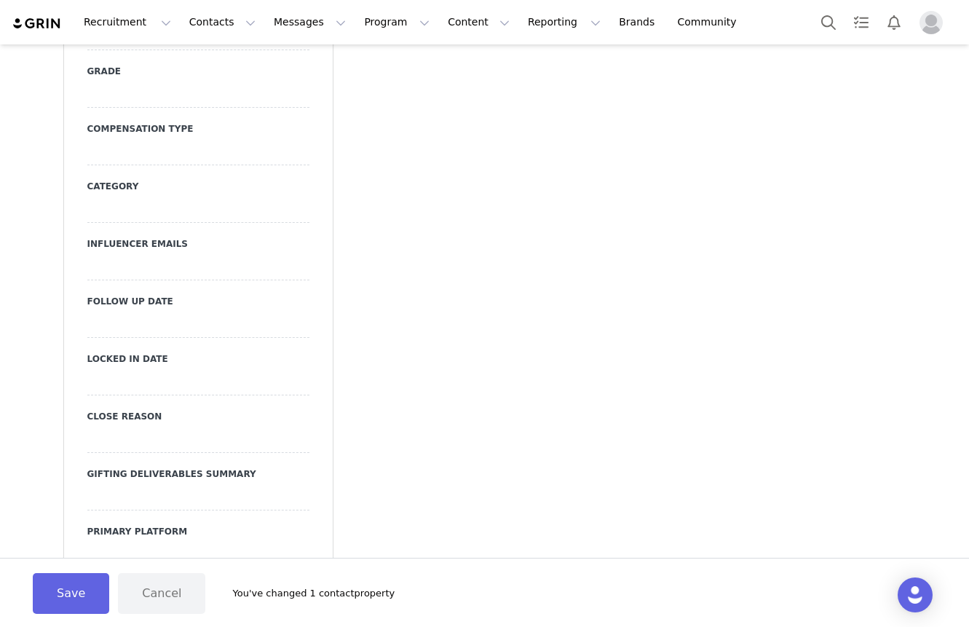
scroll to position [1574, 0]
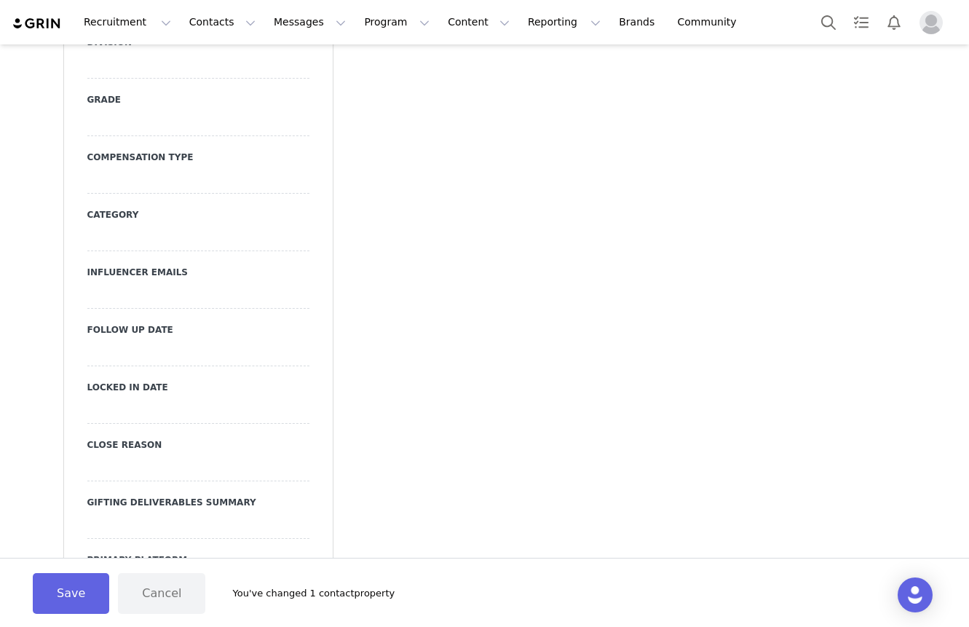
click at [218, 194] on div at bounding box center [198, 181] width 222 height 26
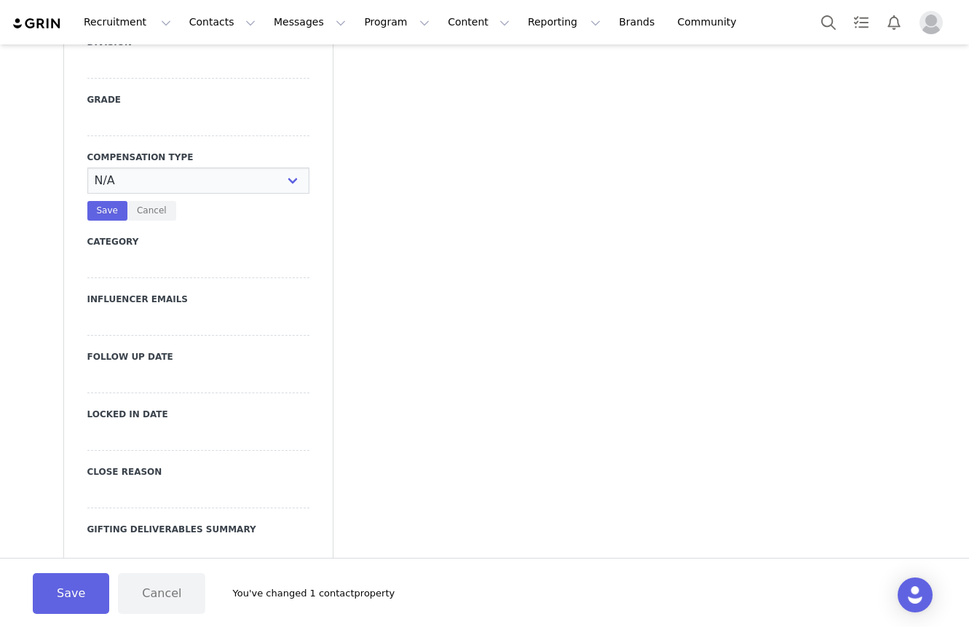
click at [218, 194] on select "N/A Paid Post for Product" at bounding box center [198, 181] width 222 height 26
select select "Paid"
click at [87, 194] on select "N/A Paid Post for Product" at bounding box center [198, 181] width 222 height 26
click at [102, 221] on button "Save" at bounding box center [107, 211] width 40 height 20
click at [143, 136] on div at bounding box center [198, 123] width 222 height 26
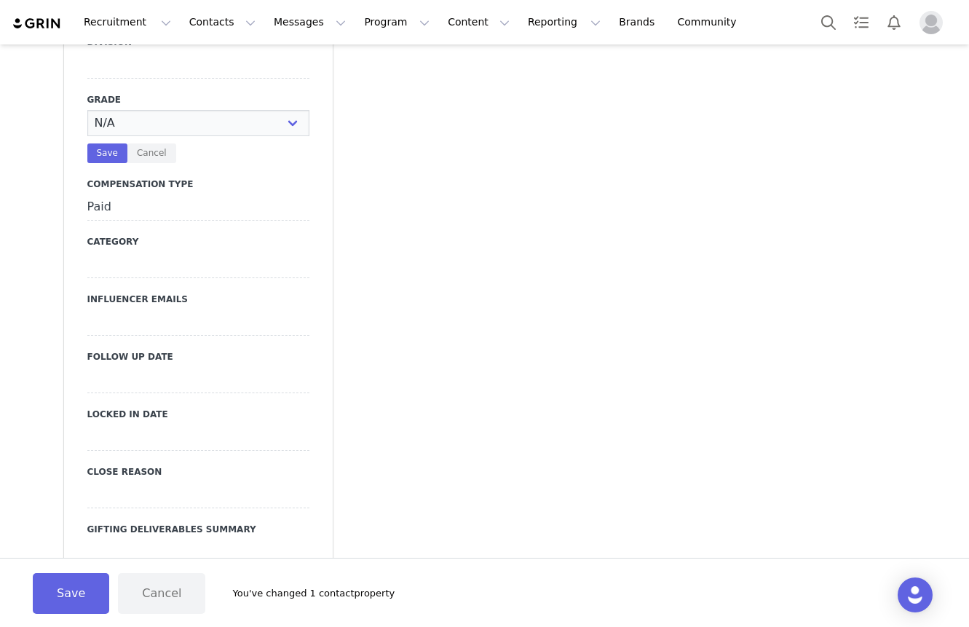
click at [143, 136] on select "N/A A+ A B C D" at bounding box center [198, 123] width 222 height 26
select select "C"
click at [87, 136] on select "N/A A+ A B C D" at bounding box center [198, 123] width 222 height 26
click at [119, 163] on button "Save" at bounding box center [107, 153] width 40 height 20
click at [143, 79] on div at bounding box center [198, 65] width 222 height 26
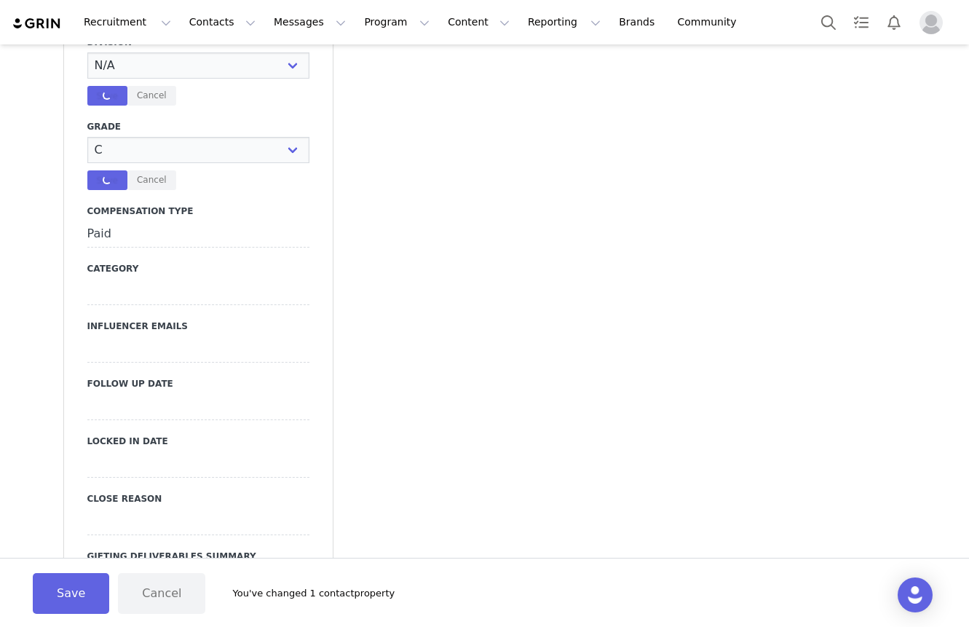
click at [143, 79] on select "N/A NOVA BEAUTY Womens Curve Mens Promo Nova Kids Maven Beauty Bombshell" at bounding box center [198, 65] width 222 height 26
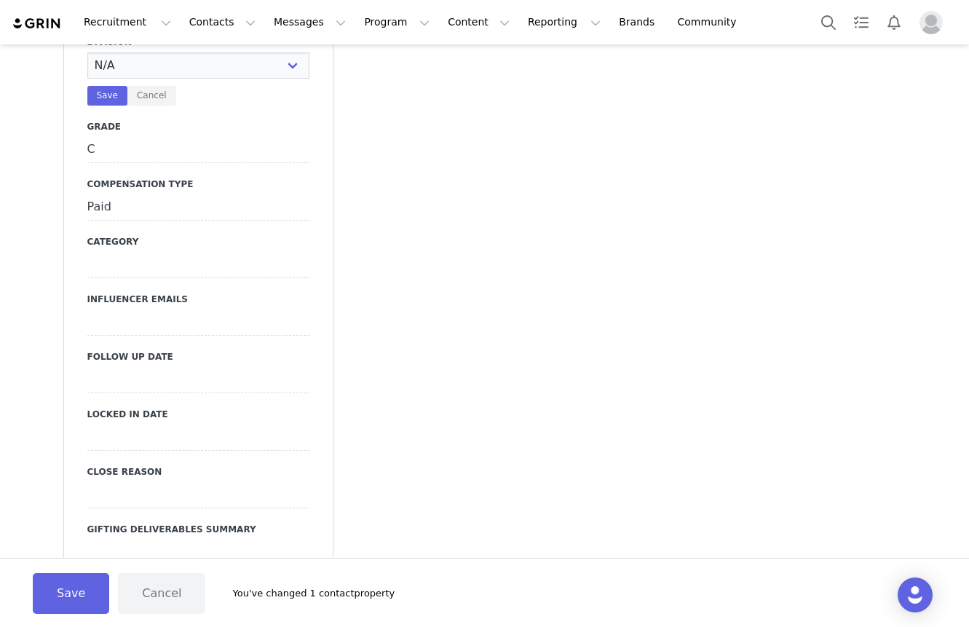
select select "Womens"
click at [87, 79] on select "N/A NOVA BEAUTY Womens Curve Mens Promo Nova Kids Maven Beauty Bombshell" at bounding box center [198, 65] width 222 height 26
click at [109, 106] on button "Save" at bounding box center [107, 96] width 40 height 20
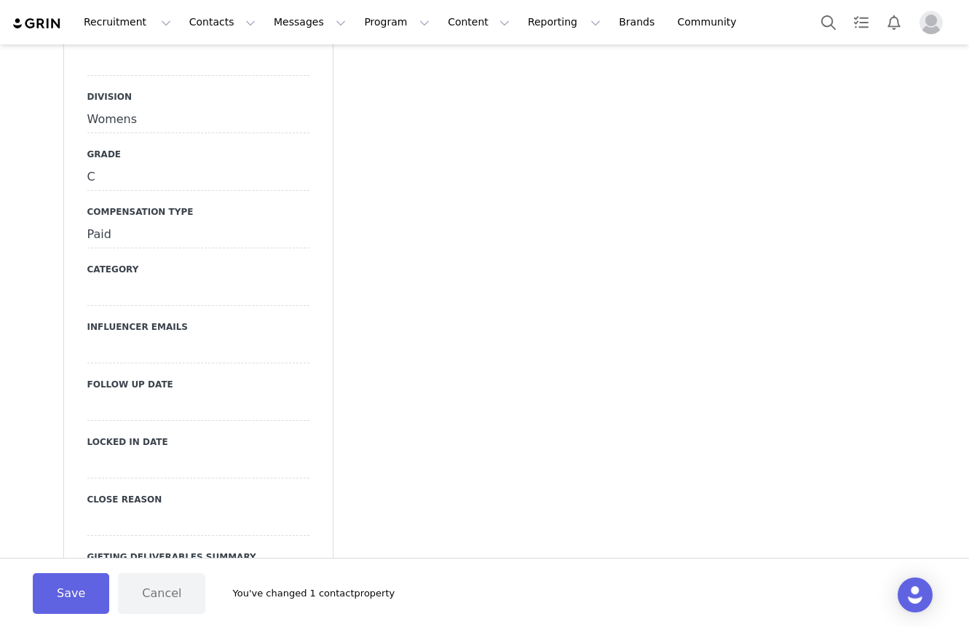
scroll to position [1519, 0]
click at [111, 76] on div at bounding box center [198, 63] width 222 height 26
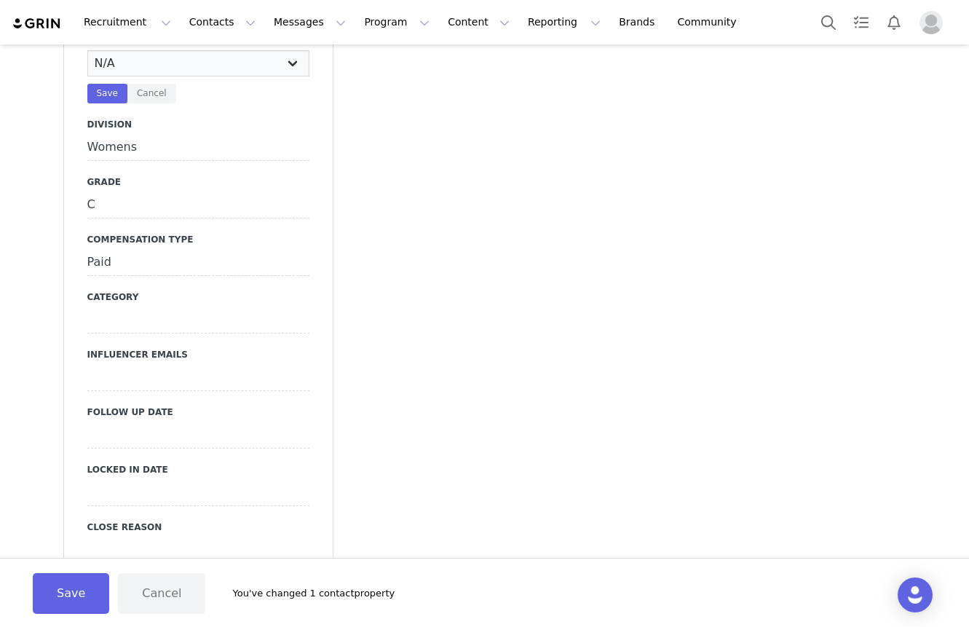
click at [118, 76] on select "N/A Erin Stephanie Jasmine Hedy Bre Evelyn Pacey Jonny Alex Ashley Mike Chabely…" at bounding box center [198, 63] width 222 height 26
select select "Natasha"
click at [87, 76] on select "N/A Erin Stephanie Jasmine Hedy Bre Evelyn Pacey Jonny Alex Ashley Mike Chabely…" at bounding box center [198, 63] width 222 height 26
click at [107, 103] on button "Save" at bounding box center [107, 94] width 40 height 20
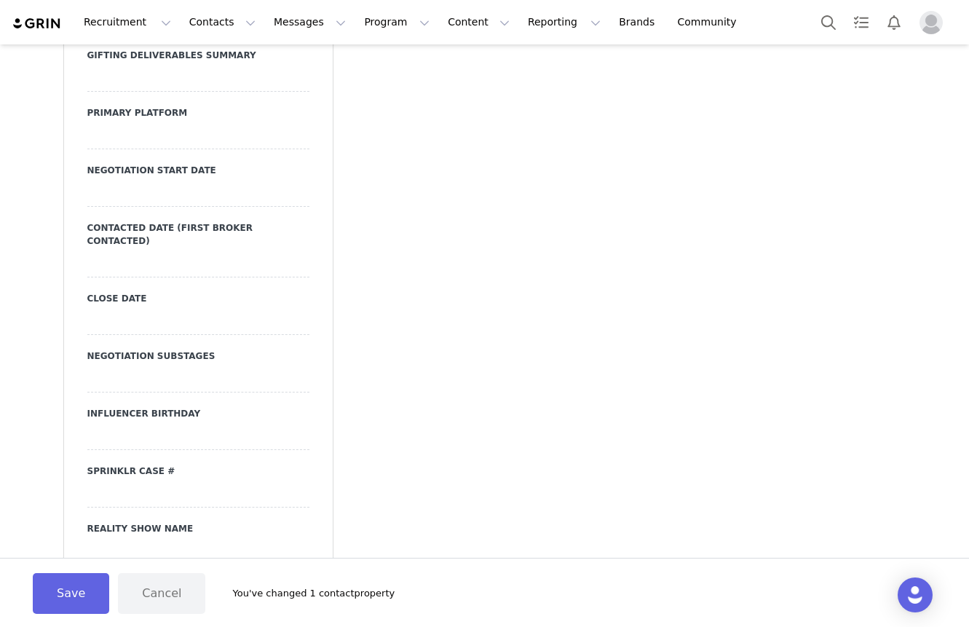
scroll to position [2039, 0]
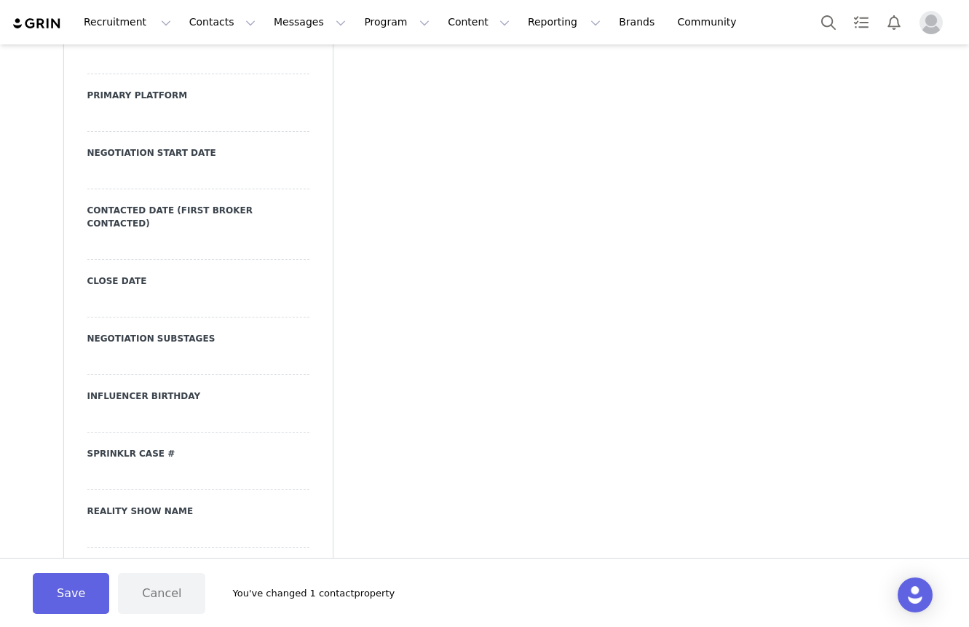
click at [139, 132] on div at bounding box center [198, 119] width 222 height 26
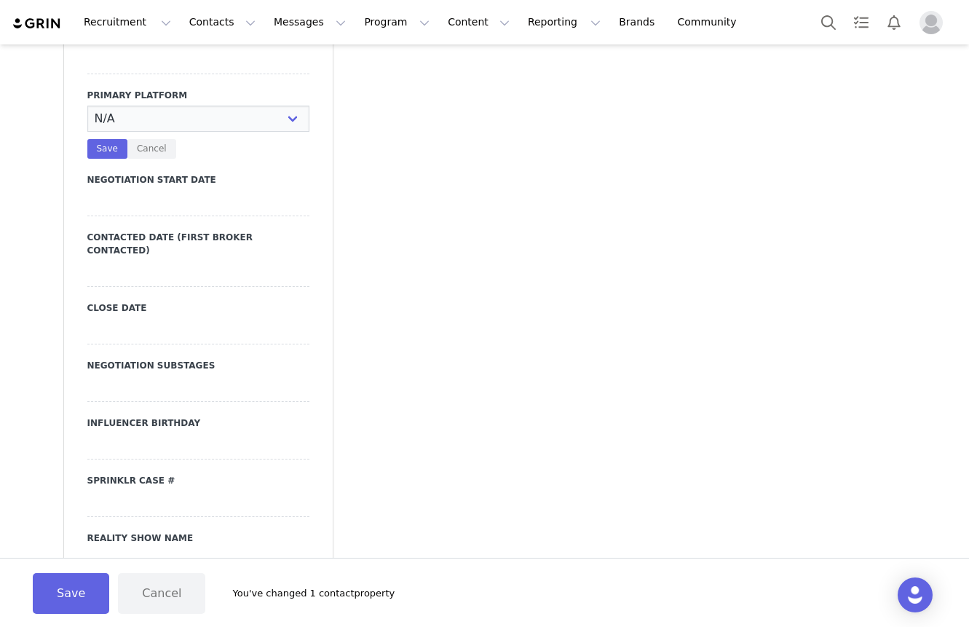
select select "Instagram"
click at [87, 132] on select "N/A Instagram TikTok Youtube Other" at bounding box center [198, 119] width 222 height 26
click at [109, 159] on button "Save" at bounding box center [107, 149] width 40 height 20
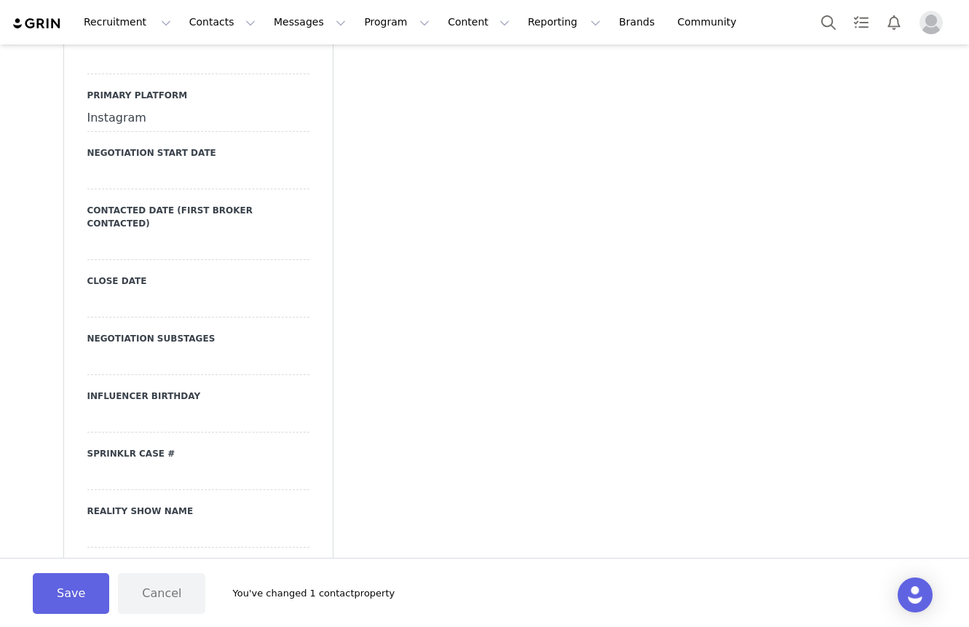
click at [139, 260] on div at bounding box center [198, 247] width 222 height 26
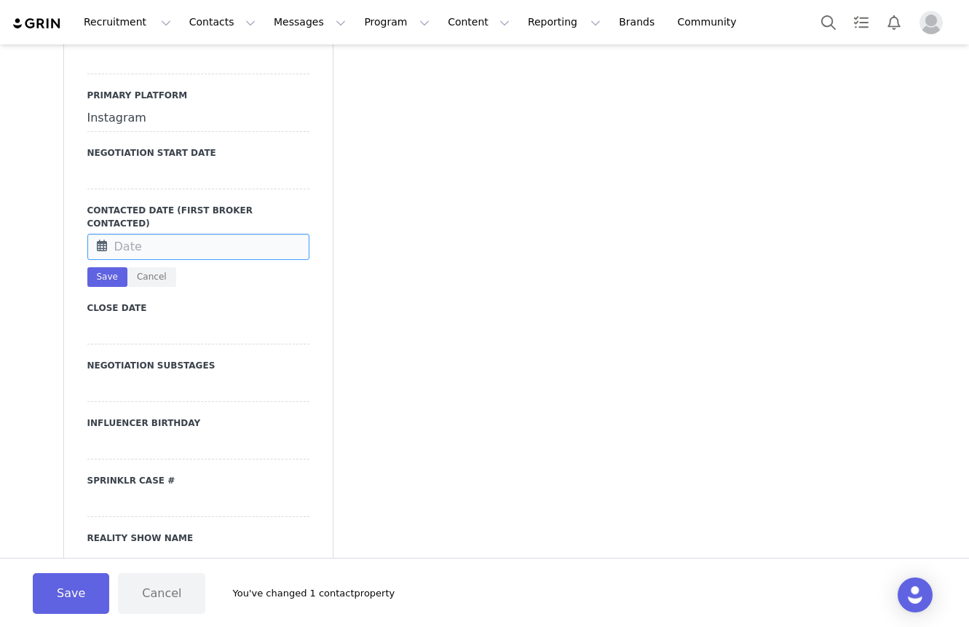
click at [139, 260] on input "text" at bounding box center [198, 247] width 222 height 26
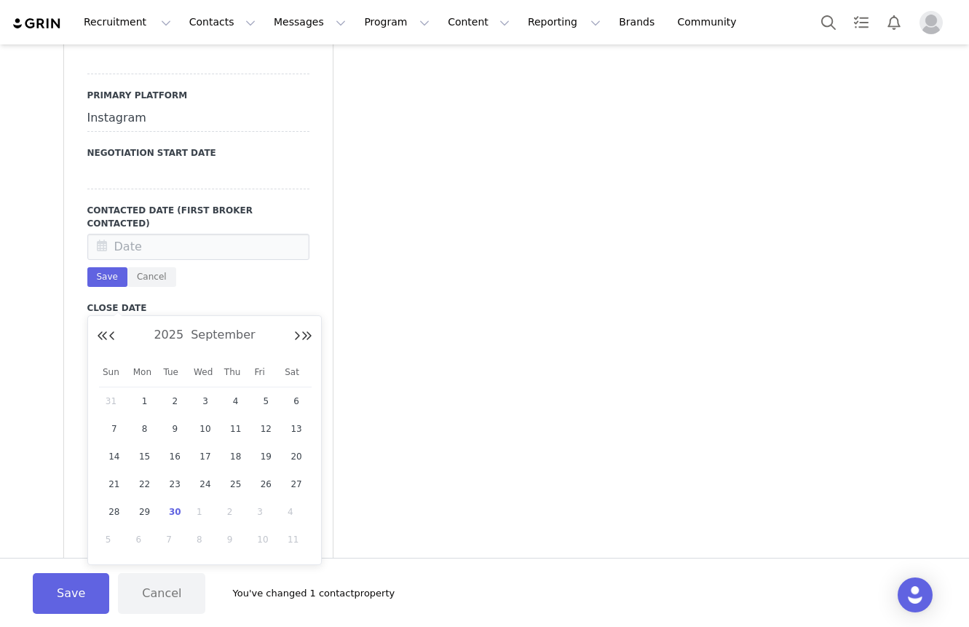
click at [169, 508] on span "30" at bounding box center [174, 511] width 17 height 17
type input "Sep 30 2025"
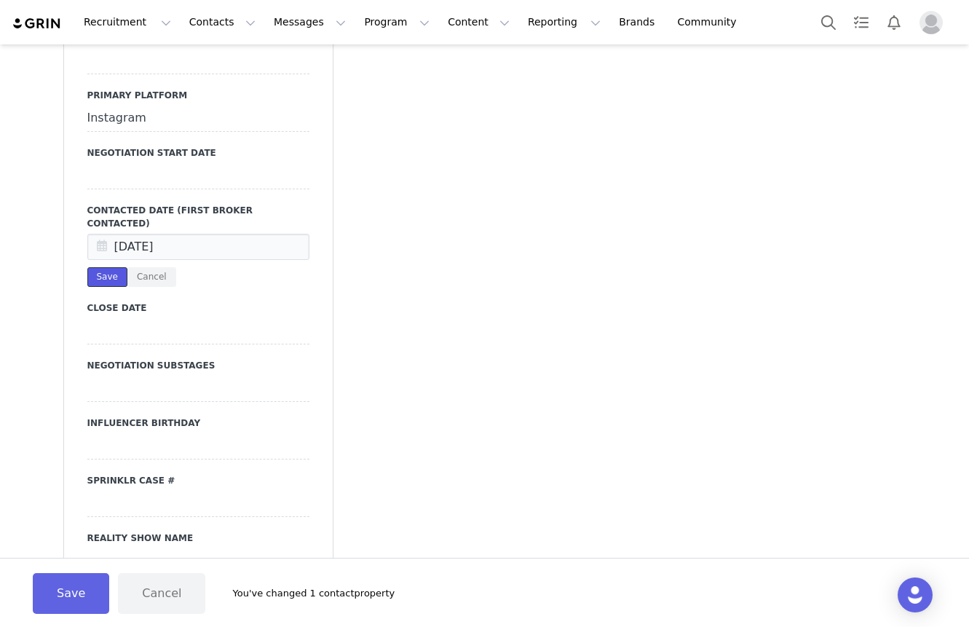
click at [114, 287] on button "Save" at bounding box center [107, 277] width 40 height 20
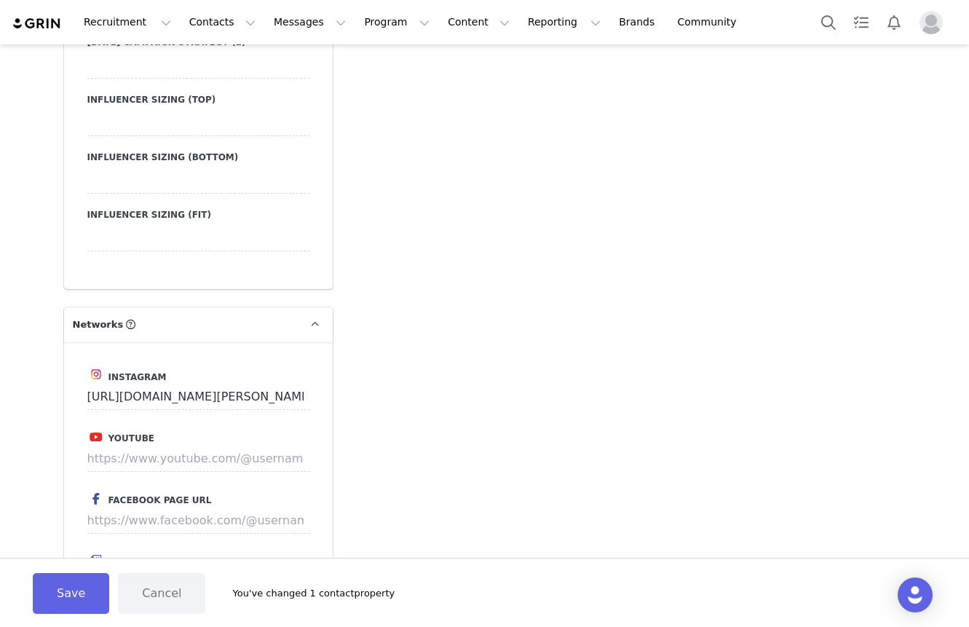
scroll to position [3277, 0]
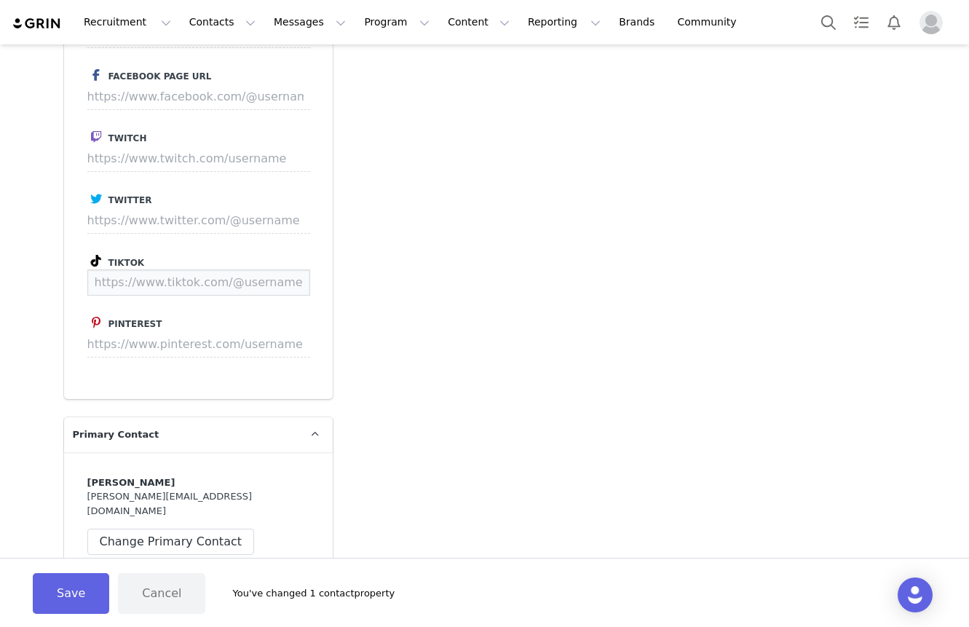
click at [143, 296] on input at bounding box center [198, 282] width 223 height 26
paste input "https://www.tiktok.com/@im.michellecll"
type input "https://www.tiktok.com/@im.michellecll"
click at [275, 296] on button "Save" at bounding box center [282, 282] width 53 height 26
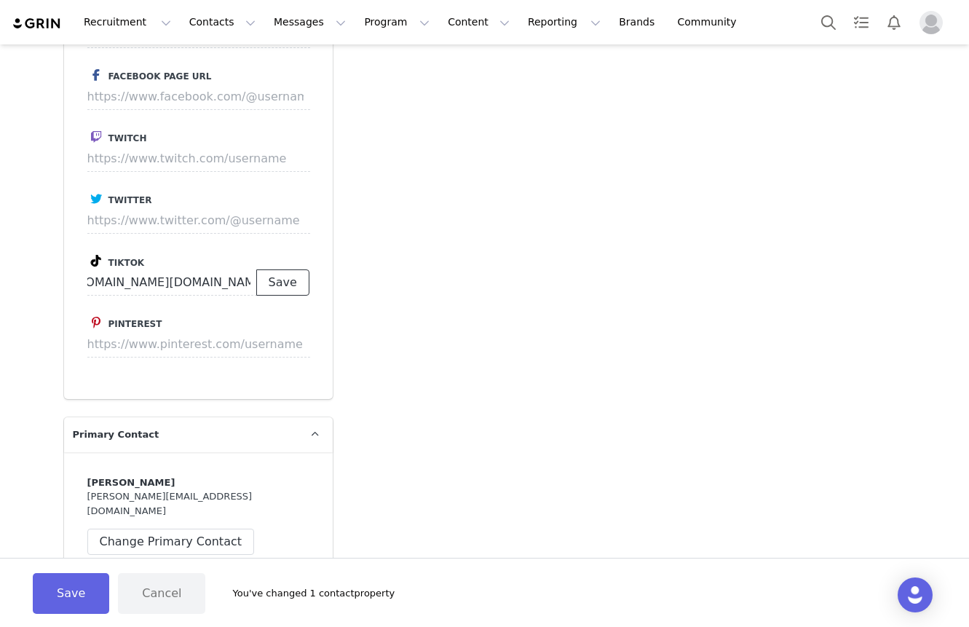
scroll to position [0, 0]
click at [275, 296] on p "Save" at bounding box center [282, 282] width 53 height 26
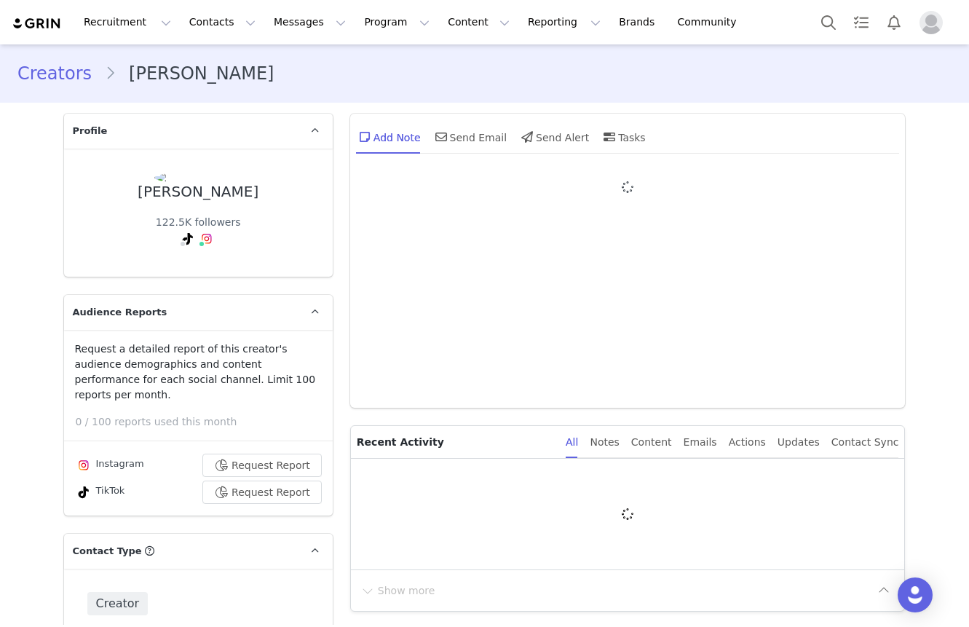
type input "+1 ([GEOGRAPHIC_DATA])"
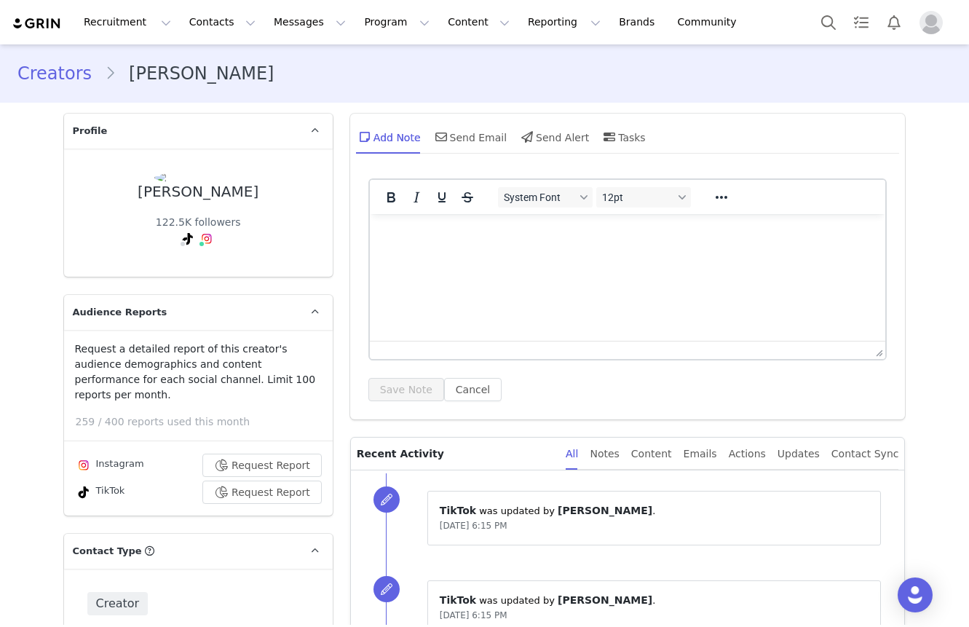
scroll to position [5, 0]
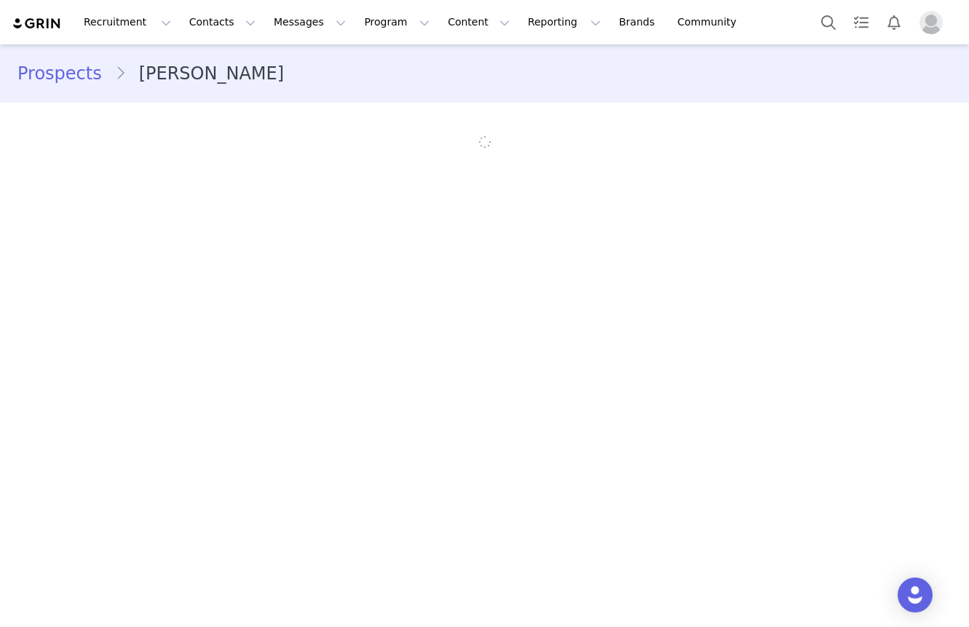
click at [921, 2] on div "Recruitment Recruitment Creator Search Curated Lists Landing Pages Web Extensio…" at bounding box center [484, 22] width 969 height 44
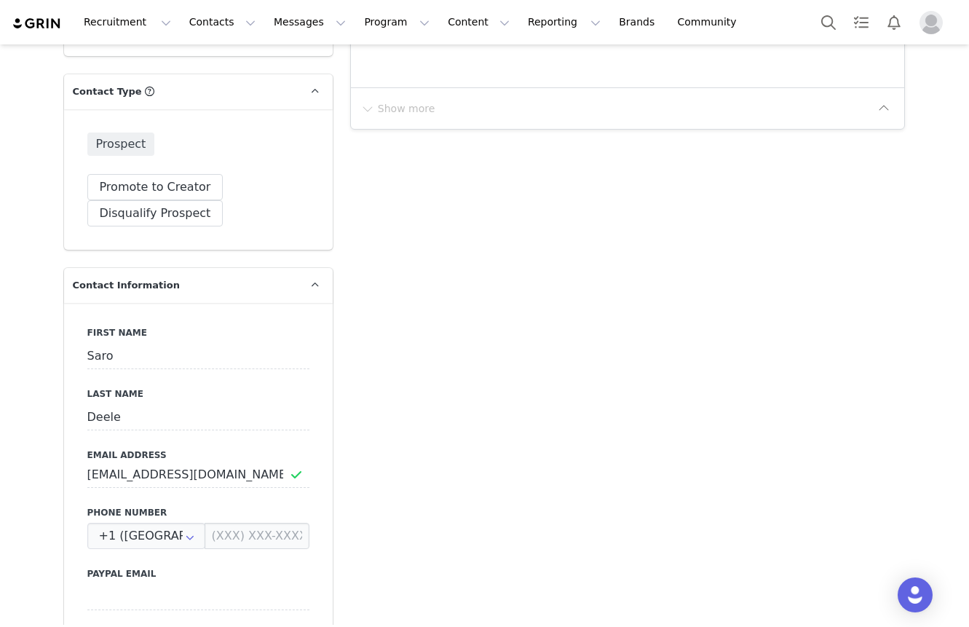
scroll to position [516, 0]
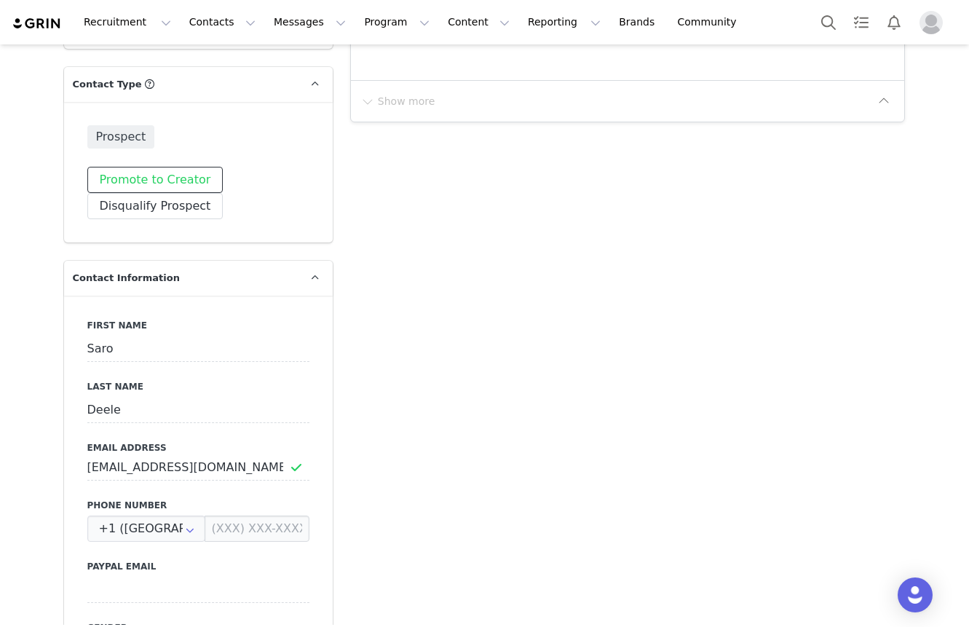
click at [180, 167] on button "Promote to Creator" at bounding box center [155, 180] width 136 height 26
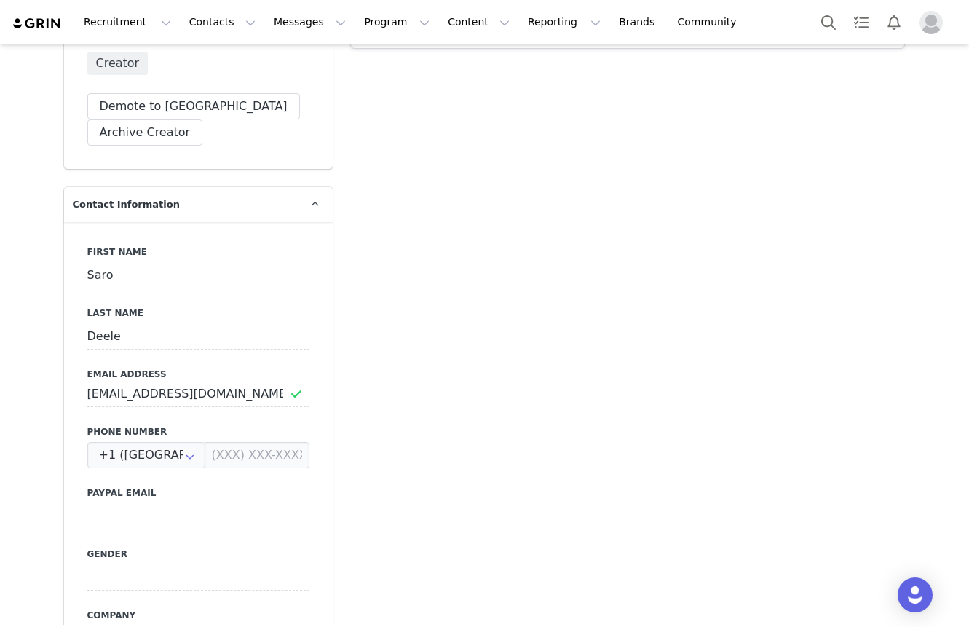
scroll to position [881, 0]
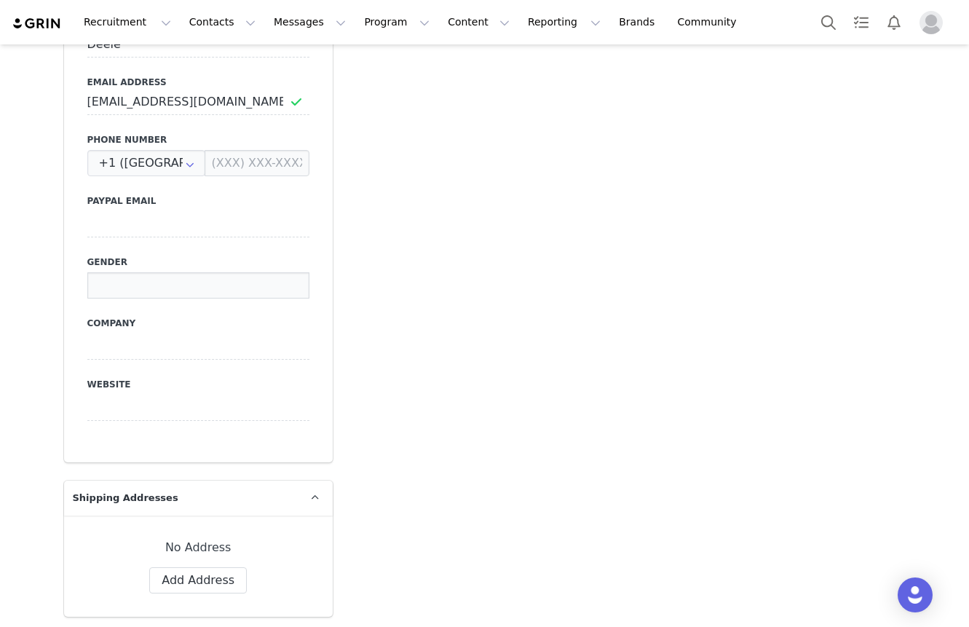
click at [149, 281] on input at bounding box center [198, 285] width 222 height 26
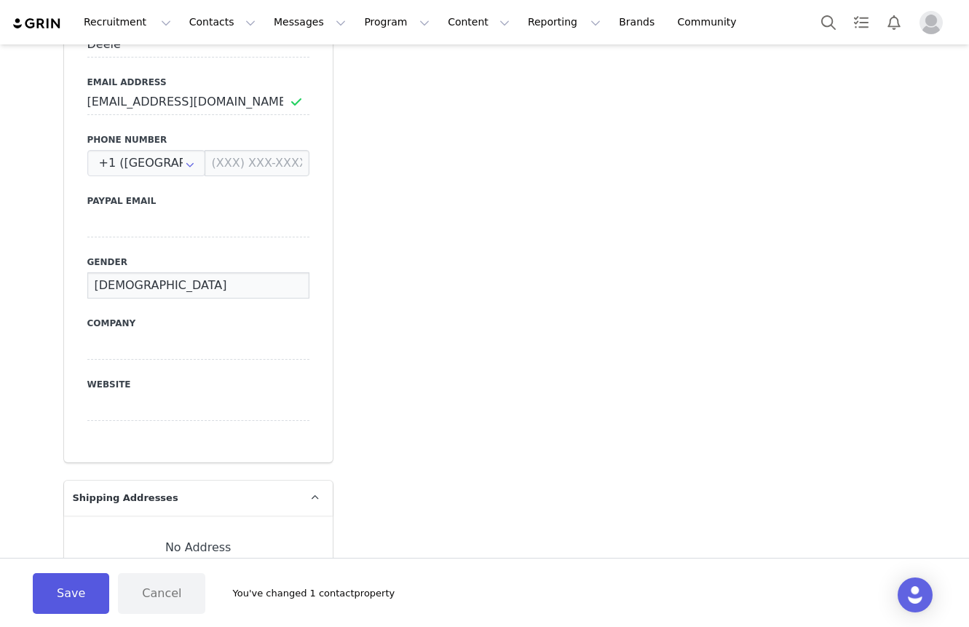
type input "[DEMOGRAPHIC_DATA]"
click at [80, 578] on button "Save" at bounding box center [71, 593] width 76 height 41
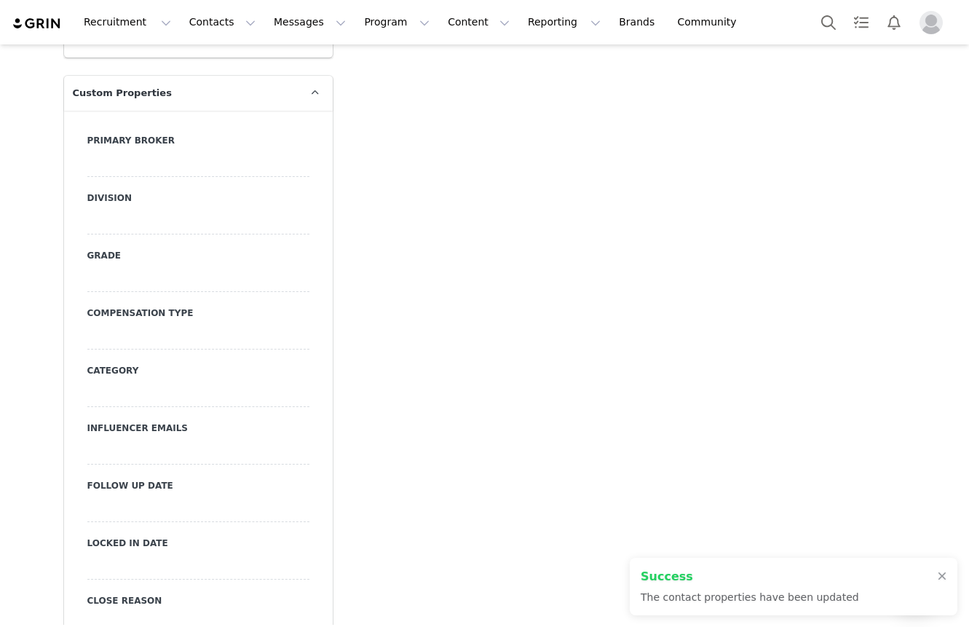
scroll to position [1513, 0]
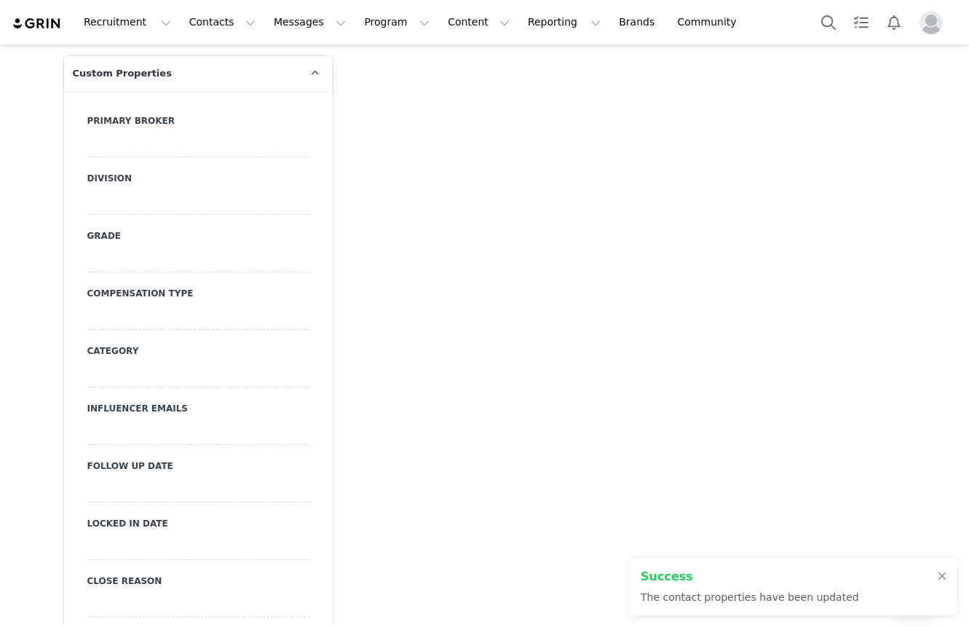
click at [127, 304] on div at bounding box center [198, 317] width 222 height 26
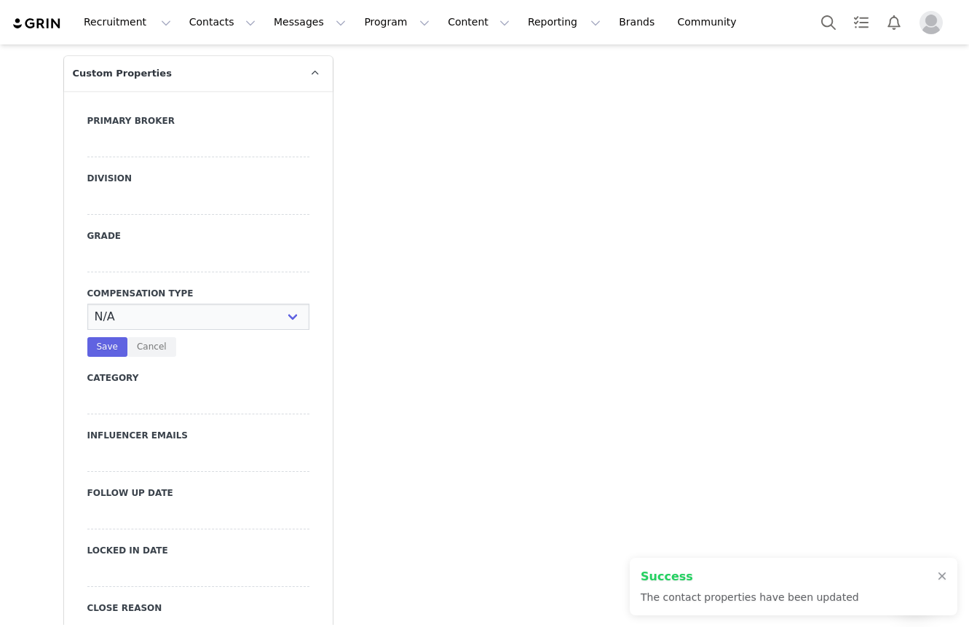
select select "Paid"
click at [87, 304] on select "N/A Paid Post for Product" at bounding box center [198, 317] width 222 height 26
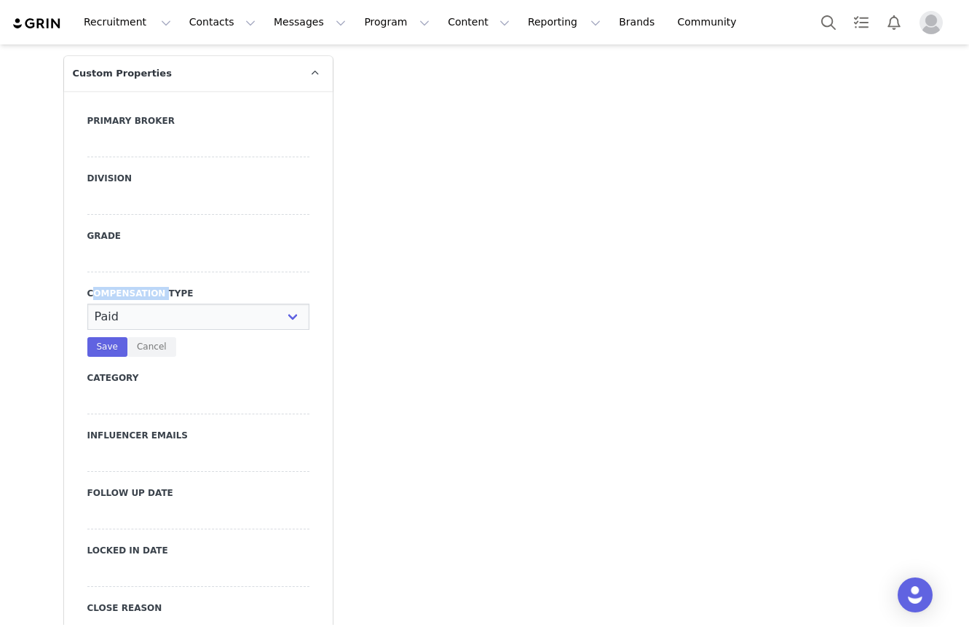
click at [120, 246] on div at bounding box center [198, 259] width 222 height 26
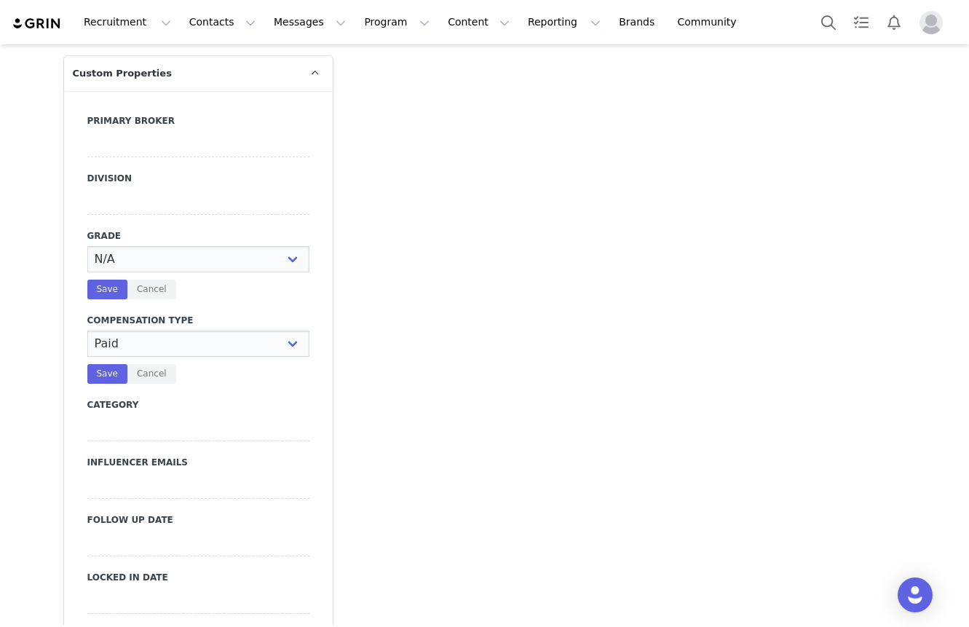
select select "C"
click at [87, 246] on select "N/A A+ A B C D" at bounding box center [198, 259] width 222 height 26
click at [132, 189] on div at bounding box center [198, 202] width 222 height 26
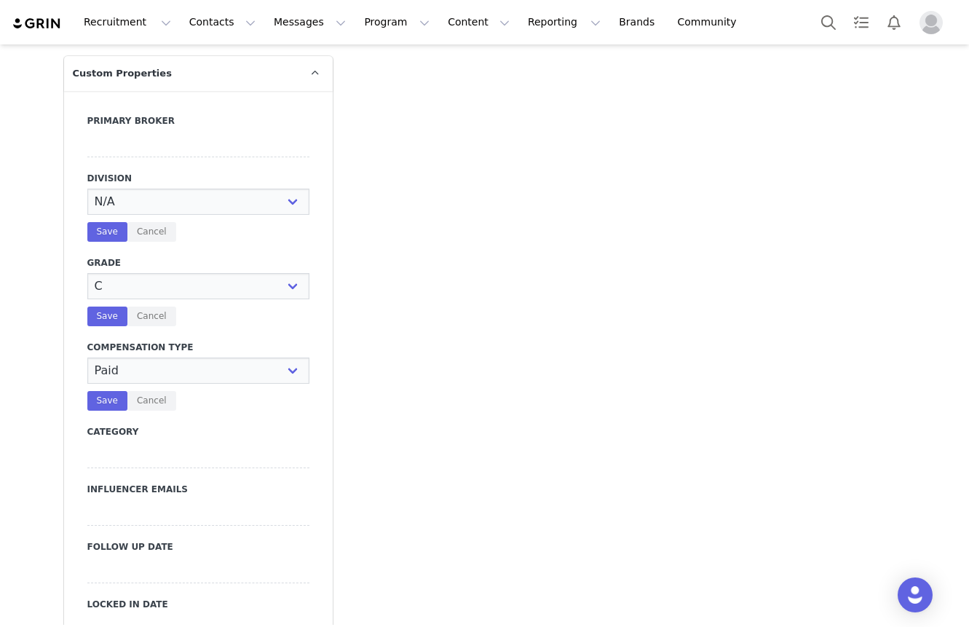
select select "Mens"
click at [87, 189] on select "N/A NOVA BEAUTY Womens Curve Mens Promo Nova Kids Maven Beauty Bombshell" at bounding box center [198, 202] width 222 height 26
click at [108, 391] on button "Save" at bounding box center [107, 401] width 40 height 20
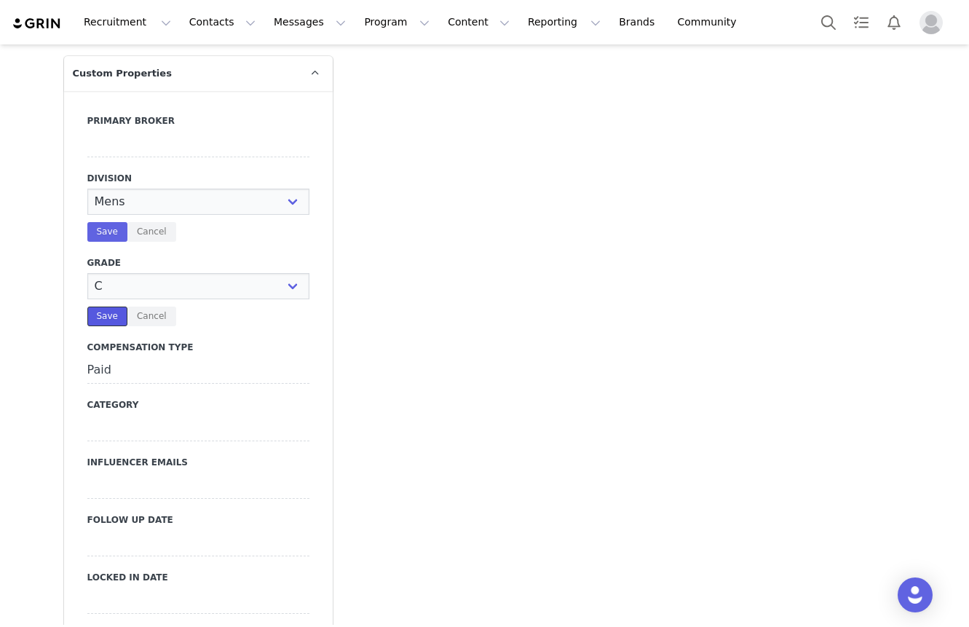
click at [108, 307] on button "Save" at bounding box center [107, 317] width 40 height 20
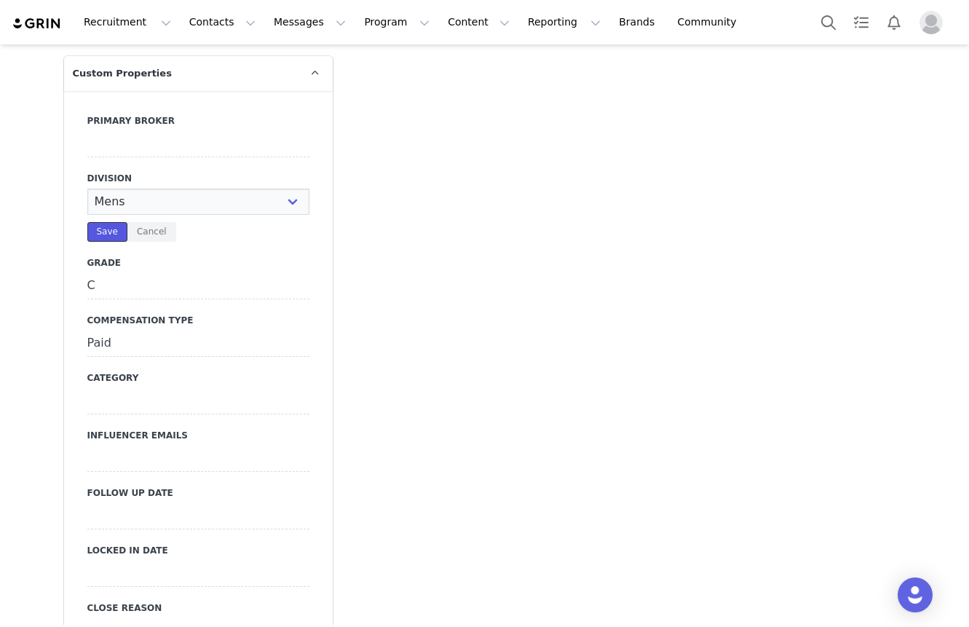
click at [117, 222] on button "Save" at bounding box center [107, 232] width 40 height 20
click at [136, 138] on div at bounding box center [198, 144] width 222 height 26
click at [136, 138] on select "N/A [PERSON_NAME] [PERSON_NAME] Jasmine [PERSON_NAME] Bre [PERSON_NAME] [PERSON…" at bounding box center [198, 144] width 222 height 26
select select "[PERSON_NAME]"
click at [87, 131] on select "N/A [PERSON_NAME] [PERSON_NAME] Jasmine [PERSON_NAME] Bre [PERSON_NAME] [PERSON…" at bounding box center [198, 144] width 222 height 26
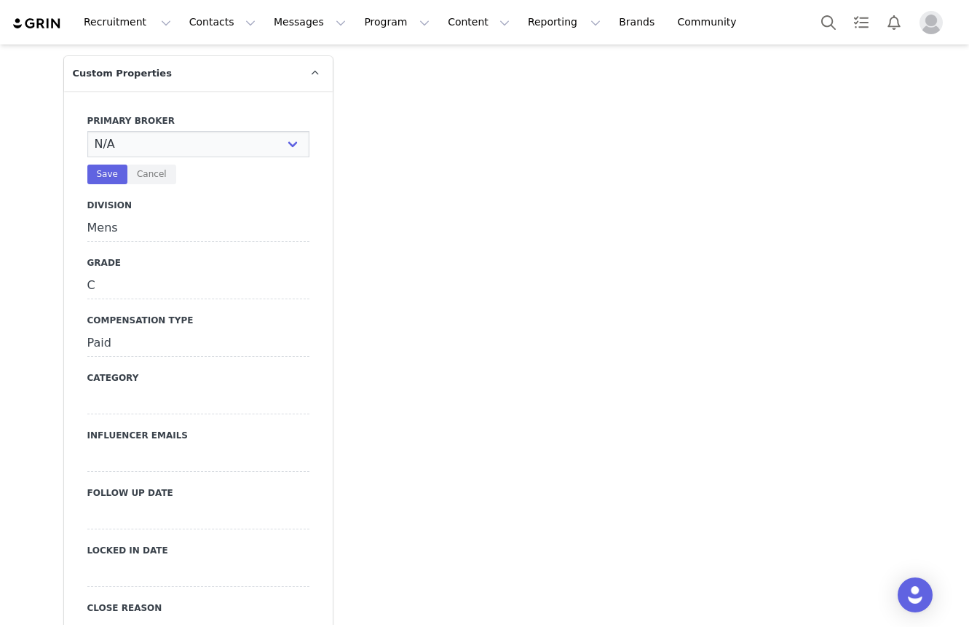
click at [95, 165] on button "Save" at bounding box center [107, 175] width 40 height 20
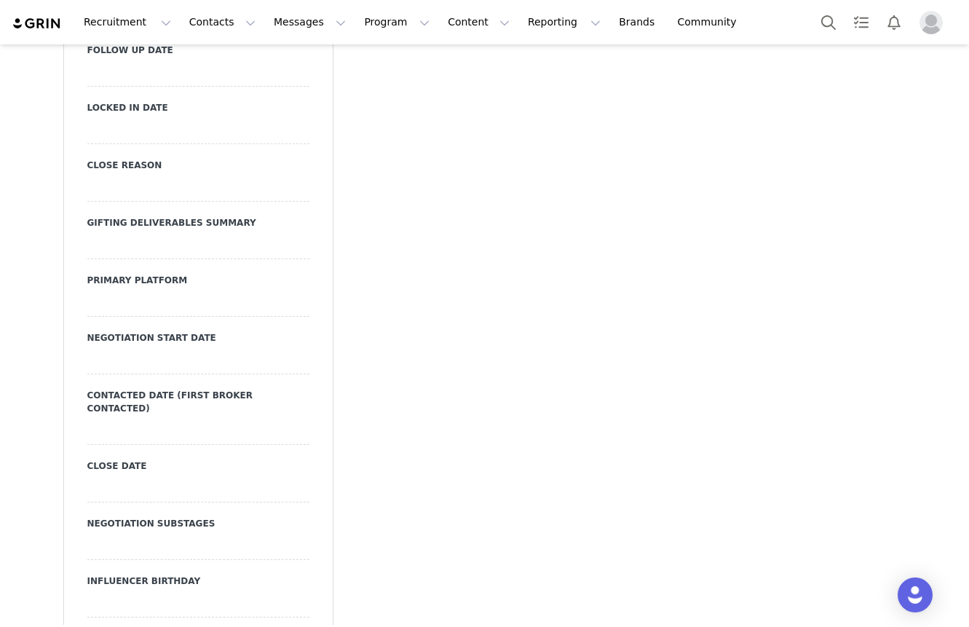
scroll to position [1945, 0]
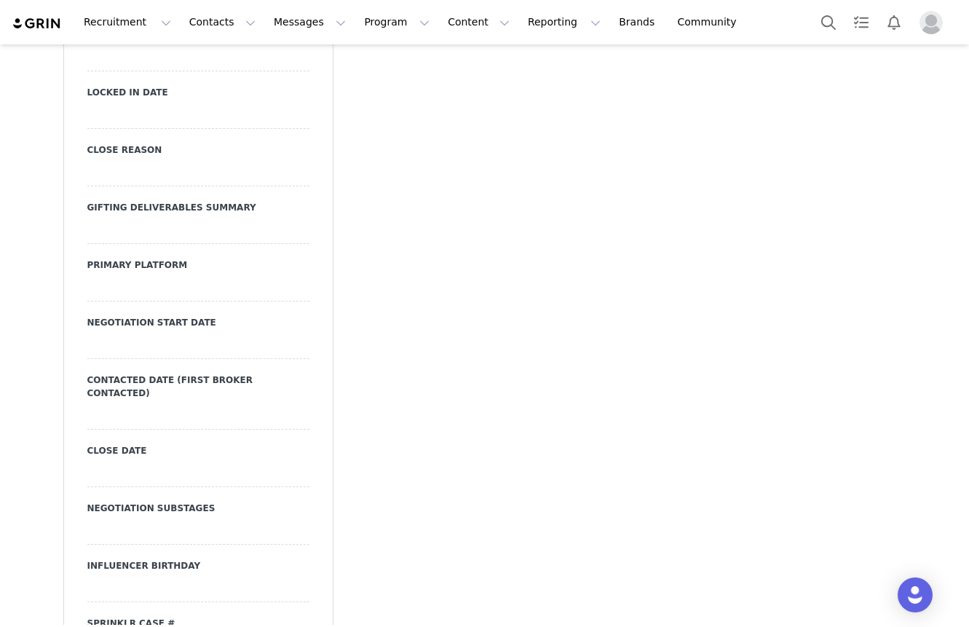
click at [123, 275] on div at bounding box center [198, 288] width 222 height 26
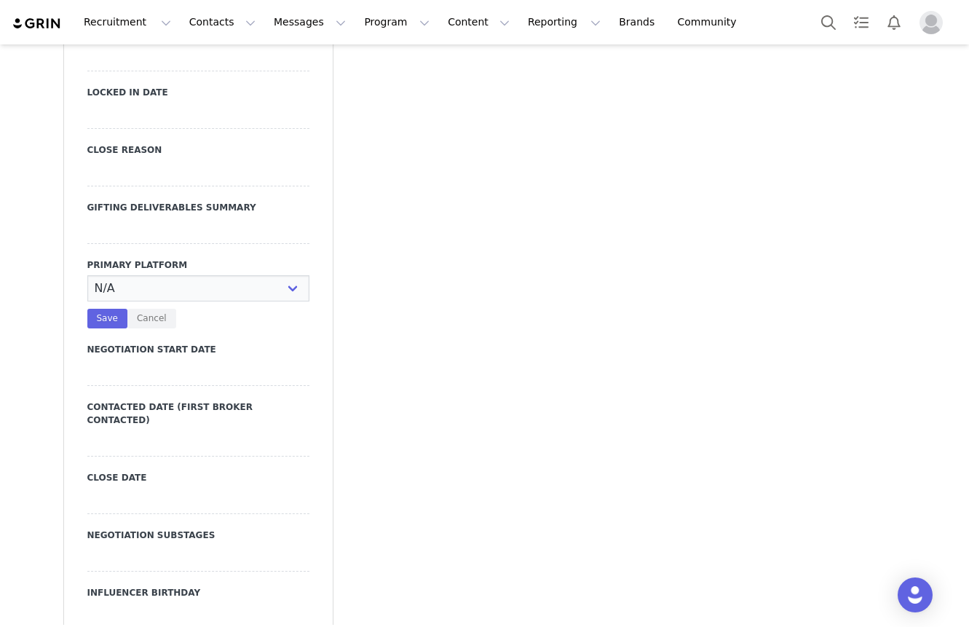
click at [123, 275] on select "N/A Instagram TikTok Youtube Other" at bounding box center [198, 288] width 222 height 26
select select "Instagram"
click at [87, 275] on select "N/A Instagram TikTok Youtube Other" at bounding box center [198, 288] width 222 height 26
click at [114, 430] on div at bounding box center [198, 443] width 222 height 26
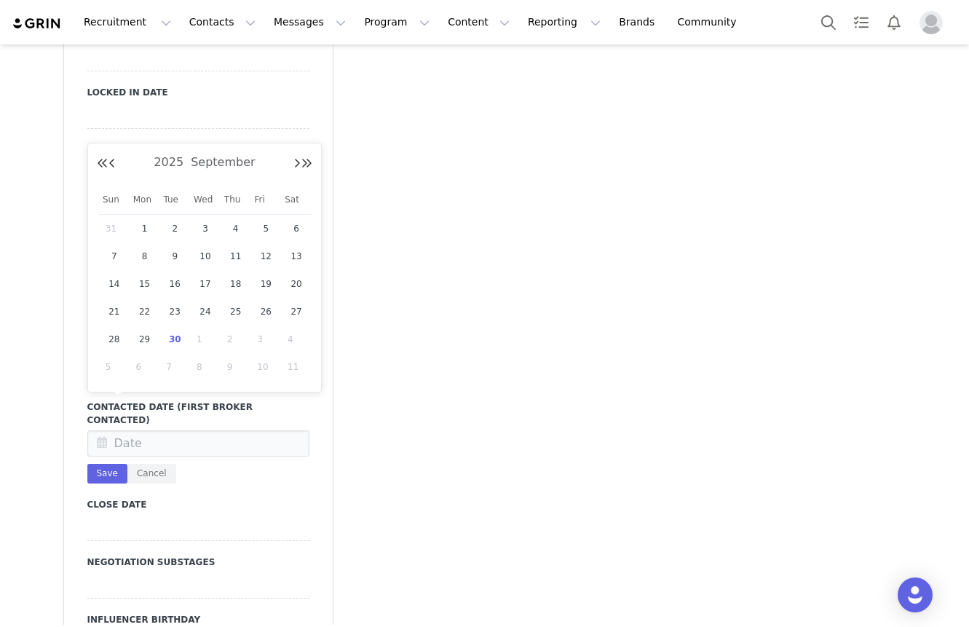
click at [178, 341] on span "30" at bounding box center [174, 339] width 17 height 17
type input "[DATE]"
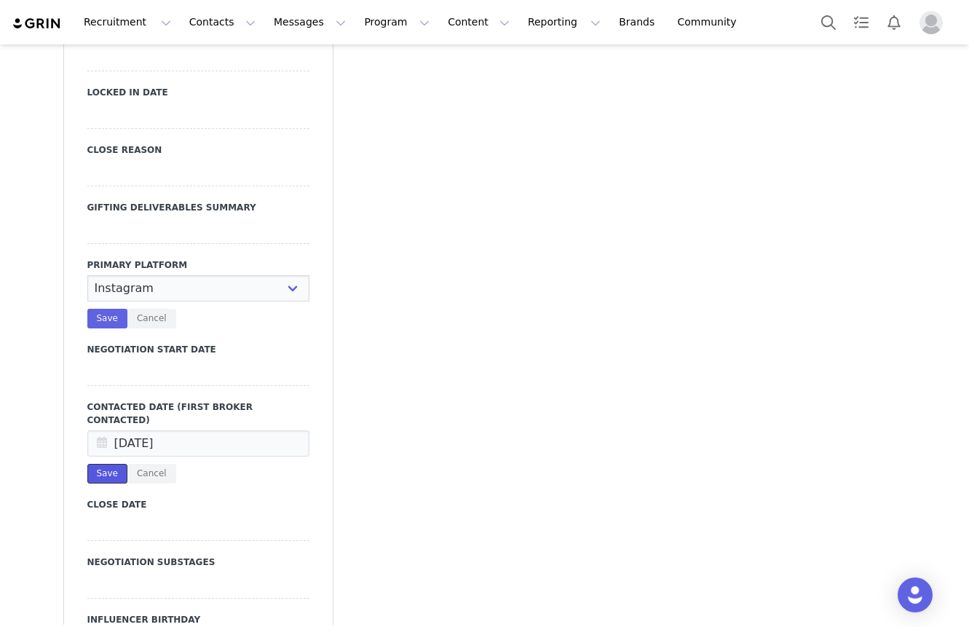
click at [116, 464] on button "Save" at bounding box center [107, 474] width 40 height 20
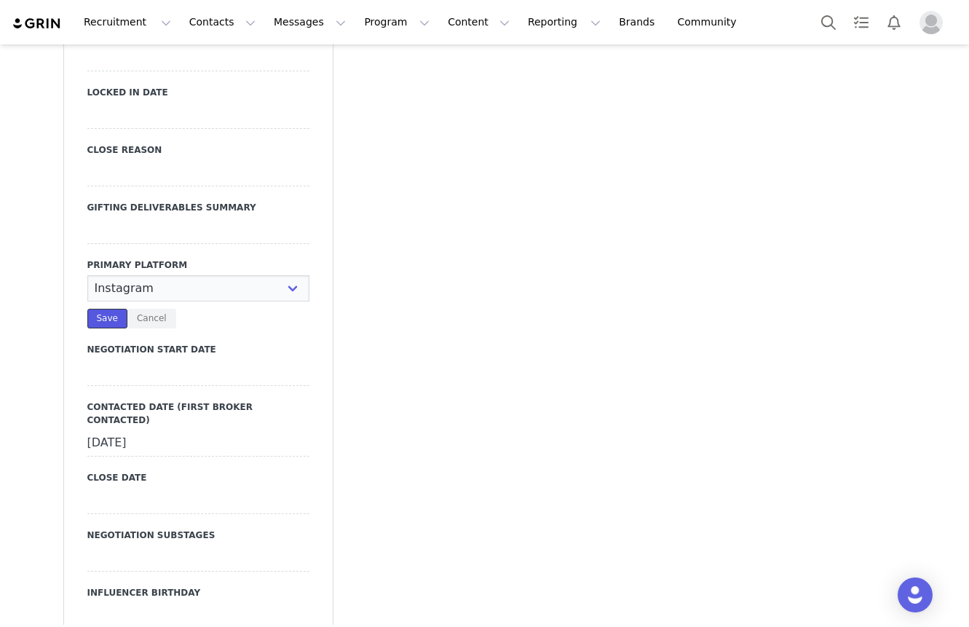
click at [109, 309] on button "Save" at bounding box center [107, 319] width 40 height 20
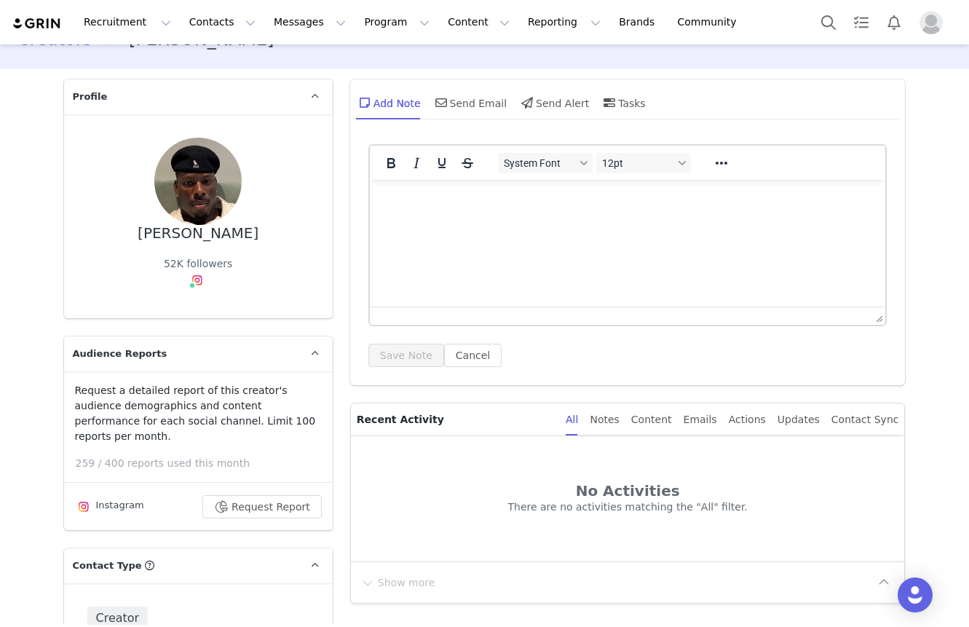
scroll to position [0, 0]
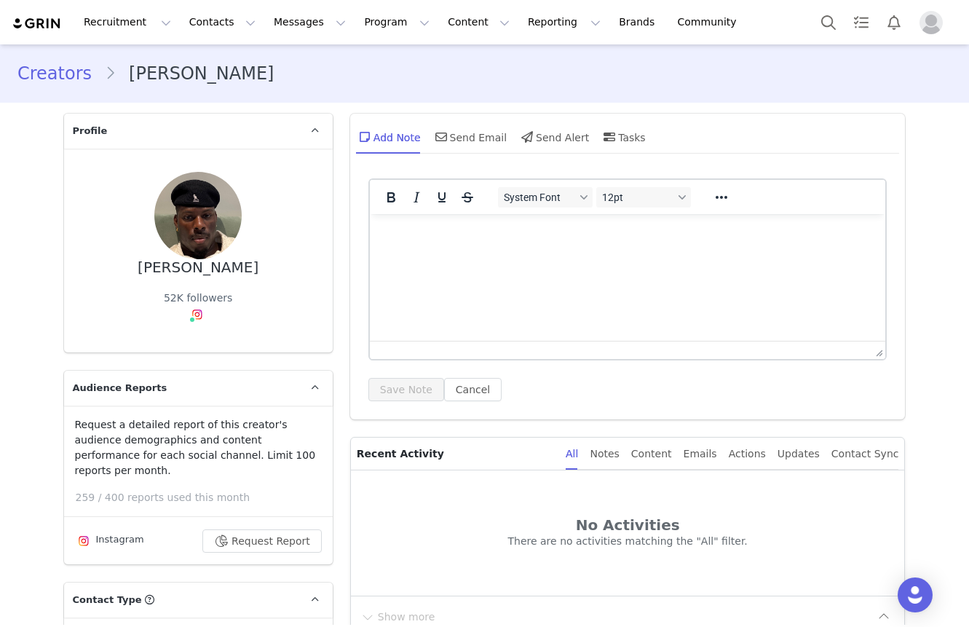
drag, startPoint x: 119, startPoint y: 79, endPoint x: 229, endPoint y: 79, distance: 110.0
click at [229, 79] on div "Creators Saro Deele" at bounding box center [484, 73] width 934 height 26
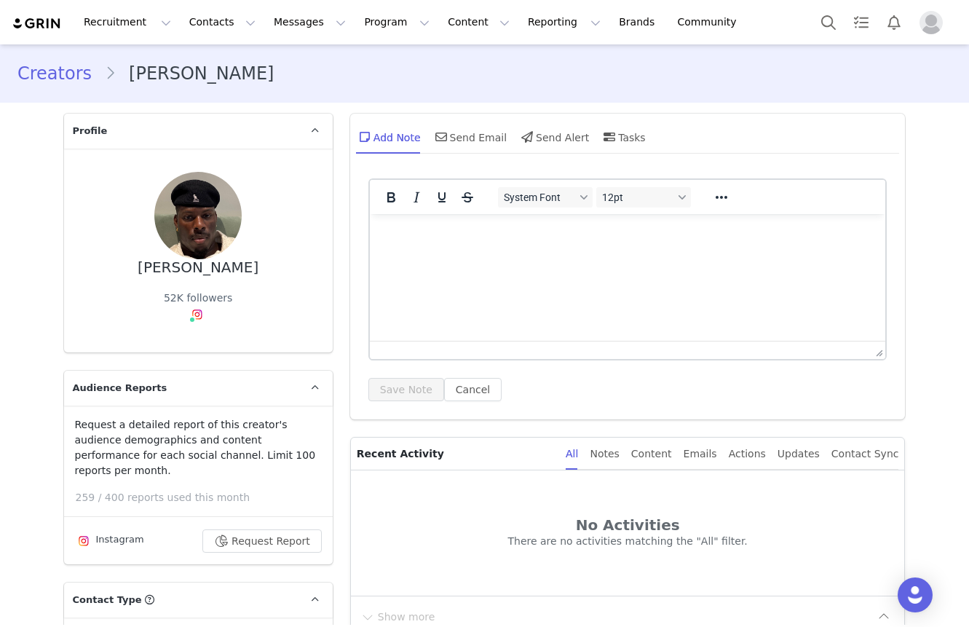
scroll to position [3251, 0]
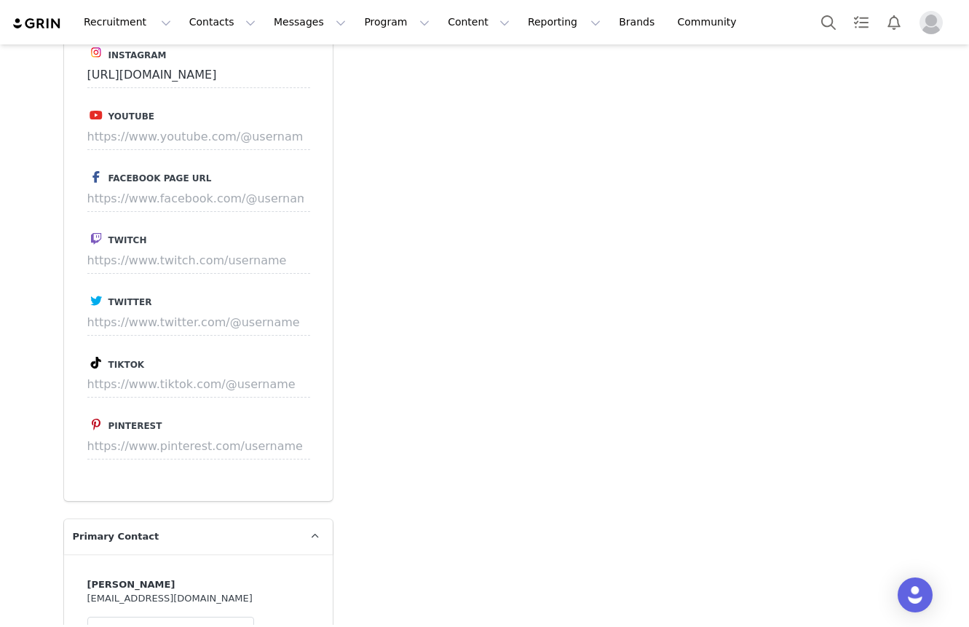
click at [169, 382] on div "Instagram https://www.instagram.com/sarodeele Youtube Facebook Page URL Twitch …" at bounding box center [198, 260] width 269 height 481
click at [191, 371] on input at bounding box center [198, 384] width 223 height 26
paste input "https://www.tiktok.com/@sarodeele"
type input "https://www.tiktok.com/@sarodeele"
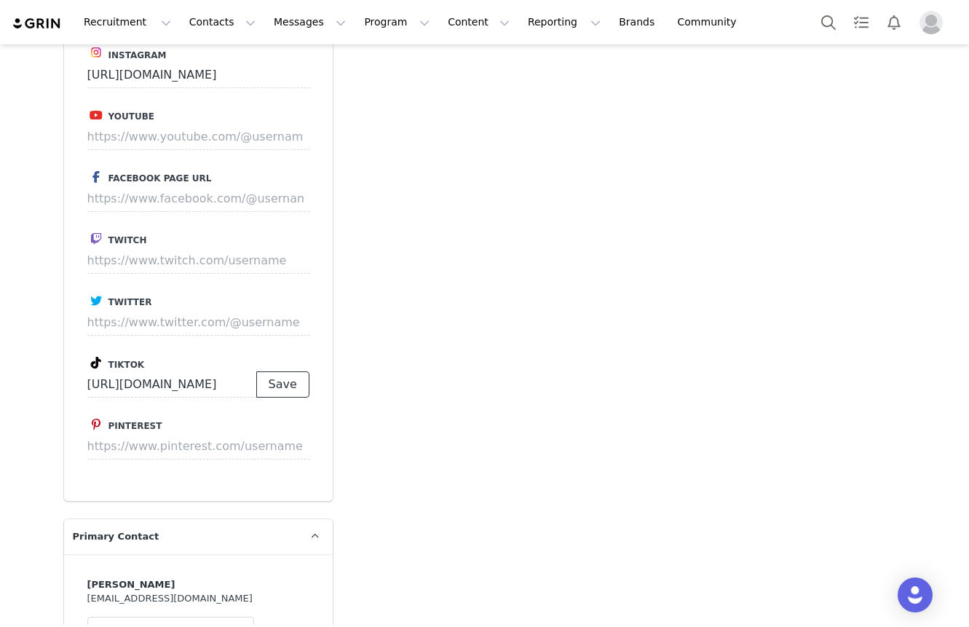
drag, startPoint x: 257, startPoint y: 348, endPoint x: 275, endPoint y: 348, distance: 17.5
click at [275, 371] on button "Save" at bounding box center [282, 384] width 53 height 26
click at [275, 371] on p "Save" at bounding box center [282, 384] width 53 height 26
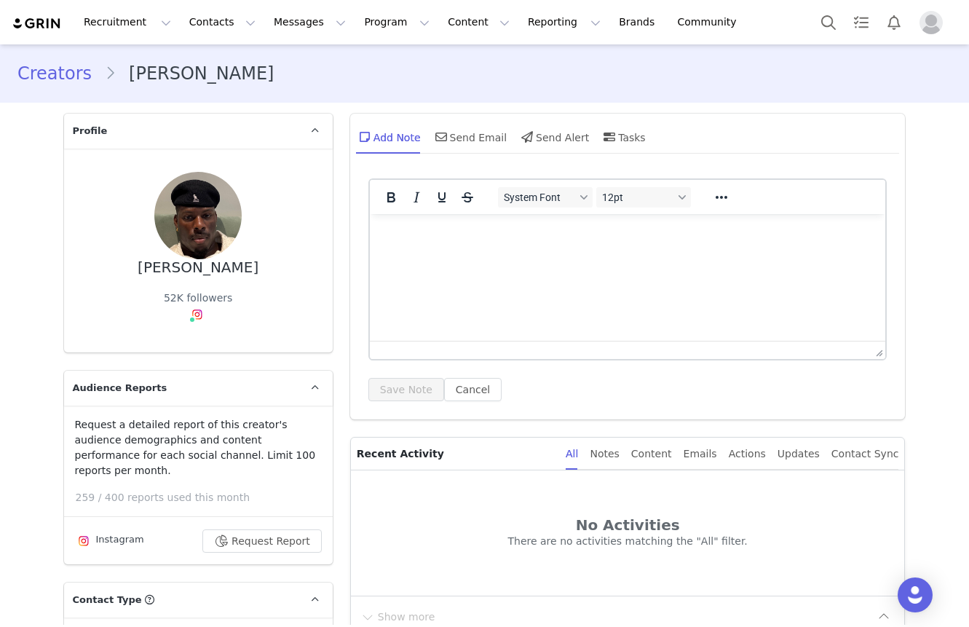
click at [455, 253] on html at bounding box center [627, 233] width 516 height 39
click at [420, 396] on button "Save Note" at bounding box center [407, 389] width 76 height 23
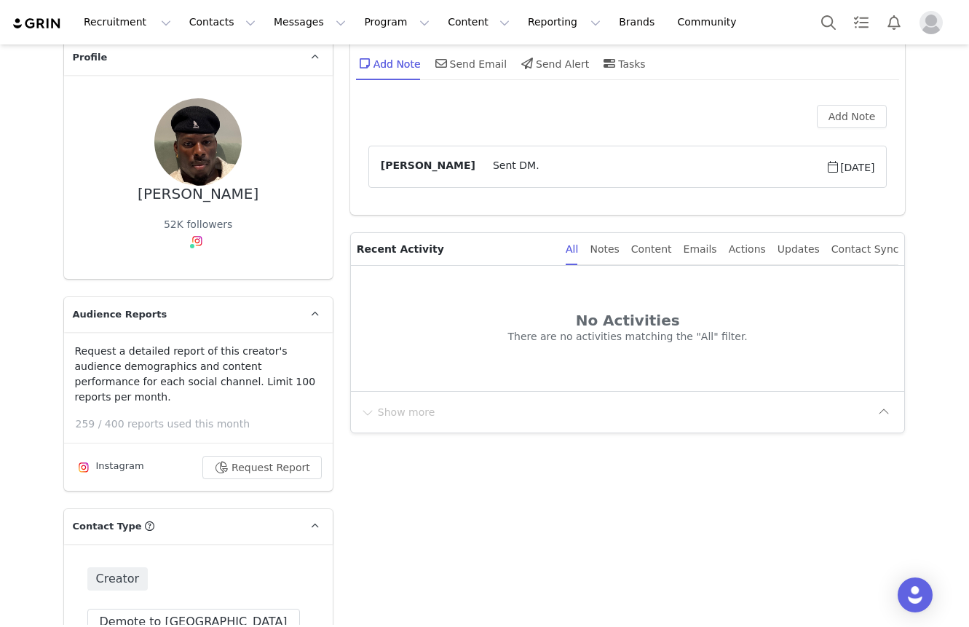
scroll to position [82, 0]
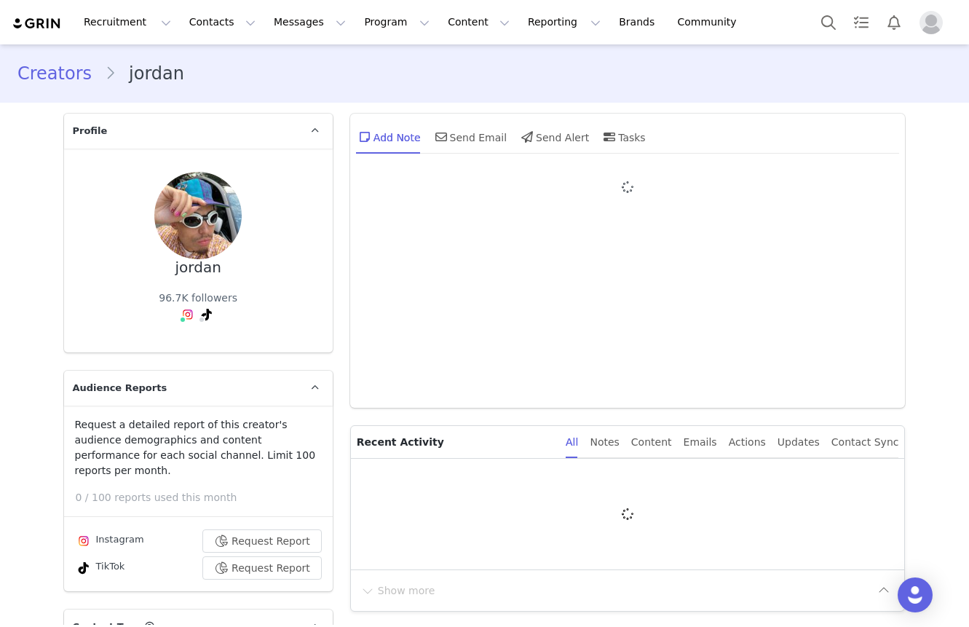
type input "+1 ([GEOGRAPHIC_DATA])"
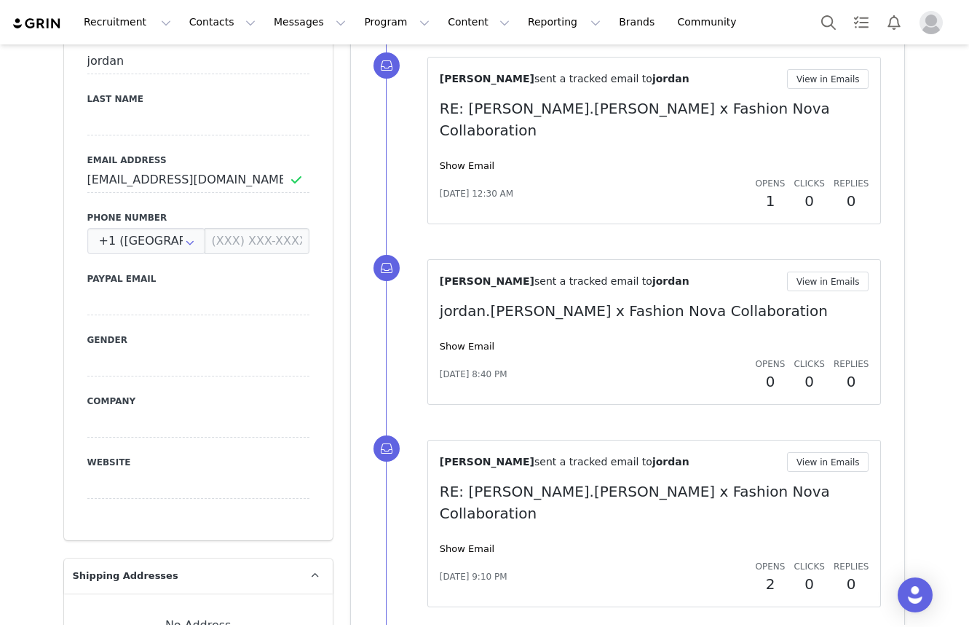
scroll to position [1236, 0]
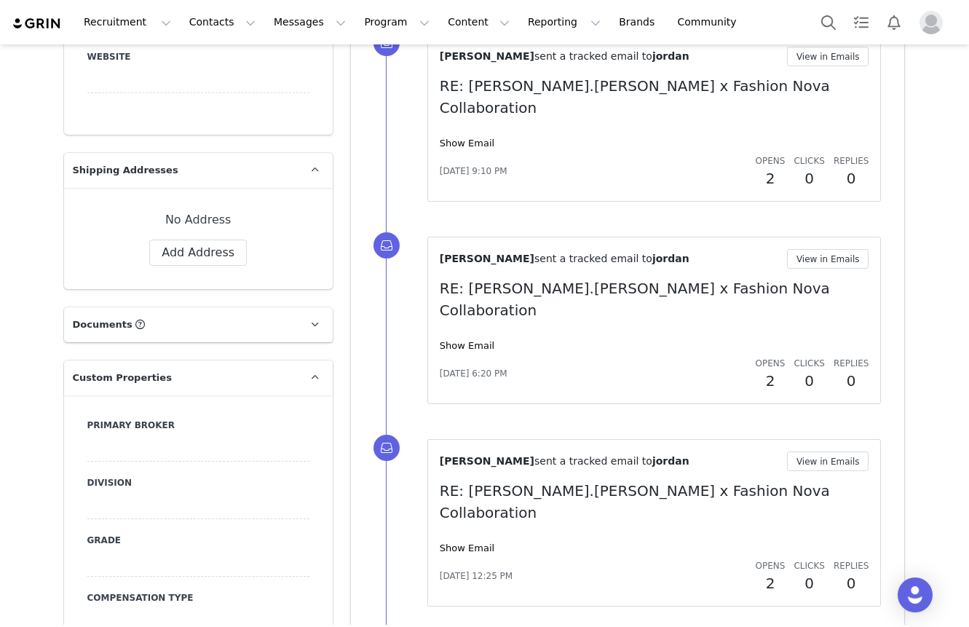
click at [449, 249] on div "Jasmine Rodriguez sent a tracked email to jordan View in Emails RE: jordan.kill…" at bounding box center [655, 320] width 430 height 143
click at [468, 340] on link "Show Email" at bounding box center [467, 345] width 55 height 11
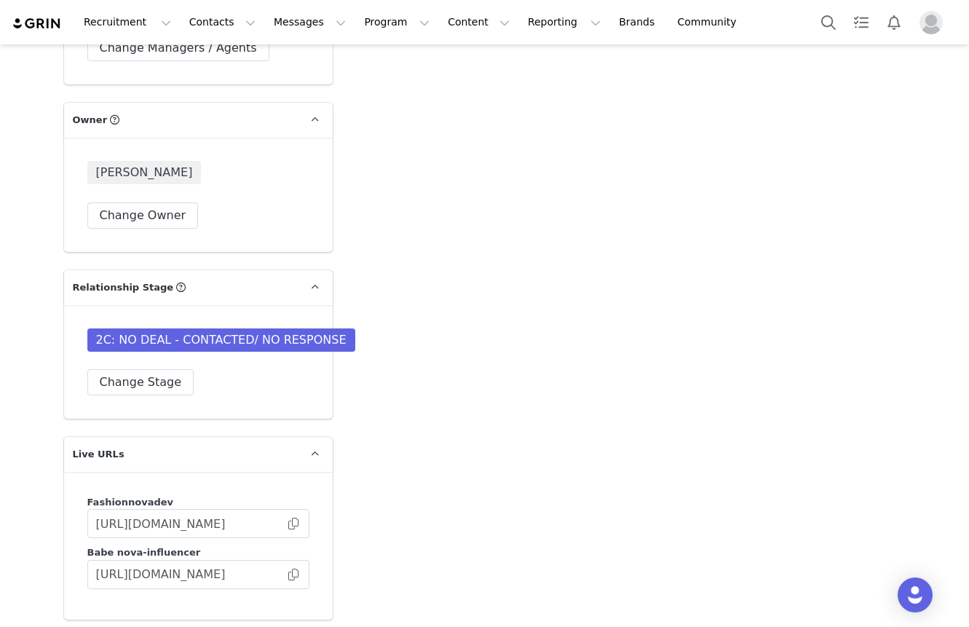
scroll to position [3987, 0]
click at [143, 368] on button "Change Stage" at bounding box center [140, 381] width 107 height 26
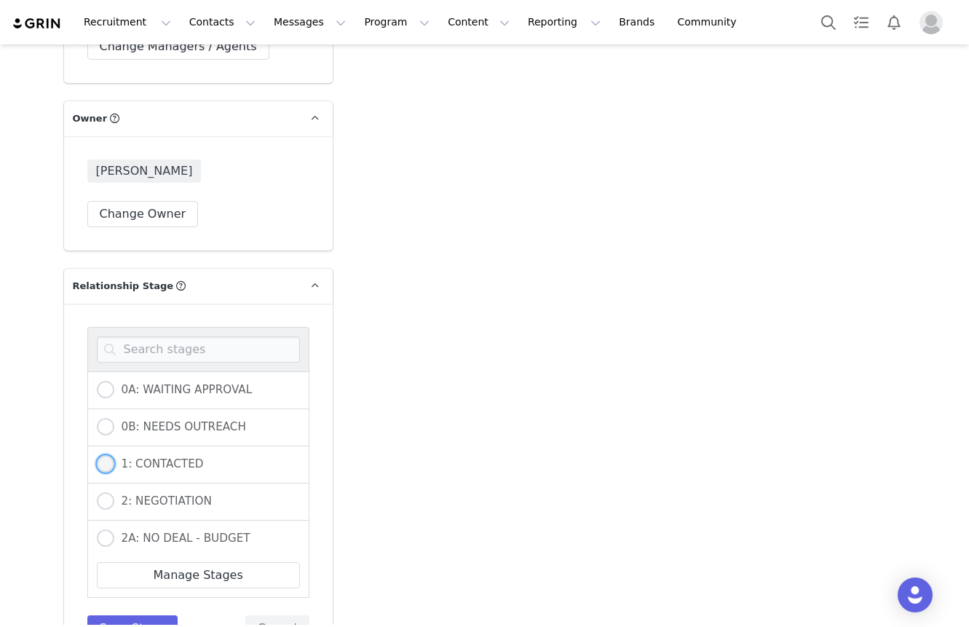
click at [127, 457] on span "1: CONTACTED" at bounding box center [159, 463] width 90 height 13
click at [114, 455] on input "1: CONTACTED" at bounding box center [105, 464] width 17 height 19
radio input "true"
radio input "false"
click at [136, 615] on button "Save Stage" at bounding box center [132, 628] width 91 height 26
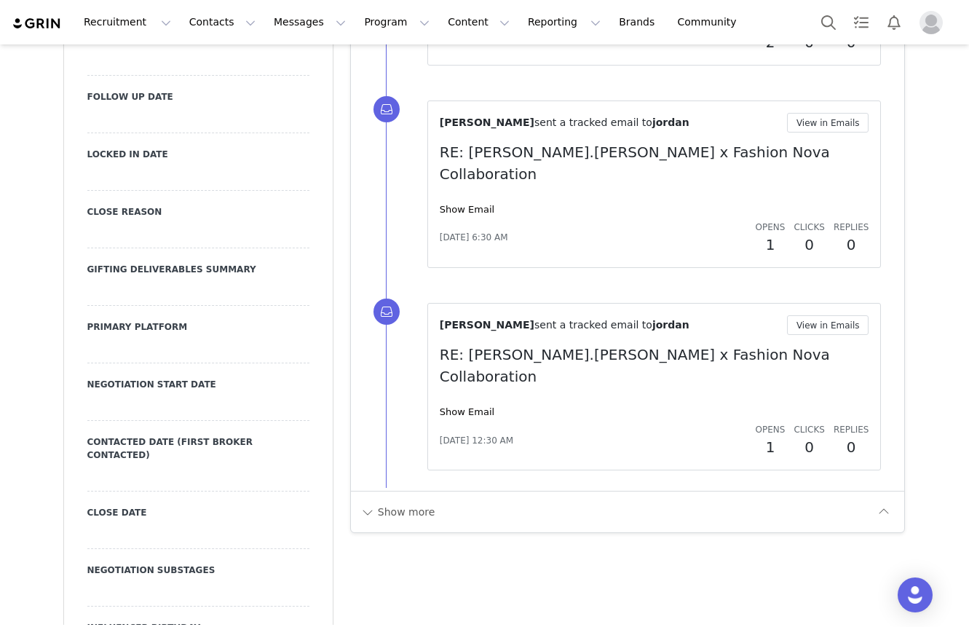
scroll to position [1881, 0]
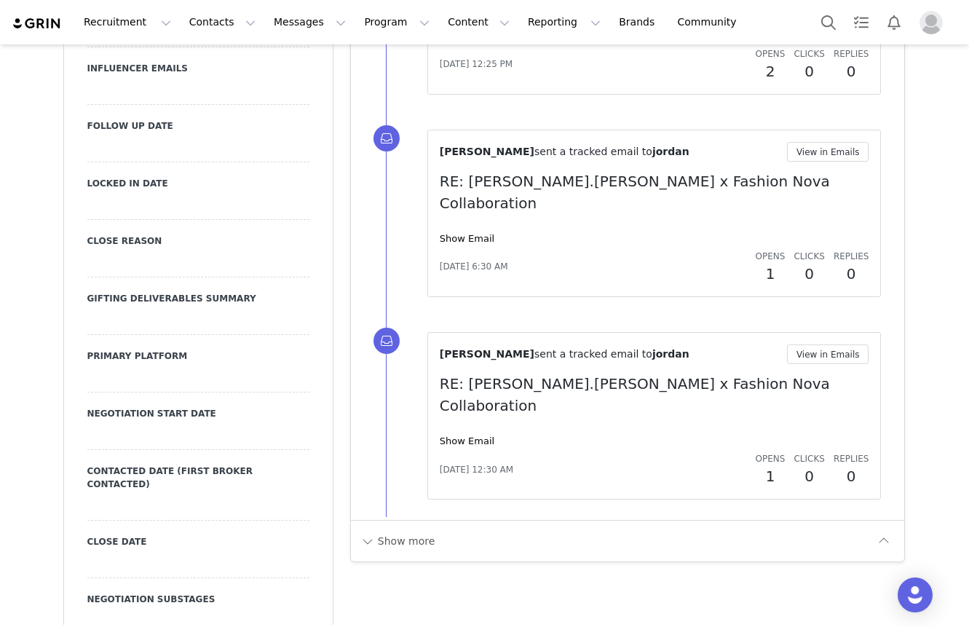
click at [117, 495] on div at bounding box center [198, 508] width 222 height 26
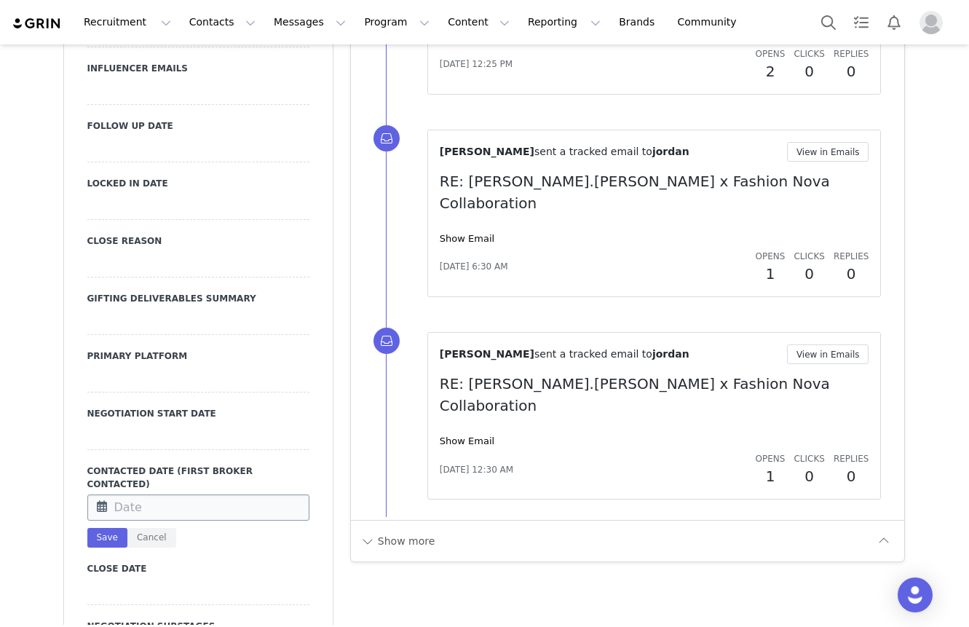
click at [128, 495] on input "text" at bounding box center [198, 508] width 222 height 26
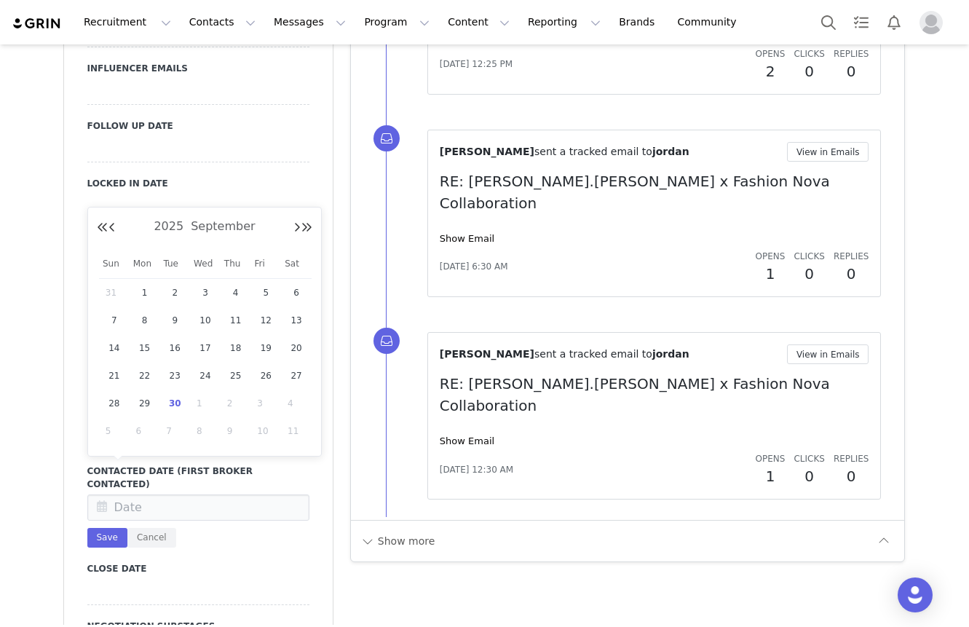
click at [175, 395] on span "30" at bounding box center [174, 403] width 17 height 17
type input "Sep 30 2025"
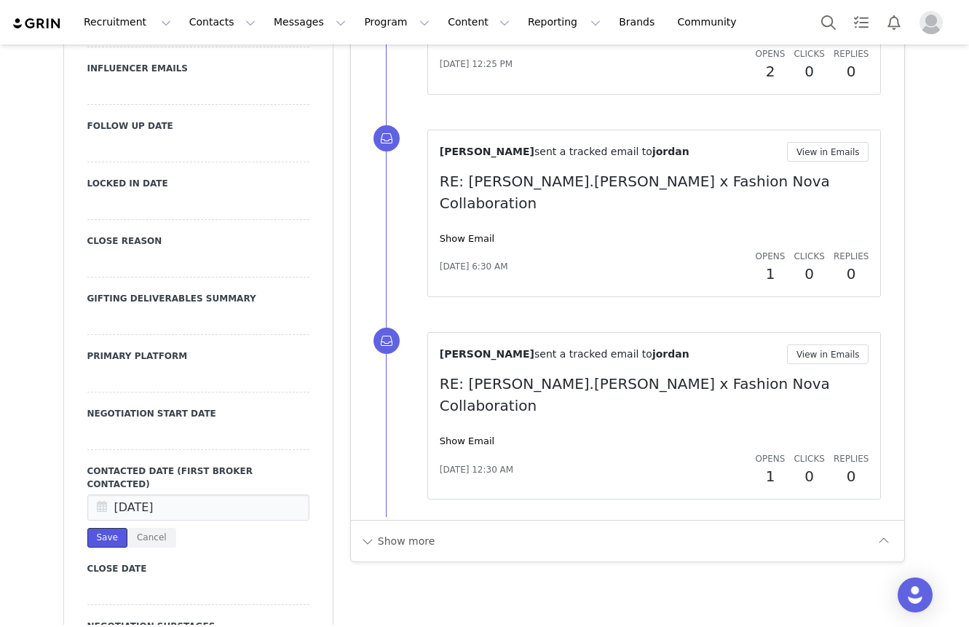
click at [114, 528] on button "Save" at bounding box center [107, 538] width 40 height 20
click at [145, 366] on div at bounding box center [198, 379] width 222 height 26
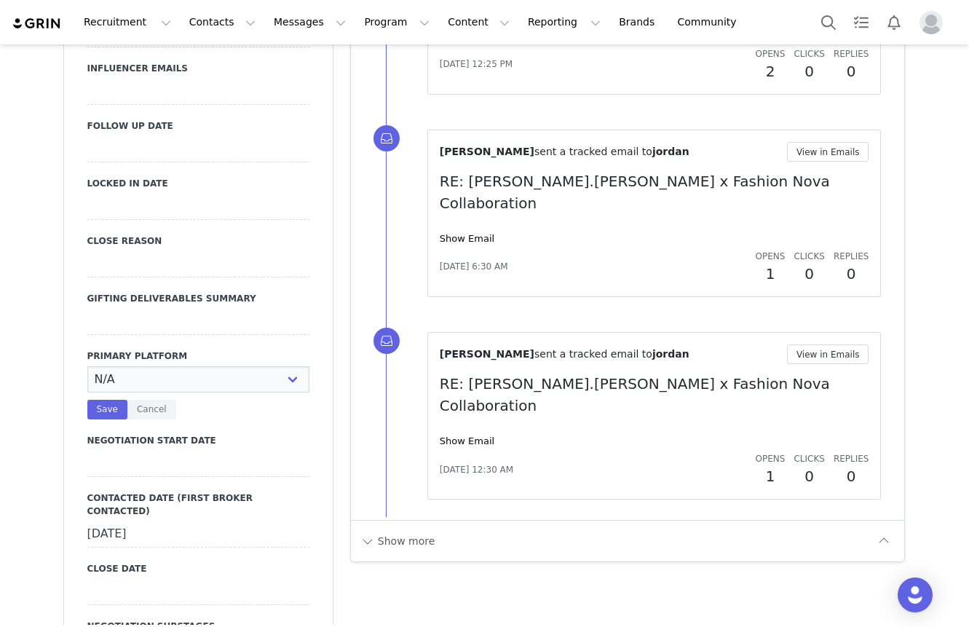
select select "Instagram"
click at [87, 366] on select "N/A Instagram TikTok Youtube Other" at bounding box center [198, 379] width 222 height 26
click at [154, 374] on select "N/A Instagram TikTok Youtube Other" at bounding box center [198, 379] width 222 height 26
click at [87, 366] on select "N/A Instagram TikTok Youtube Other" at bounding box center [198, 379] width 222 height 26
click at [109, 400] on button "Save" at bounding box center [107, 410] width 40 height 20
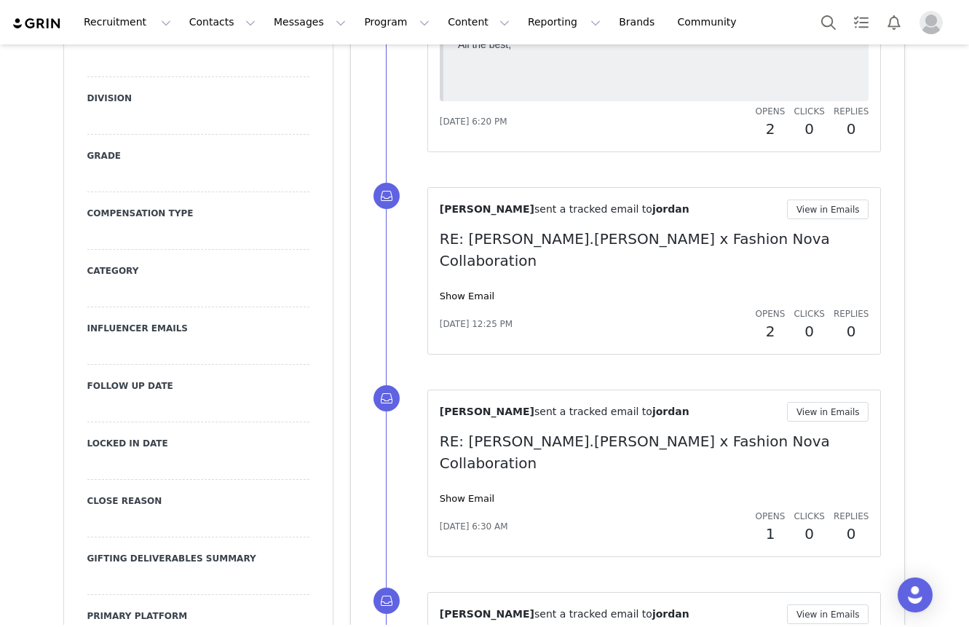
scroll to position [1619, 0]
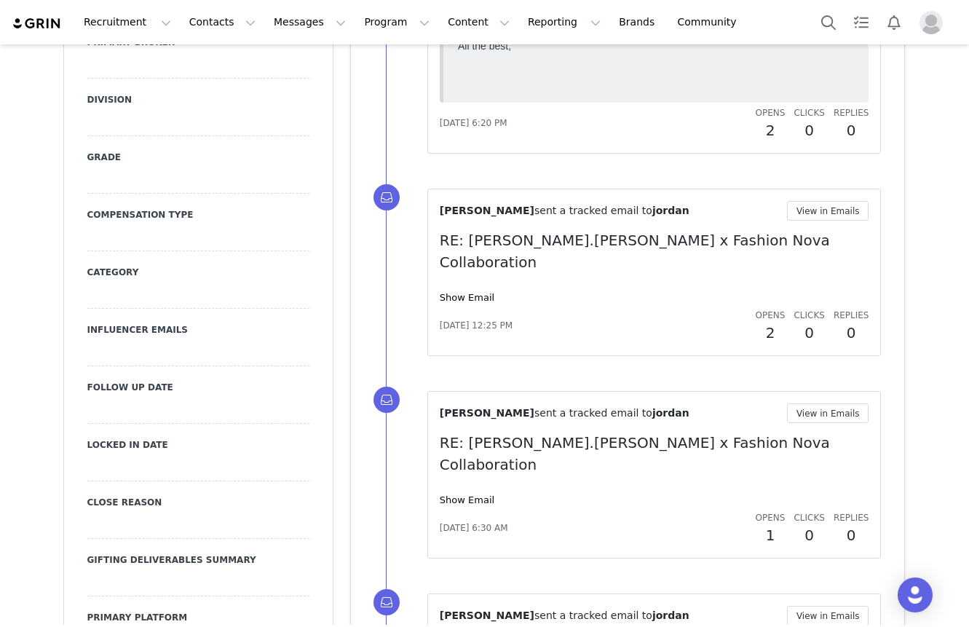
click at [188, 225] on div at bounding box center [198, 238] width 222 height 26
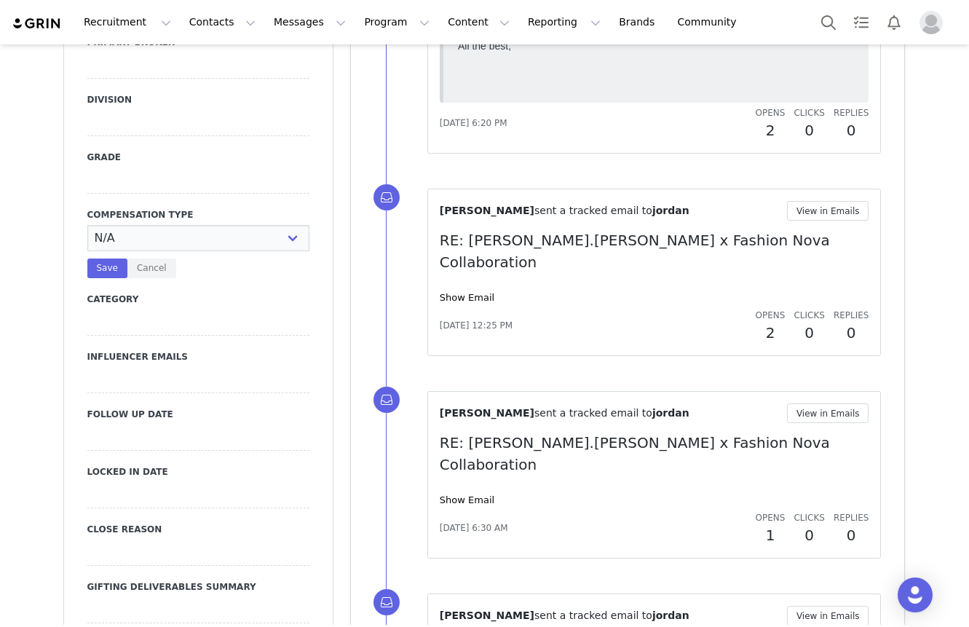
select select "Paid"
click at [87, 225] on select "N/A Paid Post for Product" at bounding box center [198, 238] width 222 height 26
click at [101, 259] on button "Save" at bounding box center [107, 269] width 40 height 20
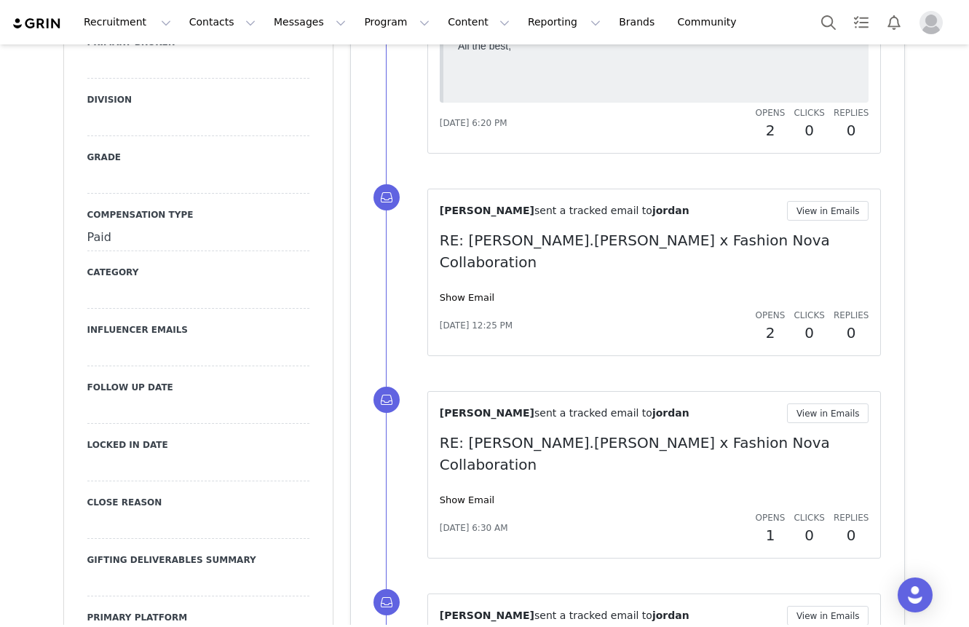
click at [143, 398] on div at bounding box center [198, 411] width 222 height 26
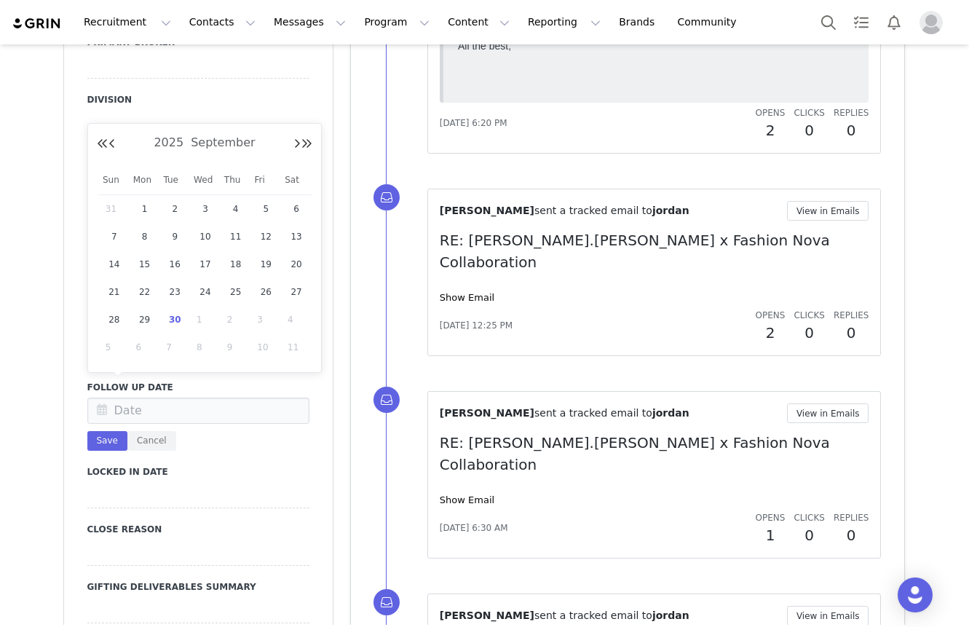
click at [180, 318] on span "30" at bounding box center [174, 319] width 17 height 17
type input "Sep 30 2025"
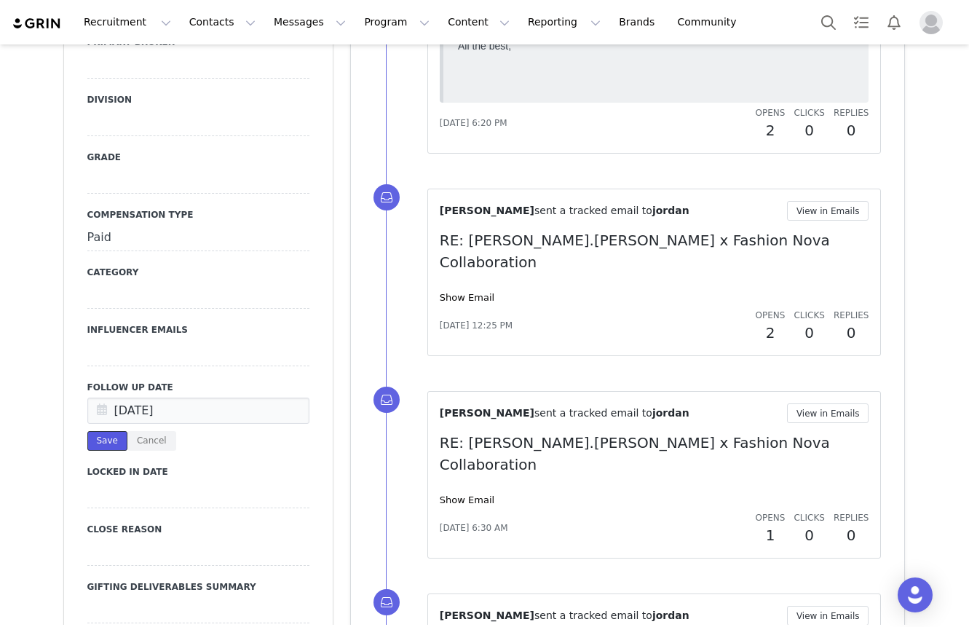
click at [109, 431] on button "Save" at bounding box center [107, 441] width 40 height 20
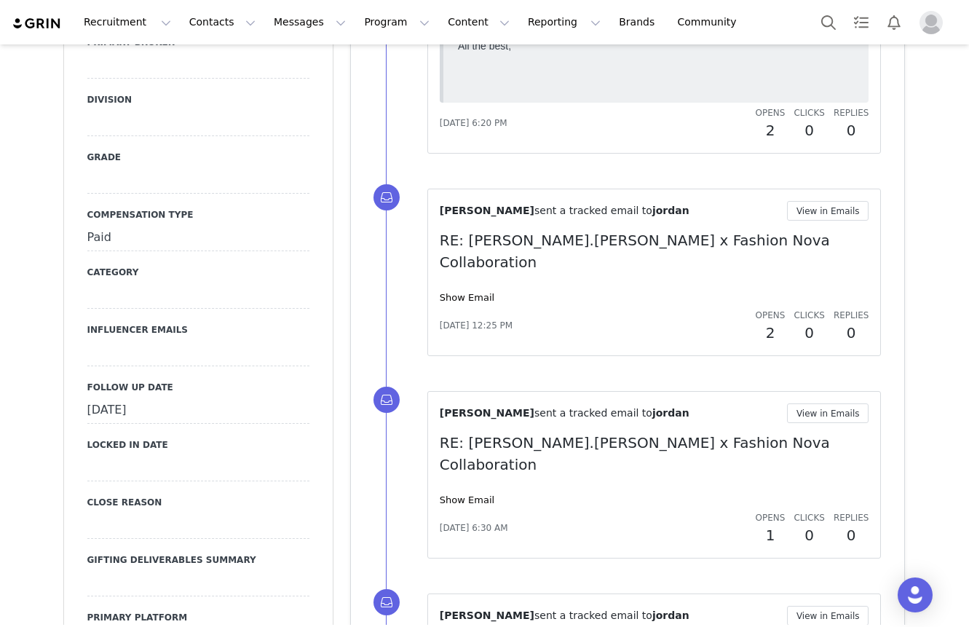
click at [202, 168] on div at bounding box center [198, 181] width 222 height 26
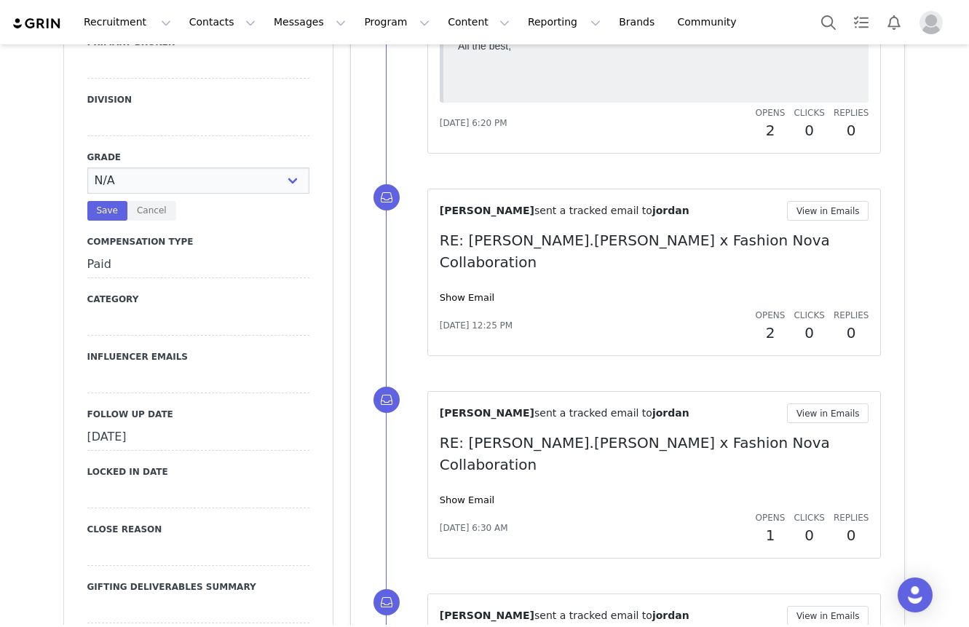
select select "C"
click at [87, 168] on select "N/A A+ A B C D" at bounding box center [198, 181] width 222 height 26
click at [102, 201] on button "Save" at bounding box center [107, 211] width 40 height 20
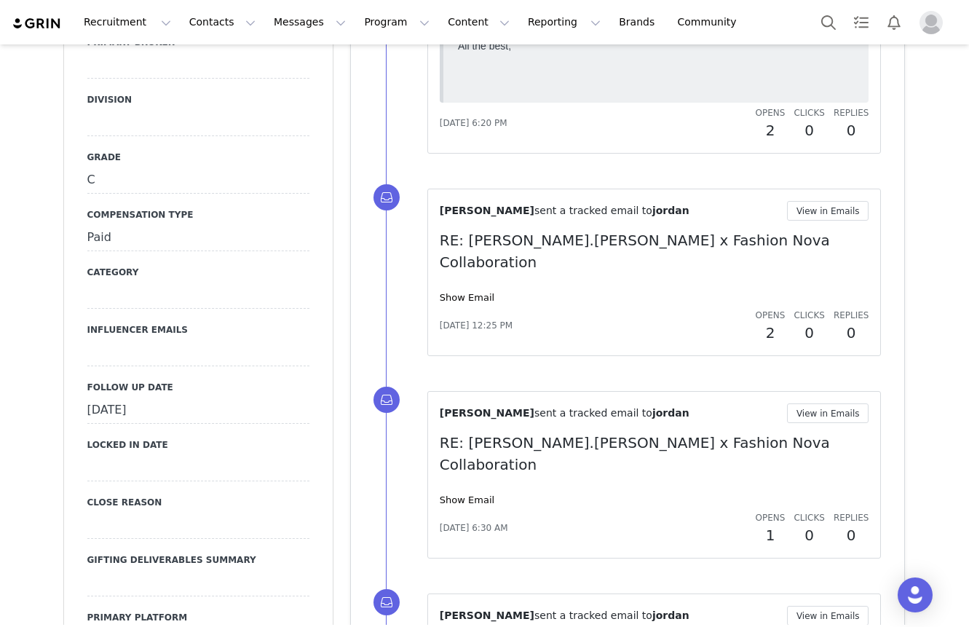
click at [136, 116] on div at bounding box center [198, 123] width 222 height 26
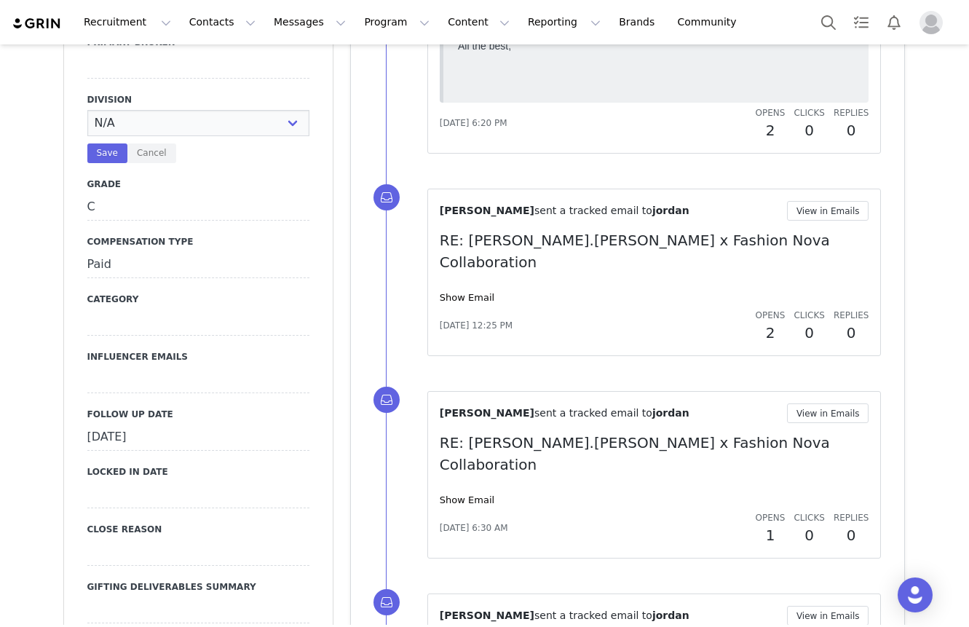
click at [136, 116] on select "N/A NOVA BEAUTY Womens Curve Mens Promo Nova Kids Maven Beauty Bombshell" at bounding box center [198, 123] width 222 height 26
select select "Mens"
click at [87, 110] on select "N/A NOVA BEAUTY Womens Curve Mens Promo Nova Kids Maven Beauty Bombshell" at bounding box center [198, 123] width 222 height 26
click at [109, 143] on button "Save" at bounding box center [107, 153] width 40 height 20
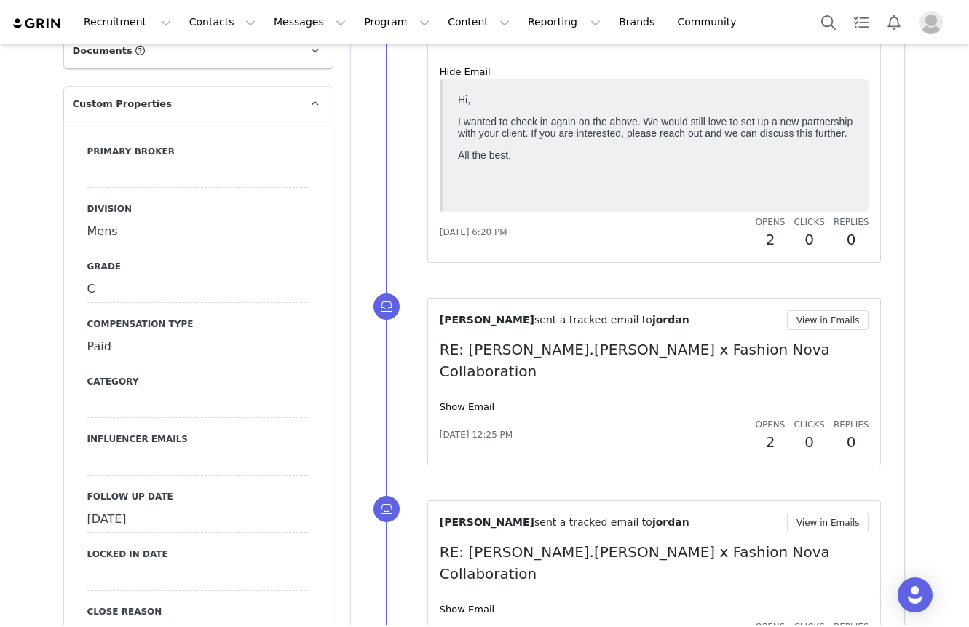
scroll to position [1497, 0]
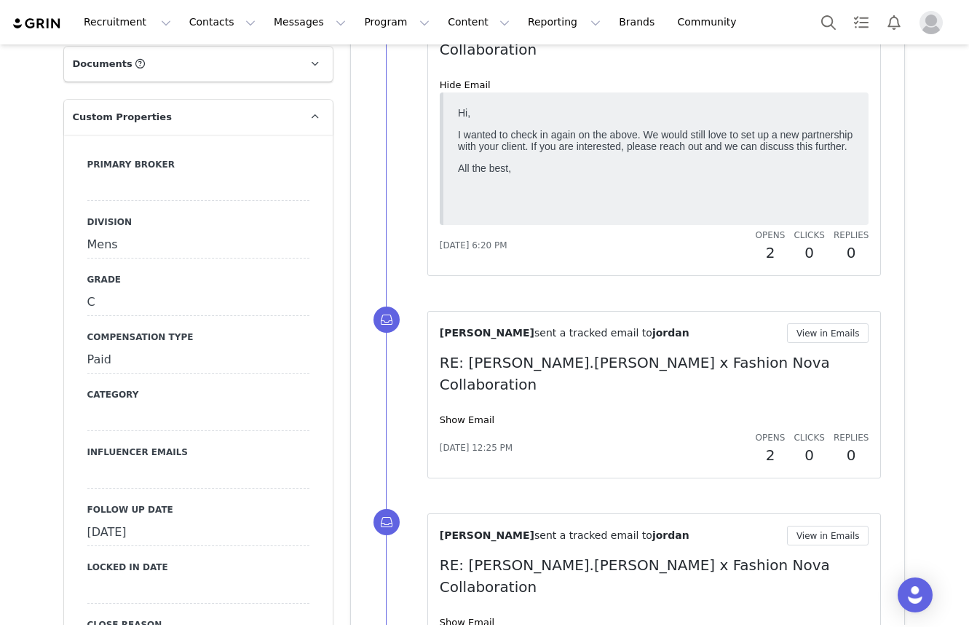
click at [122, 175] on div at bounding box center [198, 188] width 222 height 26
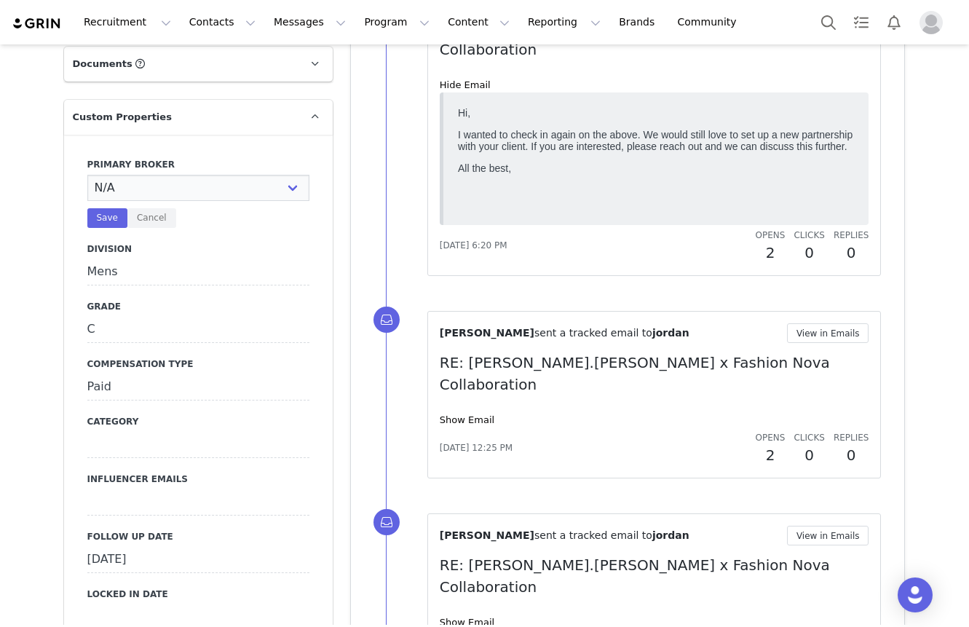
select select "Natasha"
click at [87, 175] on select "N/A Erin Stephanie Jasmine Hedy Bre Evelyn Pacey Jonny Alex Ashley Mike Chabely…" at bounding box center [198, 188] width 222 height 26
click at [108, 208] on button "Save" at bounding box center [107, 218] width 40 height 20
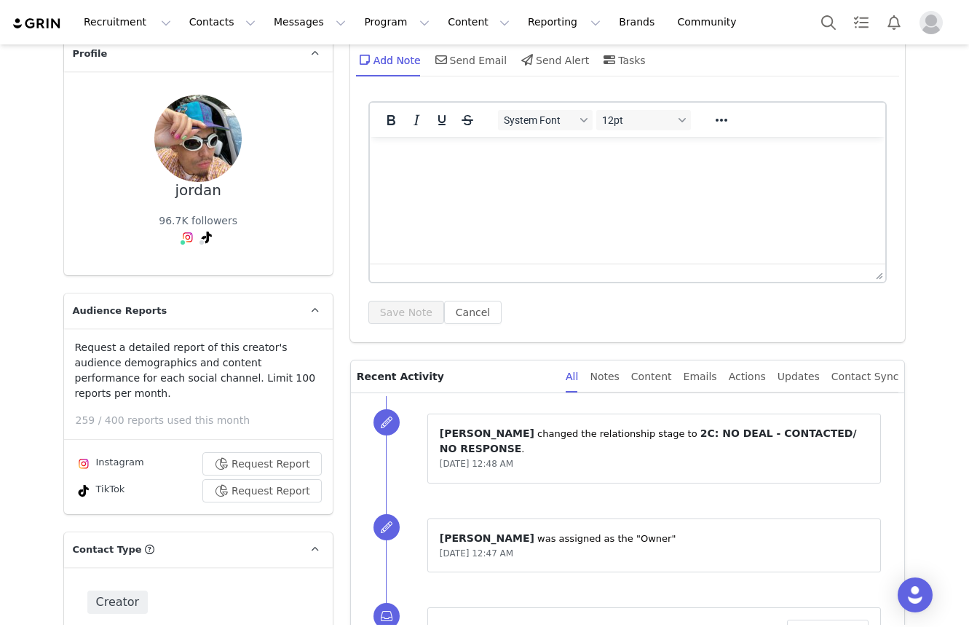
scroll to position [67, 0]
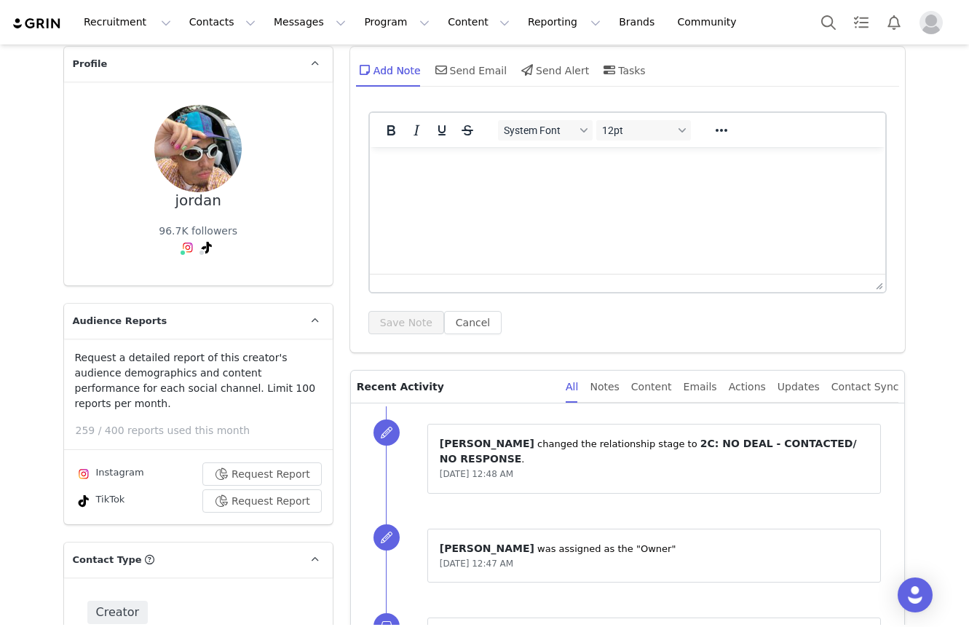
click at [416, 186] on html at bounding box center [627, 166] width 516 height 39
click at [412, 315] on button "Save Note" at bounding box center [407, 322] width 76 height 23
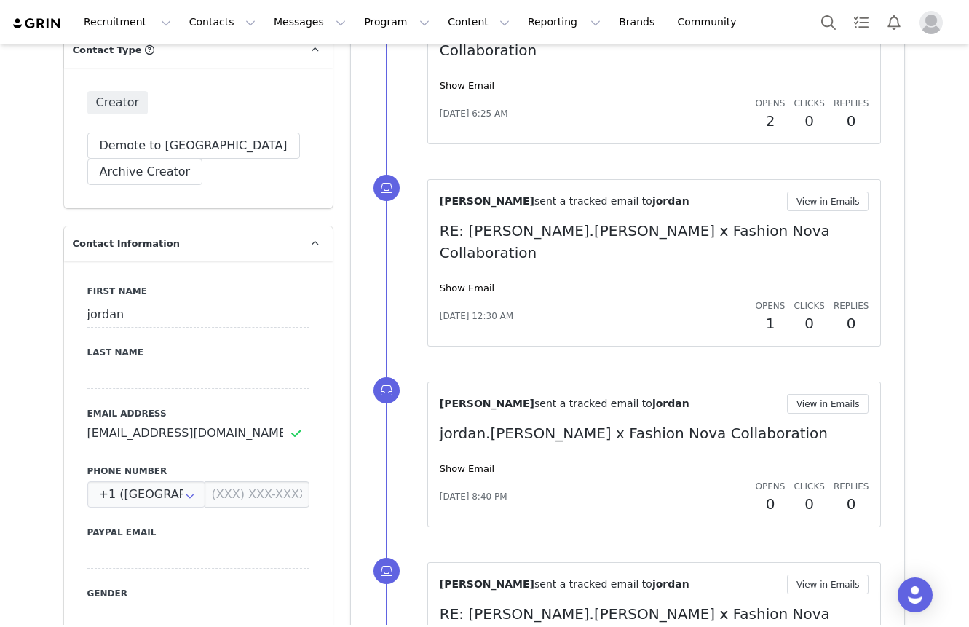
scroll to position [601, 0]
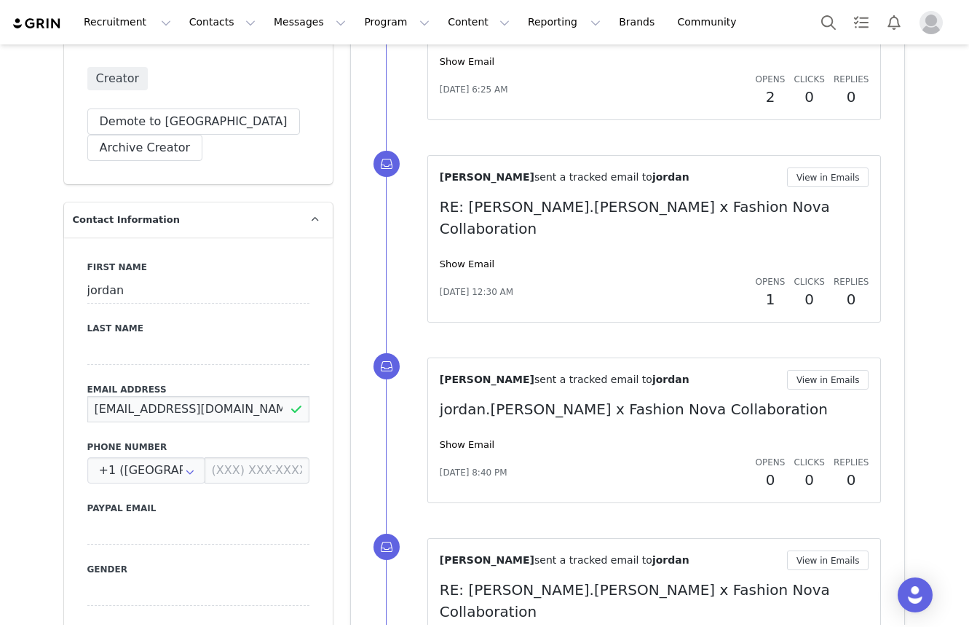
click at [202, 403] on input "jkillgore2000@gmail.com" at bounding box center [198, 409] width 222 height 26
click at [117, 580] on input at bounding box center [198, 593] width 222 height 26
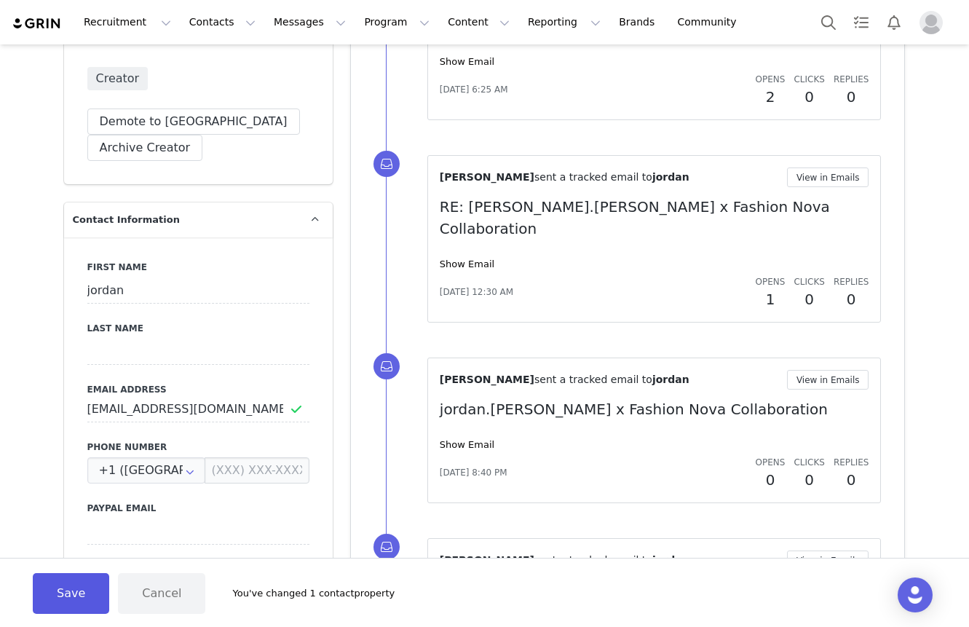
type input "Male"
click at [73, 602] on button "Save" at bounding box center [71, 593] width 76 height 41
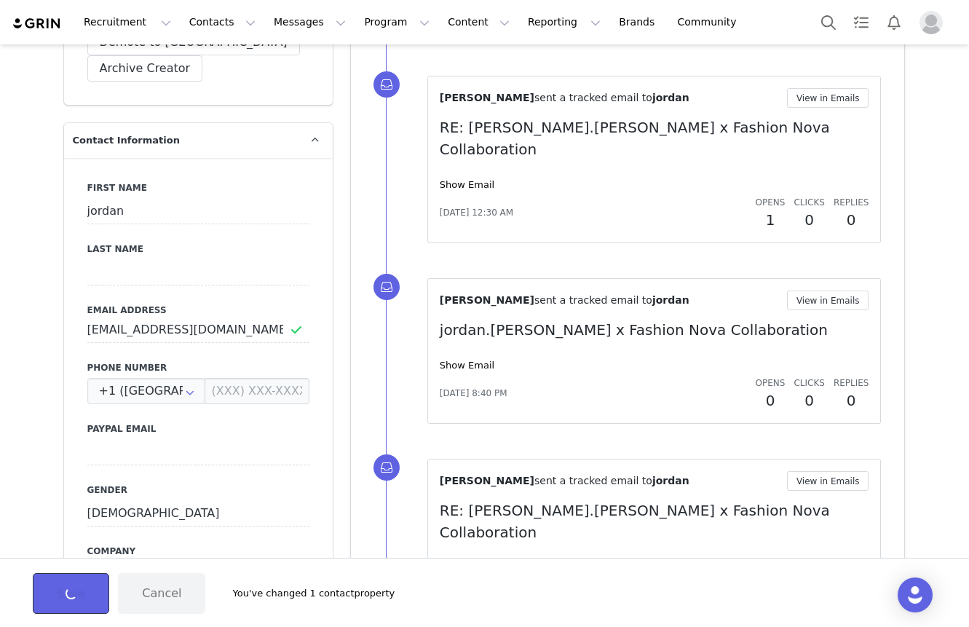
scroll to position [685, 0]
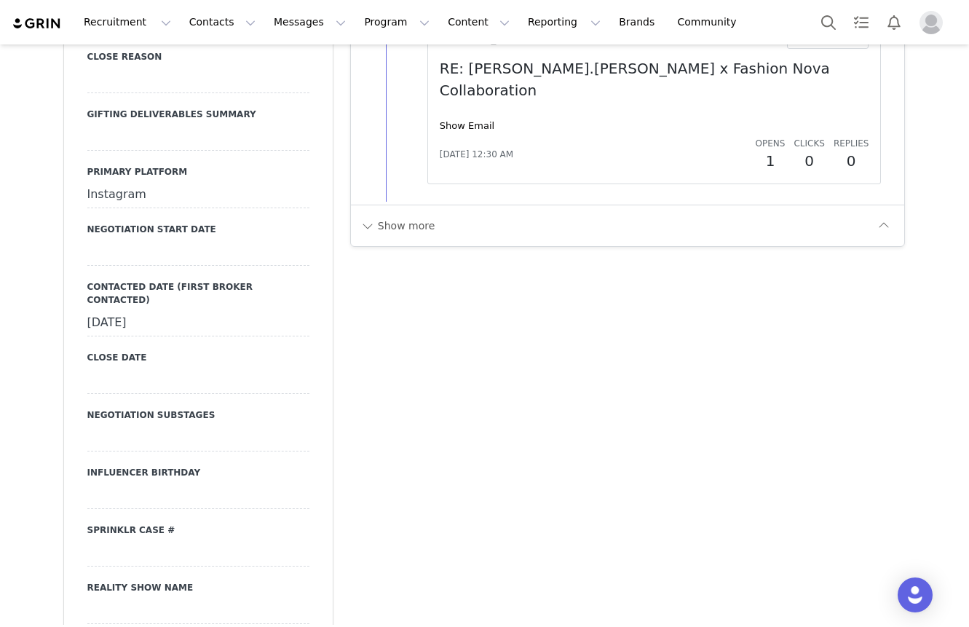
scroll to position [1824, 0]
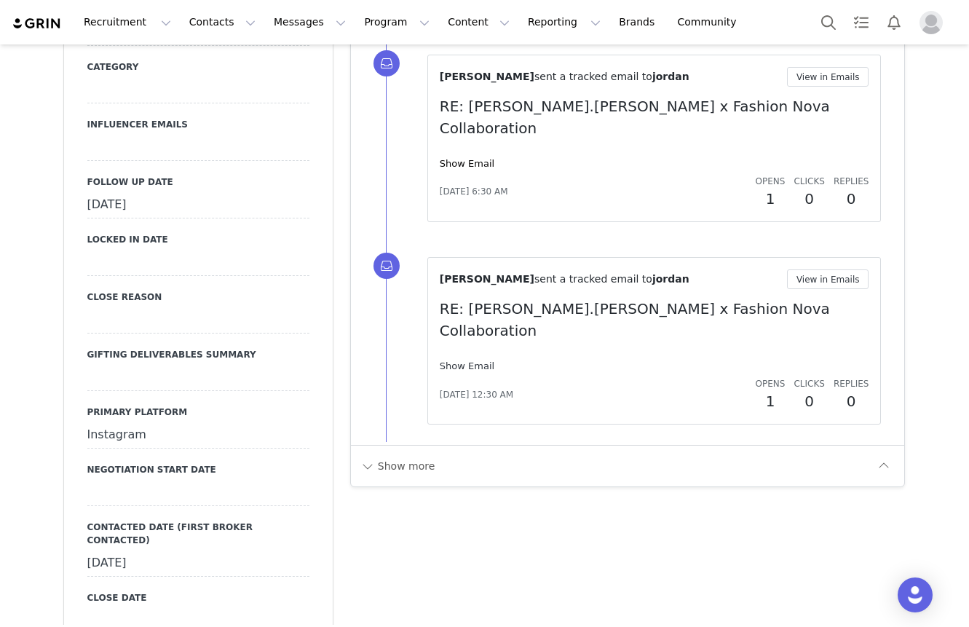
click at [473, 361] on link "Show Email" at bounding box center [467, 366] width 55 height 11
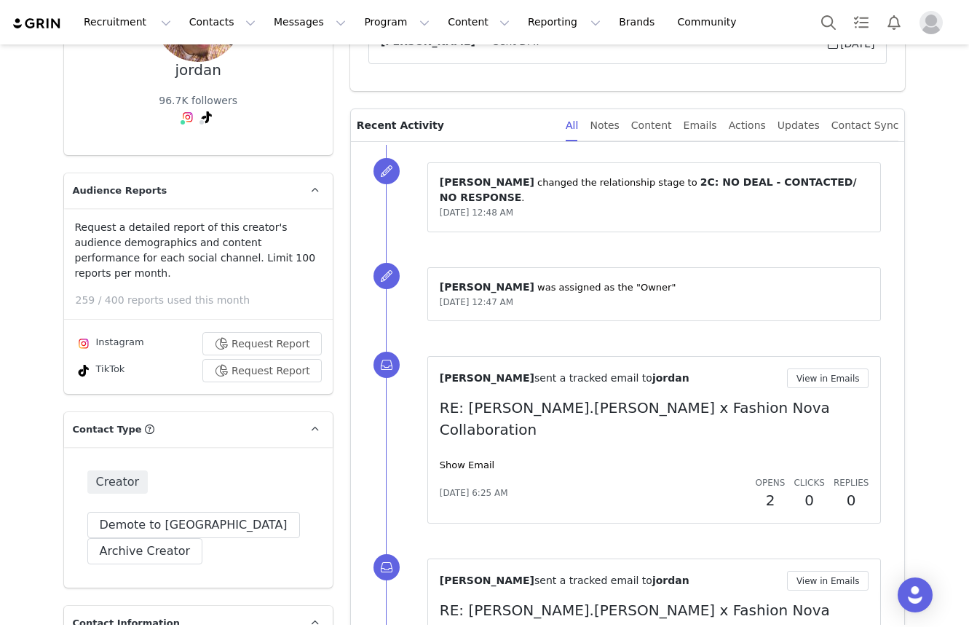
scroll to position [203, 0]
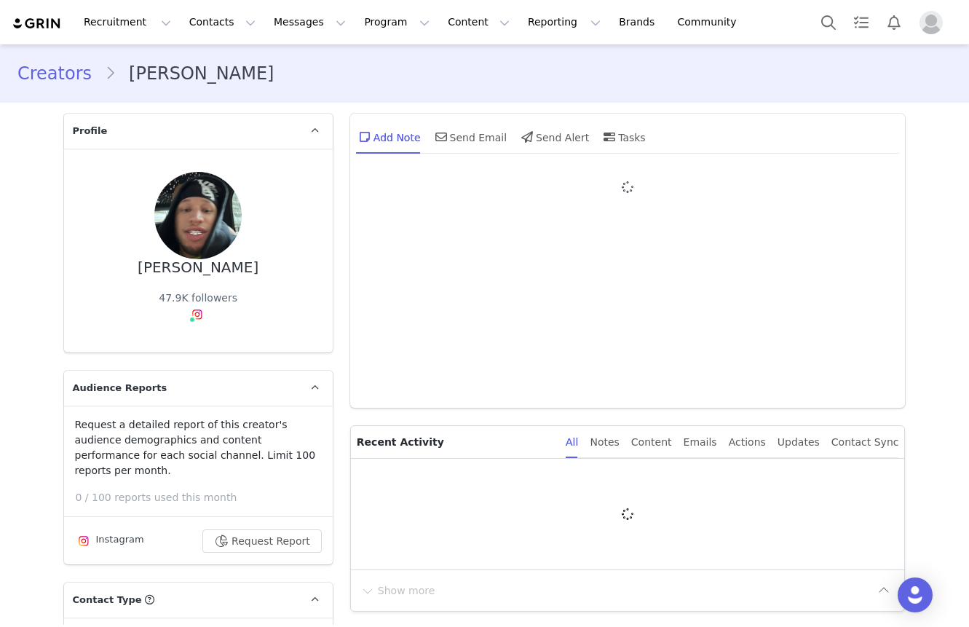
type input "+1 ([GEOGRAPHIC_DATA])"
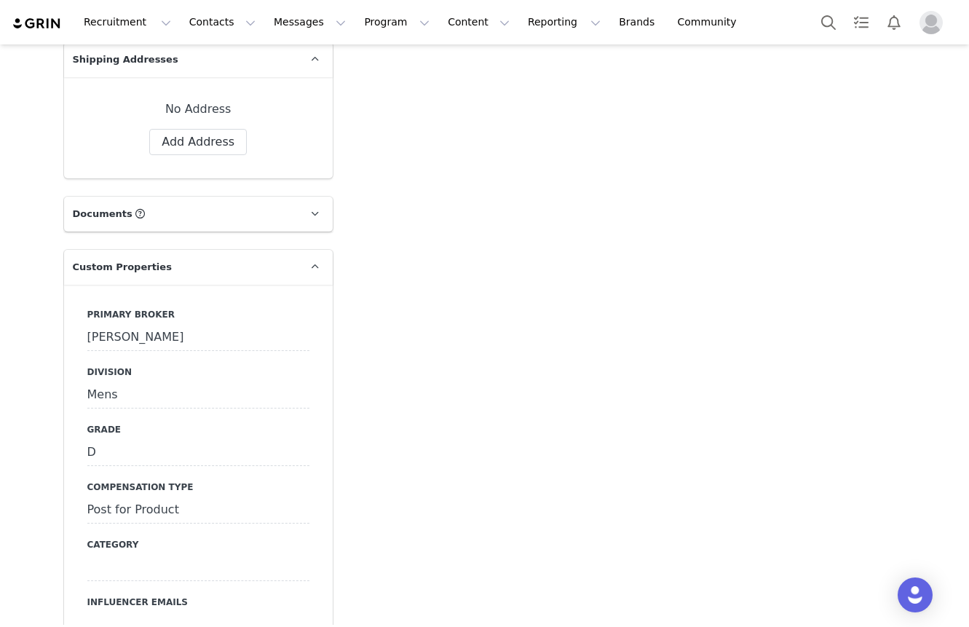
scroll to position [1712, 0]
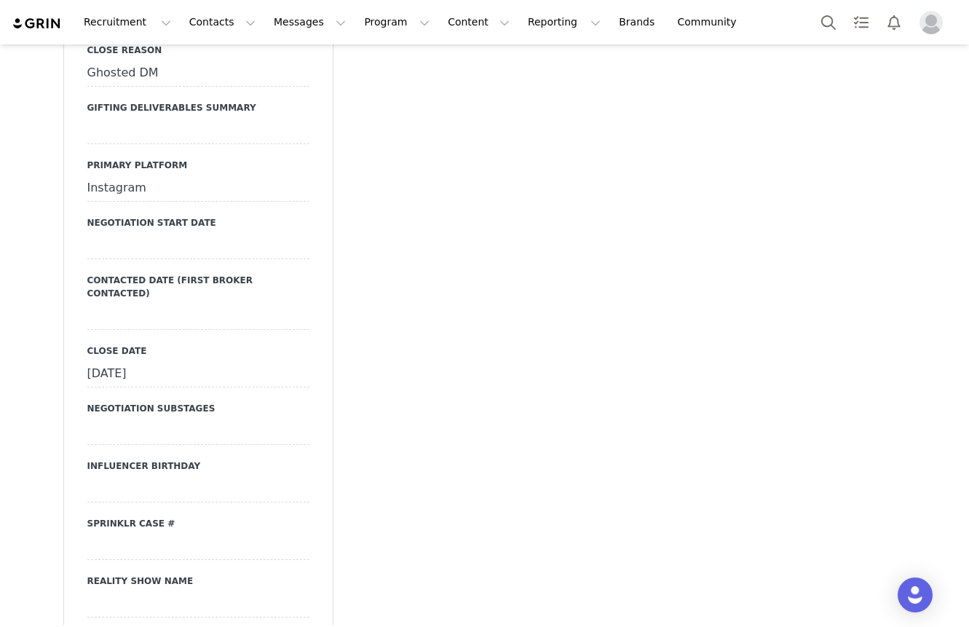
scroll to position [2406, 0]
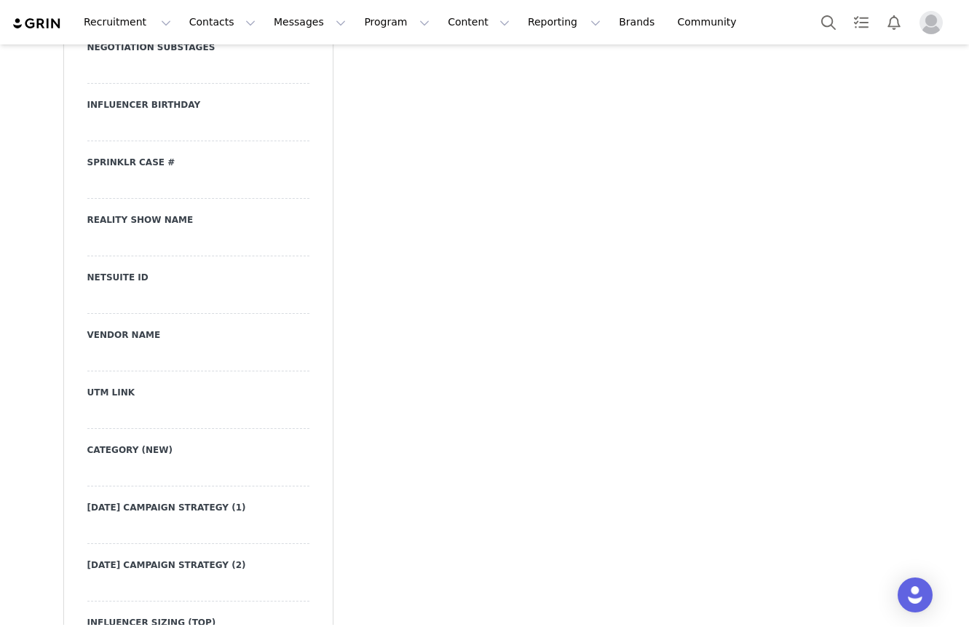
click at [33, 261] on div "Creators [PERSON_NAME] Profile [PERSON_NAME] 47.9K followers Audience Reports R…" at bounding box center [484, 515] width 969 height 5752
click at [35, 126] on div "Creators [PERSON_NAME] Profile [PERSON_NAME] 47.9K followers Audience Reports R…" at bounding box center [484, 515] width 969 height 5752
click at [35, 57] on div "Creators [PERSON_NAME] Profile [PERSON_NAME] 47.9K followers Audience Reports R…" at bounding box center [484, 515] width 969 height 5752
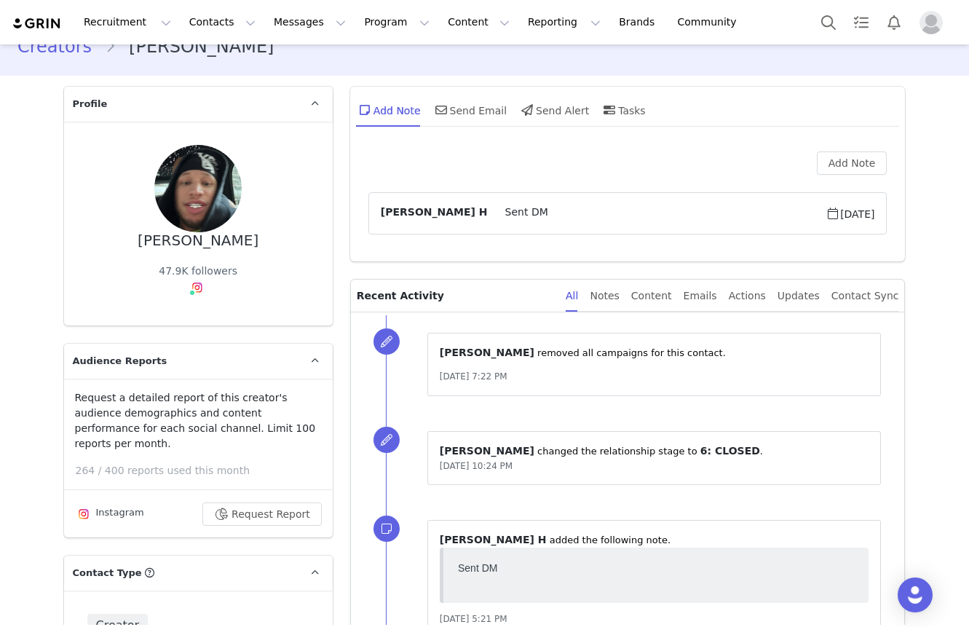
scroll to position [0, 0]
